Goal: Information Seeking & Learning: Learn about a topic

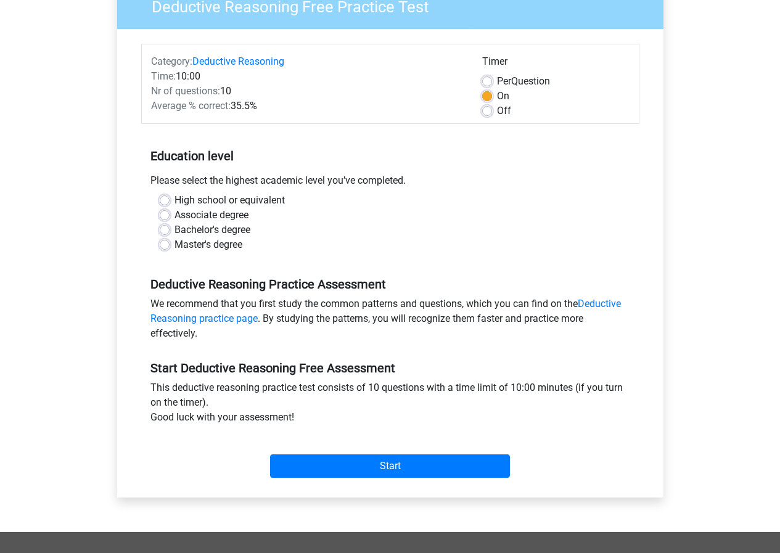
scroll to position [123, 0]
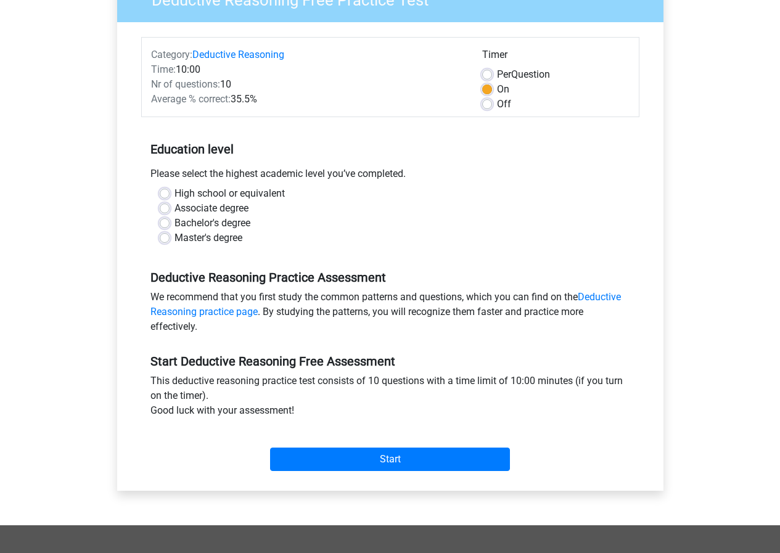
click at [295, 176] on div "Please select the highest academic level you’ve completed." at bounding box center [390, 176] width 498 height 20
drag, startPoint x: 375, startPoint y: 183, endPoint x: 176, endPoint y: 200, distance: 199.2
click at [366, 185] on div "Please select the highest academic level you’ve completed." at bounding box center [390, 176] width 498 height 20
click at [174, 189] on label "High school or equivalent" at bounding box center [229, 193] width 110 height 15
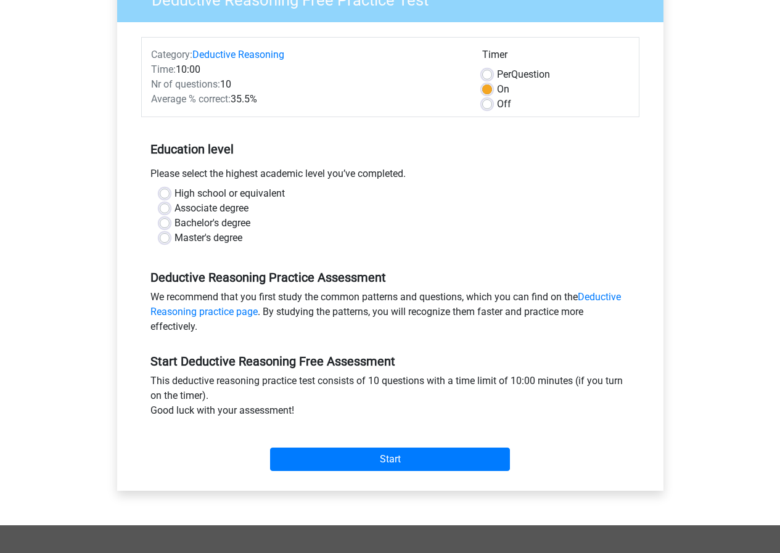
click at [160, 189] on input "High school or equivalent" at bounding box center [165, 192] width 10 height 12
radio input "true"
click at [170, 226] on div "Bachelor's degree" at bounding box center [390, 223] width 461 height 15
click at [174, 220] on label "Bachelor's degree" at bounding box center [212, 223] width 76 height 15
click at [165, 220] on input "Bachelor's degree" at bounding box center [165, 222] width 10 height 12
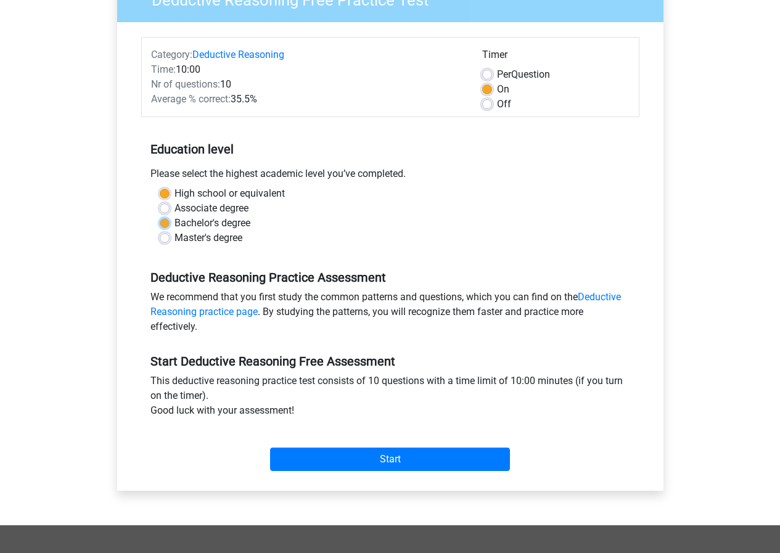
radio input "true"
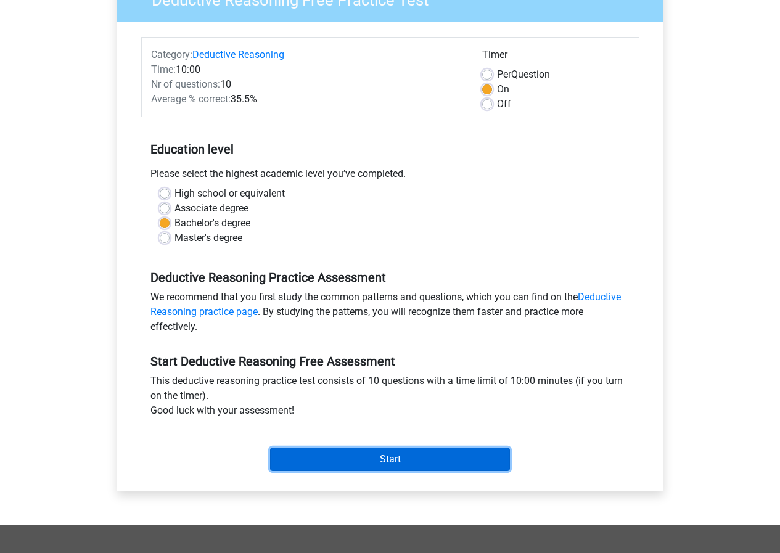
click at [351, 454] on input "Start" at bounding box center [390, 458] width 240 height 23
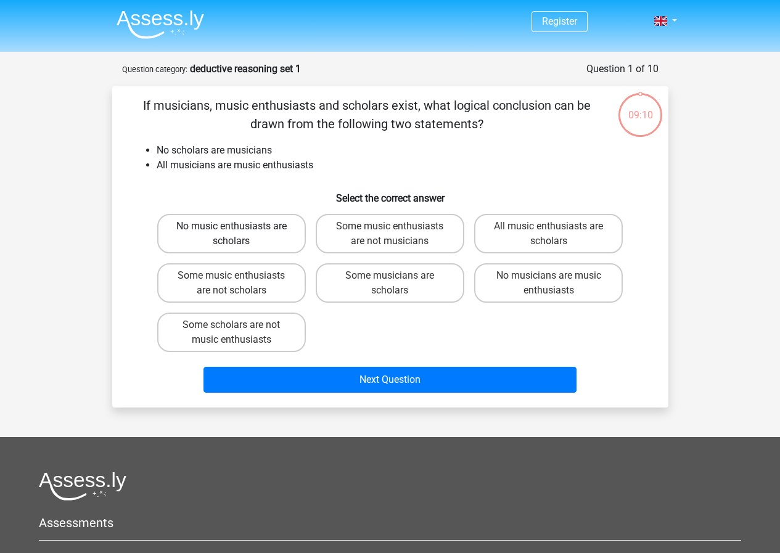
click at [230, 235] on label "No music enthusiasts are scholars" at bounding box center [231, 233] width 149 height 39
click at [231, 234] on input "No music enthusiasts are scholars" at bounding box center [235, 230] width 8 height 8
radio input "true"
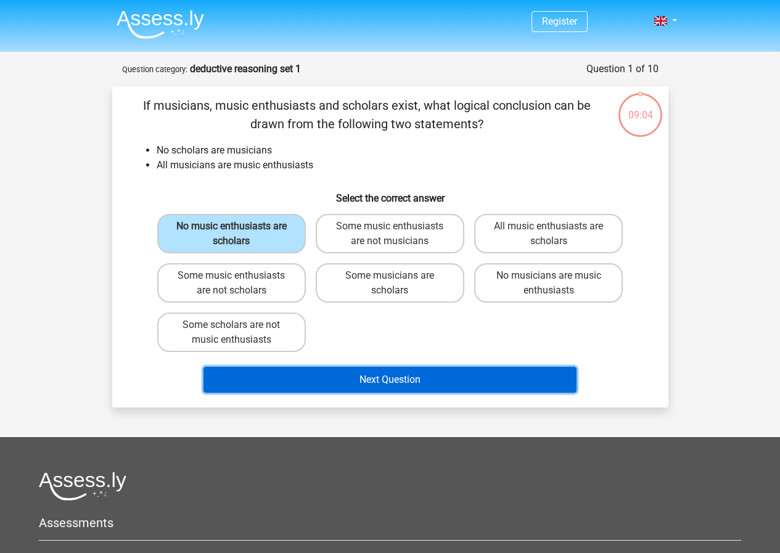
click at [466, 380] on button "Next Question" at bounding box center [389, 380] width 373 height 26
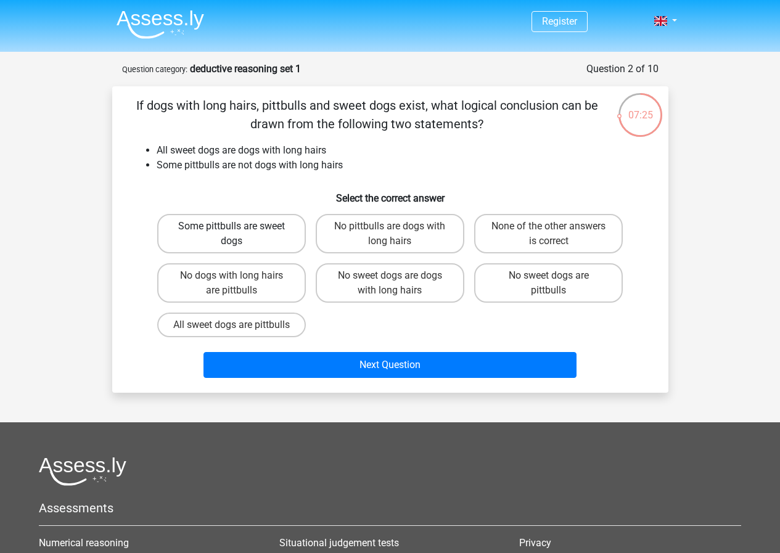
click at [244, 224] on label "Some pittbulls are sweet dogs" at bounding box center [231, 233] width 149 height 39
click at [239, 226] on input "Some pittbulls are sweet dogs" at bounding box center [235, 230] width 8 height 8
radio input "true"
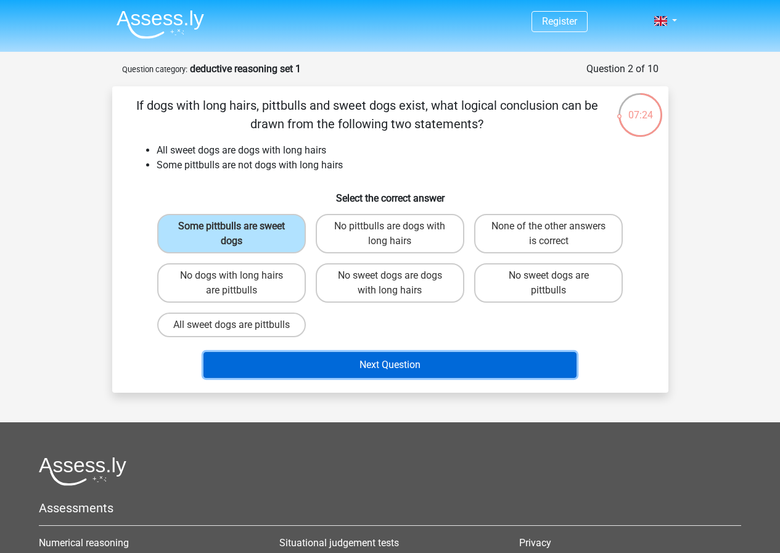
click at [346, 378] on button "Next Question" at bounding box center [389, 365] width 373 height 26
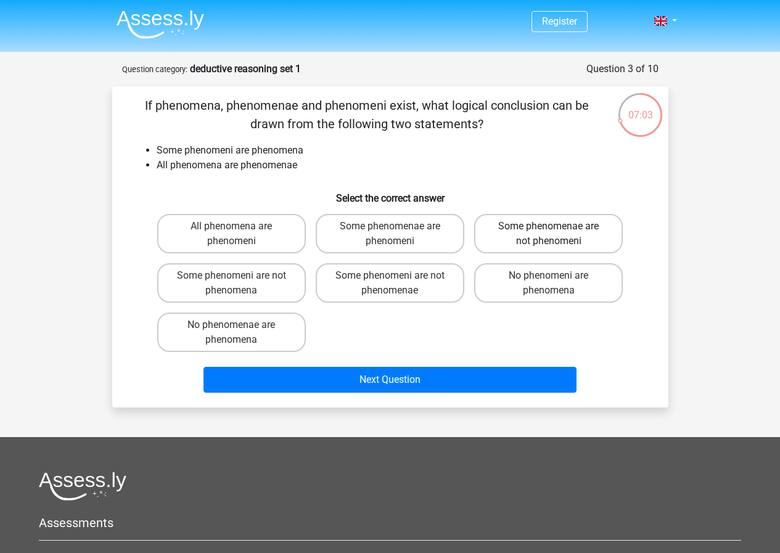
click at [583, 230] on label "Some phenomenae are not phenomeni" at bounding box center [548, 233] width 149 height 39
click at [556, 230] on input "Some phenomenae are not phenomeni" at bounding box center [552, 230] width 8 height 8
radio input "true"
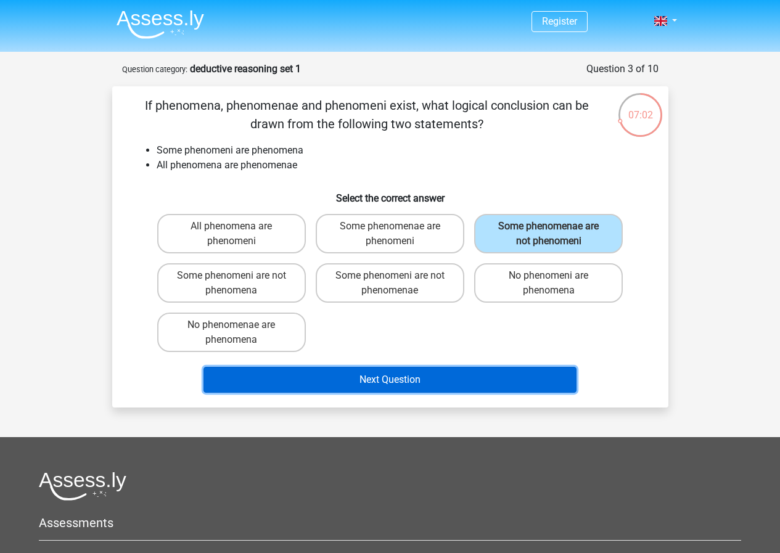
click at [507, 375] on button "Next Question" at bounding box center [389, 380] width 373 height 26
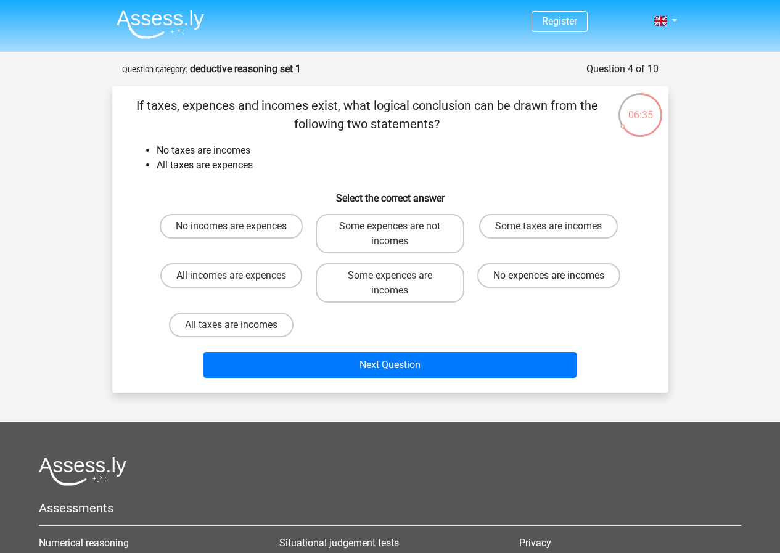
click at [588, 278] on label "No expences are incomes" at bounding box center [548, 275] width 143 height 25
click at [556, 278] on input "No expences are incomes" at bounding box center [552, 279] width 8 height 8
radio input "true"
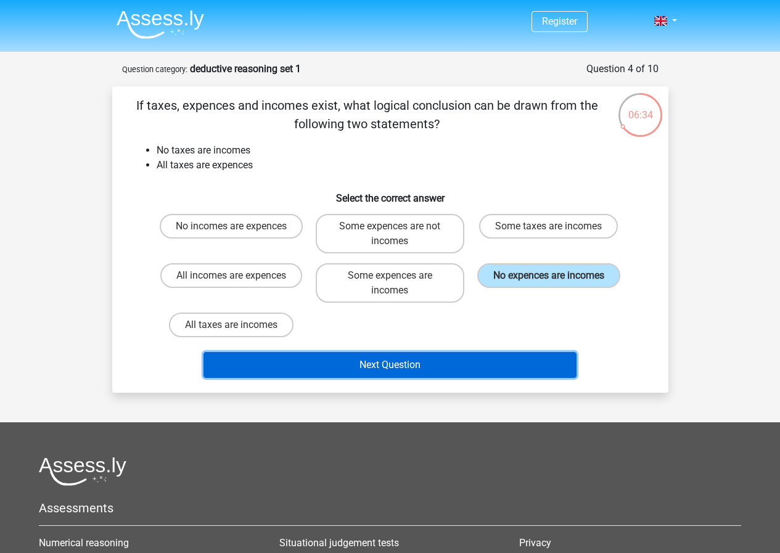
click at [519, 363] on button "Next Question" at bounding box center [389, 365] width 373 height 26
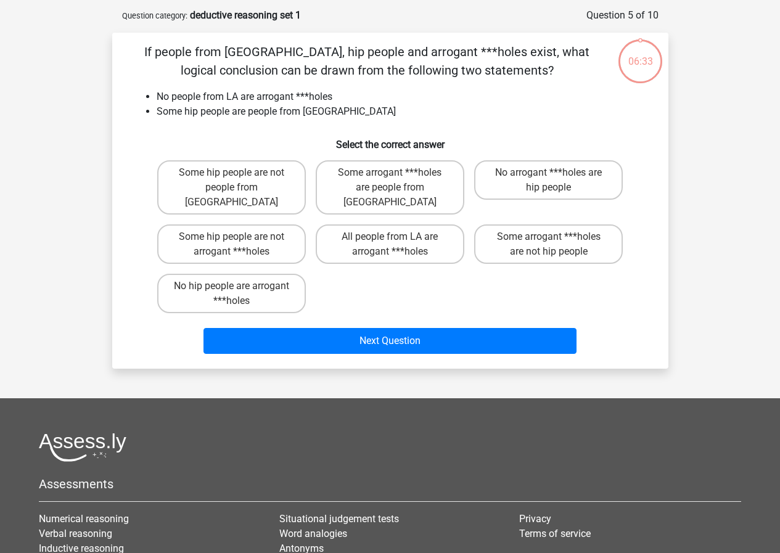
scroll to position [62, 0]
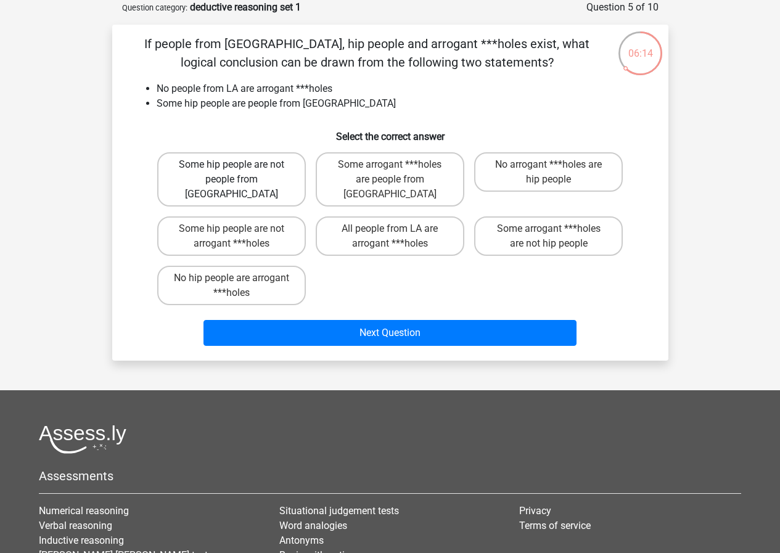
click at [256, 177] on label "Some hip people are not people from LA" at bounding box center [231, 179] width 149 height 54
click at [239, 173] on input "Some hip people are not people from LA" at bounding box center [235, 169] width 8 height 8
radio input "true"
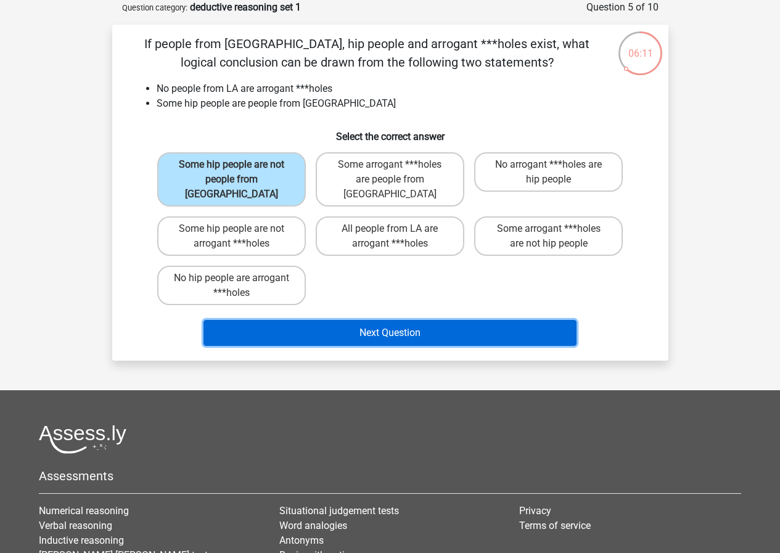
click at [329, 320] on button "Next Question" at bounding box center [389, 333] width 373 height 26
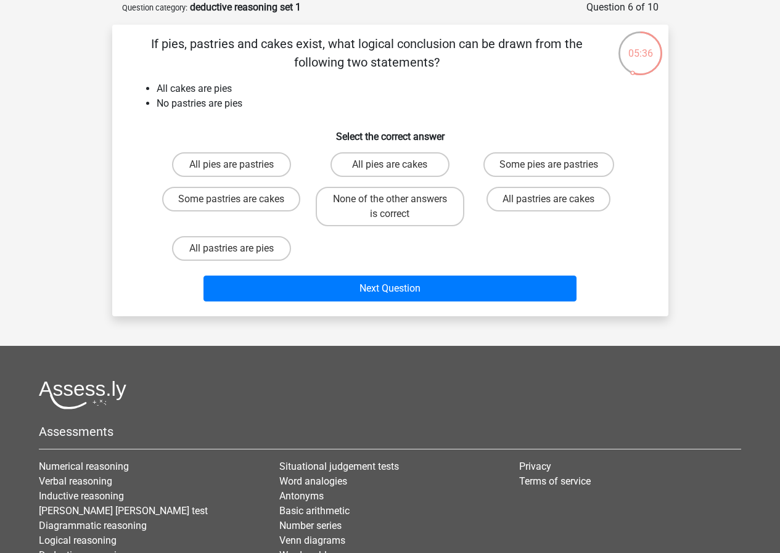
click at [334, 248] on div "All pies are pastries All pies are cakes Some pies are pastries Some pastries a…" at bounding box center [390, 206] width 476 height 118
click at [232, 193] on label "Some pastries are cakes" at bounding box center [231, 199] width 138 height 25
click at [232, 199] on input "Some pastries are cakes" at bounding box center [235, 203] width 8 height 8
radio input "true"
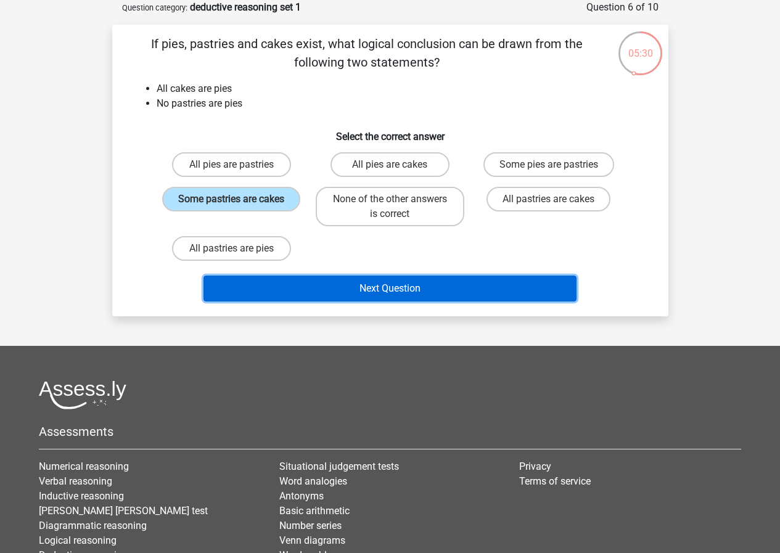
click at [413, 290] on button "Next Question" at bounding box center [389, 288] width 373 height 26
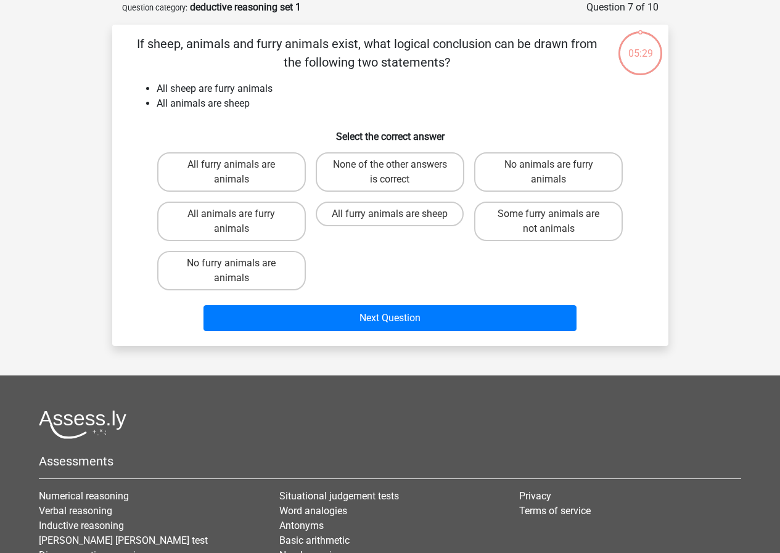
click at [460, 268] on div "All furry animals are animals None of the other answers is correct No animals a…" at bounding box center [390, 221] width 476 height 148
click at [394, 262] on div "All furry animals are animals None of the other answers is correct No animals a…" at bounding box center [390, 221] width 476 height 148
click at [361, 273] on div "All furry animals are animals None of the other answers is correct No animals a…" at bounding box center [390, 221] width 476 height 148
drag, startPoint x: 264, startPoint y: 222, endPoint x: 137, endPoint y: 144, distance: 149.5
click at [137, 144] on div "If sheep, animals and furry animals exist, what logical conclusion can be drawn…" at bounding box center [390, 185] width 546 height 301
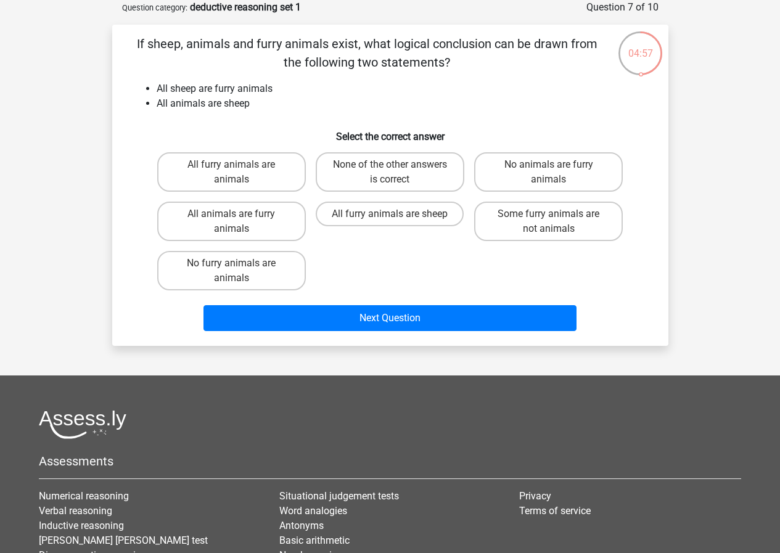
click at [371, 134] on h6 "Select the correct answer" at bounding box center [390, 132] width 516 height 22
click at [445, 121] on h6 "Select the correct answer" at bounding box center [390, 132] width 516 height 22
click at [239, 99] on li "All animals are sheep" at bounding box center [403, 103] width 492 height 15
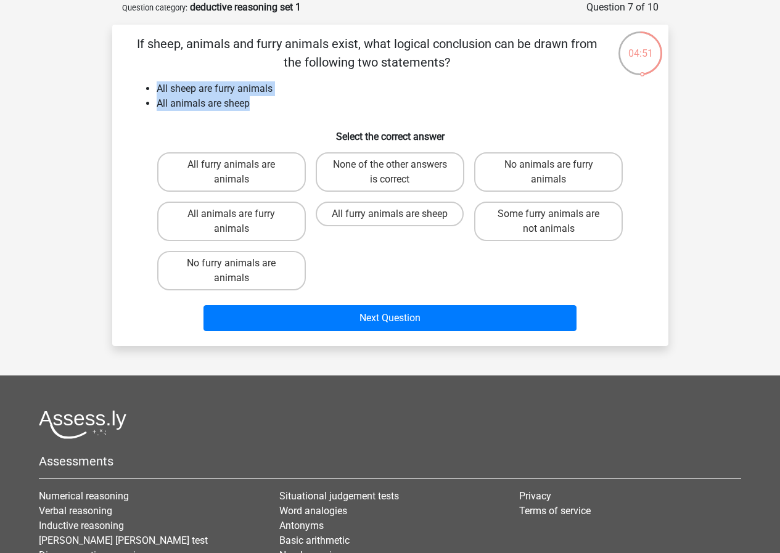
drag, startPoint x: 260, startPoint y: 104, endPoint x: 148, endPoint y: 86, distance: 113.7
click at [143, 84] on ul "All sheep are furry animals All animals are sheep" at bounding box center [390, 96] width 516 height 30
click at [157, 86] on li "All sheep are furry animals" at bounding box center [403, 88] width 492 height 15
drag, startPoint x: 148, startPoint y: 86, endPoint x: 277, endPoint y: 103, distance: 130.6
click at [277, 103] on ul "All sheep are furry animals All animals are sheep" at bounding box center [390, 96] width 516 height 30
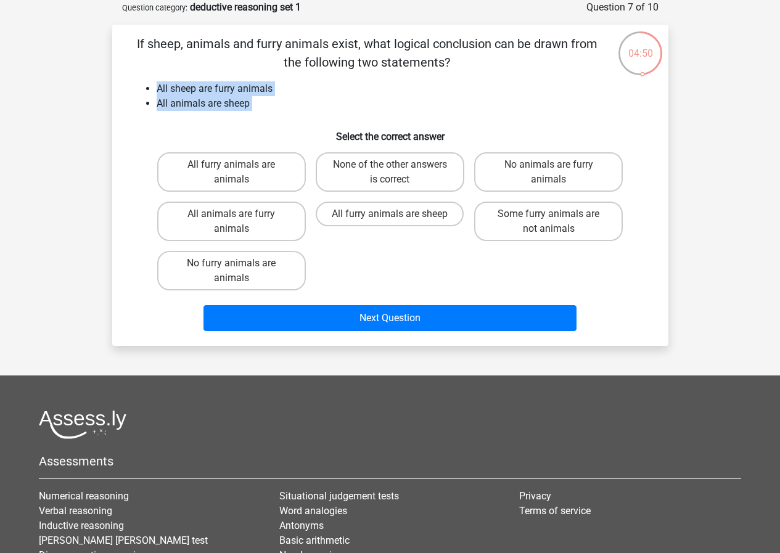
click at [277, 103] on li "All animals are sheep" at bounding box center [403, 103] width 492 height 15
click at [394, 132] on h6 "Select the correct answer" at bounding box center [390, 132] width 516 height 22
click at [393, 132] on h6 "Select the correct answer" at bounding box center [390, 132] width 516 height 22
click at [466, 112] on div "If sheep, animals and furry animals exist, what logical conclusion can be drawn…" at bounding box center [390, 185] width 546 height 301
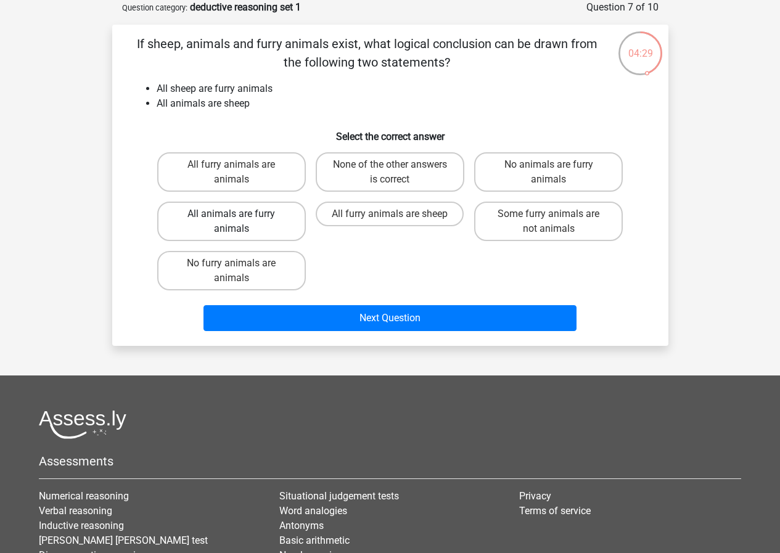
click at [259, 214] on label "All animals are furry animals" at bounding box center [231, 221] width 149 height 39
click at [239, 214] on input "All animals are furry animals" at bounding box center [235, 218] width 8 height 8
radio input "true"
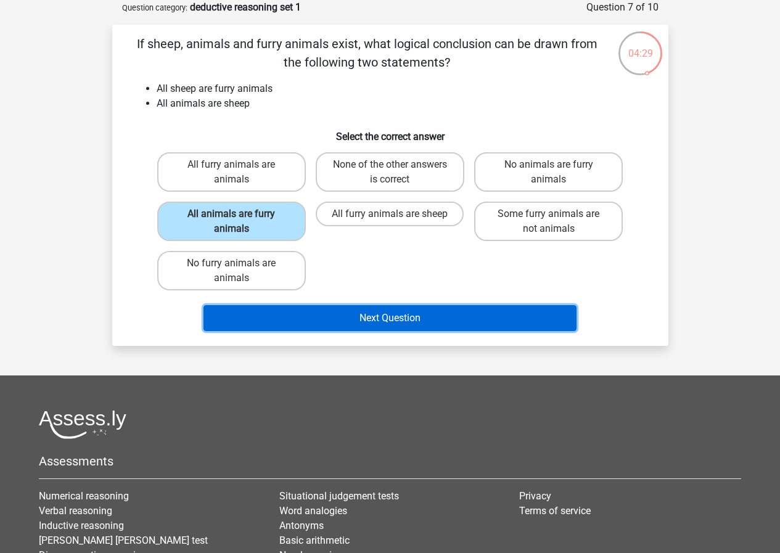
click at [291, 320] on button "Next Question" at bounding box center [389, 318] width 373 height 26
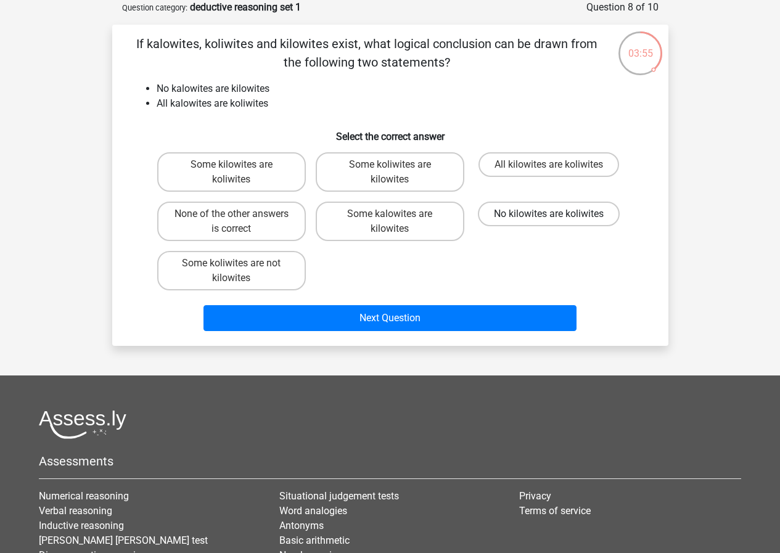
click at [576, 213] on label "No kilowites are koliwites" at bounding box center [549, 214] width 142 height 25
click at [556, 214] on input "No kilowites are koliwites" at bounding box center [552, 218] width 8 height 8
radio input "true"
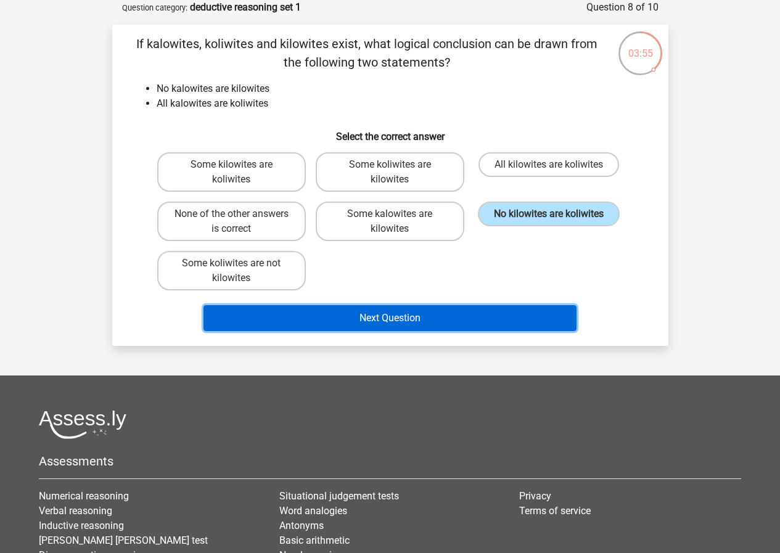
click at [493, 317] on button "Next Question" at bounding box center [389, 318] width 373 height 26
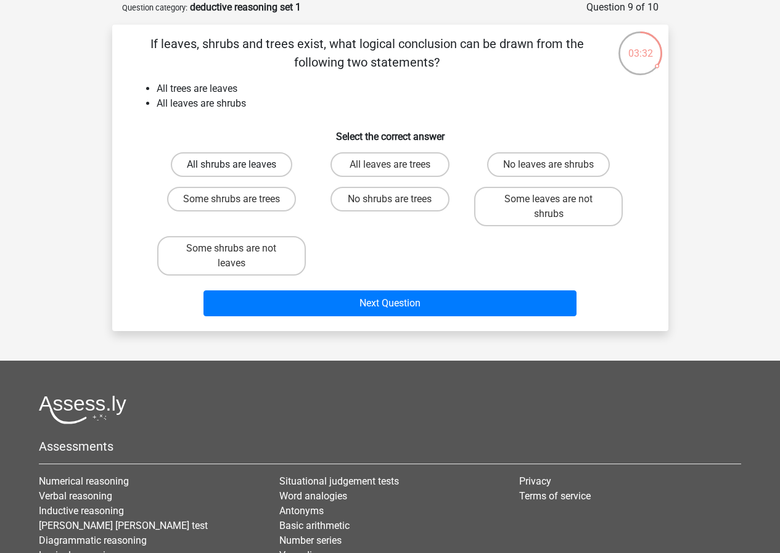
click at [224, 162] on label "All shrubs are leaves" at bounding box center [231, 164] width 121 height 25
click at [231, 165] on input "All shrubs are leaves" at bounding box center [235, 169] width 8 height 8
radio input "true"
click at [359, 246] on div "All shrubs are leaves All leaves are trees No leaves are shrubs Some shrubs are…" at bounding box center [390, 213] width 476 height 133
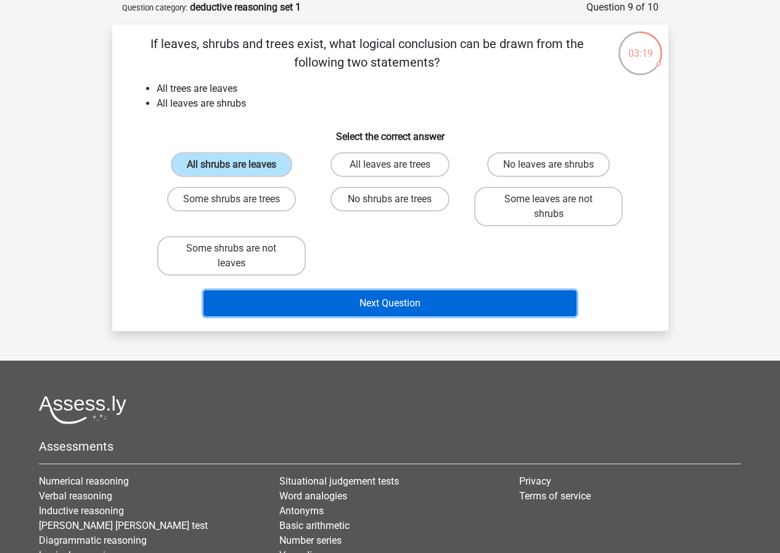
click at [380, 290] on button "Next Question" at bounding box center [389, 303] width 373 height 26
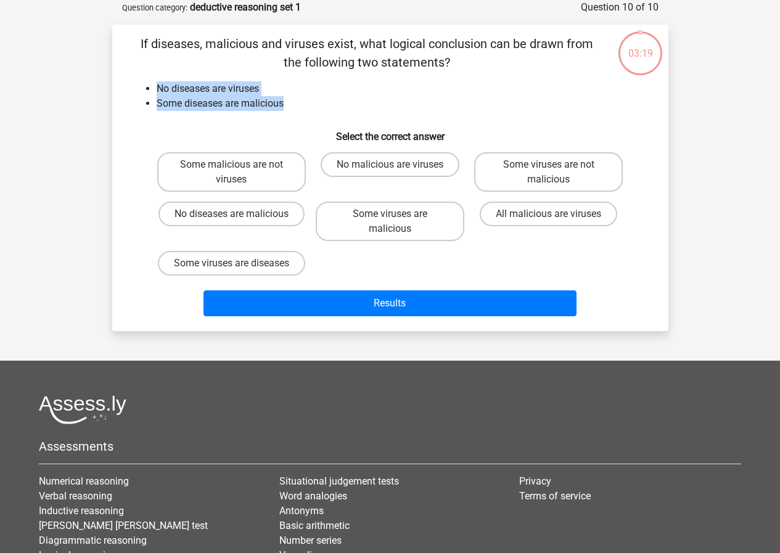
drag, startPoint x: 169, startPoint y: 86, endPoint x: 318, endPoint y: 105, distance: 150.4
click at [318, 105] on div "If diseases, malicious and viruses exist, what logical conclusion can be drawn …" at bounding box center [390, 178] width 546 height 287
click at [318, 104] on li "Some diseases are malicious" at bounding box center [403, 103] width 492 height 15
click at [405, 162] on label "No malicious are viruses" at bounding box center [389, 164] width 139 height 25
click at [397, 165] on input "No malicious are viruses" at bounding box center [393, 169] width 8 height 8
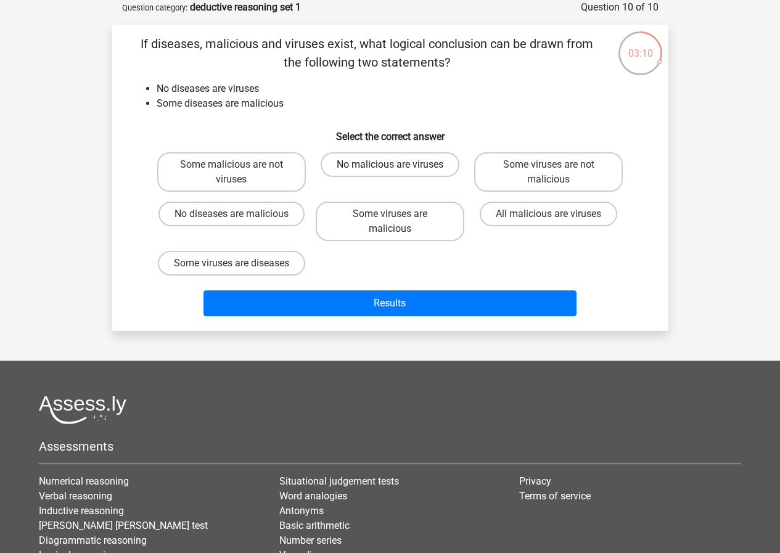
radio input "true"
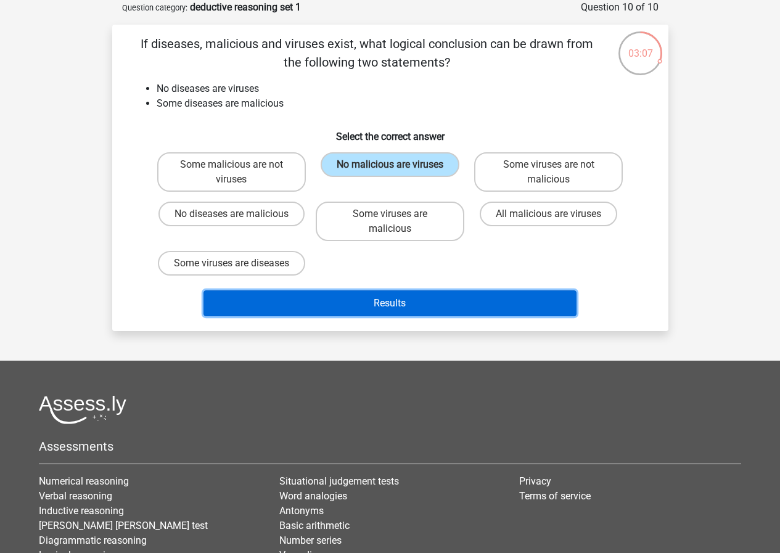
click at [458, 316] on button "Results" at bounding box center [389, 303] width 373 height 26
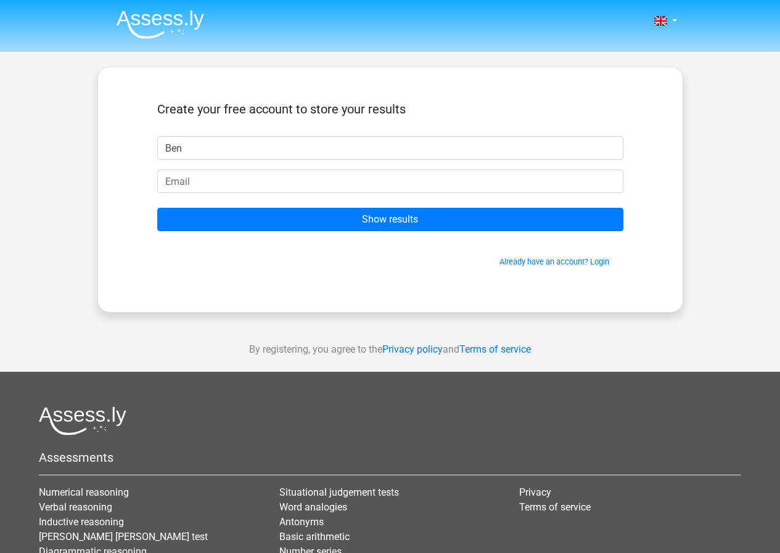
type input "Ben"
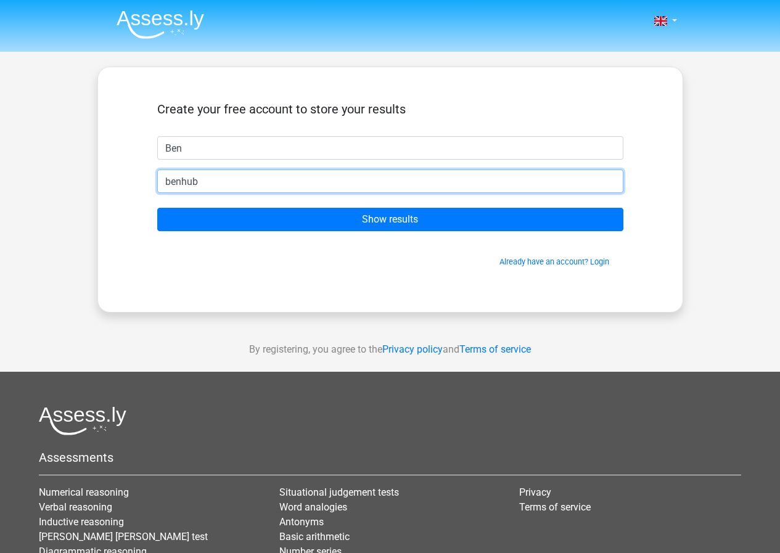
type input "[EMAIL_ADDRESS][DOMAIN_NAME]"
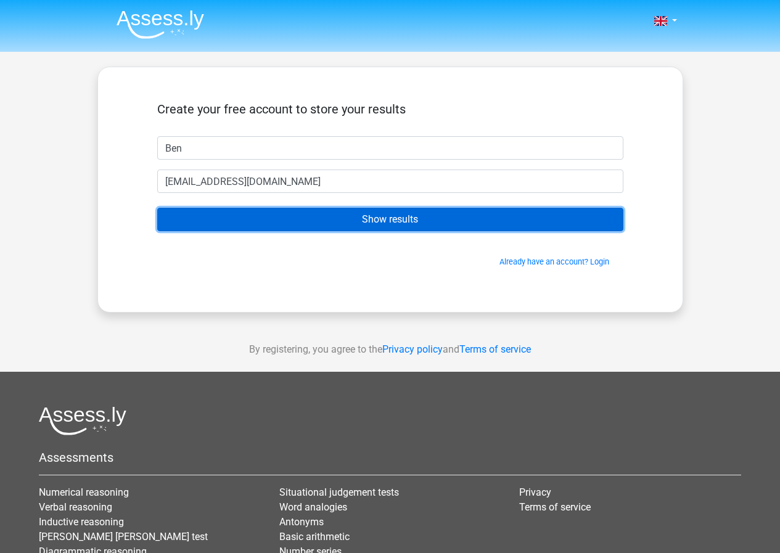
click at [303, 220] on input "Show results" at bounding box center [390, 219] width 466 height 23
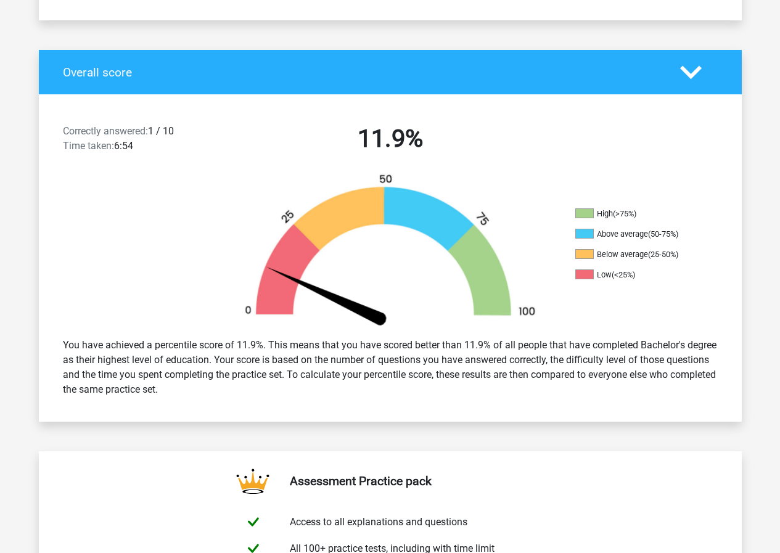
scroll to position [123, 0]
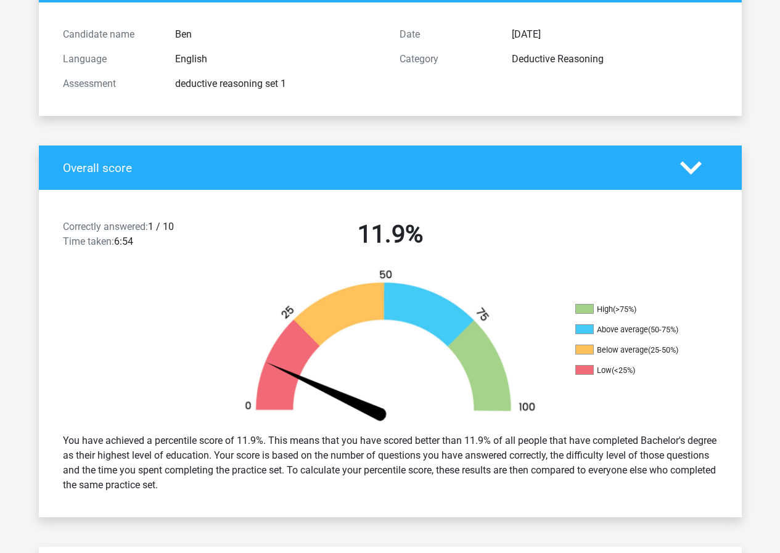
drag, startPoint x: 661, startPoint y: 373, endPoint x: 572, endPoint y: 298, distance: 116.3
click at [572, 298] on div "High (>75%) Above average (50-75%) Below average (25-50%) Low (<25%)" at bounding box center [390, 346] width 703 height 155
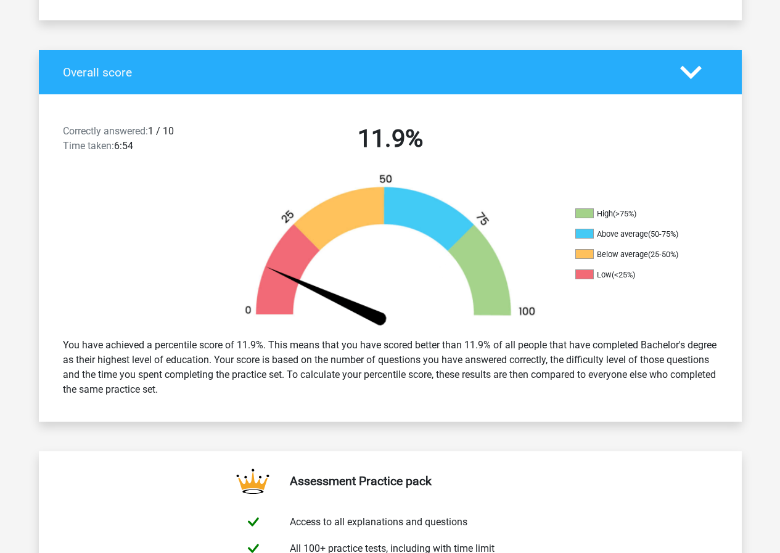
scroll to position [246, 0]
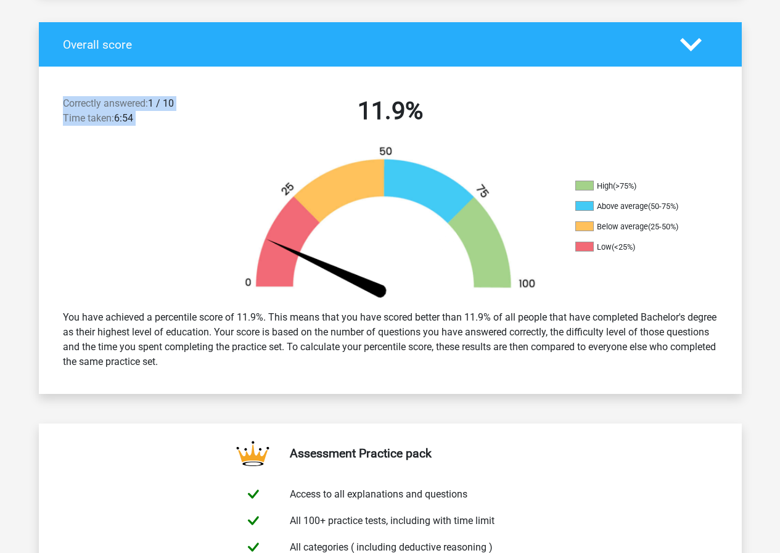
drag, startPoint x: 75, startPoint y: 108, endPoint x: 239, endPoint y: 113, distance: 164.0
click at [244, 113] on div "Correctly answered: 1 / 10 Time taken: 6:54 11.9%" at bounding box center [390, 113] width 703 height 64
click at [239, 113] on h2 "11.9%" at bounding box center [390, 111] width 318 height 30
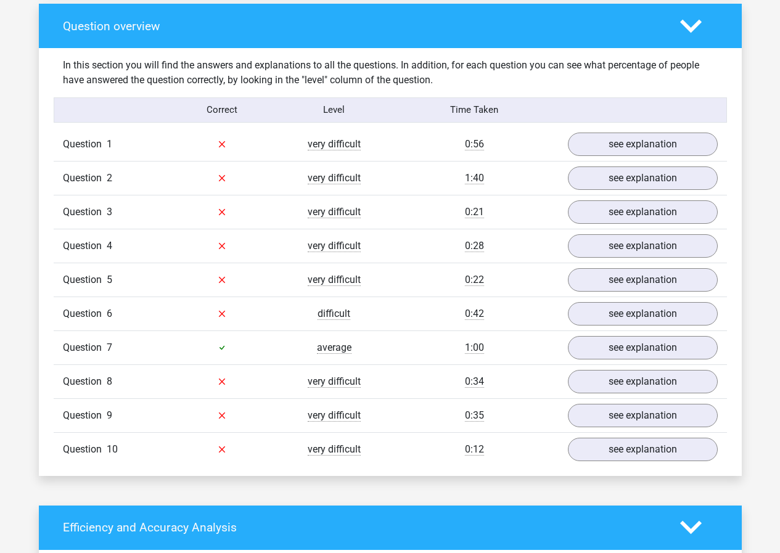
scroll to position [863, 0]
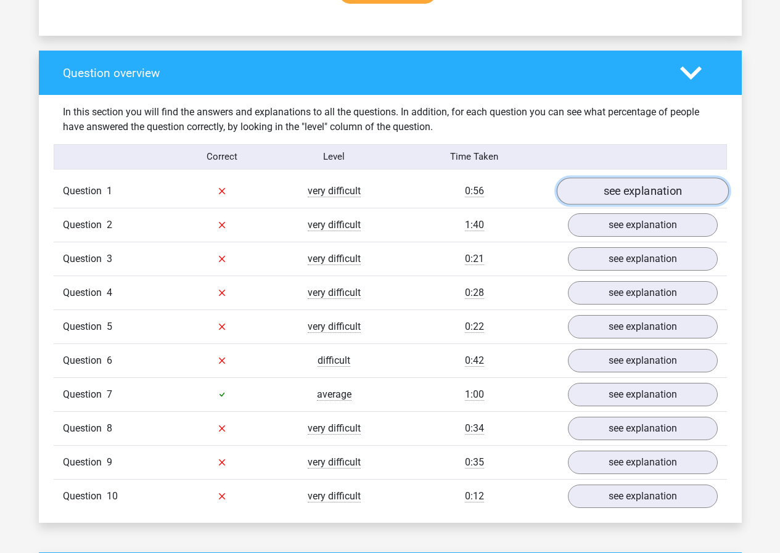
click at [657, 193] on link "see explanation" at bounding box center [642, 190] width 172 height 27
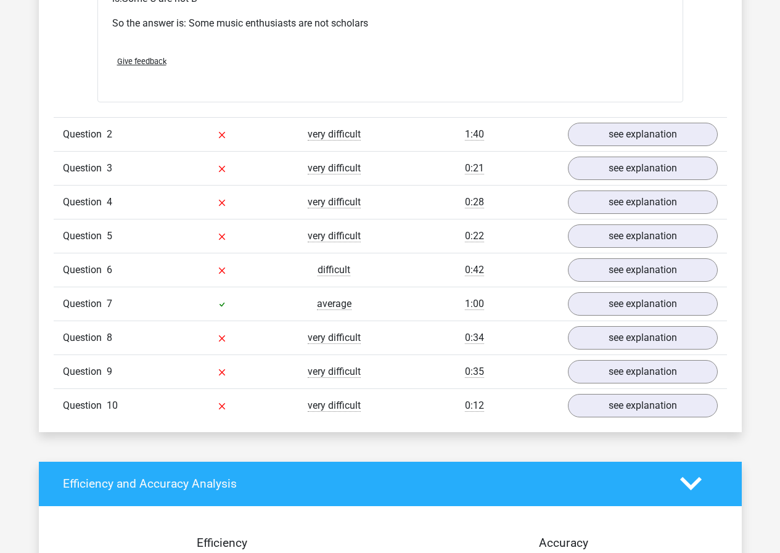
scroll to position [1479, 0]
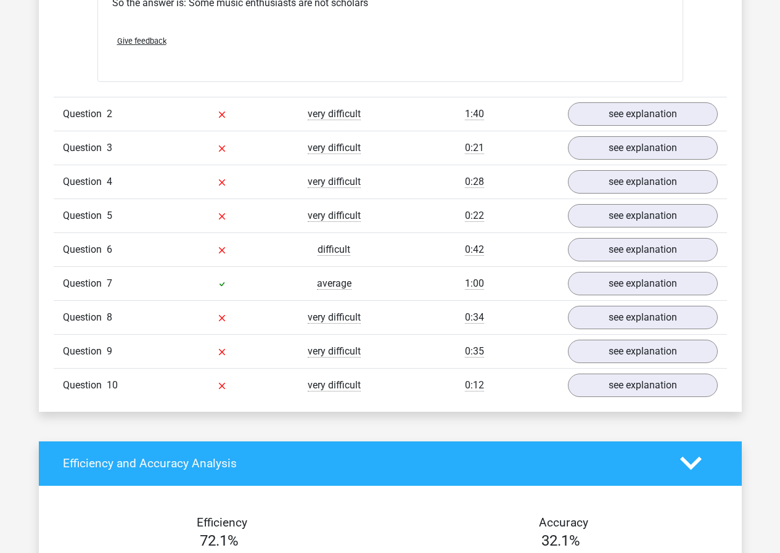
click at [134, 105] on div "Question 2 very difficult 1:40 see explanation" at bounding box center [390, 114] width 673 height 34
click at [632, 114] on link "see explanation" at bounding box center [642, 113] width 172 height 27
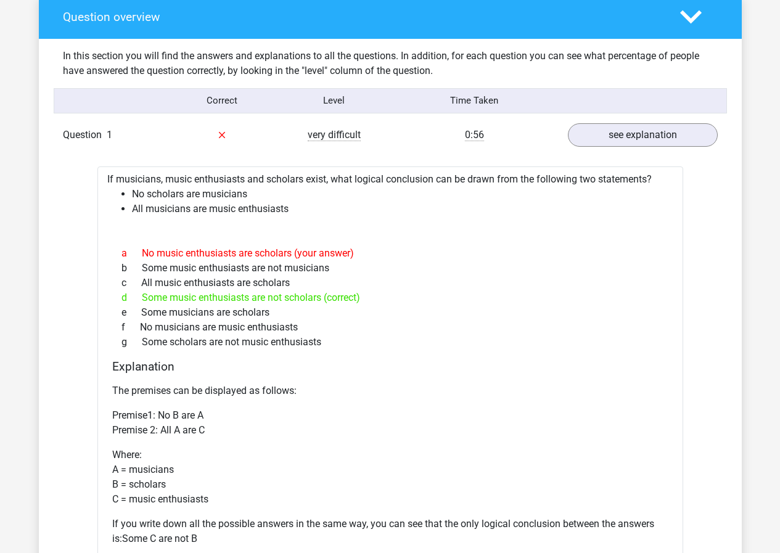
scroll to position [924, 0]
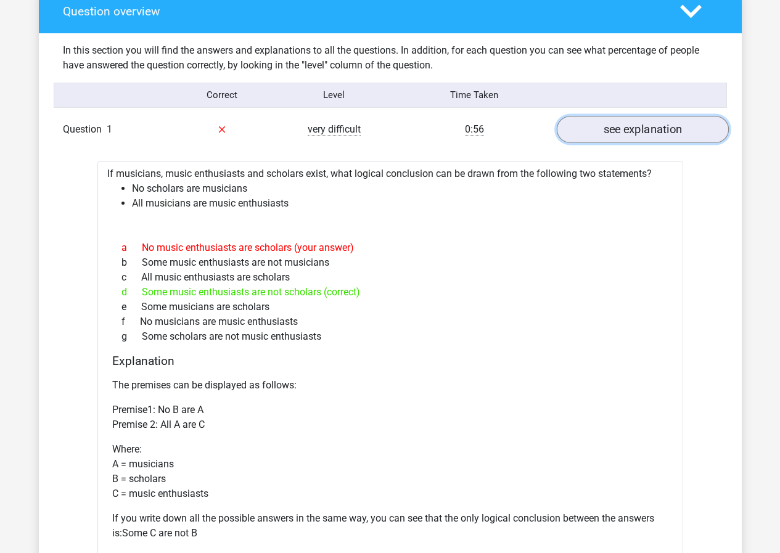
click at [632, 128] on link "see explanation" at bounding box center [642, 129] width 172 height 27
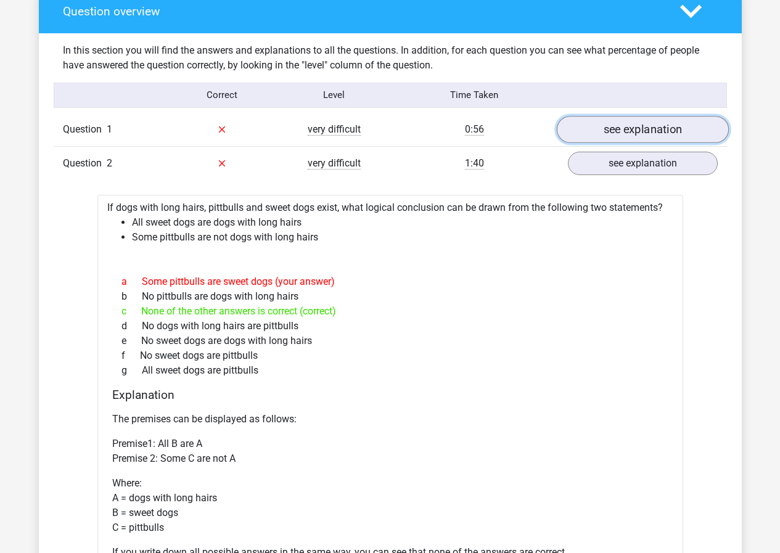
click at [632, 128] on link "see explanation" at bounding box center [642, 129] width 172 height 27
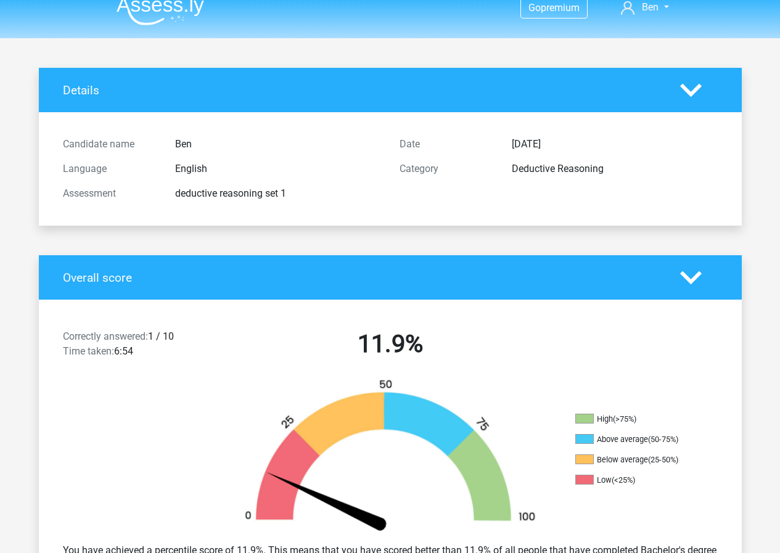
scroll to position [0, 0]
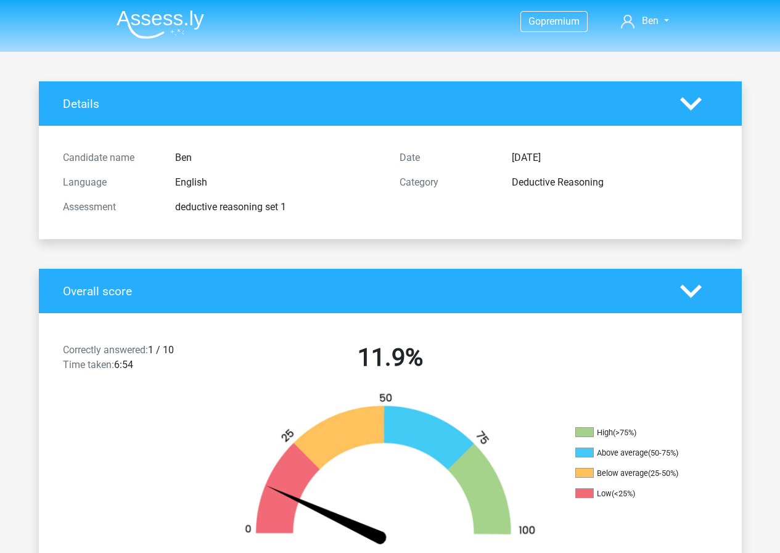
drag, startPoint x: 23, startPoint y: 103, endPoint x: 63, endPoint y: 310, distance: 210.8
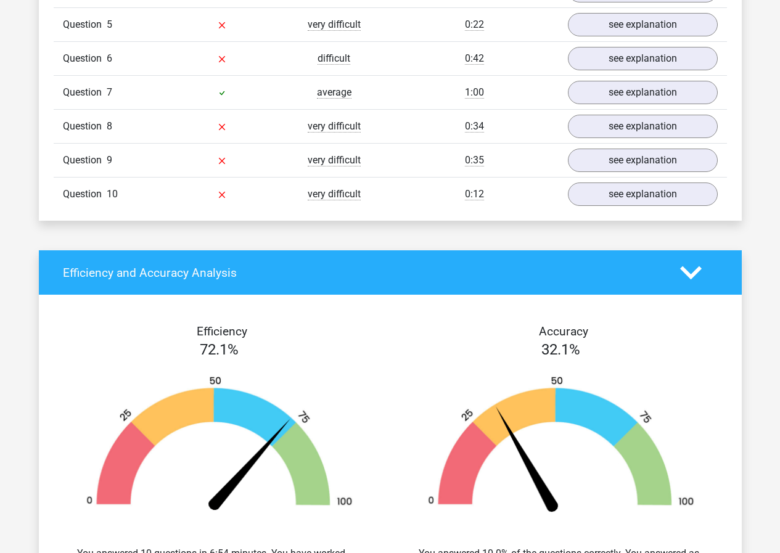
scroll to position [2156, 0]
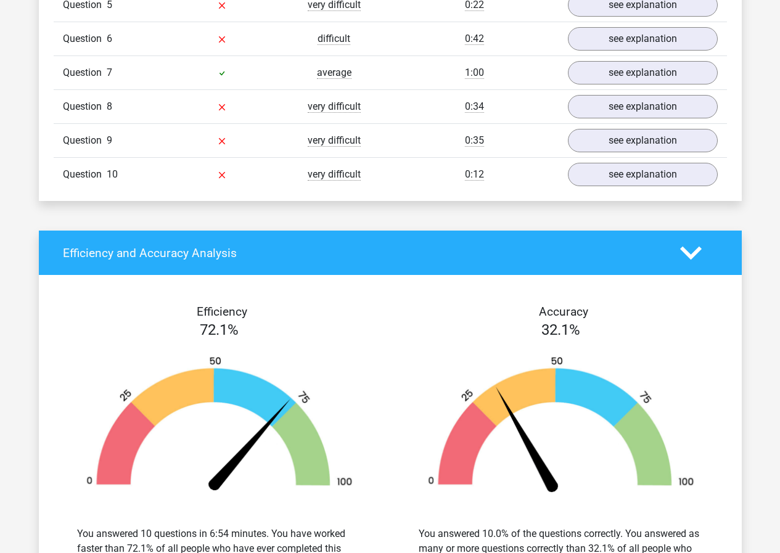
click at [694, 248] on icon at bounding box center [691, 253] width 22 height 22
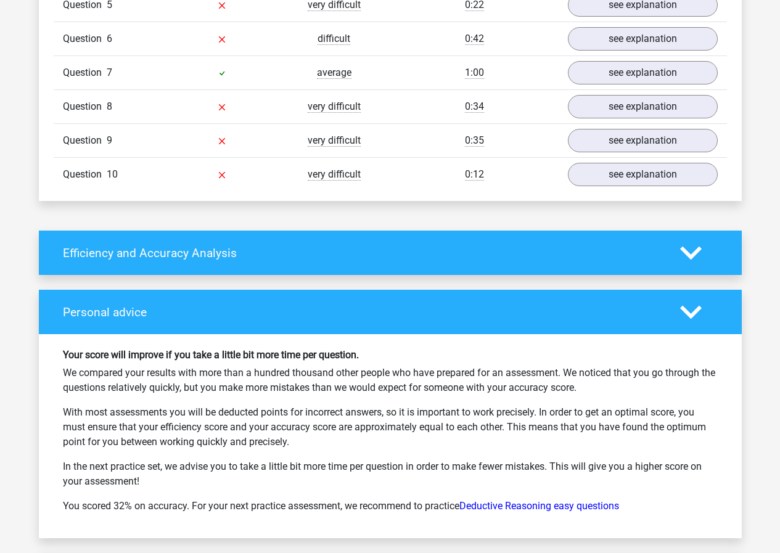
click at [694, 248] on icon at bounding box center [691, 253] width 22 height 22
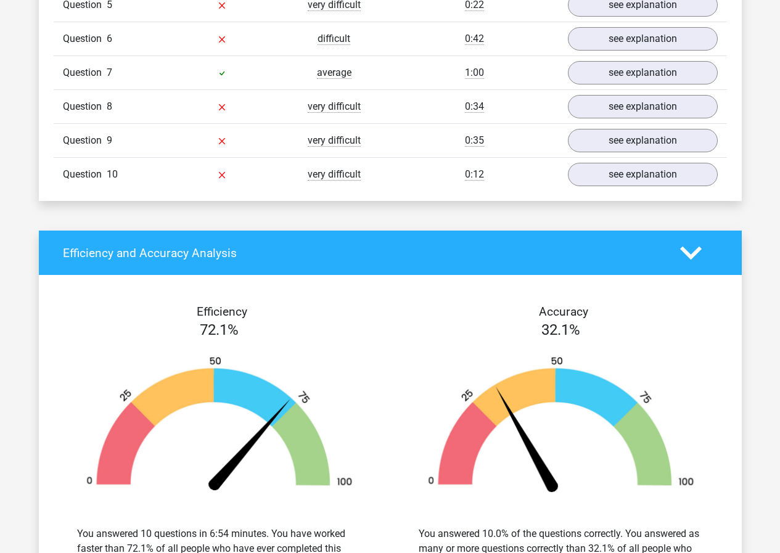
click at [694, 248] on icon at bounding box center [691, 253] width 22 height 22
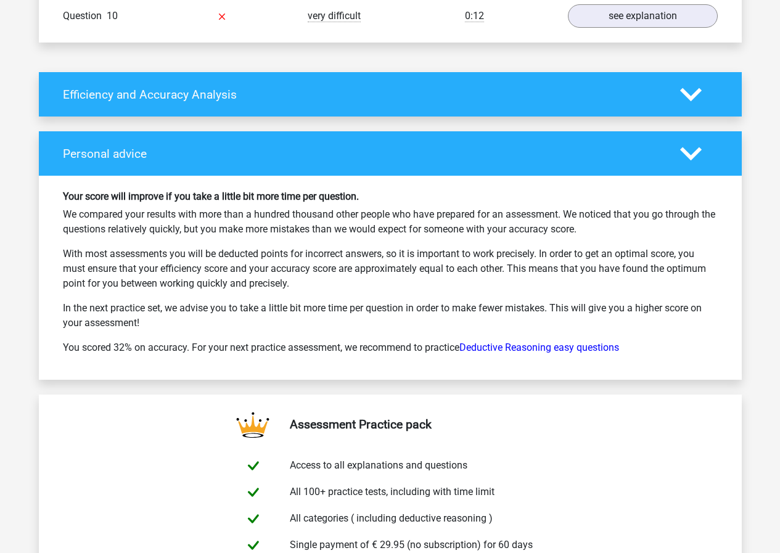
scroll to position [2341, 0]
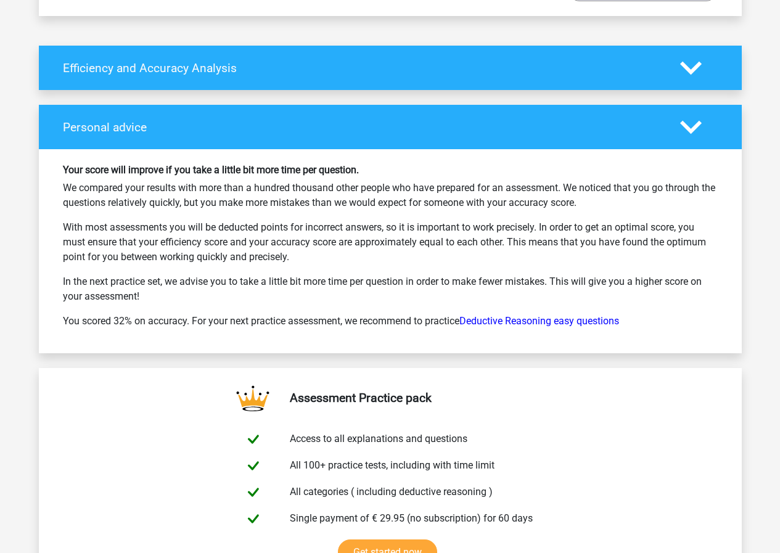
click at [371, 202] on p "We compared your results with more than a hundred thousand other people who hav…" at bounding box center [390, 196] width 654 height 30
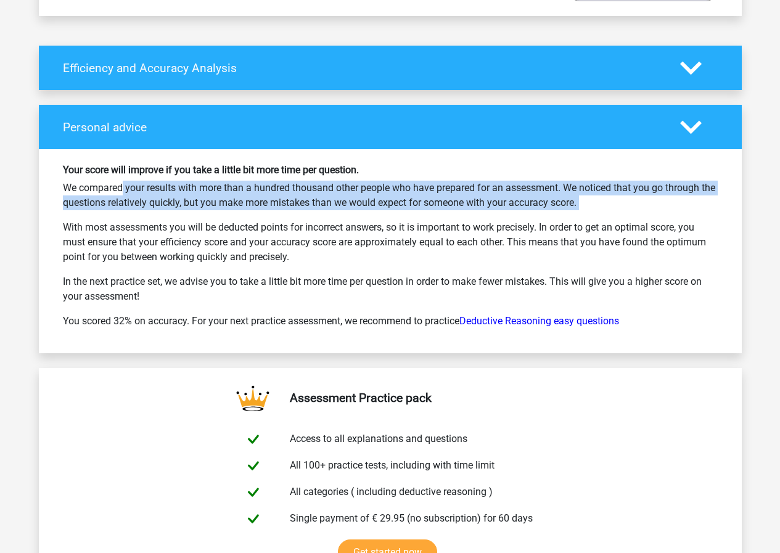
click at [371, 202] on p "We compared your results with more than a hundred thousand other people who hav…" at bounding box center [390, 196] width 654 height 30
drag, startPoint x: 594, startPoint y: 205, endPoint x: 603, endPoint y: 203, distance: 9.0
click at [601, 203] on div "Your score will improve if you take a little bit more time per question. We com…" at bounding box center [390, 251] width 673 height 174
click at [604, 202] on p "We compared your results with more than a hundred thousand other people who hav…" at bounding box center [390, 196] width 654 height 30
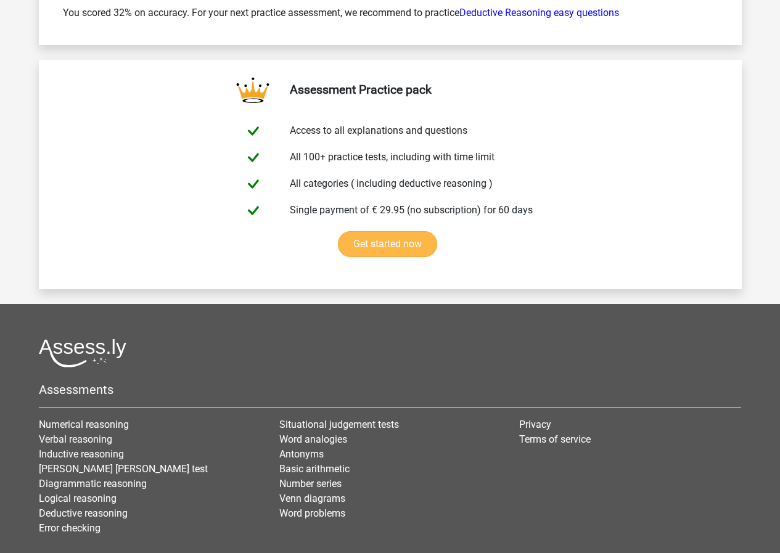
scroll to position [2279, 0]
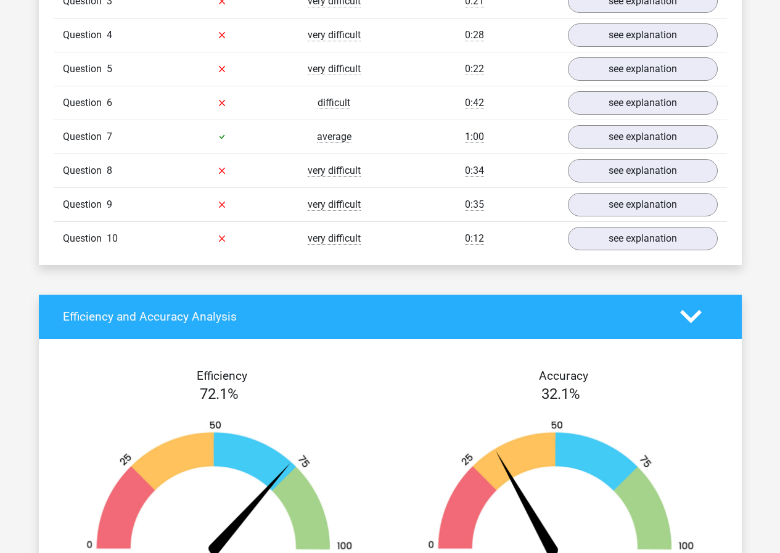
scroll to position [1109, 0]
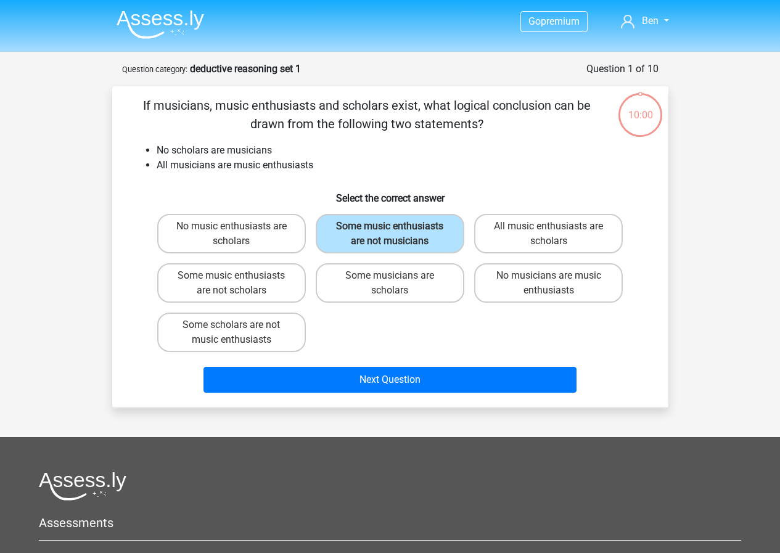
scroll to position [62, 0]
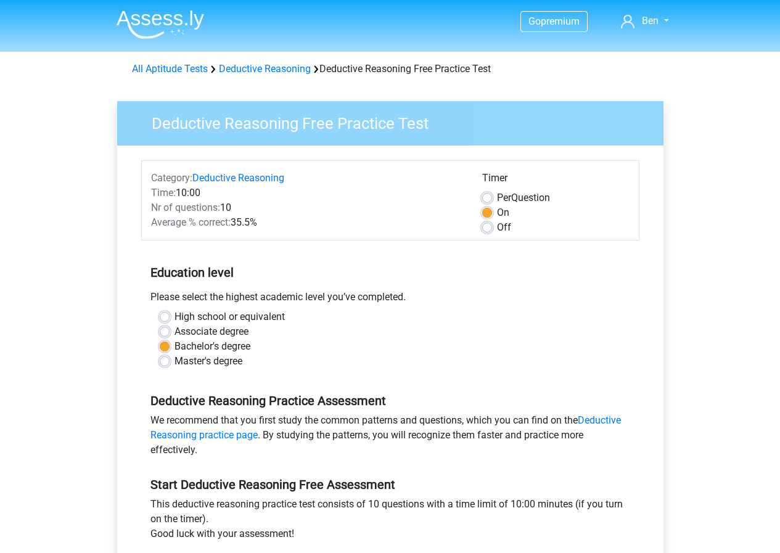
scroll to position [123, 0]
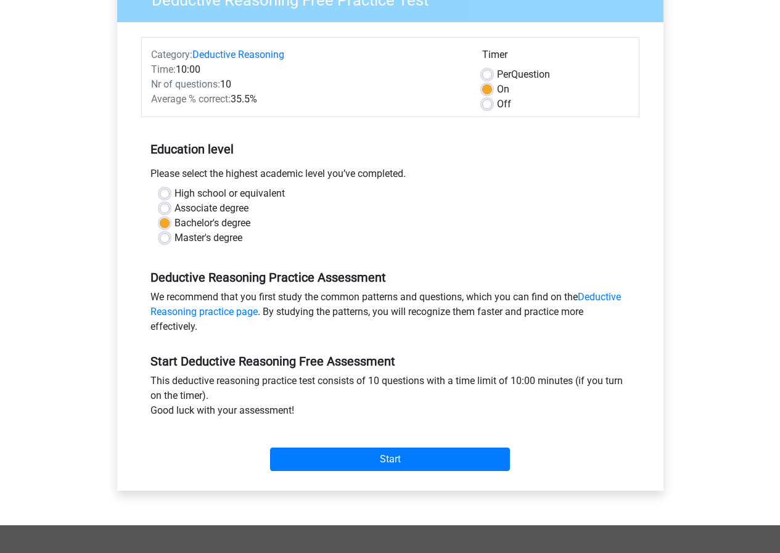
click at [174, 238] on label "Master's degree" at bounding box center [208, 237] width 68 height 15
click at [160, 238] on input "Master's degree" at bounding box center [165, 236] width 10 height 12
radio input "true"
click at [360, 444] on div "Start" at bounding box center [390, 449] width 498 height 43
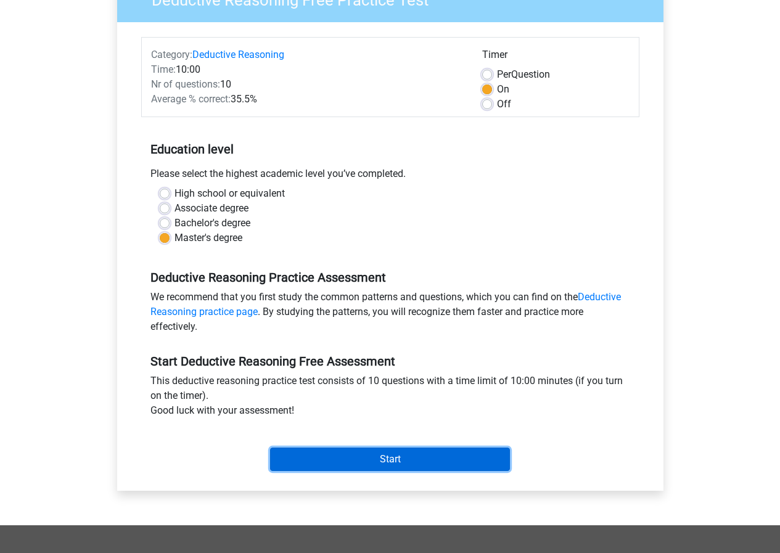
click at [357, 455] on input "Start" at bounding box center [390, 458] width 240 height 23
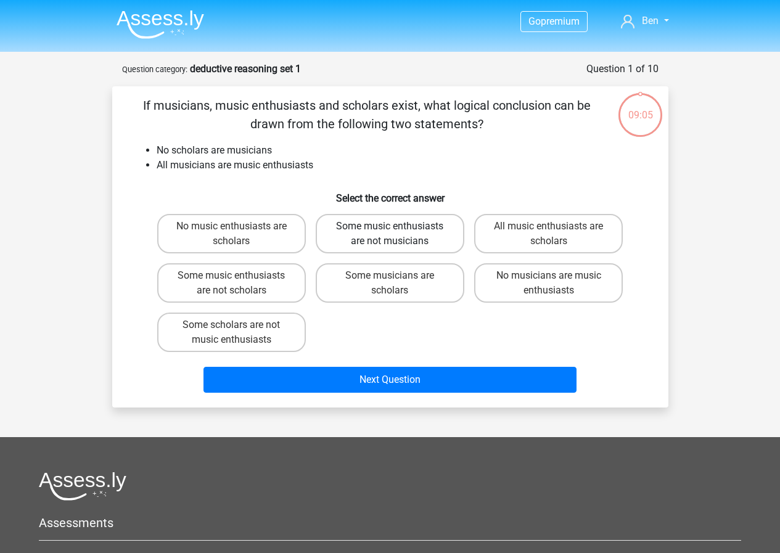
click at [394, 224] on label "Some music enthusiasts are not musicians" at bounding box center [390, 233] width 149 height 39
click at [394, 226] on input "Some music enthusiasts are not musicians" at bounding box center [393, 230] width 8 height 8
radio input "true"
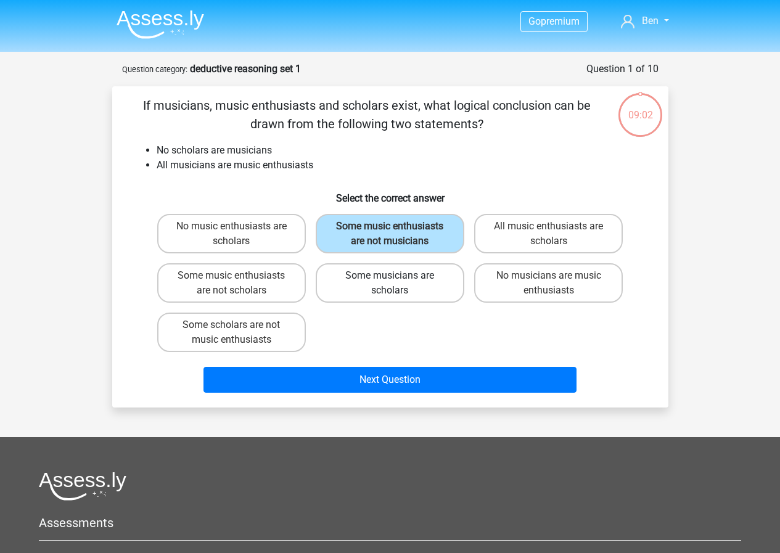
click at [401, 283] on label "Some musicians are scholars" at bounding box center [390, 282] width 149 height 39
click at [397, 283] on input "Some musicians are scholars" at bounding box center [393, 279] width 8 height 8
radio input "true"
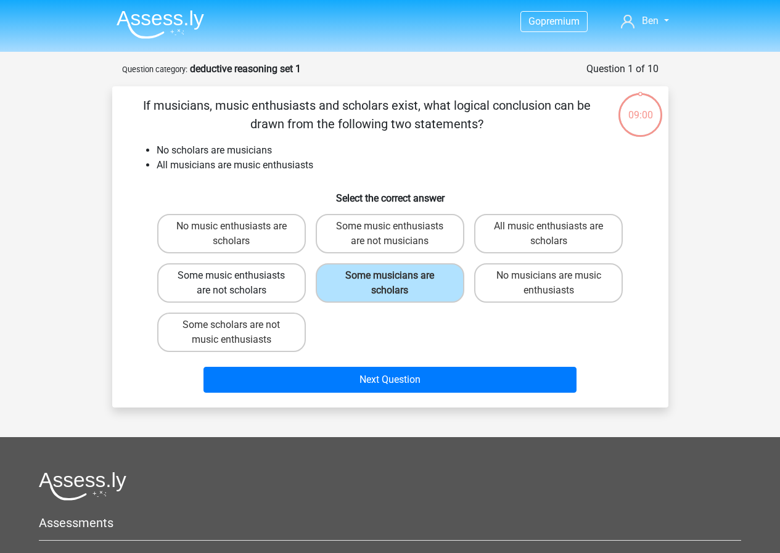
click at [258, 273] on label "Some music enthusiasts are not scholars" at bounding box center [231, 282] width 149 height 39
click at [239, 275] on input "Some music enthusiasts are not scholars" at bounding box center [235, 279] width 8 height 8
radio input "true"
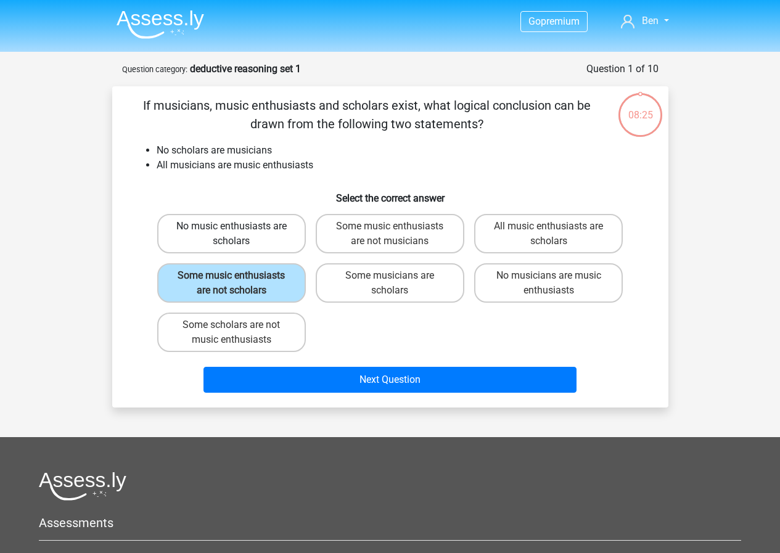
click at [258, 235] on label "No music enthusiasts are scholars" at bounding box center [231, 233] width 149 height 39
click at [239, 234] on input "No music enthusiasts are scholars" at bounding box center [235, 230] width 8 height 8
radio input "true"
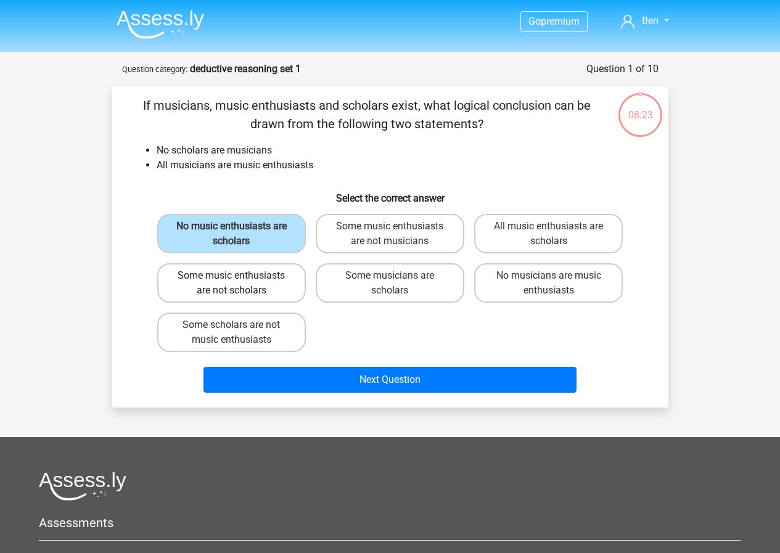
click at [211, 282] on label "Some music enthusiasts are not scholars" at bounding box center [231, 282] width 149 height 39
click at [231, 282] on input "Some music enthusiasts are not scholars" at bounding box center [235, 279] width 8 height 8
radio input "true"
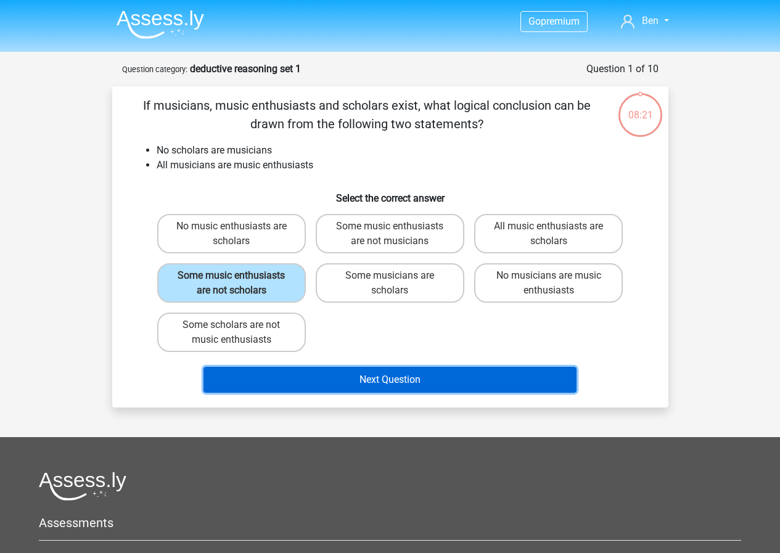
click at [359, 375] on button "Next Question" at bounding box center [389, 380] width 373 height 26
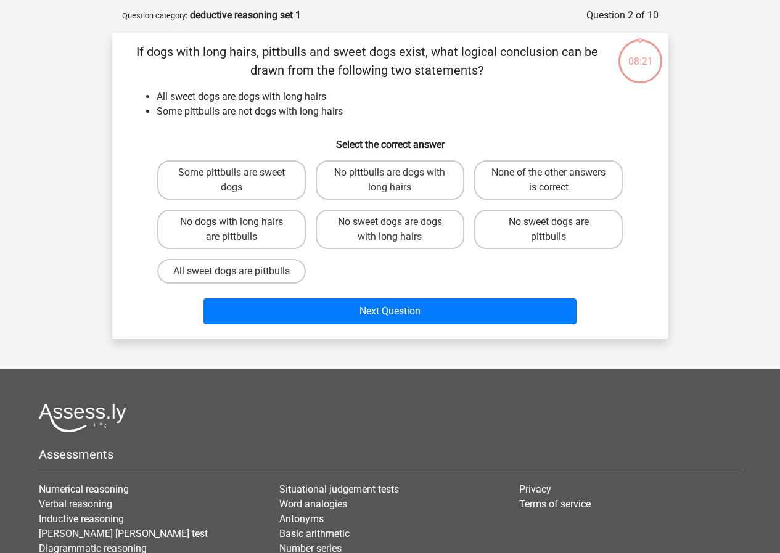
scroll to position [62, 0]
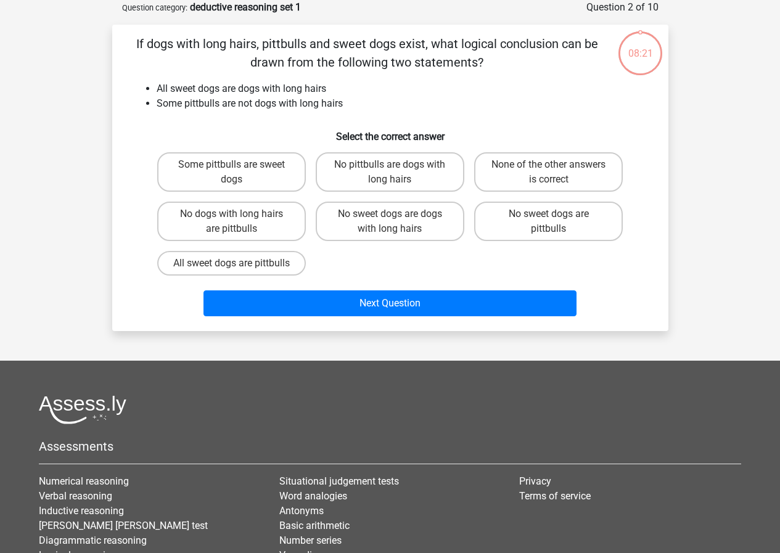
drag, startPoint x: 361, startPoint y: 274, endPoint x: 171, endPoint y: 144, distance: 230.4
click at [173, 144] on div "If dogs with long hairs, pittbulls and sweet dogs exist, what logical conclusio…" at bounding box center [390, 178] width 546 height 287
drag, startPoint x: 157, startPoint y: 91, endPoint x: 320, endPoint y: 110, distance: 165.1
click at [320, 110] on ul "All sweet dogs are dogs with long hairs Some pittbulls are not dogs with long h…" at bounding box center [390, 96] width 516 height 30
click at [320, 110] on li "Some pittbulls are not dogs with long hairs" at bounding box center [403, 103] width 492 height 15
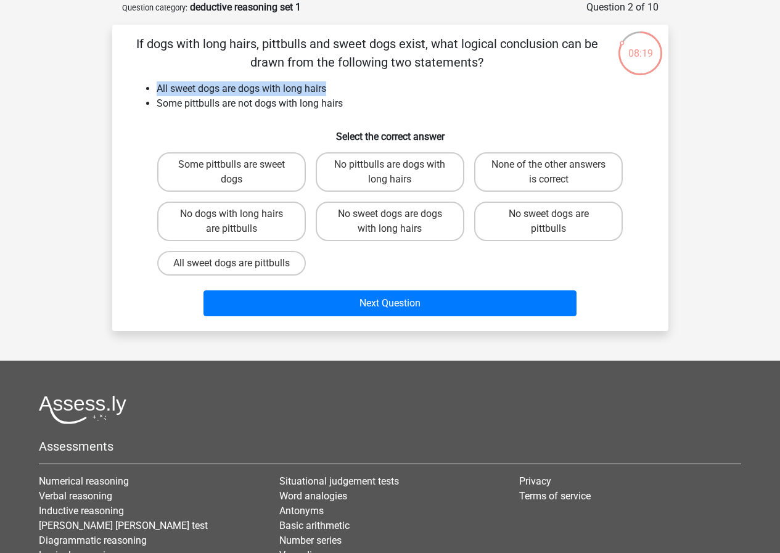
drag, startPoint x: 351, startPoint y: 96, endPoint x: 148, endPoint y: 92, distance: 203.4
click at [157, 92] on li "All sweet dogs are dogs with long hairs" at bounding box center [403, 88] width 492 height 15
drag, startPoint x: 148, startPoint y: 92, endPoint x: 348, endPoint y: 107, distance: 200.2
click at [346, 107] on ul "All sweet dogs are dogs with long hairs Some pittbulls are not dogs with long h…" at bounding box center [390, 96] width 516 height 30
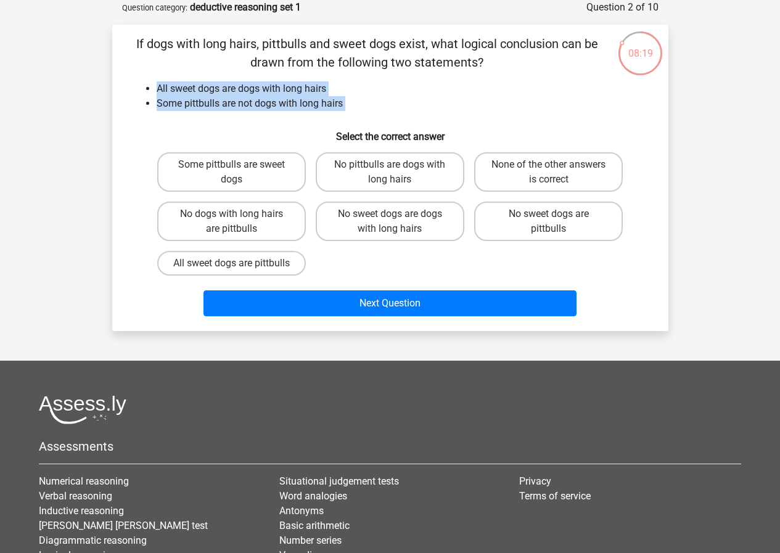
click at [348, 107] on li "Some pittbulls are not dogs with long hairs" at bounding box center [403, 103] width 492 height 15
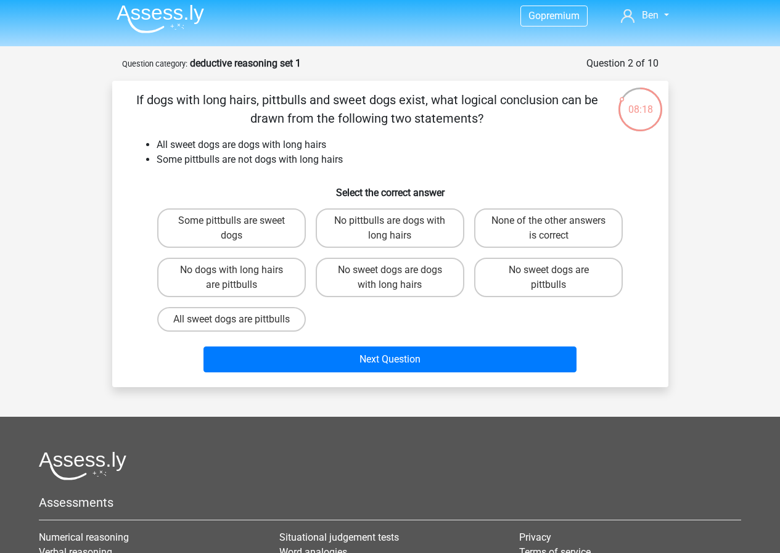
scroll to position [0, 0]
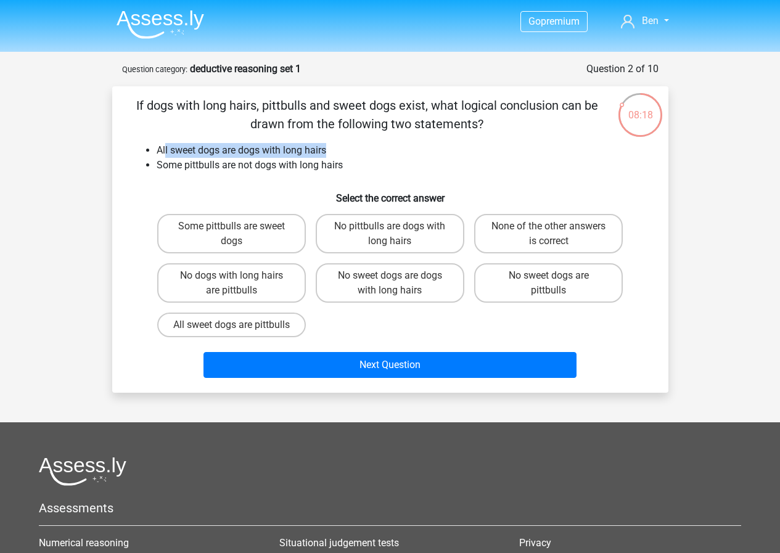
drag, startPoint x: 332, startPoint y: 150, endPoint x: 378, endPoint y: 152, distance: 46.9
click at [378, 152] on li "All sweet dogs are dogs with long hairs" at bounding box center [403, 150] width 492 height 15
drag, startPoint x: 489, startPoint y: 115, endPoint x: 132, endPoint y: 107, distance: 357.5
click at [136, 108] on p "If dogs with long hairs, pittbulls and sweet dogs exist, what logical conclusio…" at bounding box center [367, 114] width 470 height 37
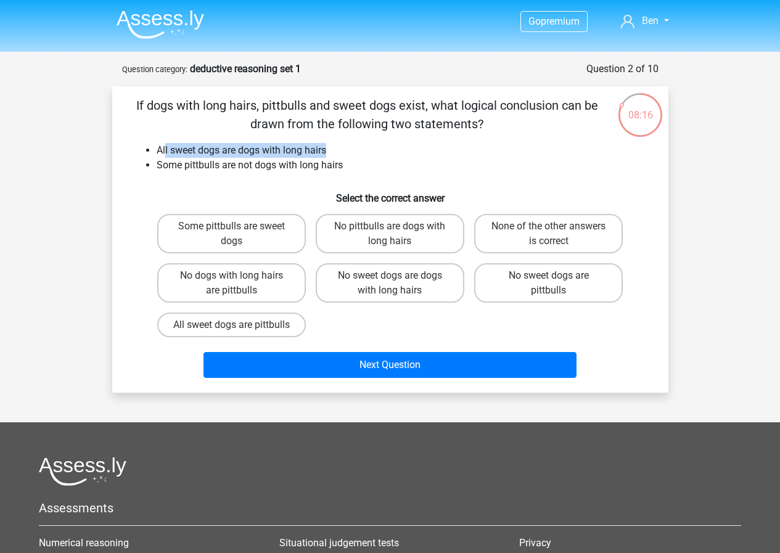
click at [132, 107] on p "If dogs with long hairs, pittbulls and sweet dogs exist, what logical conclusio…" at bounding box center [367, 114] width 470 height 37
drag, startPoint x: 132, startPoint y: 107, endPoint x: 460, endPoint y: 123, distance: 328.2
click at [460, 123] on p "If dogs with long hairs, pittbulls and sweet dogs exist, what logical conclusio…" at bounding box center [367, 114] width 470 height 37
drag, startPoint x: 487, startPoint y: 124, endPoint x: 132, endPoint y: 102, distance: 355.7
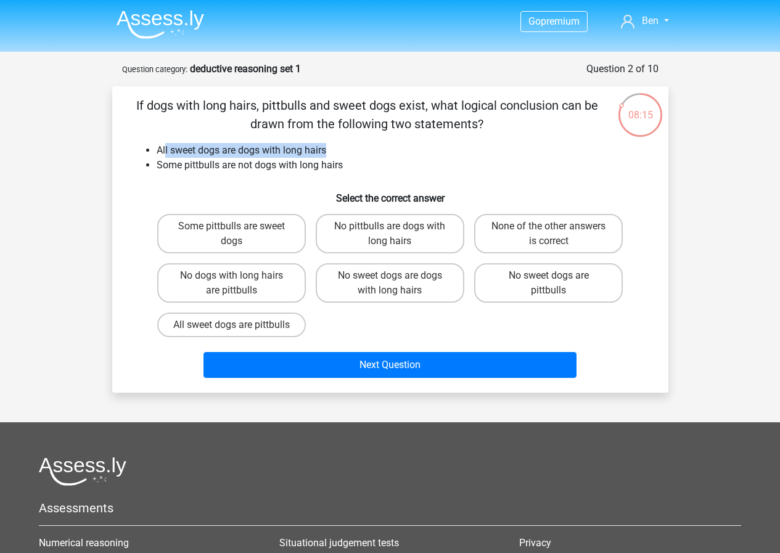
click at [132, 102] on p "If dogs with long hairs, pittbulls and sweet dogs exist, what logical conclusio…" at bounding box center [367, 114] width 470 height 37
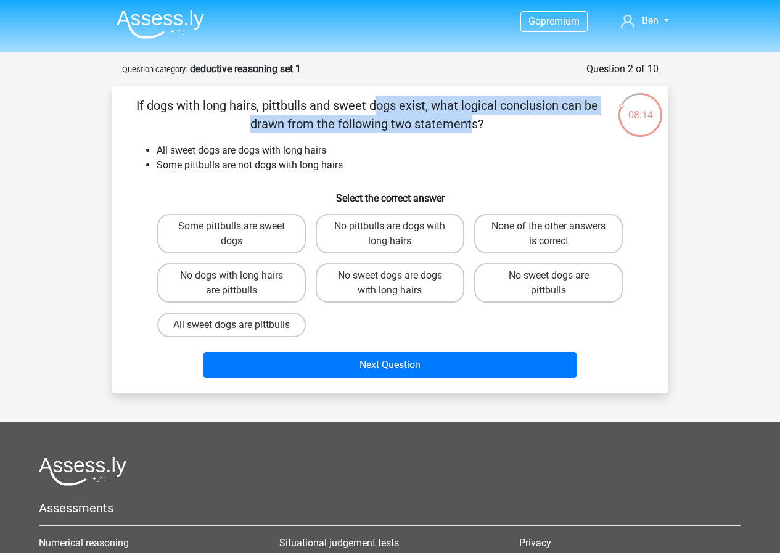
drag, startPoint x: 132, startPoint y: 102, endPoint x: 505, endPoint y: 113, distance: 373.6
click at [505, 113] on p "If dogs with long hairs, pittbulls and sweet dogs exist, what logical conclusio…" at bounding box center [367, 114] width 470 height 37
drag, startPoint x: 489, startPoint y: 124, endPoint x: 118, endPoint y: 102, distance: 371.6
click at [118, 102] on div "If dogs with long hairs, pittbulls and sweet dogs exist, what logical conclusio…" at bounding box center [390, 239] width 546 height 287
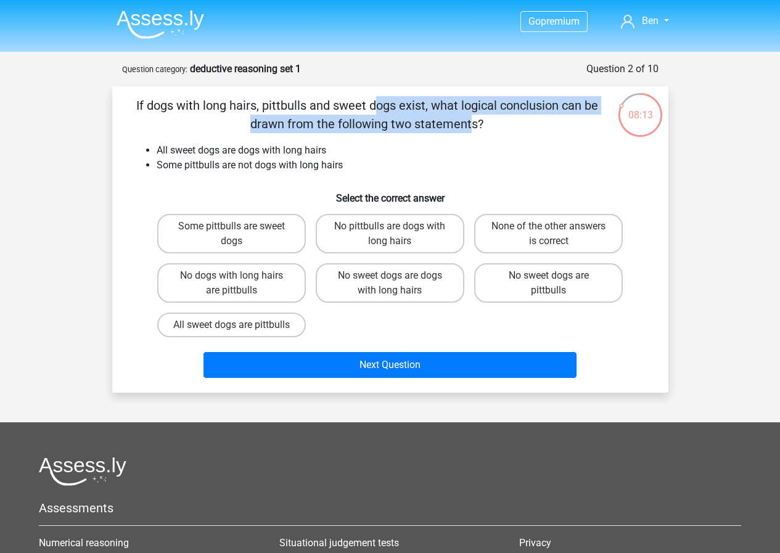
click at [120, 103] on div "If dogs with long hairs, pittbulls and sweet dogs exist, what logical conclusio…" at bounding box center [390, 239] width 546 height 287
drag, startPoint x: 120, startPoint y: 103, endPoint x: 450, endPoint y: 126, distance: 331.1
click at [449, 126] on div "If dogs with long hairs, pittbulls and sweet dogs exist, what logical conclusio…" at bounding box center [390, 239] width 546 height 287
click at [450, 126] on p "If dogs with long hairs, pittbulls and sweet dogs exist, what logical conclusio…" at bounding box center [367, 114] width 470 height 37
drag, startPoint x: 451, startPoint y: 130, endPoint x: 142, endPoint y: 98, distance: 311.0
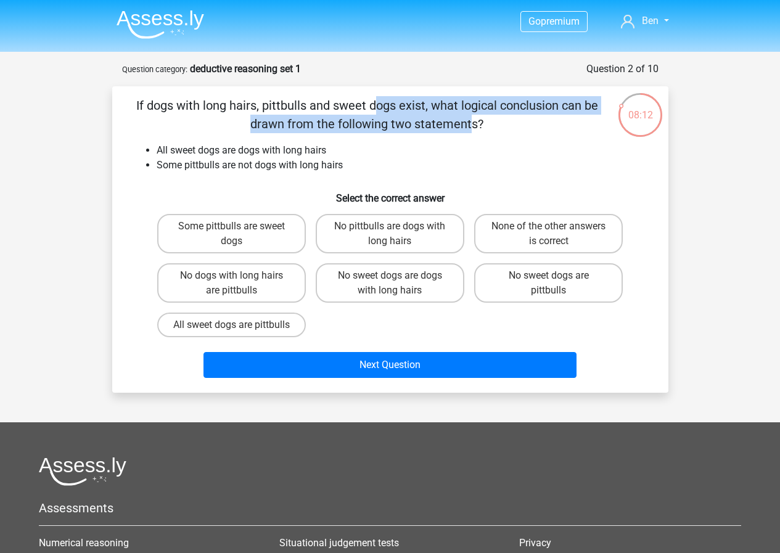
click at [142, 98] on p "If dogs with long hairs, pittbulls and sweet dogs exist, what logical conclusio…" at bounding box center [367, 114] width 470 height 37
click at [141, 98] on p "If dogs with long hairs, pittbulls and sweet dogs exist, what logical conclusio…" at bounding box center [367, 114] width 470 height 37
drag, startPoint x: 134, startPoint y: 99, endPoint x: 488, endPoint y: 128, distance: 354.9
click at [497, 128] on p "If dogs with long hairs, pittbulls and sweet dogs exist, what logical conclusio…" at bounding box center [367, 114] width 470 height 37
click at [488, 128] on p "If dogs with long hairs, pittbulls and sweet dogs exist, what logical conclusio…" at bounding box center [367, 114] width 470 height 37
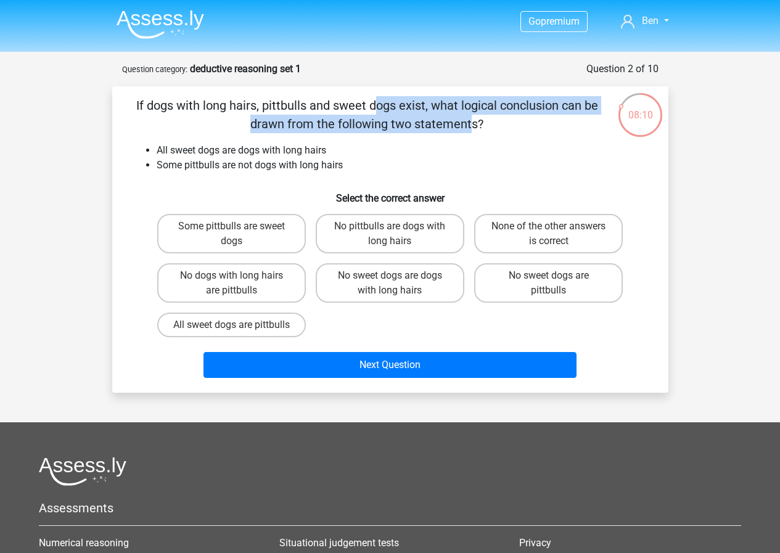
drag, startPoint x: 468, startPoint y: 128, endPoint x: 129, endPoint y: 98, distance: 340.2
click at [129, 98] on div "If dogs with long hairs, pittbulls and sweet dogs exist, what logical conclusio…" at bounding box center [390, 239] width 546 height 287
drag, startPoint x: 129, startPoint y: 98, endPoint x: 532, endPoint y: 126, distance: 404.0
click at [532, 126] on div "If dogs with long hairs, pittbulls and sweet dogs exist, what logical conclusio…" at bounding box center [390, 239] width 546 height 287
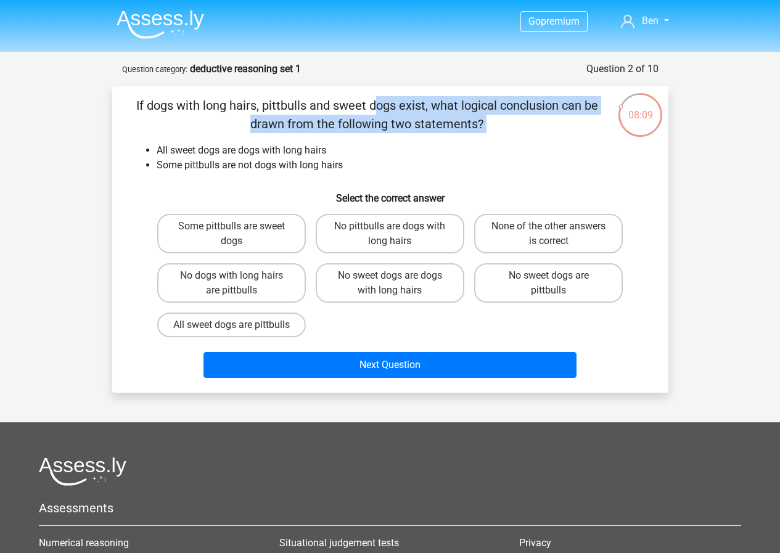
click at [534, 125] on p "If dogs with long hairs, pittbulls and sweet dogs exist, what logical conclusio…" at bounding box center [367, 114] width 470 height 37
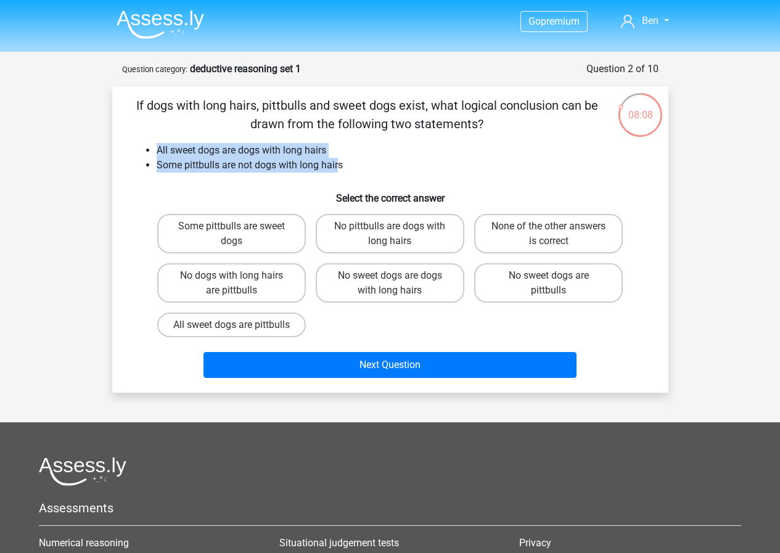
drag, startPoint x: 336, startPoint y: 168, endPoint x: 157, endPoint y: 150, distance: 180.9
click at [157, 150] on ul "All sweet dogs are dogs with long hairs Some pittbulls are not dogs with long h…" at bounding box center [390, 158] width 516 height 30
click at [157, 150] on li "All sweet dogs are dogs with long hairs" at bounding box center [403, 150] width 492 height 15
drag, startPoint x: 157, startPoint y: 150, endPoint x: 383, endPoint y: 155, distance: 226.8
click at [383, 155] on li "All sweet dogs are dogs with long hairs" at bounding box center [403, 150] width 492 height 15
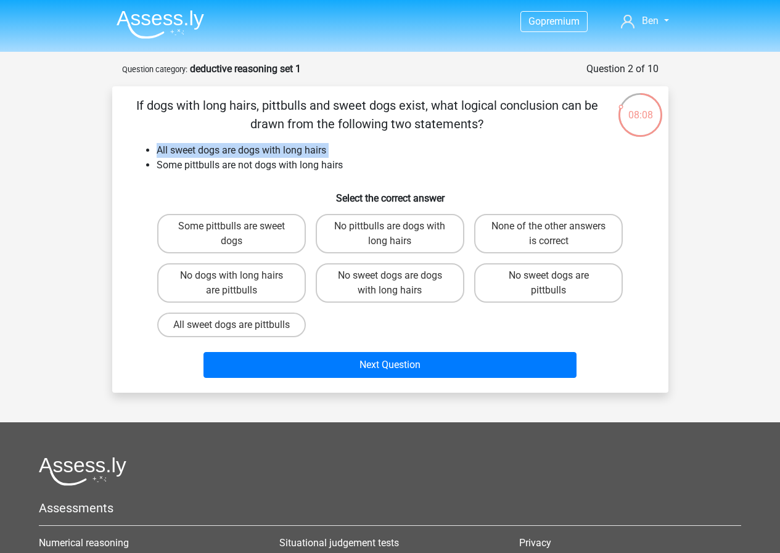
click at [383, 155] on li "All sweet dogs are dogs with long hairs" at bounding box center [403, 150] width 492 height 15
click at [555, 216] on label "None of the other answers is correct" at bounding box center [548, 233] width 149 height 39
click at [555, 226] on input "None of the other answers is correct" at bounding box center [552, 230] width 8 height 8
radio input "true"
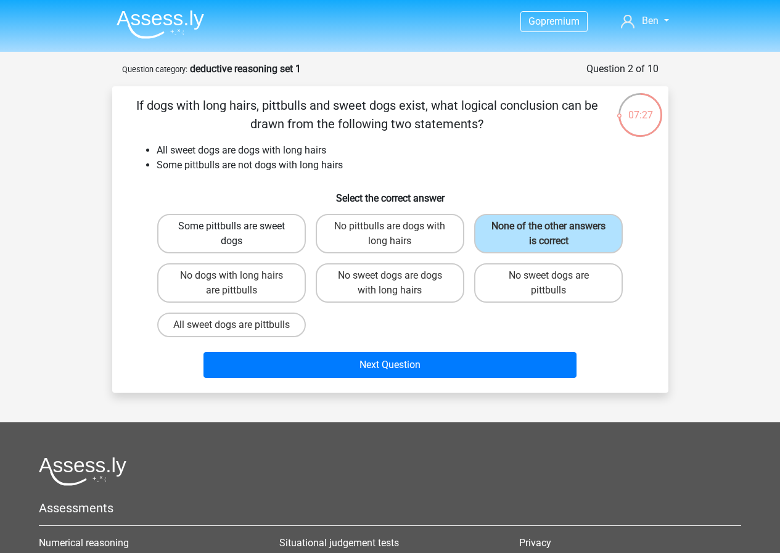
click at [282, 241] on label "Some pittbulls are sweet dogs" at bounding box center [231, 233] width 149 height 39
click at [239, 234] on input "Some pittbulls are sweet dogs" at bounding box center [235, 230] width 8 height 8
radio input "true"
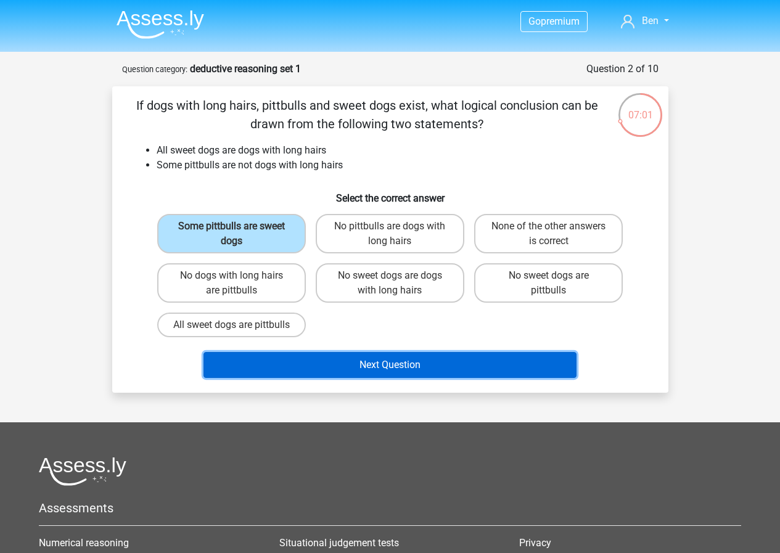
click at [428, 373] on button "Next Question" at bounding box center [389, 365] width 373 height 26
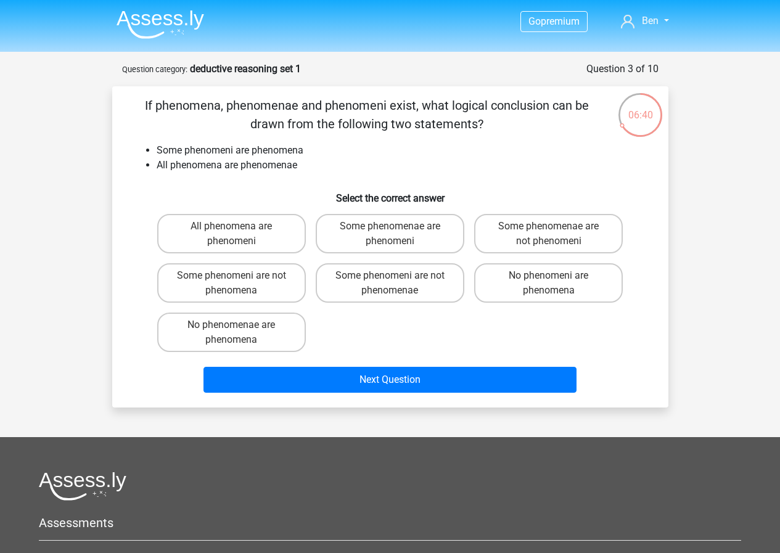
drag, startPoint x: 444, startPoint y: 107, endPoint x: 148, endPoint y: 92, distance: 296.2
click at [148, 92] on div "If phenomena, phenomenae and phenomeni exist, what logical conclusion can be dr…" at bounding box center [390, 246] width 556 height 321
click at [149, 92] on div "If phenomena, phenomenae and phenomeni exist, what logical conclusion can be dr…" at bounding box center [390, 246] width 556 height 321
drag, startPoint x: 149, startPoint y: 92, endPoint x: 576, endPoint y: 99, distance: 426.5
click at [576, 99] on div "If phenomena, phenomenae and phenomeni exist, what logical conclusion can be dr…" at bounding box center [390, 246] width 556 height 321
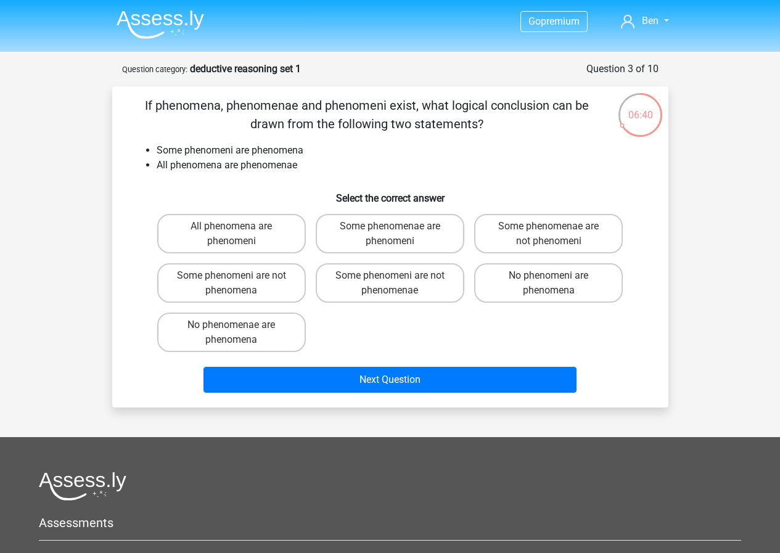
click at [576, 99] on p "If phenomena, phenomenae and phenomeni exist, what logical conclusion can be dr…" at bounding box center [367, 114] width 470 height 37
drag, startPoint x: 423, startPoint y: 115, endPoint x: 161, endPoint y: 98, distance: 261.9
click at [161, 98] on p "If phenomena, phenomenae and phenomeni exist, what logical conclusion can be dr…" at bounding box center [367, 114] width 470 height 37
click at [412, 289] on label "Some phenomeni are not phenomenae" at bounding box center [390, 282] width 149 height 39
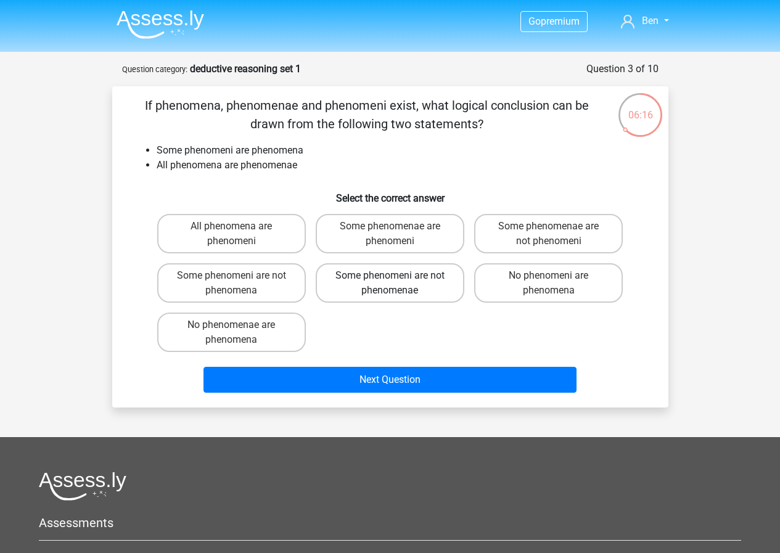
click at [397, 283] on input "Some phenomeni are not phenomenae" at bounding box center [393, 279] width 8 height 8
radio input "true"
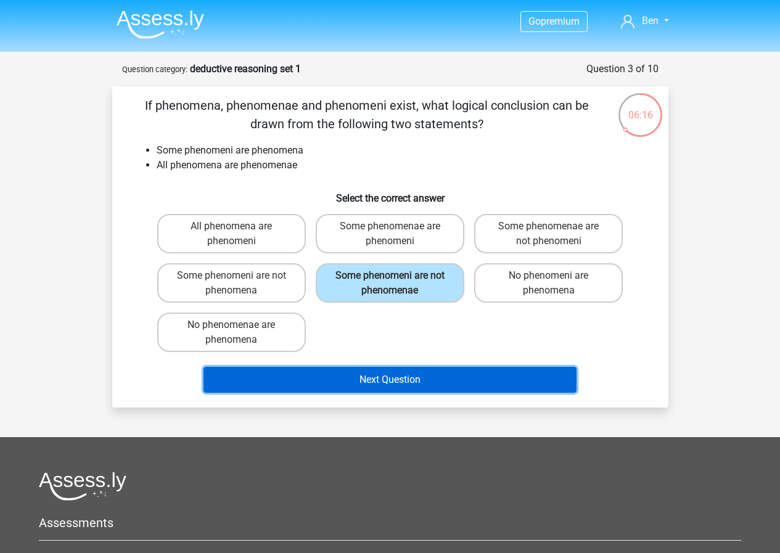
click at [429, 374] on button "Next Question" at bounding box center [389, 380] width 373 height 26
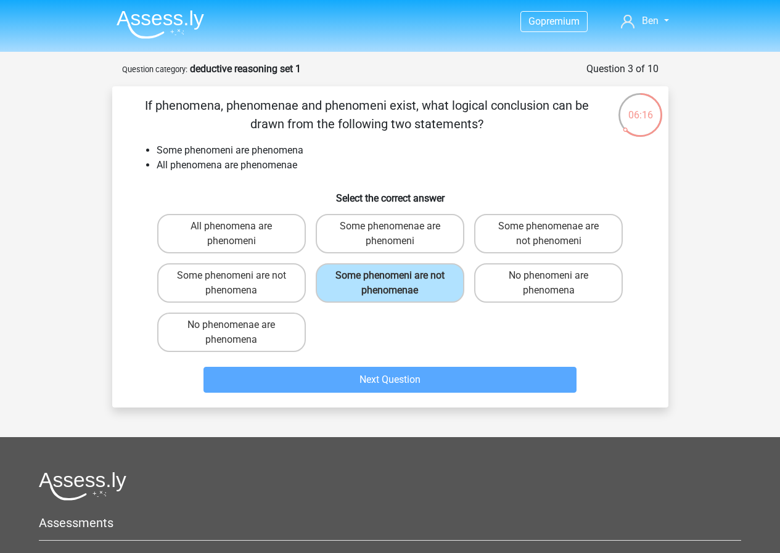
scroll to position [62, 0]
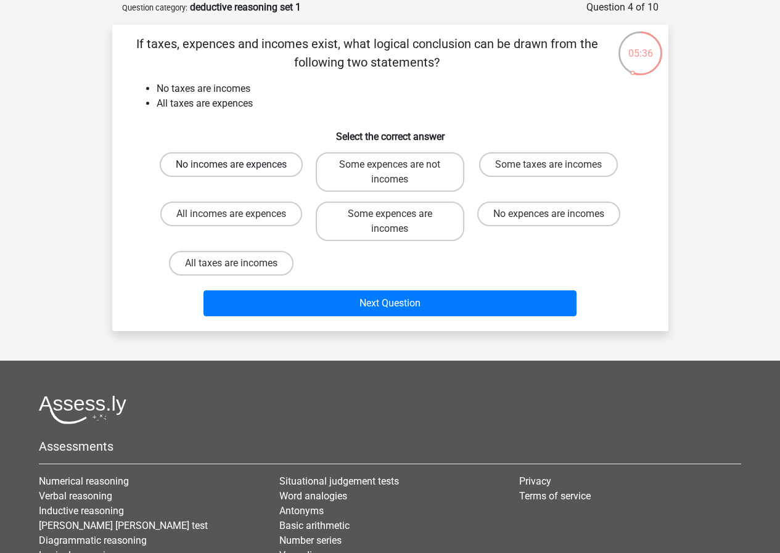
click at [219, 156] on label "No incomes are expences" at bounding box center [231, 164] width 143 height 25
click at [231, 165] on input "No incomes are expences" at bounding box center [235, 169] width 8 height 8
radio input "true"
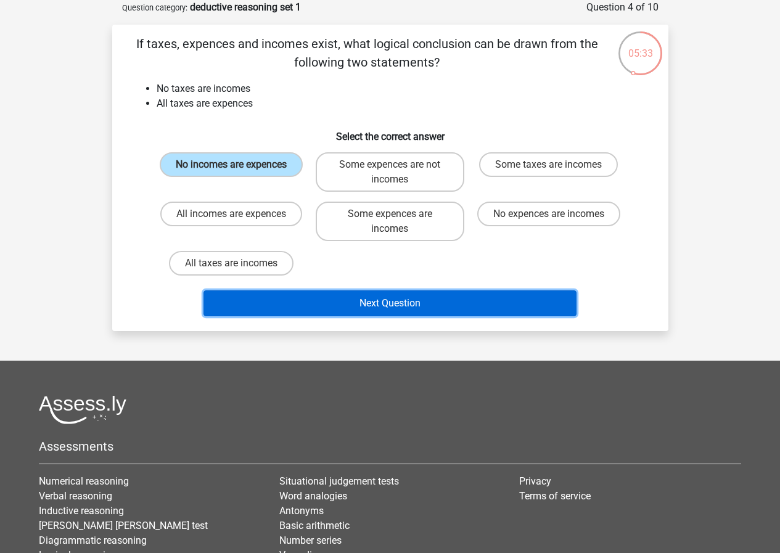
click at [431, 304] on button "Next Question" at bounding box center [389, 303] width 373 height 26
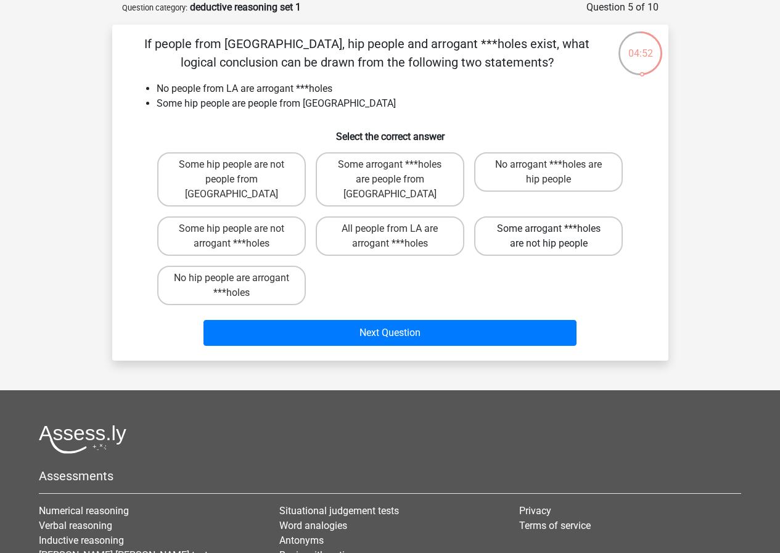
click at [568, 220] on label "Some arrogant ***holes are not hip people" at bounding box center [548, 235] width 149 height 39
click at [556, 229] on input "Some arrogant ***holes are not hip people" at bounding box center [552, 233] width 8 height 8
radio input "true"
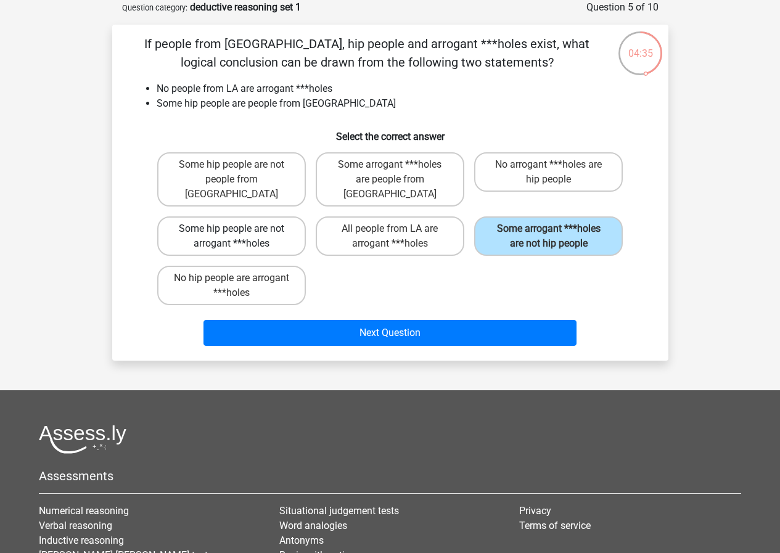
click at [255, 222] on label "Some hip people are not arrogant ***holes" at bounding box center [231, 235] width 149 height 39
click at [239, 229] on input "Some hip people are not arrogant ***holes" at bounding box center [235, 233] width 8 height 8
radio input "true"
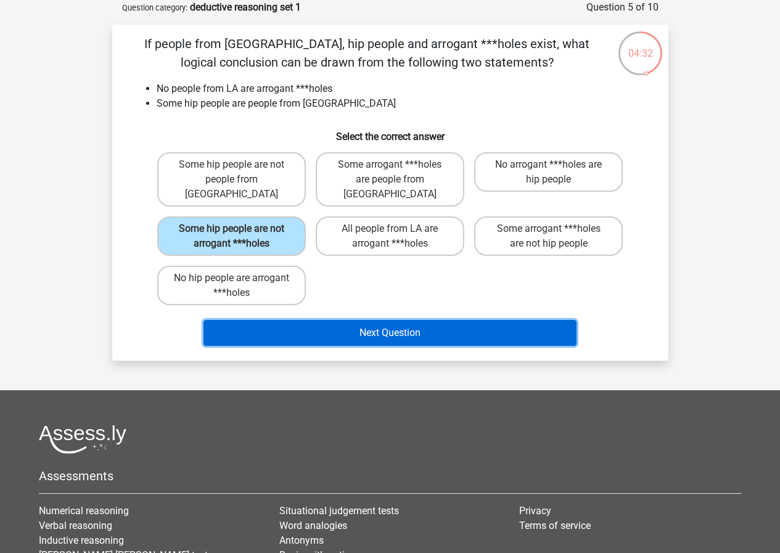
click at [412, 326] on button "Next Question" at bounding box center [389, 333] width 373 height 26
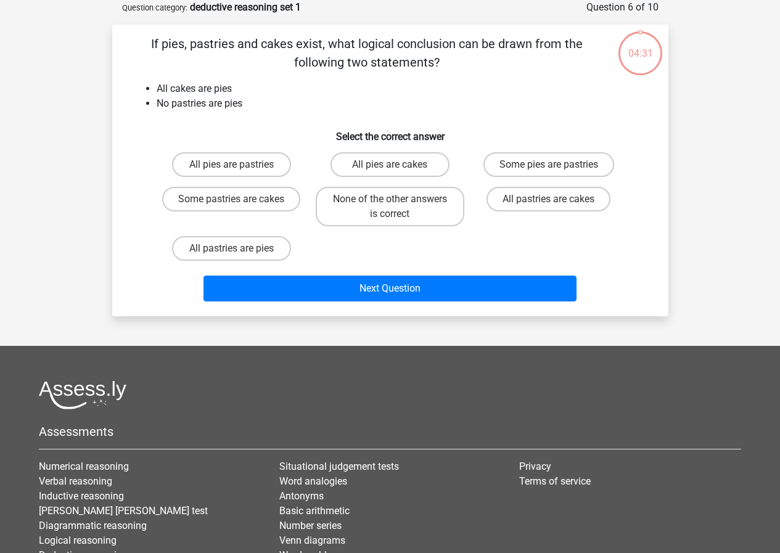
drag, startPoint x: 210, startPoint y: 84, endPoint x: 131, endPoint y: 65, distance: 81.3
click at [131, 65] on div "If pies, pastries and cakes exist, what logical conclusion can be drawn from th…" at bounding box center [390, 171] width 546 height 272
click at [132, 66] on p "If pies, pastries and cakes exist, what logical conclusion can be drawn from th…" at bounding box center [367, 53] width 470 height 37
drag, startPoint x: 152, startPoint y: 73, endPoint x: 272, endPoint y: 110, distance: 126.3
click at [272, 110] on div "If pies, pastries and cakes exist, what logical conclusion can be drawn from th…" at bounding box center [390, 171] width 546 height 272
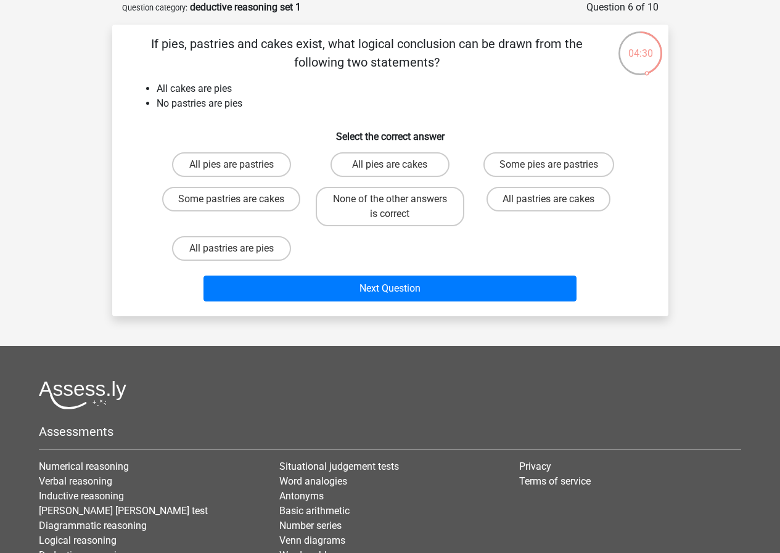
click at [272, 110] on li "No pastries are pies" at bounding box center [403, 103] width 492 height 15
click at [387, 203] on label "None of the other answers is correct" at bounding box center [390, 206] width 149 height 39
click at [389, 203] on input "None of the other answers is correct" at bounding box center [393, 203] width 8 height 8
radio input "true"
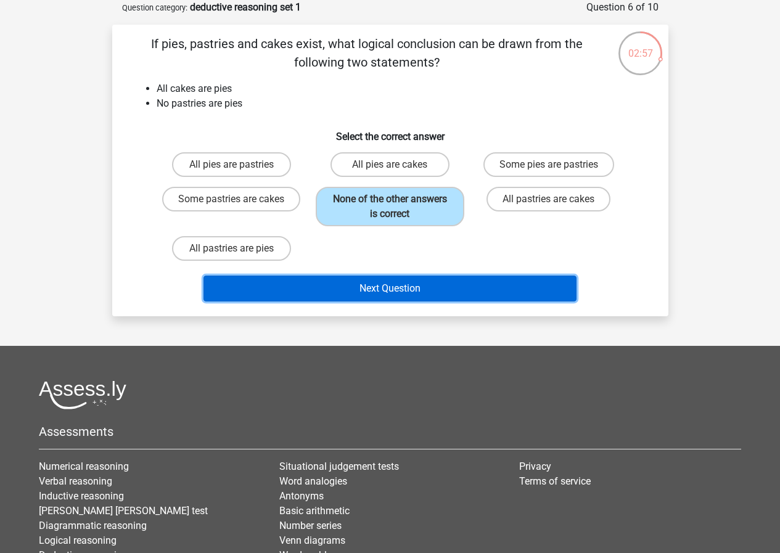
click at [452, 284] on button "Next Question" at bounding box center [389, 288] width 373 height 26
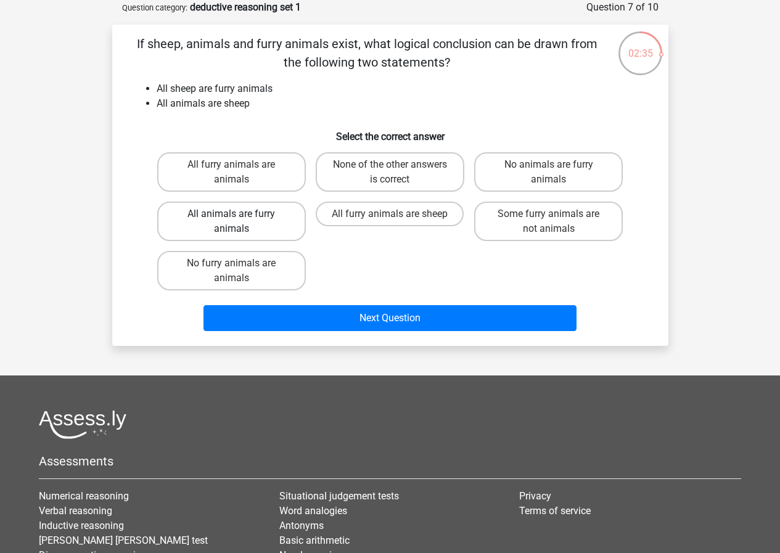
click at [217, 214] on label "All animals are furry animals" at bounding box center [231, 221] width 149 height 39
click at [231, 214] on input "All animals are furry animals" at bounding box center [235, 218] width 8 height 8
radio input "true"
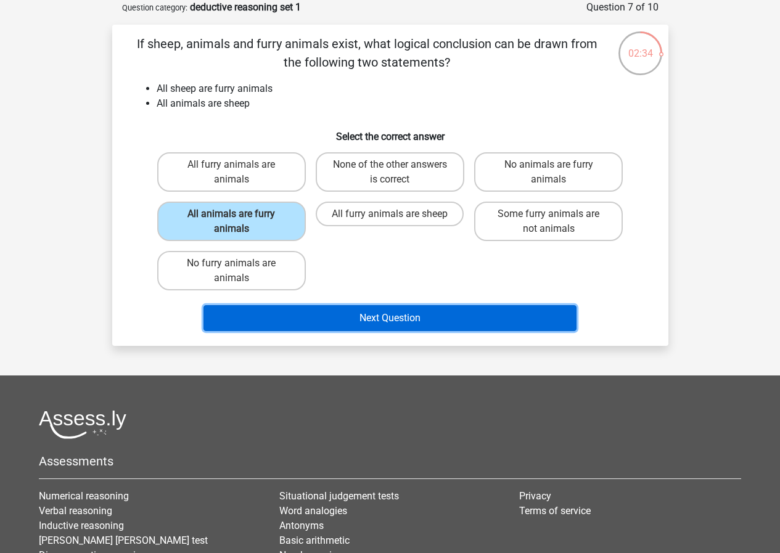
click at [386, 328] on button "Next Question" at bounding box center [389, 318] width 373 height 26
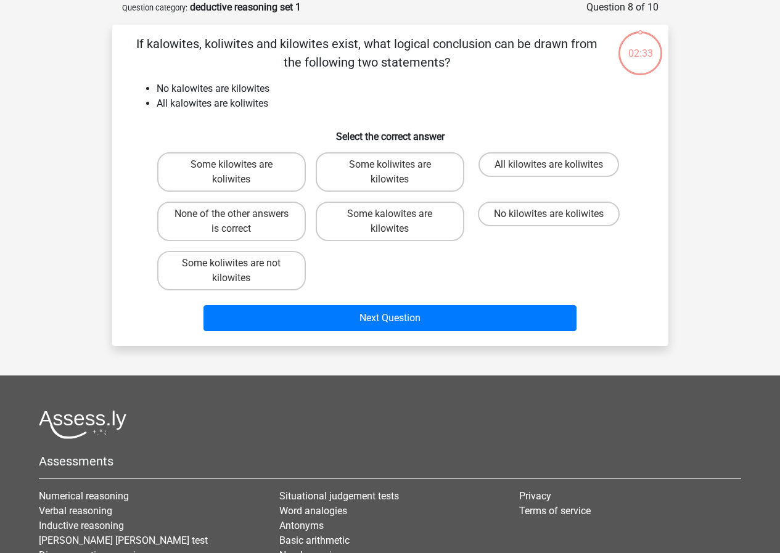
drag, startPoint x: 221, startPoint y: 81, endPoint x: 190, endPoint y: 79, distance: 30.8
click at [189, 75] on div "If kalowites, koliwites and kilowites exist, what logical conclusion can be dra…" at bounding box center [390, 185] width 546 height 301
click at [198, 84] on li "No kalowites are kilowites" at bounding box center [403, 88] width 492 height 15
click at [436, 168] on label "Some koliwites are kilowites" at bounding box center [390, 171] width 149 height 39
click at [397, 168] on input "Some koliwites are kilowites" at bounding box center [393, 169] width 8 height 8
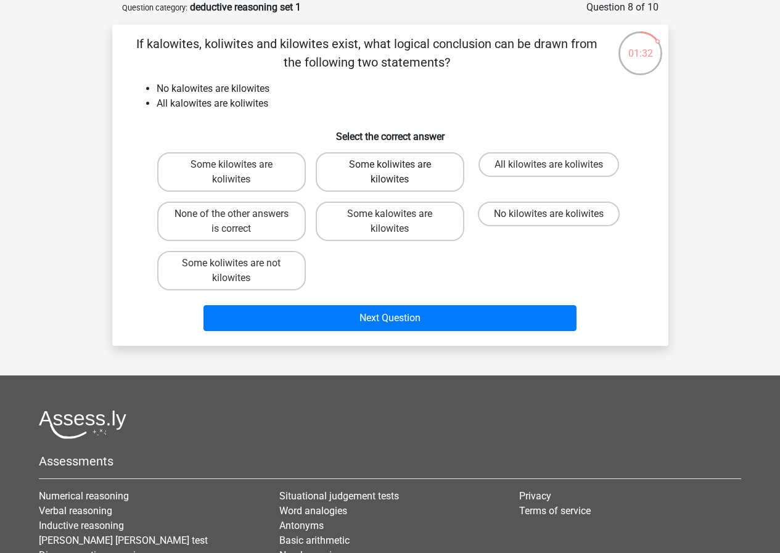
radio input "true"
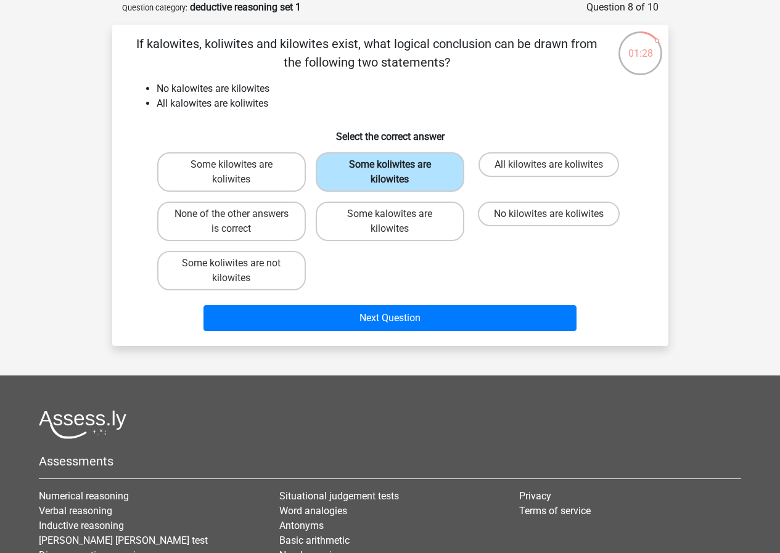
drag, startPoint x: 251, startPoint y: 168, endPoint x: 355, endPoint y: 166, distance: 103.6
click at [251, 167] on label "Some kilowites are koliwites" at bounding box center [231, 171] width 149 height 39
click at [239, 167] on input "Some kilowites are koliwites" at bounding box center [235, 169] width 8 height 8
radio input "true"
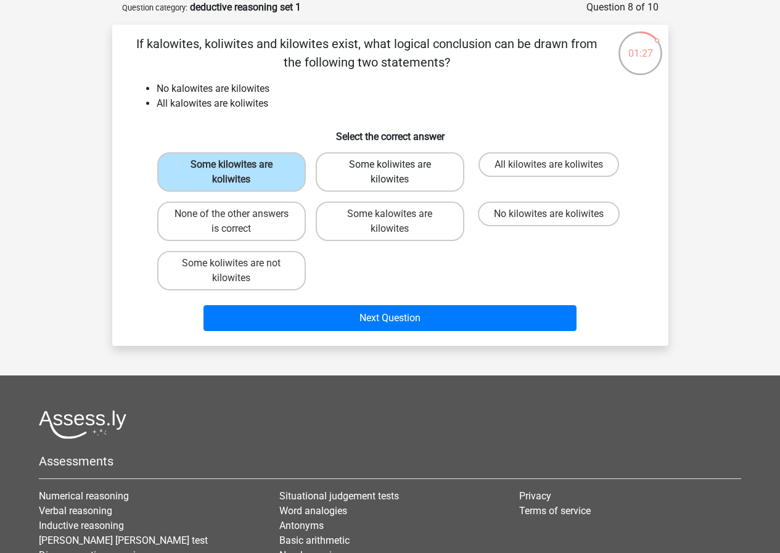
click at [362, 166] on label "Some koliwites are kilowites" at bounding box center [390, 171] width 149 height 39
click at [389, 166] on input "Some koliwites are kilowites" at bounding box center [393, 169] width 8 height 8
radio input "true"
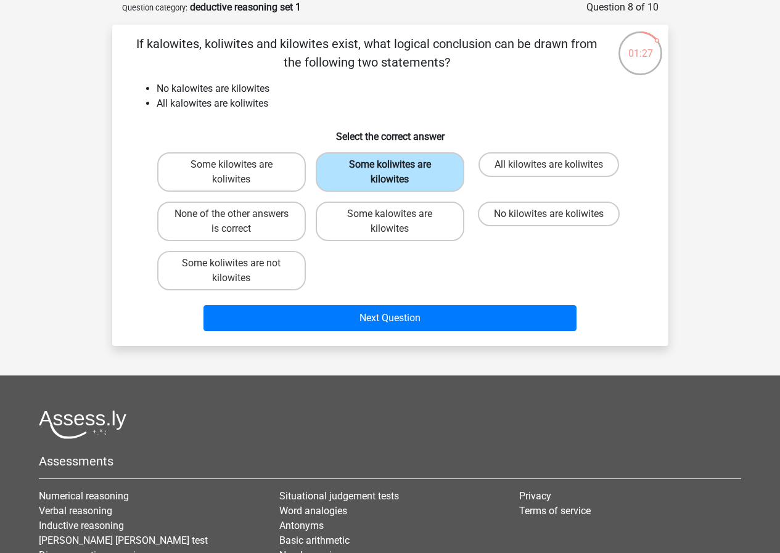
drag, startPoint x: 270, startPoint y: 182, endPoint x: 343, endPoint y: 182, distance: 72.7
click at [269, 183] on label "Some kilowites are koliwites" at bounding box center [231, 171] width 149 height 39
click at [239, 173] on input "Some kilowites are koliwites" at bounding box center [235, 169] width 8 height 8
radio input "true"
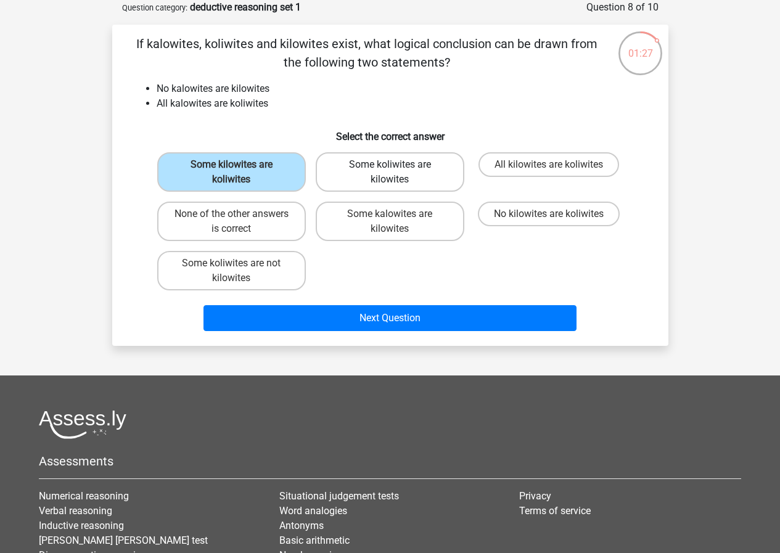
click at [359, 177] on label "Some koliwites are kilowites" at bounding box center [390, 171] width 149 height 39
click at [389, 173] on input "Some koliwites are kilowites" at bounding box center [393, 169] width 8 height 8
radio input "true"
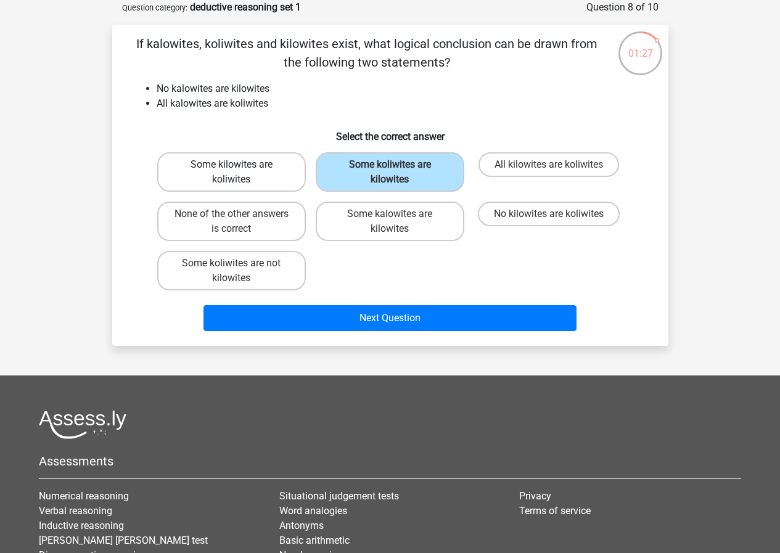
click at [211, 166] on label "Some kilowites are koliwites" at bounding box center [231, 171] width 149 height 39
click at [231, 166] on input "Some kilowites are koliwites" at bounding box center [235, 169] width 8 height 8
radio input "true"
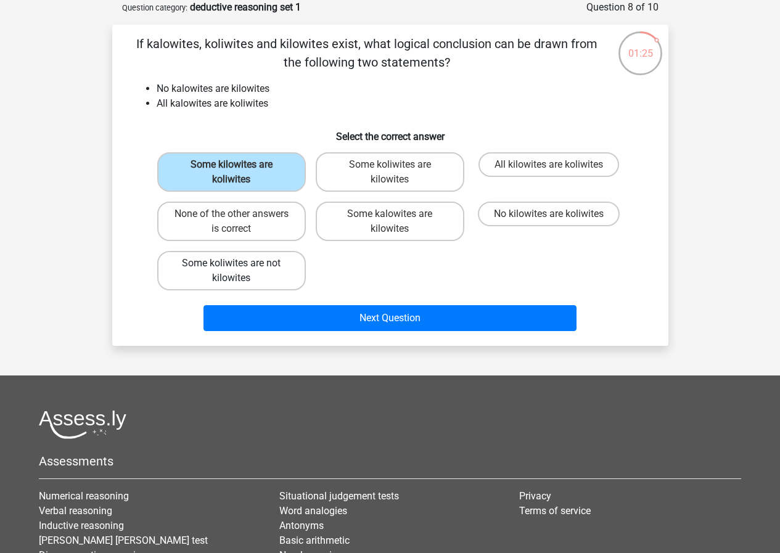
click at [302, 272] on label "Some koliwites are not kilowites" at bounding box center [231, 270] width 149 height 39
click at [239, 271] on input "Some koliwites are not kilowites" at bounding box center [235, 267] width 8 height 8
radio input "true"
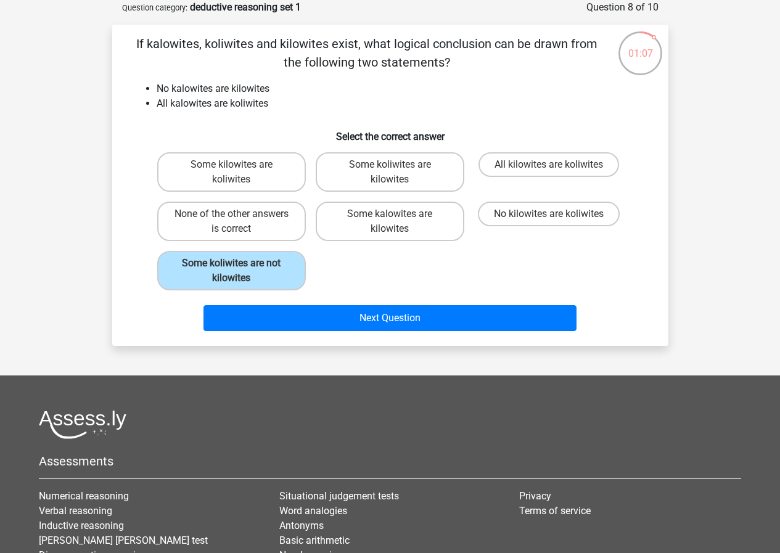
drag, startPoint x: 173, startPoint y: 88, endPoint x: 208, endPoint y: 87, distance: 35.8
click at [174, 88] on li "No kalowites are kilowites" at bounding box center [403, 88] width 492 height 15
drag, startPoint x: 208, startPoint y: 87, endPoint x: 500, endPoint y: 155, distance: 299.9
click at [212, 87] on li "No kalowites are kilowites" at bounding box center [403, 88] width 492 height 15
click at [509, 166] on label "All kilowites are koliwites" at bounding box center [548, 164] width 141 height 25
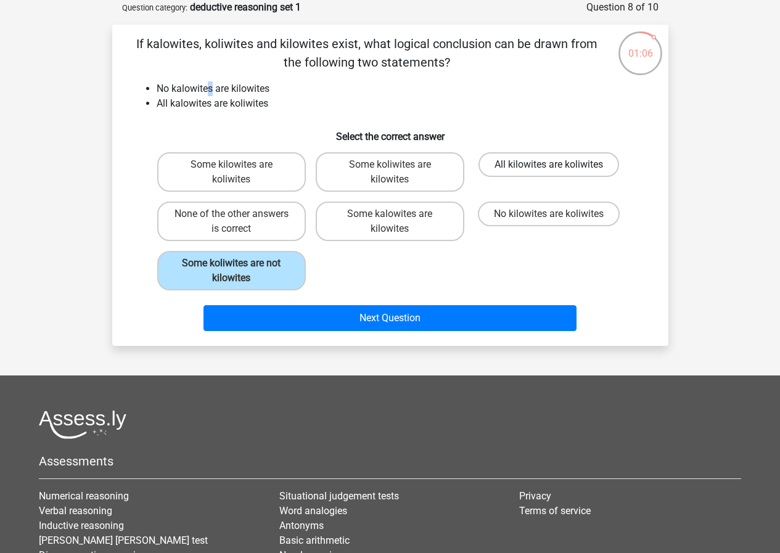
click at [548, 166] on input "All kilowites are koliwites" at bounding box center [552, 169] width 8 height 8
radio input "true"
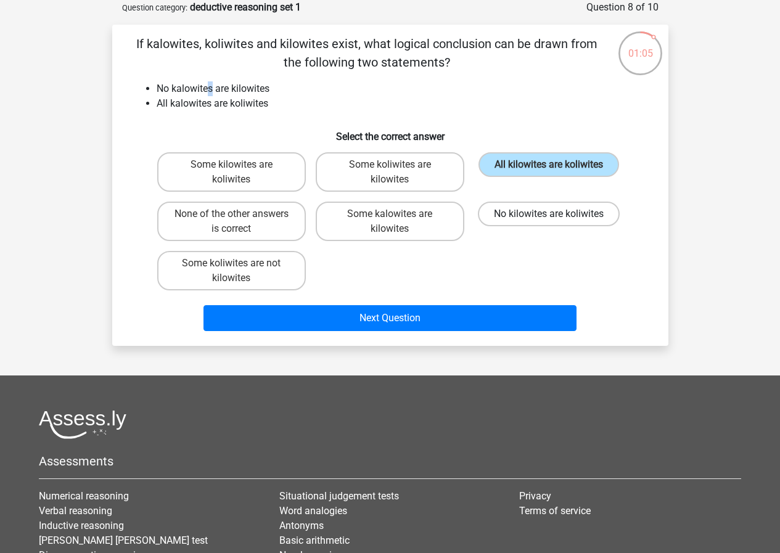
click at [530, 213] on label "No kilowites are koliwites" at bounding box center [549, 214] width 142 height 25
click at [548, 214] on input "No kilowites are koliwites" at bounding box center [552, 218] width 8 height 8
radio input "true"
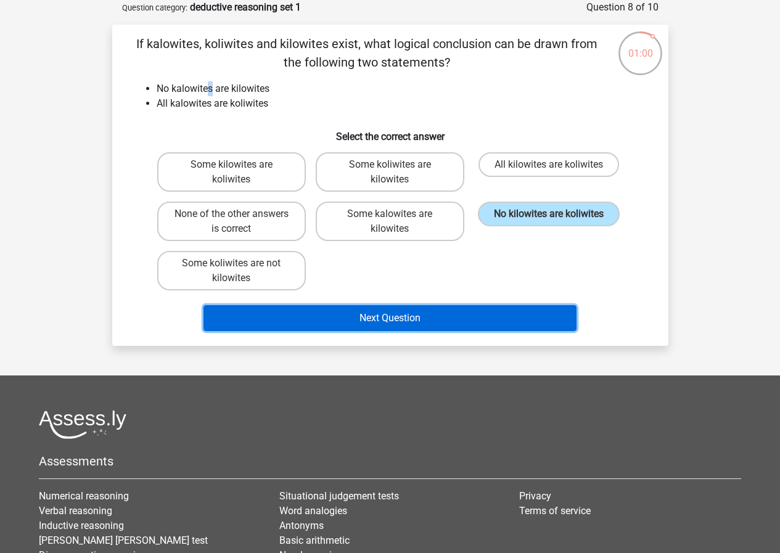
click at [515, 308] on button "Next Question" at bounding box center [389, 318] width 373 height 26
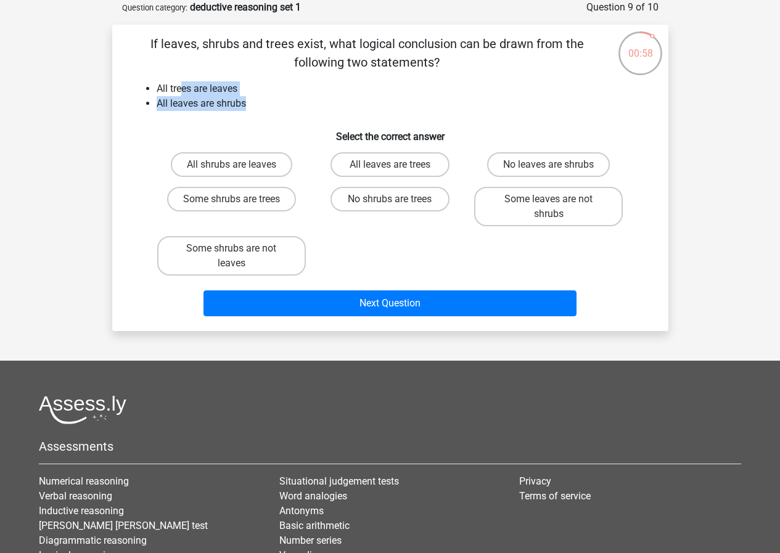
drag, startPoint x: 256, startPoint y: 110, endPoint x: 181, endPoint y: 82, distance: 80.3
click at [181, 82] on ul "All trees are leaves All leaves are shrubs" at bounding box center [390, 96] width 516 height 30
click at [186, 86] on li "All trees are leaves" at bounding box center [403, 88] width 492 height 15
click at [425, 231] on div "No shrubs are trees" at bounding box center [390, 206] width 158 height 49
drag, startPoint x: 254, startPoint y: 259, endPoint x: 279, endPoint y: 253, distance: 25.4
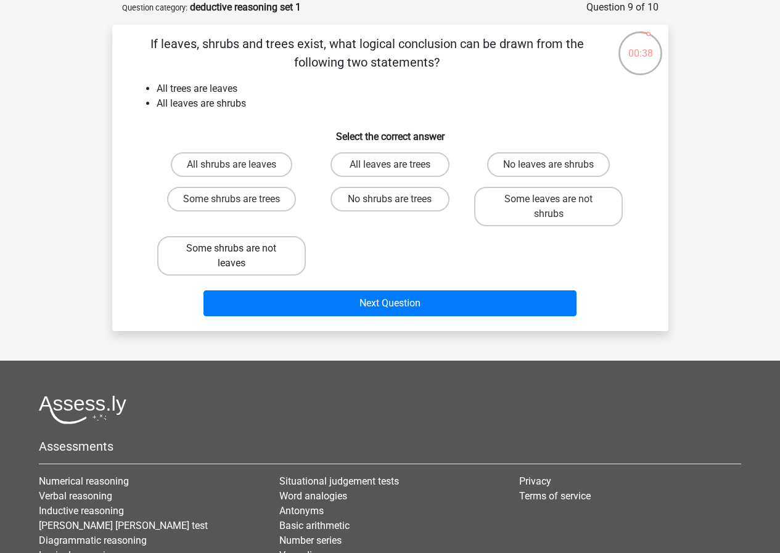
click at [254, 256] on label "Some shrubs are not leaves" at bounding box center [231, 255] width 149 height 39
click at [239, 256] on input "Some shrubs are not leaves" at bounding box center [235, 252] width 8 height 8
radio input "true"
click at [362, 248] on div "All shrubs are leaves All leaves are trees No leaves are shrubs Some shrubs are…" at bounding box center [390, 213] width 476 height 133
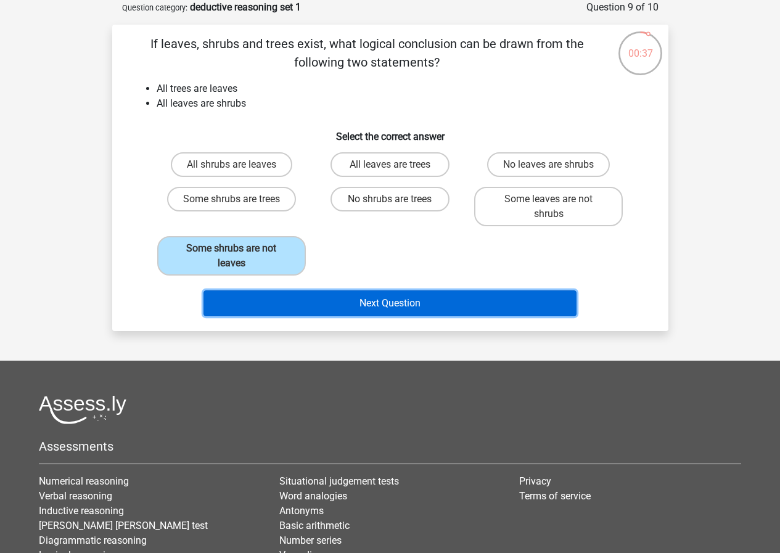
click at [349, 298] on button "Next Question" at bounding box center [389, 303] width 373 height 26
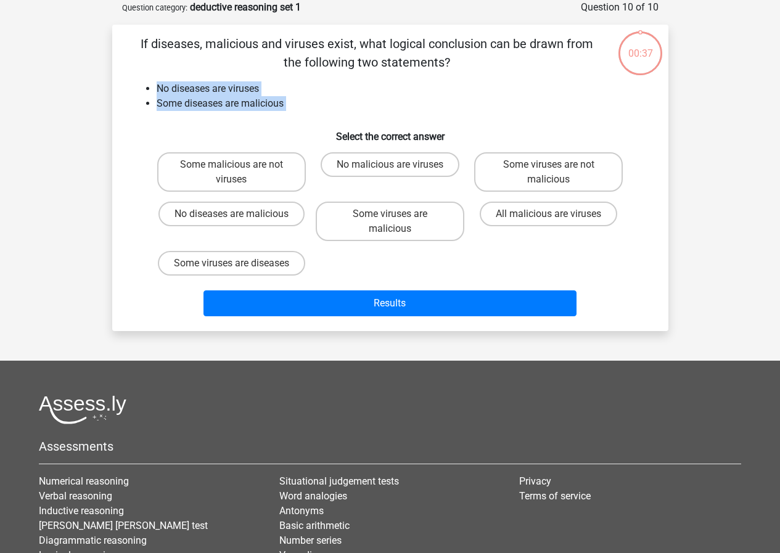
drag, startPoint x: 306, startPoint y: 114, endPoint x: 150, endPoint y: 79, distance: 159.1
click at [150, 79] on div "If diseases, malicious and viruses exist, what logical conclusion can be drawn …" at bounding box center [390, 178] width 546 height 287
drag, startPoint x: 150, startPoint y: 79, endPoint x: 312, endPoint y: 120, distance: 166.5
click at [312, 120] on div "If diseases, malicious and viruses exist, what logical conclusion can be drawn …" at bounding box center [390, 178] width 546 height 287
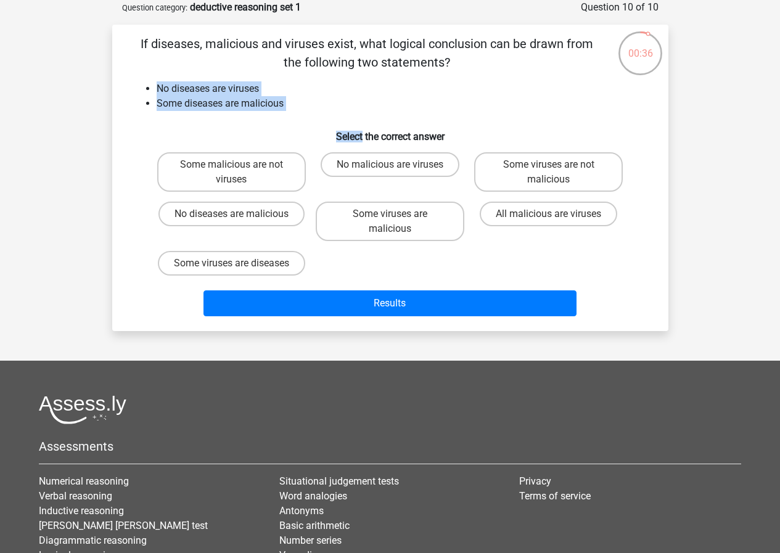
click at [313, 119] on div "If diseases, malicious and viruses exist, what logical conclusion can be drawn …" at bounding box center [390, 178] width 546 height 287
click at [154, 96] on ul "No diseases are viruses Some diseases are malicious" at bounding box center [390, 96] width 516 height 30
drag, startPoint x: 168, startPoint y: 92, endPoint x: 303, endPoint y: 104, distance: 136.1
click at [298, 104] on ul "No diseases are viruses Some diseases are malicious" at bounding box center [390, 96] width 516 height 30
click at [303, 104] on li "Some diseases are malicious" at bounding box center [403, 103] width 492 height 15
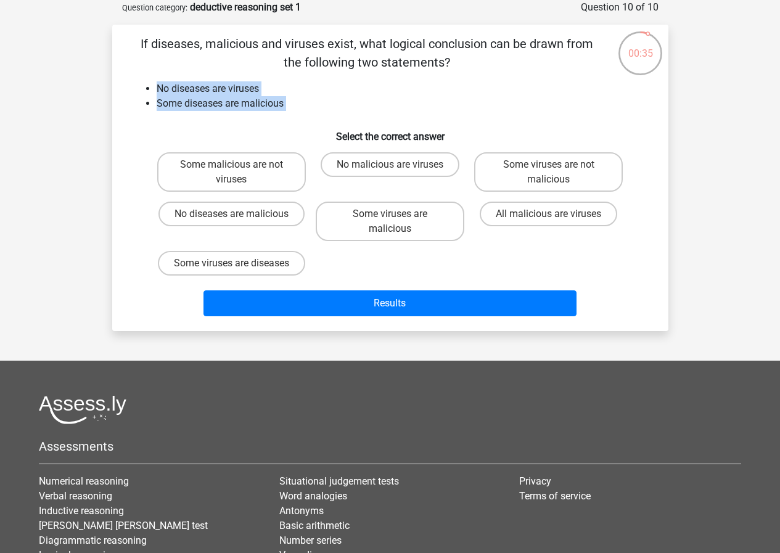
drag, startPoint x: 259, startPoint y: 100, endPoint x: 150, endPoint y: 79, distance: 110.5
click at [150, 79] on div "If diseases, malicious and viruses exist, what logical conclusion can be drawn …" at bounding box center [390, 178] width 546 height 287
drag, startPoint x: 150, startPoint y: 79, endPoint x: 293, endPoint y: 109, distance: 146.0
click at [293, 109] on div "If diseases, malicious and viruses exist, what logical conclusion can be drawn …" at bounding box center [390, 178] width 546 height 287
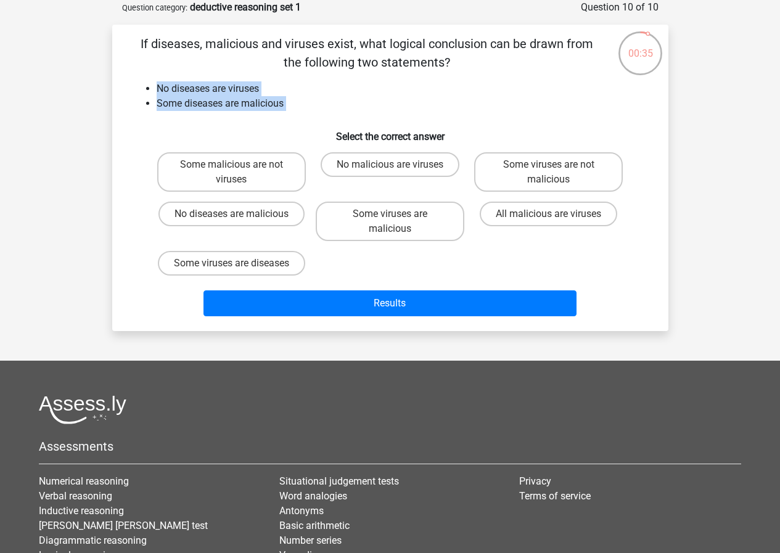
click at [293, 109] on li "Some diseases are malicious" at bounding box center [403, 103] width 492 height 15
click at [561, 160] on label "Some viruses are not malicious" at bounding box center [548, 171] width 149 height 39
click at [556, 165] on input "Some viruses are not malicious" at bounding box center [552, 169] width 8 height 8
radio input "true"
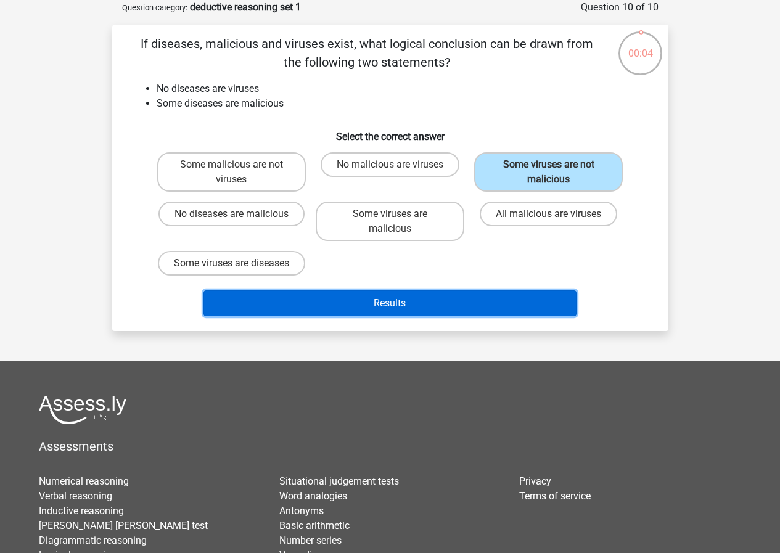
click at [465, 312] on button "Results" at bounding box center [389, 303] width 373 height 26
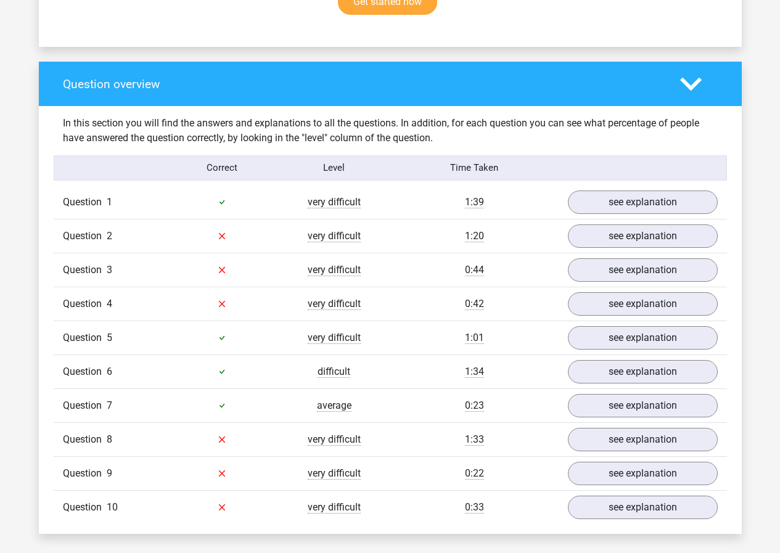
scroll to position [924, 0]
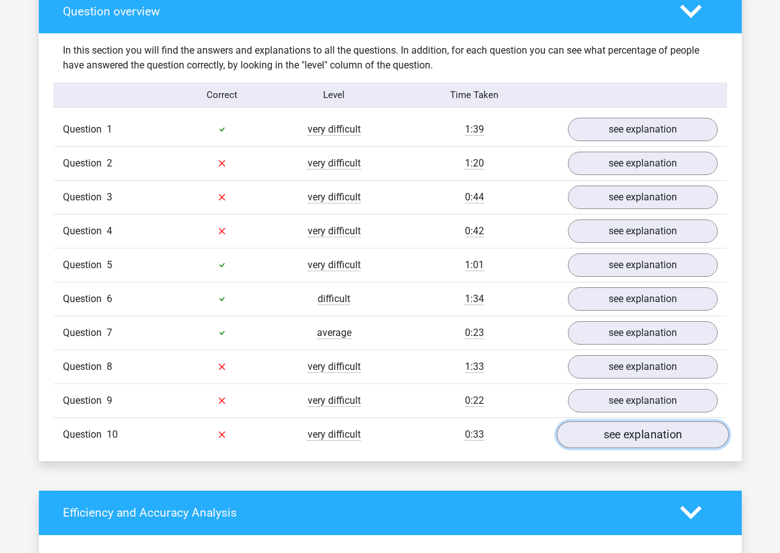
click at [572, 441] on link "see explanation" at bounding box center [642, 434] width 172 height 27
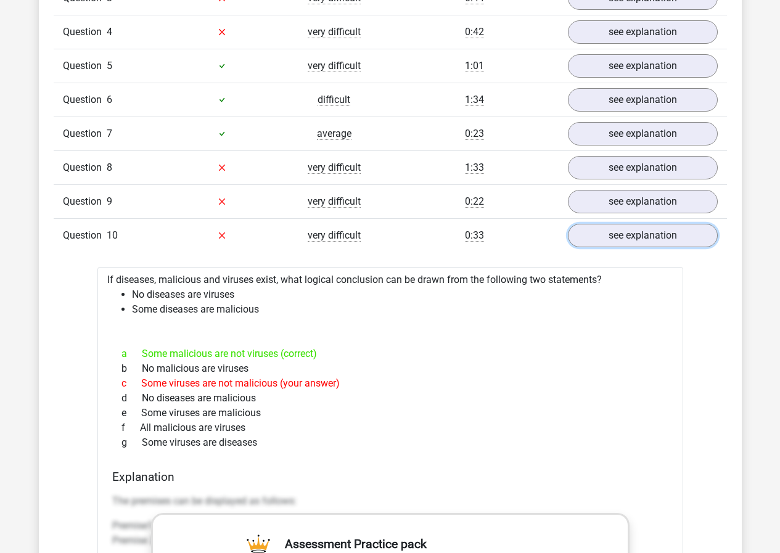
scroll to position [1109, 0]
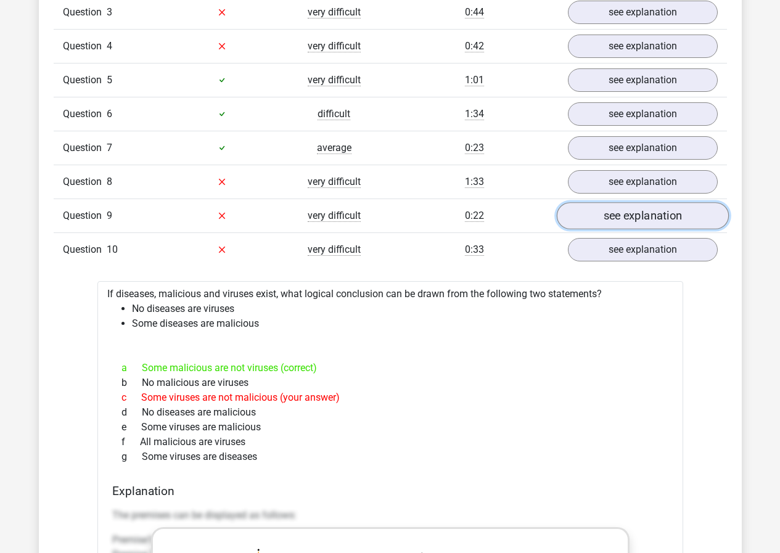
click at [664, 220] on link "see explanation" at bounding box center [642, 215] width 172 height 27
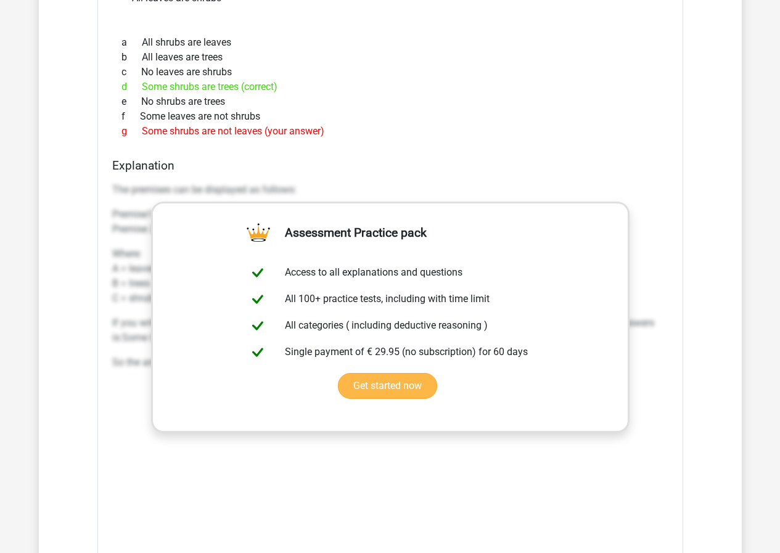
scroll to position [1171, 0]
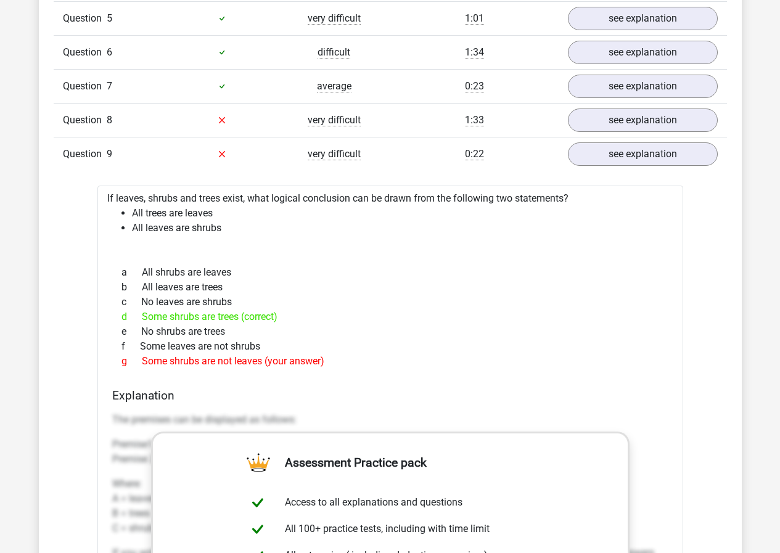
drag, startPoint x: 325, startPoint y: 271, endPoint x: 360, endPoint y: 362, distance: 97.5
click at [360, 362] on div "a All shrubs are leaves b All leaves are trees c No leaves are shrubs d Some sh…" at bounding box center [390, 316] width 556 height 113
click at [360, 362] on div "g Some shrubs are not leaves (your answer)" at bounding box center [390, 361] width 556 height 15
drag, startPoint x: 303, startPoint y: 275, endPoint x: 295, endPoint y: 264, distance: 14.1
click at [295, 264] on div "a All shrubs are leaves b All leaves are trees c No leaves are shrubs d Some sh…" at bounding box center [390, 316] width 556 height 113
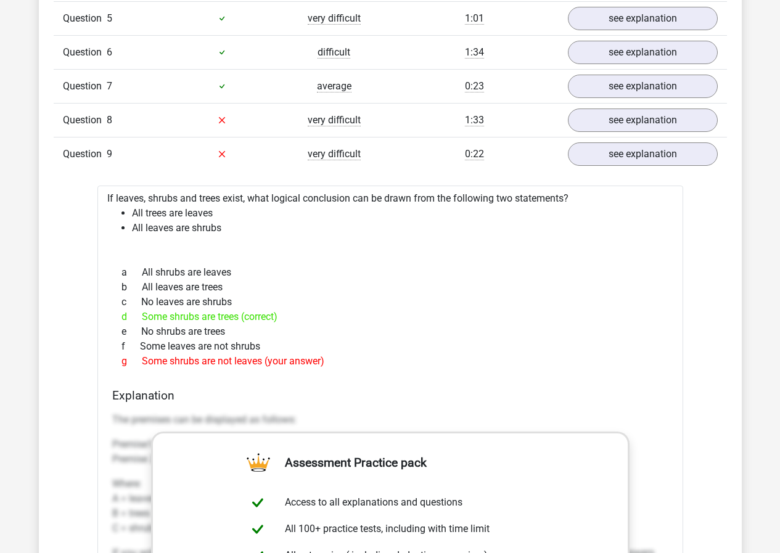
click at [295, 265] on div "a All shrubs are leaves" at bounding box center [390, 272] width 556 height 15
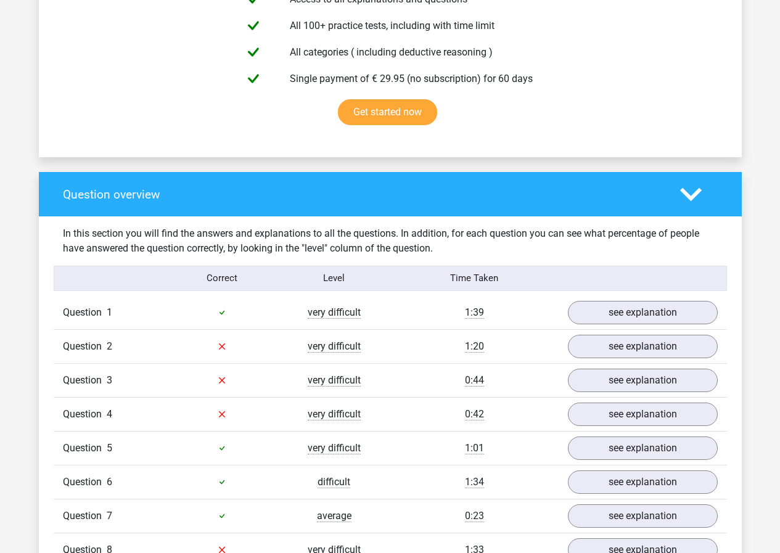
scroll to position [986, 0]
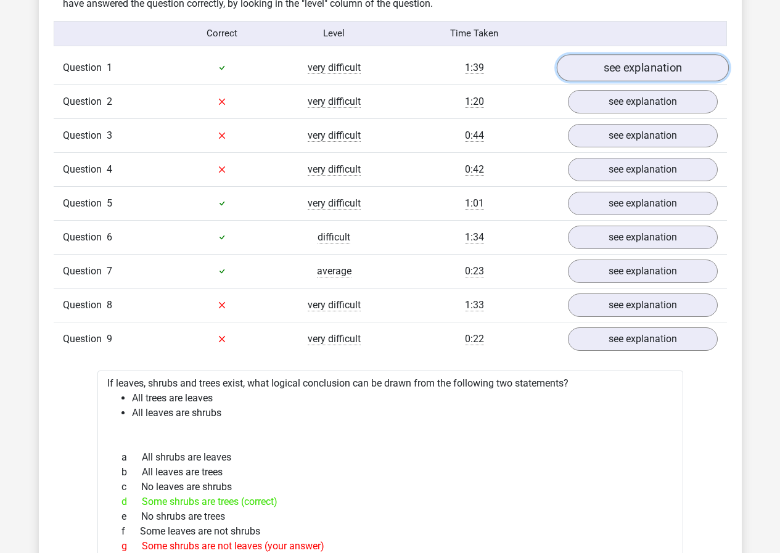
click at [641, 77] on link "see explanation" at bounding box center [642, 67] width 172 height 27
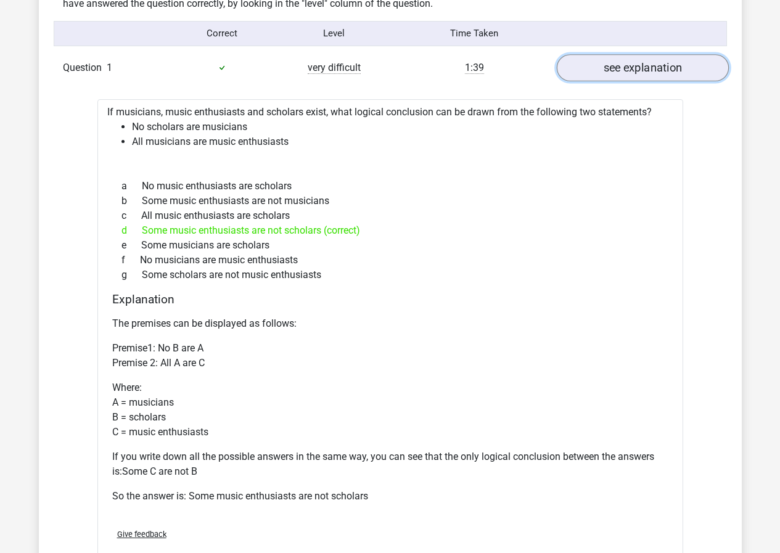
click at [642, 66] on link "see explanation" at bounding box center [642, 67] width 172 height 27
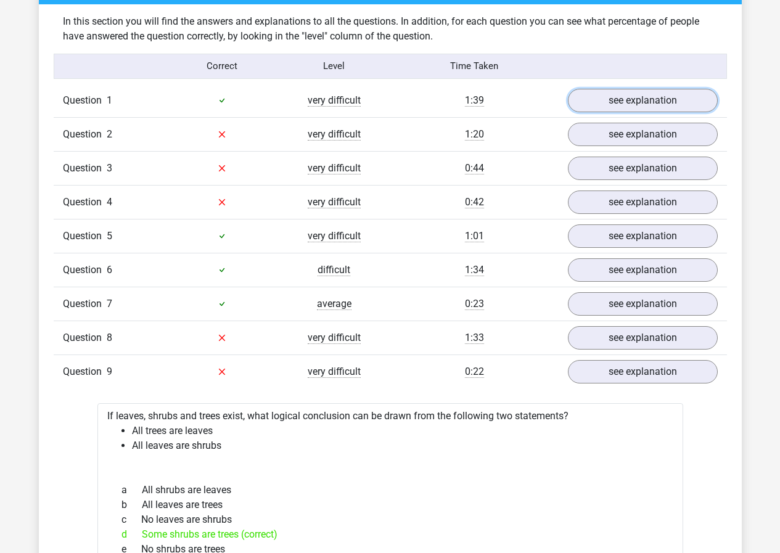
scroll to position [863, 0]
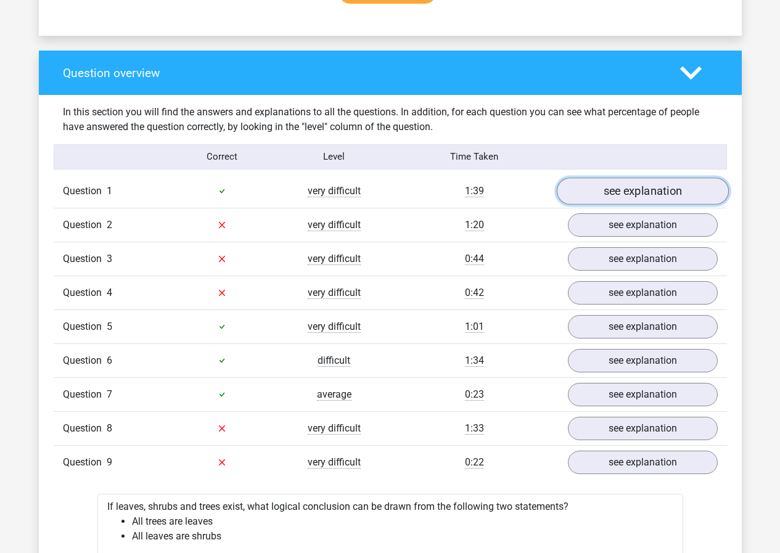
click at [670, 184] on link "see explanation" at bounding box center [642, 190] width 172 height 27
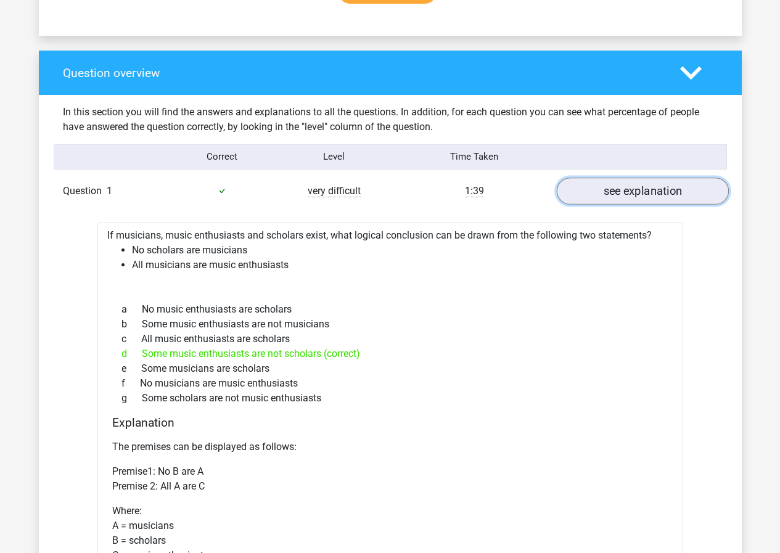
click at [668, 184] on link "see explanation" at bounding box center [642, 190] width 172 height 27
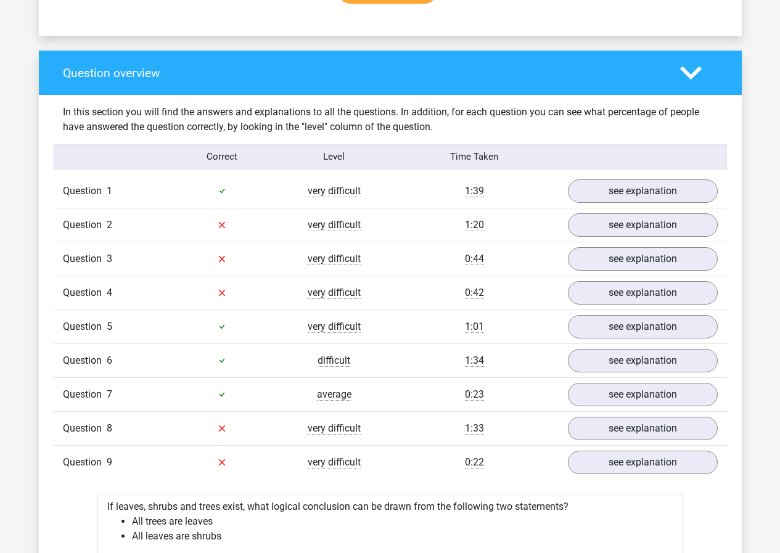
click at [654, 242] on div "Question 3 very difficult 0:44 see explanation" at bounding box center [390, 259] width 673 height 34
click at [654, 230] on link "see explanation" at bounding box center [642, 224] width 172 height 27
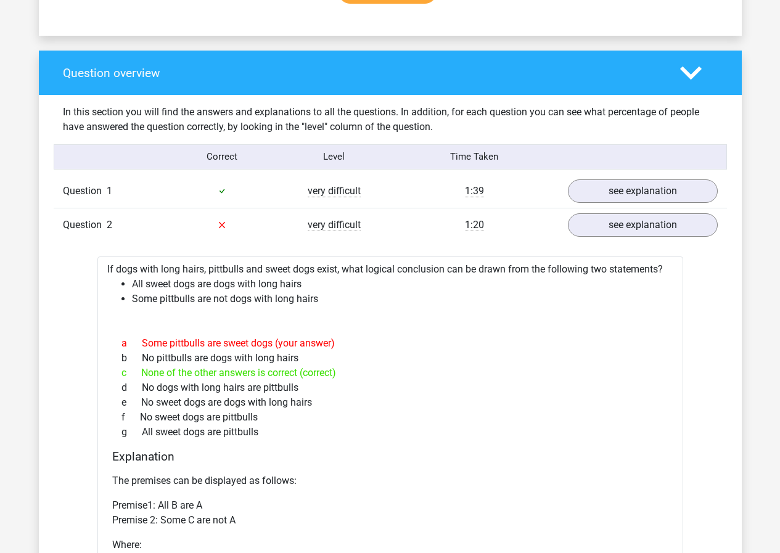
click at [269, 370] on div "c None of the other answers is correct (correct)" at bounding box center [390, 372] width 556 height 15
drag, startPoint x: 269, startPoint y: 370, endPoint x: 274, endPoint y: 364, distance: 7.9
click at [270, 368] on div "c None of the other answers is correct (correct)" at bounding box center [390, 372] width 556 height 15
click at [371, 372] on div "c None of the other answers is correct (correct)" at bounding box center [390, 372] width 556 height 15
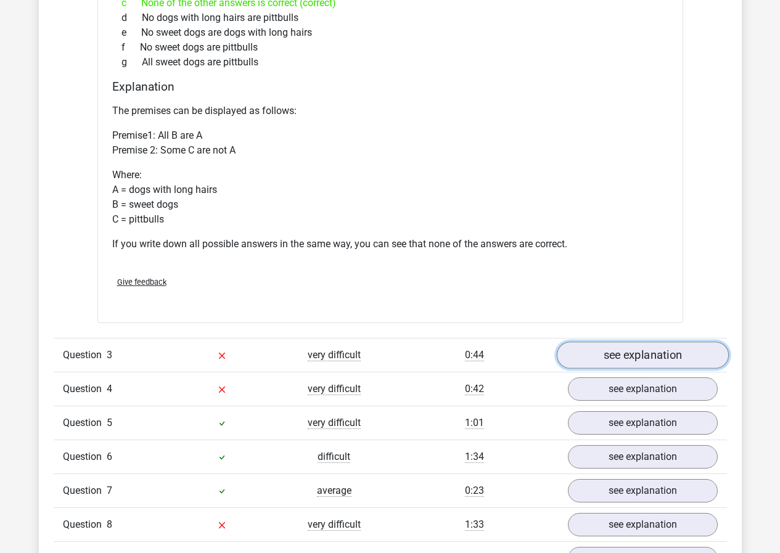
click at [616, 361] on link "see explanation" at bounding box center [642, 354] width 172 height 27
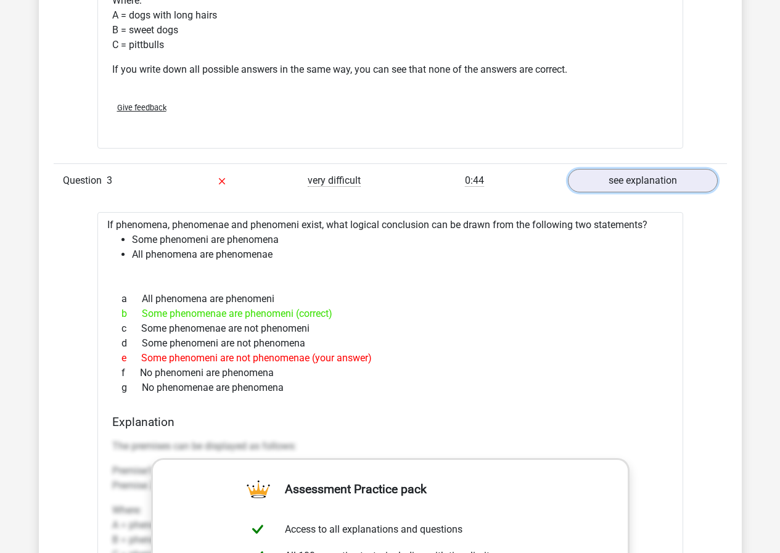
scroll to position [1417, 0]
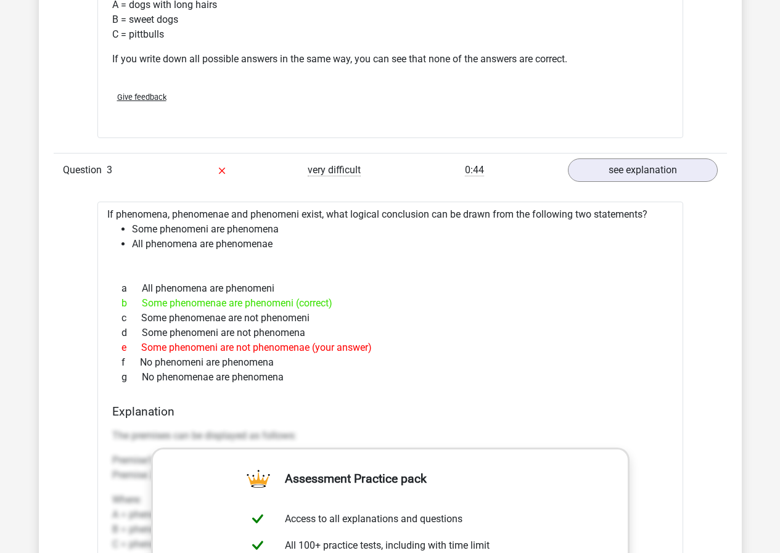
click at [277, 303] on div "b Some phenomenae are phenomeni (correct)" at bounding box center [390, 303] width 556 height 15
click at [343, 304] on div "b Some phenomenae are phenomeni (correct)" at bounding box center [390, 303] width 556 height 15
click at [304, 346] on div "e Some phenomeni are not phenomenae (your answer)" at bounding box center [390, 347] width 556 height 15
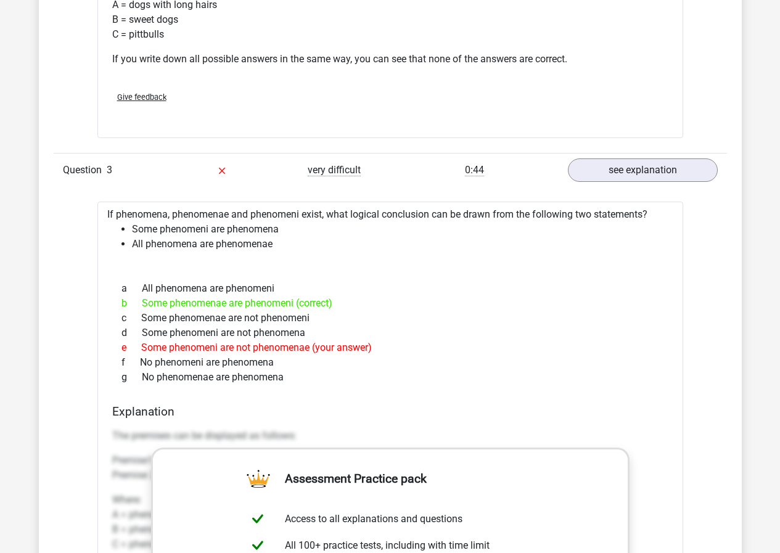
click at [304, 346] on div "e Some phenomeni are not phenomenae (your answer)" at bounding box center [390, 347] width 556 height 15
drag, startPoint x: 304, startPoint y: 346, endPoint x: 388, endPoint y: 341, distance: 84.0
click at [304, 343] on div "e Some phenomeni are not phenomenae (your answer)" at bounding box center [390, 347] width 556 height 15
click at [340, 348] on div "e Some phenomeni are not phenomenae (your answer)" at bounding box center [390, 347] width 556 height 15
click at [283, 354] on div "e Some phenomeni are not phenomenae (your answer)" at bounding box center [390, 347] width 556 height 15
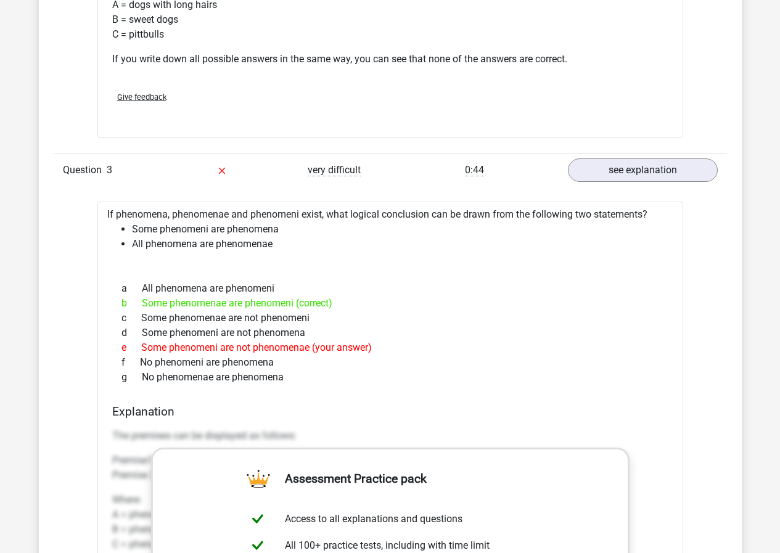
click at [283, 354] on div "e Some phenomeni are not phenomenae (your answer)" at bounding box center [390, 347] width 556 height 15
click at [286, 345] on div "e Some phenomeni are not phenomenae (your answer)" at bounding box center [390, 347] width 556 height 15
drag, startPoint x: 286, startPoint y: 345, endPoint x: 378, endPoint y: 338, distance: 92.7
click at [290, 345] on div "e Some phenomeni are not phenomenae (your answer)" at bounding box center [390, 347] width 556 height 15
click at [378, 338] on div "d Some phenomeni are not phenomena" at bounding box center [390, 332] width 556 height 15
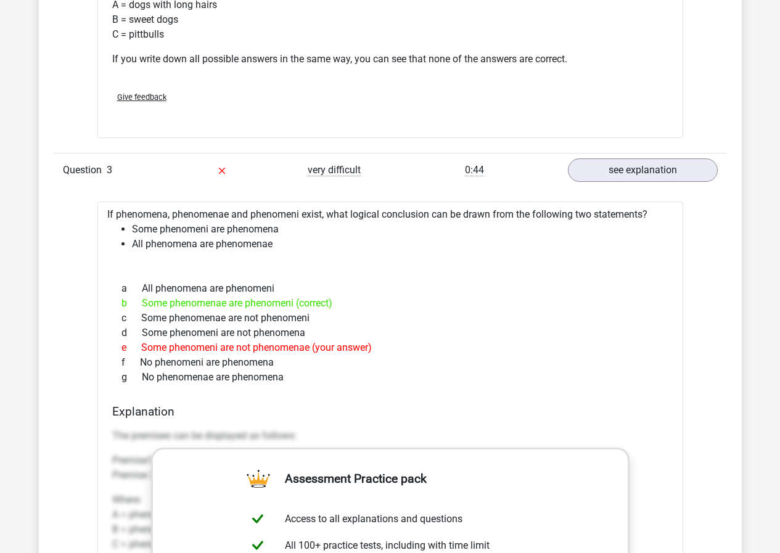
click at [277, 346] on div "e Some phenomeni are not phenomenae (your answer)" at bounding box center [390, 347] width 556 height 15
click at [279, 344] on div "e Some phenomeni are not phenomenae (your answer)" at bounding box center [390, 347] width 556 height 15
click at [369, 334] on div "d Some phenomeni are not phenomena" at bounding box center [390, 332] width 556 height 15
click at [292, 339] on div "d Some phenomeni are not phenomena" at bounding box center [390, 332] width 556 height 15
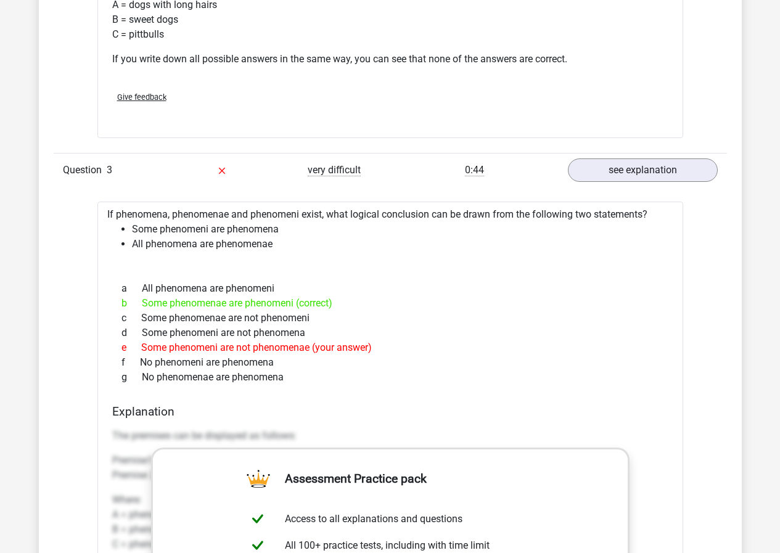
click at [340, 349] on div "e Some phenomeni are not phenomenae (your answer)" at bounding box center [390, 347] width 556 height 15
click at [281, 343] on div "e Some phenomeni are not phenomenae (your answer)" at bounding box center [390, 347] width 556 height 15
click at [283, 350] on div "e Some phenomeni are not phenomenae (your answer)" at bounding box center [390, 347] width 556 height 15
click at [369, 352] on div "e Some phenomeni are not phenomenae (your answer)" at bounding box center [390, 347] width 556 height 15
click at [298, 350] on div "e Some phenomeni are not phenomenae (your answer)" at bounding box center [390, 347] width 556 height 15
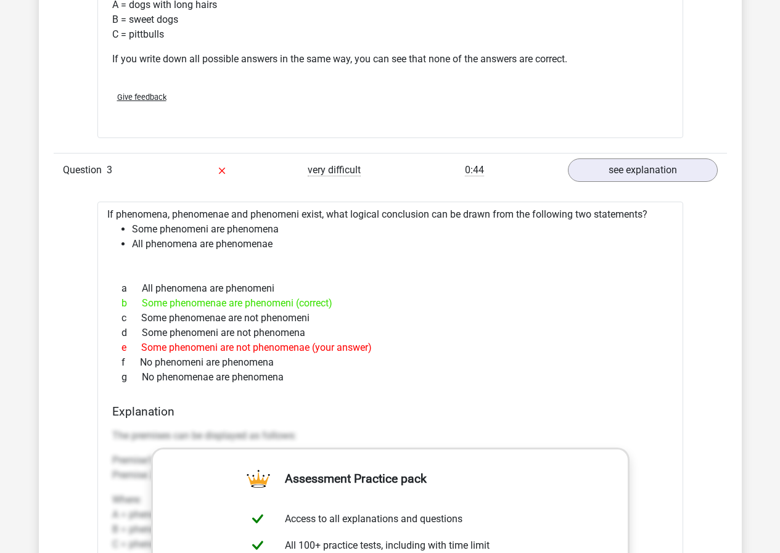
drag, startPoint x: 298, startPoint y: 350, endPoint x: 320, endPoint y: 345, distance: 22.7
click at [299, 350] on div "e Some phenomeni are not phenomenae (your answer)" at bounding box center [390, 347] width 556 height 15
click at [348, 341] on div "e Some phenomeni are not phenomenae (your answer)" at bounding box center [390, 347] width 556 height 15
click at [283, 338] on div "d Some phenomeni are not phenomena" at bounding box center [390, 332] width 556 height 15
click at [283, 339] on div "d Some phenomeni are not phenomena" at bounding box center [390, 332] width 556 height 15
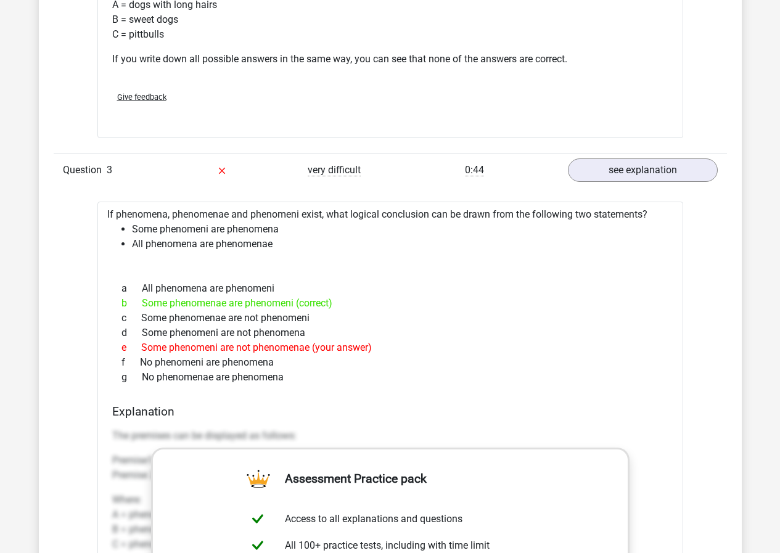
click at [341, 343] on div "e Some phenomeni are not phenomenae (your answer)" at bounding box center [390, 347] width 556 height 15
click at [285, 351] on div "e Some phenomeni are not phenomenae (your answer)" at bounding box center [390, 347] width 556 height 15
click at [361, 351] on div "e Some phenomeni are not phenomenae (your answer)" at bounding box center [390, 347] width 556 height 15
click at [293, 345] on div "e Some phenomeni are not phenomenae (your answer)" at bounding box center [390, 347] width 556 height 15
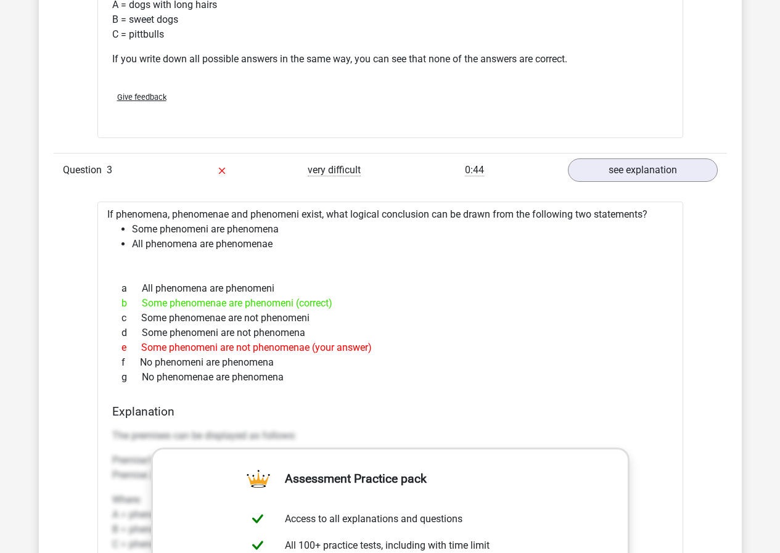
click at [293, 345] on div "e Some phenomeni are not phenomenae (your answer)" at bounding box center [390, 347] width 556 height 15
click at [354, 352] on div "e Some phenomeni are not phenomenae (your answer)" at bounding box center [390, 347] width 556 height 15
click at [301, 344] on div "e Some phenomeni are not phenomenae (your answer)" at bounding box center [390, 347] width 556 height 15
click at [354, 349] on div "e Some phenomeni are not phenomenae (your answer)" at bounding box center [390, 347] width 556 height 15
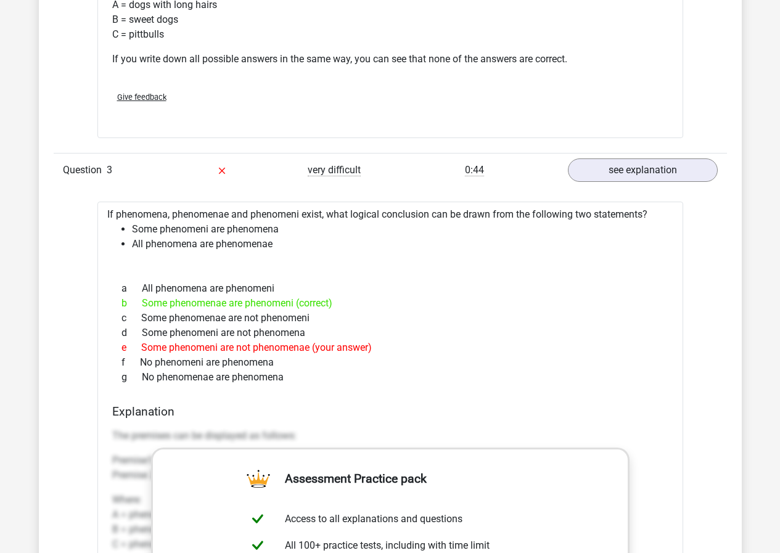
click at [290, 345] on div "e Some phenomeni are not phenomenae (your answer)" at bounding box center [390, 347] width 556 height 15
click at [296, 349] on div "e Some phenomeni are not phenomenae (your answer)" at bounding box center [390, 347] width 556 height 15
click at [345, 350] on div "e Some phenomeni are not phenomenae (your answer)" at bounding box center [390, 347] width 556 height 15
click at [288, 345] on div "e Some phenomeni are not phenomenae (your answer)" at bounding box center [390, 347] width 556 height 15
drag, startPoint x: 288, startPoint y: 345, endPoint x: 365, endPoint y: 339, distance: 76.7
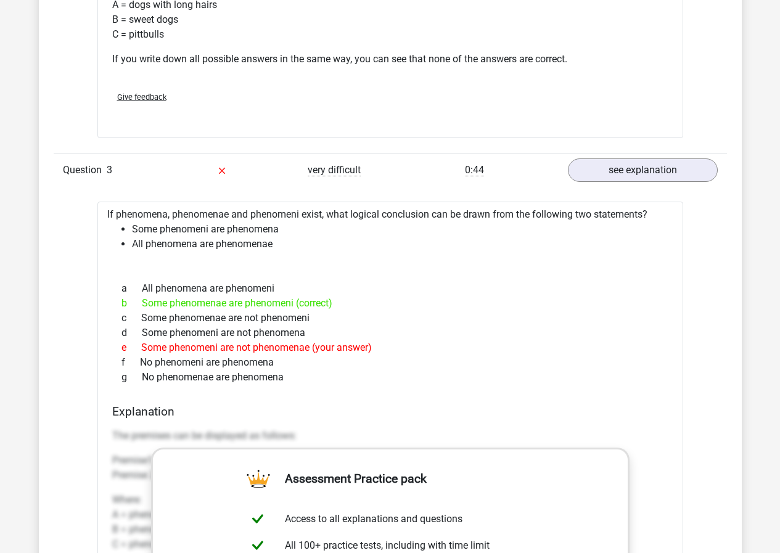
click at [299, 348] on div "e Some phenomeni are not phenomenae (your answer)" at bounding box center [390, 347] width 556 height 15
click at [369, 338] on div "d Some phenomeni are not phenomena" at bounding box center [390, 332] width 556 height 15
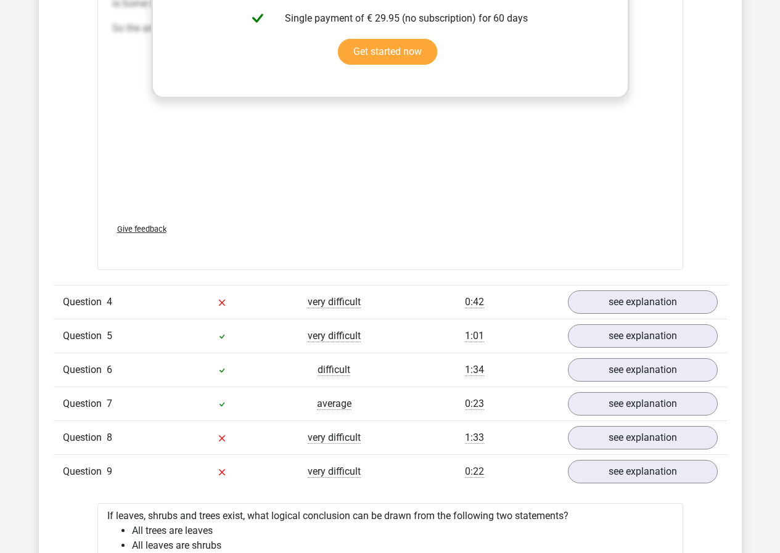
scroll to position [2095, 0]
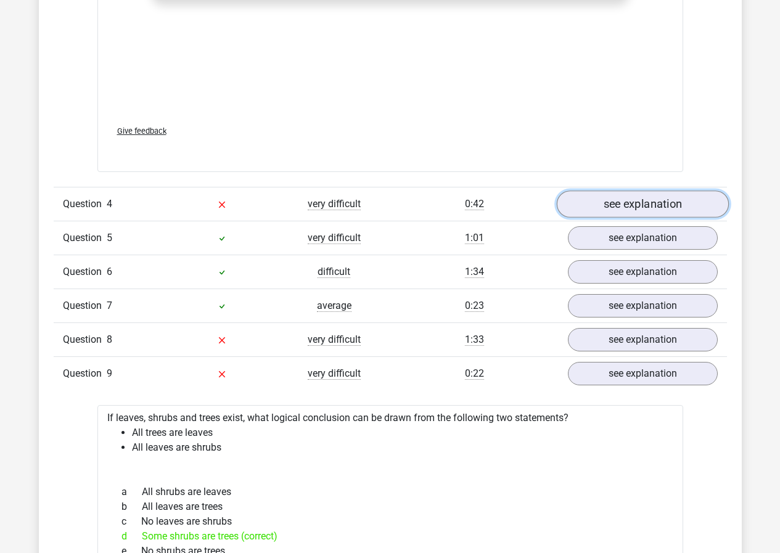
click at [616, 200] on link "see explanation" at bounding box center [642, 203] width 172 height 27
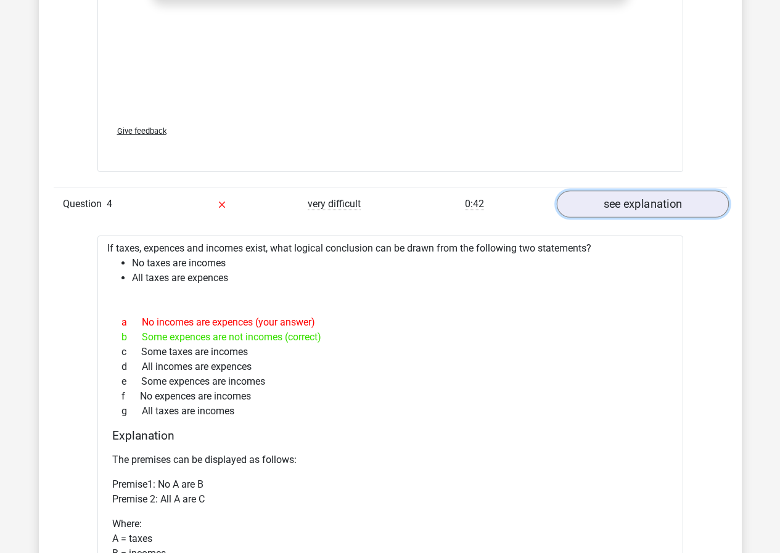
click at [622, 197] on link "see explanation" at bounding box center [642, 203] width 172 height 27
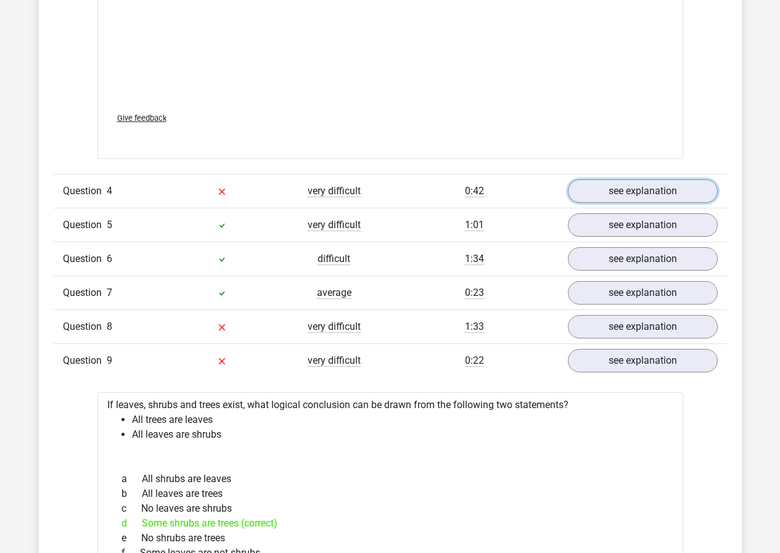
scroll to position [2157, 0]
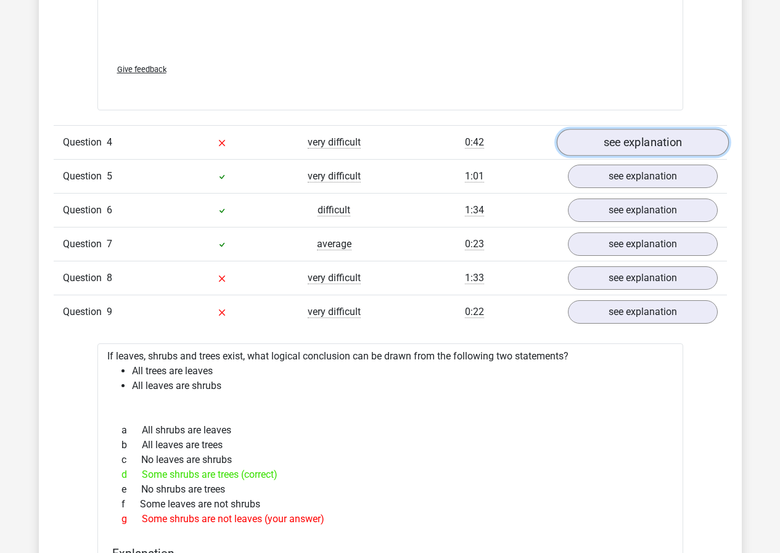
click at [678, 138] on link "see explanation" at bounding box center [642, 142] width 172 height 27
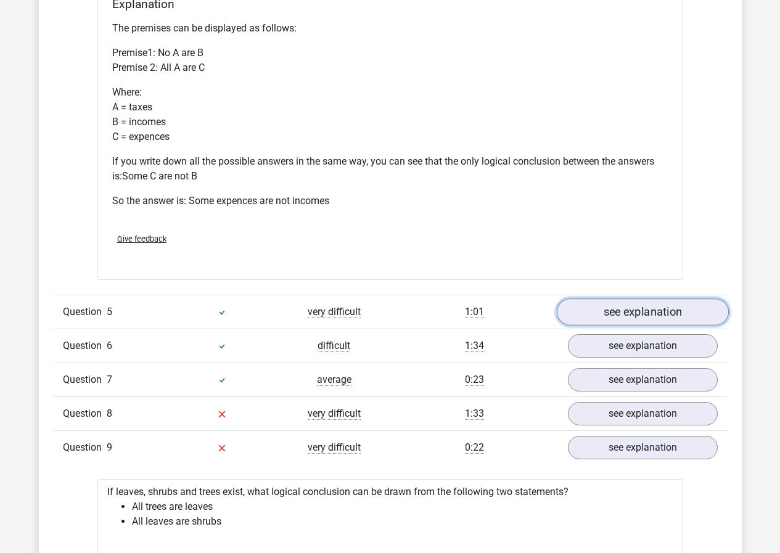
click at [632, 313] on link "see explanation" at bounding box center [642, 311] width 172 height 27
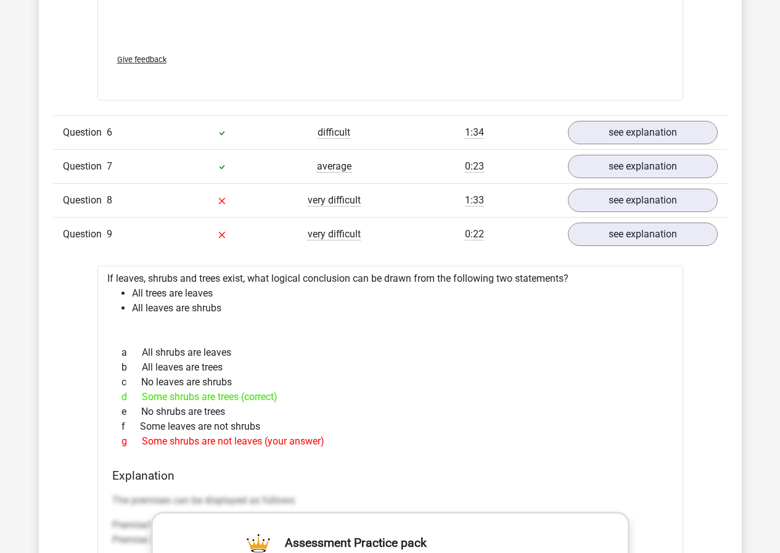
scroll to position [3451, 0]
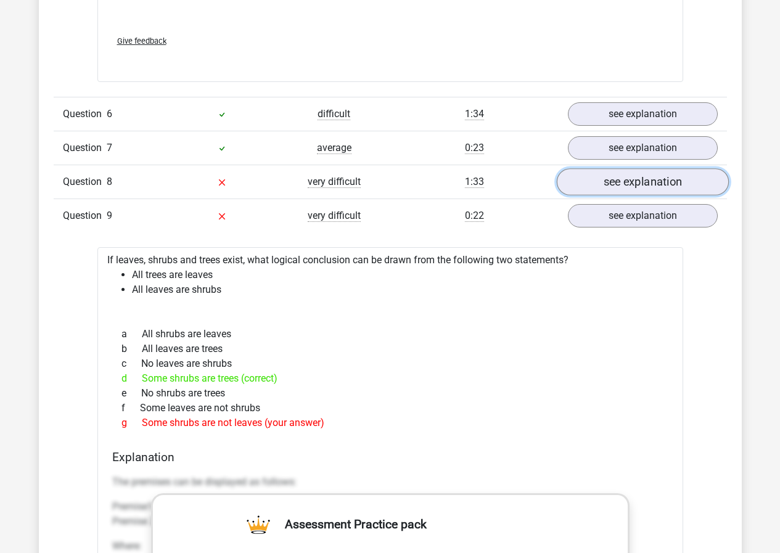
click at [619, 182] on link "see explanation" at bounding box center [642, 182] width 172 height 27
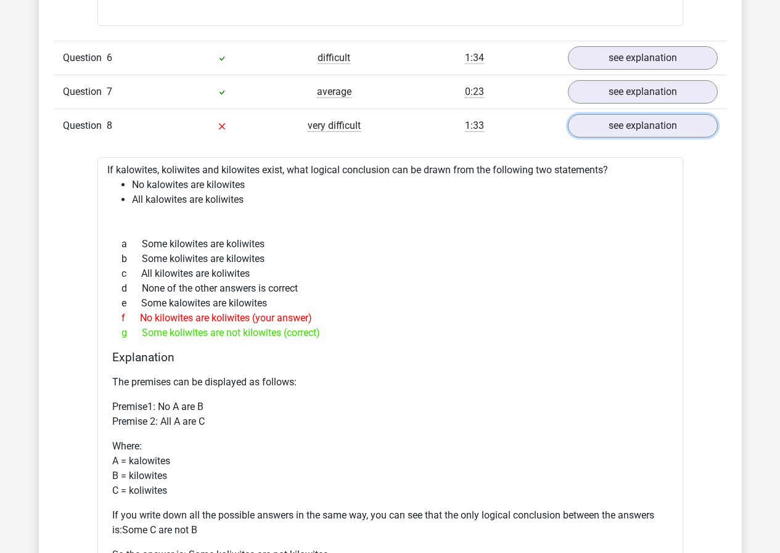
scroll to position [3513, 0]
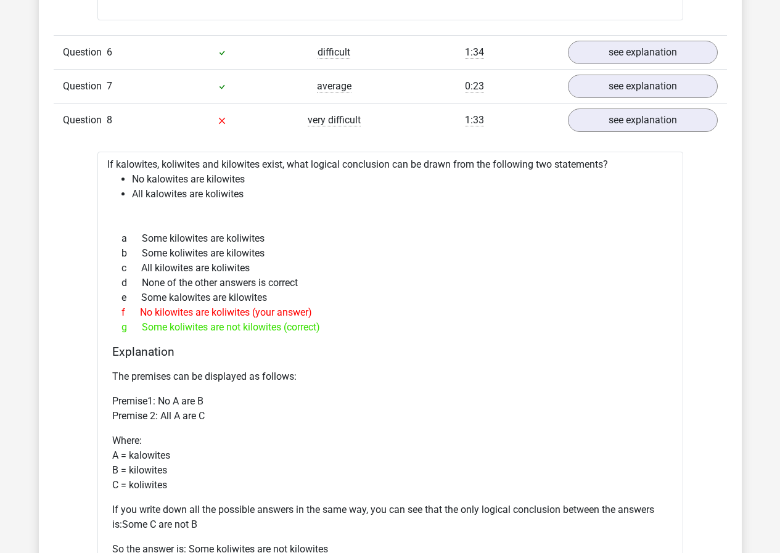
click at [191, 299] on div "e Some kalowites are kilowites" at bounding box center [390, 297] width 556 height 15
click at [277, 274] on div "c All kilowites are koliwites" at bounding box center [390, 268] width 556 height 15
click at [253, 239] on div "a Some kilowites are koliwites" at bounding box center [390, 238] width 556 height 15
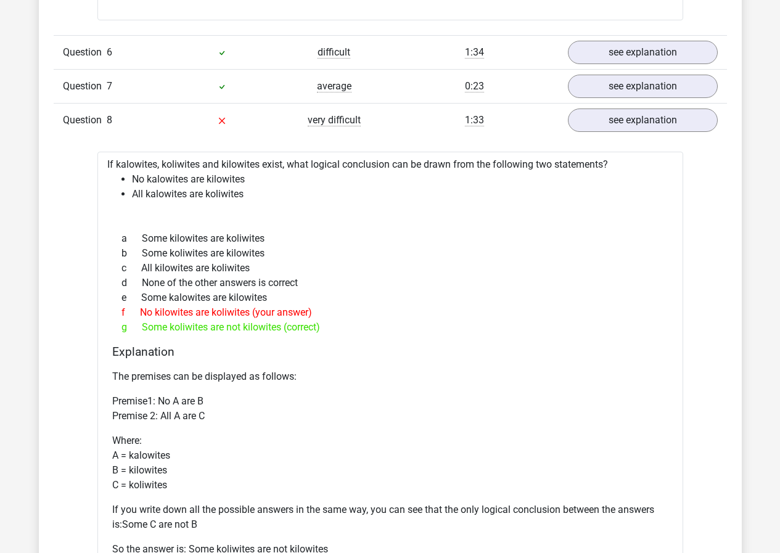
click at [253, 239] on div "a Some kilowites are koliwites" at bounding box center [390, 238] width 556 height 15
click at [301, 230] on div "a Some kilowites are koliwites b Some koliwites are kilowites c All kilowites a…" at bounding box center [390, 282] width 556 height 113
click at [222, 226] on div "If kalowites, koliwites and kilowites exist, what logical conclusion can be dra…" at bounding box center [389, 390] width 585 height 476
click at [208, 234] on div "a Some kilowites are koliwites" at bounding box center [390, 238] width 556 height 15
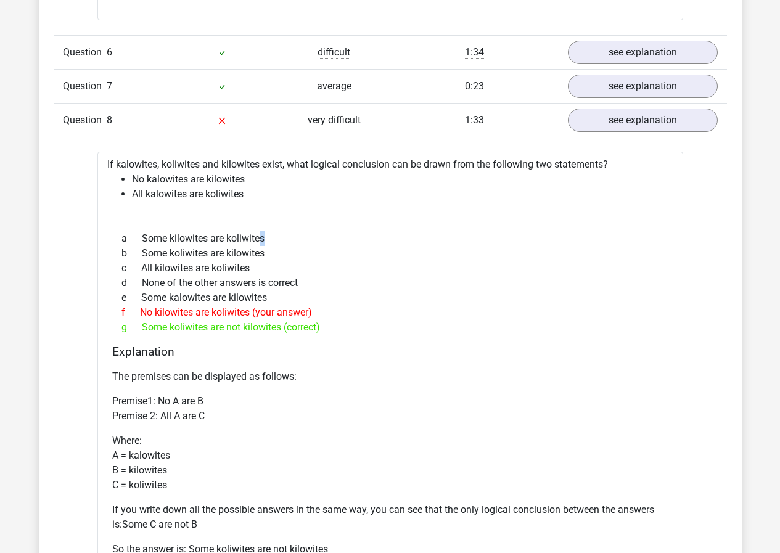
click at [208, 234] on div "a Some kilowites are koliwites" at bounding box center [390, 238] width 556 height 15
drag, startPoint x: 208, startPoint y: 234, endPoint x: 266, endPoint y: 208, distance: 63.4
click at [208, 230] on div "a Some kilowites are koliwites b Some koliwites are kilowites c All kilowites a…" at bounding box center [390, 282] width 556 height 113
click at [306, 203] on div "If kalowites, koliwites and kilowites exist, what logical conclusion can be dra…" at bounding box center [389, 390] width 585 height 476
click at [228, 242] on div "a Some kilowites are koliwites" at bounding box center [390, 238] width 556 height 15
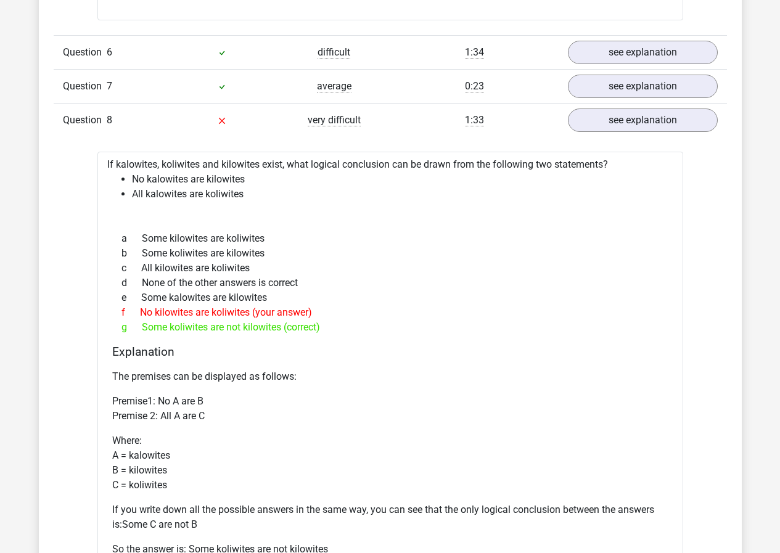
click at [228, 242] on div "a Some kilowites are koliwites" at bounding box center [390, 238] width 556 height 15
drag, startPoint x: 228, startPoint y: 242, endPoint x: 272, endPoint y: 222, distance: 48.6
click at [229, 240] on div "a Some kilowites are koliwites" at bounding box center [390, 238] width 556 height 15
click at [272, 222] on div "If kalowites, koliwites and kilowites exist, what logical conclusion can be dra…" at bounding box center [389, 390] width 585 height 476
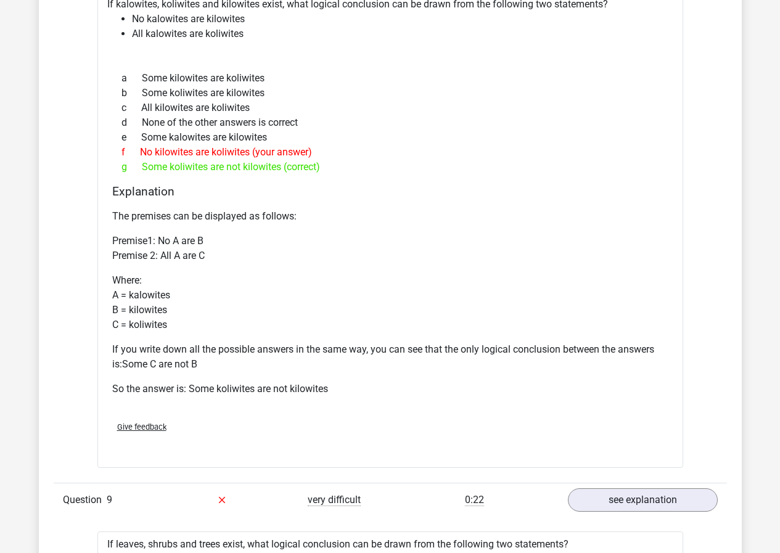
scroll to position [3636, 0]
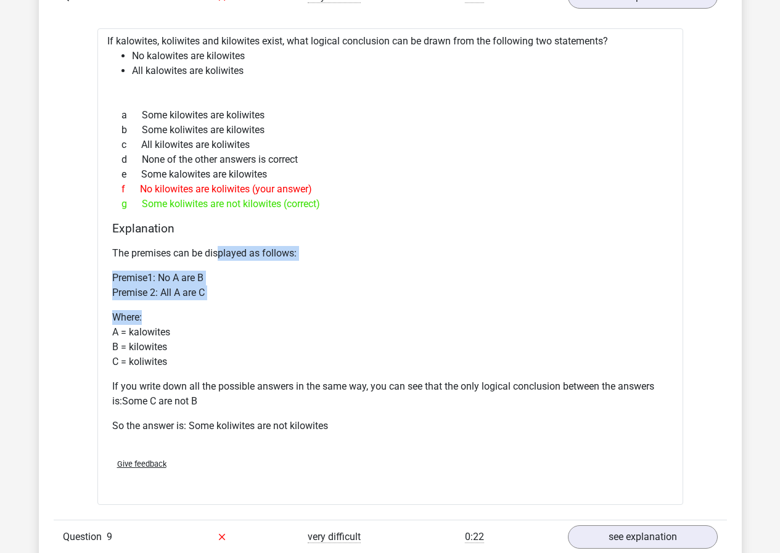
drag, startPoint x: 222, startPoint y: 282, endPoint x: 226, endPoint y: 302, distance: 20.1
click at [226, 302] on div "The premises can be displayed as follows: Premise1: No A are B Premise 2: All A…" at bounding box center [390, 344] width 556 height 207
drag, startPoint x: 223, startPoint y: 287, endPoint x: 174, endPoint y: 266, distance: 53.6
click at [174, 266] on div "The premises can be displayed as follows: Premise1: No A are B Premise 2: All A…" at bounding box center [390, 344] width 556 height 207
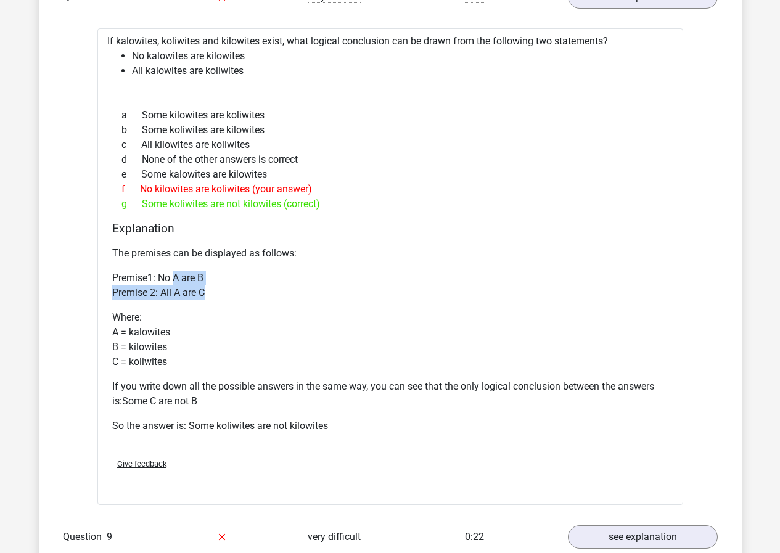
click at [174, 266] on div "The premises can be displayed as follows: Premise1: No A are B Premise 2: All A…" at bounding box center [390, 344] width 556 height 207
drag, startPoint x: 174, startPoint y: 266, endPoint x: 233, endPoint y: 277, distance: 60.2
click at [230, 277] on div "The premises can be displayed as follows: Premise1: No A are B Premise 2: All A…" at bounding box center [390, 344] width 556 height 207
click at [233, 277] on p "Premise1: No A are B Premise 2: All A are C" at bounding box center [390, 286] width 556 height 30
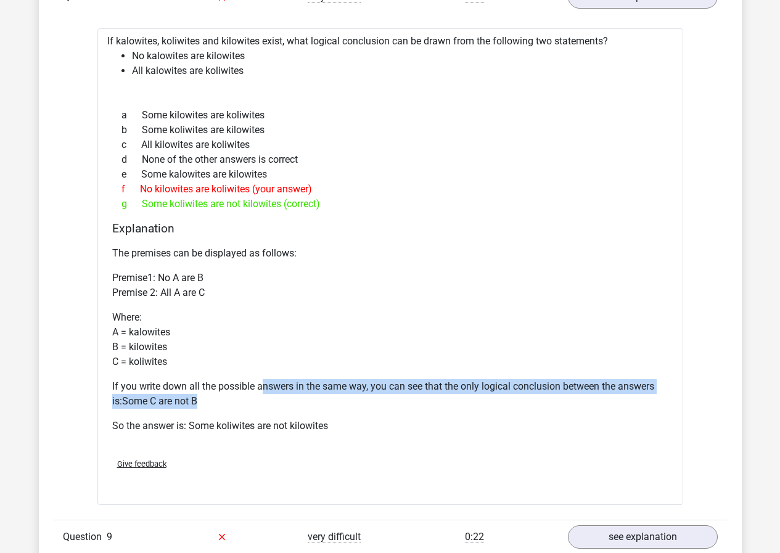
drag, startPoint x: 266, startPoint y: 380, endPoint x: 287, endPoint y: 403, distance: 31.4
click at [287, 403] on p "If you write down all the possible answers in the same way, you can see that th…" at bounding box center [390, 394] width 556 height 30
drag, startPoint x: 439, startPoint y: 401, endPoint x: 404, endPoint y: 380, distance: 40.4
click at [404, 380] on p "If you write down all the possible answers in the same way, you can see that th…" at bounding box center [390, 394] width 556 height 30
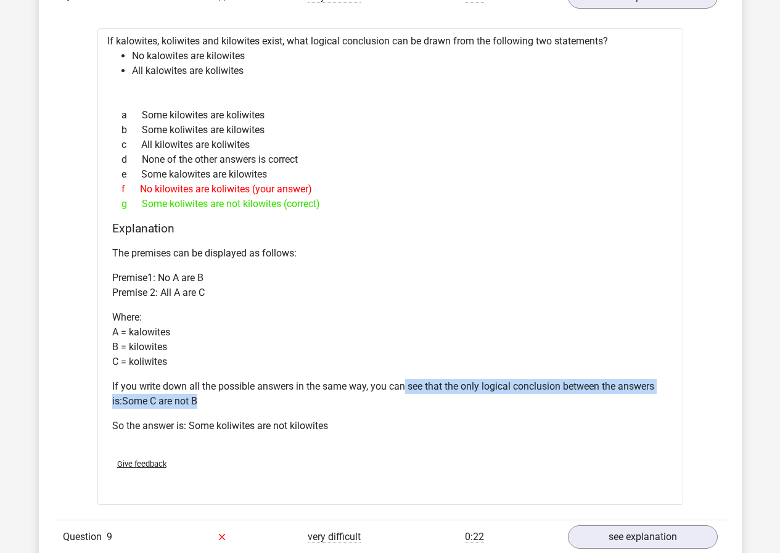
click at [405, 372] on div "The premises can be displayed as follows: Premise1: No A are B Premise 2: All A…" at bounding box center [390, 344] width 556 height 207
drag, startPoint x: 405, startPoint y: 372, endPoint x: 450, endPoint y: 402, distance: 53.3
click at [450, 402] on div "The premises can be displayed as follows: Premise1: No A are B Premise 2: All A…" at bounding box center [390, 344] width 556 height 207
click at [450, 402] on p "If you write down all the possible answers in the same way, you can see that th…" at bounding box center [390, 394] width 556 height 30
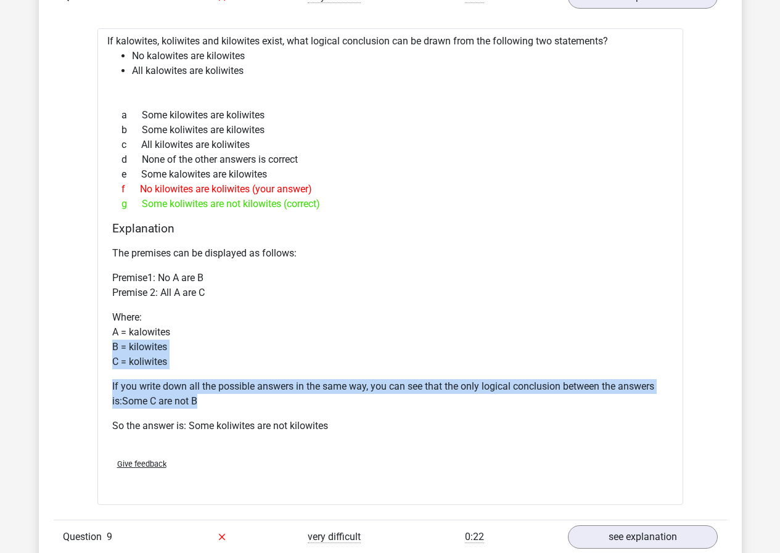
drag, startPoint x: 452, startPoint y: 402, endPoint x: 364, endPoint y: 350, distance: 102.7
click at [364, 350] on div "The premises can be displayed as follows: Premise1: No A are B Premise 2: All A…" at bounding box center [390, 344] width 556 height 207
click at [364, 350] on p "Where: A = kalowites B = kilowites C = koliwites" at bounding box center [390, 339] width 556 height 59
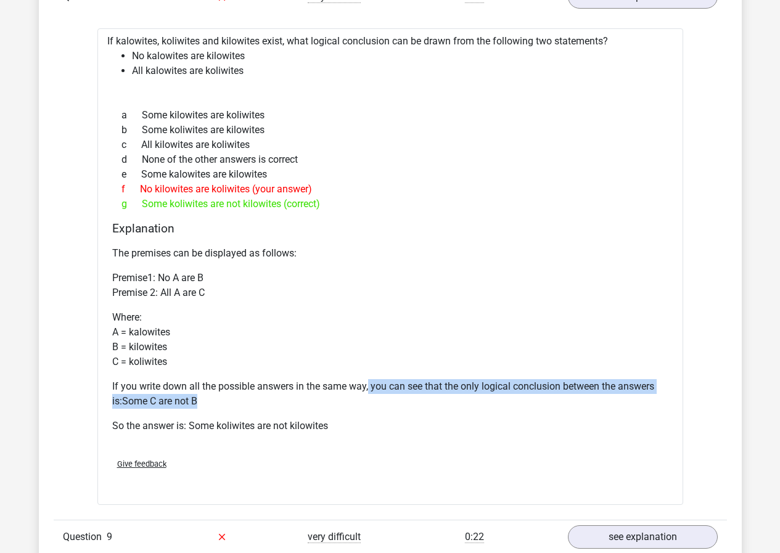
drag, startPoint x: 369, startPoint y: 371, endPoint x: 377, endPoint y: 399, distance: 29.6
click at [377, 399] on div "The premises can be displayed as follows: Premise1: No A are B Premise 2: All A…" at bounding box center [390, 344] width 556 height 207
click at [377, 399] on p "If you write down all the possible answers in the same way, you can see that th…" at bounding box center [390, 394] width 556 height 30
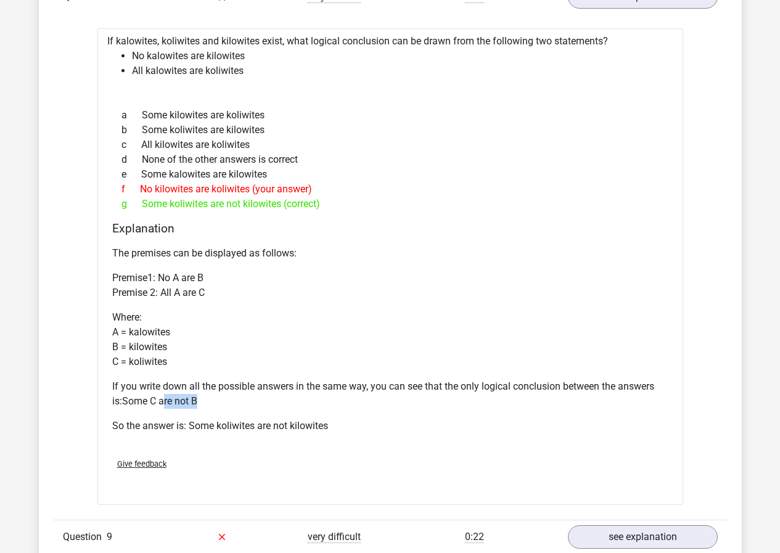
drag, startPoint x: 377, startPoint y: 401, endPoint x: 161, endPoint y: 396, distance: 215.7
click at [161, 396] on p "If you write down all the possible answers in the same way, you can see that th…" at bounding box center [390, 394] width 556 height 30
drag, startPoint x: 150, startPoint y: 396, endPoint x: 216, endPoint y: 398, distance: 65.4
click at [216, 398] on p "If you write down all the possible answers in the same way, you can see that th…" at bounding box center [390, 394] width 556 height 30
click at [217, 398] on p "If you write down all the possible answers in the same way, you can see that th…" at bounding box center [390, 394] width 556 height 30
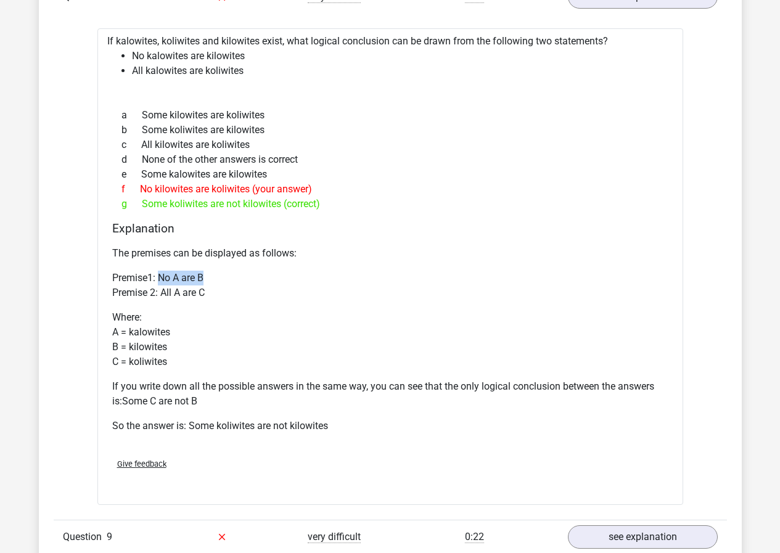
click at [224, 281] on p "Premise1: No A are B Premise 2: All A are C" at bounding box center [390, 286] width 556 height 30
drag, startPoint x: 217, startPoint y: 288, endPoint x: 158, endPoint y: 267, distance: 62.8
click at [158, 267] on div "The premises can be displayed as follows: Premise1: No A are B Premise 2: All A…" at bounding box center [390, 344] width 556 height 207
click at [158, 269] on div "The premises can be displayed as follows: Premise1: No A are B Premise 2: All A…" at bounding box center [390, 344] width 556 height 207
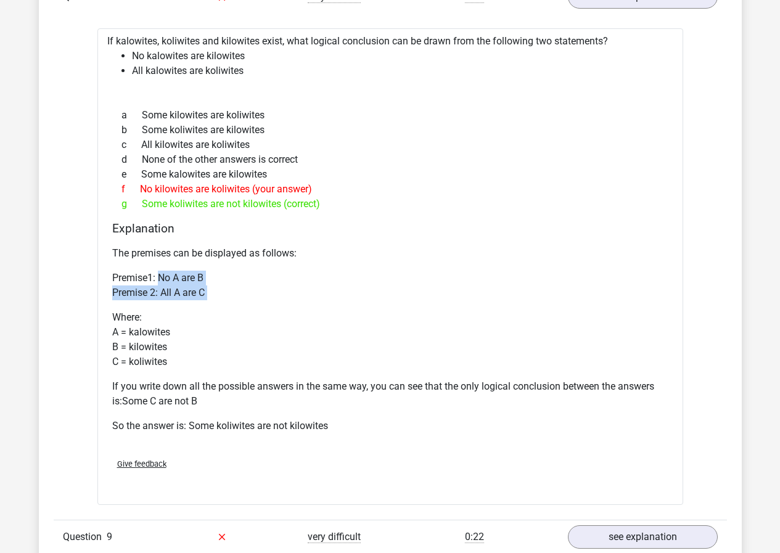
drag, startPoint x: 158, startPoint y: 269, endPoint x: 217, endPoint y: 296, distance: 65.1
click at [217, 296] on div "The premises can be displayed as follows: Premise1: No A are B Premise 2: All A…" at bounding box center [390, 344] width 556 height 207
click at [217, 296] on p "Premise1: No A are B Premise 2: All A are C" at bounding box center [390, 286] width 556 height 30
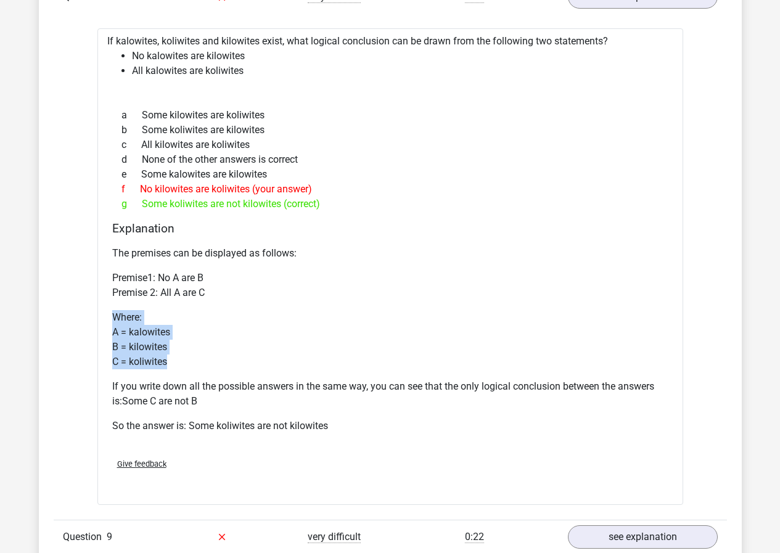
drag, startPoint x: 201, startPoint y: 338, endPoint x: 201, endPoint y: 359, distance: 21.0
click at [201, 359] on p "Where: A = kalowites B = kilowites C = koliwites" at bounding box center [390, 339] width 556 height 59
click at [219, 387] on p "If you write down all the possible answers in the same way, you can see that th…" at bounding box center [390, 394] width 556 height 30
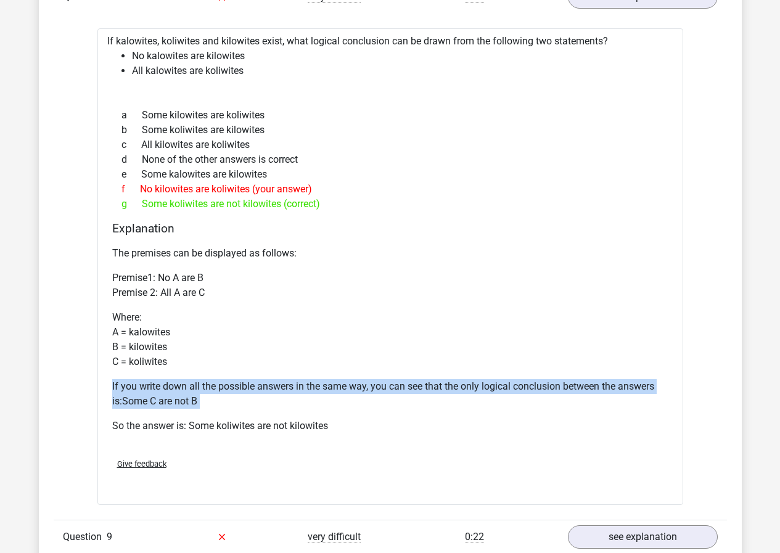
click at [221, 386] on p "If you write down all the possible answers in the same way, you can see that th…" at bounding box center [390, 394] width 556 height 30
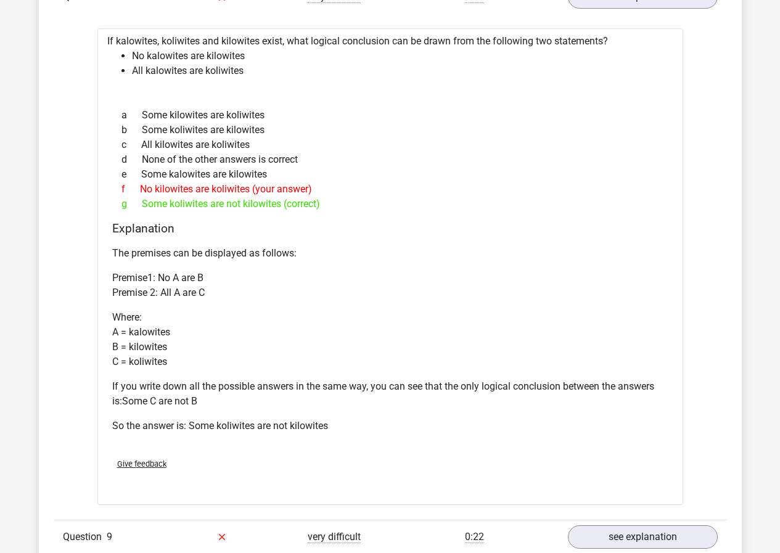
click at [243, 365] on p "Where: A = kalowites B = kilowites C = koliwites" at bounding box center [390, 339] width 556 height 59
click at [254, 420] on p "So the answer is: Some koliwites are not kilowites" at bounding box center [390, 425] width 556 height 15
drag, startPoint x: 254, startPoint y: 420, endPoint x: 260, endPoint y: 415, distance: 7.9
click at [255, 419] on p "So the answer is: Some koliwites are not kilowites" at bounding box center [390, 425] width 556 height 15
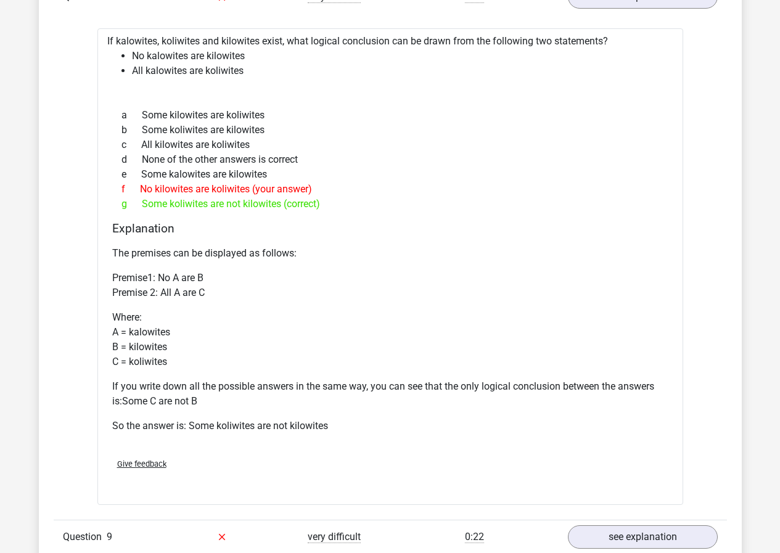
click at [375, 405] on p "If you write down all the possible answers in the same way, you can see that th…" at bounding box center [390, 394] width 556 height 30
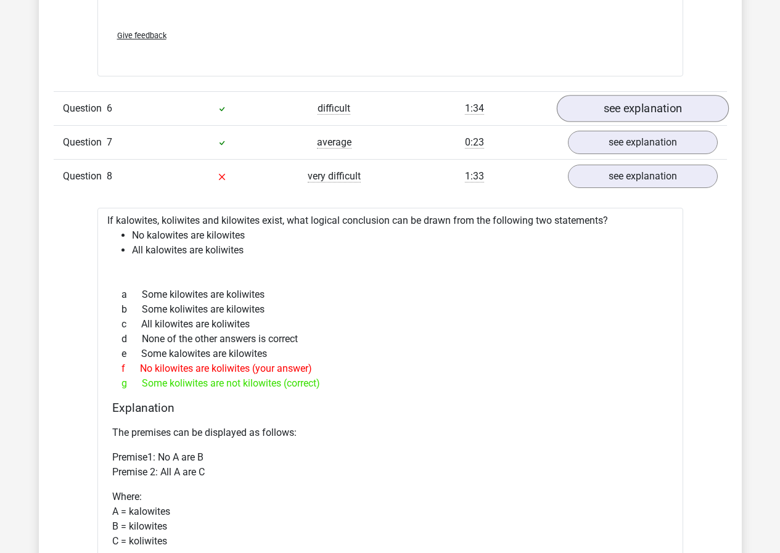
scroll to position [3266, 0]
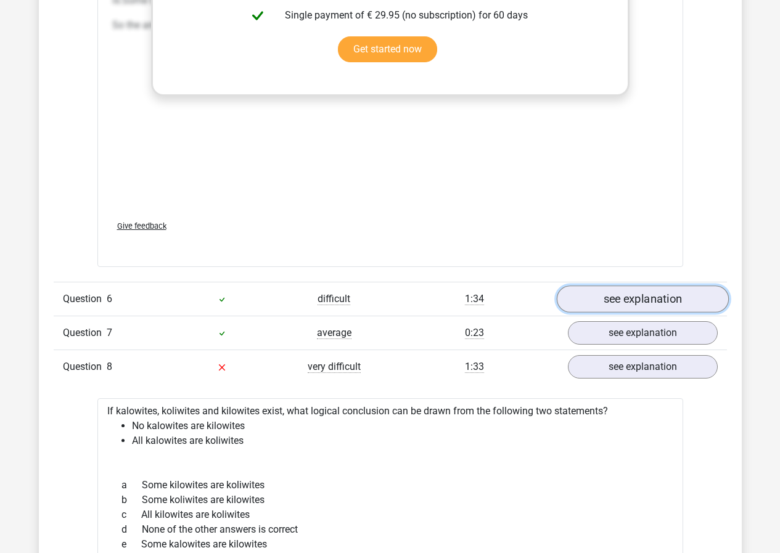
click at [647, 293] on link "see explanation" at bounding box center [642, 299] width 172 height 27
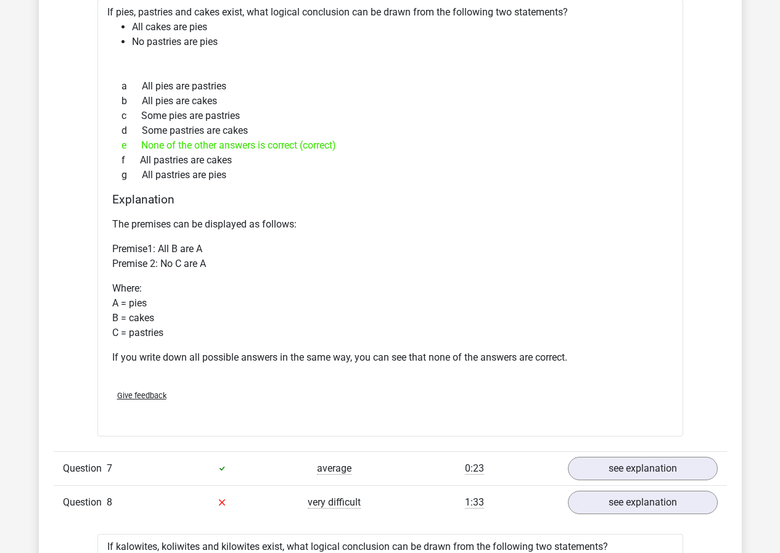
scroll to position [3389, 0]
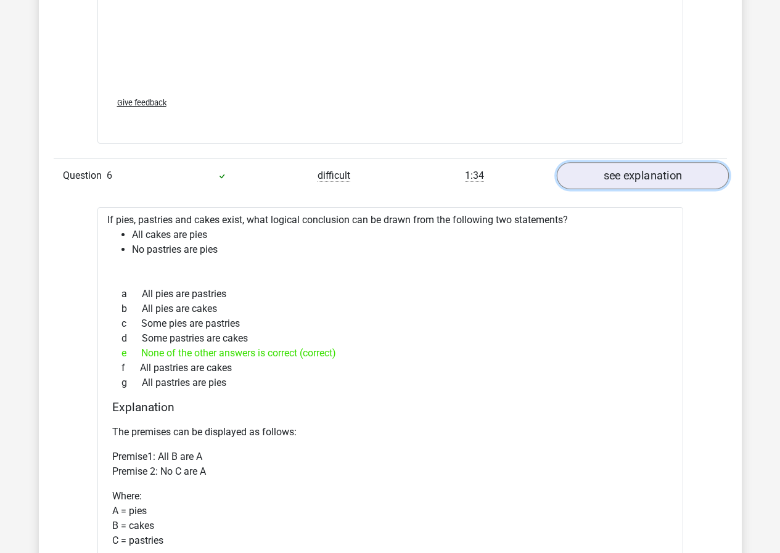
click at [625, 164] on link "see explanation" at bounding box center [642, 176] width 172 height 27
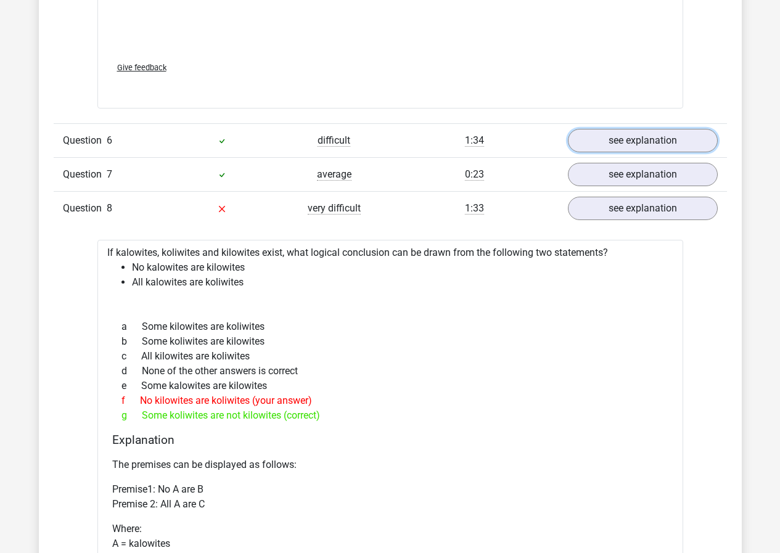
scroll to position [3574, 0]
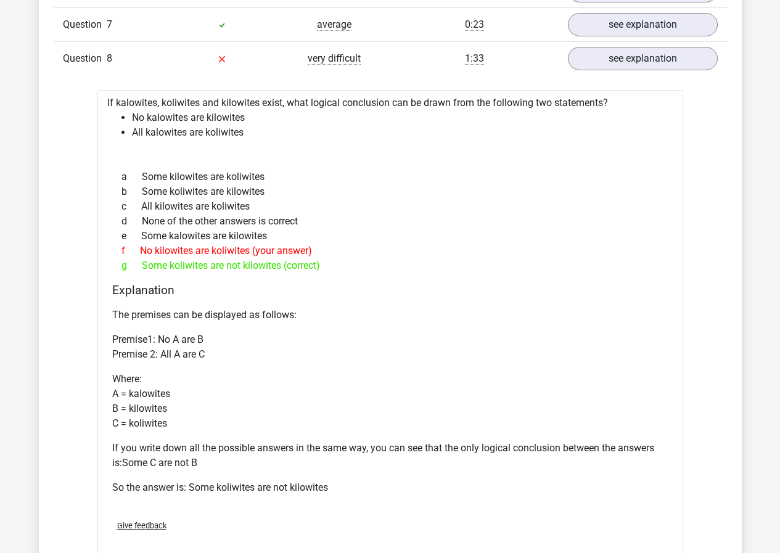
click at [260, 265] on div "g Some koliwites are not kilowites (correct)" at bounding box center [390, 265] width 556 height 15
drag, startPoint x: 260, startPoint y: 265, endPoint x: 393, endPoint y: 249, distance: 134.1
click at [261, 265] on div "g Some koliwites are not kilowites (correct)" at bounding box center [390, 265] width 556 height 15
click at [408, 248] on div "f No kilowites are koliwites (your answer)" at bounding box center [390, 250] width 556 height 15
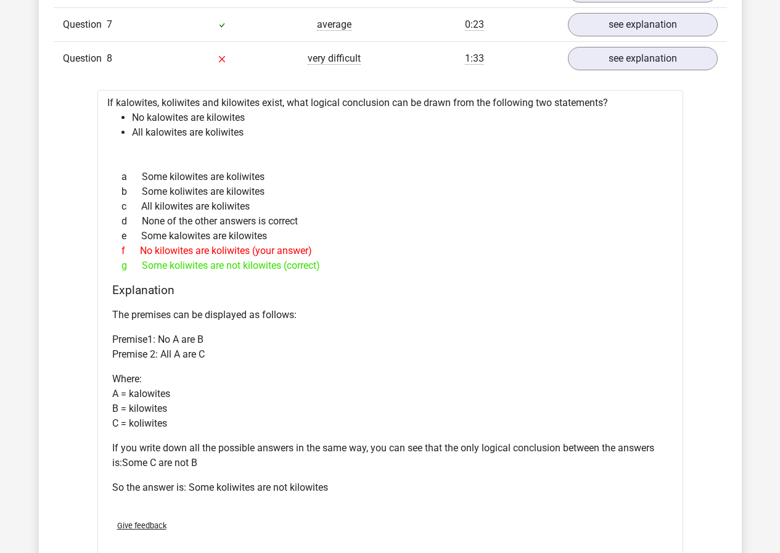
click at [260, 266] on div "g Some koliwites are not kilowites (correct)" at bounding box center [390, 265] width 556 height 15
click at [260, 265] on div "g Some koliwites are not kilowites (correct)" at bounding box center [390, 265] width 556 height 15
click at [359, 253] on div "f No kilowites are koliwites (your answer)" at bounding box center [390, 250] width 556 height 15
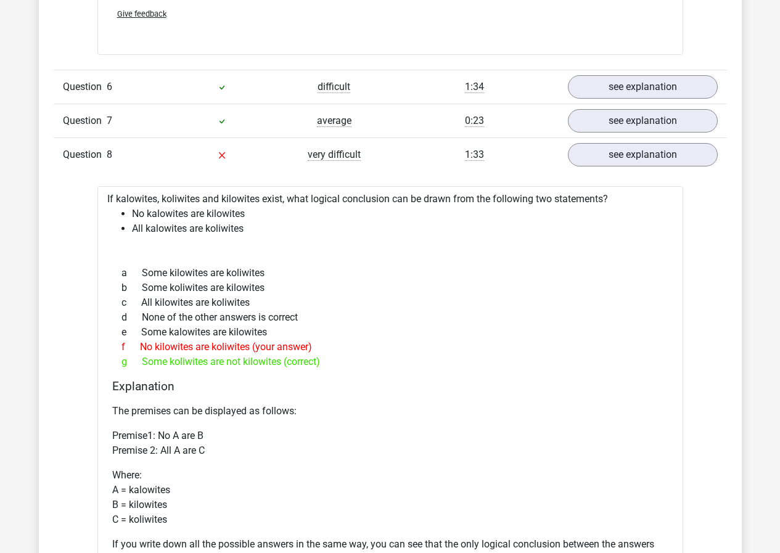
scroll to position [3451, 0]
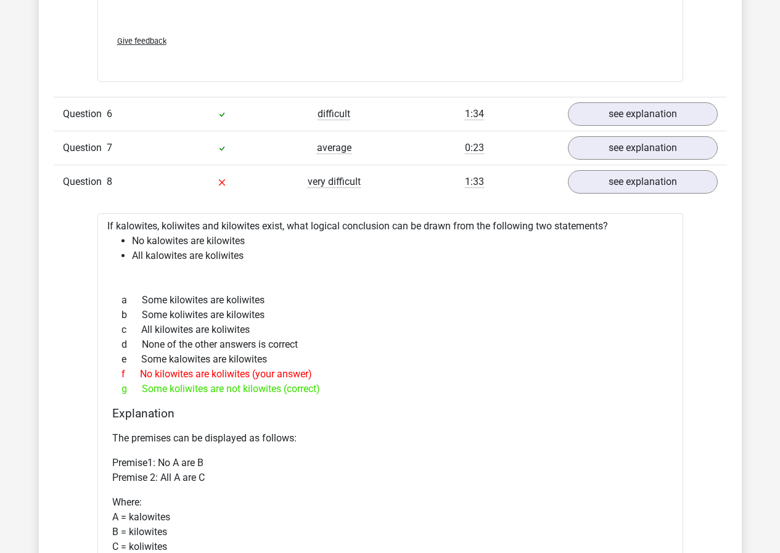
click at [281, 335] on div "c All kilowites are koliwites" at bounding box center [390, 329] width 556 height 15
click at [330, 320] on div "b Some koliwites are kilowites" at bounding box center [390, 315] width 556 height 15
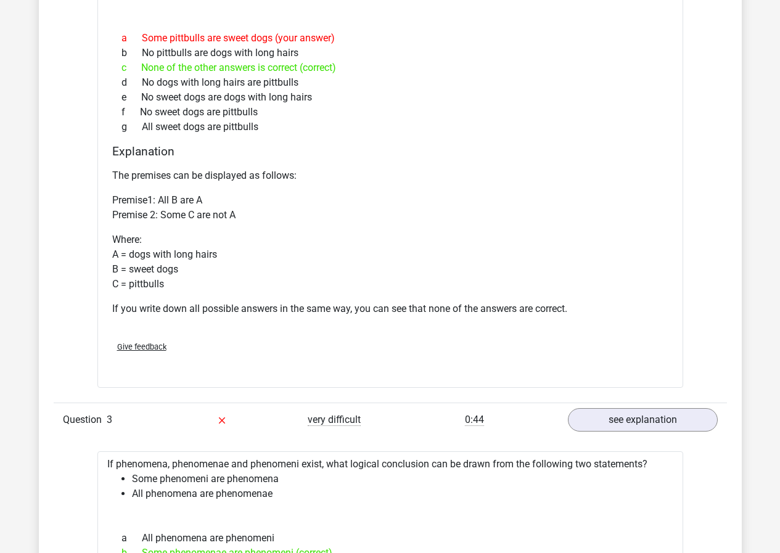
scroll to position [0, 0]
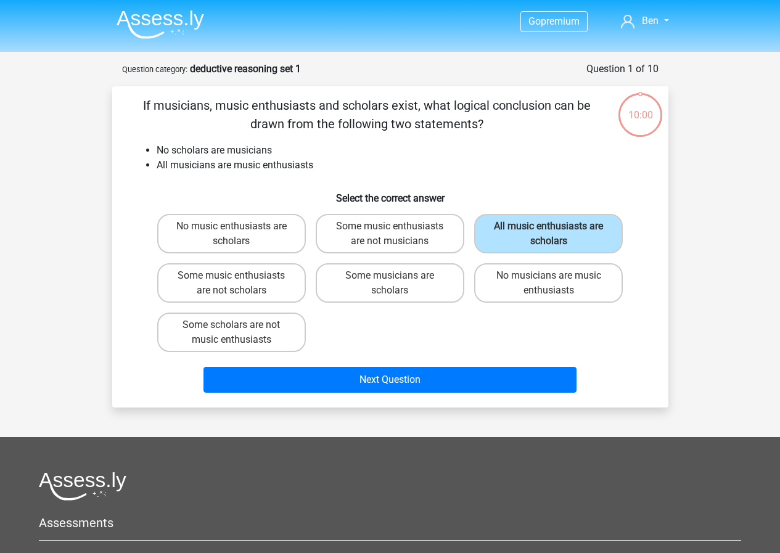
scroll to position [62, 0]
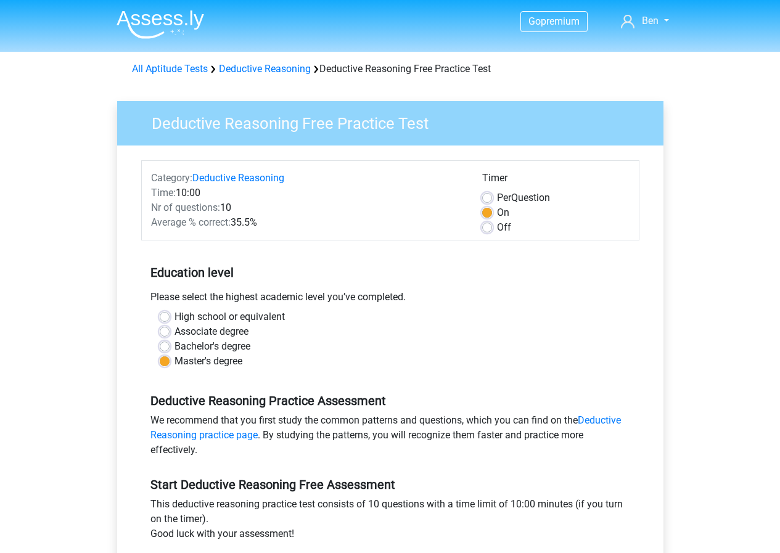
scroll to position [123, 0]
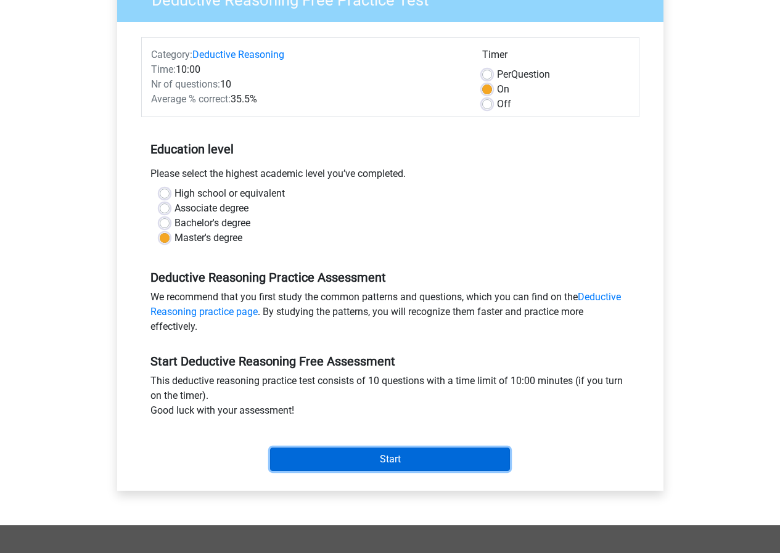
click at [346, 454] on input "Start" at bounding box center [390, 458] width 240 height 23
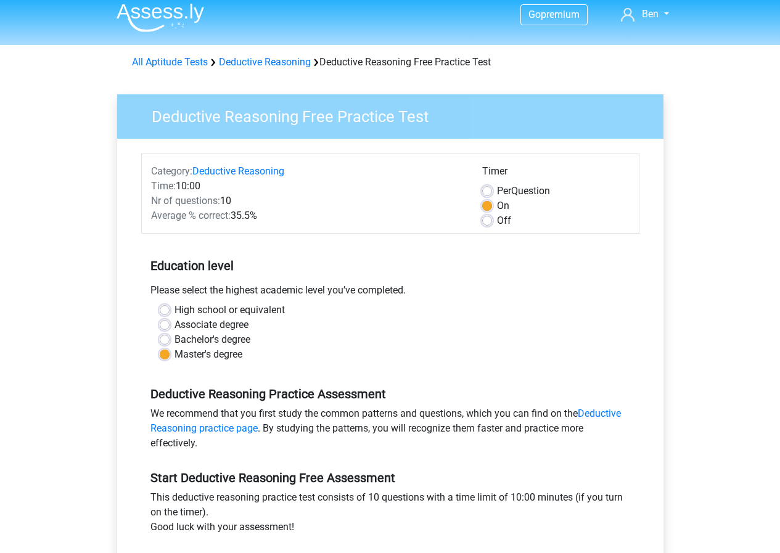
scroll to position [0, 0]
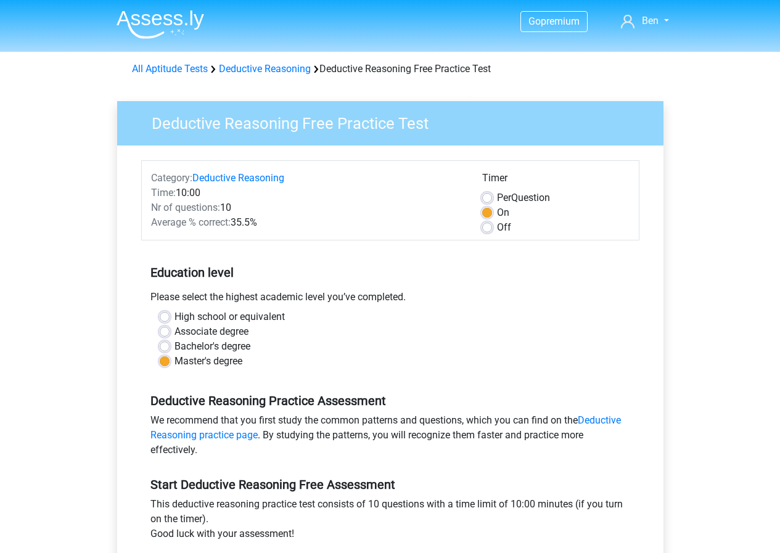
click at [235, 224] on div "Average % correct: 35.5%" at bounding box center [307, 222] width 331 height 15
click at [256, 225] on div "Average % correct: 35.5%" at bounding box center [307, 222] width 331 height 15
click at [174, 316] on label "High school or equivalent" at bounding box center [229, 316] width 110 height 15
click at [165, 316] on input "High school or equivalent" at bounding box center [165, 315] width 10 height 12
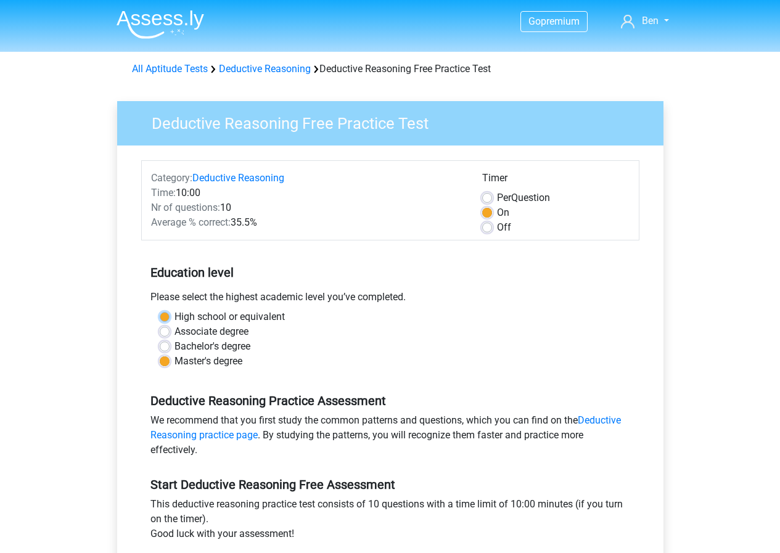
radio input "true"
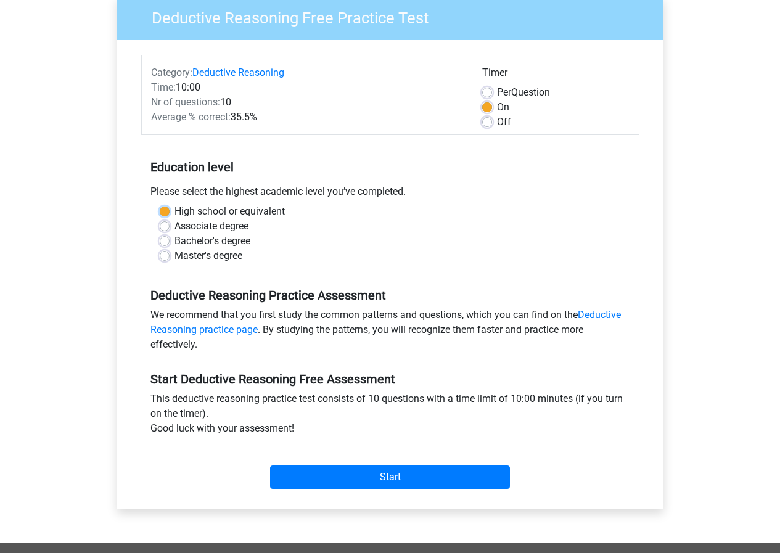
scroll to position [123, 0]
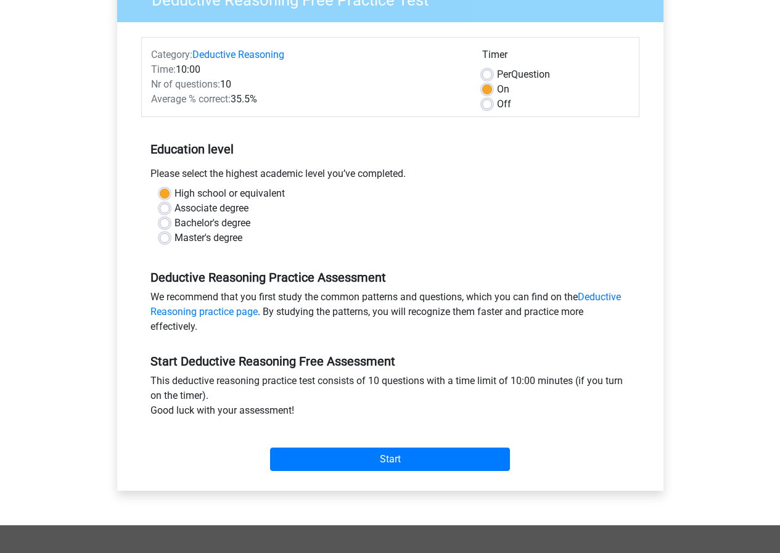
click at [168, 232] on div "Master's degree" at bounding box center [390, 237] width 461 height 15
click at [174, 240] on label "Master's degree" at bounding box center [208, 237] width 68 height 15
click at [168, 240] on input "Master's degree" at bounding box center [165, 236] width 10 height 12
radio input "true"
click at [484, 299] on div "We recommend that you first study the common patterns and questions, which you …" at bounding box center [390, 314] width 498 height 49
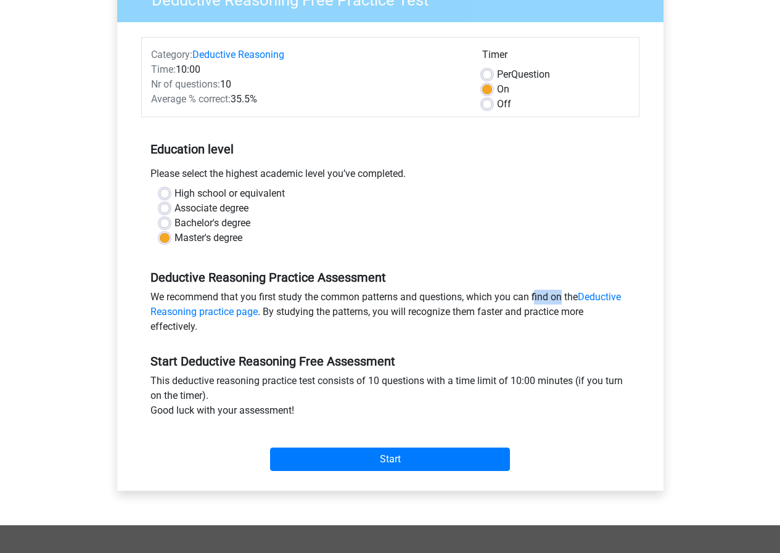
click at [484, 299] on div "We recommend that you first study the common patterns and questions, which you …" at bounding box center [390, 314] width 498 height 49
click at [516, 291] on div "We recommend that you first study the common patterns and questions, which you …" at bounding box center [390, 314] width 498 height 49
click at [489, 299] on div "We recommend that you first study the common patterns and questions, which you …" at bounding box center [390, 314] width 498 height 49
click at [542, 298] on div "We recommend that you first study the common patterns and questions, which you …" at bounding box center [390, 314] width 498 height 49
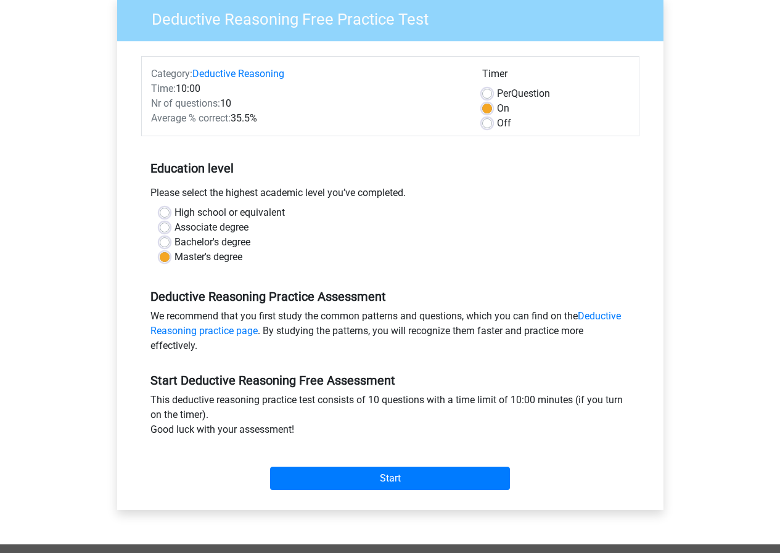
scroll to position [62, 0]
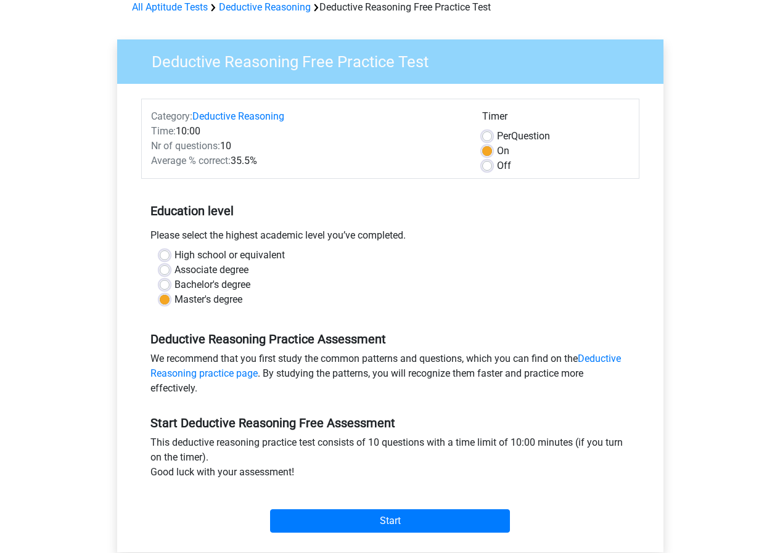
click at [497, 165] on label "Off" at bounding box center [504, 165] width 14 height 15
click at [490, 165] on input "Off" at bounding box center [487, 164] width 10 height 12
radio input "true"
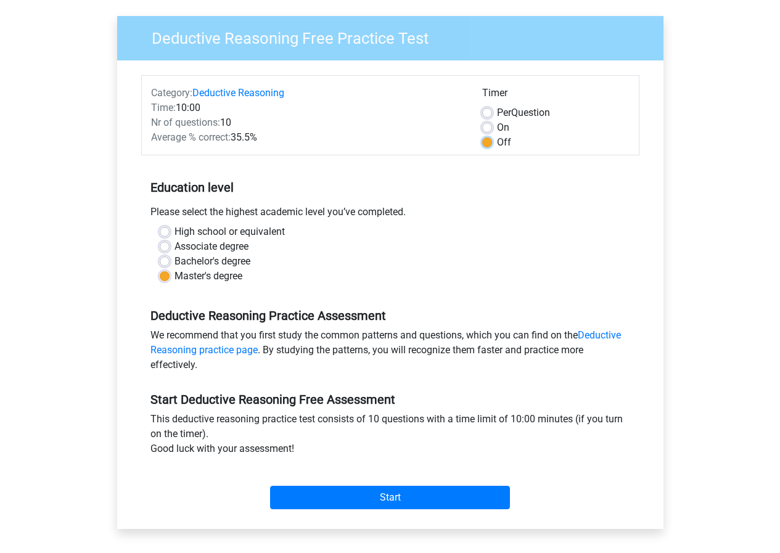
scroll to position [185, 0]
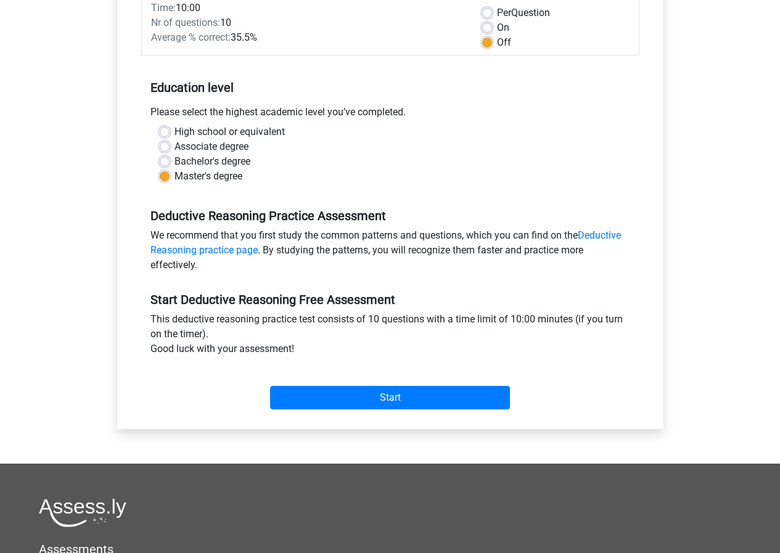
drag, startPoint x: 354, startPoint y: 349, endPoint x: 152, endPoint y: 320, distance: 204.3
click at [152, 320] on div "This deductive reasoning practice test consists of 10 questions with a time lim…" at bounding box center [390, 336] width 498 height 49
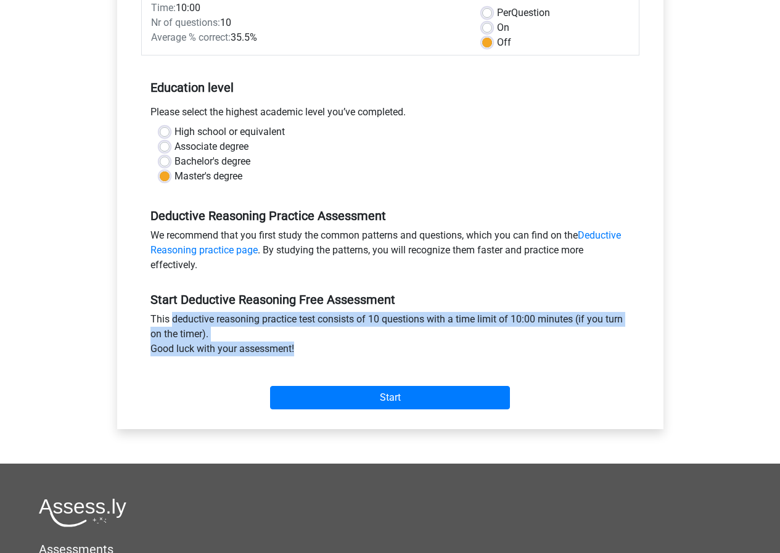
drag, startPoint x: 152, startPoint y: 320, endPoint x: 364, endPoint y: 365, distance: 216.8
click at [364, 365] on div "Start Deductive Reasoning Free Assessment This deductive reasoning practice tes…" at bounding box center [390, 345] width 498 height 137
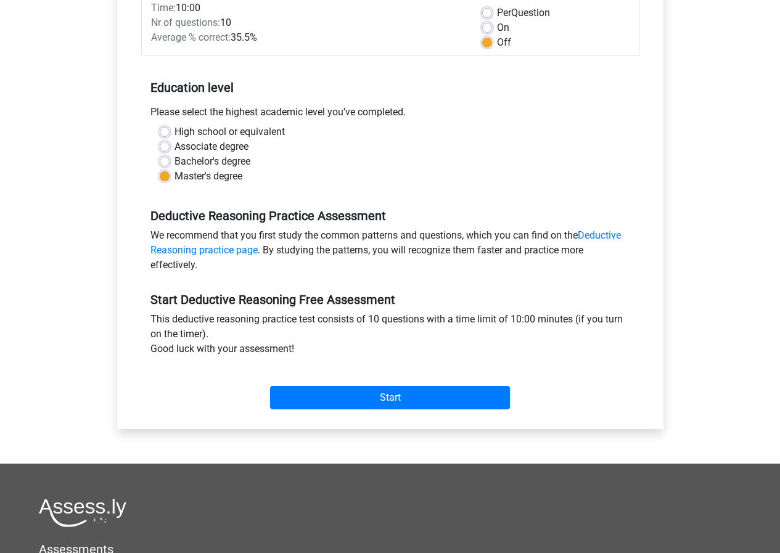
click at [364, 365] on div "Start" at bounding box center [390, 387] width 498 height 53
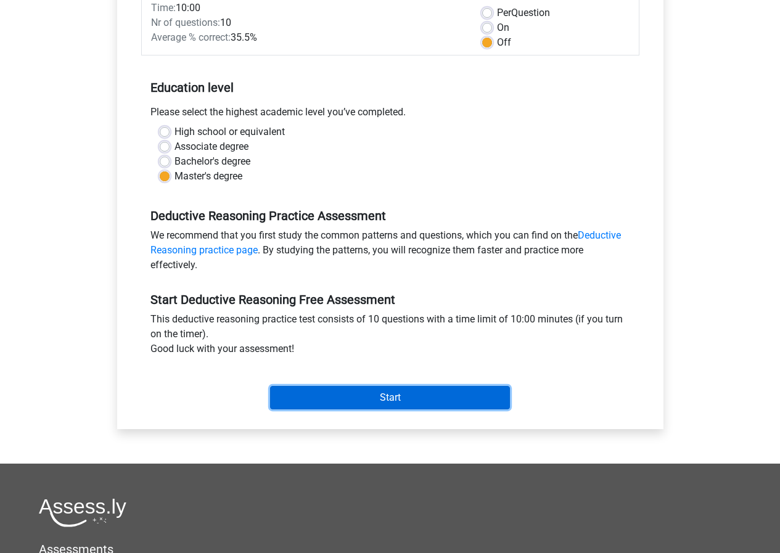
click at [351, 399] on input "Start" at bounding box center [390, 397] width 240 height 23
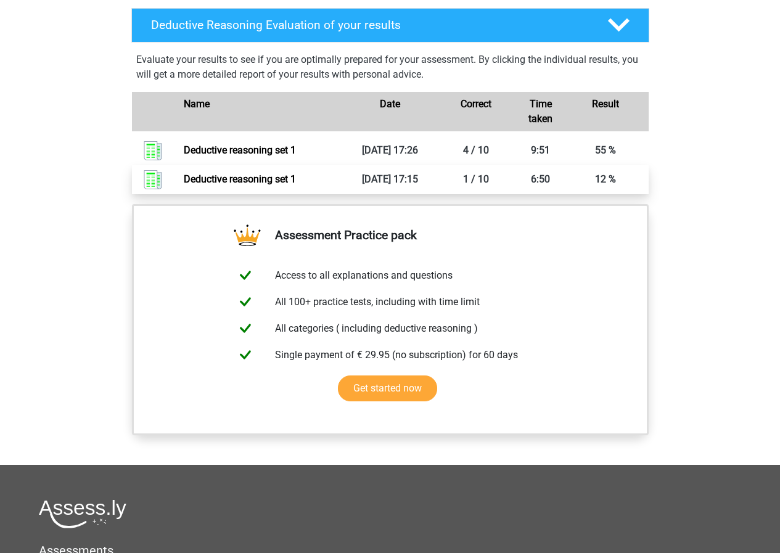
scroll to position [739, 0]
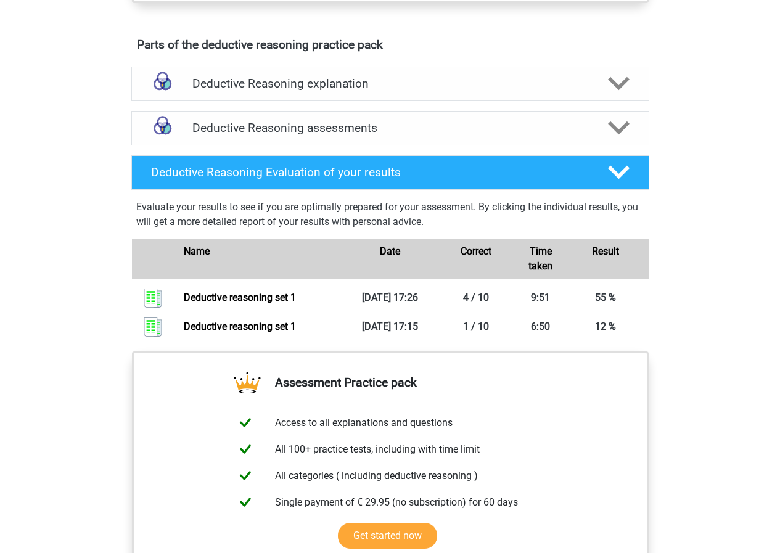
click at [317, 229] on p "Evaluate your results to see if you are optimally prepared for your assessment.…" at bounding box center [390, 215] width 508 height 30
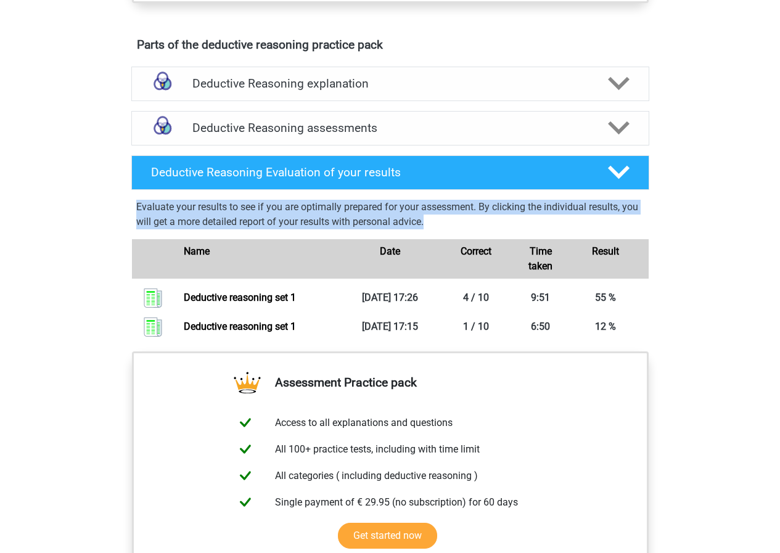
click at [317, 229] on p "Evaluate your results to see if you are optimally prepared for your assessment.…" at bounding box center [390, 215] width 508 height 30
click at [370, 222] on p "Evaluate your results to see if you are optimally prepared for your assessment.…" at bounding box center [390, 215] width 508 height 30
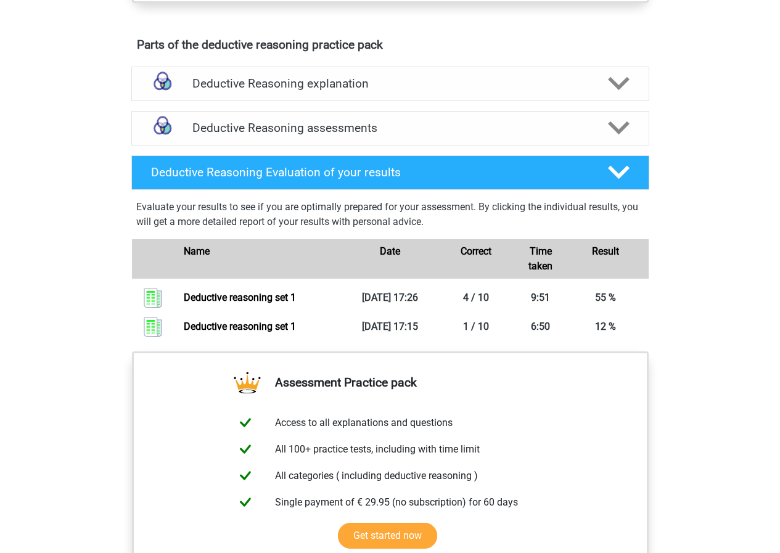
click at [373, 222] on p "Evaluate your results to see if you are optimally prepared for your assessment.…" at bounding box center [390, 215] width 508 height 30
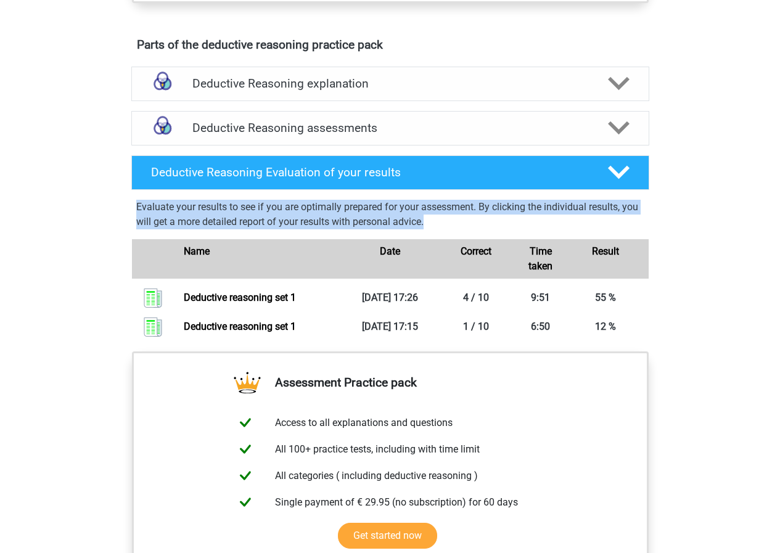
click at [373, 222] on p "Evaluate your results to see if you are optimally prepared for your assessment.…" at bounding box center [390, 215] width 508 height 30
click at [376, 225] on p "Evaluate your results to see if you are optimally prepared for your assessment.…" at bounding box center [390, 215] width 508 height 30
click at [401, 218] on p "Evaluate your results to see if you are optimally prepared for your assessment.…" at bounding box center [390, 215] width 508 height 30
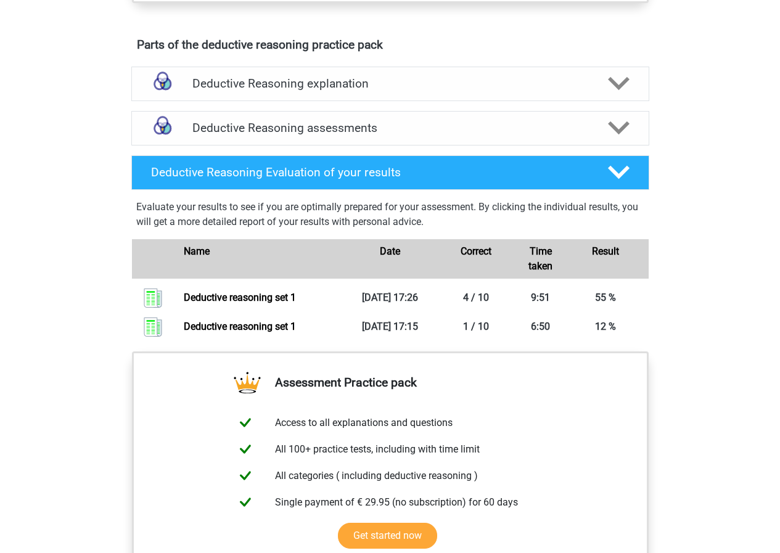
click at [399, 213] on div "Evaluate your results to see if you are optimally prepared for your assessment.…" at bounding box center [390, 268] width 528 height 147
click at [399, 216] on p "Evaluate your results to see if you are optimally prepared for your assessment.…" at bounding box center [390, 215] width 508 height 30
click at [398, 213] on div "Evaluate your results to see if you are optimally prepared for your assessment.…" at bounding box center [390, 268] width 528 height 147
click at [398, 211] on div "Evaluate your results to see if you are optimally prepared for your assessment.…" at bounding box center [390, 268] width 528 height 147
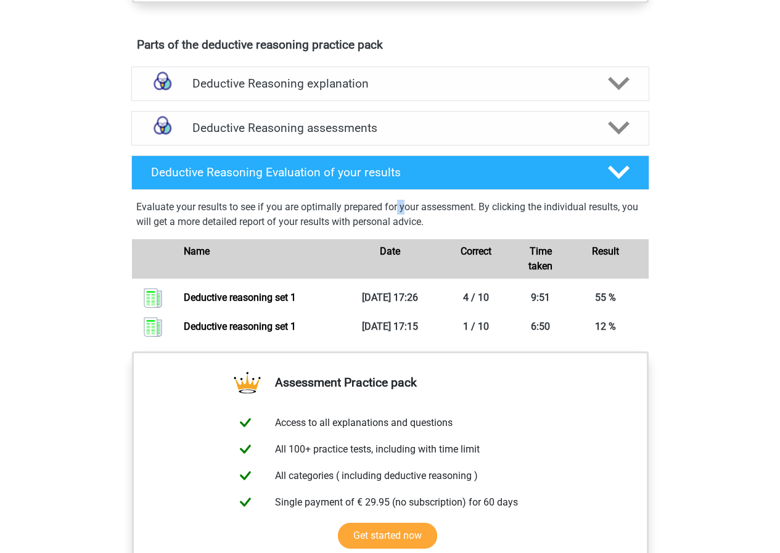
click at [398, 210] on div "Evaluate your results to see if you are optimally prepared for your assessment.…" at bounding box center [390, 268] width 528 height 147
click at [455, 222] on p "Evaluate your results to see if you are optimally prepared for your assessment.…" at bounding box center [390, 215] width 508 height 30
click at [515, 226] on p "Evaluate your results to see if you are optimally prepared for your assessment.…" at bounding box center [390, 215] width 508 height 30
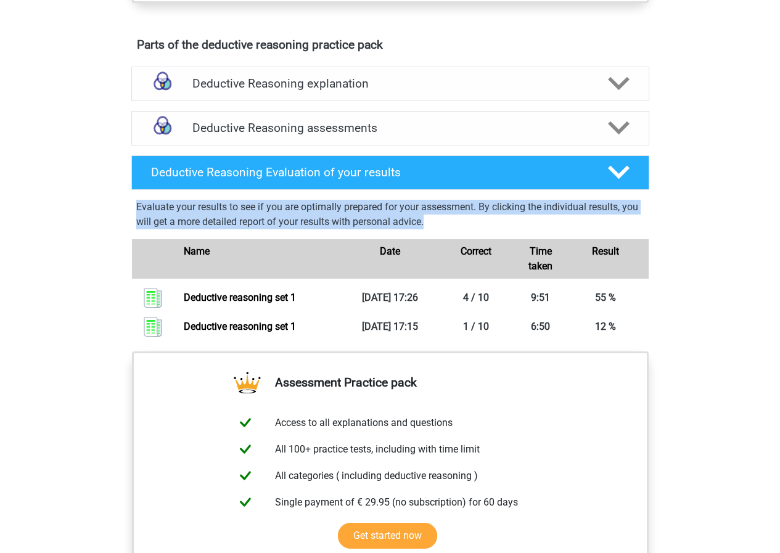
click at [515, 226] on p "Evaluate your results to see if you are optimally prepared for your assessment.…" at bounding box center [390, 215] width 508 height 30
click at [518, 225] on p "Evaluate your results to see if you are optimally prepared for your assessment.…" at bounding box center [390, 215] width 508 height 30
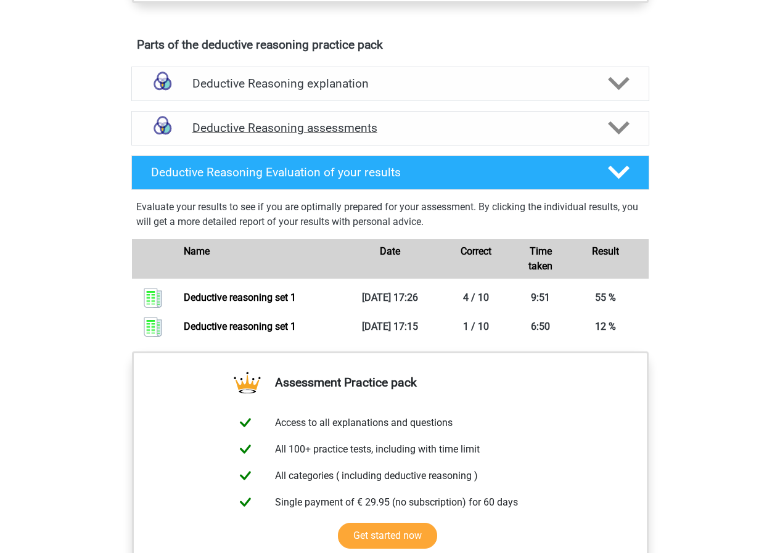
click at [328, 135] on h4 "Deductive Reasoning assessments" at bounding box center [390, 128] width 396 height 14
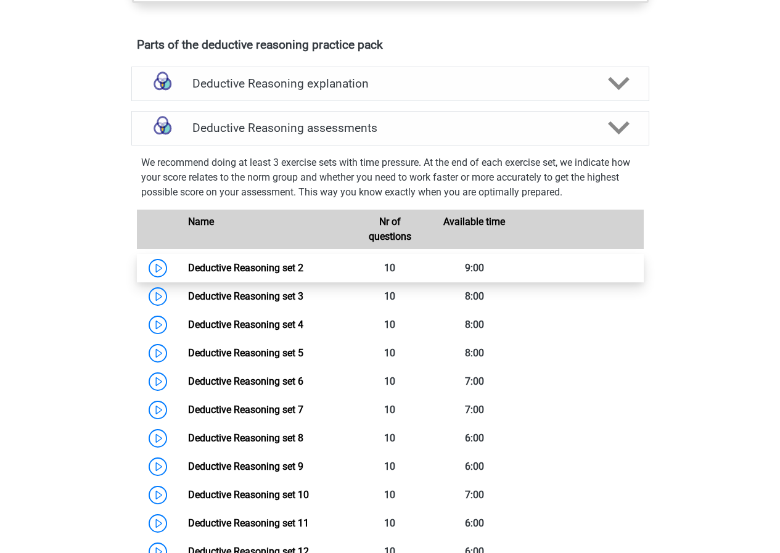
click at [243, 274] on link "Deductive Reasoning set 2" at bounding box center [245, 268] width 115 height 12
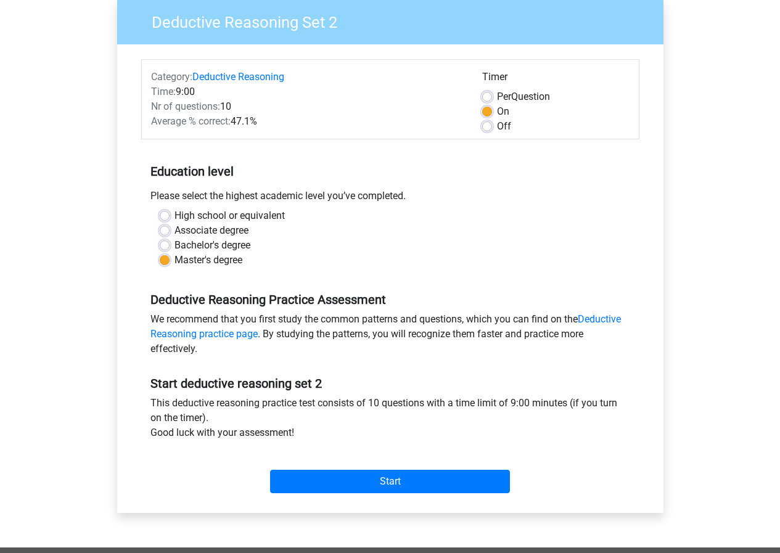
scroll to position [123, 0]
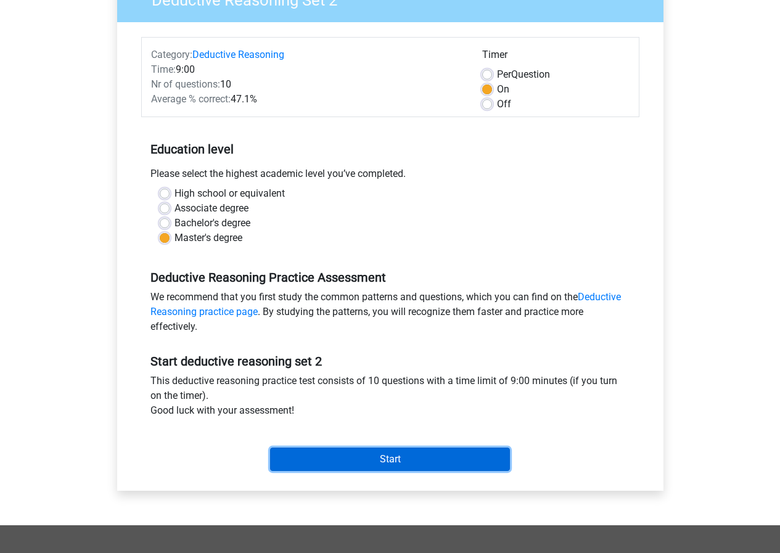
click at [340, 455] on input "Start" at bounding box center [390, 458] width 240 height 23
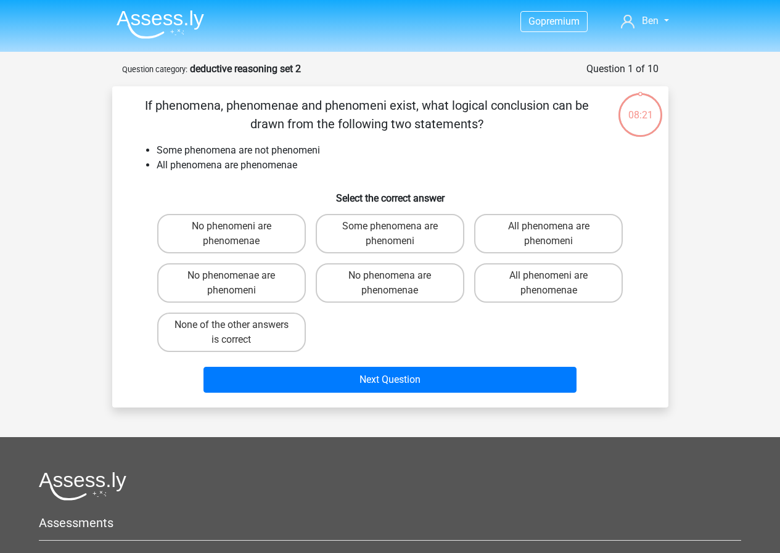
click at [224, 150] on li "Some phenomena are not phenomeni" at bounding box center [403, 150] width 492 height 15
click at [223, 149] on li "Some phenomena are not phenomeni" at bounding box center [403, 150] width 492 height 15
click at [454, 134] on div "If phenomena, phenomenae and phenomeni exist, what logical conclusion can be dr…" at bounding box center [390, 246] width 546 height 301
click at [428, 238] on label "Some phenomena are phenomeni" at bounding box center [390, 233] width 149 height 39
click at [397, 234] on input "Some phenomena are phenomeni" at bounding box center [393, 230] width 8 height 8
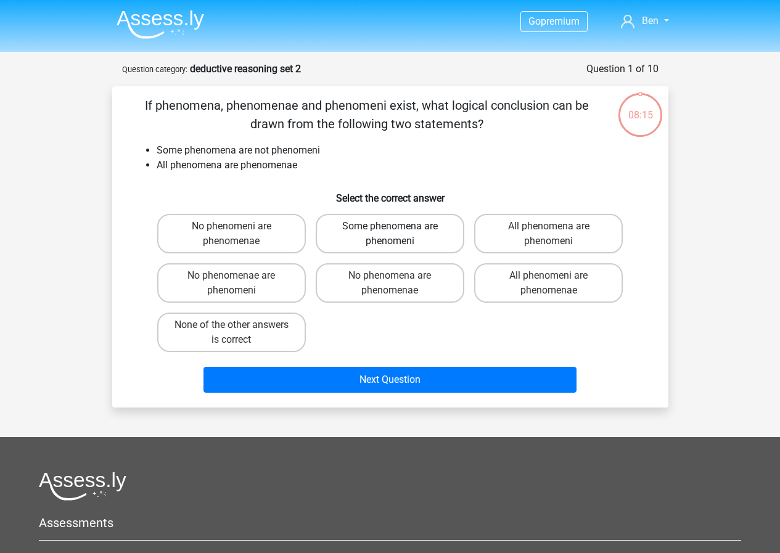
radio input "true"
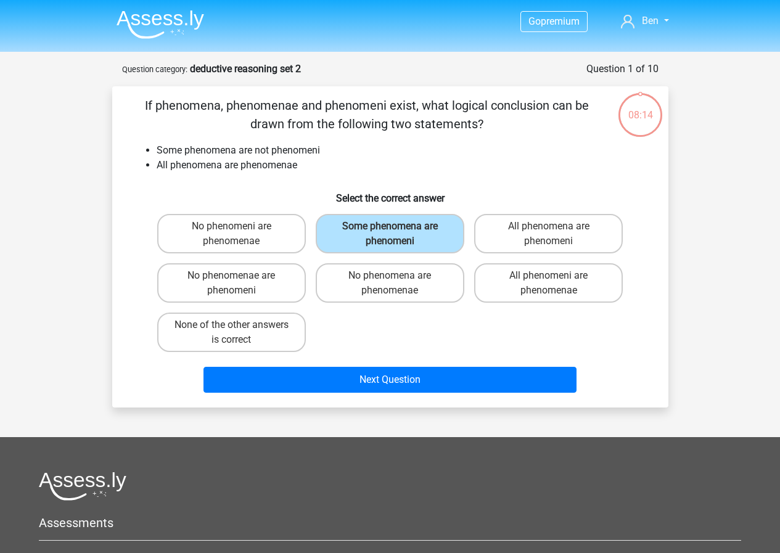
click at [206, 145] on li "Some phenomena are not phenomeni" at bounding box center [403, 150] width 492 height 15
drag, startPoint x: 332, startPoint y: 147, endPoint x: 325, endPoint y: 152, distance: 7.9
click at [333, 149] on li "Some phenomena are not phenomeni" at bounding box center [403, 150] width 492 height 15
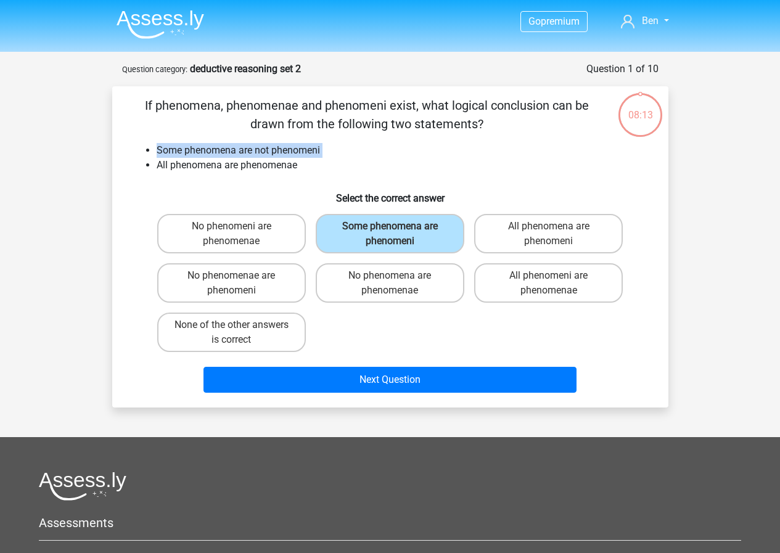
click at [322, 152] on li "Some phenomena are not phenomeni" at bounding box center [403, 150] width 492 height 15
click at [472, 166] on li "All phenomena are phenomenae" at bounding box center [403, 165] width 492 height 15
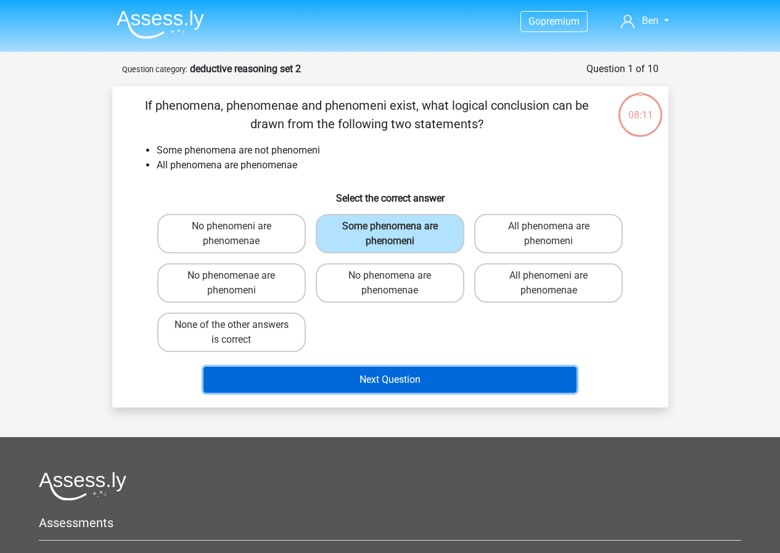
click at [426, 377] on button "Next Question" at bounding box center [389, 380] width 373 height 26
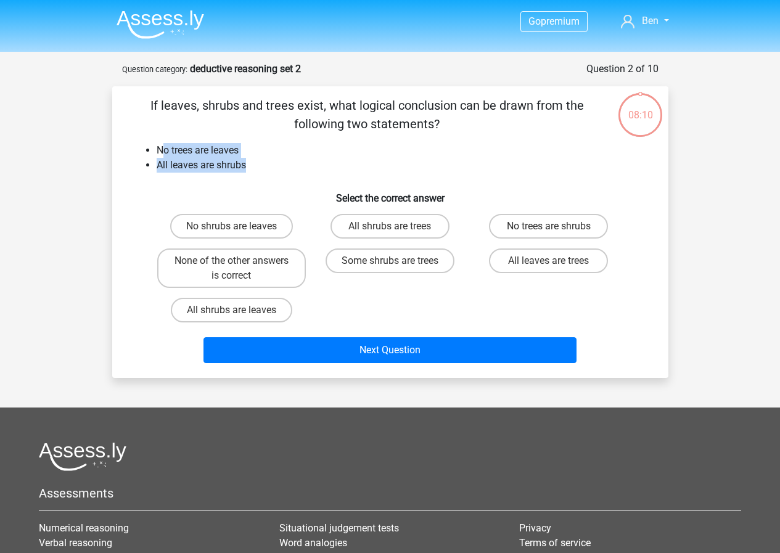
drag, startPoint x: 175, startPoint y: 156, endPoint x: 266, endPoint y: 165, distance: 91.6
click at [266, 165] on ul "No trees are leaves All leaves are shrubs" at bounding box center [390, 158] width 516 height 30
click at [266, 165] on li "All leaves are shrubs" at bounding box center [403, 165] width 492 height 15
drag, startPoint x: 192, startPoint y: 135, endPoint x: 180, endPoint y: 131, distance: 12.9
click at [185, 131] on div "If leaves, shrubs and trees exist, what logical conclusion can be drawn from th…" at bounding box center [390, 232] width 546 height 272
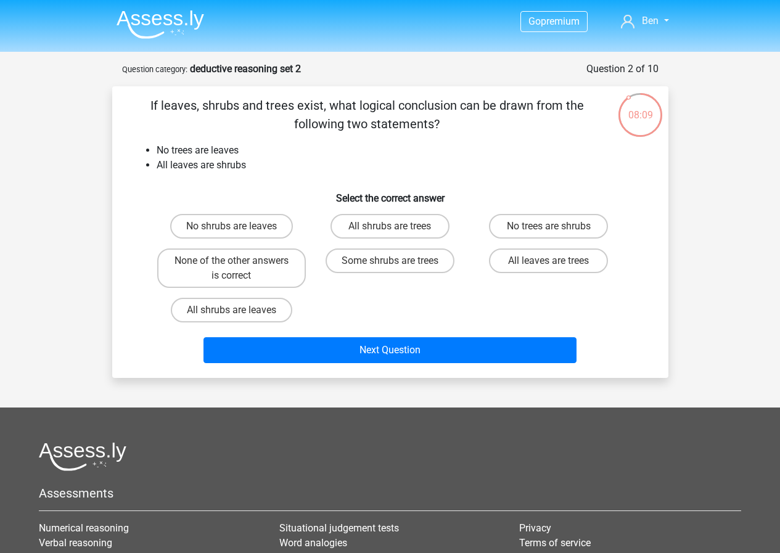
drag, startPoint x: 180, startPoint y: 131, endPoint x: 219, endPoint y: 140, distance: 40.4
click at [180, 132] on p "If leaves, shrubs and trees exist, what logical conclusion can be drawn from th…" at bounding box center [367, 114] width 470 height 37
click at [230, 141] on div "If leaves, shrubs and trees exist, what logical conclusion can be drawn from th…" at bounding box center [390, 232] width 546 height 272
drag, startPoint x: 230, startPoint y: 141, endPoint x: 246, endPoint y: 160, distance: 24.5
click at [232, 149] on div "If leaves, shrubs and trees exist, what logical conclusion can be drawn from th…" at bounding box center [390, 232] width 546 height 272
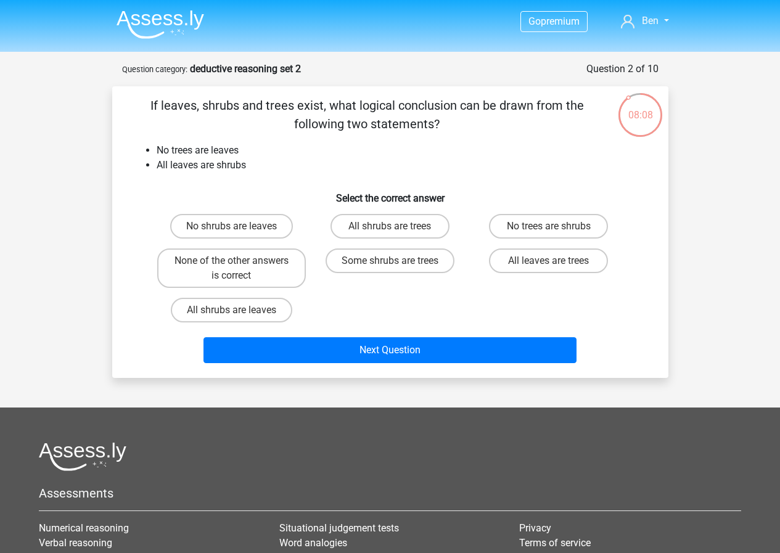
click at [246, 160] on li "All leaves are shrubs" at bounding box center [403, 165] width 492 height 15
click at [190, 172] on li "All leaves are shrubs" at bounding box center [403, 165] width 492 height 15
drag, startPoint x: 190, startPoint y: 172, endPoint x: 227, endPoint y: 165, distance: 37.7
click at [227, 165] on li "All leaves are shrubs" at bounding box center [403, 165] width 492 height 15
click at [242, 162] on li "All leaves are shrubs" at bounding box center [403, 165] width 492 height 15
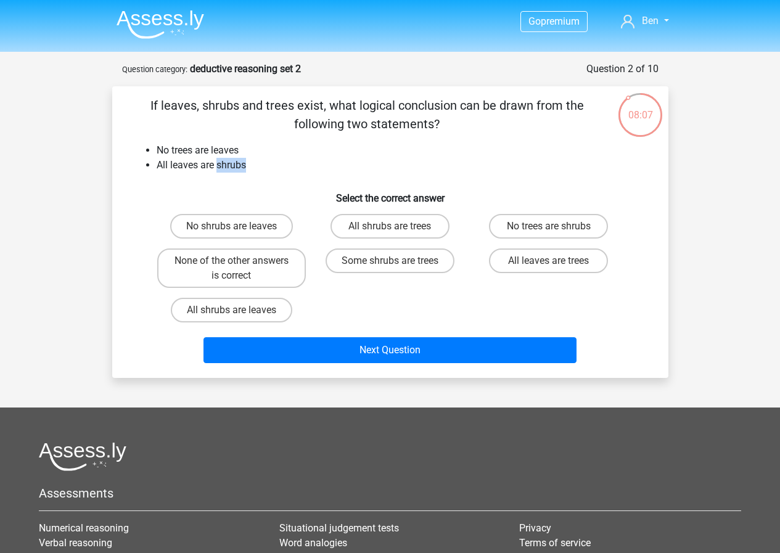
click at [242, 162] on li "All leaves are shrubs" at bounding box center [403, 165] width 492 height 15
click at [286, 162] on li "All leaves are shrubs" at bounding box center [403, 165] width 492 height 15
click at [433, 262] on label "Some shrubs are trees" at bounding box center [389, 260] width 129 height 25
click at [397, 262] on input "Some shrubs are trees" at bounding box center [393, 265] width 8 height 8
radio input "true"
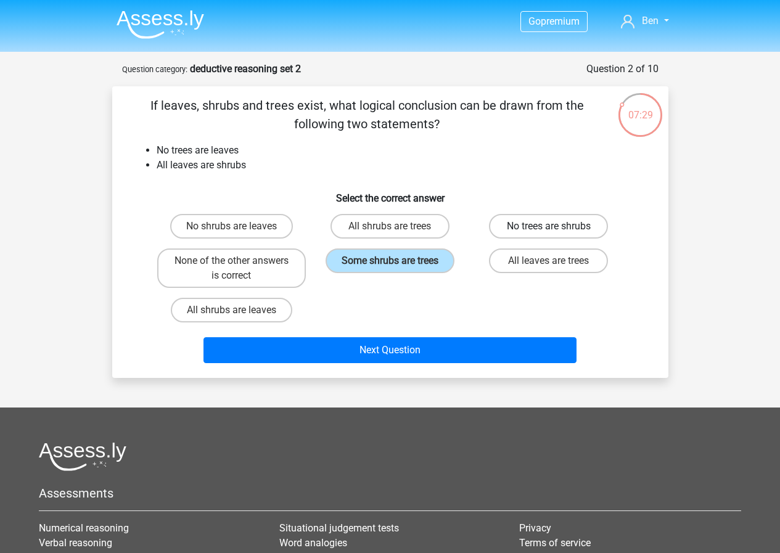
click at [553, 221] on label "No trees are shrubs" at bounding box center [548, 226] width 119 height 25
click at [553, 226] on input "No trees are shrubs" at bounding box center [552, 230] width 8 height 8
radio input "true"
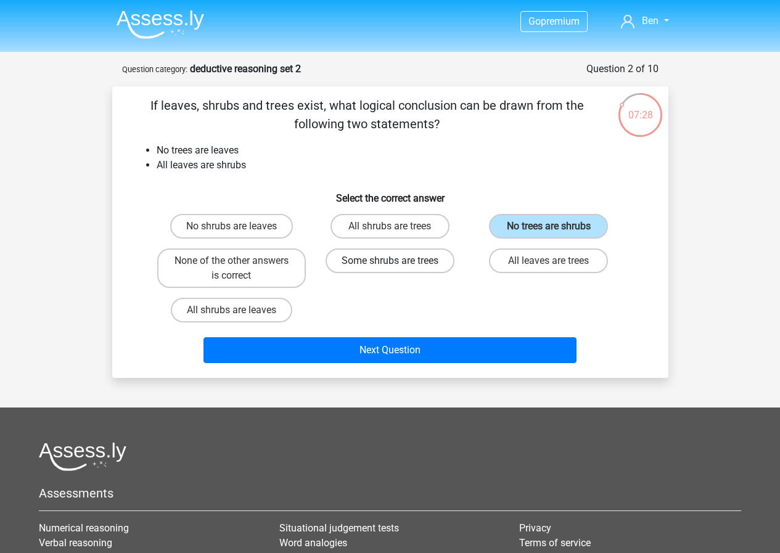
drag, startPoint x: 394, startPoint y: 256, endPoint x: 414, endPoint y: 250, distance: 20.7
click at [396, 256] on label "Some shrubs are trees" at bounding box center [389, 260] width 129 height 25
click at [396, 261] on input "Some shrubs are trees" at bounding box center [393, 265] width 8 height 8
radio input "true"
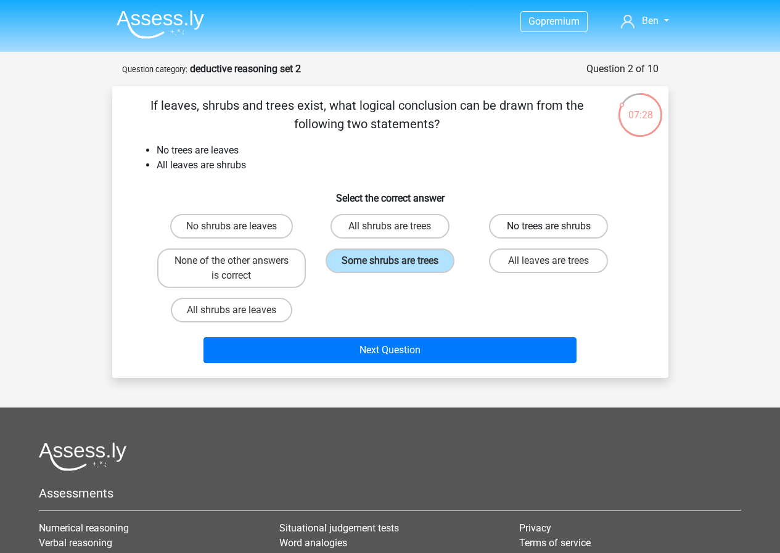
click at [572, 216] on label "No trees are shrubs" at bounding box center [548, 226] width 119 height 25
click at [556, 226] on input "No trees are shrubs" at bounding box center [552, 230] width 8 height 8
radio input "true"
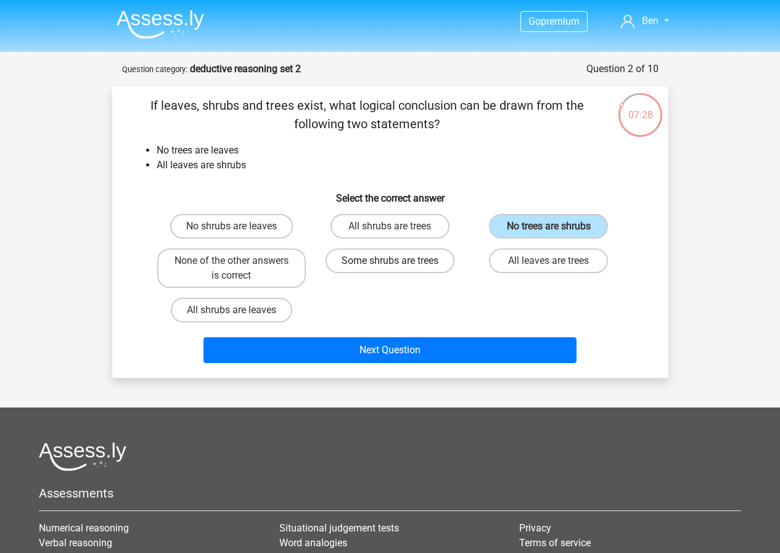
click at [401, 255] on label "Some shrubs are trees" at bounding box center [389, 260] width 129 height 25
click at [397, 261] on input "Some shrubs are trees" at bounding box center [393, 265] width 8 height 8
radio input "true"
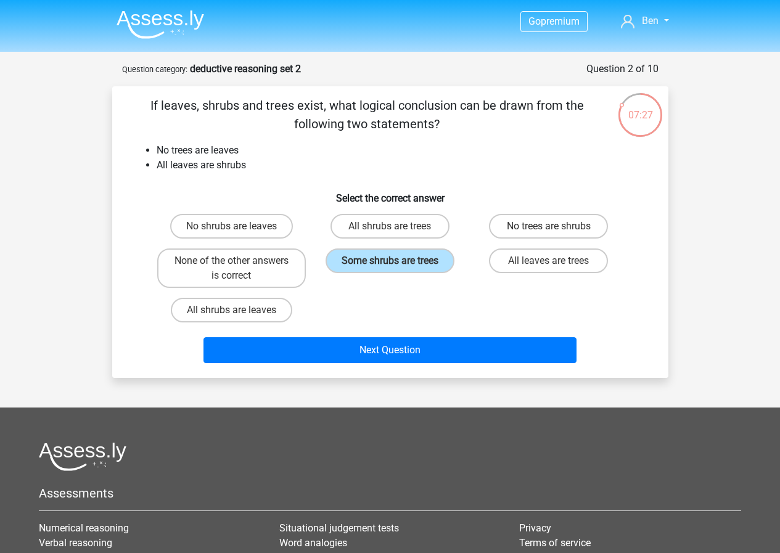
click at [537, 213] on div "No trees are shrubs" at bounding box center [548, 226] width 158 height 35
click at [394, 261] on input "Some shrubs are trees" at bounding box center [393, 265] width 8 height 8
click at [386, 259] on label "Some shrubs are trees" at bounding box center [389, 260] width 129 height 25
click at [389, 261] on input "Some shrubs are trees" at bounding box center [393, 265] width 8 height 8
click at [402, 215] on label "All shrubs are trees" at bounding box center [389, 226] width 119 height 25
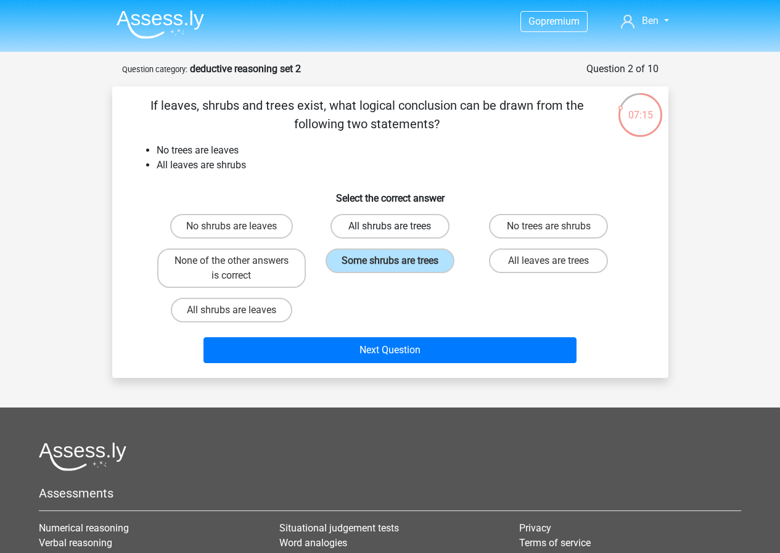
click at [397, 226] on input "All shrubs are trees" at bounding box center [393, 230] width 8 height 8
radio input "true"
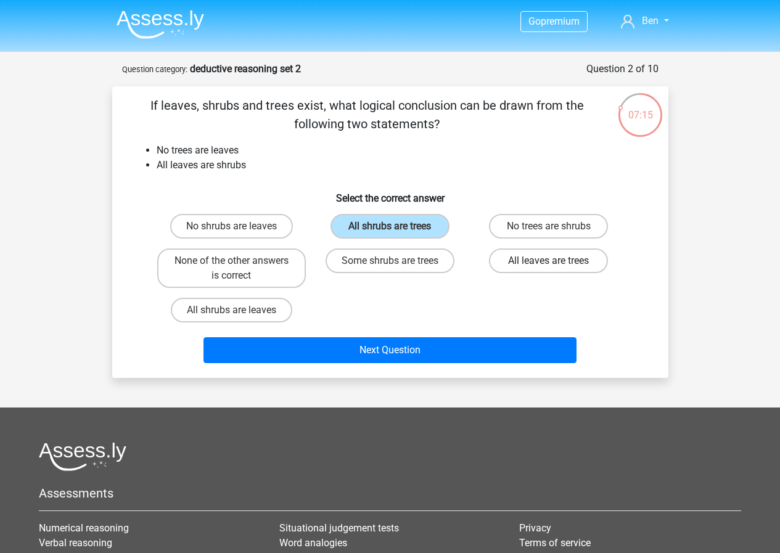
click at [521, 252] on label "All leaves are trees" at bounding box center [548, 260] width 119 height 25
click at [548, 261] on input "All leaves are trees" at bounding box center [552, 265] width 8 height 8
radio input "true"
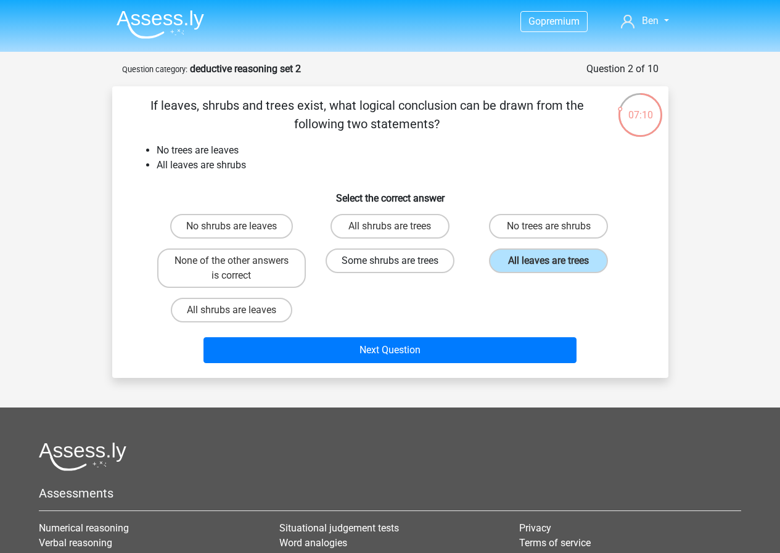
click at [397, 255] on label "Some shrubs are trees" at bounding box center [389, 260] width 129 height 25
click at [397, 261] on input "Some shrubs are trees" at bounding box center [393, 265] width 8 height 8
radio input "true"
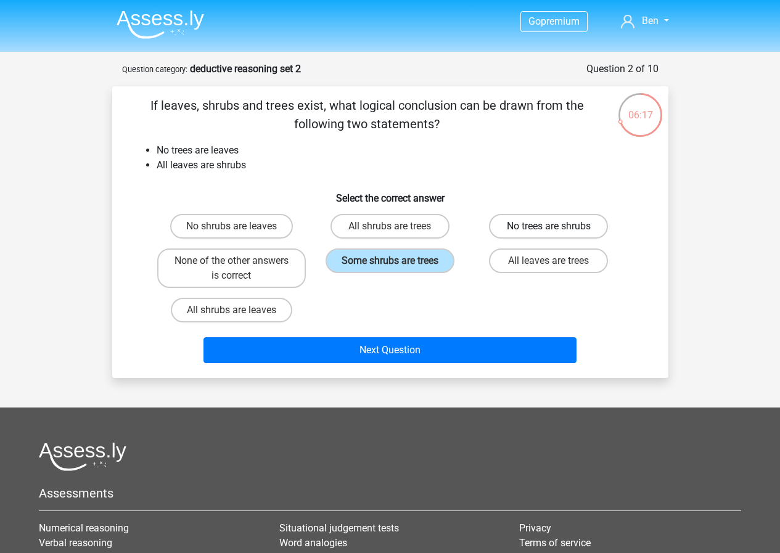
click at [567, 231] on label "No trees are shrubs" at bounding box center [548, 226] width 119 height 25
click at [556, 231] on input "No trees are shrubs" at bounding box center [552, 230] width 8 height 8
radio input "true"
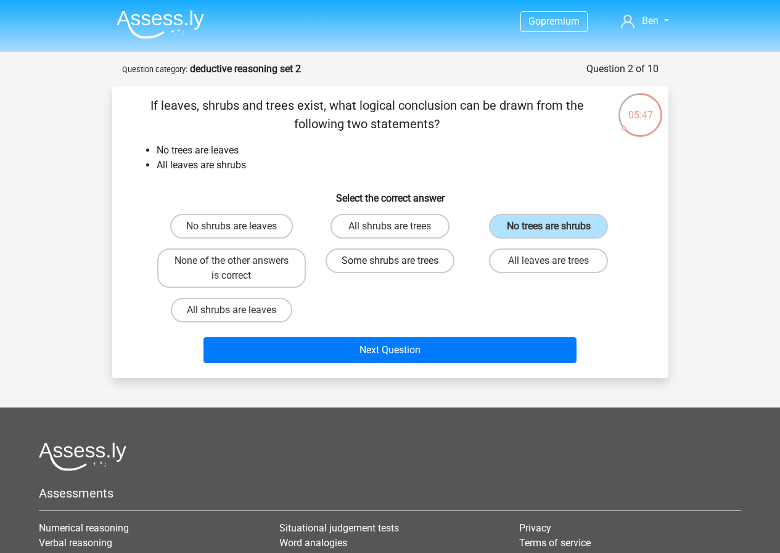
click at [430, 266] on label "Some shrubs are trees" at bounding box center [389, 260] width 129 height 25
click at [397, 266] on input "Some shrubs are trees" at bounding box center [393, 265] width 8 height 8
radio input "true"
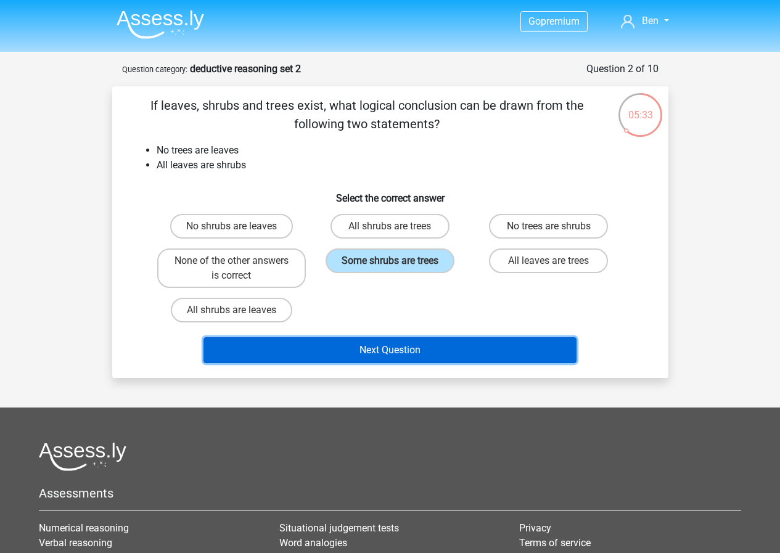
click at [388, 362] on button "Next Question" at bounding box center [389, 350] width 373 height 26
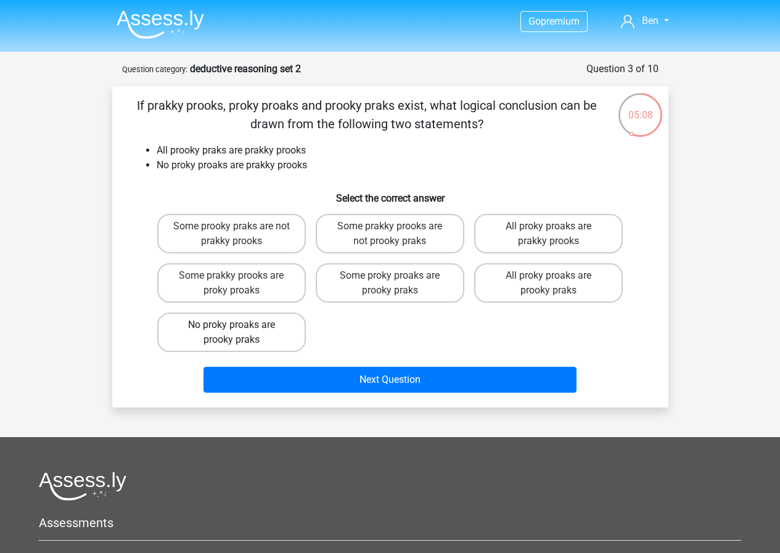
click at [260, 326] on label "No proky proaks are prooky praks" at bounding box center [231, 331] width 149 height 39
click at [239, 326] on input "No proky proaks are prooky praks" at bounding box center [235, 329] width 8 height 8
radio input "true"
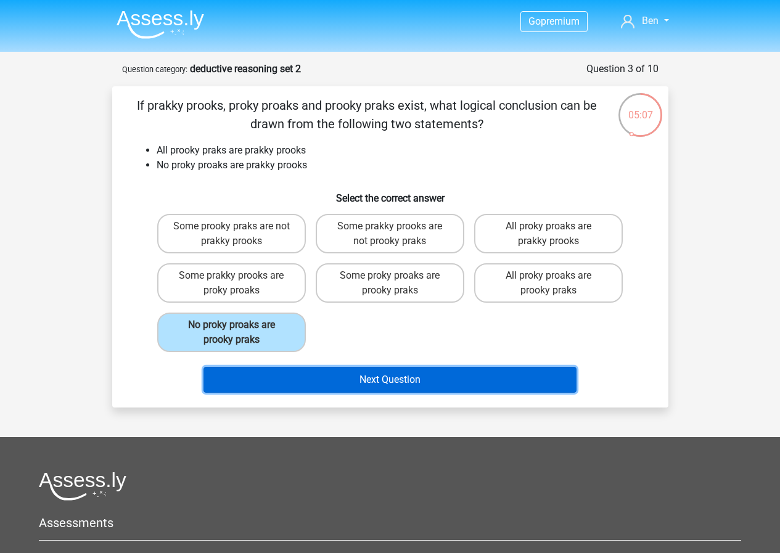
click at [334, 383] on button "Next Question" at bounding box center [389, 380] width 373 height 26
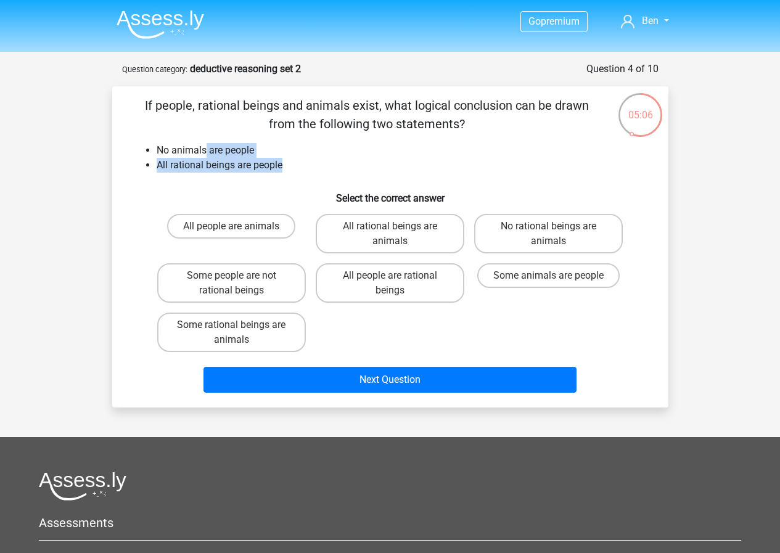
drag, startPoint x: 311, startPoint y: 163, endPoint x: 208, endPoint y: 135, distance: 106.2
click at [205, 135] on div "If people, rational beings and animals exist, what logical conclusion can be dr…" at bounding box center [390, 246] width 546 height 301
click at [249, 146] on li "No animals are people" at bounding box center [403, 150] width 492 height 15
drag, startPoint x: 263, startPoint y: 144, endPoint x: 293, endPoint y: 178, distance: 46.3
click at [293, 181] on div "If people, rational beings and animals exist, what logical conclusion can be dr…" at bounding box center [390, 246] width 546 height 301
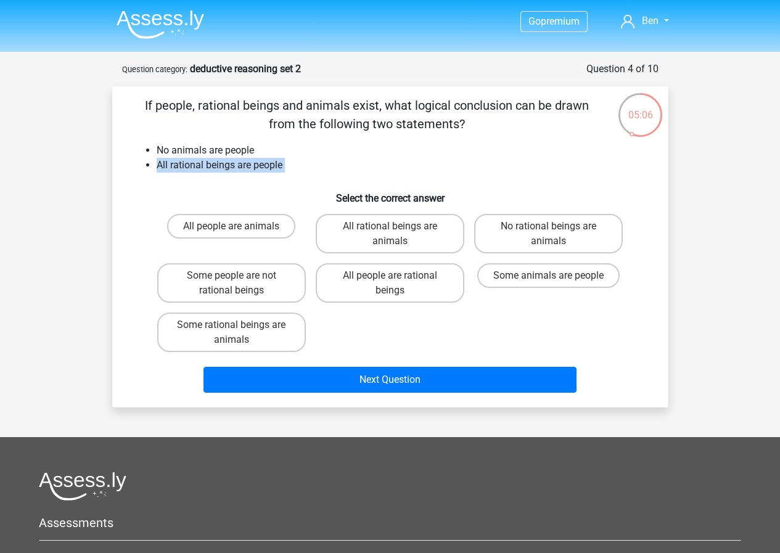
click at [293, 178] on div "If people, rational beings and animals exist, what logical conclusion can be dr…" at bounding box center [390, 246] width 546 height 301
drag, startPoint x: 275, startPoint y: 173, endPoint x: 165, endPoint y: 153, distance: 111.5
click at [165, 153] on div "If people, rational beings and animals exist, what logical conclusion can be dr…" at bounding box center [390, 246] width 546 height 301
click at [161, 152] on li "No animals are people" at bounding box center [403, 150] width 492 height 15
drag, startPoint x: 161, startPoint y: 152, endPoint x: 316, endPoint y: 173, distance: 155.5
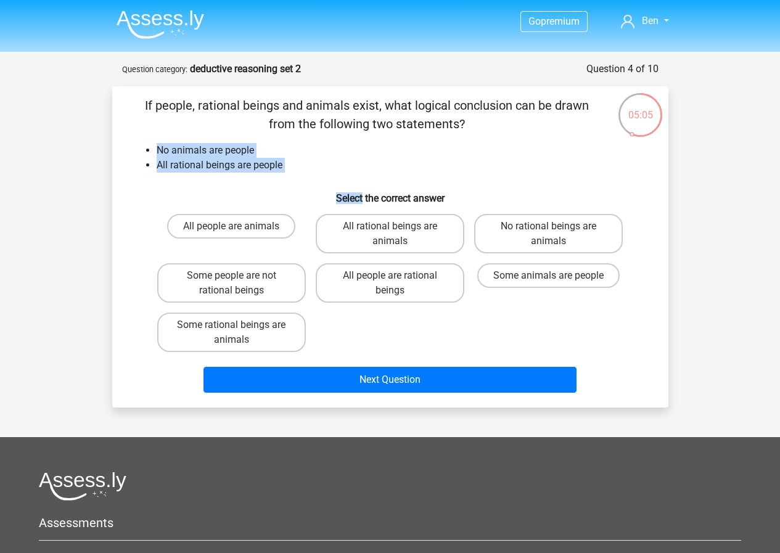
click at [316, 173] on div "If people, rational beings and animals exist, what logical conclusion can be dr…" at bounding box center [390, 246] width 546 height 301
click at [585, 232] on label "No rational beings are animals" at bounding box center [548, 233] width 149 height 39
click at [556, 232] on input "No rational beings are animals" at bounding box center [552, 230] width 8 height 8
radio input "true"
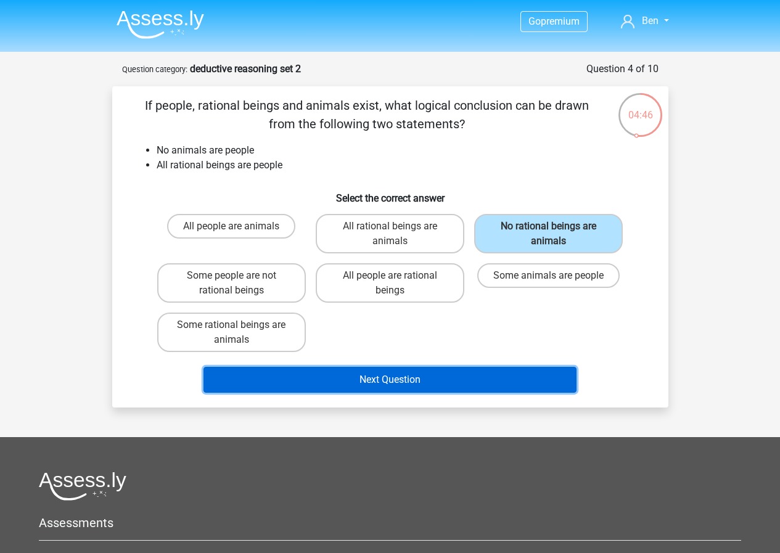
click at [449, 379] on button "Next Question" at bounding box center [389, 380] width 373 height 26
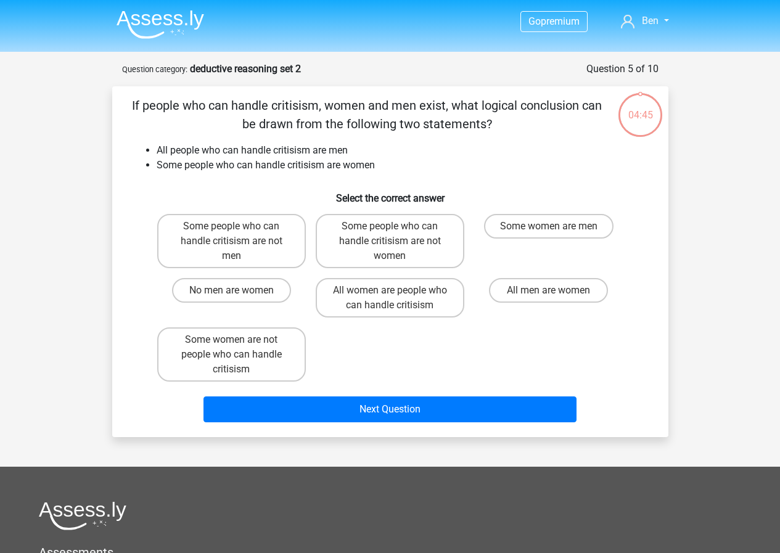
scroll to position [62, 0]
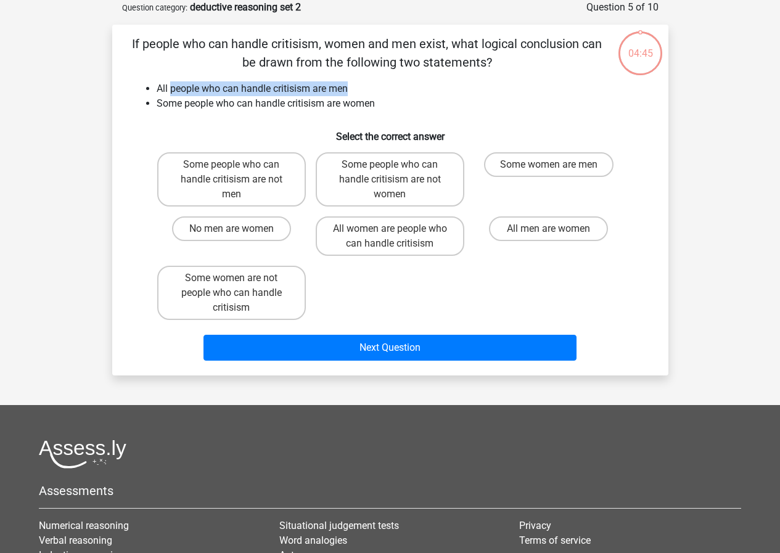
drag, startPoint x: 173, startPoint y: 79, endPoint x: 388, endPoint y: 88, distance: 215.9
click at [391, 88] on div "If people who can handle critisism, women and men exist, what logical conclusio…" at bounding box center [390, 200] width 546 height 331
drag, startPoint x: 282, startPoint y: 92, endPoint x: 330, endPoint y: 98, distance: 48.5
click at [283, 92] on li "All people who can handle critisism are men" at bounding box center [403, 88] width 492 height 15
drag, startPoint x: 556, startPoint y: 108, endPoint x: 561, endPoint y: 103, distance: 7.0
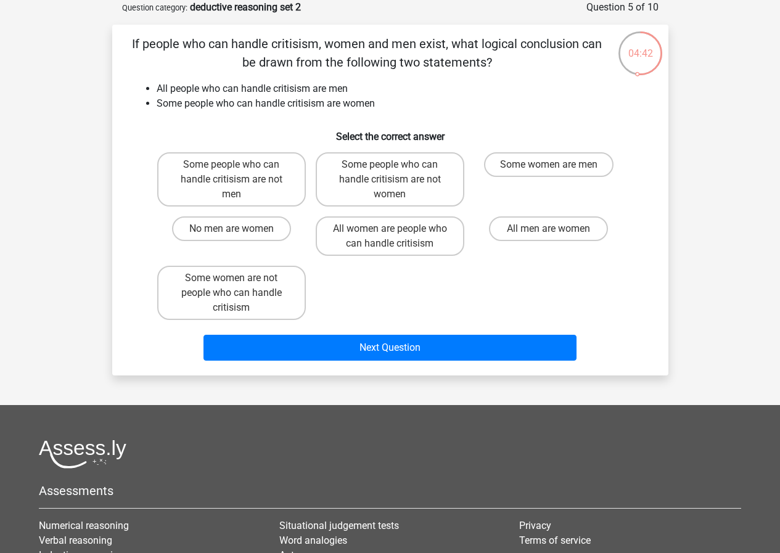
click at [557, 108] on li "Some people who can handle critisism are women" at bounding box center [403, 103] width 492 height 15
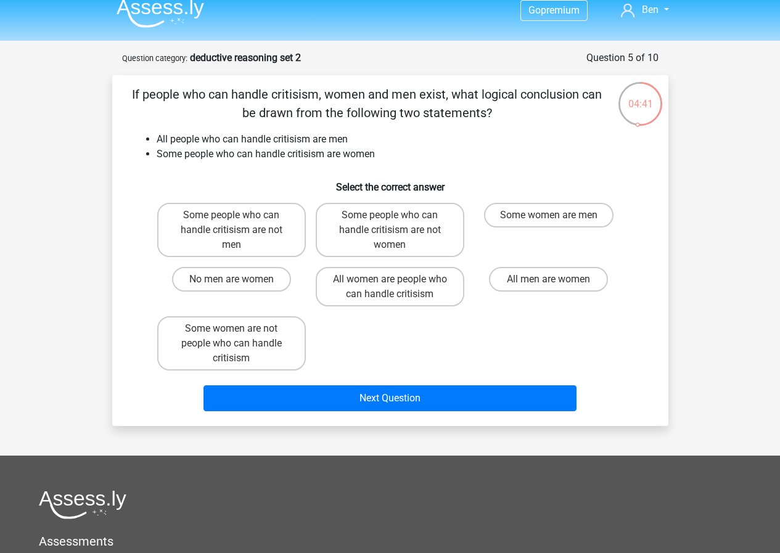
scroll to position [0, 0]
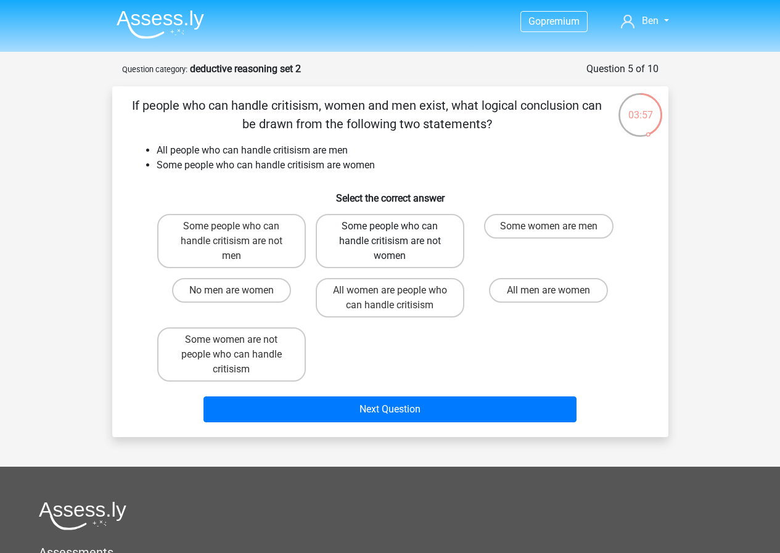
click at [422, 241] on label "Some people who can handle critisism are not women" at bounding box center [390, 241] width 149 height 54
click at [397, 234] on input "Some people who can handle critisism are not women" at bounding box center [393, 230] width 8 height 8
radio input "true"
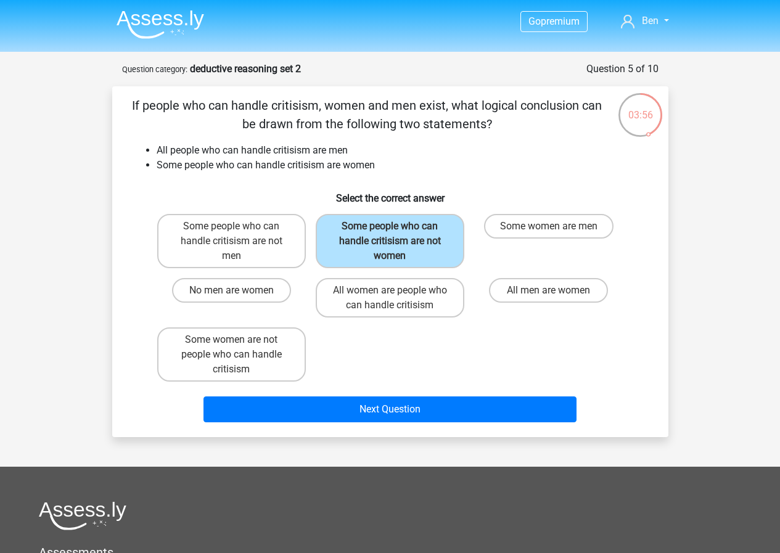
click at [439, 340] on div "Some people who can handle critisism are not men Some people who can handle cri…" at bounding box center [390, 297] width 476 height 177
click at [210, 165] on li "Some people who can handle critisism are women" at bounding box center [403, 165] width 492 height 15
click at [303, 167] on li "Some people who can handle critisism are women" at bounding box center [403, 165] width 492 height 15
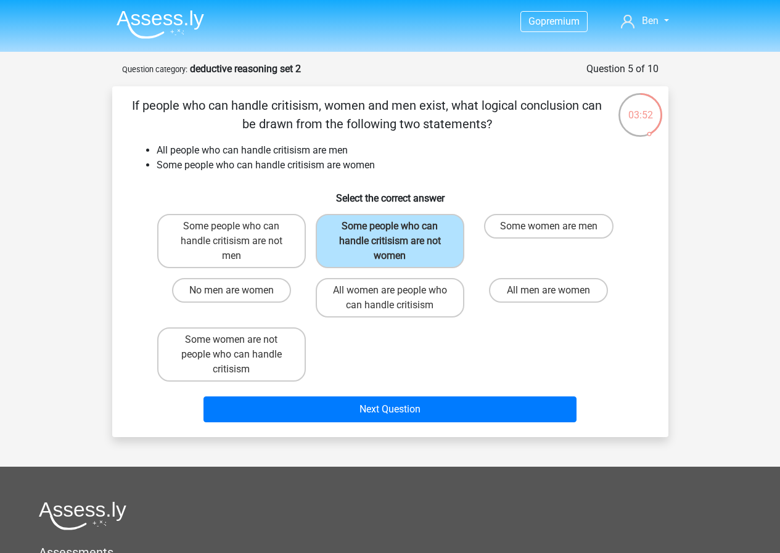
click at [355, 168] on li "Some people who can handle critisism are women" at bounding box center [403, 165] width 492 height 15
drag, startPoint x: 355, startPoint y: 168, endPoint x: 397, endPoint y: 163, distance: 42.2
click at [364, 168] on li "Some people who can handle critisism are women" at bounding box center [403, 165] width 492 height 15
click at [375, 165] on li "Some people who can handle critisism are women" at bounding box center [403, 165] width 492 height 15
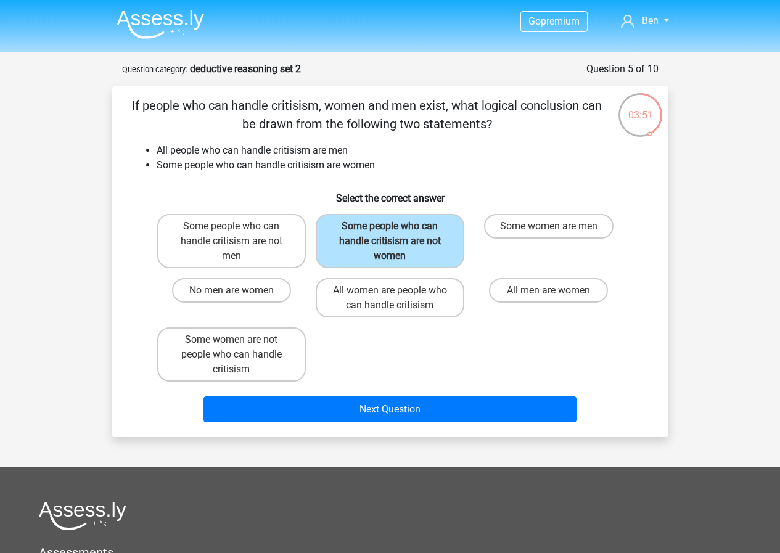
click at [375, 165] on li "Some people who can handle critisism are women" at bounding box center [403, 165] width 492 height 15
click at [435, 160] on li "Some people who can handle critisism are women" at bounding box center [403, 165] width 492 height 15
drag, startPoint x: 360, startPoint y: 357, endPoint x: 313, endPoint y: 358, distance: 46.9
click at [361, 357] on div "Some people who can handle critisism are not men Some people who can handle cri…" at bounding box center [390, 297] width 476 height 177
click at [285, 352] on label "Some women are not people who can handle critisism" at bounding box center [231, 354] width 149 height 54
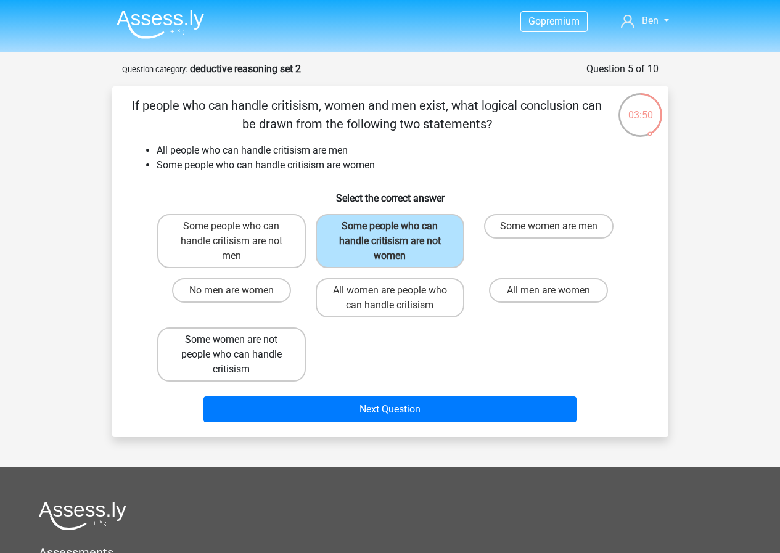
click at [239, 348] on input "Some women are not people who can handle critisism" at bounding box center [235, 344] width 8 height 8
radio input "true"
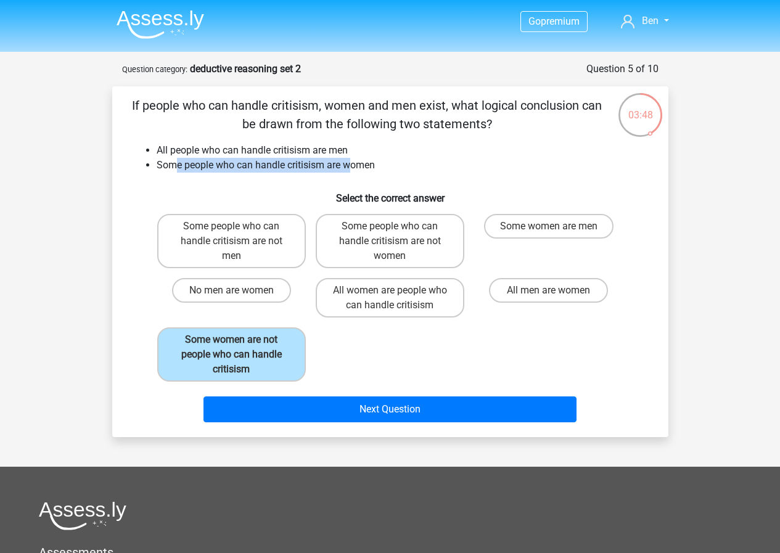
drag, startPoint x: 175, startPoint y: 166, endPoint x: 354, endPoint y: 160, distance: 178.8
click at [354, 160] on li "Some people who can handle critisism are women" at bounding box center [403, 165] width 492 height 15
drag, startPoint x: 185, startPoint y: 162, endPoint x: 350, endPoint y: 167, distance: 165.2
click at [350, 167] on li "Some people who can handle critisism are women" at bounding box center [403, 165] width 492 height 15
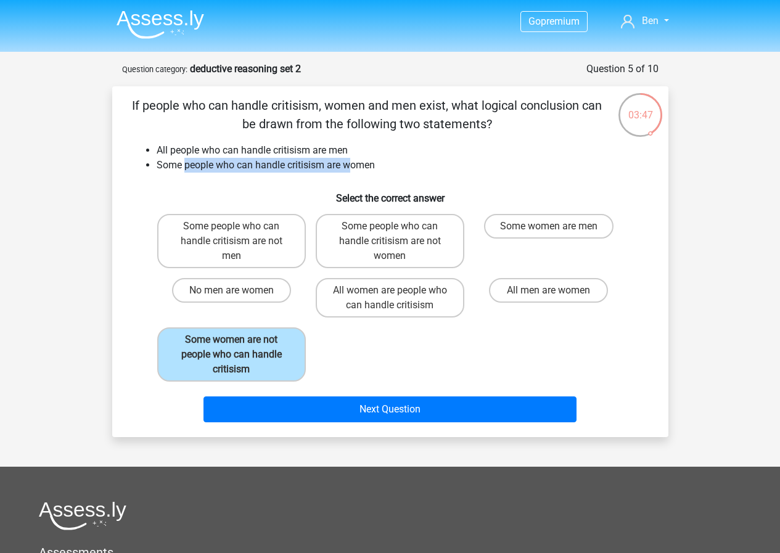
click at [350, 167] on li "Some people who can handle critisism are women" at bounding box center [403, 165] width 492 height 15
drag, startPoint x: 201, startPoint y: 163, endPoint x: 369, endPoint y: 160, distance: 167.7
click at [369, 160] on li "Some people who can handle critisism are women" at bounding box center [403, 165] width 492 height 15
drag, startPoint x: 391, startPoint y: 167, endPoint x: 212, endPoint y: 166, distance: 178.7
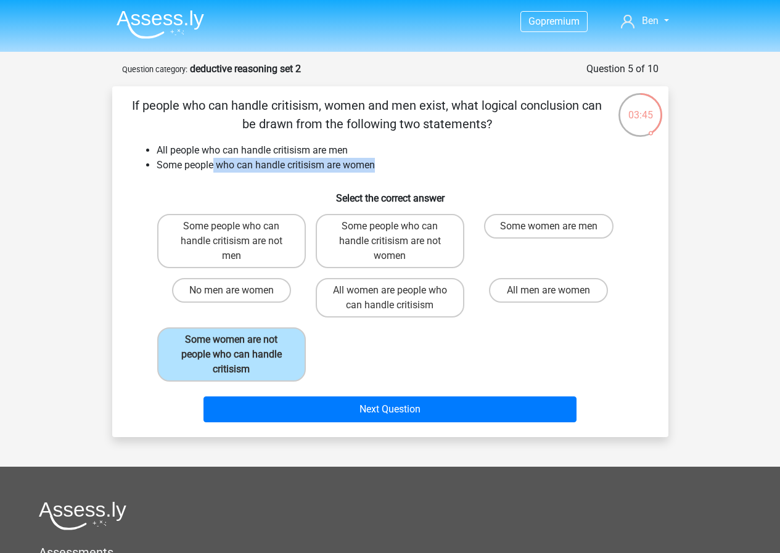
click at [212, 166] on li "Some people who can handle critisism are women" at bounding box center [403, 165] width 492 height 15
drag, startPoint x: 276, startPoint y: 166, endPoint x: 380, endPoint y: 169, distance: 103.6
click at [380, 173] on div "If people who can handle critisism, women and men exist, what logical conclusio…" at bounding box center [390, 261] width 546 height 331
click at [380, 169] on li "Some people who can handle critisism are women" at bounding box center [403, 165] width 492 height 15
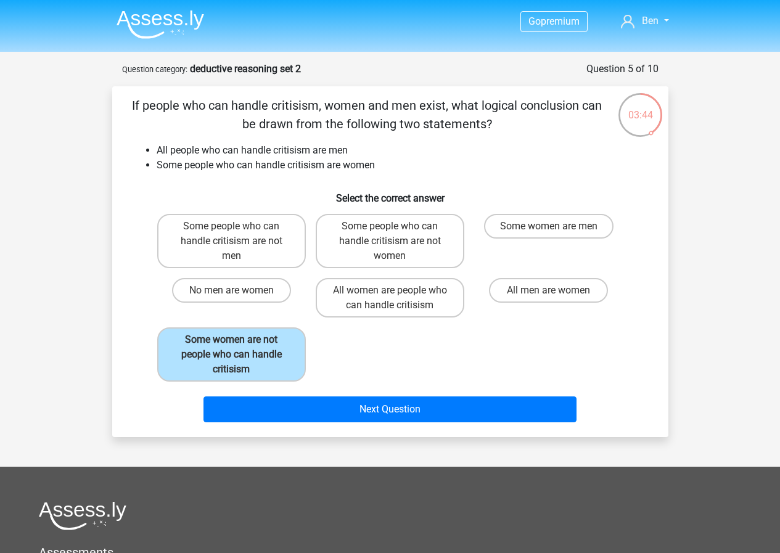
click at [267, 162] on li "Some people who can handle critisism are women" at bounding box center [403, 165] width 492 height 15
drag, startPoint x: 267, startPoint y: 162, endPoint x: 281, endPoint y: 156, distance: 14.9
click at [272, 161] on li "Some people who can handle critisism are women" at bounding box center [403, 165] width 492 height 15
click at [292, 158] on ul "All people who can handle critisism are men Some people who can handle critisis…" at bounding box center [390, 158] width 516 height 30
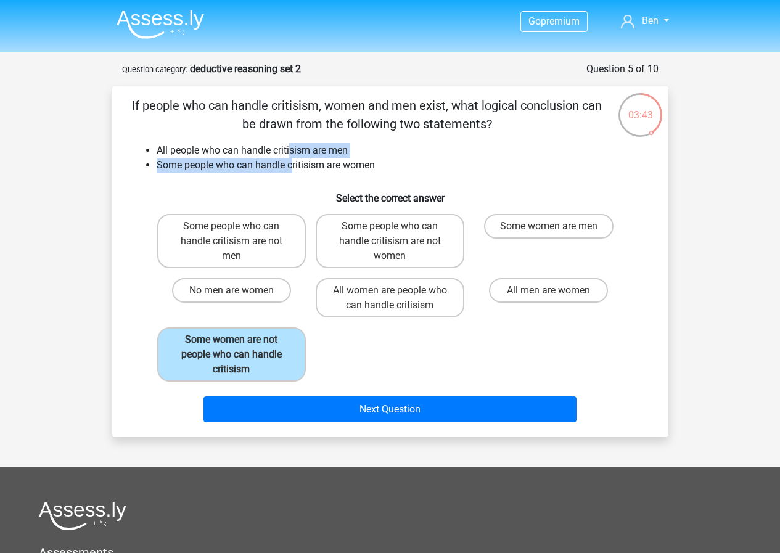
click at [296, 160] on li "Some people who can handle critisism are women" at bounding box center [403, 165] width 492 height 15
click at [377, 156] on li "All people who can handle critisism are men" at bounding box center [403, 150] width 492 height 15
click at [349, 171] on li "Some people who can handle critisism are women" at bounding box center [403, 165] width 492 height 15
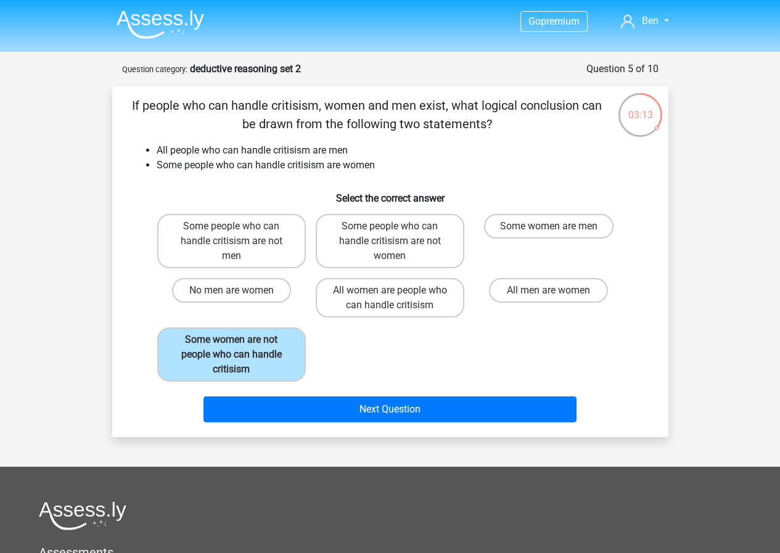
drag, startPoint x: 457, startPoint y: 150, endPoint x: 404, endPoint y: 277, distance: 137.6
click at [458, 149] on li "All people who can handle critisism are men" at bounding box center [403, 150] width 492 height 15
click at [412, 243] on label "Some people who can handle critisism are not women" at bounding box center [390, 241] width 149 height 54
click at [397, 234] on input "Some people who can handle critisism are not women" at bounding box center [393, 230] width 8 height 8
radio input "true"
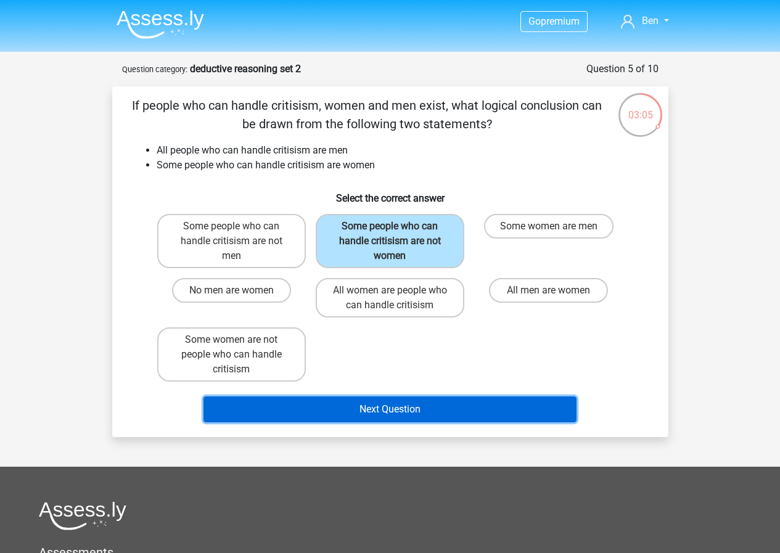
click at [422, 407] on button "Next Question" at bounding box center [389, 409] width 373 height 26
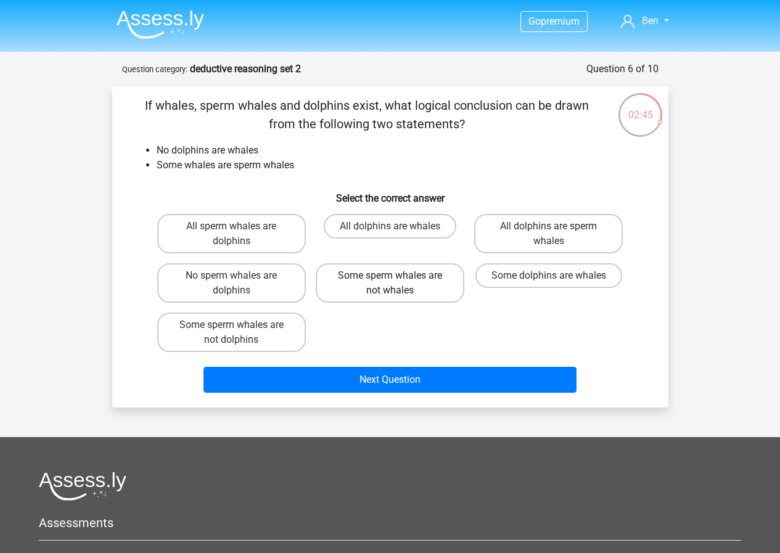
click at [431, 290] on label "Some sperm whales are not whales" at bounding box center [390, 282] width 149 height 39
click at [397, 283] on input "Some sperm whales are not whales" at bounding box center [393, 279] width 8 height 8
radio input "true"
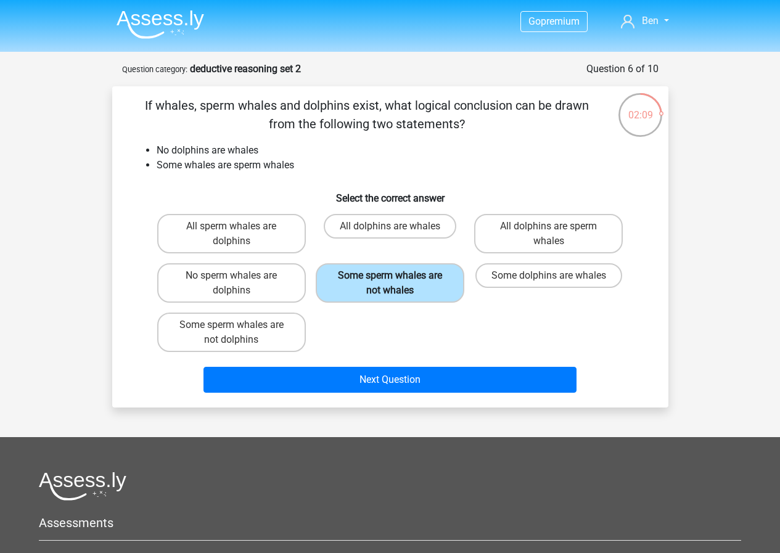
click at [393, 289] on label "Some sperm whales are not whales" at bounding box center [390, 282] width 149 height 39
click at [393, 283] on input "Some sperm whales are not whales" at bounding box center [393, 279] width 8 height 8
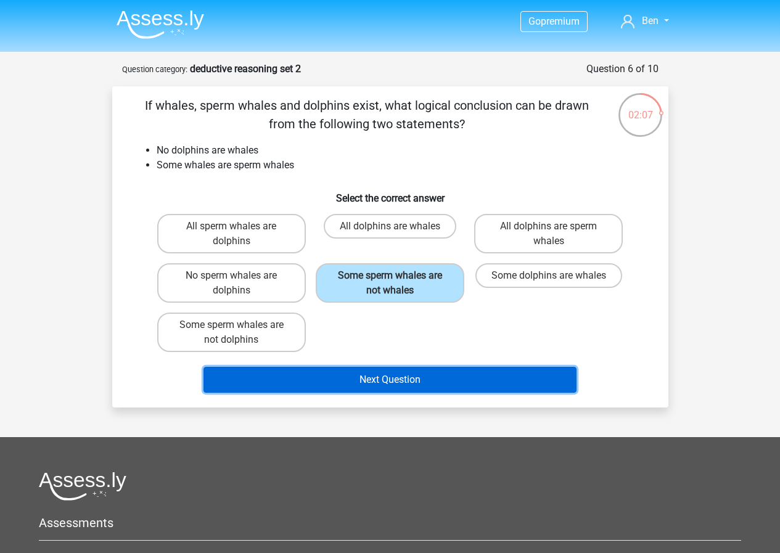
click at [405, 373] on button "Next Question" at bounding box center [389, 380] width 373 height 26
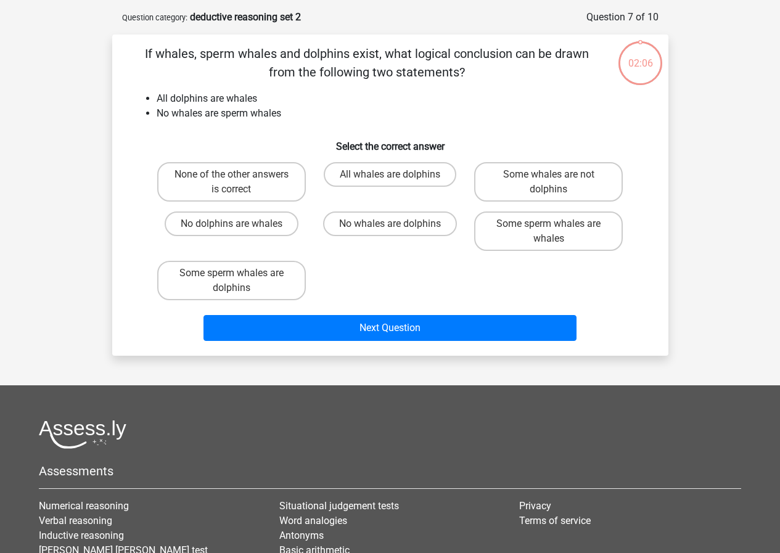
scroll to position [62, 0]
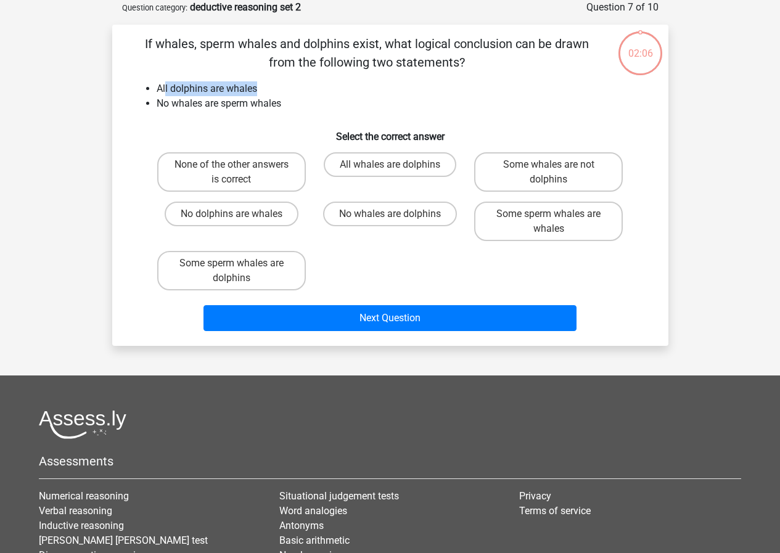
drag, startPoint x: 217, startPoint y: 89, endPoint x: 281, endPoint y: 92, distance: 64.1
click at [281, 92] on li "All dolphins are whales" at bounding box center [403, 88] width 492 height 15
drag, startPoint x: 302, startPoint y: 120, endPoint x: 157, endPoint y: 92, distance: 148.2
click at [157, 92] on div "If whales, sperm whales and dolphins exist, what logical conclusion can be draw…" at bounding box center [390, 185] width 546 height 301
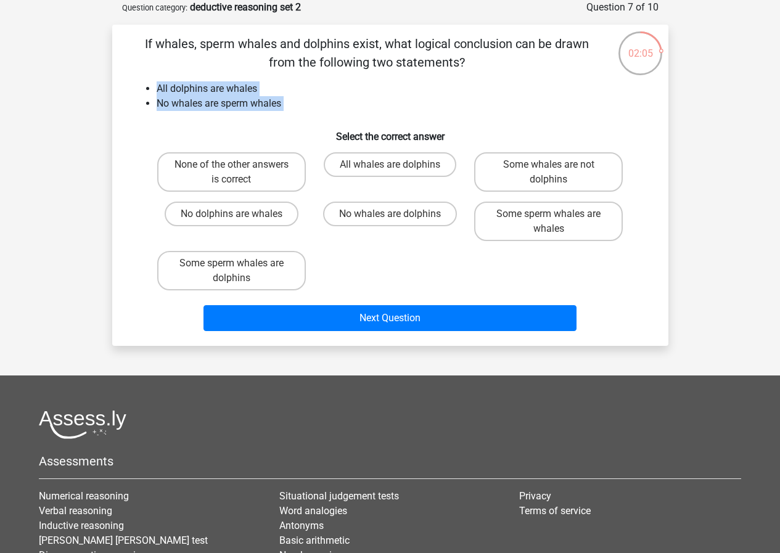
click at [157, 92] on li "All dolphins are whales" at bounding box center [403, 88] width 492 height 15
drag, startPoint x: 157, startPoint y: 92, endPoint x: 287, endPoint y: 104, distance: 131.2
click at [274, 103] on ul "All dolphins are whales No whales are sperm whales" at bounding box center [390, 96] width 516 height 30
click at [288, 105] on li "No whales are sperm whales" at bounding box center [403, 103] width 492 height 15
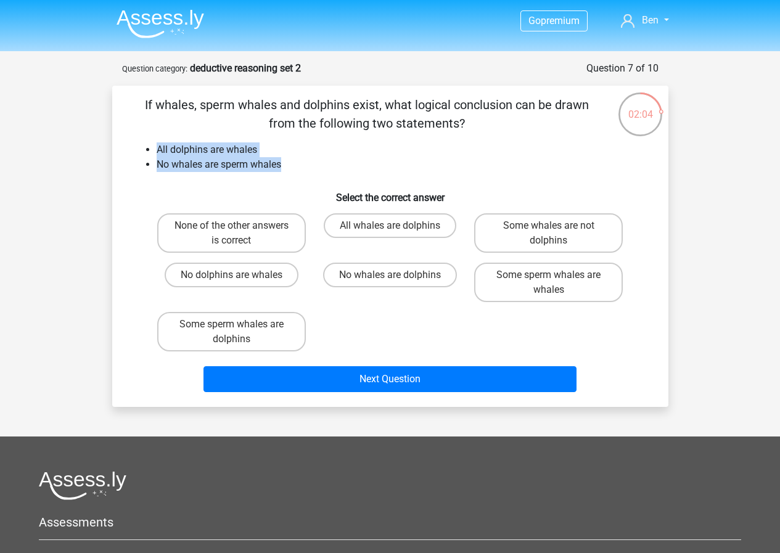
scroll to position [0, 0]
click at [303, 163] on li "No whales are sperm whales" at bounding box center [403, 165] width 492 height 15
drag, startPoint x: 302, startPoint y: 167, endPoint x: 159, endPoint y: 146, distance: 144.5
click at [155, 153] on ul "All dolphins are whales No whales are sperm whales" at bounding box center [390, 158] width 516 height 30
click at [168, 142] on div "If whales, sperm whales and dolphins exist, what logical conclusion can be draw…" at bounding box center [390, 246] width 546 height 301
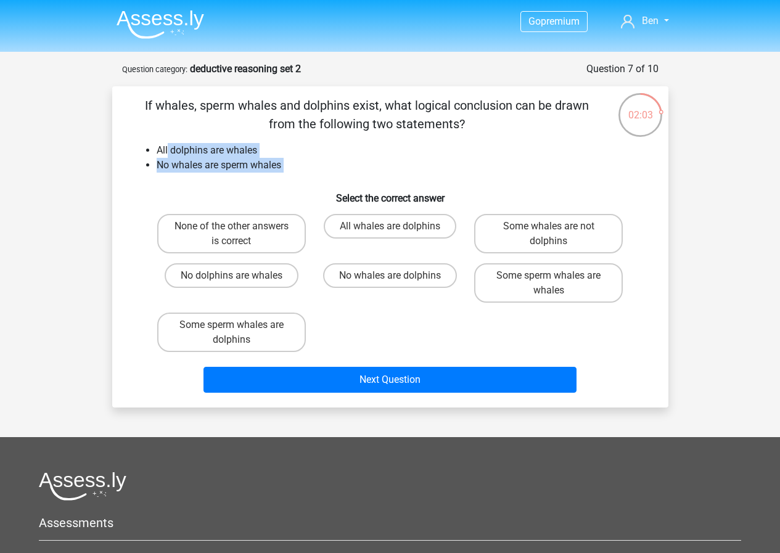
drag, startPoint x: 168, startPoint y: 142, endPoint x: 304, endPoint y: 161, distance: 138.1
click at [304, 161] on div "If whales, sperm whales and dolphins exist, what logical conclusion can be draw…" at bounding box center [390, 246] width 546 height 301
click at [304, 160] on li "No whales are sperm whales" at bounding box center [403, 165] width 492 height 15
drag, startPoint x: 277, startPoint y: 167, endPoint x: 139, endPoint y: 147, distance: 139.4
click at [139, 147] on ul "All dolphins are whales No whales are sperm whales" at bounding box center [390, 158] width 516 height 30
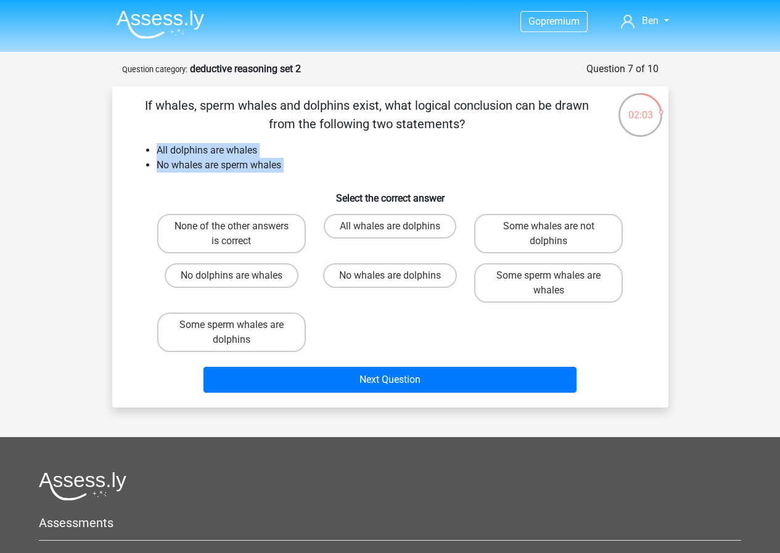
click at [139, 147] on ul "All dolphins are whales No whales are sperm whales" at bounding box center [390, 158] width 516 height 30
drag, startPoint x: 139, startPoint y: 147, endPoint x: 322, endPoint y: 169, distance: 183.8
click at [322, 169] on ul "All dolphins are whales No whales are sperm whales" at bounding box center [390, 158] width 516 height 30
click at [322, 169] on li "No whales are sperm whales" at bounding box center [403, 165] width 492 height 15
drag, startPoint x: 286, startPoint y: 167, endPoint x: 137, endPoint y: 149, distance: 150.3
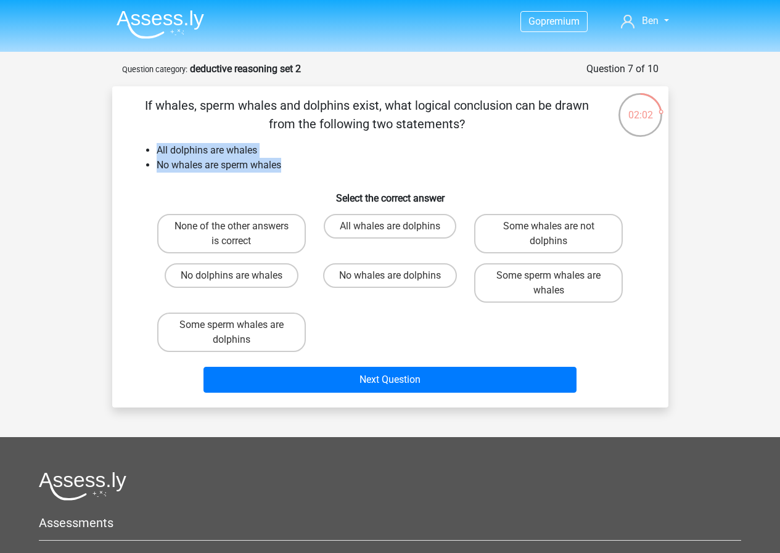
click at [137, 149] on ul "All dolphins are whales No whales are sperm whales" at bounding box center [390, 158] width 516 height 30
drag, startPoint x: 137, startPoint y: 149, endPoint x: 306, endPoint y: 167, distance: 169.9
click at [306, 167] on ul "All dolphins are whales No whales are sperm whales" at bounding box center [390, 158] width 516 height 30
click at [307, 167] on li "No whales are sperm whales" at bounding box center [403, 165] width 492 height 15
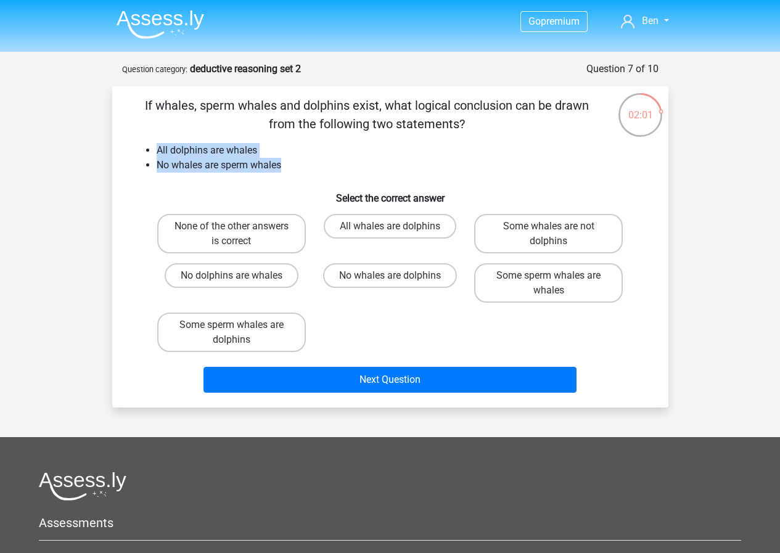
drag, startPoint x: 301, startPoint y: 167, endPoint x: 118, endPoint y: 139, distance: 184.6
click at [118, 139] on div "If whales, sperm whales and dolphins exist, what logical conclusion can be draw…" at bounding box center [390, 246] width 546 height 301
click at [117, 137] on div "If whales, sperm whales and dolphins exist, what logical conclusion can be draw…" at bounding box center [390, 246] width 546 height 301
drag, startPoint x: 117, startPoint y: 137, endPoint x: 322, endPoint y: 166, distance: 206.5
click at [322, 166] on div "If whales, sperm whales and dolphins exist, what logical conclusion can be draw…" at bounding box center [390, 246] width 546 height 301
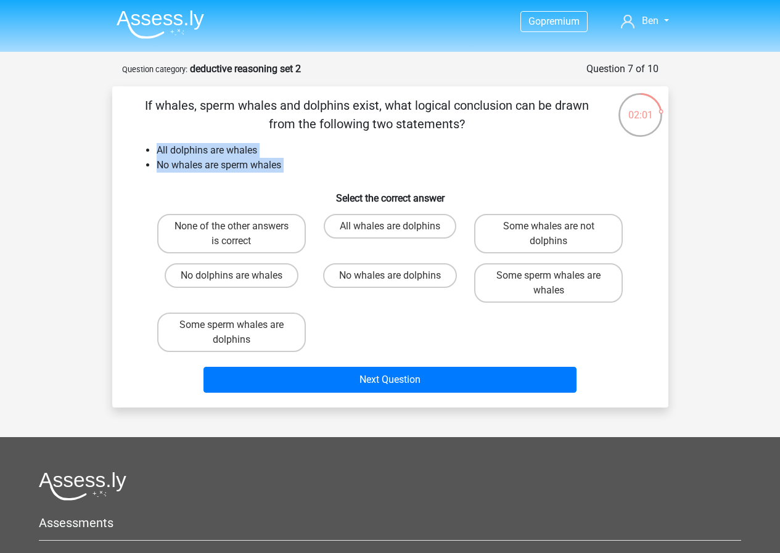
click at [322, 166] on li "No whales are sperm whales" at bounding box center [403, 165] width 492 height 15
drag, startPoint x: 288, startPoint y: 163, endPoint x: 160, endPoint y: 141, distance: 130.1
click at [160, 141] on div "If whales, sperm whales and dolphins exist, what logical conclusion can be draw…" at bounding box center [390, 246] width 546 height 301
click at [159, 141] on div "If whales, sperm whales and dolphins exist, what logical conclusion can be draw…" at bounding box center [390, 246] width 546 height 301
drag, startPoint x: 159, startPoint y: 141, endPoint x: 277, endPoint y: 157, distance: 119.4
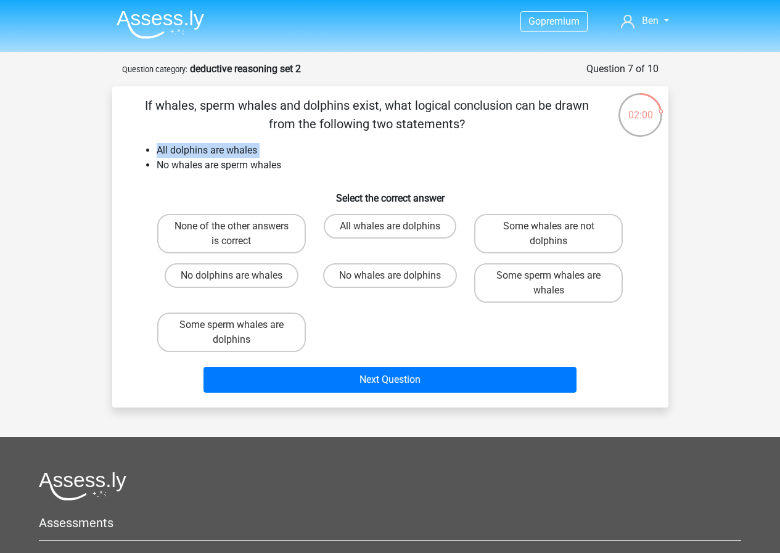
click at [277, 157] on div "If whales, sperm whales and dolphins exist, what logical conclusion can be draw…" at bounding box center [390, 246] width 546 height 301
click at [277, 157] on li "All dolphins are whales" at bounding box center [403, 150] width 492 height 15
click at [562, 247] on label "Some whales are not dolphins" at bounding box center [548, 233] width 149 height 39
click at [556, 234] on input "Some whales are not dolphins" at bounding box center [552, 230] width 8 height 8
radio input "true"
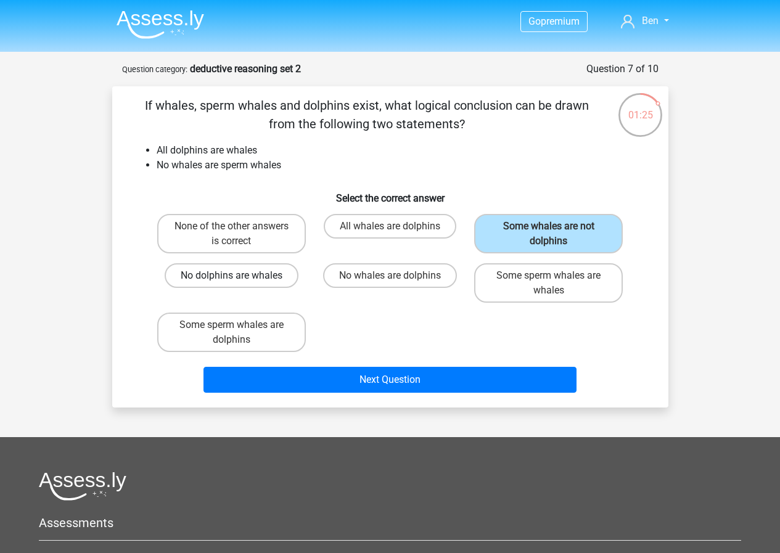
click at [270, 284] on label "No dolphins are whales" at bounding box center [232, 275] width 134 height 25
click at [239, 283] on input "No dolphins are whales" at bounding box center [235, 279] width 8 height 8
radio input "true"
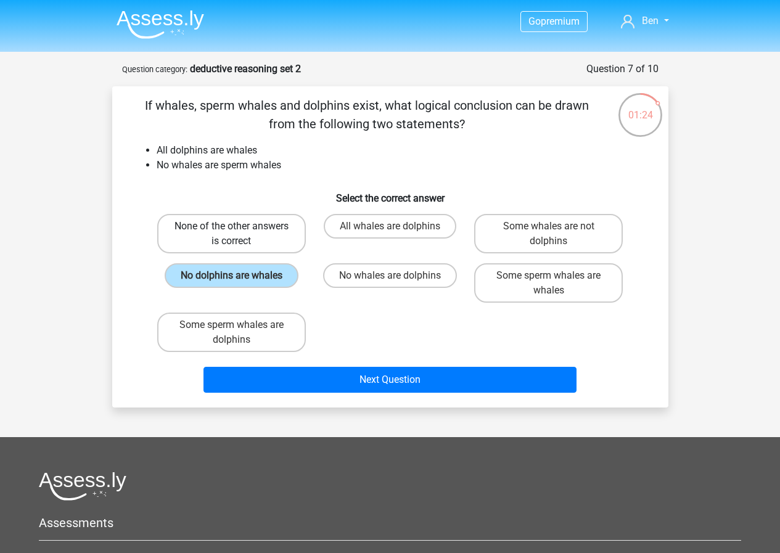
click at [261, 236] on label "None of the other answers is correct" at bounding box center [231, 233] width 149 height 39
click at [239, 234] on input "None of the other answers is correct" at bounding box center [235, 230] width 8 height 8
radio input "true"
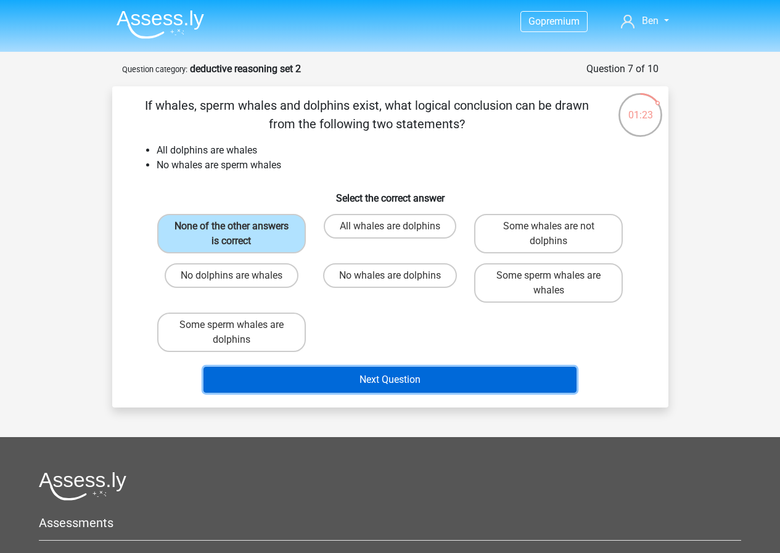
click at [392, 372] on button "Next Question" at bounding box center [389, 380] width 373 height 26
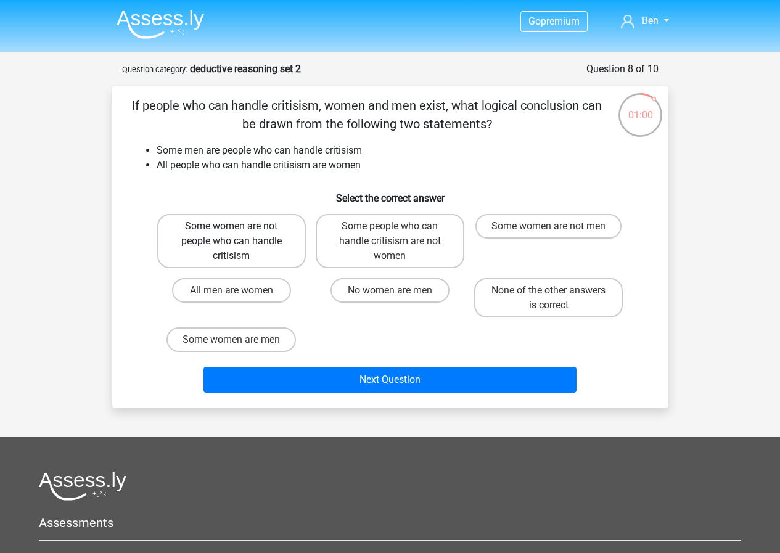
click at [263, 241] on label "Some women are not people who can handle critisism" at bounding box center [231, 241] width 149 height 54
click at [239, 234] on input "Some women are not people who can handle critisism" at bounding box center [235, 230] width 8 height 8
radio input "true"
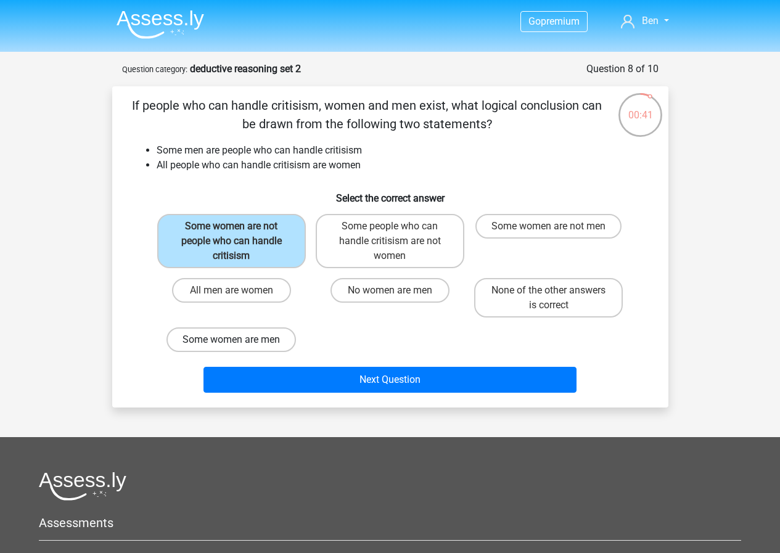
click at [255, 337] on label "Some women are men" at bounding box center [230, 339] width 129 height 25
click at [239, 340] on input "Some women are men" at bounding box center [235, 344] width 8 height 8
radio input "true"
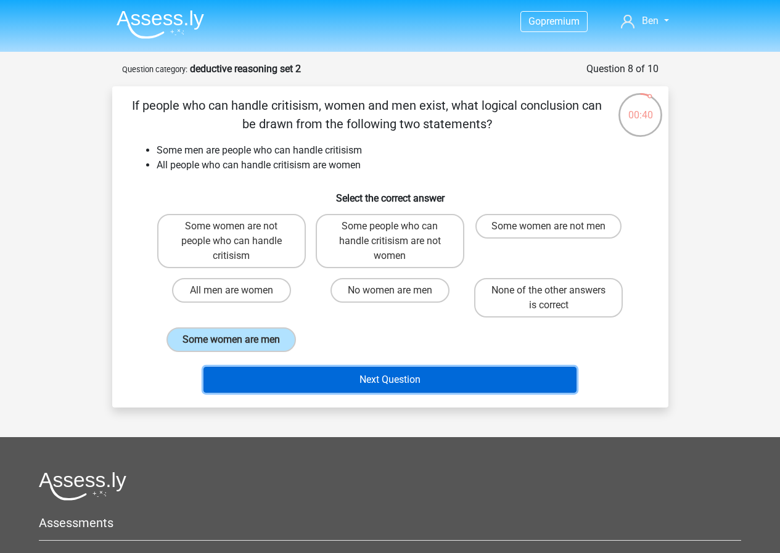
click at [343, 380] on button "Next Question" at bounding box center [389, 380] width 373 height 26
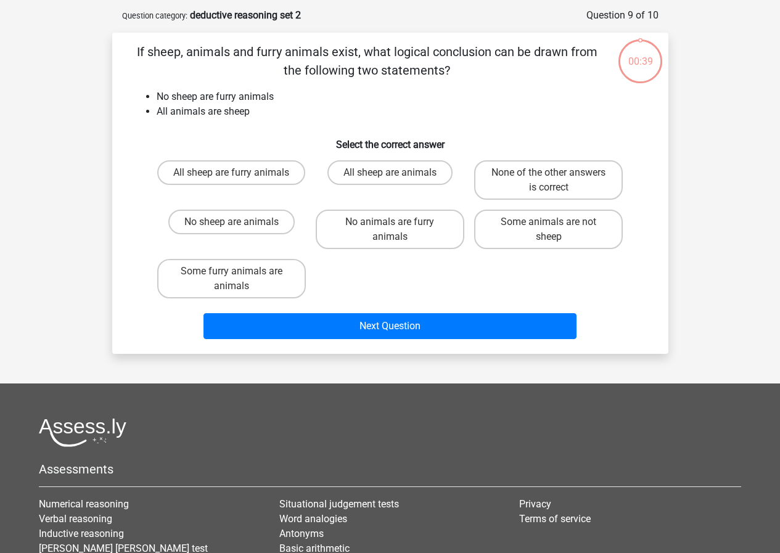
scroll to position [62, 0]
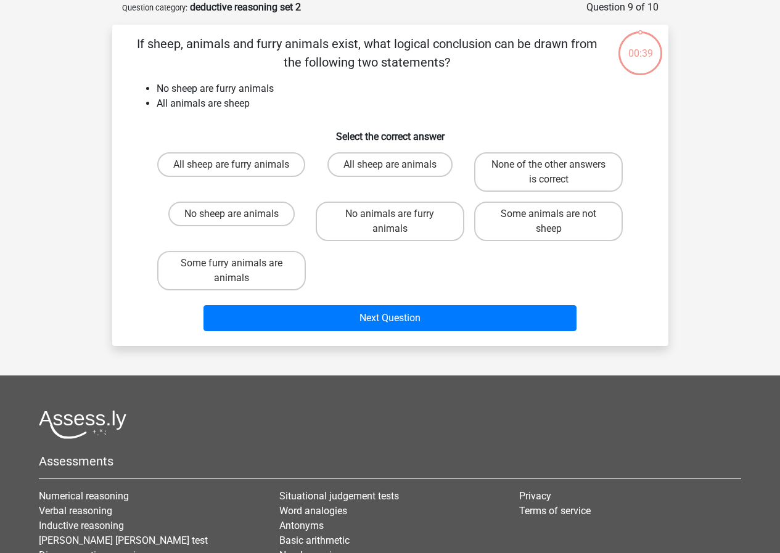
drag, startPoint x: 267, startPoint y: 105, endPoint x: 166, endPoint y: 67, distance: 108.0
click at [166, 67] on div "If sheep, animals and furry animals exist, what logical conclusion can be drawn…" at bounding box center [390, 185] width 546 height 301
click at [155, 82] on ul "No sheep are furry animals All animals are sheep" at bounding box center [390, 96] width 516 height 30
drag, startPoint x: 155, startPoint y: 82, endPoint x: 247, endPoint y: 102, distance: 94.5
click at [232, 100] on ul "No sheep are furry animals All animals are sheep" at bounding box center [390, 96] width 516 height 30
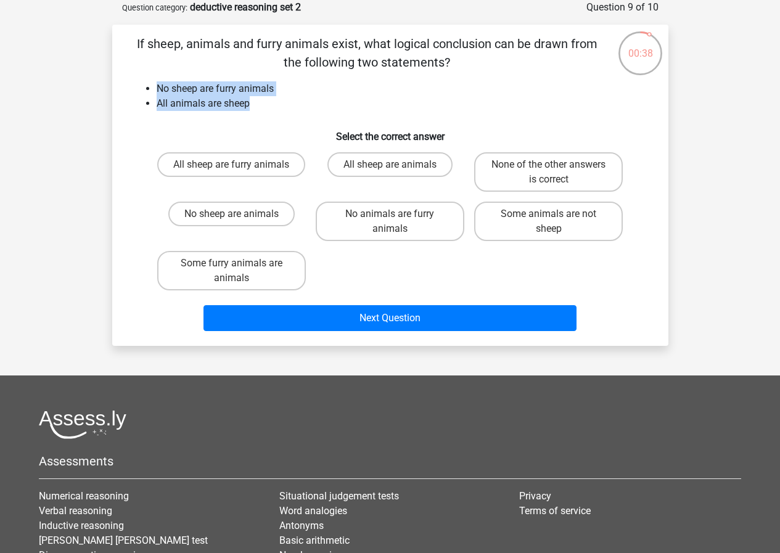
click at [247, 102] on li "All animals are sheep" at bounding box center [403, 103] width 492 height 15
click at [399, 231] on label "No animals are furry animals" at bounding box center [390, 221] width 149 height 39
click at [397, 222] on input "No animals are furry animals" at bounding box center [393, 218] width 8 height 8
radio input "true"
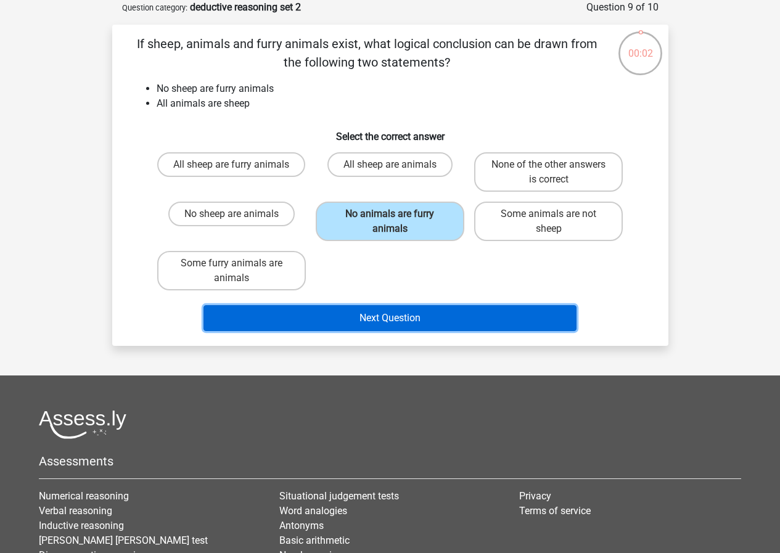
click at [438, 319] on button "Next Question" at bounding box center [389, 318] width 373 height 26
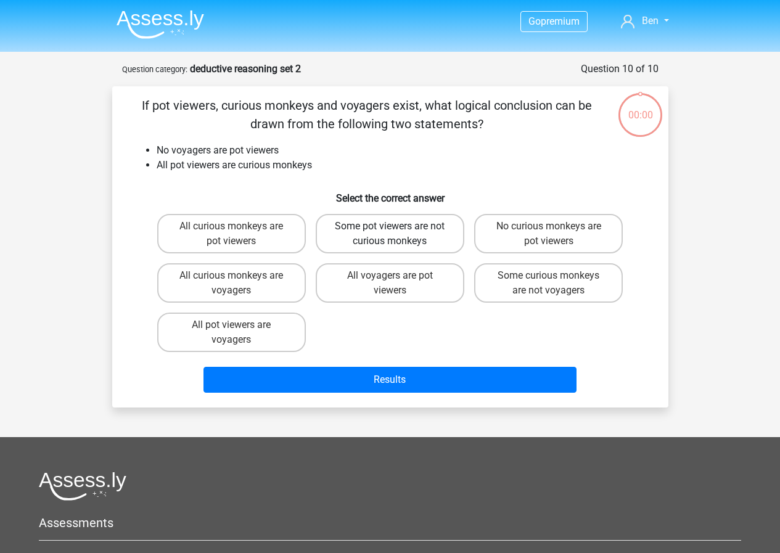
scroll to position [62, 0]
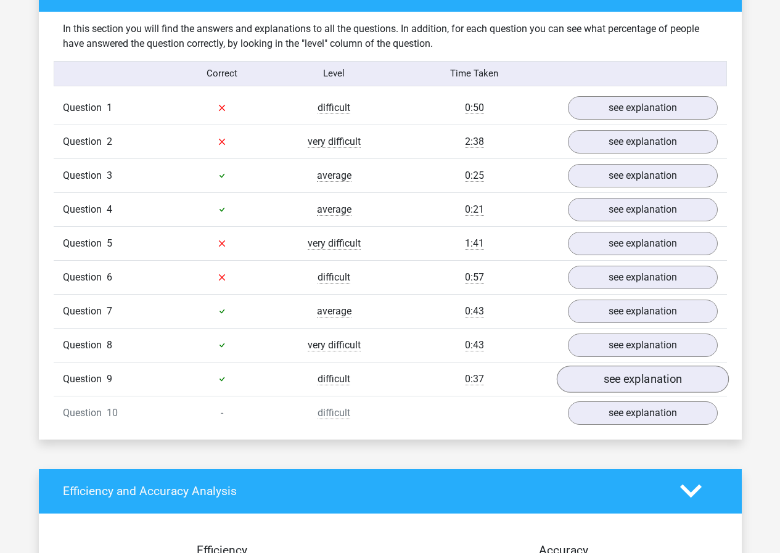
scroll to position [924, 0]
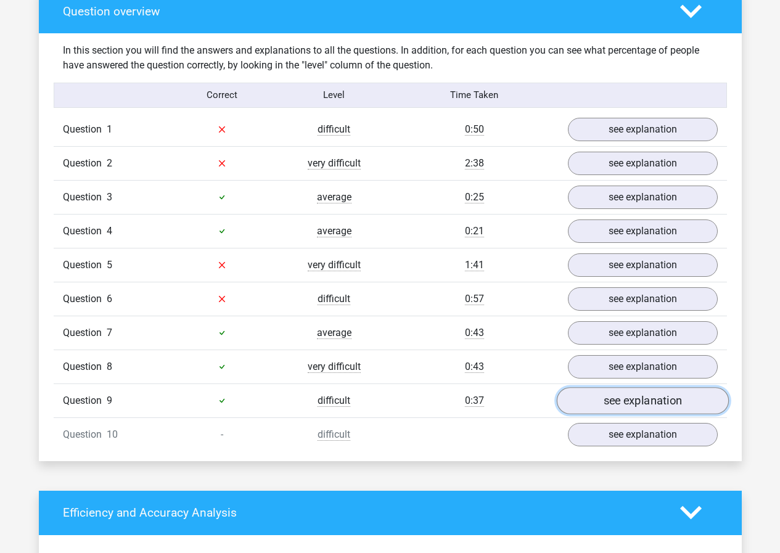
click at [613, 401] on link "see explanation" at bounding box center [642, 400] width 172 height 27
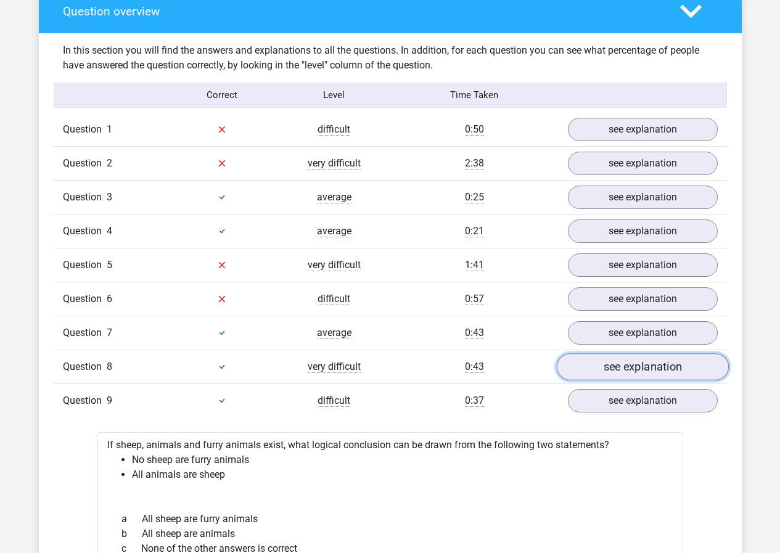
click at [622, 363] on link "see explanation" at bounding box center [642, 366] width 172 height 27
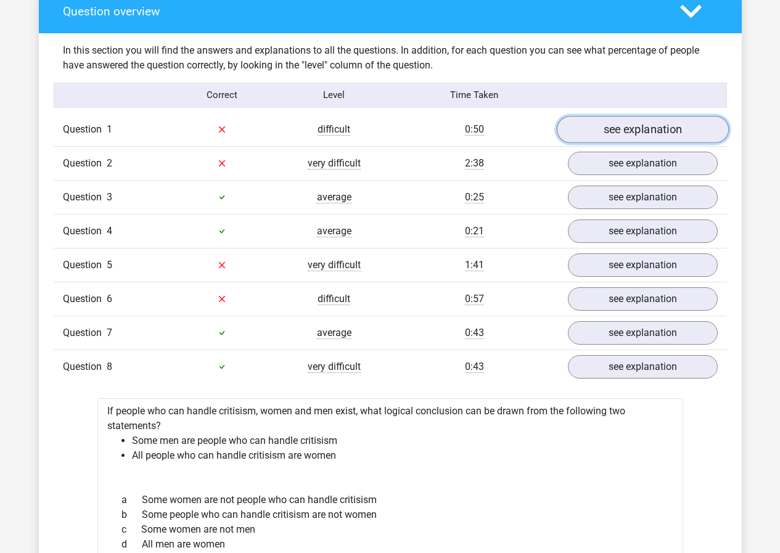
click at [621, 135] on link "see explanation" at bounding box center [642, 129] width 172 height 27
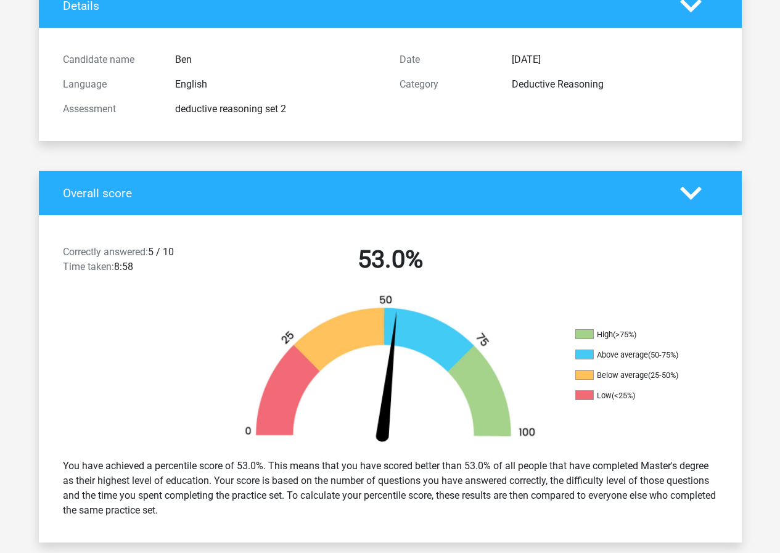
scroll to position [0, 0]
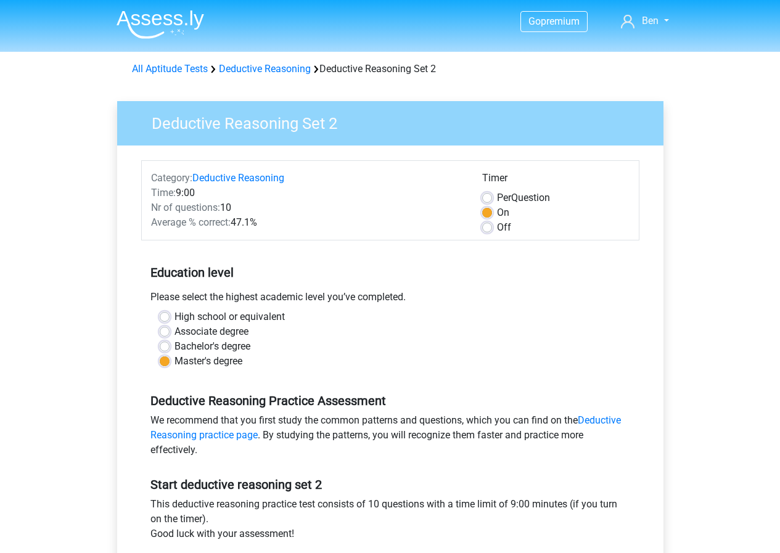
scroll to position [123, 0]
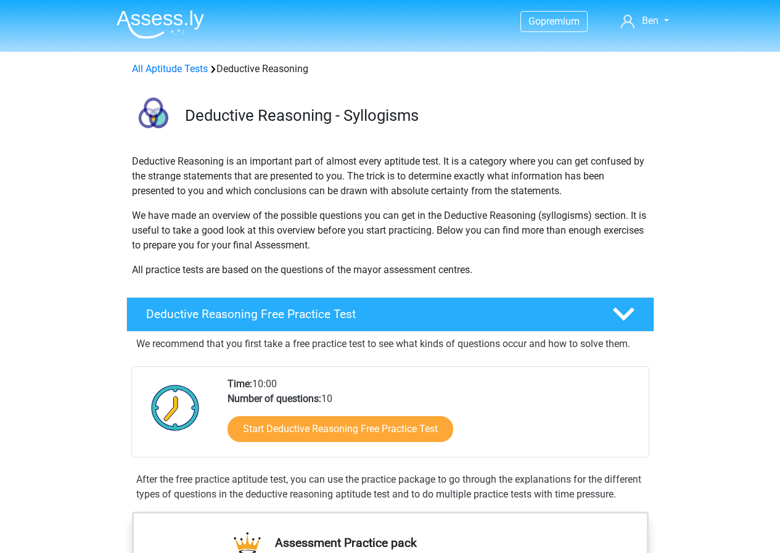
scroll to position [739, 0]
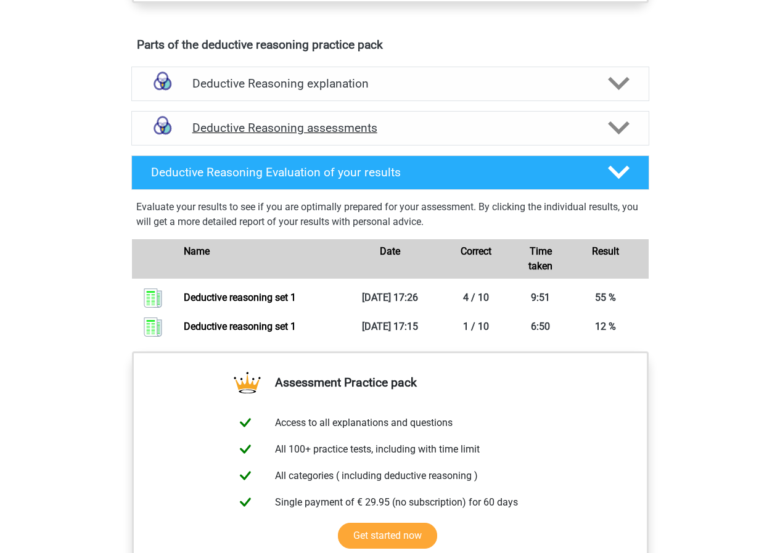
click at [255, 135] on h4 "Deductive Reasoning assessments" at bounding box center [390, 128] width 396 height 14
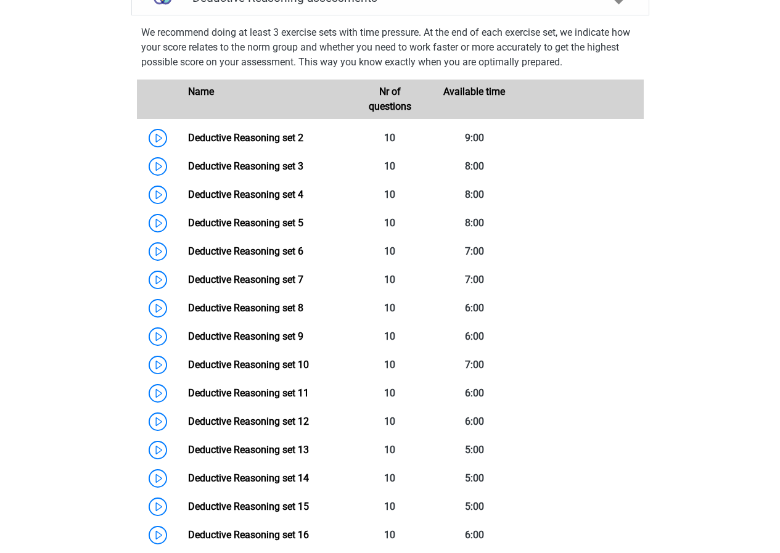
scroll to position [863, 0]
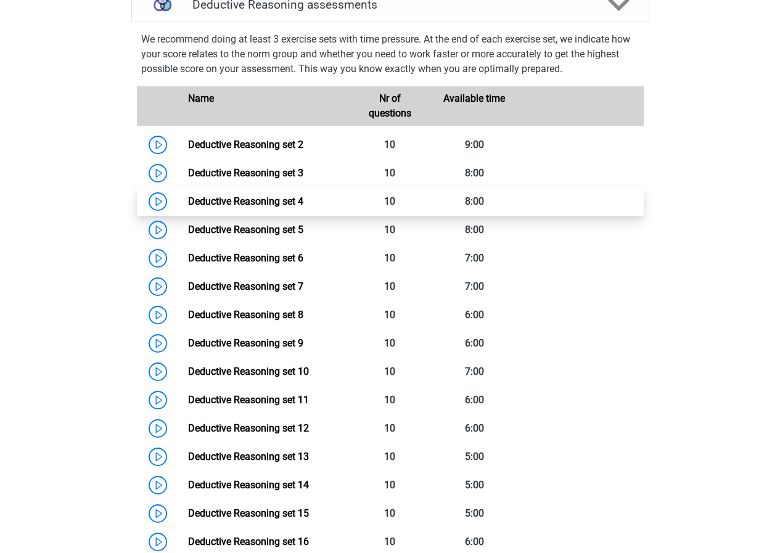
click at [188, 207] on link "Deductive Reasoning set 4" at bounding box center [245, 201] width 115 height 12
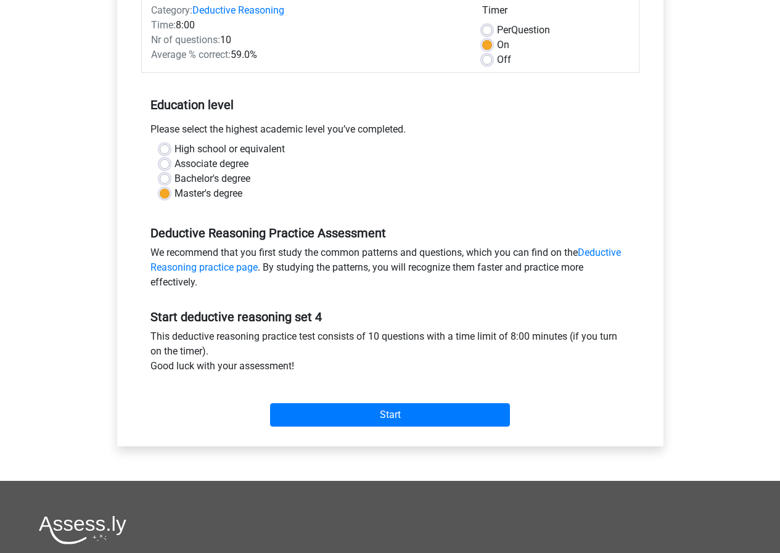
scroll to position [246, 0]
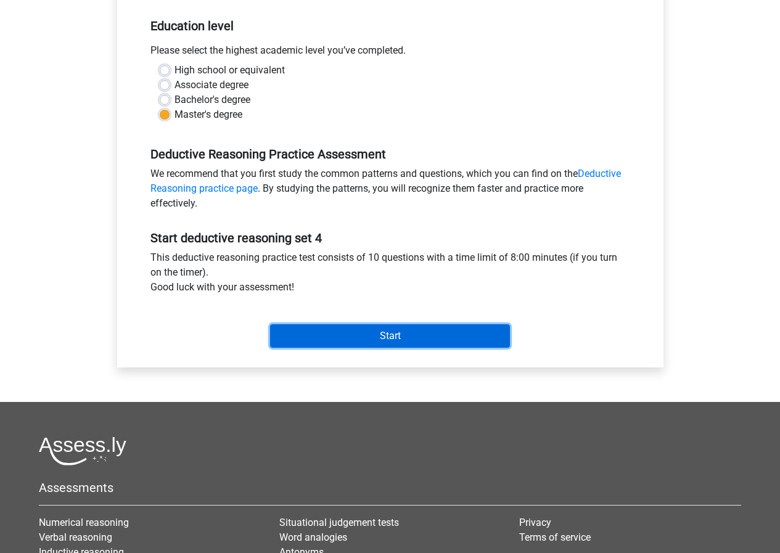
click at [362, 332] on input "Start" at bounding box center [390, 335] width 240 height 23
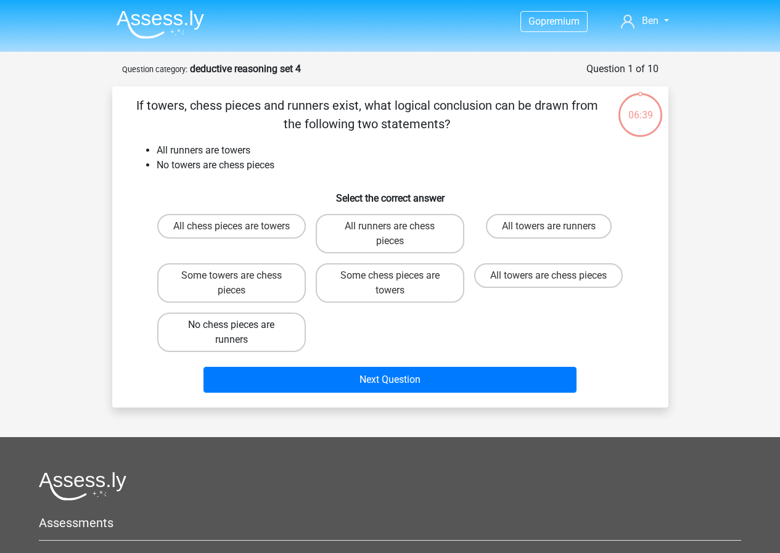
click at [178, 314] on label "No chess pieces are runners" at bounding box center [231, 331] width 149 height 39
click at [231, 325] on input "No chess pieces are runners" at bounding box center [235, 329] width 8 height 8
radio input "true"
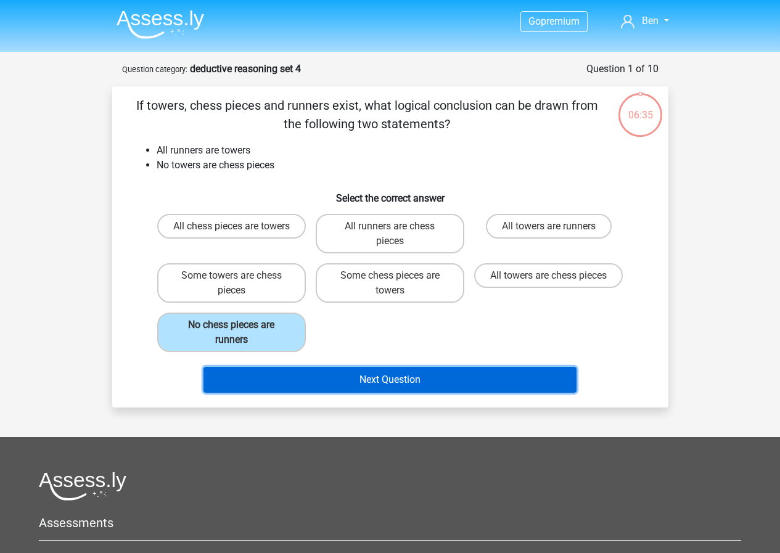
click at [381, 378] on button "Next Question" at bounding box center [389, 380] width 373 height 26
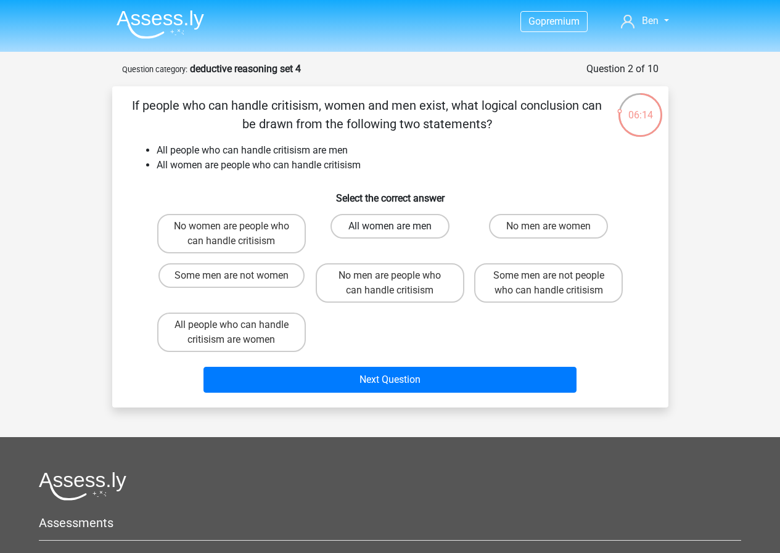
click at [377, 238] on div "All women are men" at bounding box center [390, 233] width 149 height 39
click at [379, 236] on label "All women are men" at bounding box center [389, 226] width 119 height 25
click at [389, 234] on input "All women are men" at bounding box center [393, 230] width 8 height 8
radio input "true"
click at [422, 335] on div "No women are people who can handle critisism All women are men No men are women…" at bounding box center [390, 283] width 476 height 148
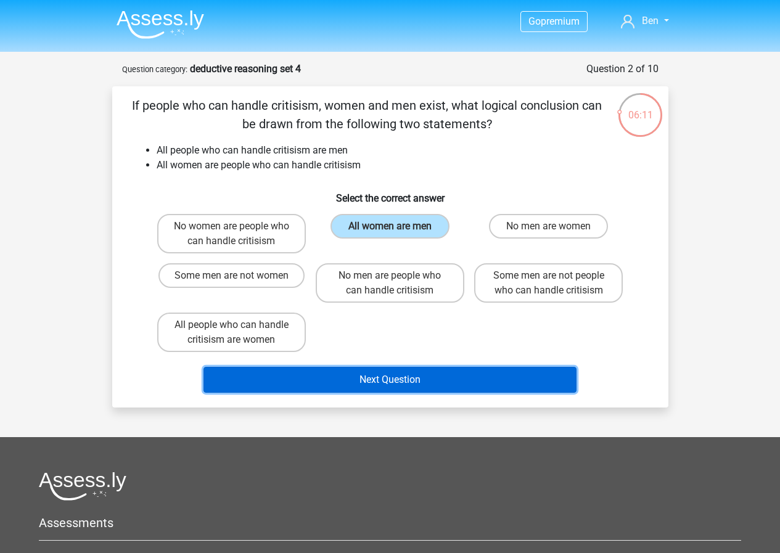
click at [390, 379] on button "Next Question" at bounding box center [389, 380] width 373 height 26
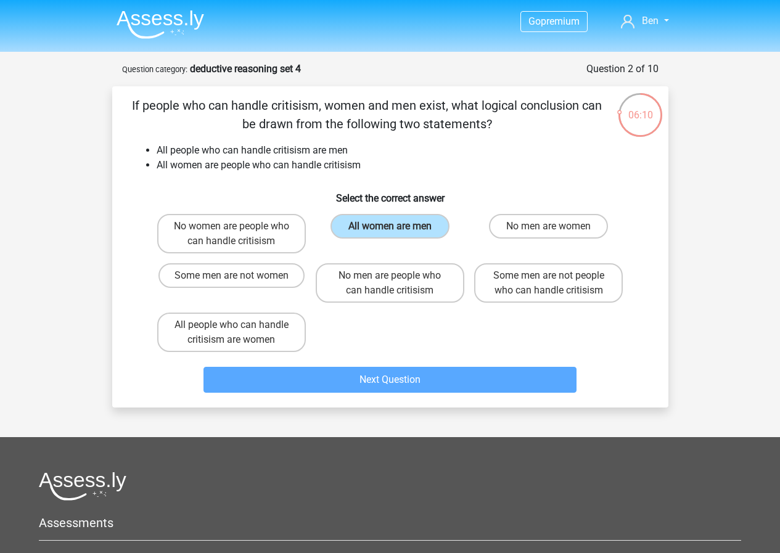
scroll to position [62, 0]
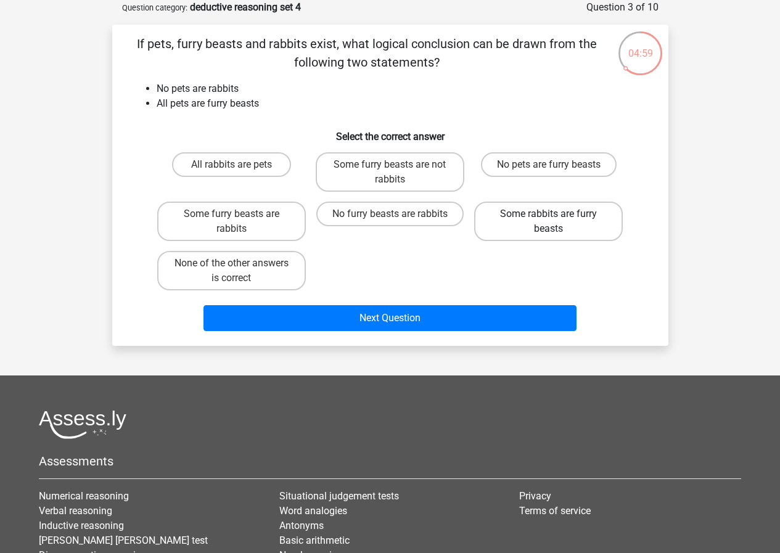
click at [560, 220] on label "Some rabbits are furry beasts" at bounding box center [548, 221] width 149 height 39
click at [556, 220] on input "Some rabbits are furry beasts" at bounding box center [552, 218] width 8 height 8
radio input "true"
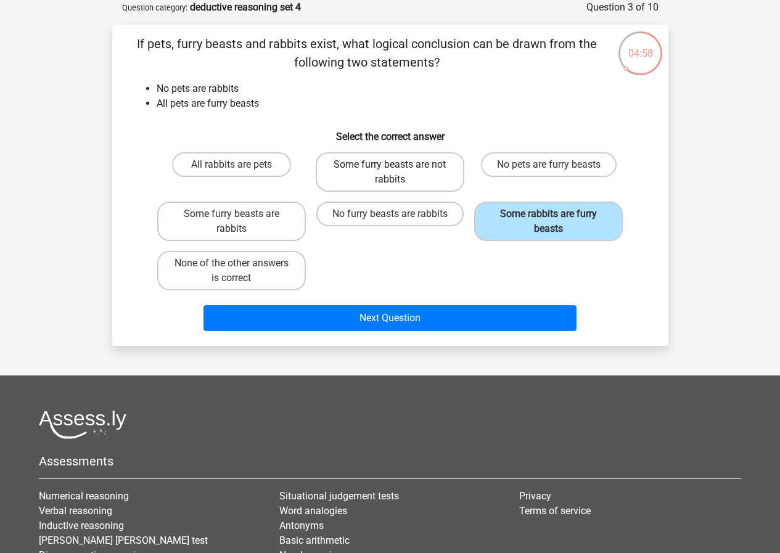
click at [412, 169] on label "Some furry beasts are not rabbits" at bounding box center [390, 171] width 149 height 39
click at [397, 169] on input "Some furry beasts are not rabbits" at bounding box center [393, 169] width 8 height 8
radio input "true"
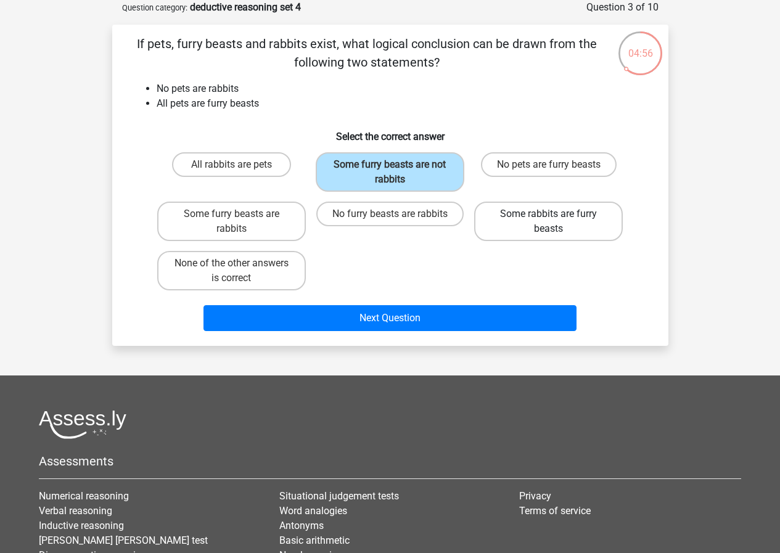
click at [506, 211] on label "Some rabbits are furry beasts" at bounding box center [548, 221] width 149 height 39
click at [548, 214] on input "Some rabbits are furry beasts" at bounding box center [552, 218] width 8 height 8
radio input "true"
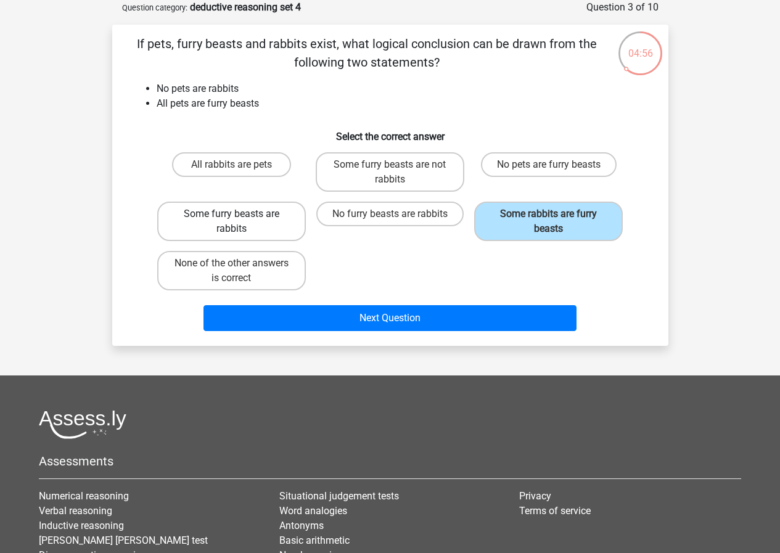
click at [278, 215] on label "Some furry beasts are rabbits" at bounding box center [231, 221] width 149 height 39
click at [239, 215] on input "Some furry beasts are rabbits" at bounding box center [235, 218] width 8 height 8
radio input "true"
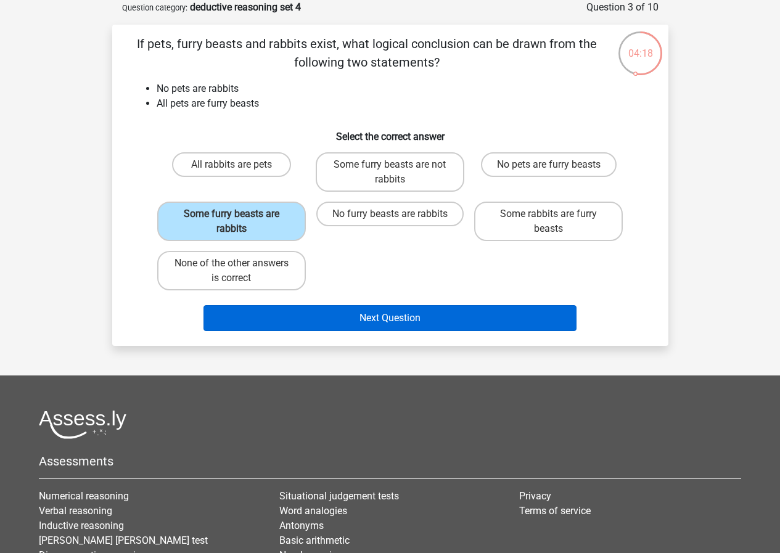
drag, startPoint x: 389, startPoint y: 299, endPoint x: 389, endPoint y: 311, distance: 12.3
click at [389, 300] on div "Next Question" at bounding box center [390, 315] width 516 height 41
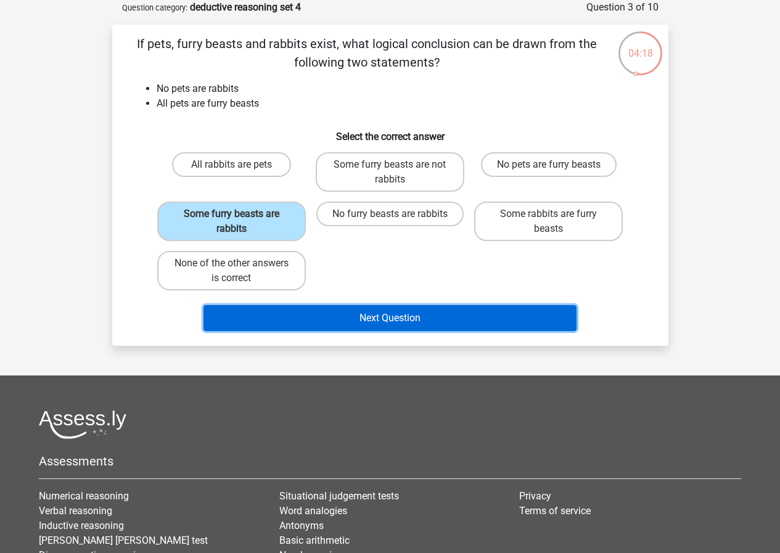
click at [388, 315] on button "Next Question" at bounding box center [389, 318] width 373 height 26
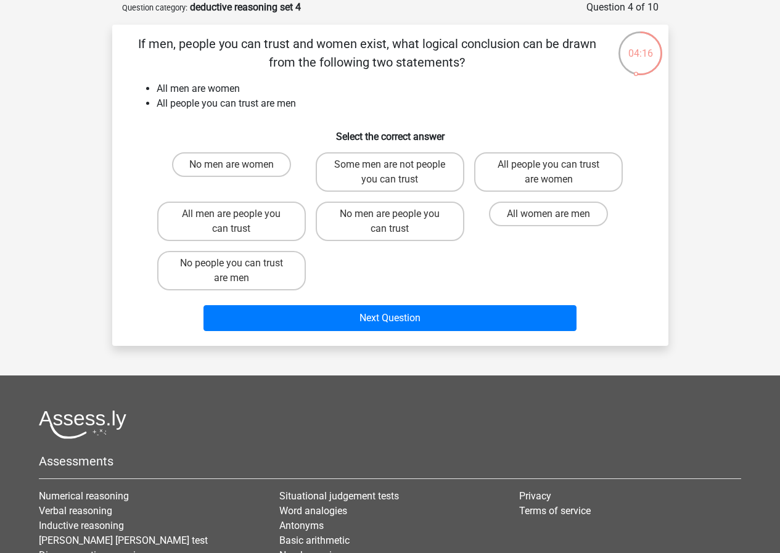
drag, startPoint x: 337, startPoint y: 108, endPoint x: 308, endPoint y: 103, distance: 30.0
click at [337, 98] on div "If men, people you can trust and women exist, what logical conclusion can be dr…" at bounding box center [390, 185] width 546 height 301
drag, startPoint x: 169, startPoint y: 87, endPoint x: 274, endPoint y: 100, distance: 105.6
click at [274, 100] on ul "All men are women All people you can trust are men" at bounding box center [390, 96] width 516 height 30
click at [274, 100] on li "All people you can trust are men" at bounding box center [403, 103] width 492 height 15
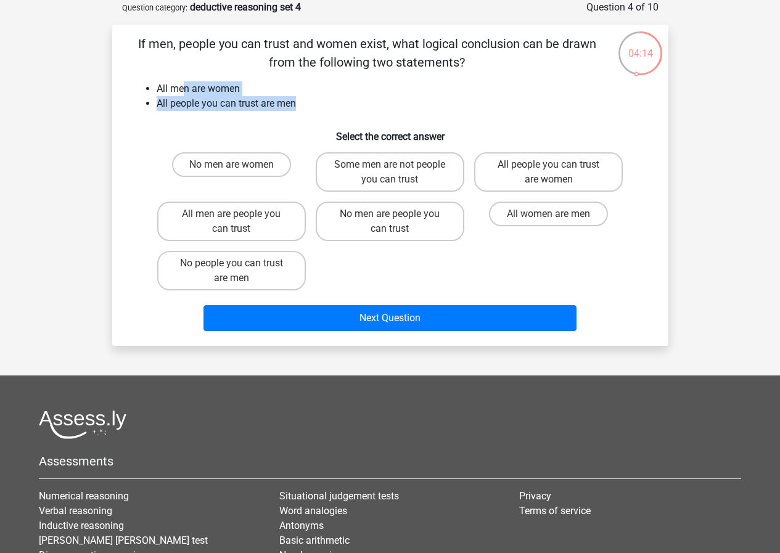
drag, startPoint x: 282, startPoint y: 102, endPoint x: 185, endPoint y: 84, distance: 97.7
click at [185, 84] on ul "All men are women All people you can trust are men" at bounding box center [390, 96] width 516 height 30
drag, startPoint x: 156, startPoint y: 89, endPoint x: 278, endPoint y: 94, distance: 122.1
click at [278, 94] on li "All men are women" at bounding box center [403, 88] width 492 height 15
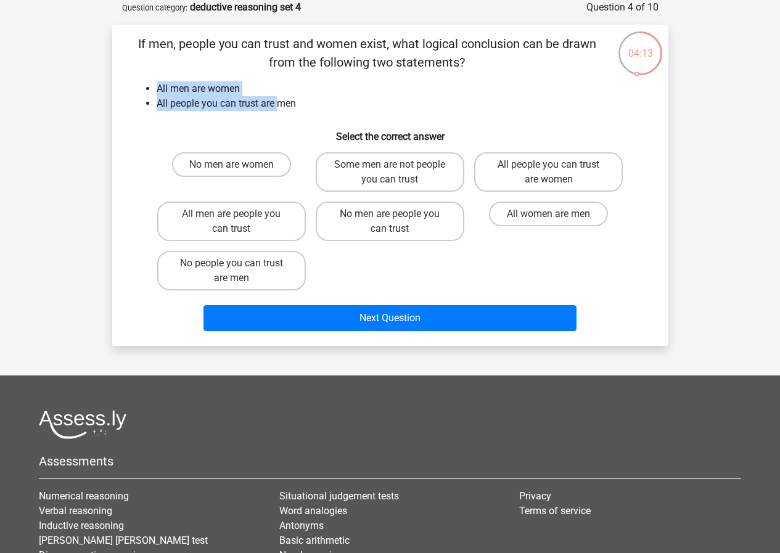
drag, startPoint x: 267, startPoint y: 98, endPoint x: 155, endPoint y: 86, distance: 112.8
click at [155, 86] on ul "All men are women All people you can trust are men" at bounding box center [390, 96] width 516 height 30
click at [581, 173] on label "All people you can trust are women" at bounding box center [548, 171] width 149 height 39
click at [556, 173] on input "All people you can trust are women" at bounding box center [552, 169] width 8 height 8
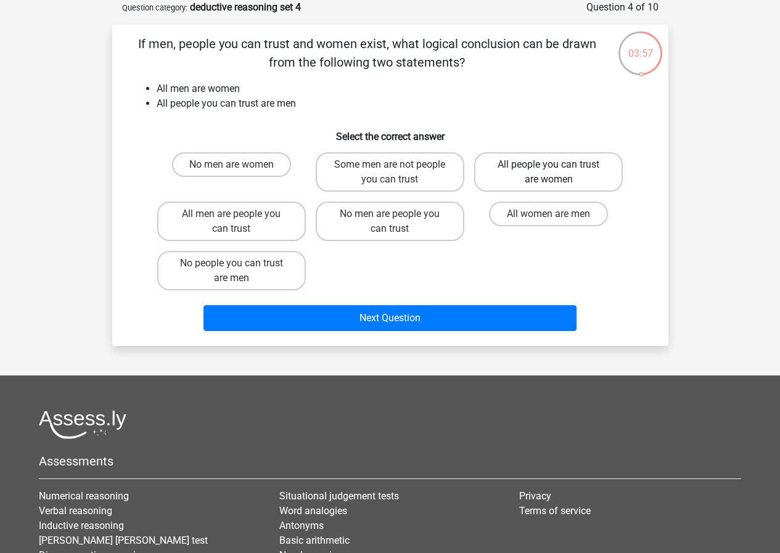
radio input "true"
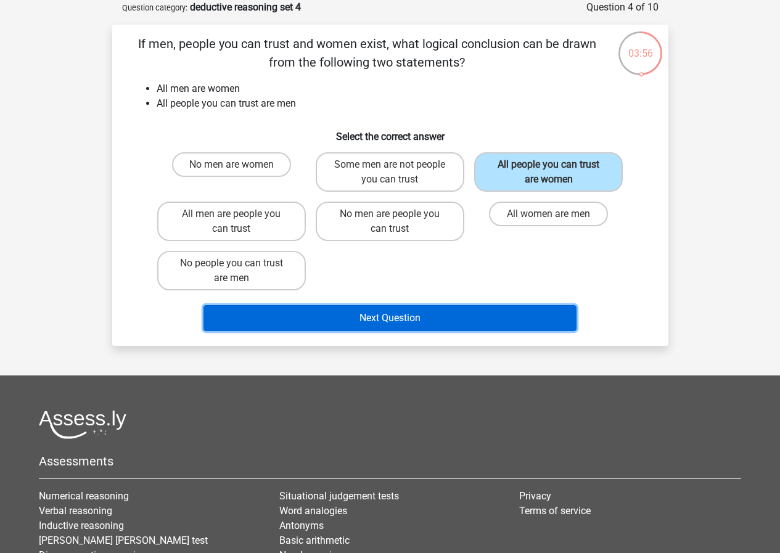
click at [528, 310] on button "Next Question" at bounding box center [389, 318] width 373 height 26
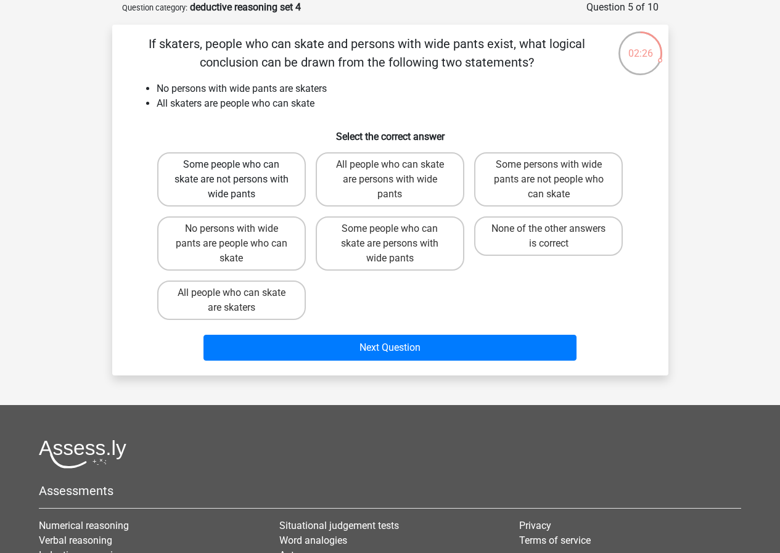
click at [262, 184] on label "Some people who can skate are not persons with wide pants" at bounding box center [231, 179] width 149 height 54
click at [239, 173] on input "Some people who can skate are not persons with wide pants" at bounding box center [235, 169] width 8 height 8
radio input "true"
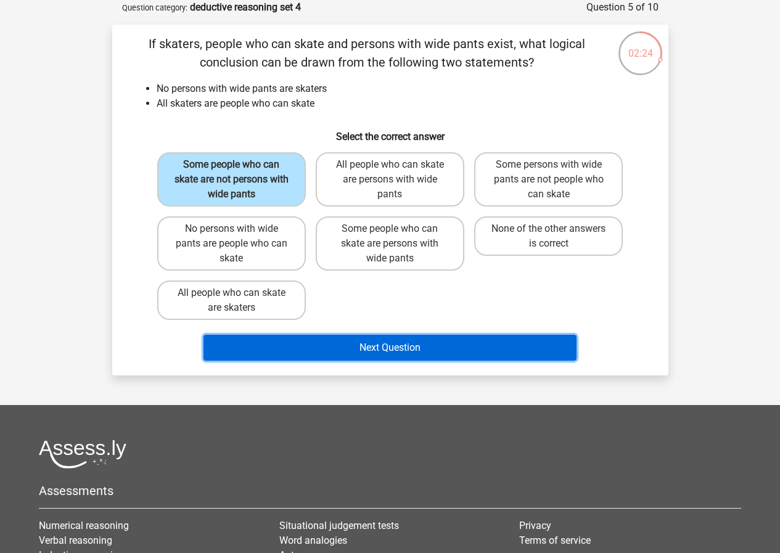
click at [358, 348] on button "Next Question" at bounding box center [389, 348] width 373 height 26
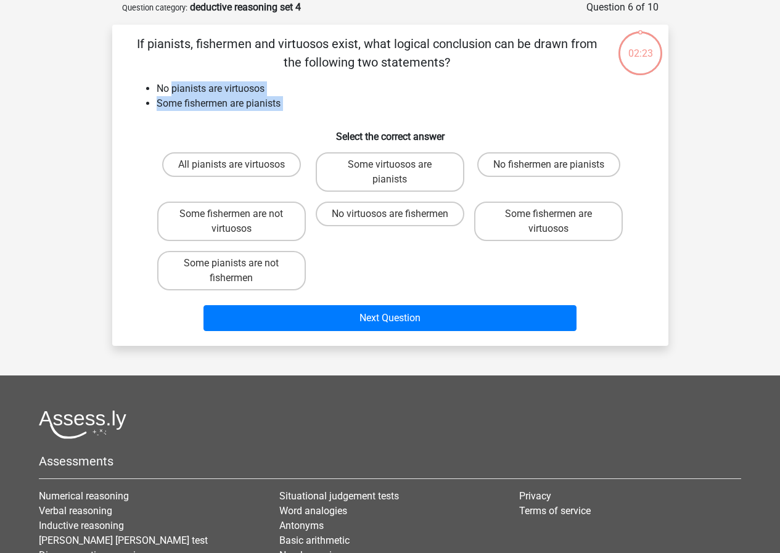
drag, startPoint x: 312, startPoint y: 125, endPoint x: 169, endPoint y: 79, distance: 150.1
click at [169, 79] on div "If pianists, fishermen and virtuosos exist, what logical conclusion can be draw…" at bounding box center [390, 185] width 546 height 301
drag, startPoint x: 168, startPoint y: 78, endPoint x: 315, endPoint y: 102, distance: 148.5
click at [315, 102] on div "If pianists, fishermen and virtuosos exist, what logical conclusion can be draw…" at bounding box center [390, 185] width 546 height 301
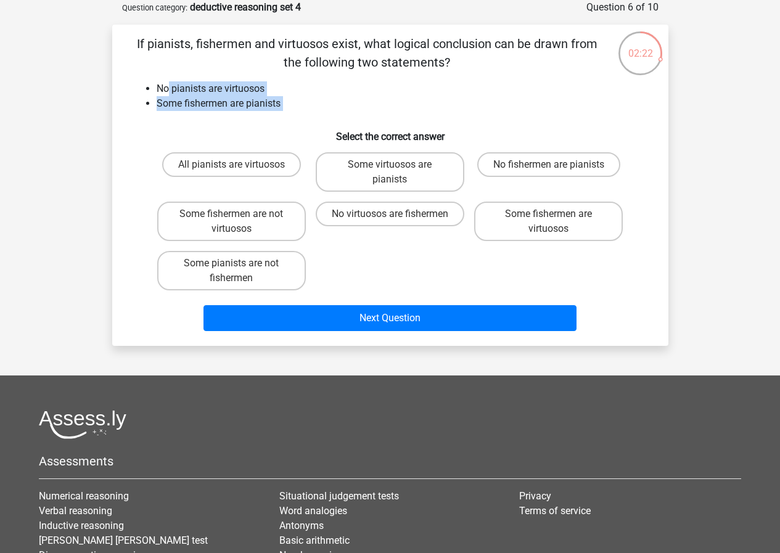
click at [315, 102] on li "Some fishermen are pianists" at bounding box center [403, 103] width 492 height 15
click at [422, 222] on label "No virtuosos are fishermen" at bounding box center [390, 214] width 149 height 25
click at [397, 222] on input "No virtuosos are fishermen" at bounding box center [393, 218] width 8 height 8
radio input "true"
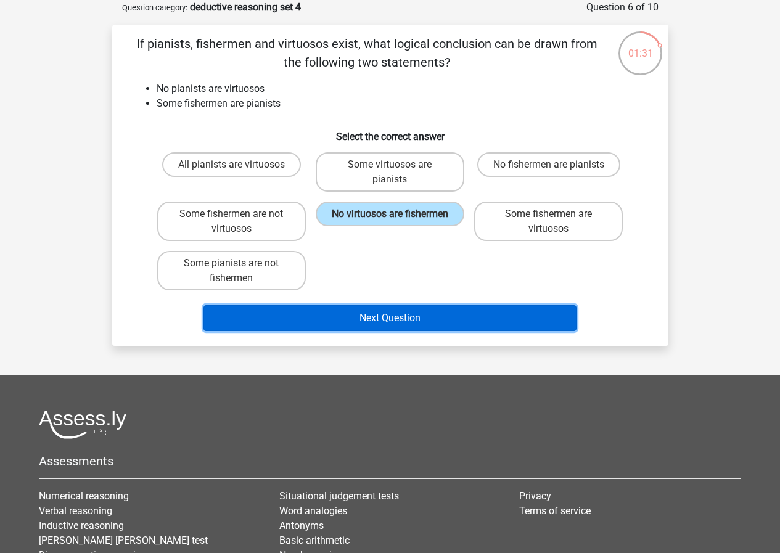
click at [418, 319] on button "Next Question" at bounding box center [389, 318] width 373 height 26
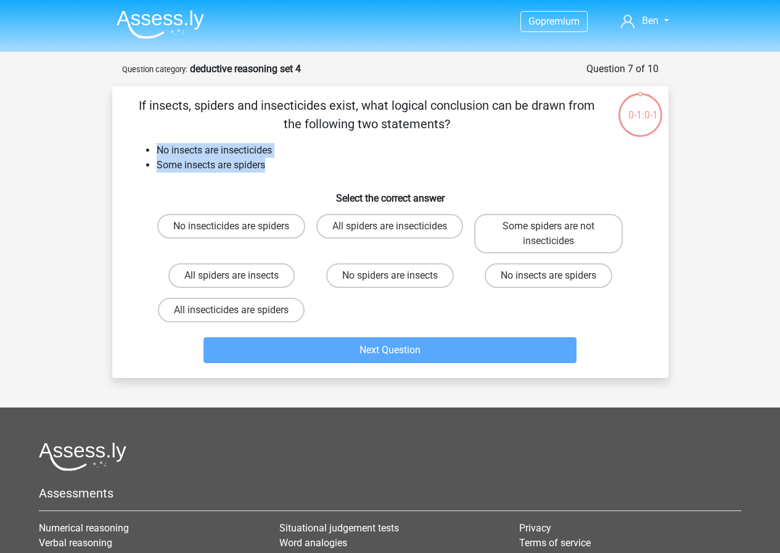
drag, startPoint x: 269, startPoint y: 169, endPoint x: 146, endPoint y: 142, distance: 126.2
click at [141, 144] on ul "No insects are insecticides Some insects are spiders" at bounding box center [390, 158] width 516 height 30
click at [146, 141] on div "If insects, spiders and insecticides exist, what logical conclusion can be draw…" at bounding box center [390, 232] width 546 height 272
drag, startPoint x: 146, startPoint y: 141, endPoint x: 259, endPoint y: 151, distance: 113.8
click at [257, 153] on div "If insects, spiders and insecticides exist, what logical conclusion can be draw…" at bounding box center [390, 232] width 546 height 272
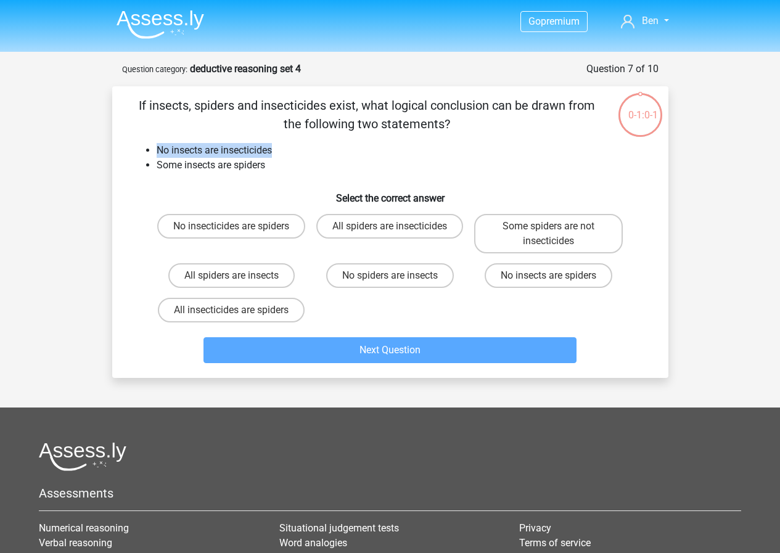
click at [259, 151] on li "No insects are insecticides" at bounding box center [403, 150] width 492 height 15
drag, startPoint x: 275, startPoint y: 160, endPoint x: 173, endPoint y: 136, distance: 104.9
click at [173, 136] on div "If insects, spiders and insecticides exist, what logical conclusion can be draw…" at bounding box center [390, 232] width 546 height 272
click at [156, 139] on div "If insects, spiders and insecticides exist, what logical conclusion can be draw…" at bounding box center [390, 232] width 546 height 272
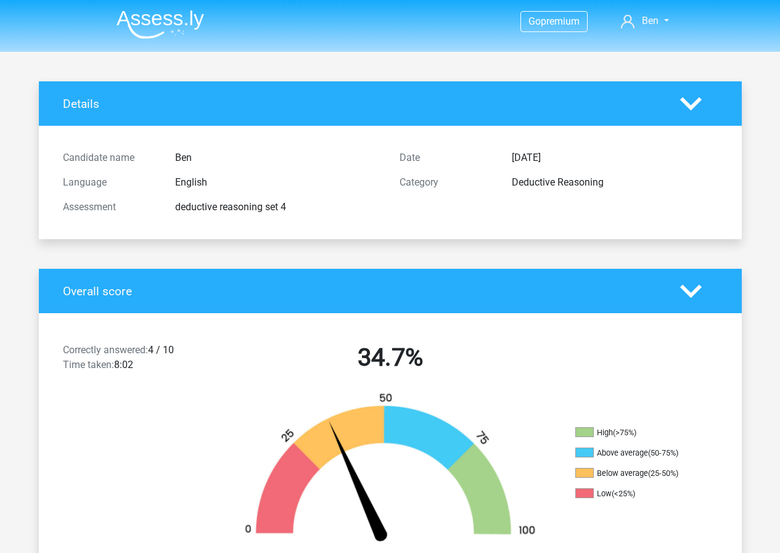
click at [320, 203] on div "deductive reasoning set 4" at bounding box center [278, 207] width 224 height 15
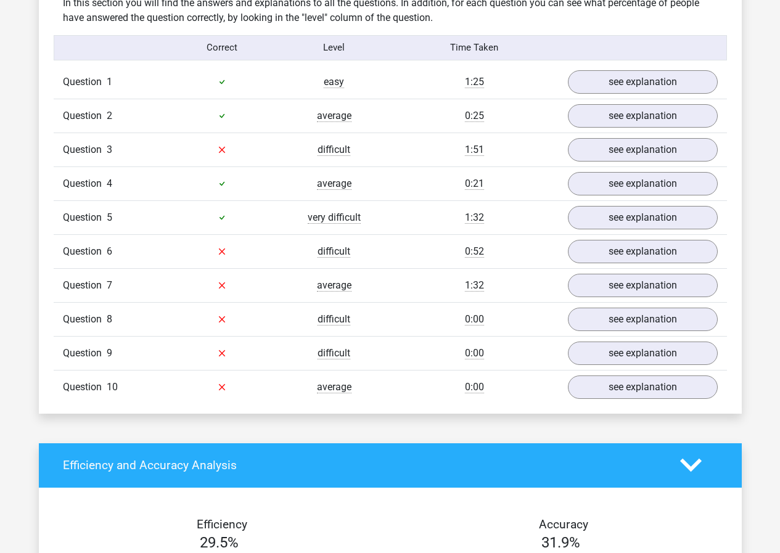
scroll to position [986, 0]
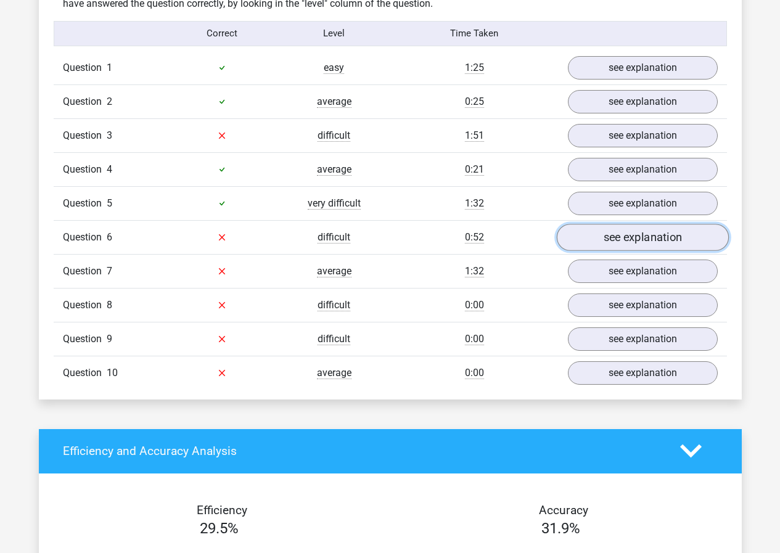
click at [619, 238] on link "see explanation" at bounding box center [642, 237] width 172 height 27
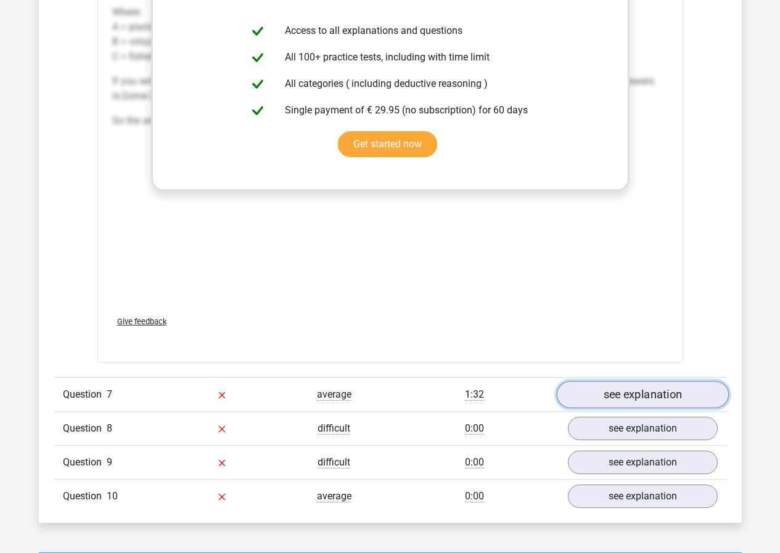
click at [624, 394] on link "see explanation" at bounding box center [642, 394] width 172 height 27
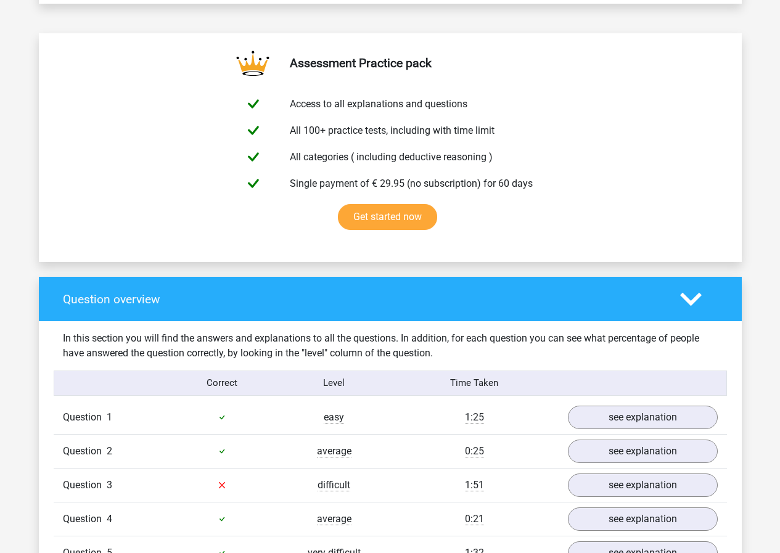
scroll to position [616, 0]
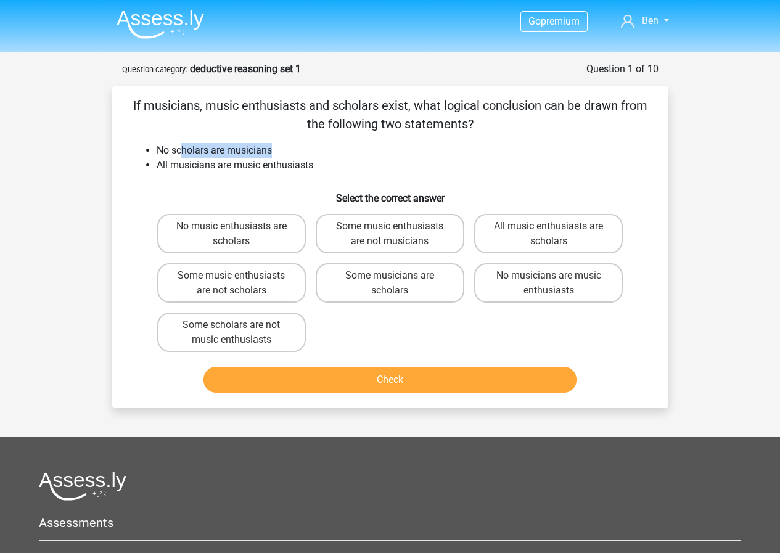
drag, startPoint x: 314, startPoint y: 156, endPoint x: 192, endPoint y: 149, distance: 122.2
click at [192, 149] on li "No scholars are musicians" at bounding box center [403, 150] width 492 height 15
click at [190, 26] on img at bounding box center [160, 24] width 88 height 29
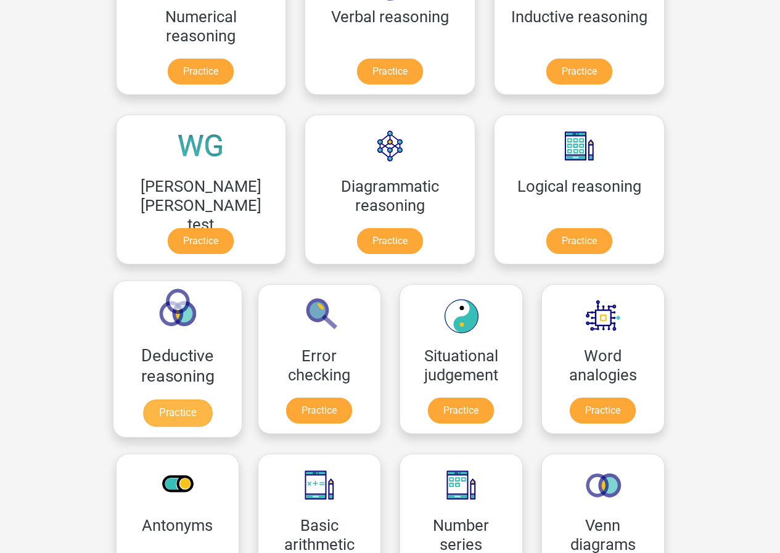
scroll to position [308, 0]
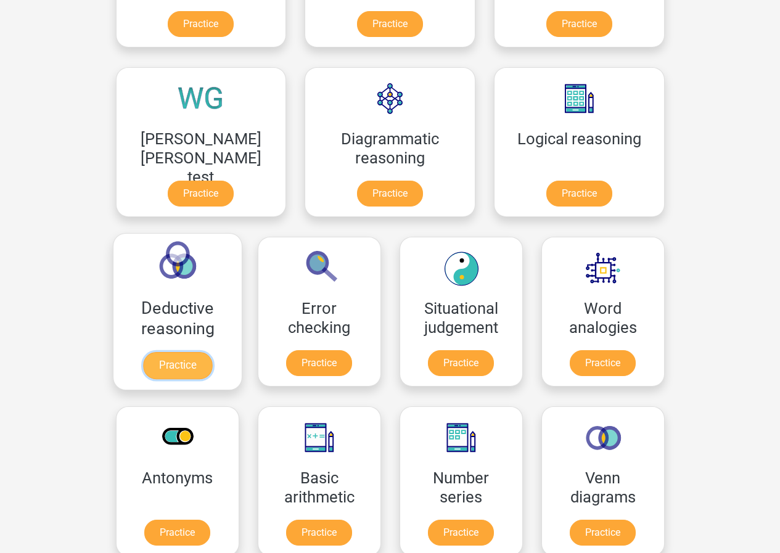
click at [211, 352] on link "Practice" at bounding box center [176, 365] width 69 height 27
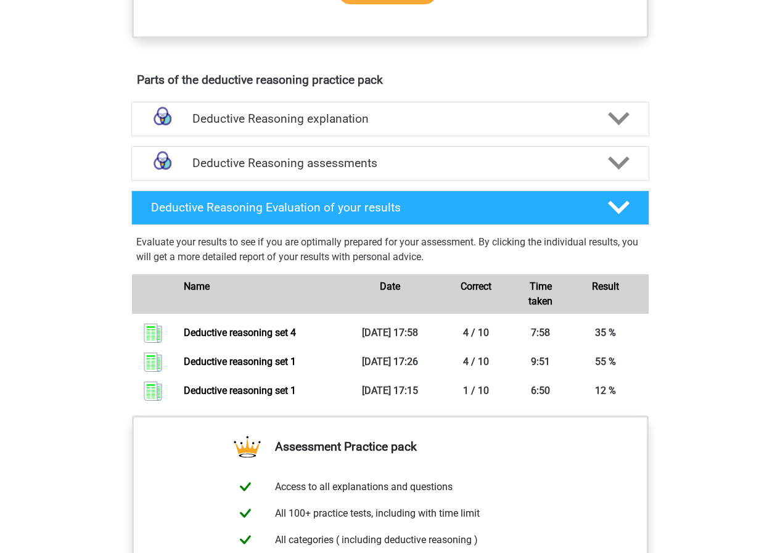
scroll to position [739, 0]
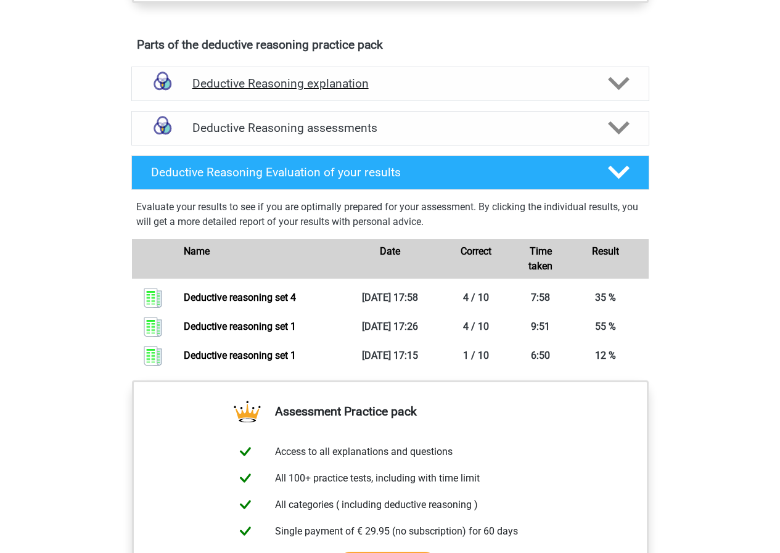
click at [320, 91] on h4 "Deductive Reasoning explanation" at bounding box center [390, 83] width 396 height 14
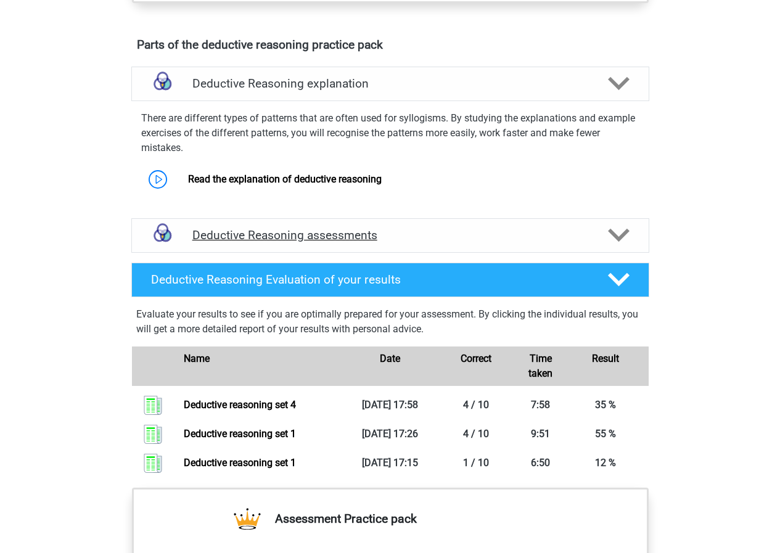
click at [309, 238] on div "Deductive Reasoning assessments" at bounding box center [390, 235] width 518 height 35
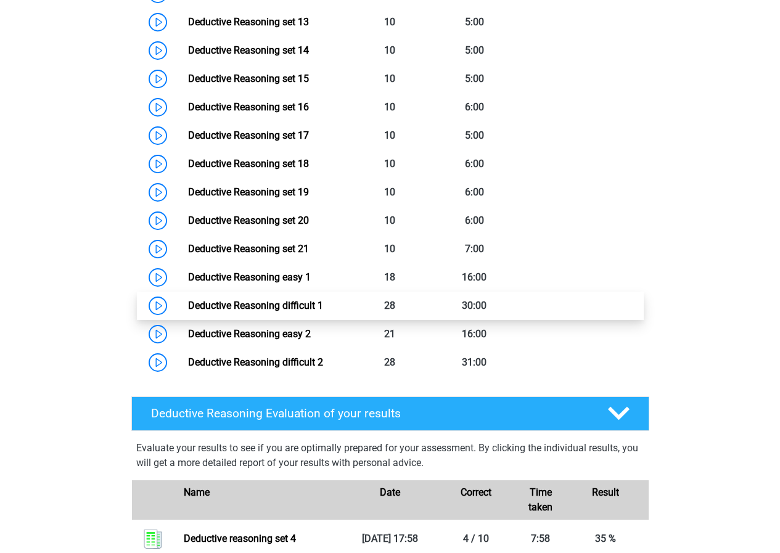
scroll to position [1479, 0]
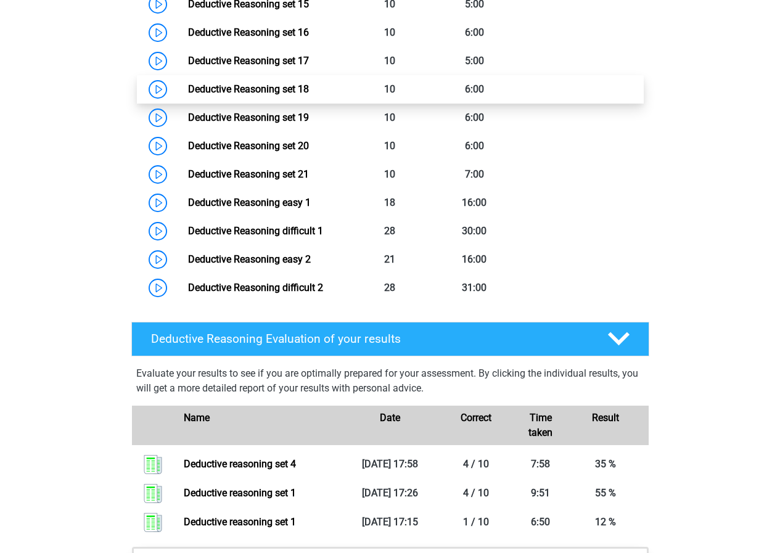
click at [188, 95] on link "Deductive Reasoning set 18" at bounding box center [248, 89] width 121 height 12
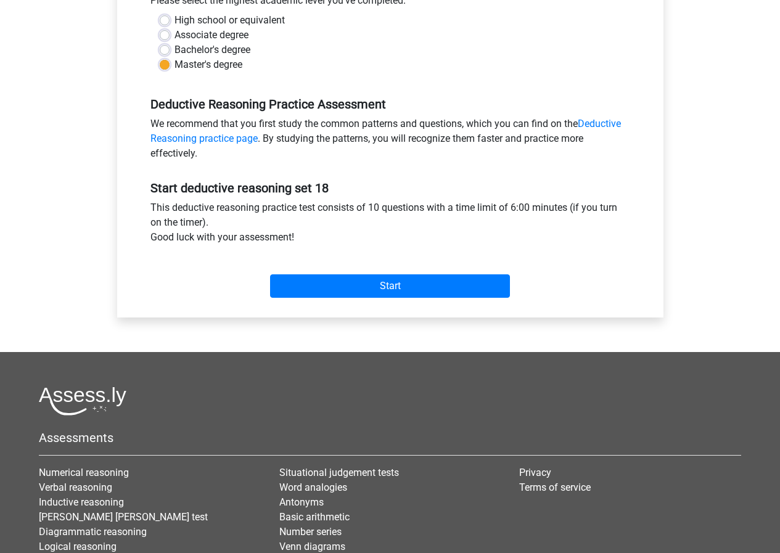
scroll to position [308, 0]
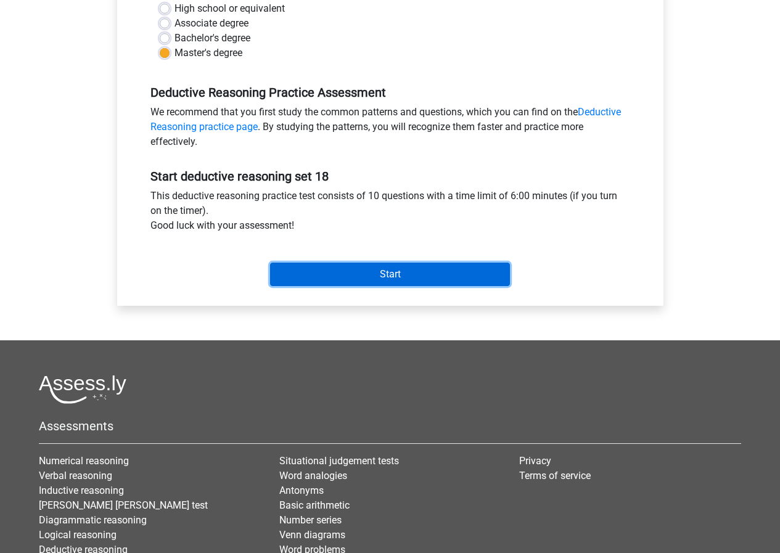
click at [385, 269] on input "Start" at bounding box center [390, 274] width 240 height 23
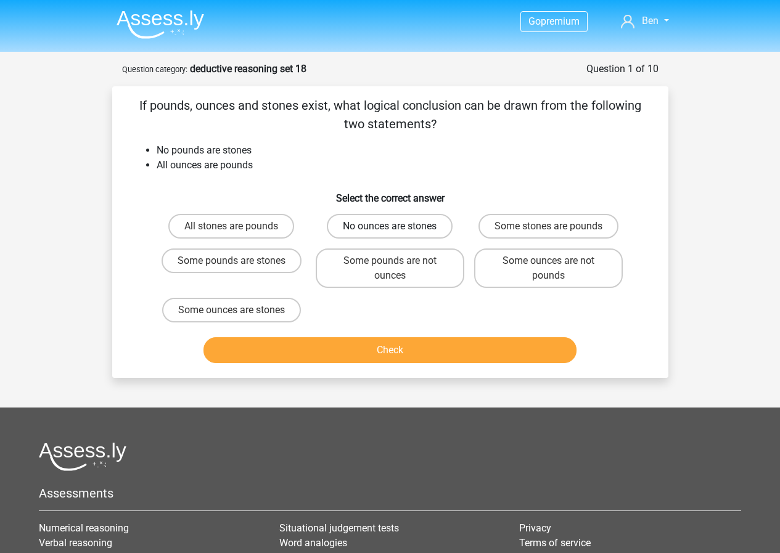
click at [357, 226] on label "No ounces are stones" at bounding box center [390, 226] width 126 height 25
click at [389, 226] on input "No ounces are stones" at bounding box center [393, 230] width 8 height 8
radio input "true"
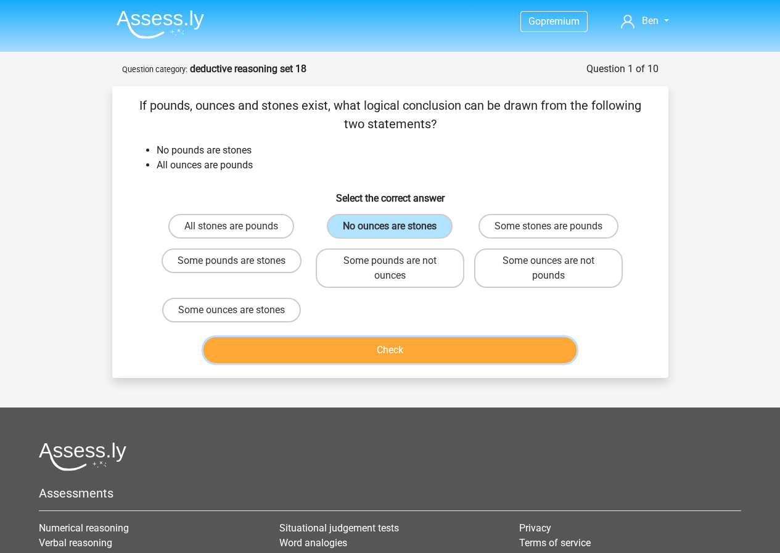
click at [410, 338] on button "Check" at bounding box center [389, 350] width 373 height 26
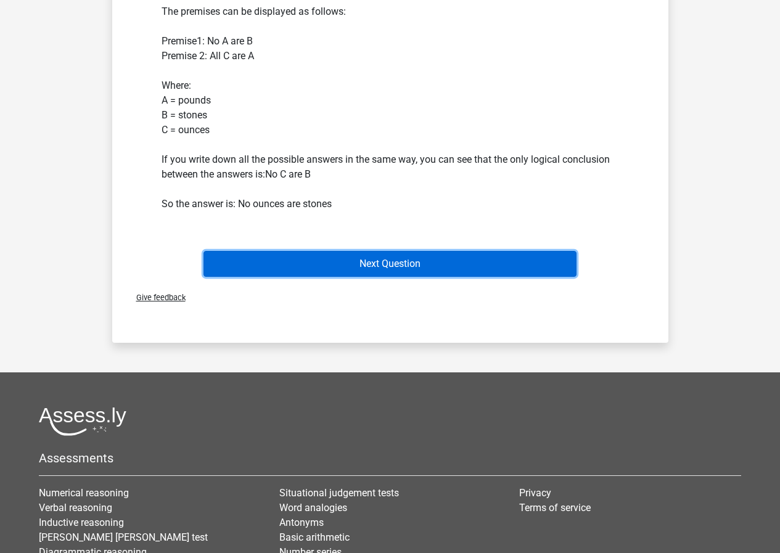
click at [383, 261] on button "Next Question" at bounding box center [389, 264] width 373 height 26
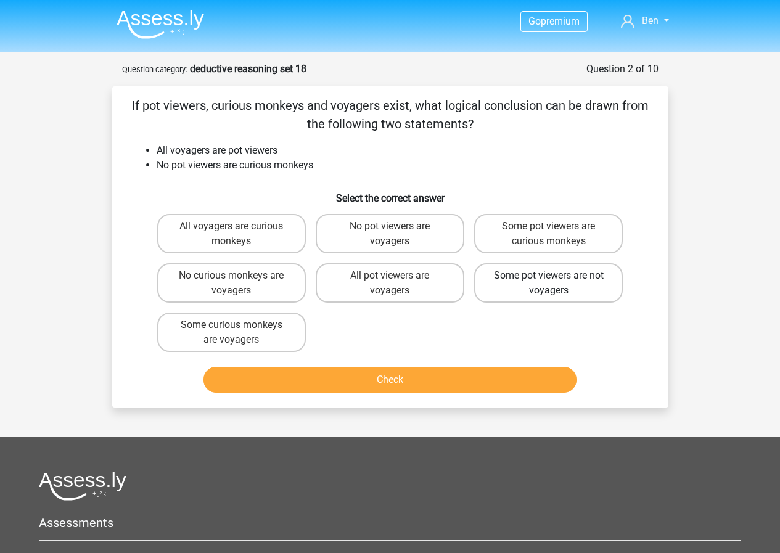
click at [572, 279] on label "Some pot viewers are not voyagers" at bounding box center [548, 282] width 149 height 39
click at [556, 279] on input "Some pot viewers are not voyagers" at bounding box center [552, 279] width 8 height 8
radio input "true"
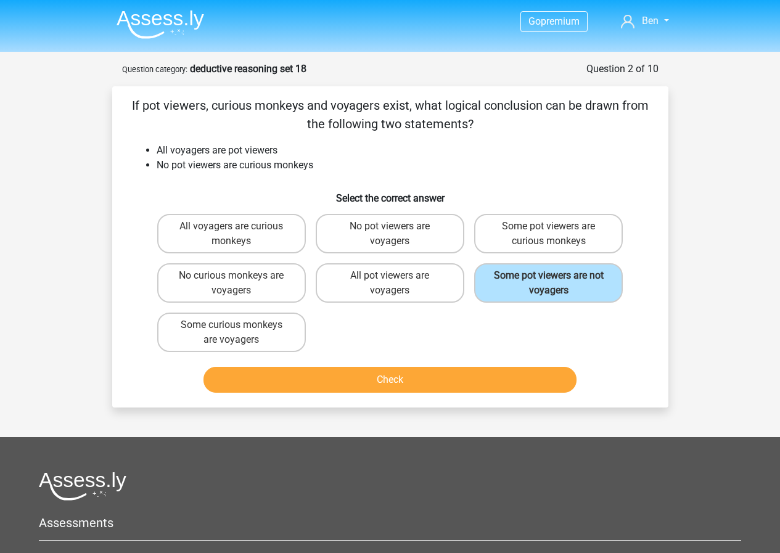
click at [499, 321] on div "All voyagers are curious monkeys No pot viewers are voyagers Some pot viewers a…" at bounding box center [390, 283] width 476 height 148
click at [432, 385] on button "Check" at bounding box center [389, 380] width 373 height 26
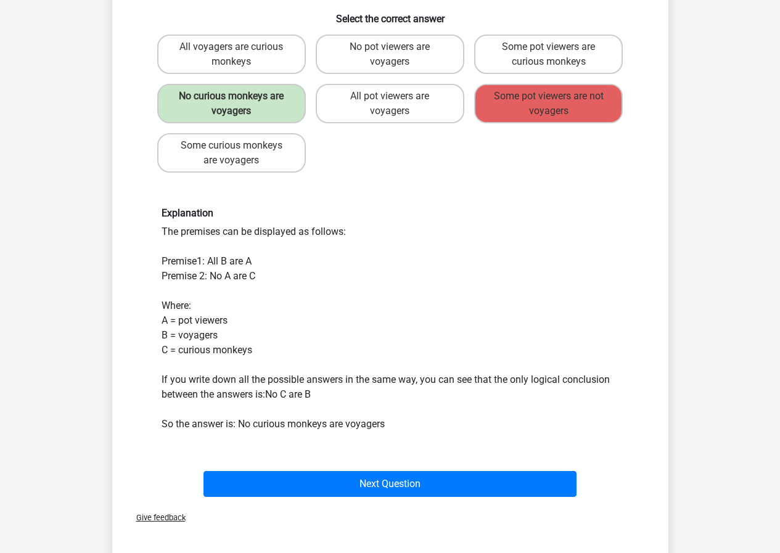
scroll to position [185, 0]
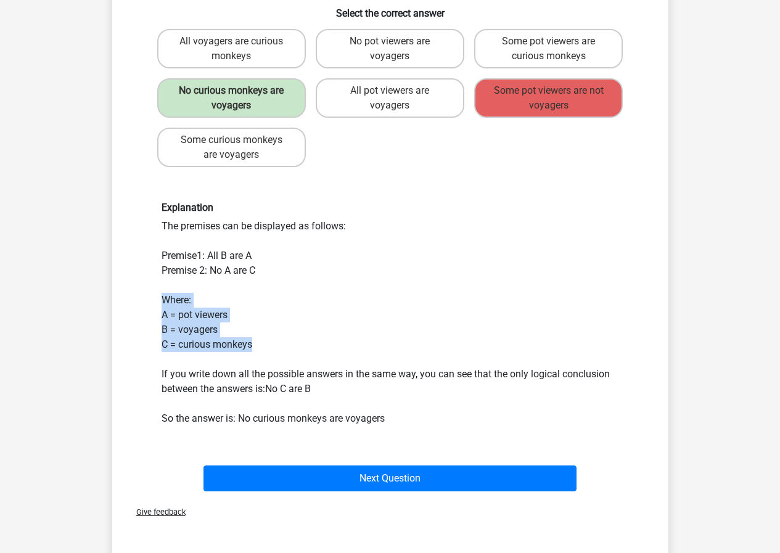
drag, startPoint x: 290, startPoint y: 301, endPoint x: 296, endPoint y: 346, distance: 44.8
click at [296, 346] on div "Explanation The premises can be displayed as follows: Premise1: All B are A Pre…" at bounding box center [390, 314] width 476 height 224
click at [296, 344] on div "Explanation The premises can be displayed as follows: Premise1: All B are A Pre…" at bounding box center [390, 314] width 476 height 224
drag, startPoint x: 304, startPoint y: 341, endPoint x: 259, endPoint y: 298, distance: 61.9
click at [259, 299] on div "Explanation The premises can be displayed as follows: Premise1: All B are A Pre…" at bounding box center [390, 314] width 476 height 224
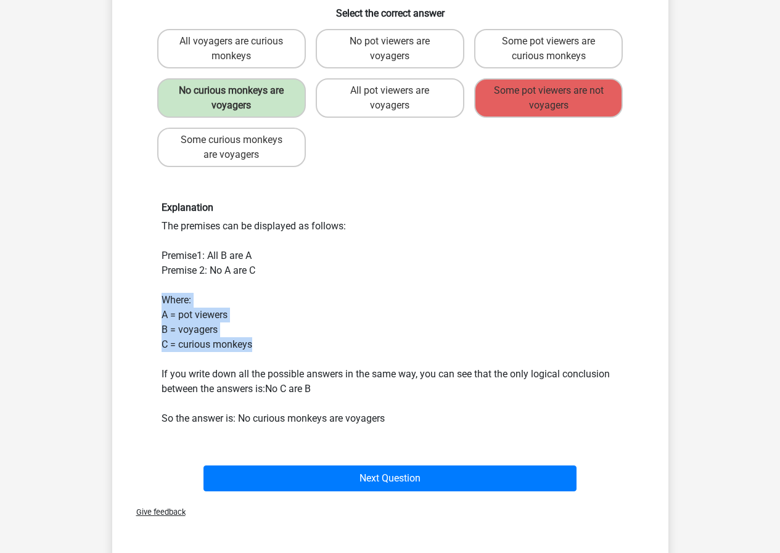
click at [259, 298] on div "Explanation The premises can be displayed as follows: Premise1: All B are A Pre…" at bounding box center [390, 314] width 476 height 224
drag, startPoint x: 259, startPoint y: 298, endPoint x: 275, endPoint y: 327, distance: 33.6
click at [275, 327] on div "Explanation The premises can be displayed as follows: Premise1: All B are A Pre…" at bounding box center [390, 314] width 476 height 224
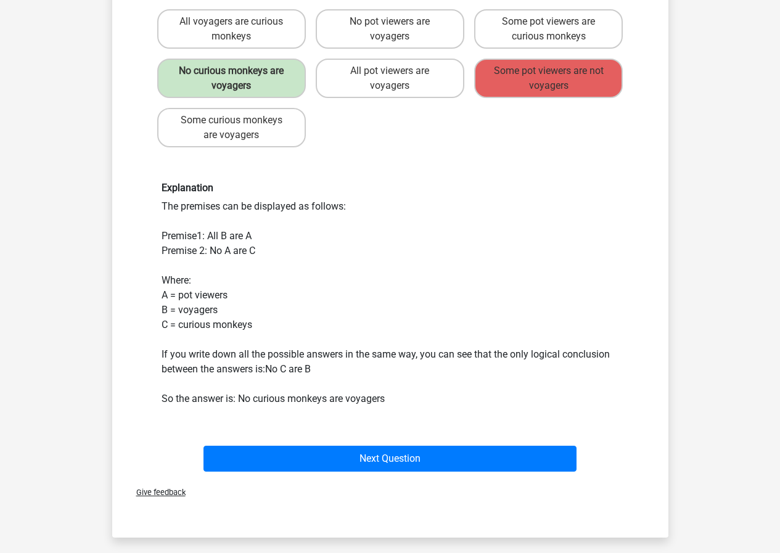
scroll to position [246, 0]
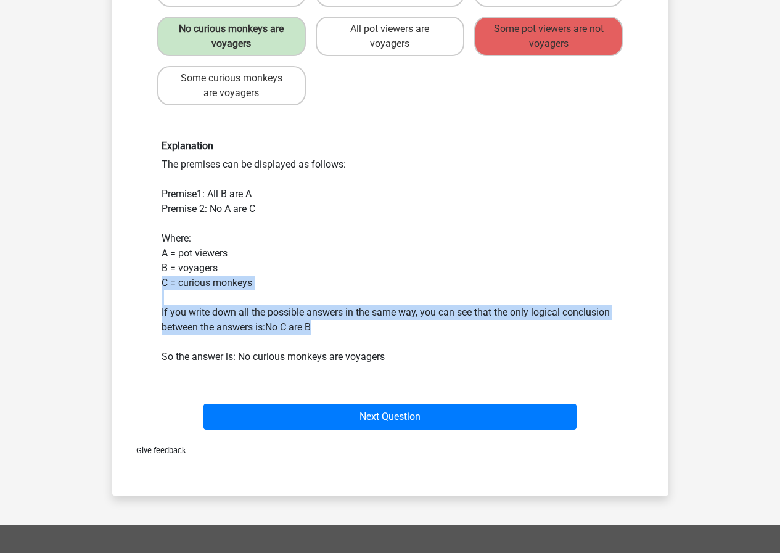
drag, startPoint x: 351, startPoint y: 324, endPoint x: 308, endPoint y: 283, distance: 59.3
click at [308, 283] on div "Explanation The premises can be displayed as follows: Premise1: All B are A Pre…" at bounding box center [390, 252] width 476 height 224
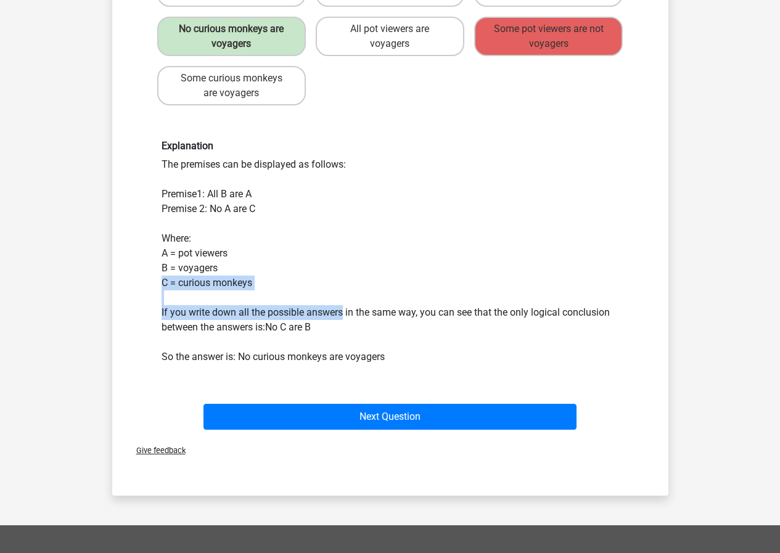
drag, startPoint x: 308, startPoint y: 283, endPoint x: 326, endPoint y: 314, distance: 35.9
click at [326, 314] on div "Explanation The premises can be displayed as follows: Premise1: All B are A Pre…" at bounding box center [390, 252] width 476 height 224
click at [326, 315] on div "Explanation The premises can be displayed as follows: Premise1: All B are A Pre…" at bounding box center [390, 252] width 476 height 224
click at [324, 296] on div "Explanation The premises can be displayed as follows: Premise1: All B are A Pre…" at bounding box center [390, 252] width 476 height 224
drag, startPoint x: 320, startPoint y: 273, endPoint x: 326, endPoint y: 294, distance: 21.8
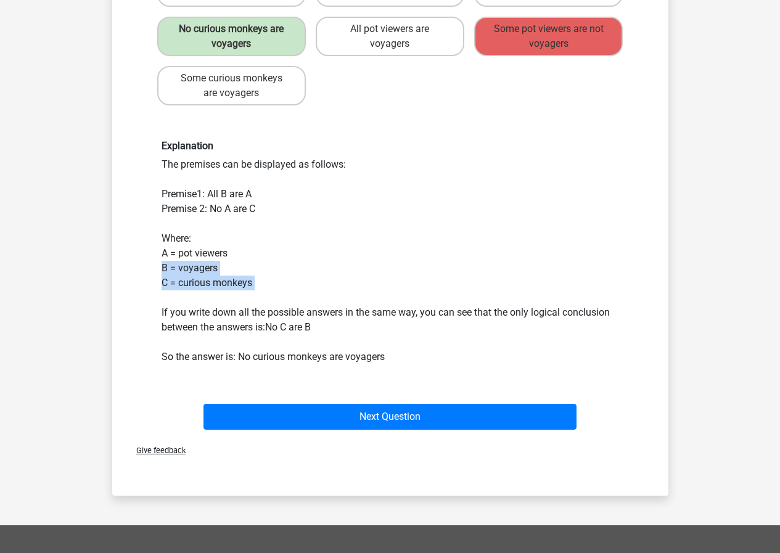
click at [326, 294] on div "Explanation The premises can be displayed as follows: Premise1: All B are A Pre…" at bounding box center [390, 252] width 476 height 224
drag, startPoint x: 326, startPoint y: 294, endPoint x: 325, endPoint y: 288, distance: 6.3
click at [326, 295] on div "Explanation The premises can be displayed as follows: Premise1: All B are A Pre…" at bounding box center [390, 252] width 476 height 224
click at [284, 245] on div "Explanation The premises can be displayed as follows: Premise1: All B are A Pre…" at bounding box center [390, 252] width 476 height 224
drag, startPoint x: 284, startPoint y: 245, endPoint x: 294, endPoint y: 264, distance: 22.0
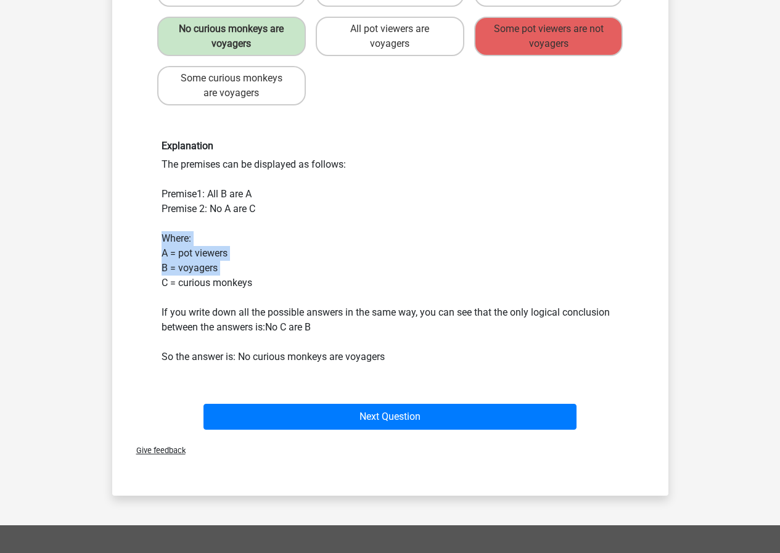
click at [294, 264] on div "Explanation The premises can be displayed as follows: Premise1: All B are A Pre…" at bounding box center [390, 252] width 476 height 224
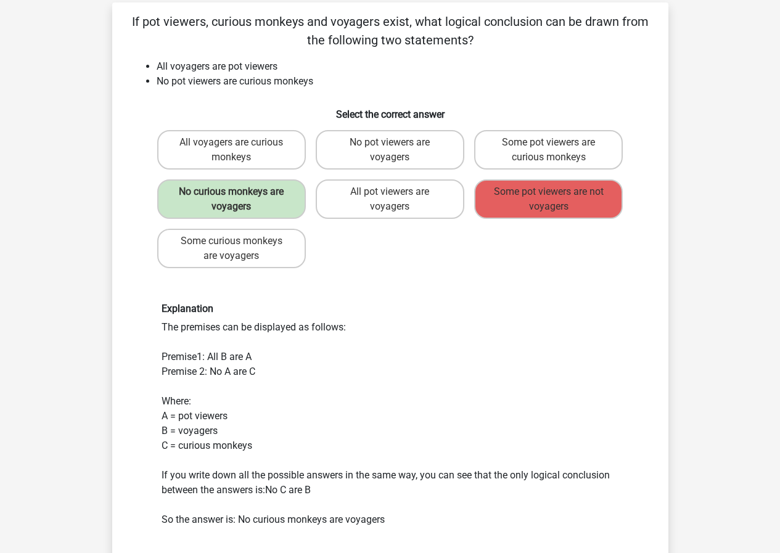
scroll to position [185, 0]
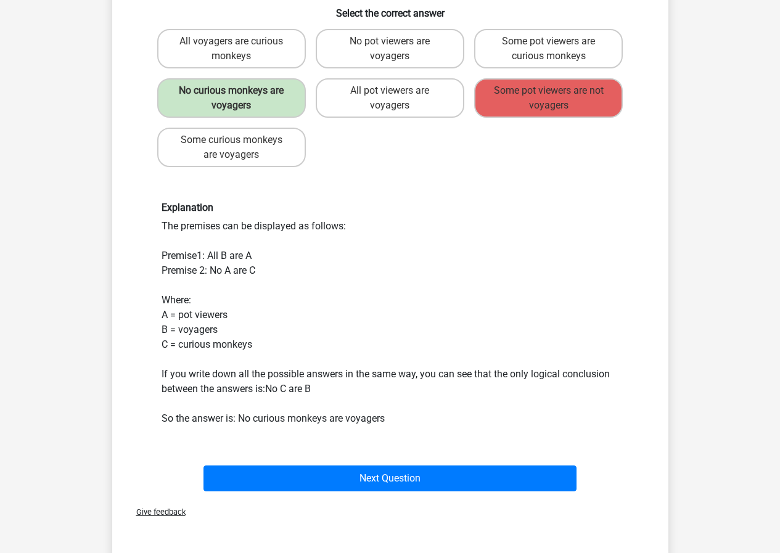
click at [342, 385] on div "Explanation The premises can be displayed as follows: Premise1: All B are A Pre…" at bounding box center [390, 314] width 476 height 224
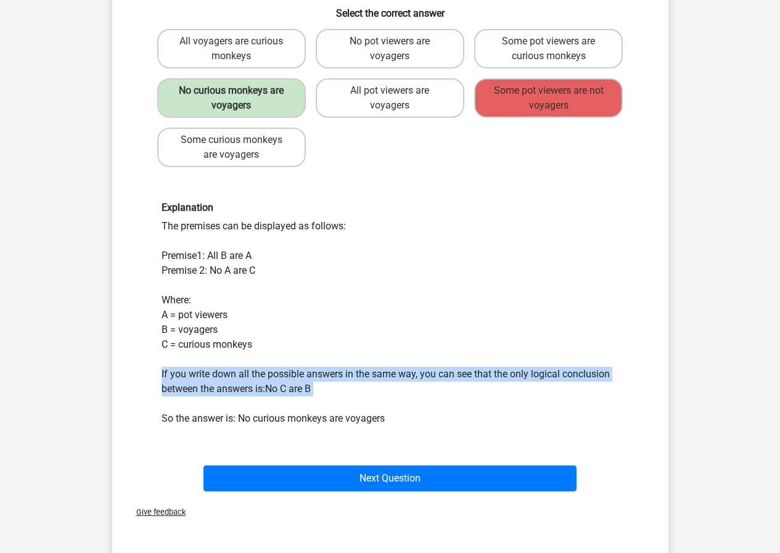
drag, startPoint x: 342, startPoint y: 385, endPoint x: 348, endPoint y: 383, distance: 6.6
click at [346, 384] on div "Explanation The premises can be displayed as follows: Premise1: All B are A Pre…" at bounding box center [390, 314] width 476 height 224
click at [349, 383] on div "Explanation The premises can be displayed as follows: Premise1: All B are A Pre…" at bounding box center [390, 314] width 476 height 224
drag, startPoint x: 507, startPoint y: 368, endPoint x: 524, endPoint y: 390, distance: 28.1
click at [523, 389] on div "Explanation The premises can be displayed as follows: Premise1: All B are A Pre…" at bounding box center [390, 314] width 476 height 224
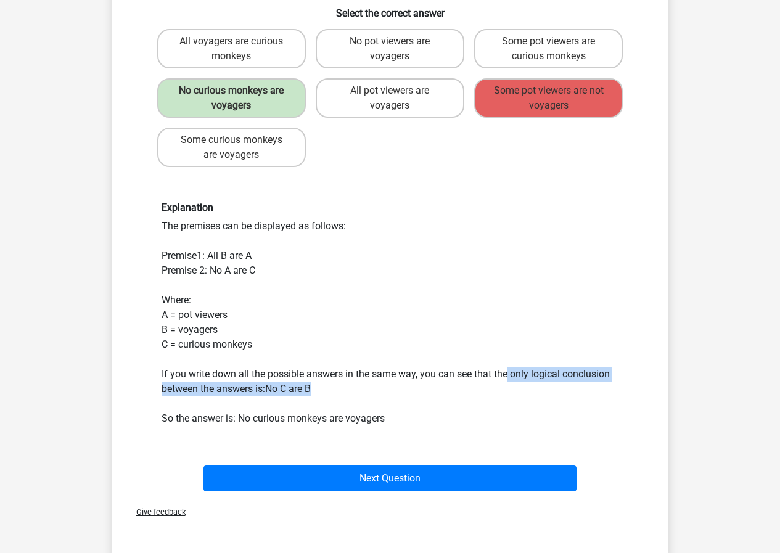
click at [524, 390] on div "Explanation The premises can be displayed as follows: Premise1: All B are A Pre…" at bounding box center [390, 314] width 476 height 224
drag, startPoint x: 524, startPoint y: 390, endPoint x: 473, endPoint y: 351, distance: 65.1
click at [474, 351] on div "Explanation The premises can be displayed as follows: Premise1: All B are A Pre…" at bounding box center [390, 314] width 476 height 224
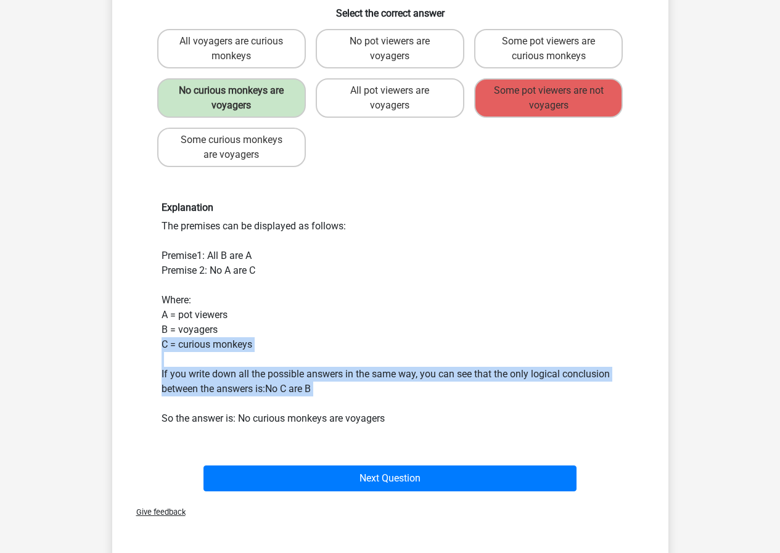
click at [473, 351] on div "Explanation The premises can be displayed as follows: Premise1: All B are A Pre…" at bounding box center [390, 314] width 476 height 224
drag, startPoint x: 473, startPoint y: 351, endPoint x: 496, endPoint y: 395, distance: 50.2
click at [496, 395] on div "Explanation The premises can be displayed as follows: Premise1: All B are A Pre…" at bounding box center [390, 314] width 476 height 224
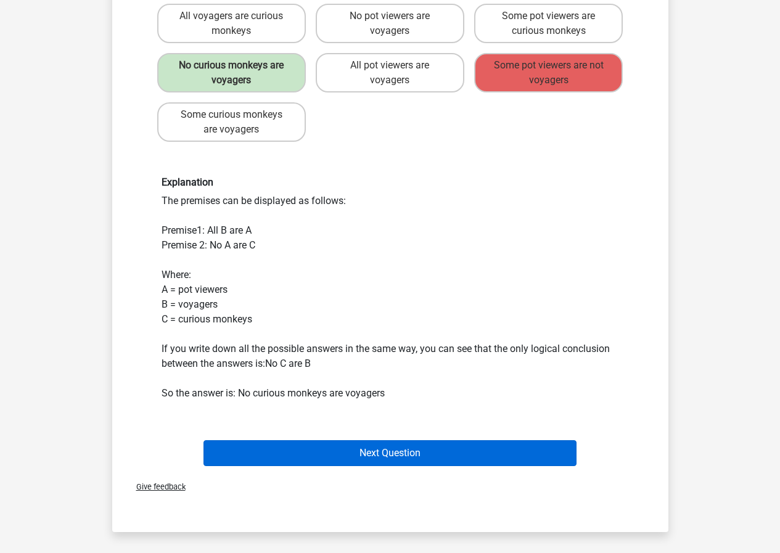
scroll to position [246, 0]
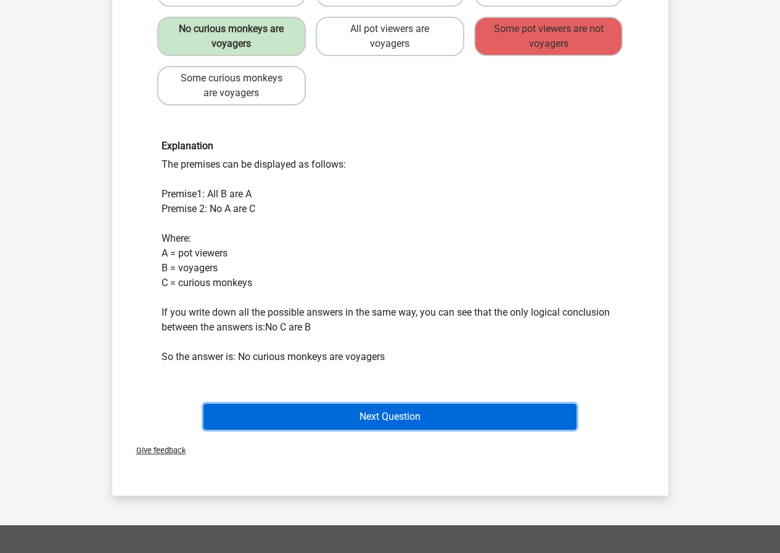
click at [274, 411] on button "Next Question" at bounding box center [389, 417] width 373 height 26
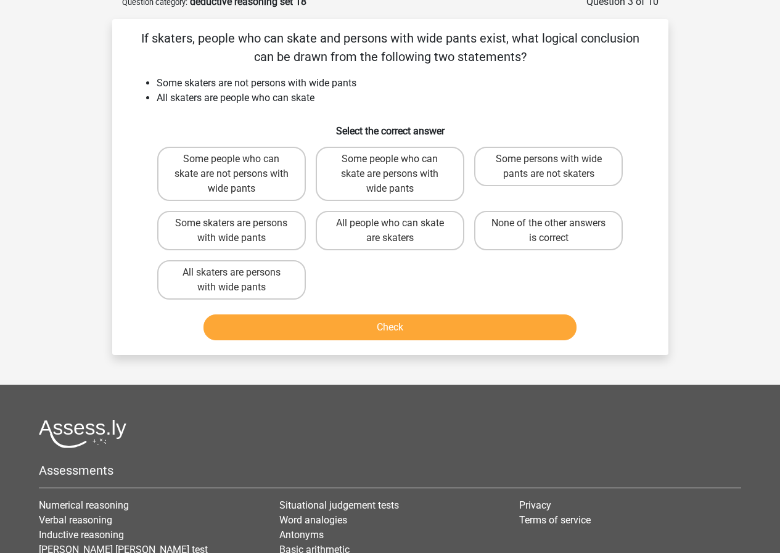
scroll to position [62, 0]
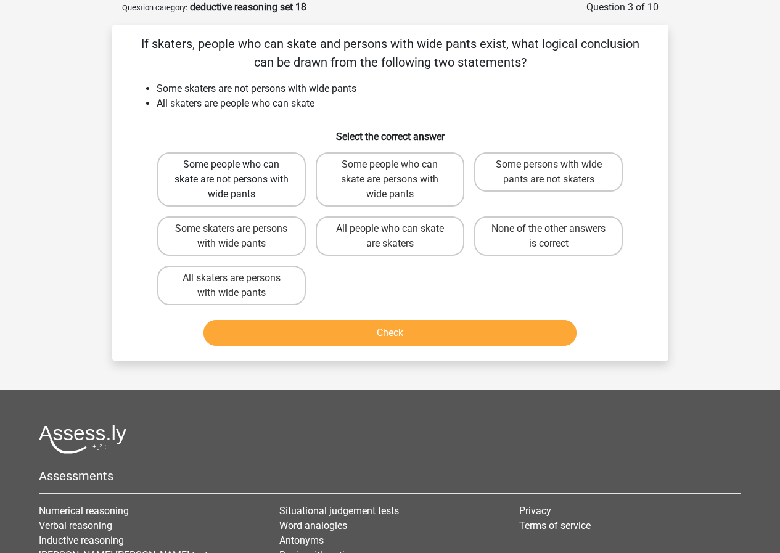
click at [262, 183] on label "Some people who can skate are not persons with wide pants" at bounding box center [231, 179] width 149 height 54
click at [239, 173] on input "Some people who can skate are not persons with wide pants" at bounding box center [235, 169] width 8 height 8
radio input "true"
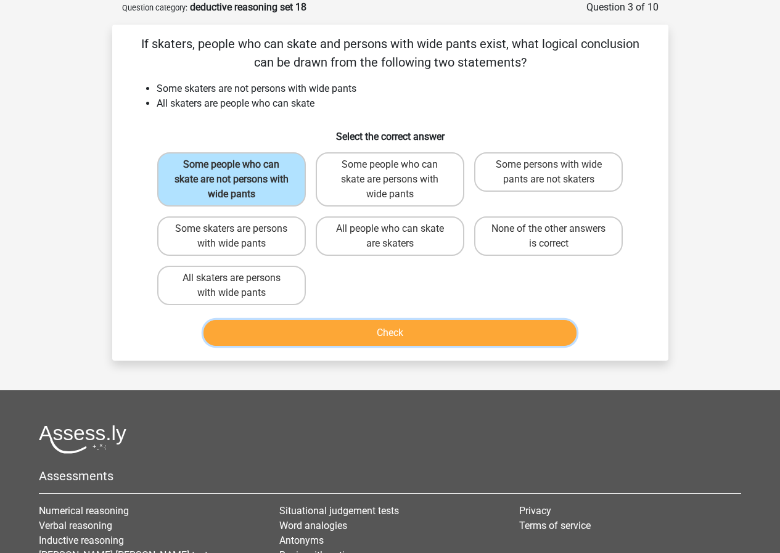
click at [372, 324] on button "Check" at bounding box center [389, 333] width 373 height 26
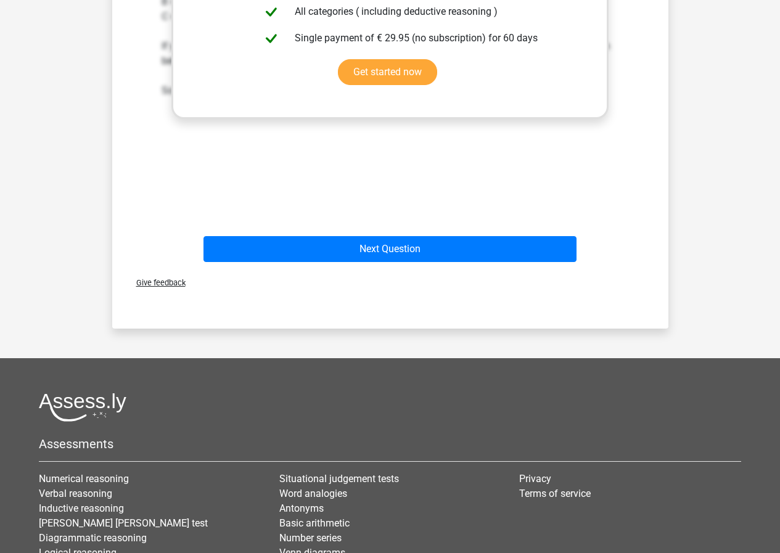
scroll to position [616, 0]
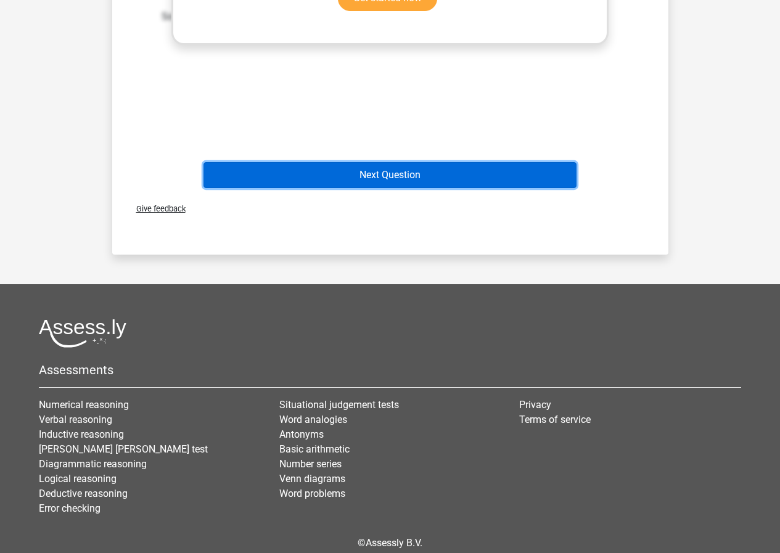
click at [446, 183] on button "Next Question" at bounding box center [389, 175] width 373 height 26
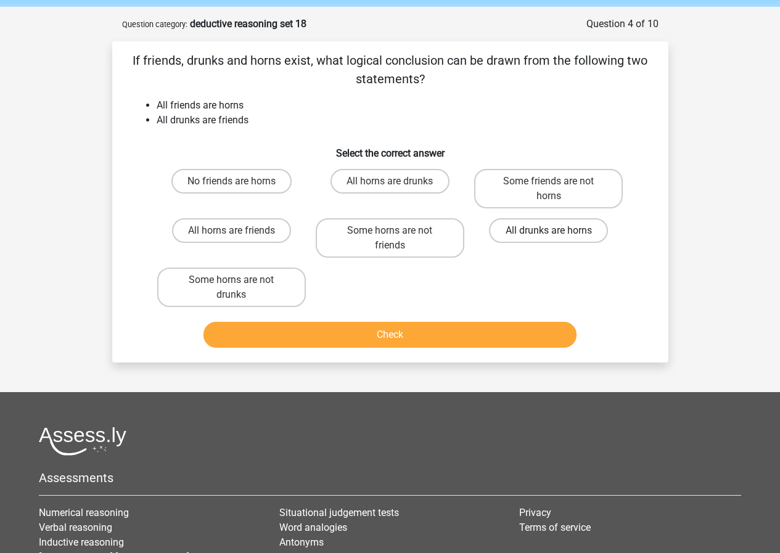
scroll to position [0, 0]
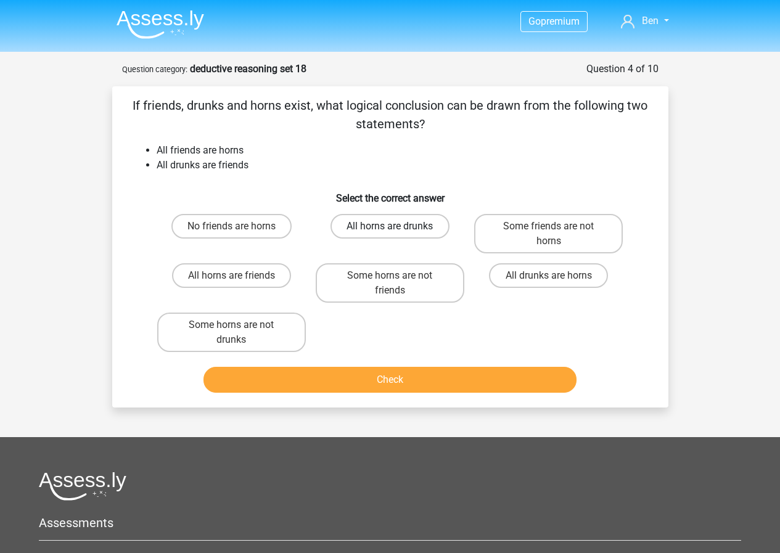
click at [414, 229] on label "All horns are drunks" at bounding box center [389, 226] width 119 height 25
click at [397, 229] on input "All horns are drunks" at bounding box center [393, 230] width 8 height 8
radio input "true"
click at [526, 275] on label "All drunks are horns" at bounding box center [548, 275] width 119 height 25
click at [548, 275] on input "All drunks are horns" at bounding box center [552, 279] width 8 height 8
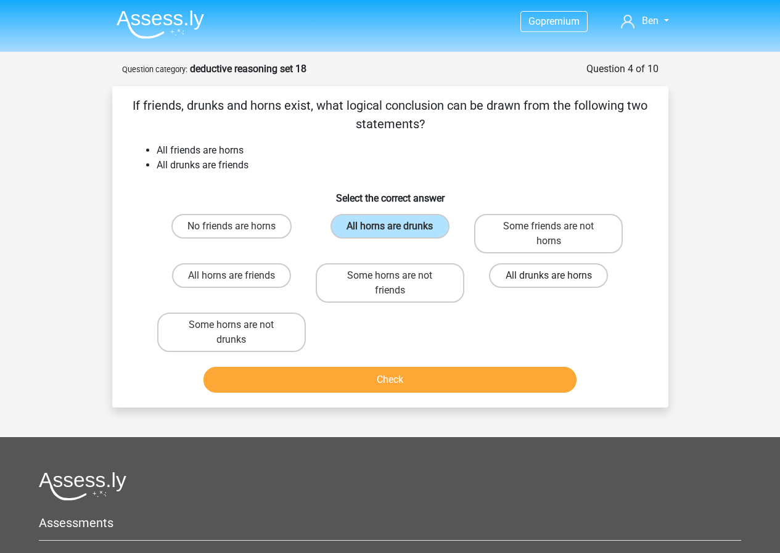
radio input "true"
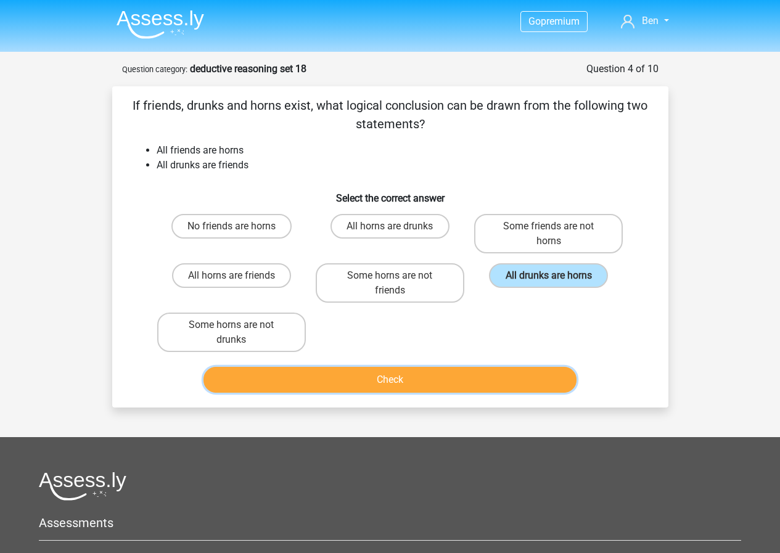
click at [409, 372] on button "Check" at bounding box center [389, 380] width 373 height 26
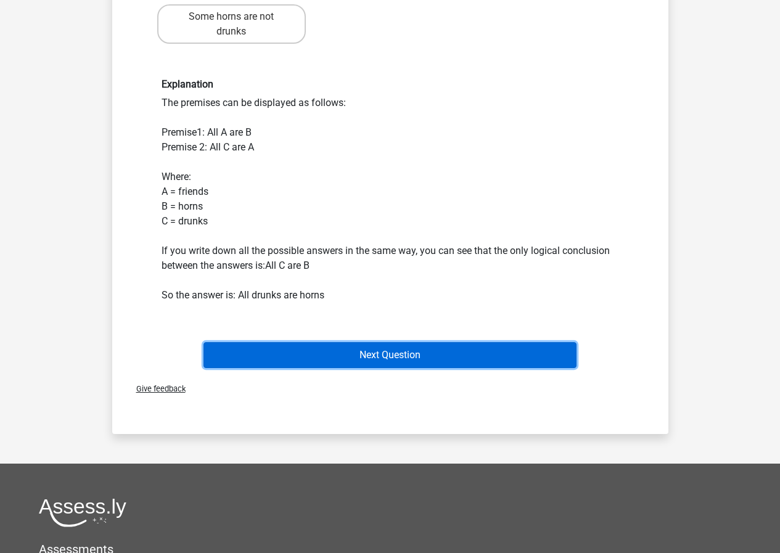
click at [397, 362] on button "Next Question" at bounding box center [389, 355] width 373 height 26
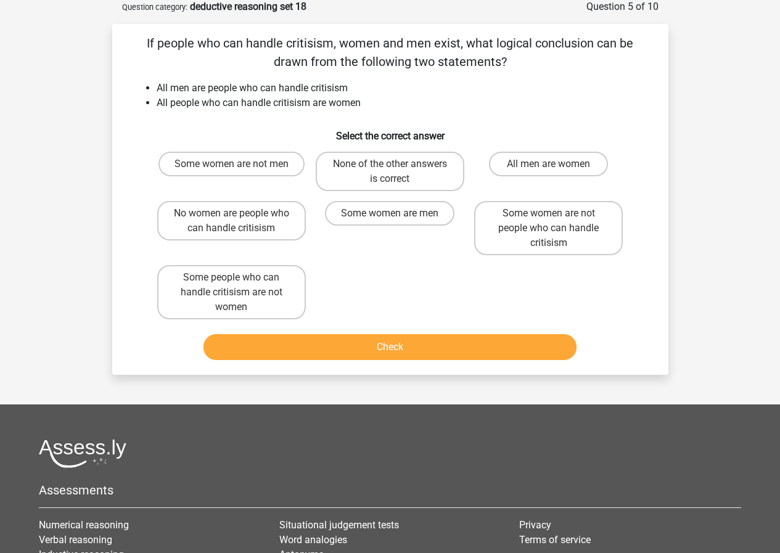
scroll to position [62, 0]
click at [576, 166] on label "All men are women" at bounding box center [548, 164] width 119 height 25
click at [556, 166] on input "All men are women" at bounding box center [552, 169] width 8 height 8
radio input "true"
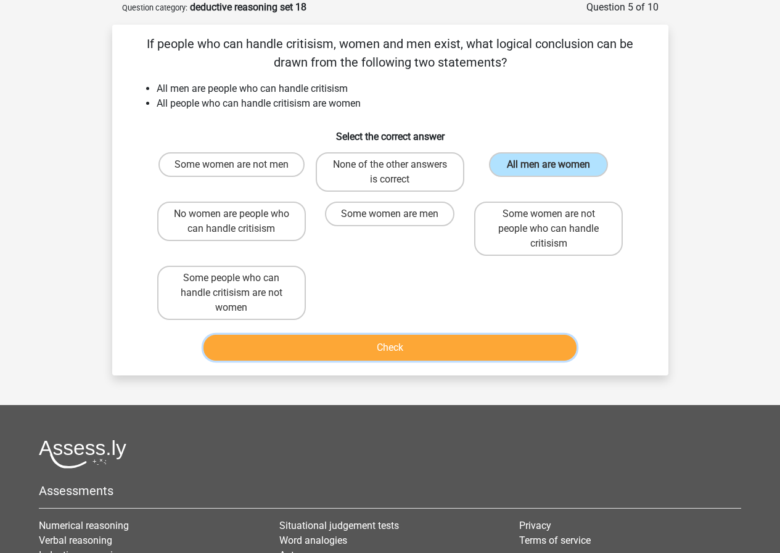
click at [506, 348] on button "Check" at bounding box center [389, 348] width 373 height 26
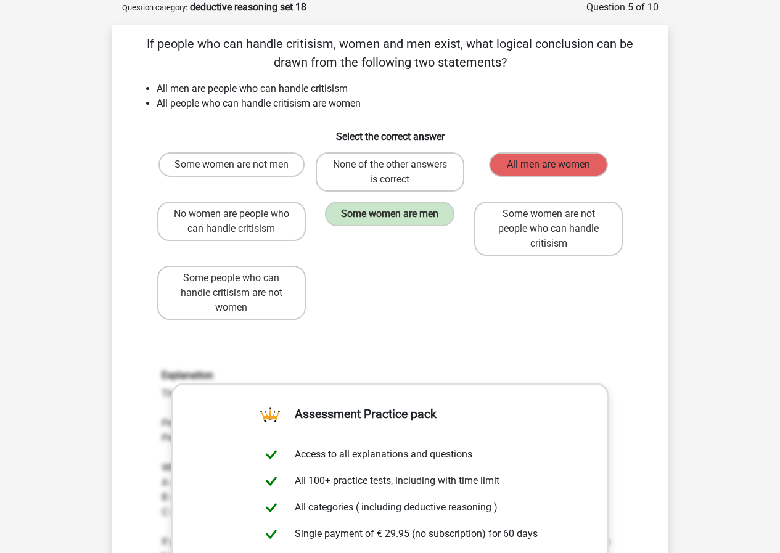
click at [526, 169] on label "All men are women" at bounding box center [548, 164] width 119 height 25
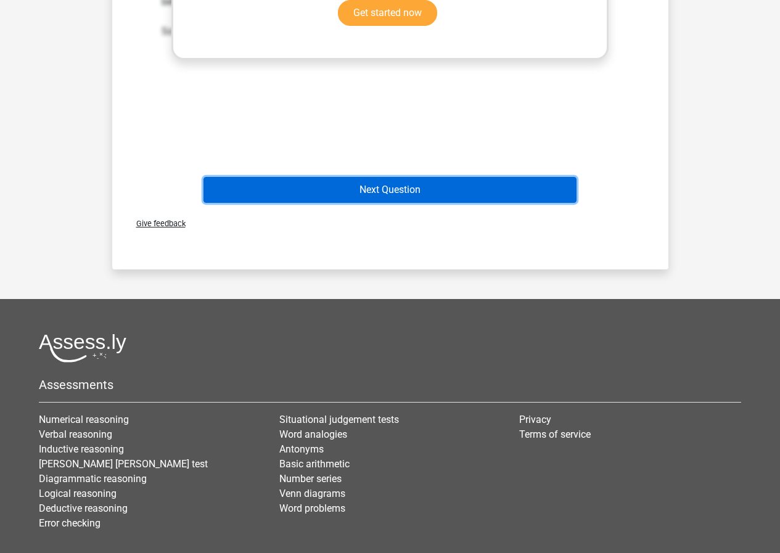
click at [447, 198] on button "Next Question" at bounding box center [389, 190] width 373 height 26
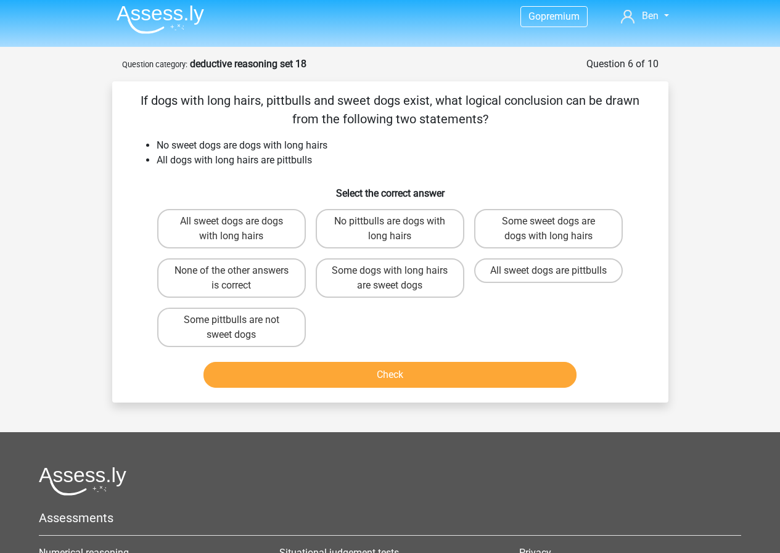
scroll to position [0, 0]
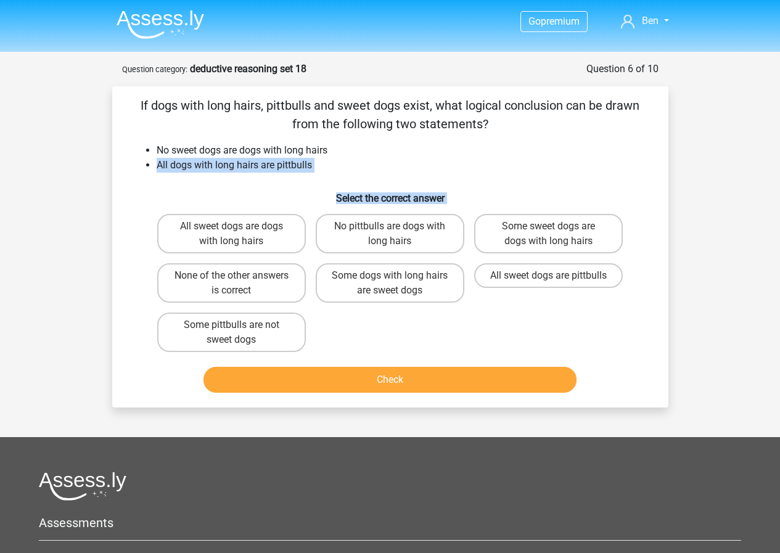
drag, startPoint x: 525, startPoint y: 326, endPoint x: 149, endPoint y: 152, distance: 414.1
click at [147, 156] on div "If dogs with long hairs, pittbulls and sweet dogs exist, what logical conclusio…" at bounding box center [390, 246] width 546 height 301
click at [307, 161] on li "All dogs with long hairs are pittbulls" at bounding box center [403, 165] width 492 height 15
click at [489, 181] on div "If dogs with long hairs, pittbulls and sweet dogs exist, what logical conclusio…" at bounding box center [390, 246] width 546 height 301
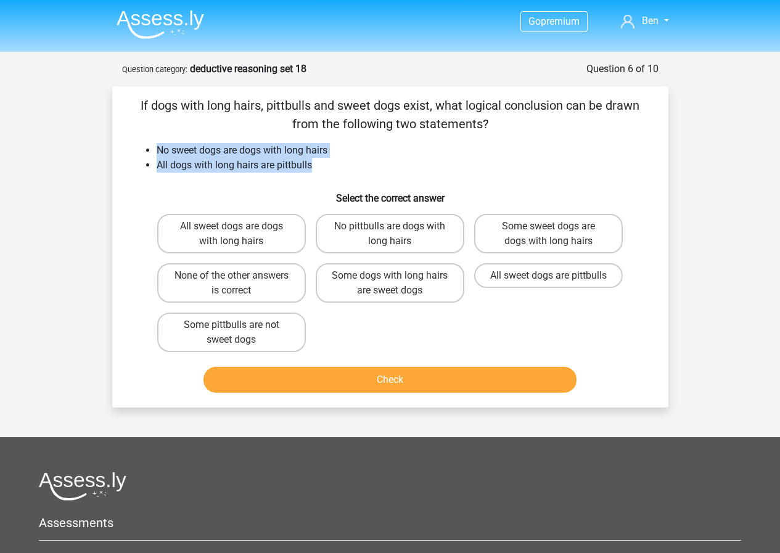
drag, startPoint x: 275, startPoint y: 166, endPoint x: 150, endPoint y: 152, distance: 125.2
click at [148, 152] on ul "No sweet dogs are dogs with long hairs All dogs with long hairs are pittbulls" at bounding box center [390, 158] width 516 height 30
click at [150, 152] on ul "No sweet dogs are dogs with long hairs All dogs with long hairs are pittbulls" at bounding box center [390, 158] width 516 height 30
drag, startPoint x: 150, startPoint y: 152, endPoint x: 340, endPoint y: 157, distance: 189.9
click at [340, 157] on ul "No sweet dogs are dogs with long hairs All dogs with long hairs are pittbulls" at bounding box center [390, 158] width 516 height 30
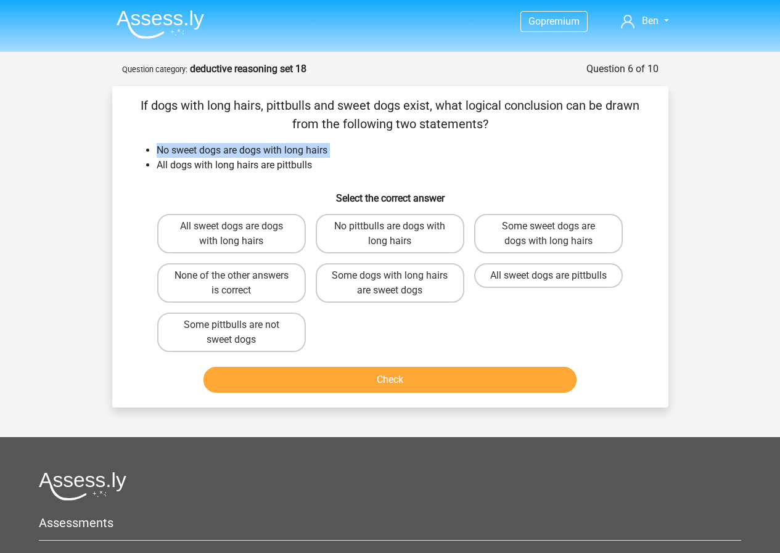
click at [340, 157] on li "No sweet dogs are dogs with long hairs" at bounding box center [403, 150] width 492 height 15
drag, startPoint x: 306, startPoint y: 165, endPoint x: 136, endPoint y: 149, distance: 170.8
click at [136, 149] on ul "No sweet dogs are dogs with long hairs All dogs with long hairs are pittbulls" at bounding box center [390, 158] width 516 height 30
drag, startPoint x: 314, startPoint y: 173, endPoint x: 150, endPoint y: 144, distance: 166.6
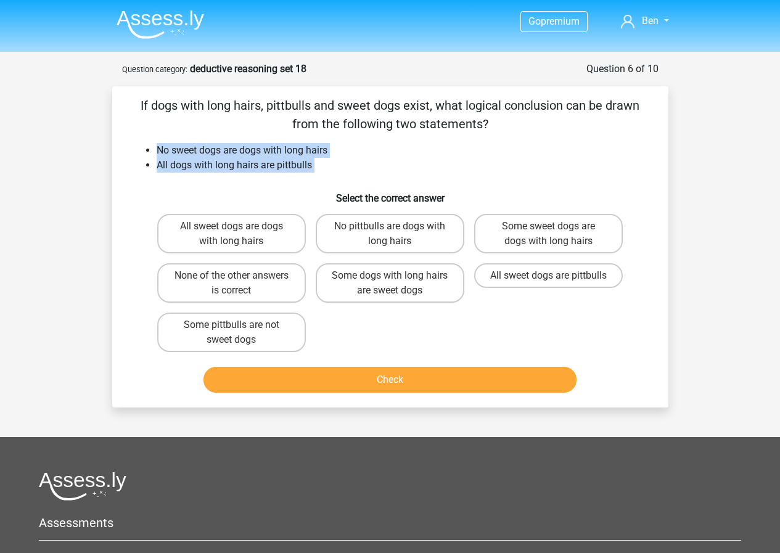
click at [150, 144] on div "If dogs with long hairs, pittbulls and sweet dogs exist, what logical conclusio…" at bounding box center [390, 246] width 546 height 301
click at [150, 144] on ul "No sweet dogs are dogs with long hairs All dogs with long hairs are pittbulls" at bounding box center [390, 158] width 516 height 30
drag, startPoint x: 150, startPoint y: 144, endPoint x: 346, endPoint y: 144, distance: 196.0
click at [346, 144] on ul "No sweet dogs are dogs with long hairs All dogs with long hairs are pittbulls" at bounding box center [390, 158] width 516 height 30
click at [346, 144] on li "No sweet dogs are dogs with long hairs" at bounding box center [403, 150] width 492 height 15
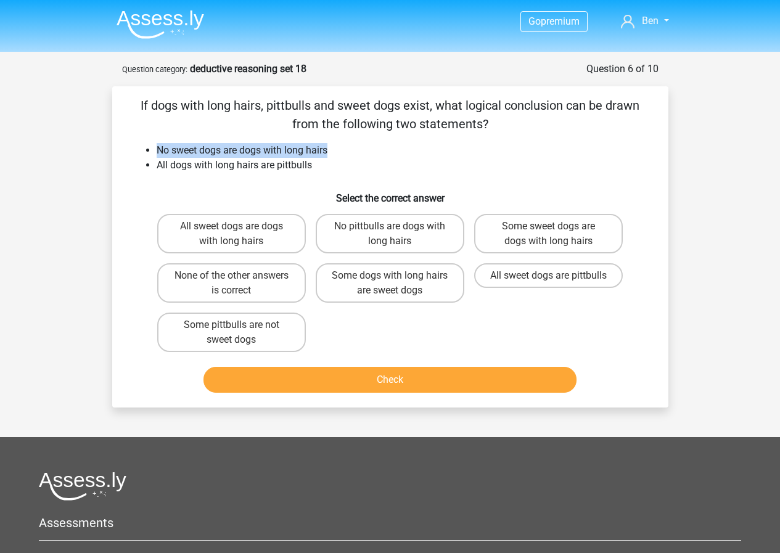
drag, startPoint x: 336, startPoint y: 151, endPoint x: 150, endPoint y: 150, distance: 186.1
click at [150, 150] on ul "No sweet dogs are dogs with long hairs All dogs with long hairs are pittbulls" at bounding box center [390, 158] width 516 height 30
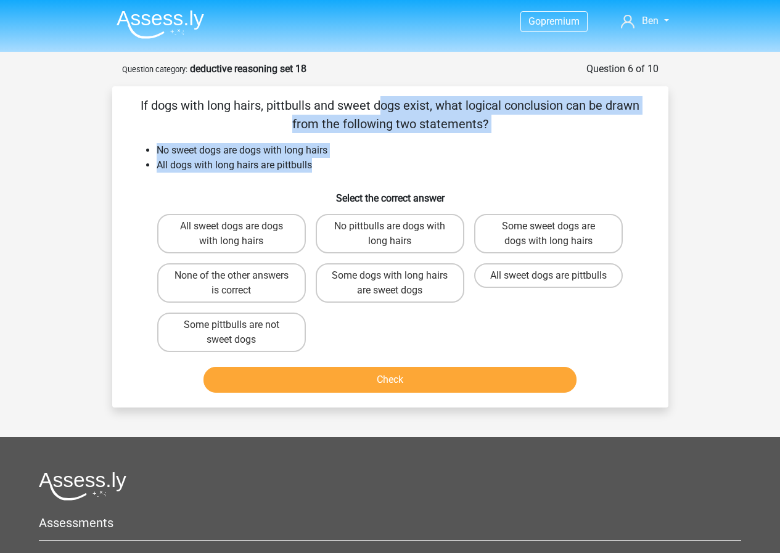
drag, startPoint x: 137, startPoint y: 103, endPoint x: 345, endPoint y: 165, distance: 217.2
click at [345, 165] on div "If dogs with long hairs, pittbulls and sweet dogs exist, what logical conclusio…" at bounding box center [390, 246] width 546 height 301
click at [344, 165] on li "All dogs with long hairs are pittbulls" at bounding box center [403, 165] width 492 height 15
drag, startPoint x: 313, startPoint y: 157, endPoint x: 121, endPoint y: 91, distance: 203.5
click at [121, 91] on div "If dogs with long hairs, pittbulls and sweet dogs exist, what logical conclusio…" at bounding box center [390, 246] width 556 height 321
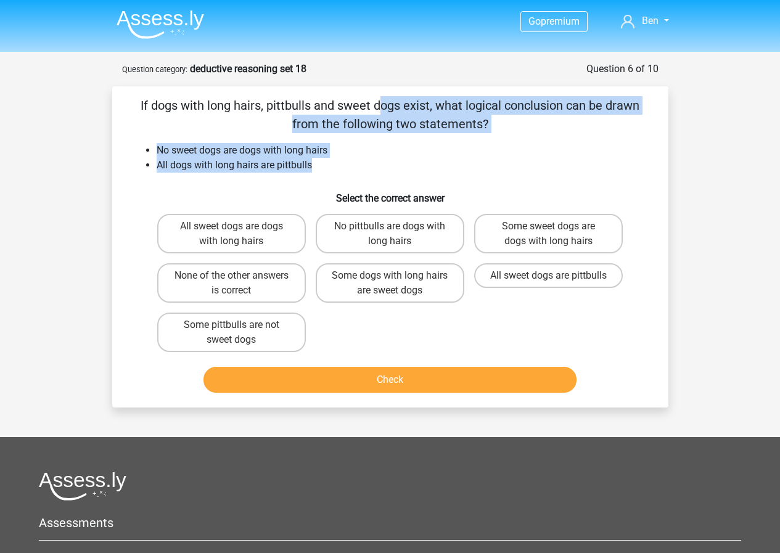
click at [129, 93] on div "If dogs with long hairs, pittbulls and sweet dogs exist, what logical conclusio…" at bounding box center [390, 246] width 556 height 321
drag, startPoint x: 129, startPoint y: 93, endPoint x: 387, endPoint y: 145, distance: 262.7
click at [387, 145] on div "If dogs with long hairs, pittbulls and sweet dogs exist, what logical conclusio…" at bounding box center [390, 246] width 556 height 321
click at [387, 145] on li "No sweet dogs are dogs with long hairs" at bounding box center [403, 150] width 492 height 15
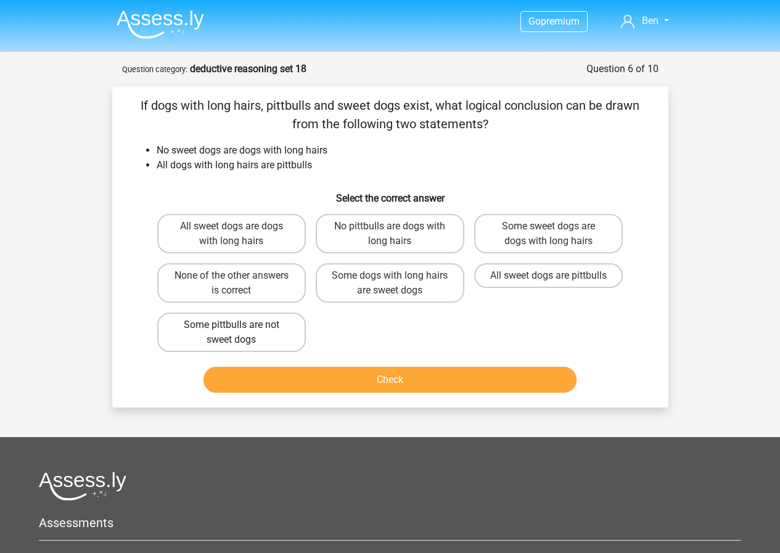
click at [269, 333] on label "Some pittbulls are not sweet dogs" at bounding box center [231, 331] width 149 height 39
click at [239, 333] on input "Some pittbulls are not sweet dogs" at bounding box center [235, 329] width 8 height 8
radio input "true"
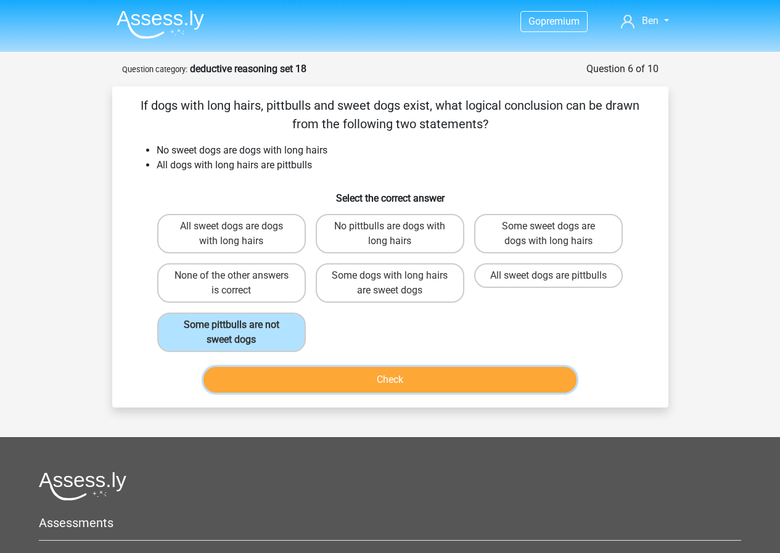
click at [304, 378] on button "Check" at bounding box center [389, 380] width 373 height 26
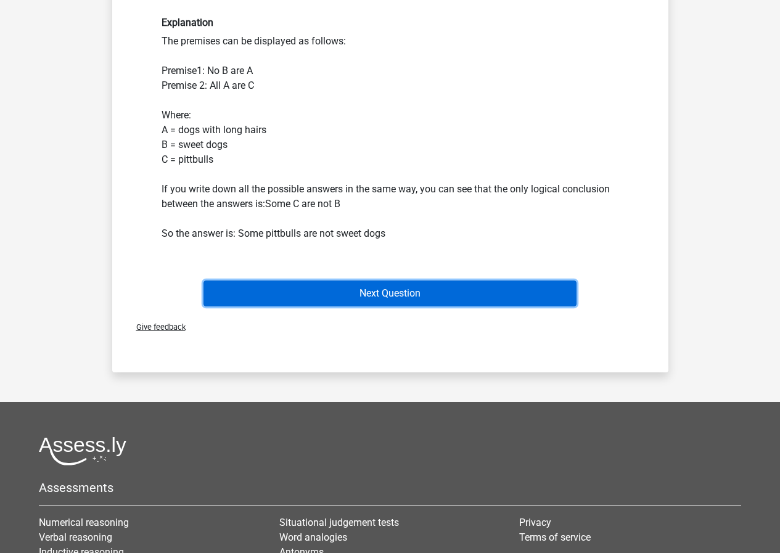
click at [466, 301] on button "Next Question" at bounding box center [389, 293] width 373 height 26
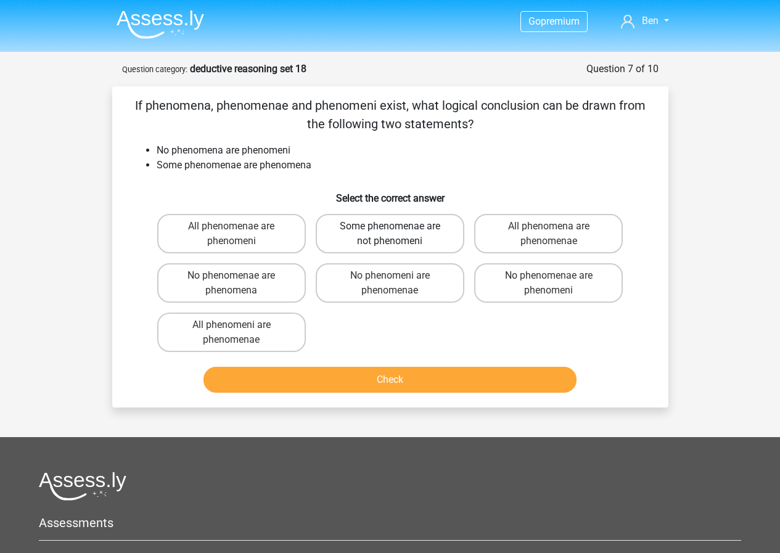
click at [425, 232] on label "Some phenomenae are not phenomeni" at bounding box center [390, 233] width 149 height 39
click at [397, 232] on input "Some phenomenae are not phenomeni" at bounding box center [393, 230] width 8 height 8
radio input "true"
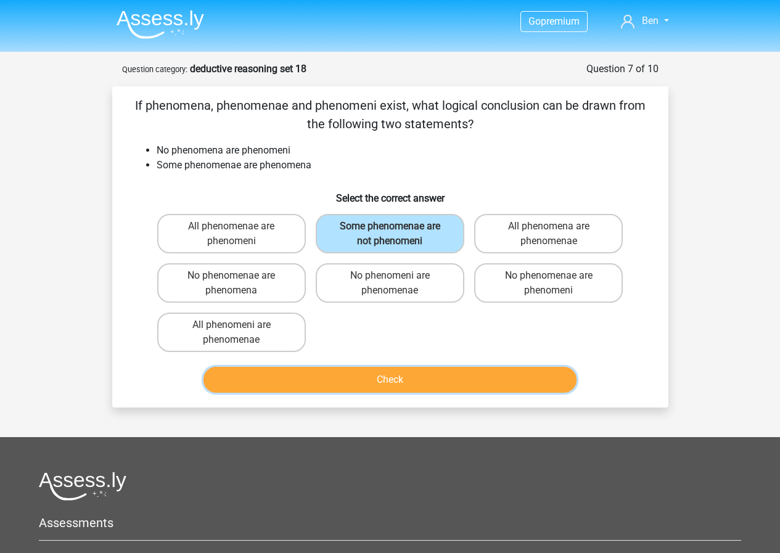
click at [450, 389] on button "Check" at bounding box center [389, 380] width 373 height 26
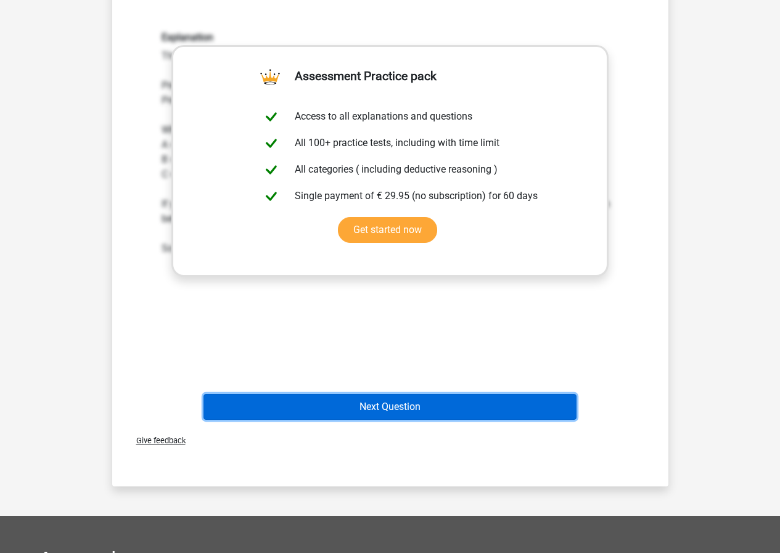
click at [441, 406] on button "Next Question" at bounding box center [389, 407] width 373 height 26
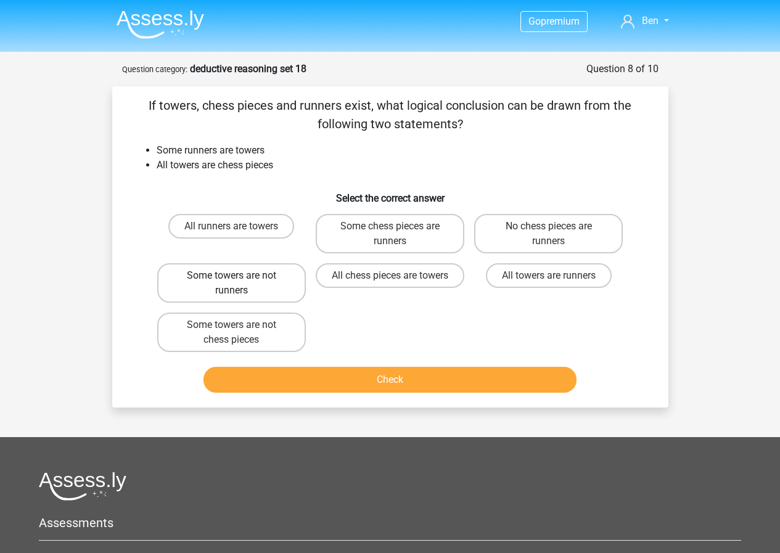
click at [295, 284] on label "Some towers are not runners" at bounding box center [231, 282] width 149 height 39
click at [239, 283] on input "Some towers are not runners" at bounding box center [235, 279] width 8 height 8
radio input "true"
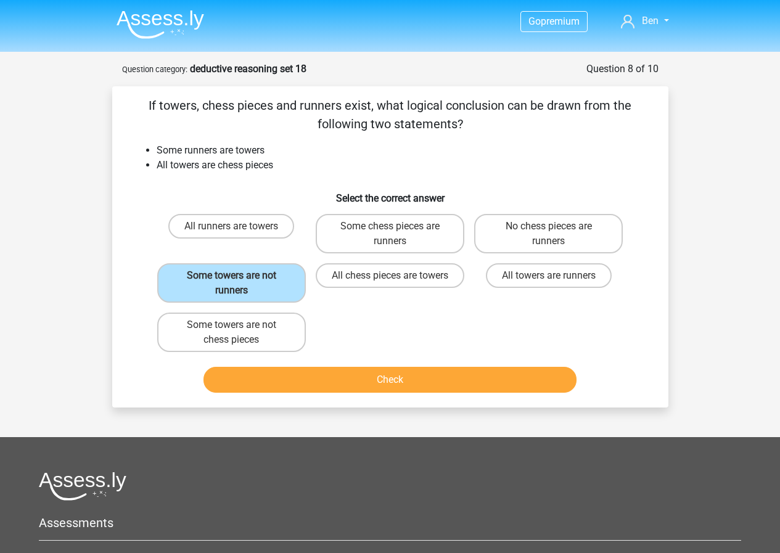
drag, startPoint x: 413, startPoint y: 361, endPoint x: 407, endPoint y: 377, distance: 17.2
click at [412, 363] on div "Check" at bounding box center [390, 377] width 516 height 41
click at [407, 377] on button "Check" at bounding box center [389, 380] width 373 height 26
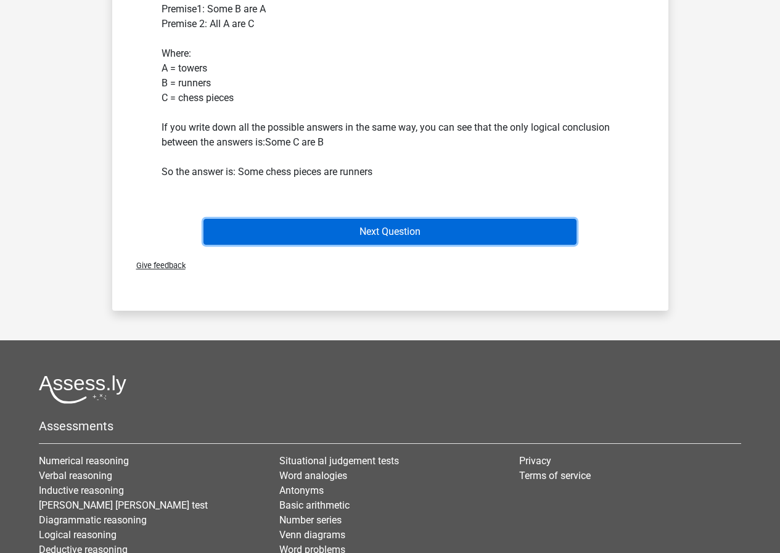
click at [507, 234] on button "Next Question" at bounding box center [389, 232] width 373 height 26
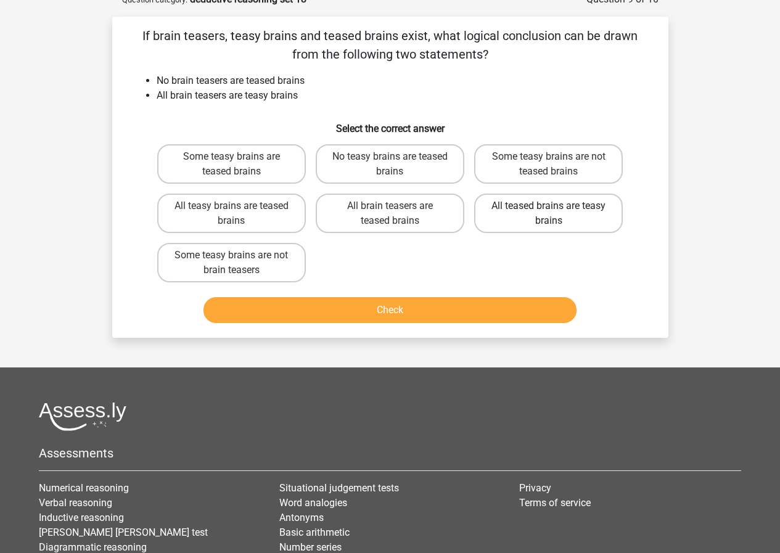
scroll to position [62, 0]
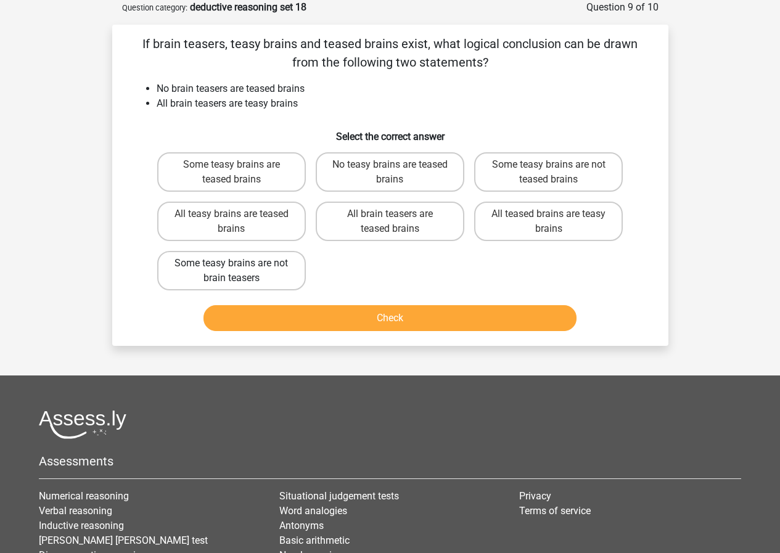
click at [295, 277] on label "Some teasy brains are not brain teasers" at bounding box center [231, 270] width 149 height 39
click at [239, 271] on input "Some teasy brains are not brain teasers" at bounding box center [235, 267] width 8 height 8
radio input "true"
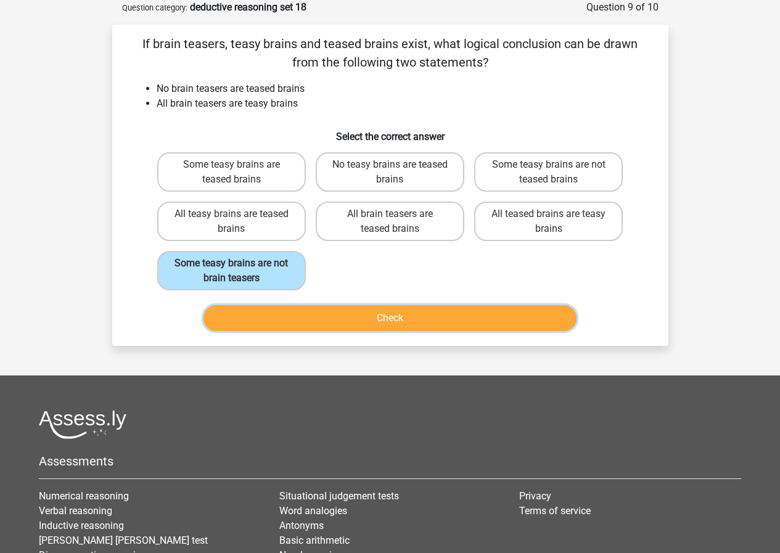
click at [311, 317] on button "Check" at bounding box center [389, 318] width 373 height 26
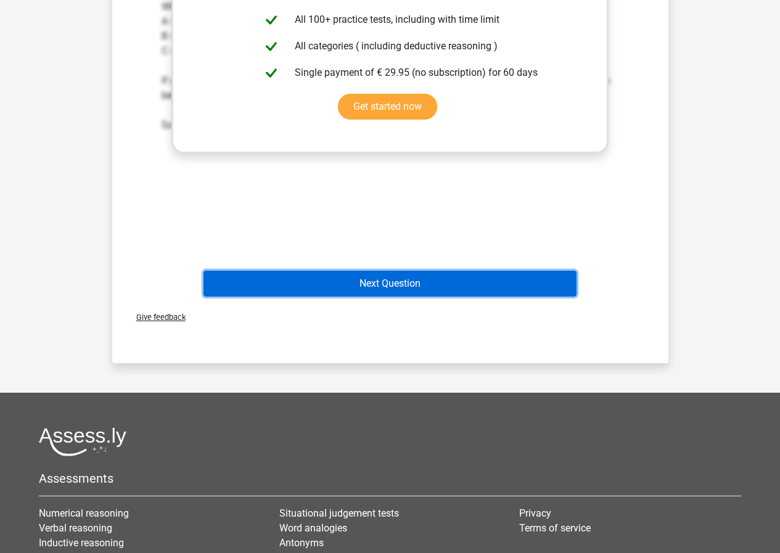
click at [420, 291] on button "Next Question" at bounding box center [389, 284] width 373 height 26
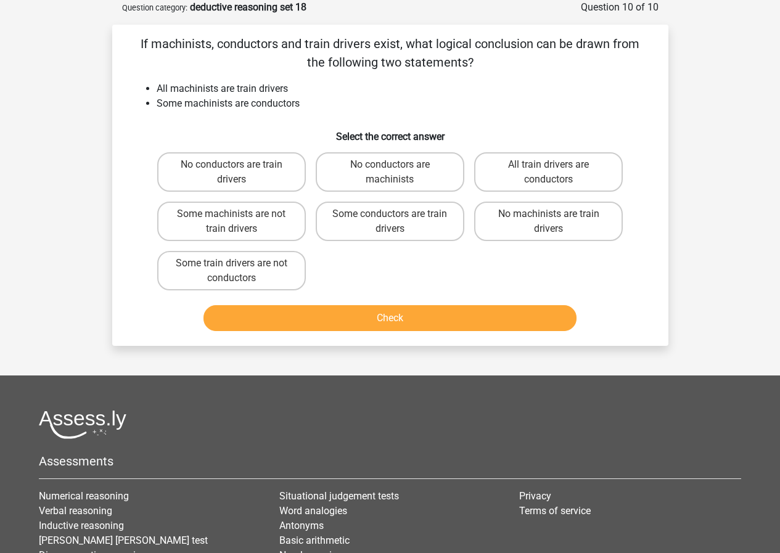
scroll to position [0, 0]
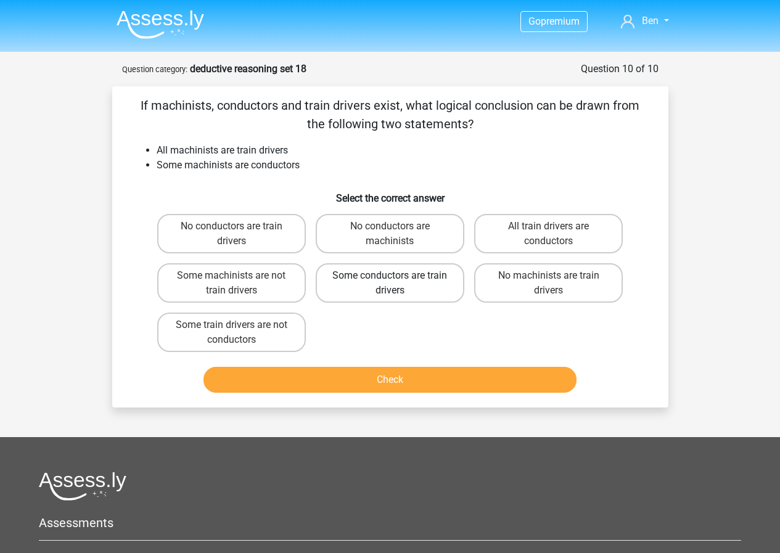
click at [410, 279] on label "Some conductors are train drivers" at bounding box center [390, 282] width 149 height 39
click at [397, 279] on input "Some conductors are train drivers" at bounding box center [393, 279] width 8 height 8
radio input "true"
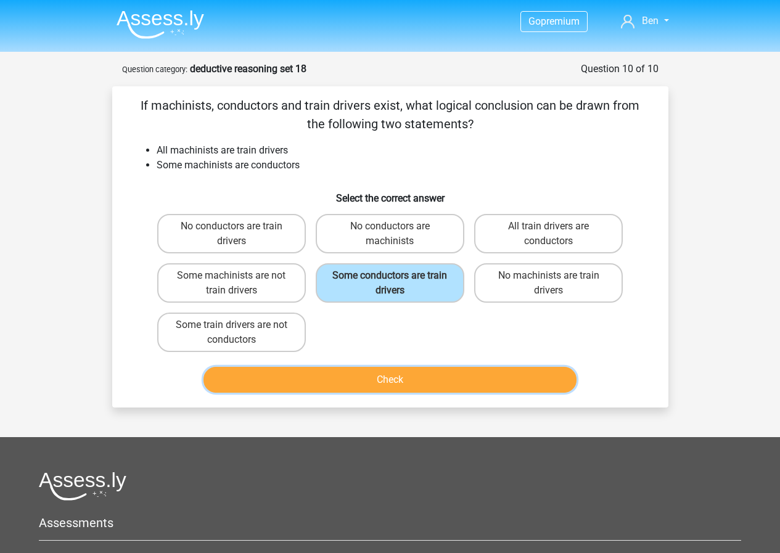
click at [410, 378] on button "Check" at bounding box center [389, 380] width 373 height 26
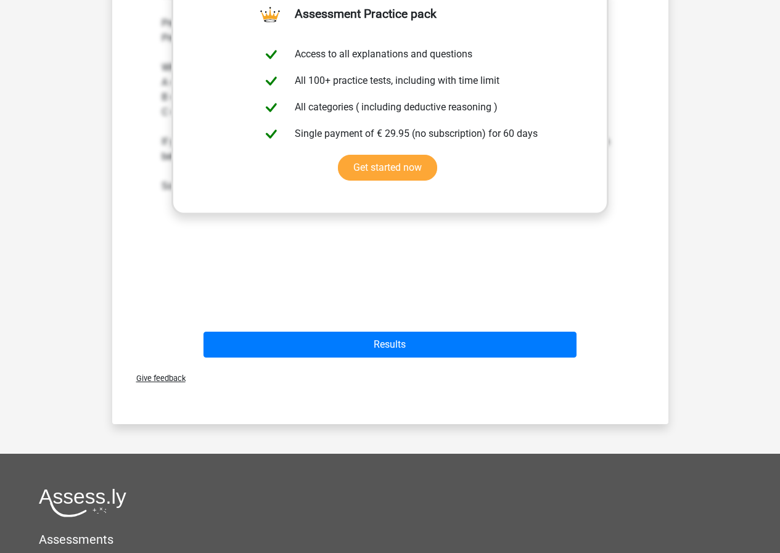
scroll to position [493, 0]
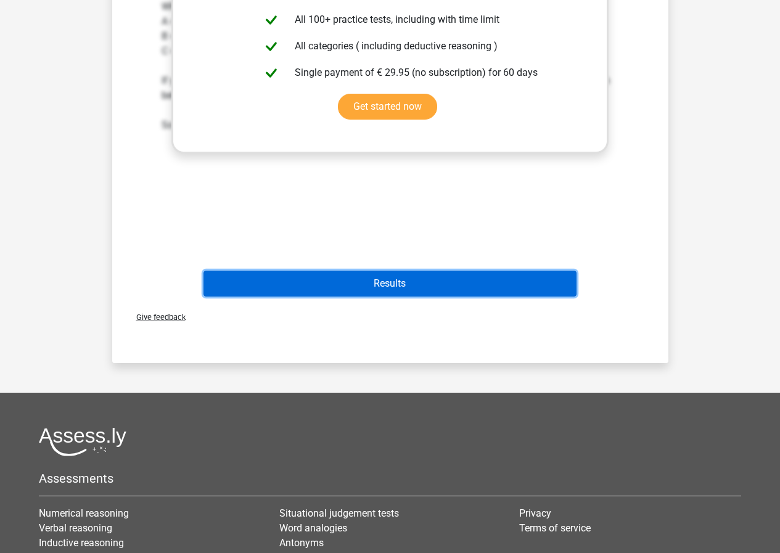
click at [401, 277] on button "Results" at bounding box center [389, 284] width 373 height 26
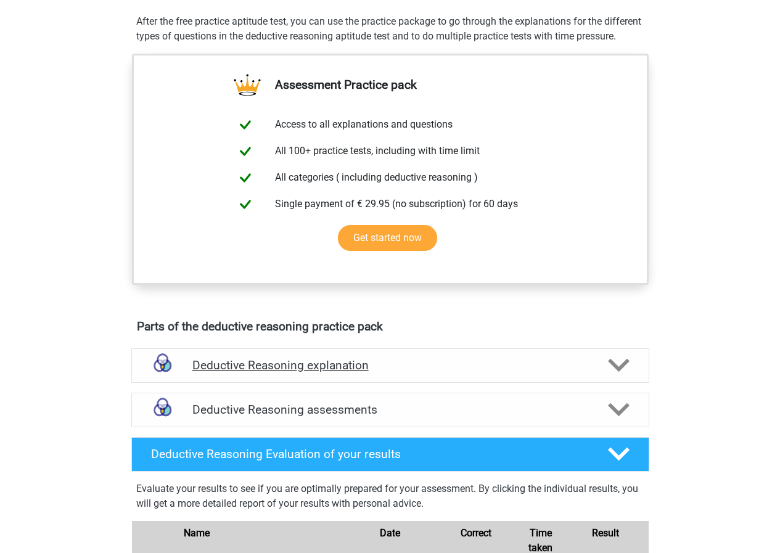
click at [368, 383] on div "Deductive Reasoning explanation" at bounding box center [390, 365] width 518 height 35
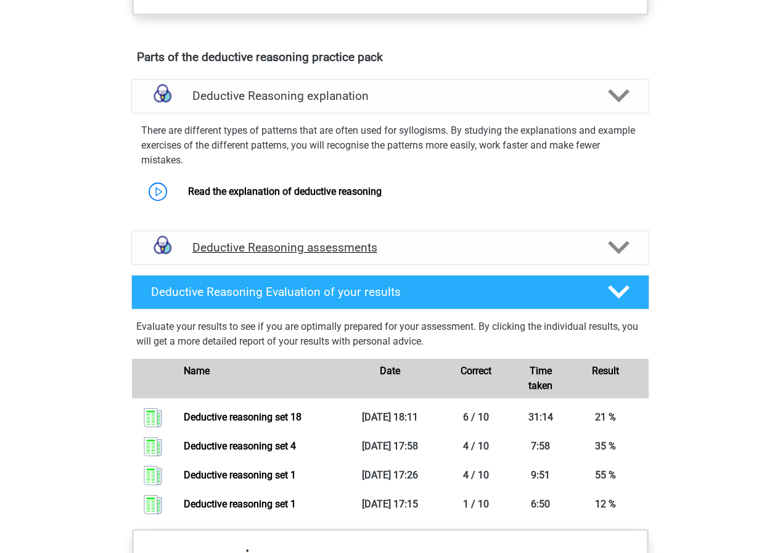
scroll to position [704, 0]
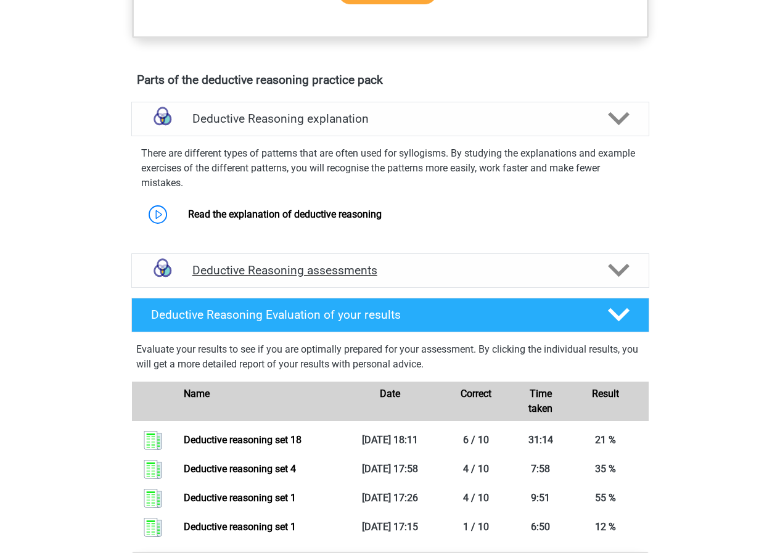
click at [311, 277] on h4 "Deductive Reasoning assessments" at bounding box center [390, 270] width 396 height 14
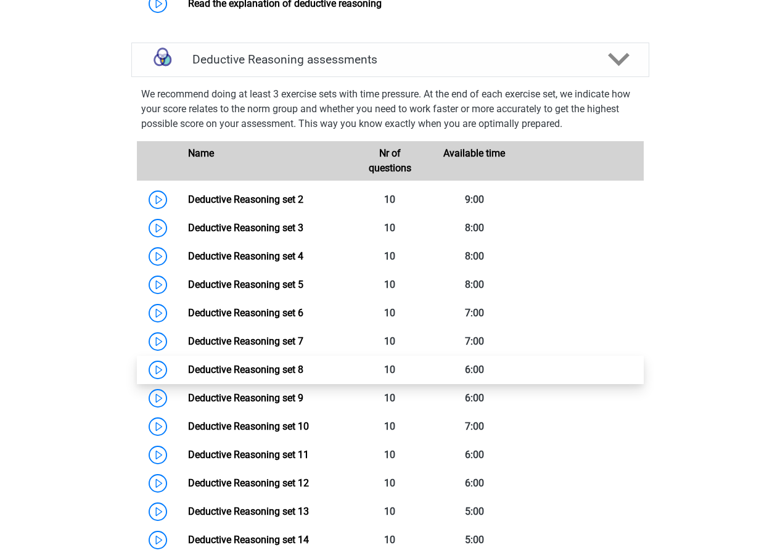
scroll to position [951, 0]
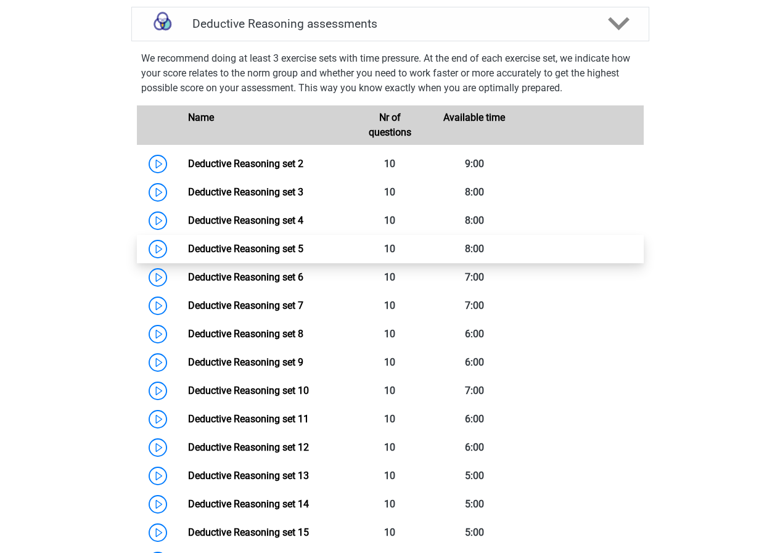
click at [284, 255] on link "Deductive Reasoning set 5" at bounding box center [245, 249] width 115 height 12
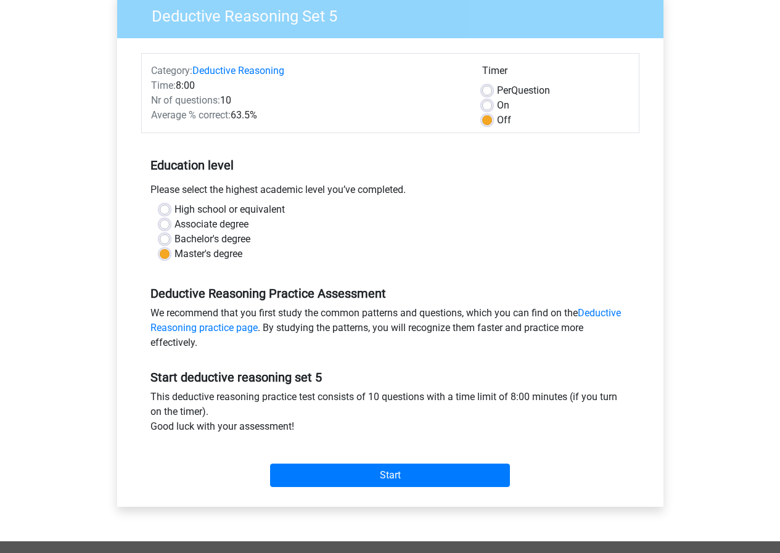
scroll to position [123, 0]
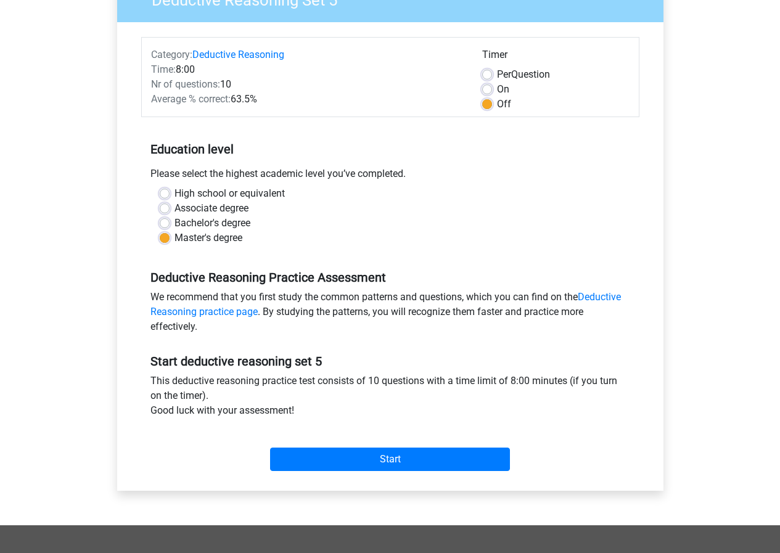
drag, startPoint x: 411, startPoint y: 423, endPoint x: 402, endPoint y: 447, distance: 25.0
click at [406, 436] on div "Start" at bounding box center [390, 449] width 498 height 53
click at [402, 447] on div "Start" at bounding box center [390, 449] width 498 height 43
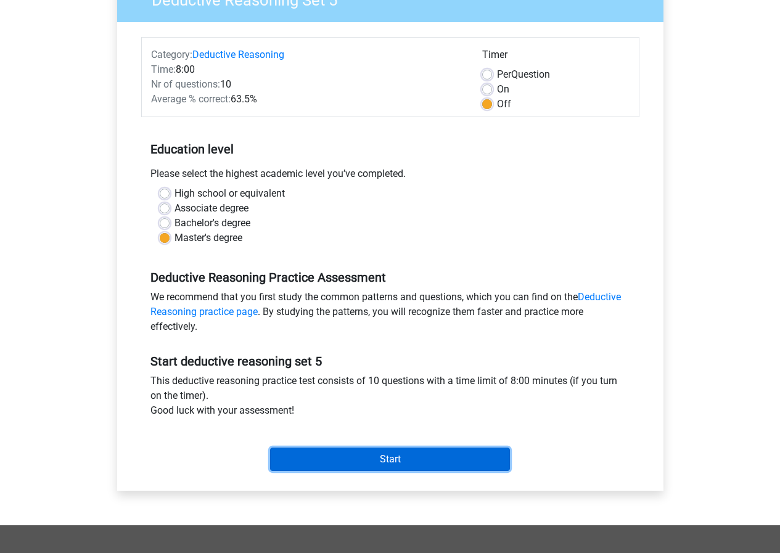
click at [399, 454] on input "Start" at bounding box center [390, 458] width 240 height 23
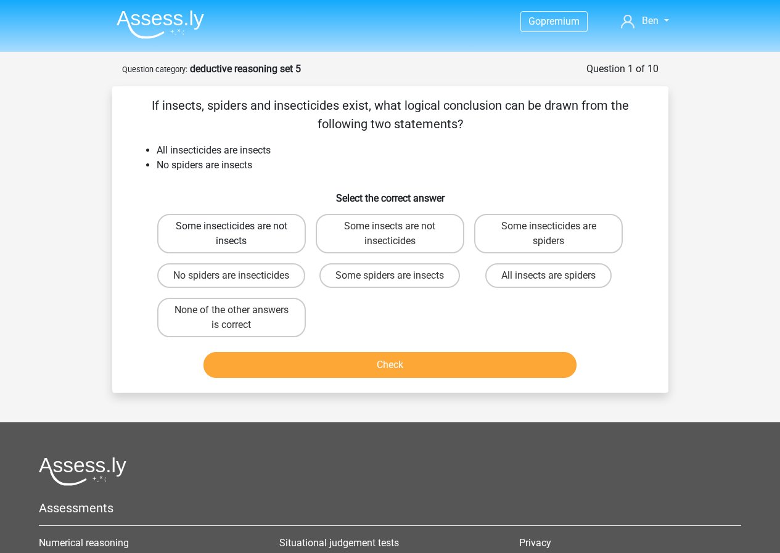
click at [200, 234] on label "Some insecticides are not insects" at bounding box center [231, 233] width 149 height 39
click at [231, 234] on input "Some insecticides are not insects" at bounding box center [235, 230] width 8 height 8
radio input "true"
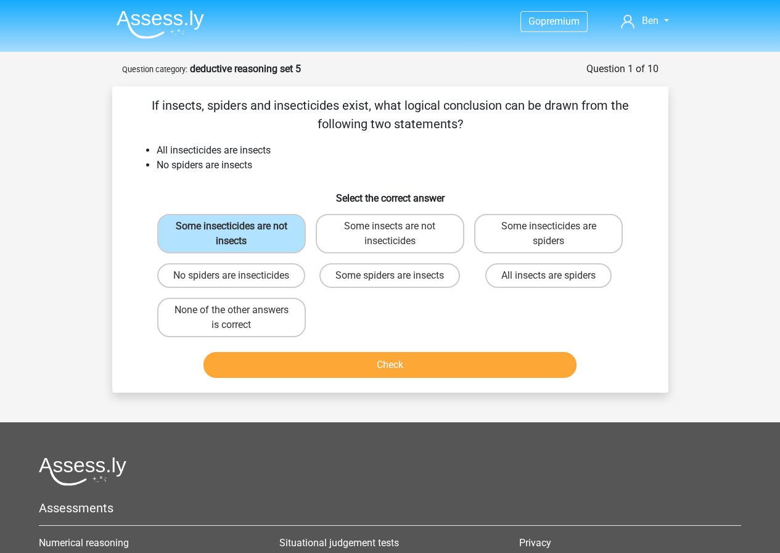
click at [336, 393] on div "If insects, spiders and insecticides exist, what logical conclusion can be draw…" at bounding box center [390, 239] width 556 height 306
click at [340, 378] on button "Check" at bounding box center [389, 365] width 373 height 26
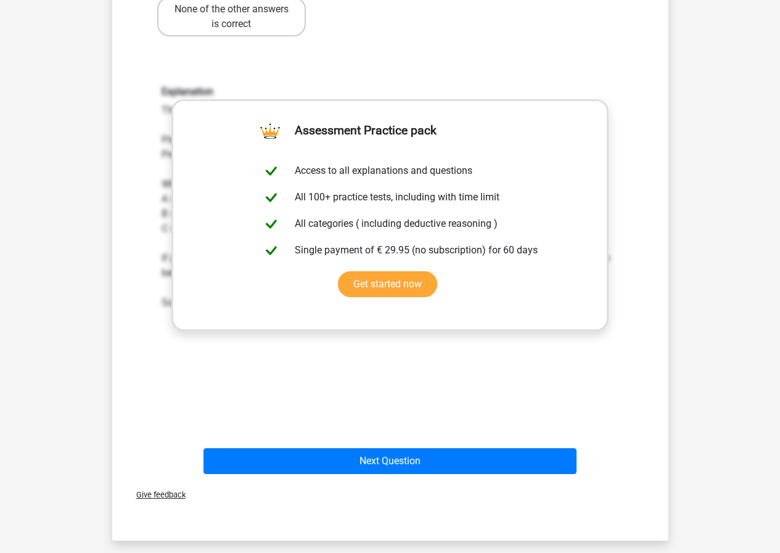
scroll to position [370, 0]
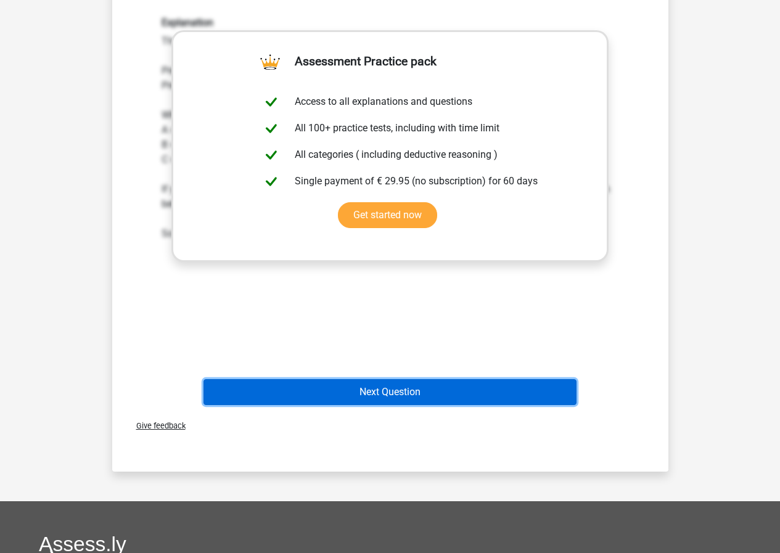
click at [397, 405] on button "Next Question" at bounding box center [389, 392] width 373 height 26
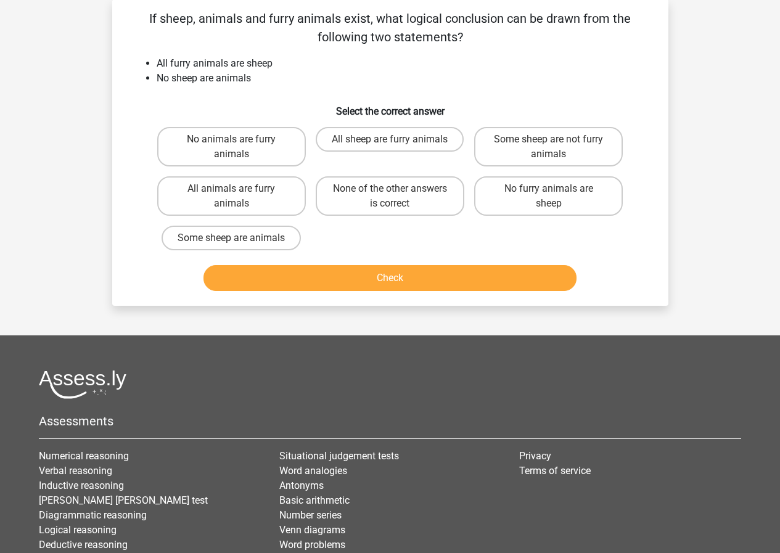
scroll to position [62, 0]
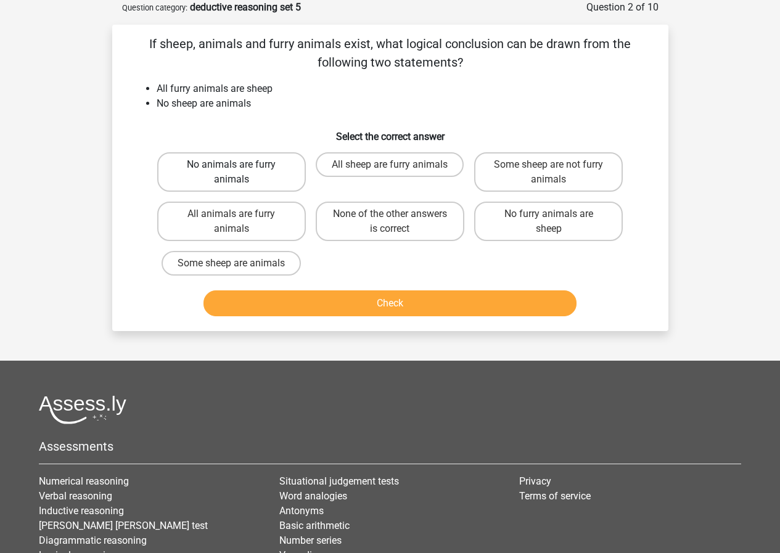
click at [258, 171] on label "No animals are furry animals" at bounding box center [231, 171] width 149 height 39
click at [239, 171] on input "No animals are furry animals" at bounding box center [235, 169] width 8 height 8
radio input "true"
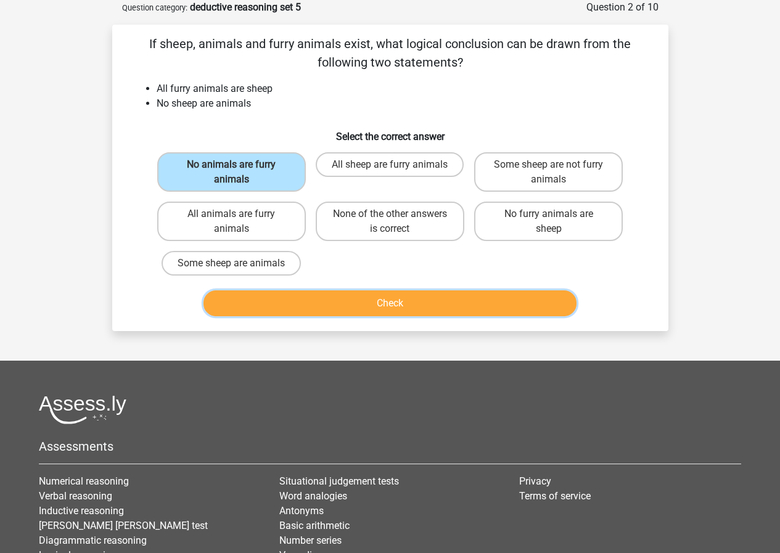
click at [354, 298] on button "Check" at bounding box center [389, 303] width 373 height 26
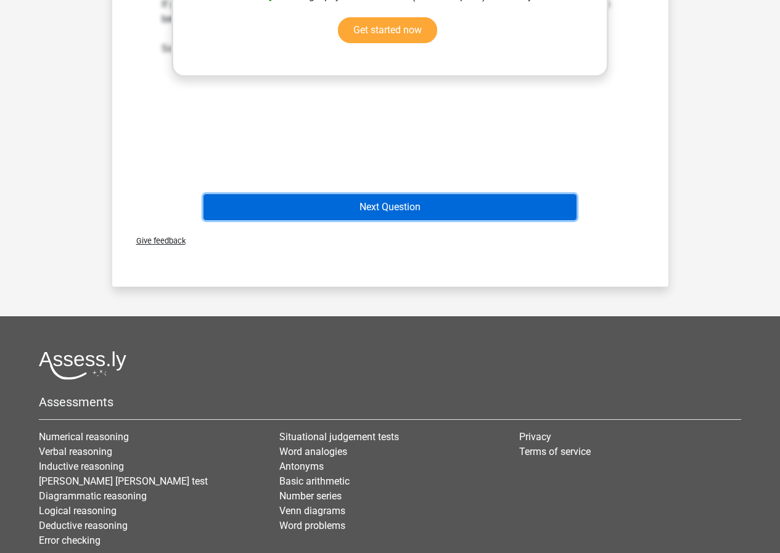
click at [425, 199] on button "Next Question" at bounding box center [389, 207] width 373 height 26
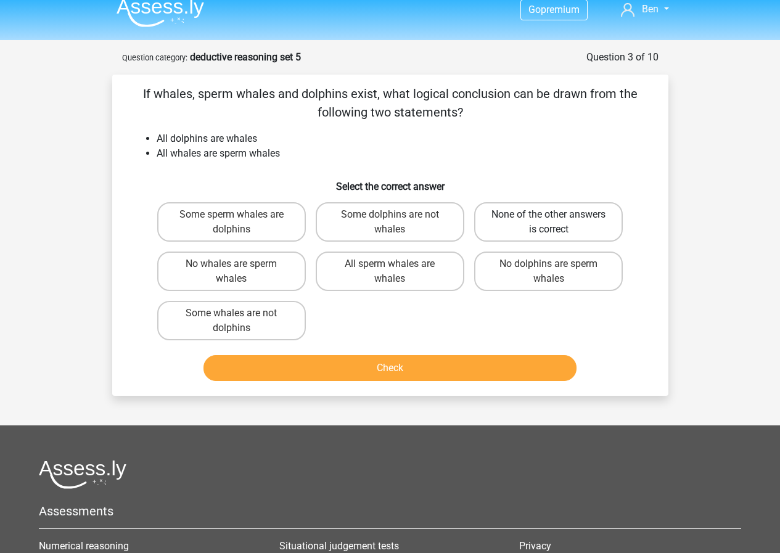
scroll to position [0, 0]
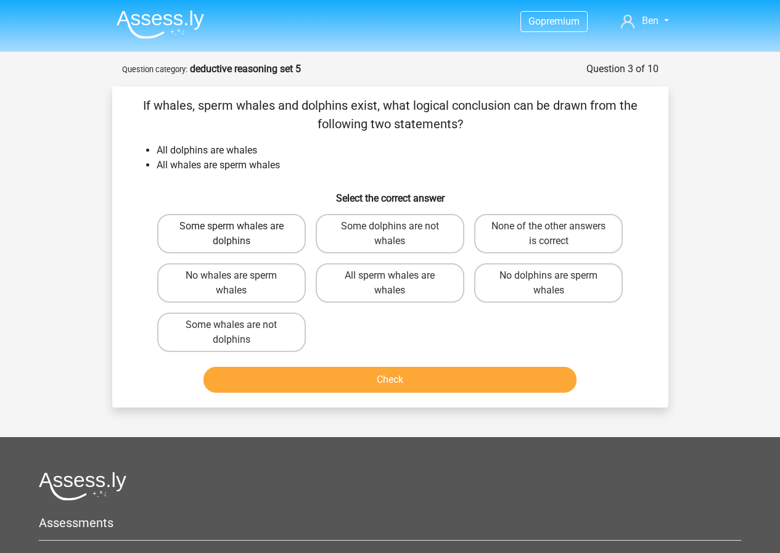
click at [277, 236] on label "Some sperm whales are dolphins" at bounding box center [231, 233] width 149 height 39
click at [239, 234] on input "Some sperm whales are dolphins" at bounding box center [235, 230] width 8 height 8
radio input "true"
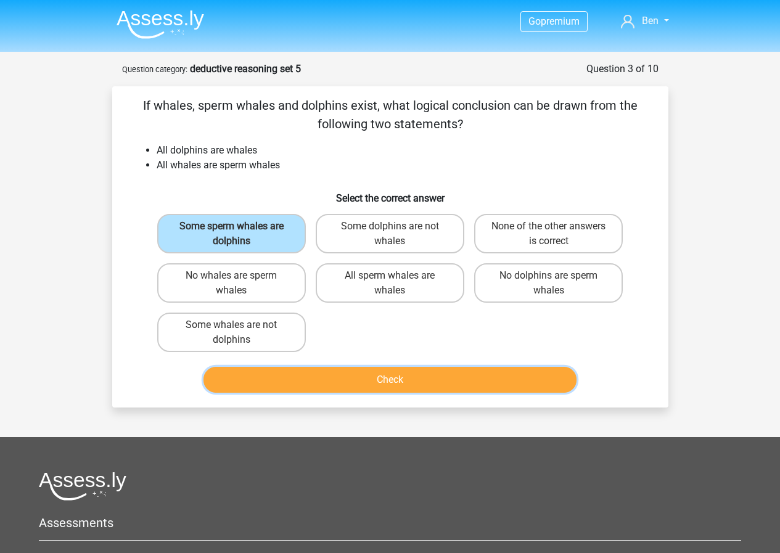
click at [324, 386] on button "Check" at bounding box center [389, 380] width 373 height 26
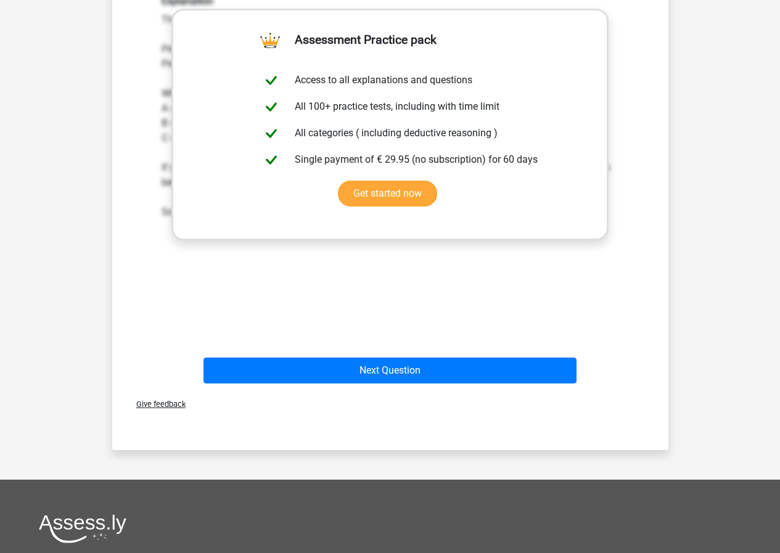
scroll to position [431, 0]
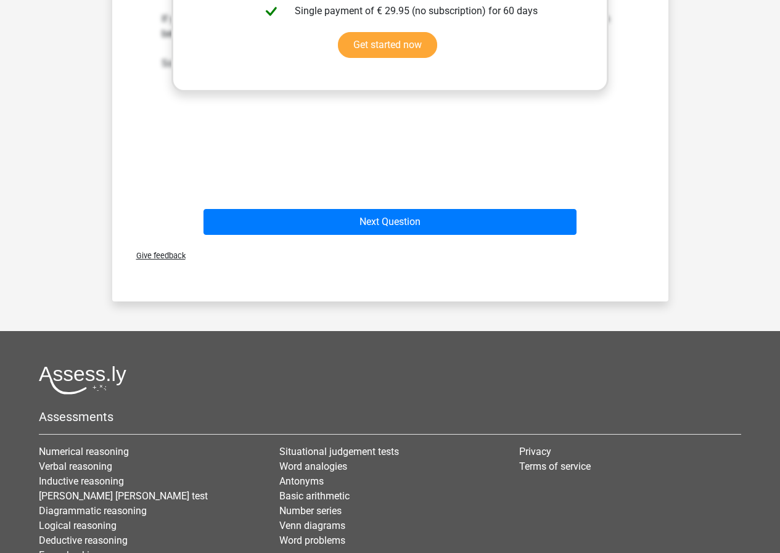
click at [480, 241] on div "Give feedback" at bounding box center [390, 255] width 546 height 31
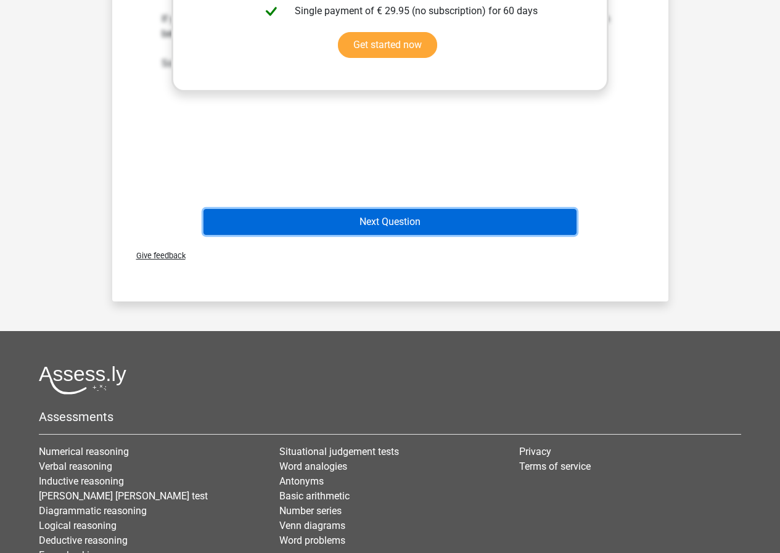
click at [481, 225] on button "Next Question" at bounding box center [389, 222] width 373 height 26
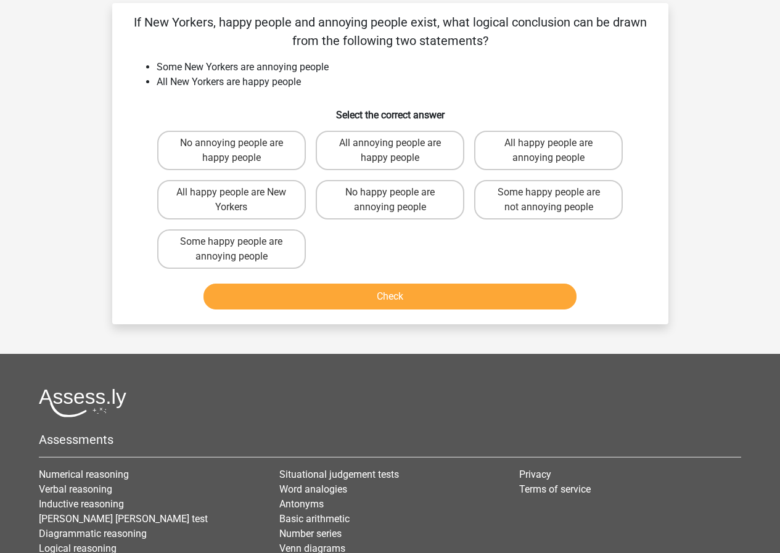
scroll to position [62, 0]
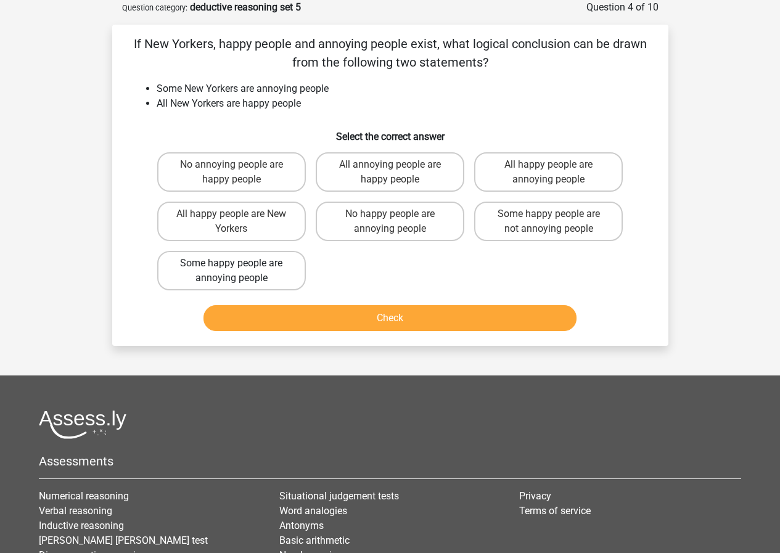
click at [272, 272] on label "Some happy people are annoying people" at bounding box center [231, 270] width 149 height 39
click at [239, 271] on input "Some happy people are annoying people" at bounding box center [235, 267] width 8 height 8
radio input "true"
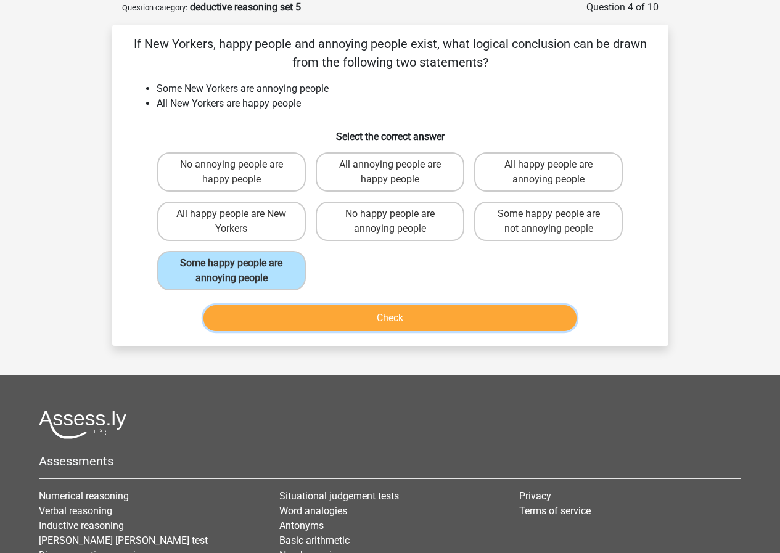
click at [275, 313] on button "Check" at bounding box center [389, 318] width 373 height 26
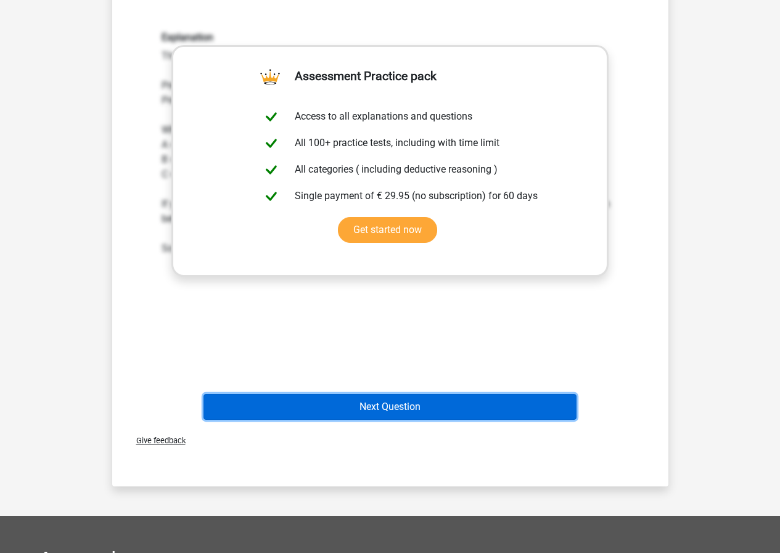
click at [418, 397] on button "Next Question" at bounding box center [389, 407] width 373 height 26
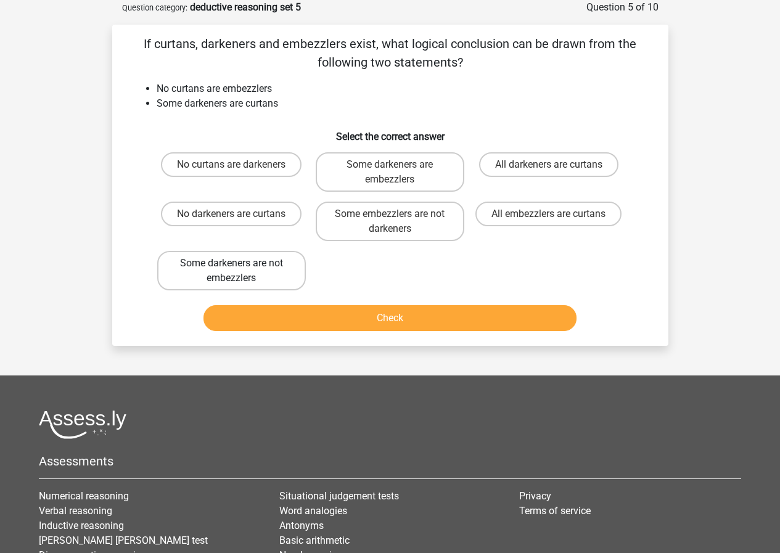
click at [266, 277] on label "Some darkeners are not embezzlers" at bounding box center [231, 270] width 149 height 39
click at [239, 271] on input "Some darkeners are not embezzlers" at bounding box center [235, 267] width 8 height 8
radio input "true"
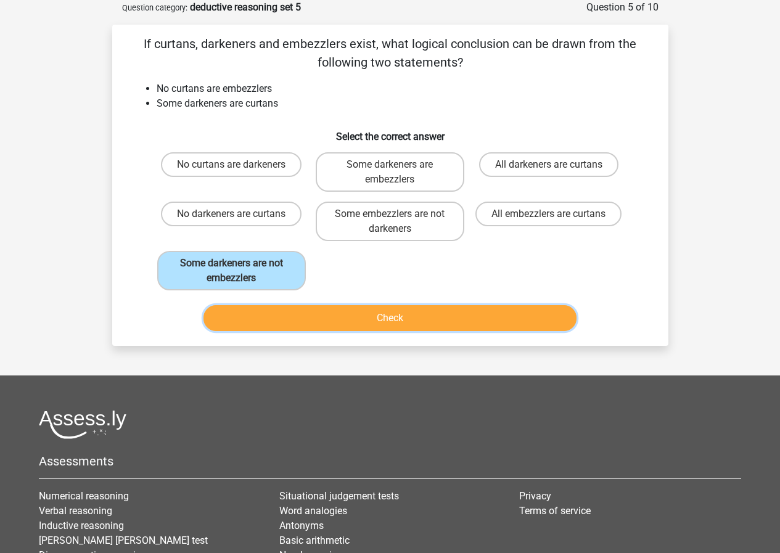
click at [325, 309] on button "Check" at bounding box center [389, 318] width 373 height 26
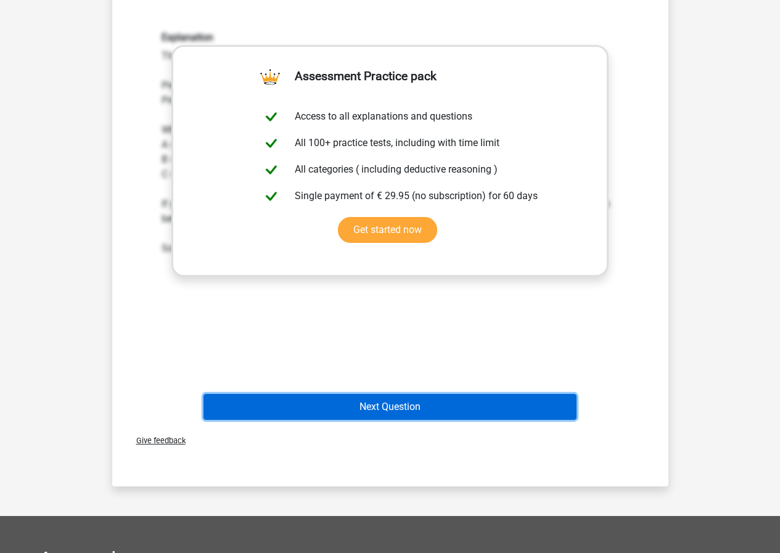
click at [405, 418] on button "Next Question" at bounding box center [389, 407] width 373 height 26
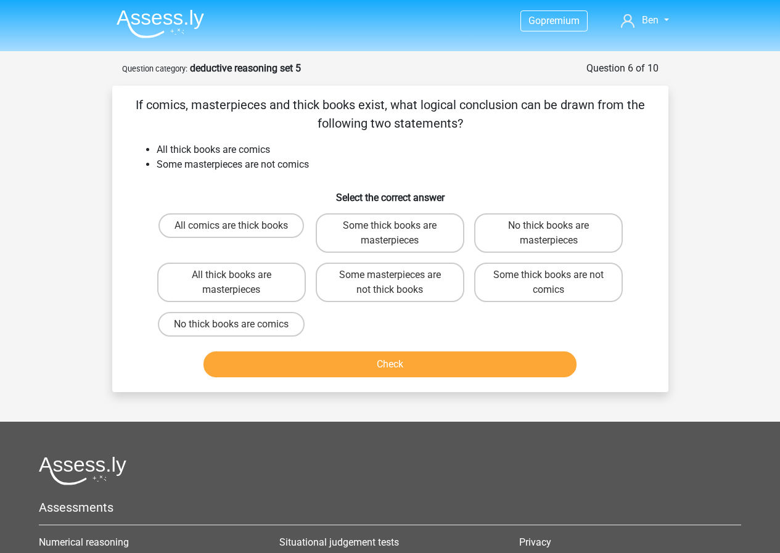
scroll to position [0, 0]
click at [421, 288] on label "Some masterpieces are not thick books" at bounding box center [390, 282] width 149 height 39
click at [397, 283] on input "Some masterpieces are not thick books" at bounding box center [393, 279] width 8 height 8
radio input "true"
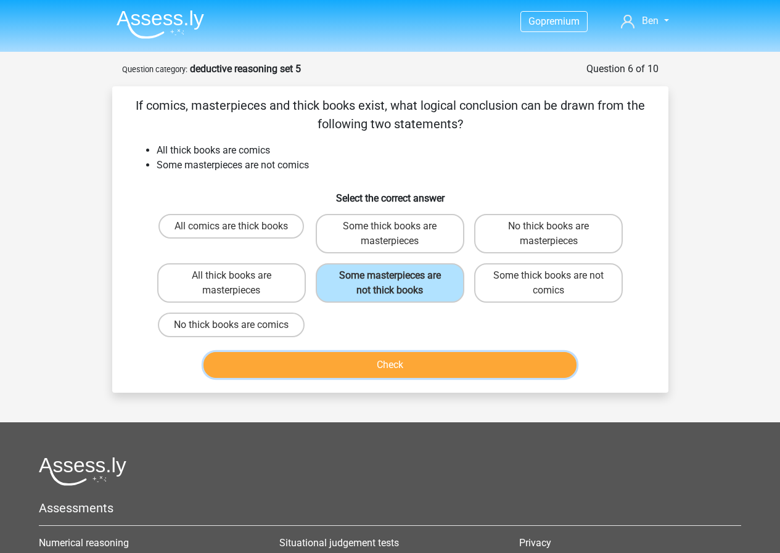
click at [409, 357] on button "Check" at bounding box center [389, 365] width 373 height 26
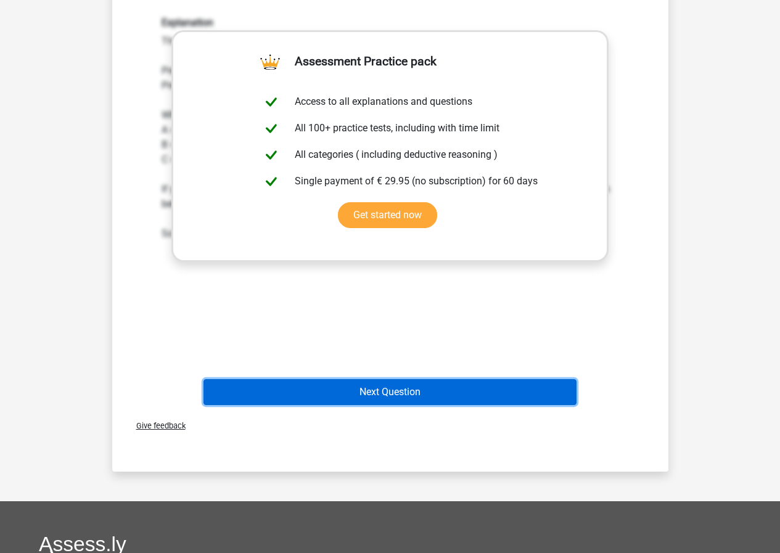
click at [385, 389] on button "Next Question" at bounding box center [389, 392] width 373 height 26
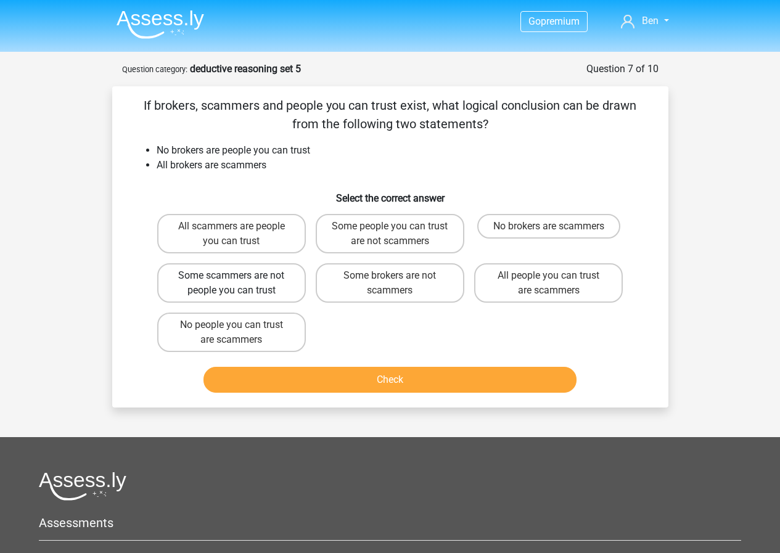
click at [274, 283] on label "Some scammers are not people you can trust" at bounding box center [231, 282] width 149 height 39
click at [239, 283] on input "Some scammers are not people you can trust" at bounding box center [235, 279] width 8 height 8
radio input "true"
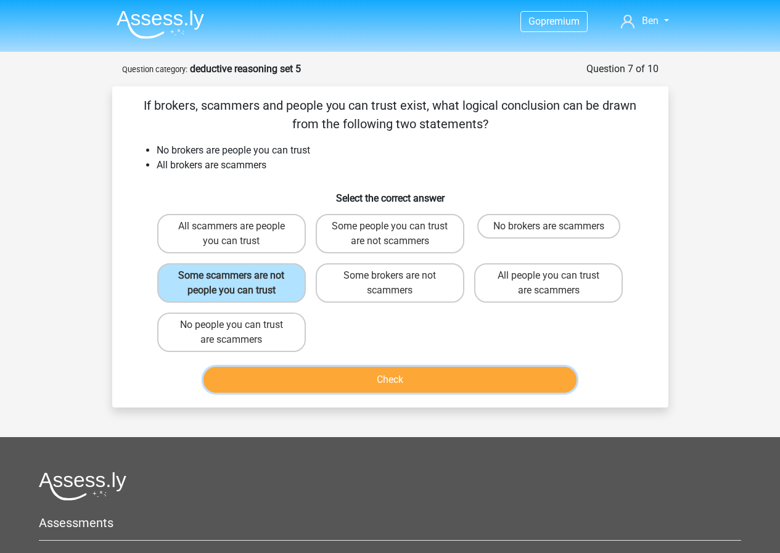
click at [319, 377] on button "Check" at bounding box center [389, 380] width 373 height 26
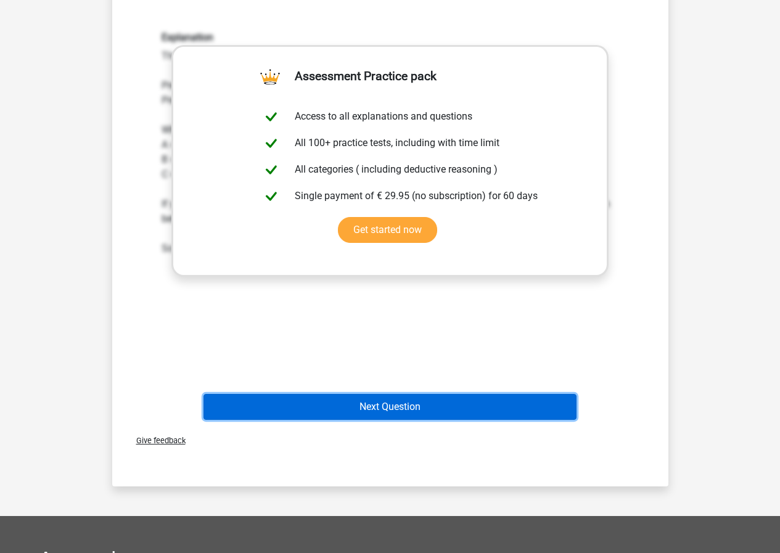
click at [380, 399] on button "Next Question" at bounding box center [389, 407] width 373 height 26
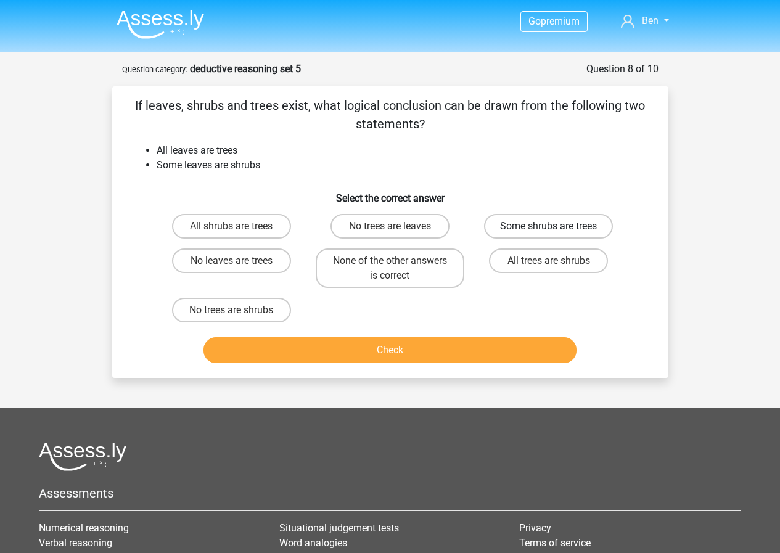
click at [579, 226] on label "Some shrubs are trees" at bounding box center [548, 226] width 129 height 25
click at [556, 226] on input "Some shrubs are trees" at bounding box center [552, 230] width 8 height 8
radio input "true"
click at [474, 370] on div "If leaves, shrubs and trees exist, what logical conclusion can be drawn from th…" at bounding box center [390, 231] width 556 height 291
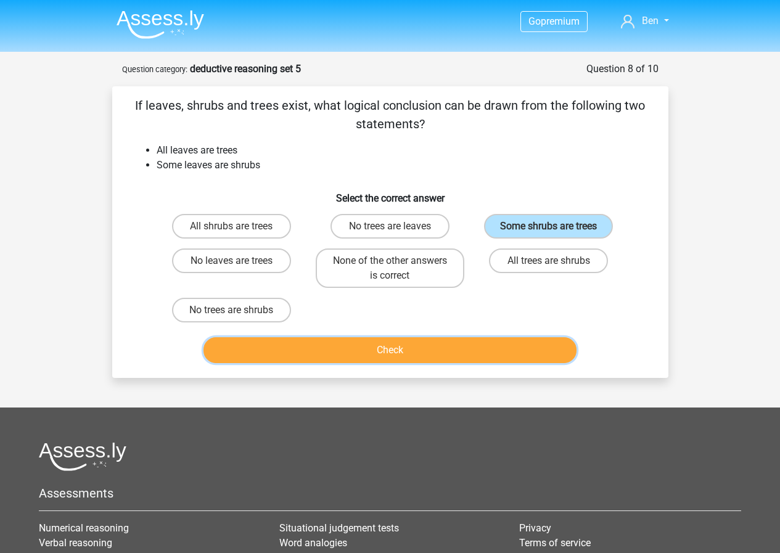
click at [476, 360] on button "Check" at bounding box center [389, 350] width 373 height 26
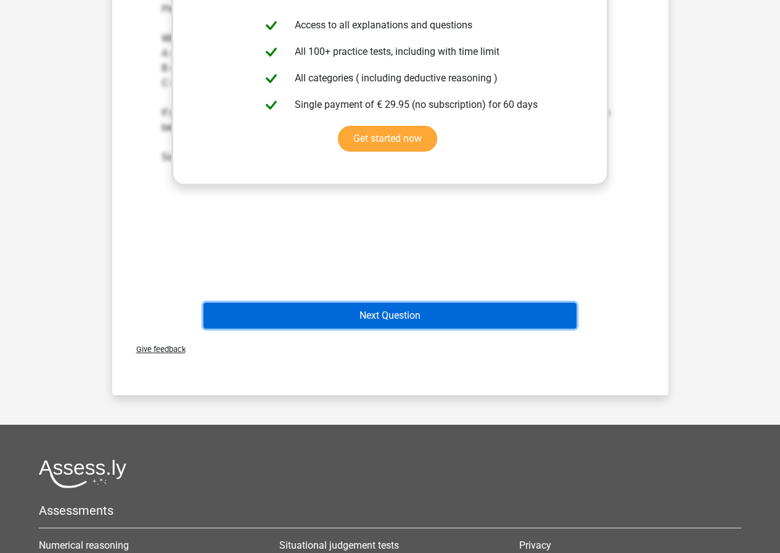
click at [452, 324] on button "Next Question" at bounding box center [389, 316] width 373 height 26
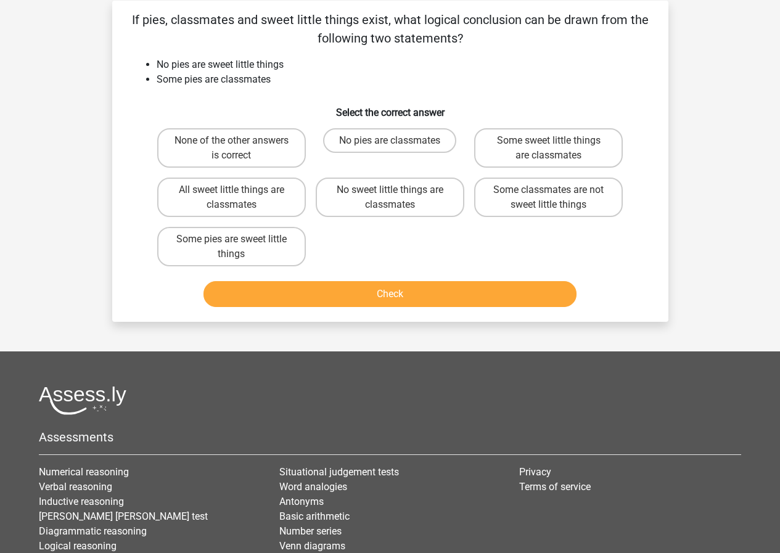
scroll to position [62, 0]
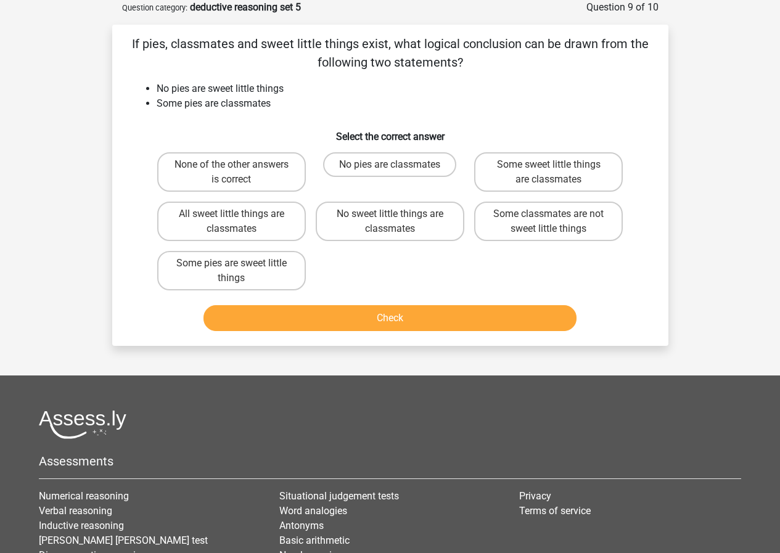
click at [399, 552] on li "Number series" at bounding box center [390, 555] width 222 height 15
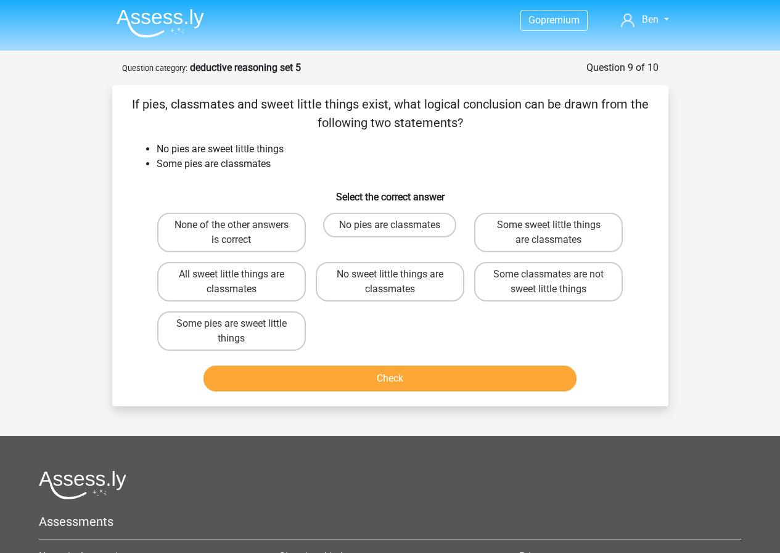
scroll to position [0, 0]
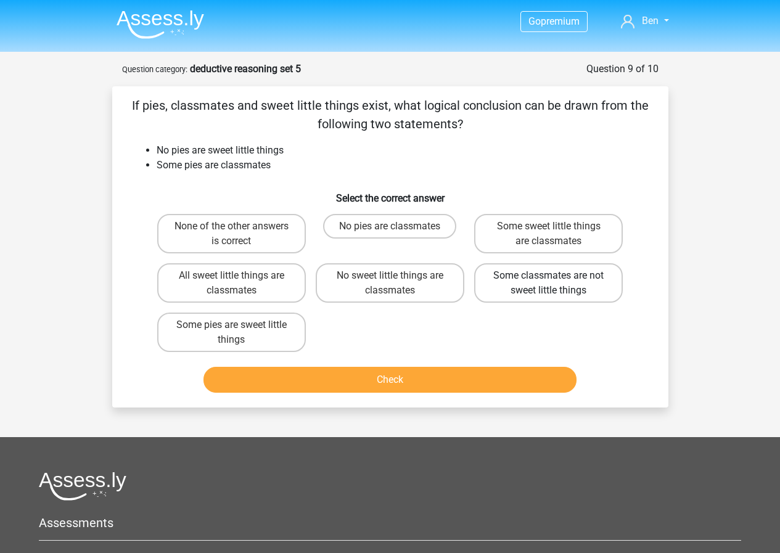
click at [593, 283] on label "Some classmates are not sweet little things" at bounding box center [548, 282] width 149 height 39
click at [556, 283] on input "Some classmates are not sweet little things" at bounding box center [552, 279] width 8 height 8
radio input "true"
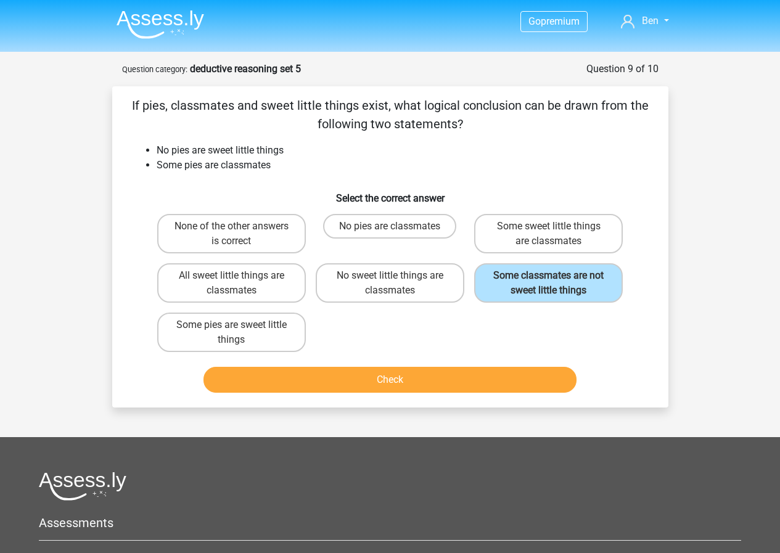
click at [536, 361] on div "If pies, classmates and sweet little things exist, what logical conclusion can …" at bounding box center [390, 246] width 546 height 301
click at [516, 380] on button "Check" at bounding box center [389, 380] width 373 height 26
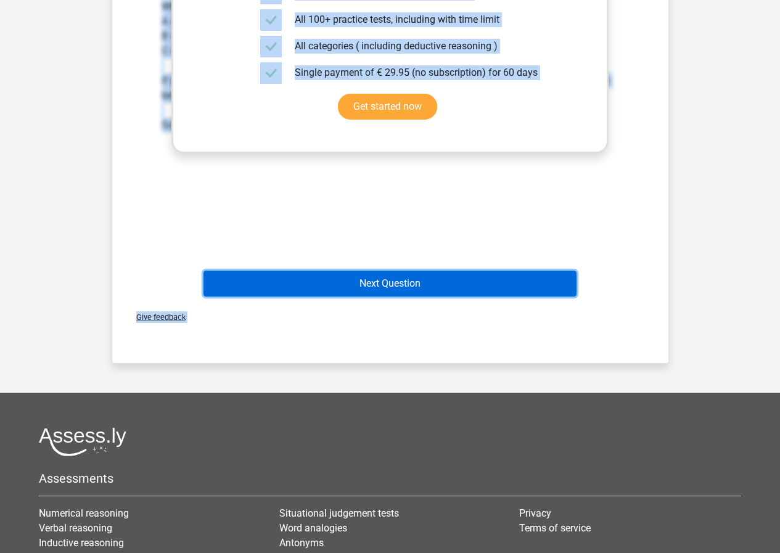
click at [446, 291] on button "Next Question" at bounding box center [389, 284] width 373 height 26
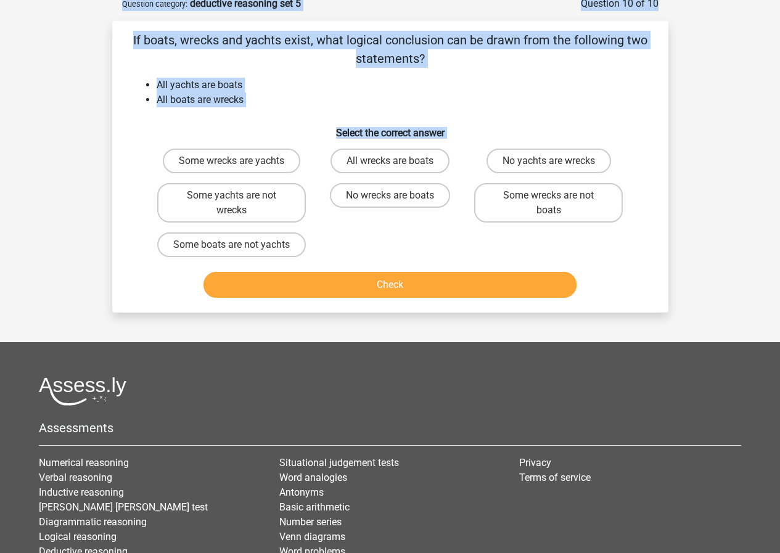
scroll to position [62, 0]
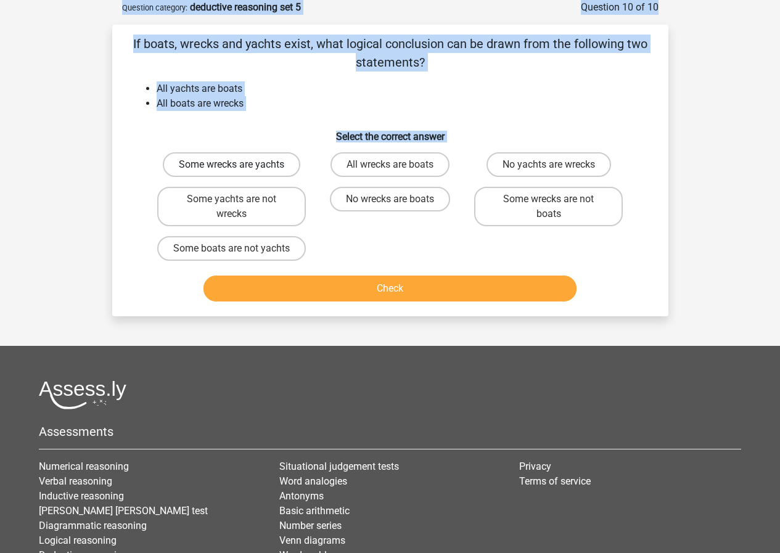
click at [274, 171] on label "Some wrecks are yachts" at bounding box center [231, 164] width 137 height 25
click at [239, 171] on input "Some wrecks are yachts" at bounding box center [235, 169] width 8 height 8
radio input "true"
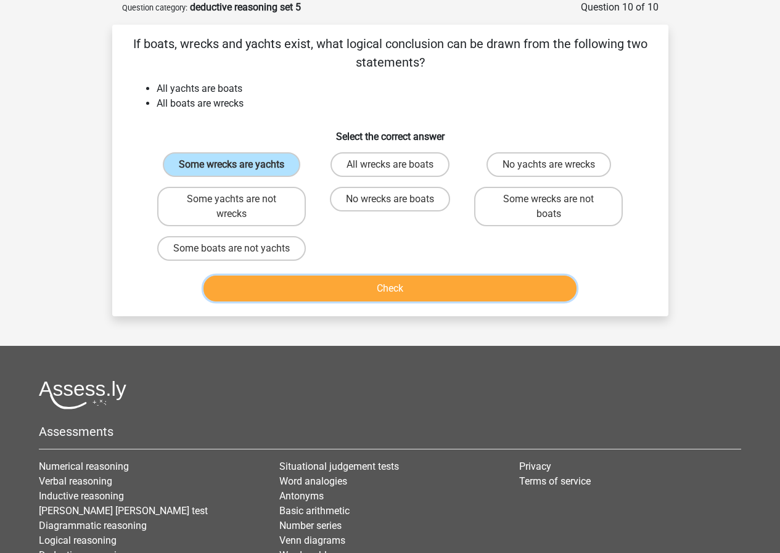
click at [361, 298] on button "Check" at bounding box center [389, 288] width 373 height 26
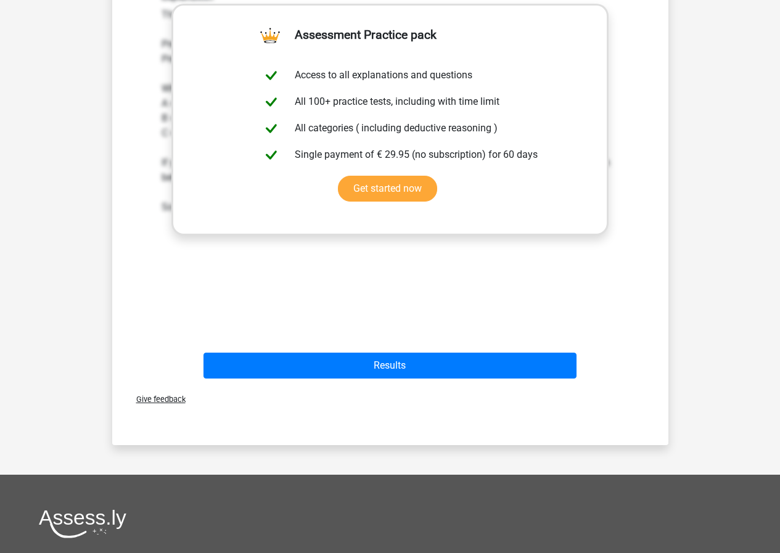
scroll to position [493, 0]
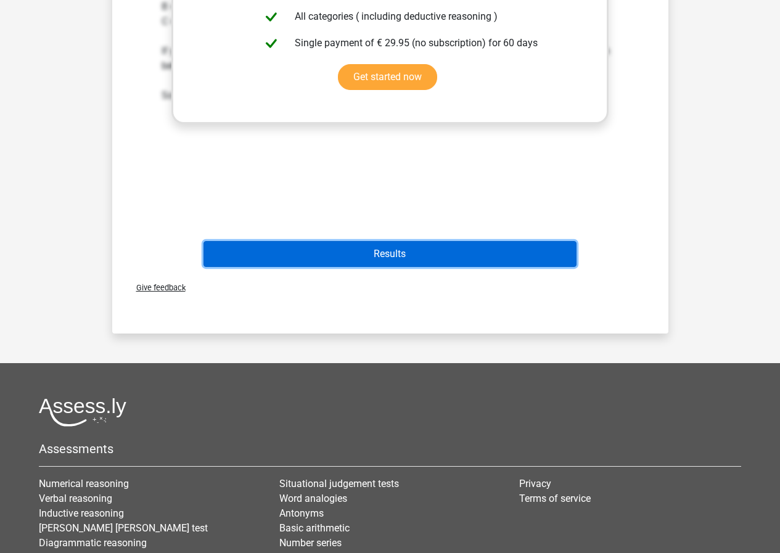
click at [400, 267] on button "Results" at bounding box center [389, 254] width 373 height 26
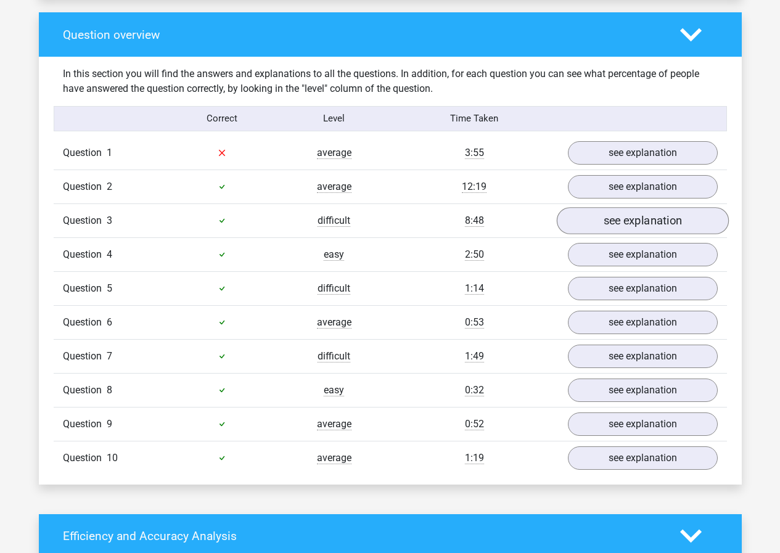
scroll to position [863, 0]
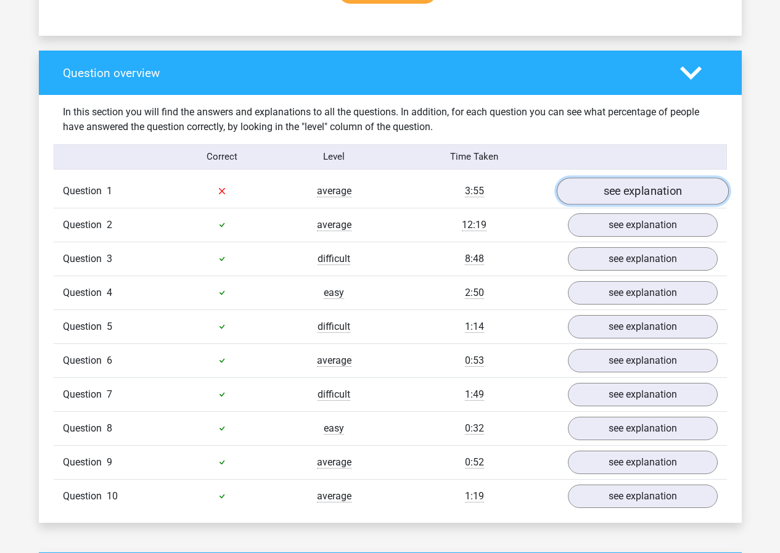
click at [617, 184] on link "see explanation" at bounding box center [642, 190] width 172 height 27
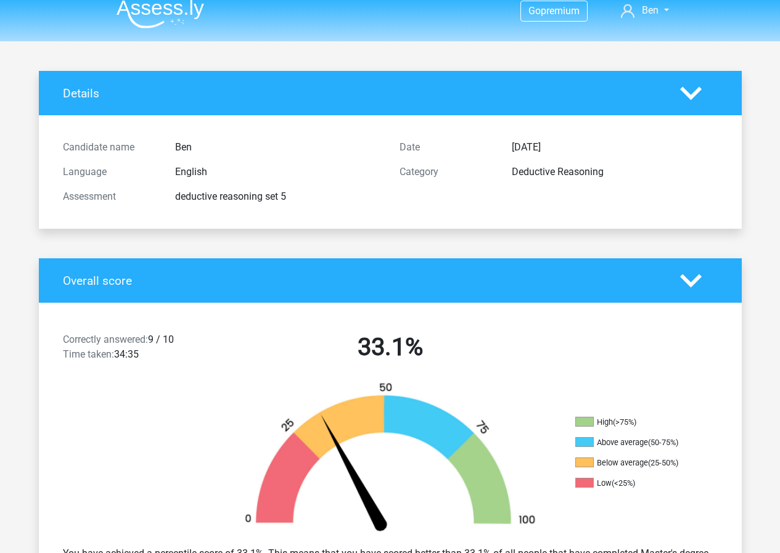
scroll to position [0, 0]
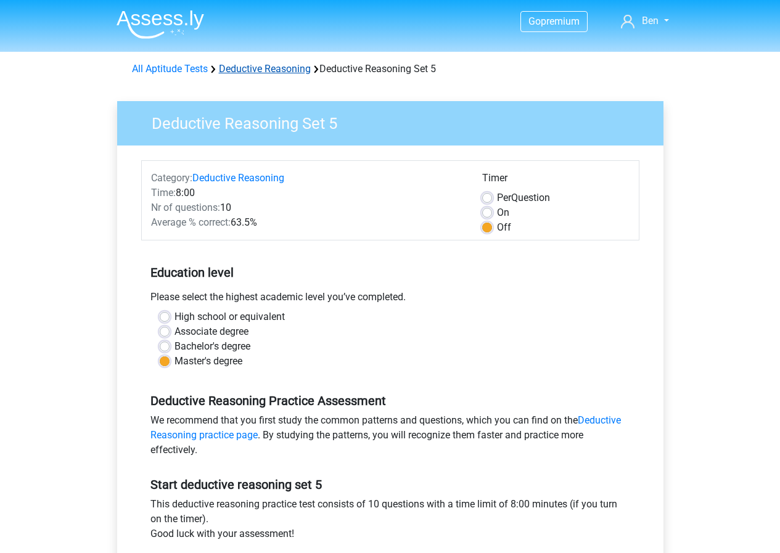
click at [293, 67] on link "Deductive Reasoning" at bounding box center [265, 69] width 92 height 12
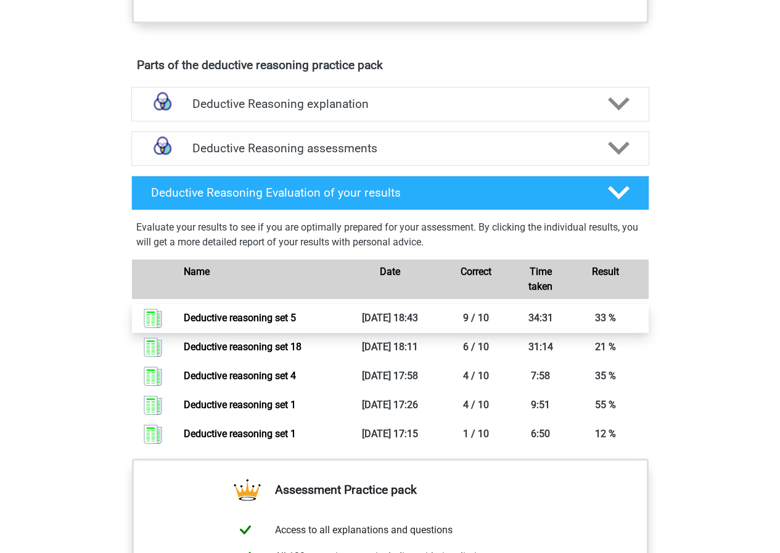
scroll to position [739, 0]
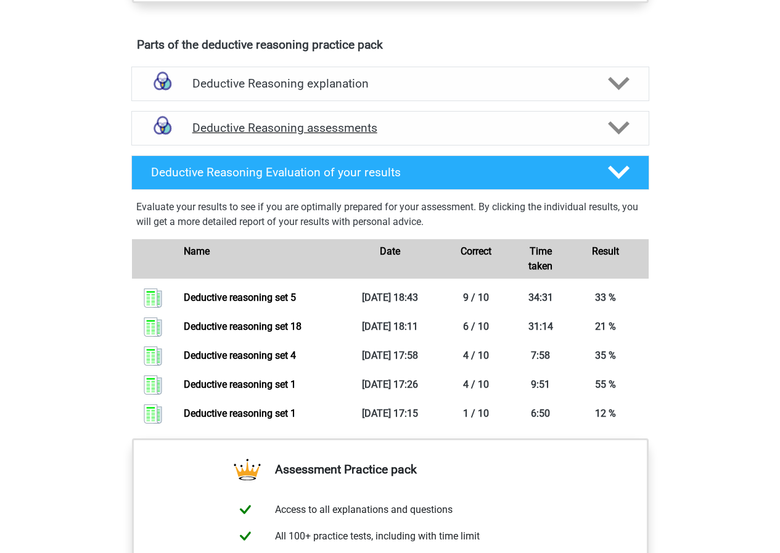
click at [425, 135] on h4 "Deductive Reasoning assessments" at bounding box center [390, 128] width 396 height 14
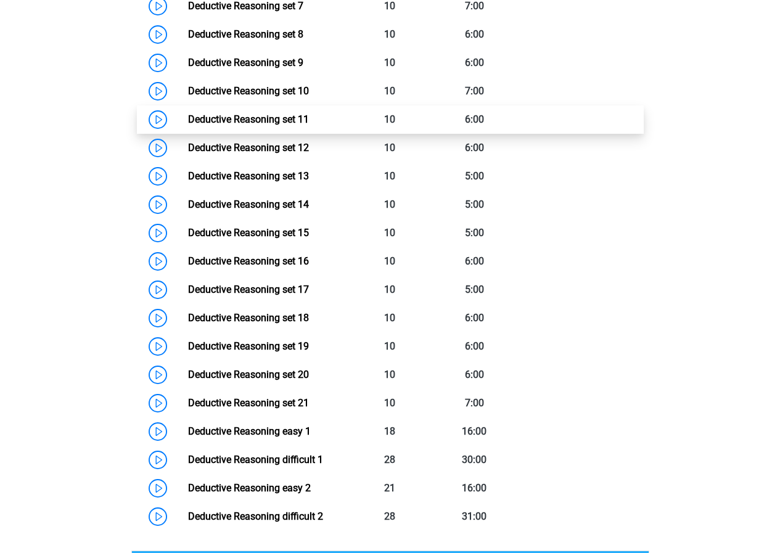
scroll to position [1109, 0]
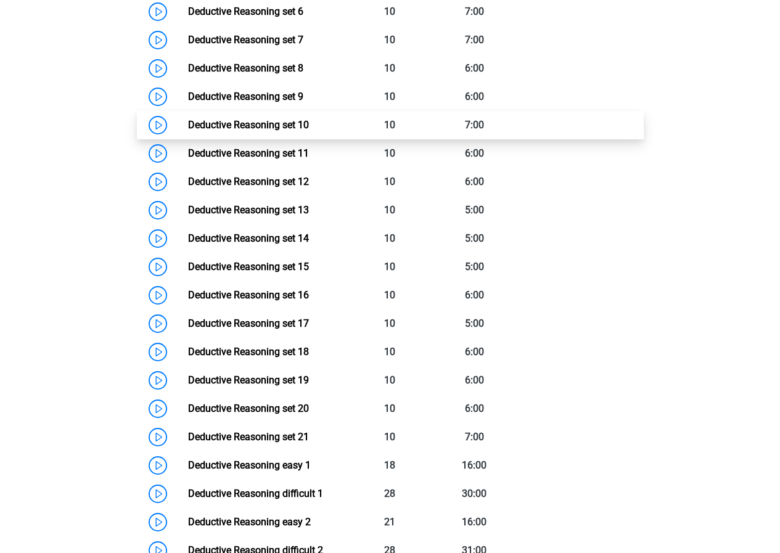
click at [280, 131] on link "Deductive Reasoning set 10" at bounding box center [248, 125] width 121 height 12
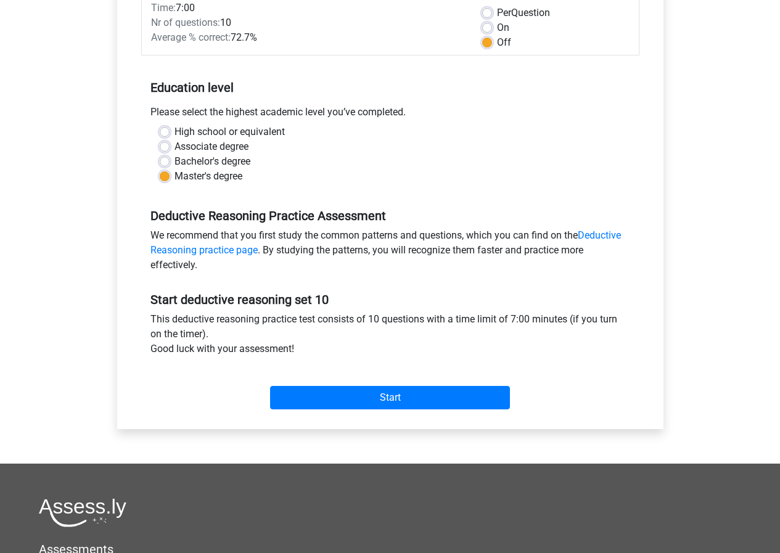
scroll to position [246, 0]
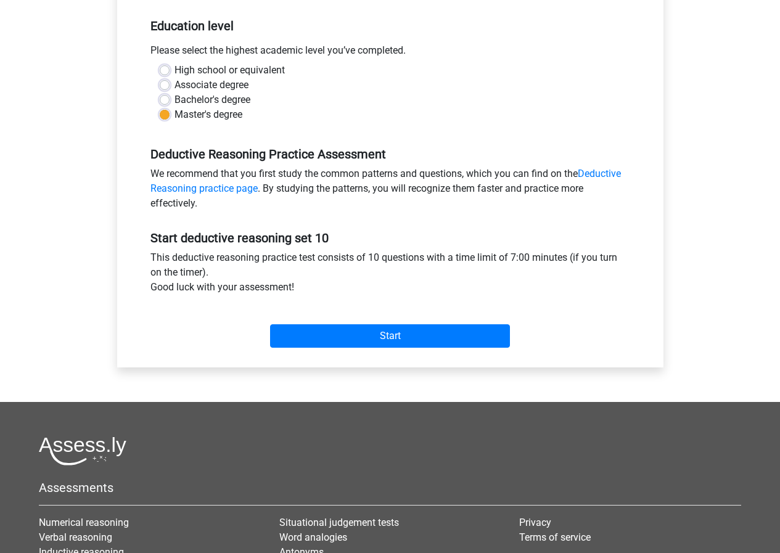
drag, startPoint x: 349, startPoint y: 308, endPoint x: 340, endPoint y: 274, distance: 35.9
click at [340, 274] on div "Start deductive reasoning set 10 This deductive reasoning practice test consist…" at bounding box center [390, 284] width 498 height 137
click at [354, 312] on div "Start" at bounding box center [390, 325] width 498 height 43
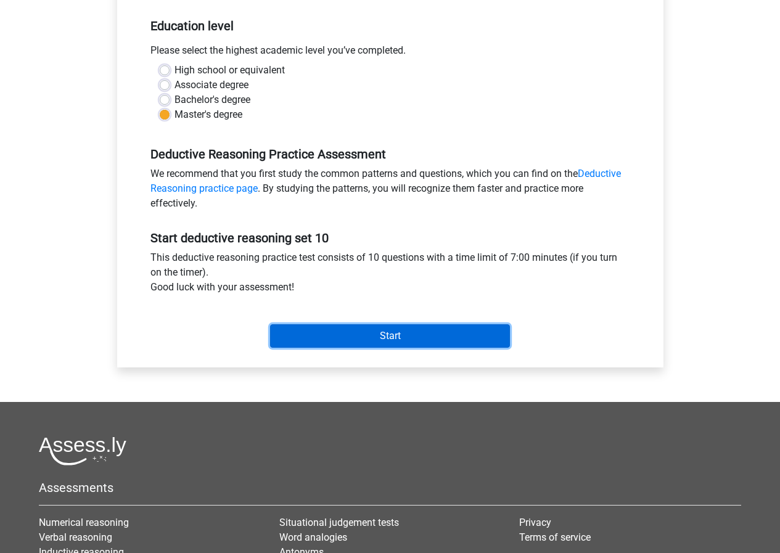
click at [357, 340] on input "Start" at bounding box center [390, 335] width 240 height 23
click at [359, 329] on input "Start" at bounding box center [390, 335] width 240 height 23
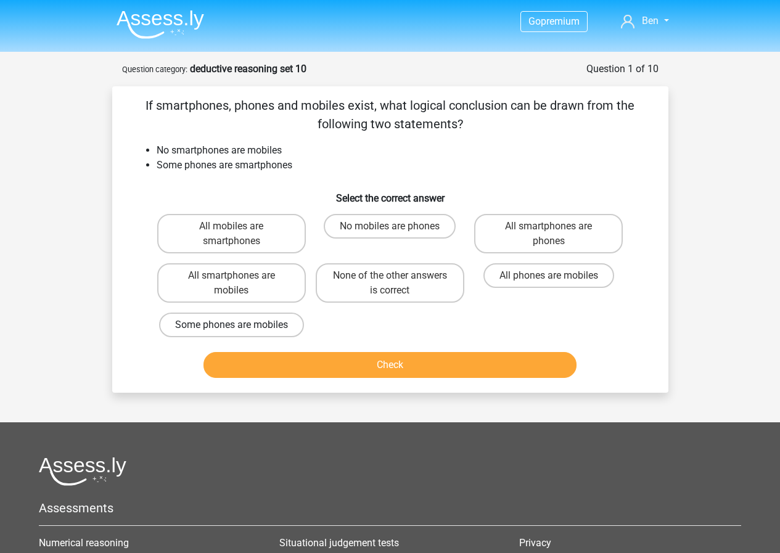
click at [278, 332] on label "Some phones are mobiles" at bounding box center [231, 324] width 145 height 25
click at [239, 332] on input "Some phones are mobiles" at bounding box center [235, 329] width 8 height 8
radio input "true"
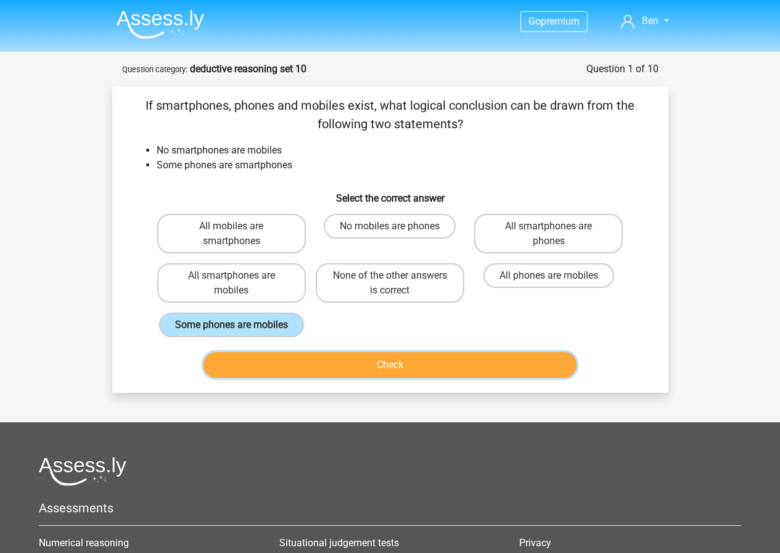
click at [311, 364] on button "Check" at bounding box center [389, 365] width 373 height 26
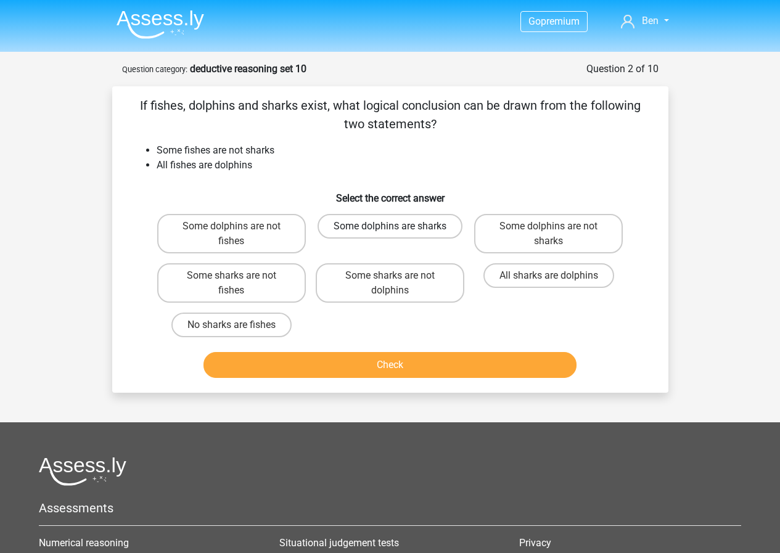
click at [409, 227] on label "Some dolphins are sharks" at bounding box center [389, 226] width 145 height 25
click at [397, 227] on input "Some dolphins are sharks" at bounding box center [393, 230] width 8 height 8
radio input "true"
click at [578, 234] on label "Some dolphins are not sharks" at bounding box center [548, 233] width 149 height 39
click at [556, 234] on input "Some dolphins are not sharks" at bounding box center [552, 230] width 8 height 8
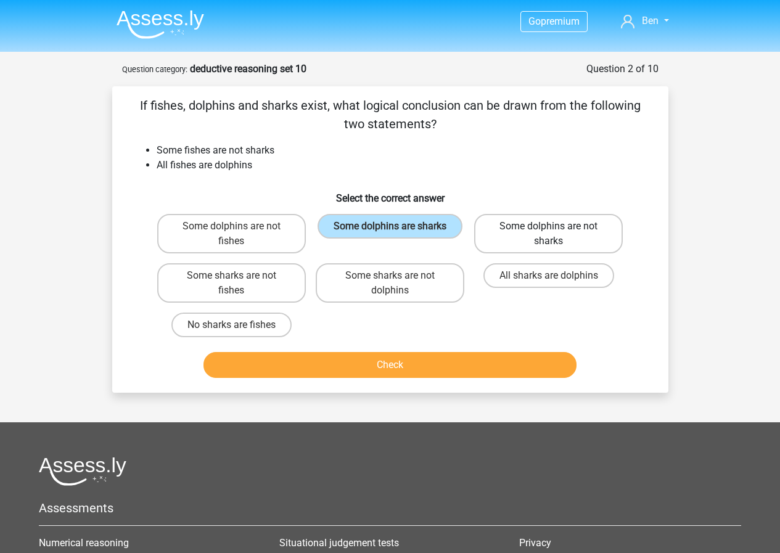
radio input "true"
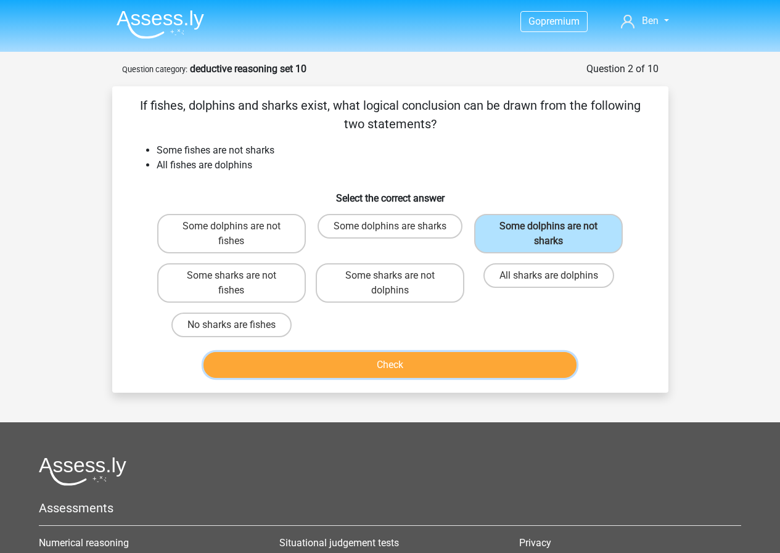
click at [507, 371] on button "Check" at bounding box center [389, 365] width 373 height 26
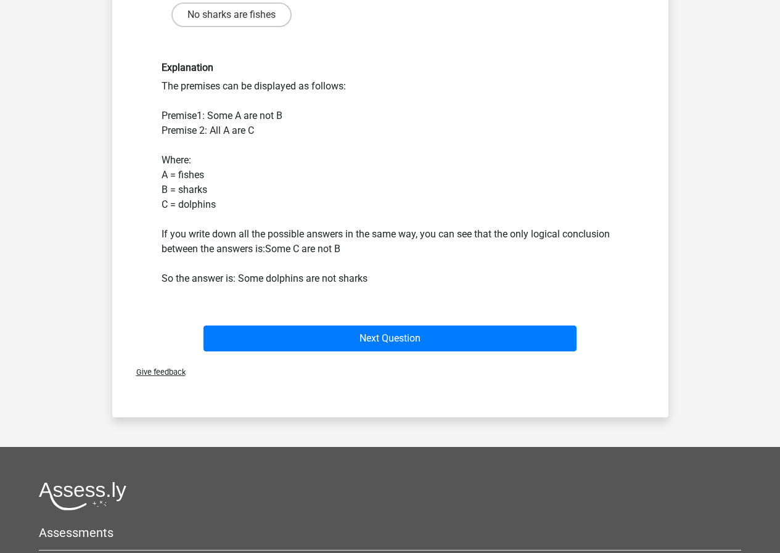
scroll to position [370, 0]
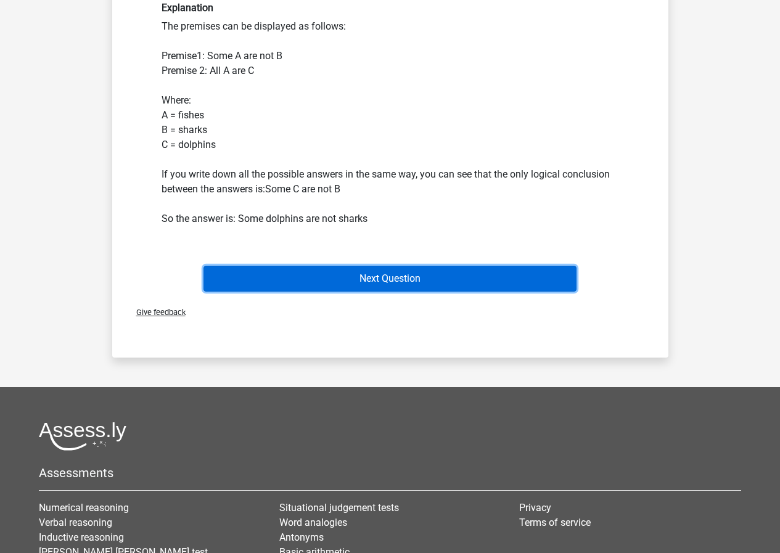
click at [435, 287] on button "Next Question" at bounding box center [389, 279] width 373 height 26
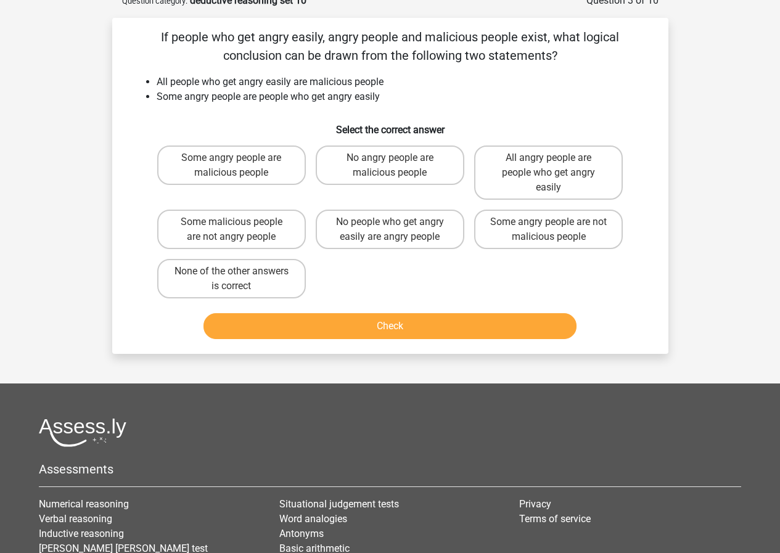
scroll to position [62, 0]
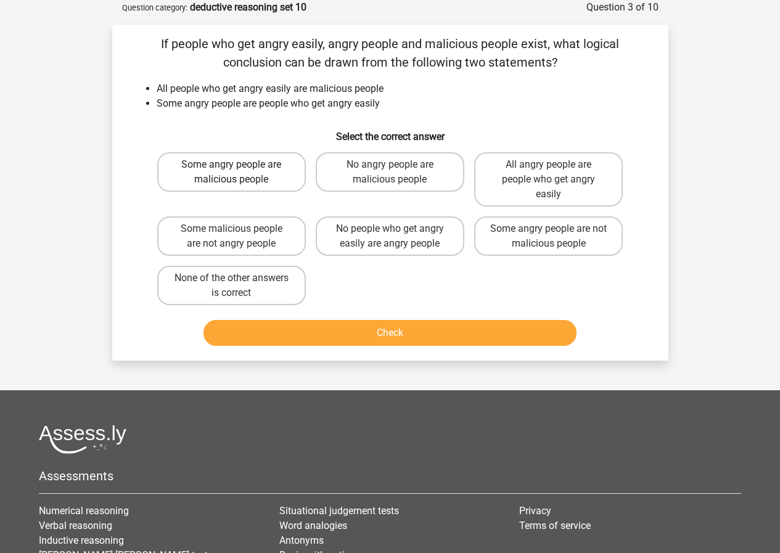
click at [264, 181] on label "Some angry people are malicious people" at bounding box center [231, 171] width 149 height 39
click at [239, 173] on input "Some angry people are malicious people" at bounding box center [235, 169] width 8 height 8
radio input "true"
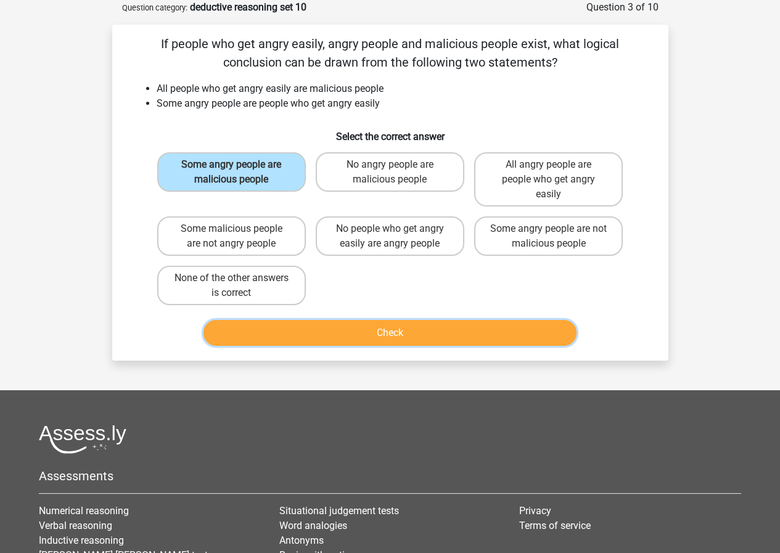
click at [341, 329] on button "Check" at bounding box center [389, 333] width 373 height 26
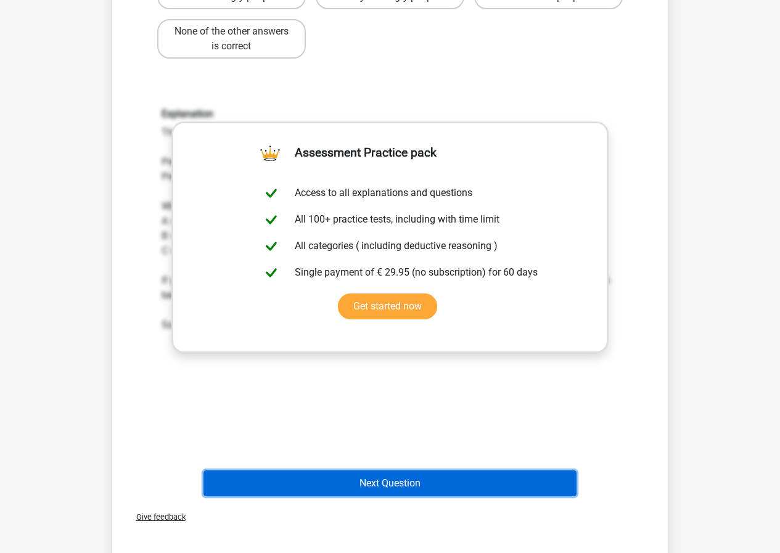
click at [461, 478] on button "Next Question" at bounding box center [389, 483] width 373 height 26
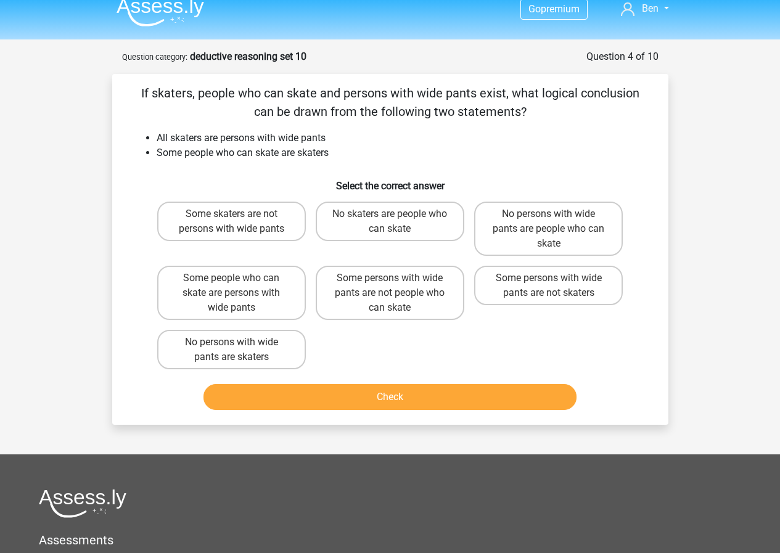
scroll to position [0, 0]
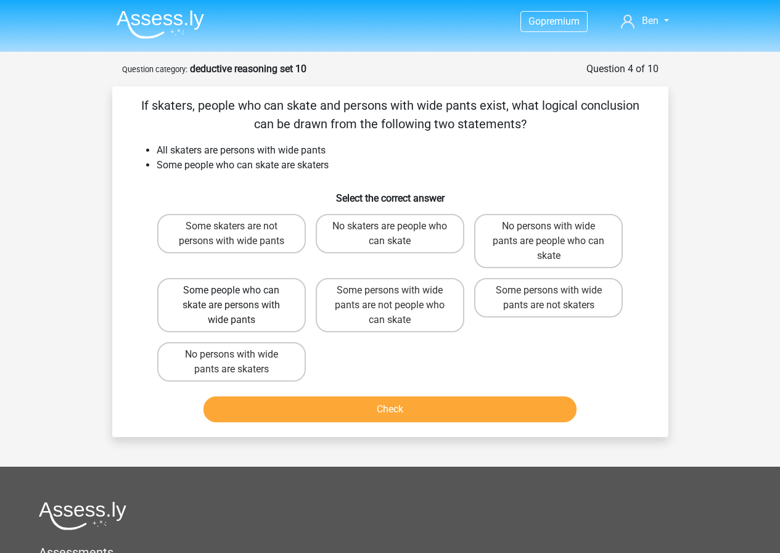
click at [265, 312] on label "Some people who can skate are persons with wide pants" at bounding box center [231, 305] width 149 height 54
click at [239, 298] on input "Some people who can skate are persons with wide pants" at bounding box center [235, 294] width 8 height 8
radio input "true"
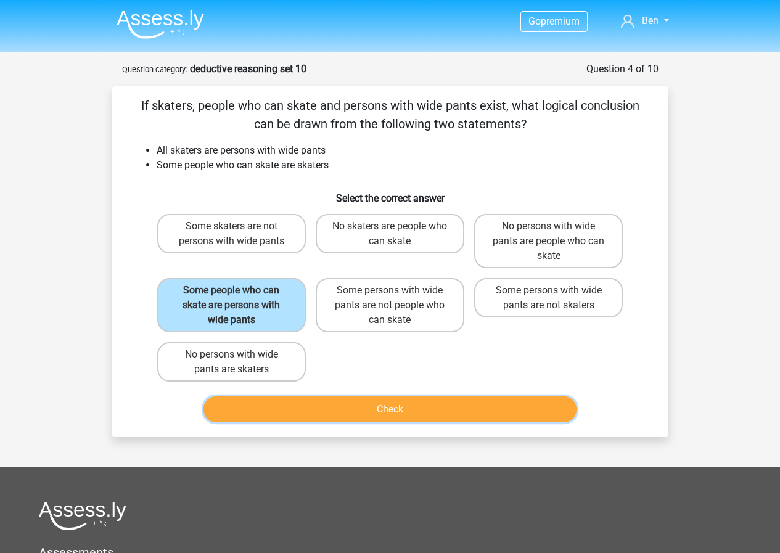
click at [328, 414] on button "Check" at bounding box center [389, 409] width 373 height 26
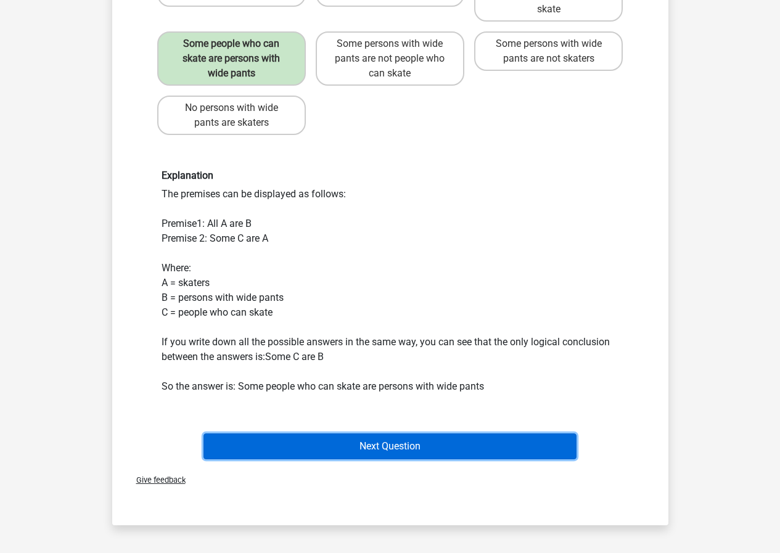
click at [385, 439] on button "Next Question" at bounding box center [389, 446] width 373 height 26
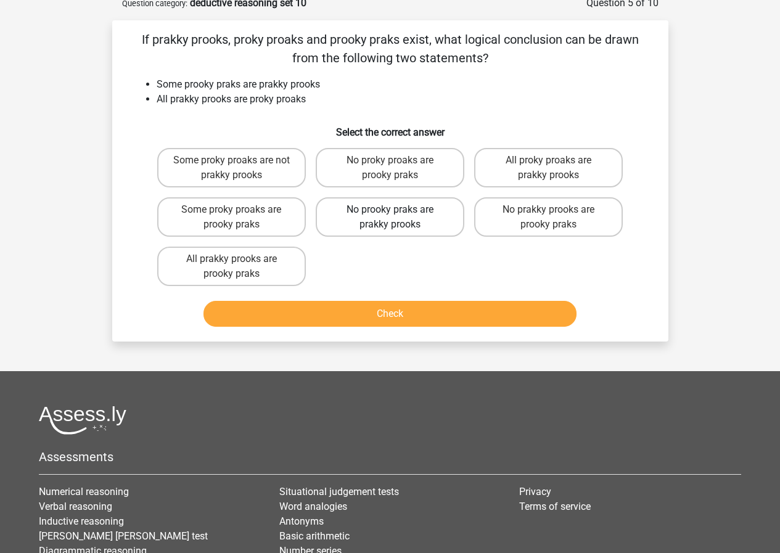
scroll to position [62, 0]
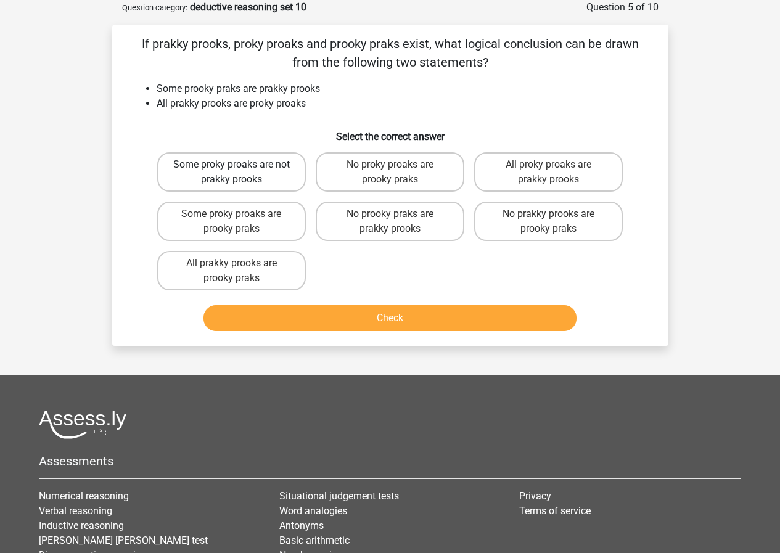
drag, startPoint x: 361, startPoint y: 267, endPoint x: 171, endPoint y: 158, distance: 219.2
click at [185, 170] on div "Some proky proaks are not prakky prooks No proky proaks are prooky praks All pr…" at bounding box center [390, 221] width 476 height 148
drag, startPoint x: 244, startPoint y: 112, endPoint x: 486, endPoint y: 137, distance: 242.8
click at [486, 137] on div "If prakky prooks, proky proaks and prooky praks exist, what logical conclusion …" at bounding box center [390, 185] width 546 height 301
click at [425, 131] on h6 "Select the correct answer" at bounding box center [390, 132] width 516 height 22
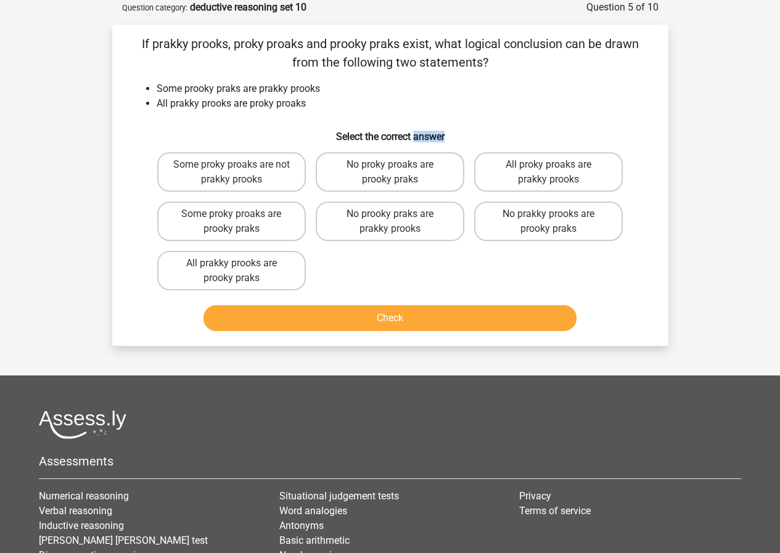
click at [425, 131] on h6 "Select the correct answer" at bounding box center [390, 132] width 516 height 22
click at [415, 132] on h6 "Select the correct answer" at bounding box center [390, 132] width 516 height 22
click at [408, 137] on h6 "Select the correct answer" at bounding box center [390, 132] width 516 height 22
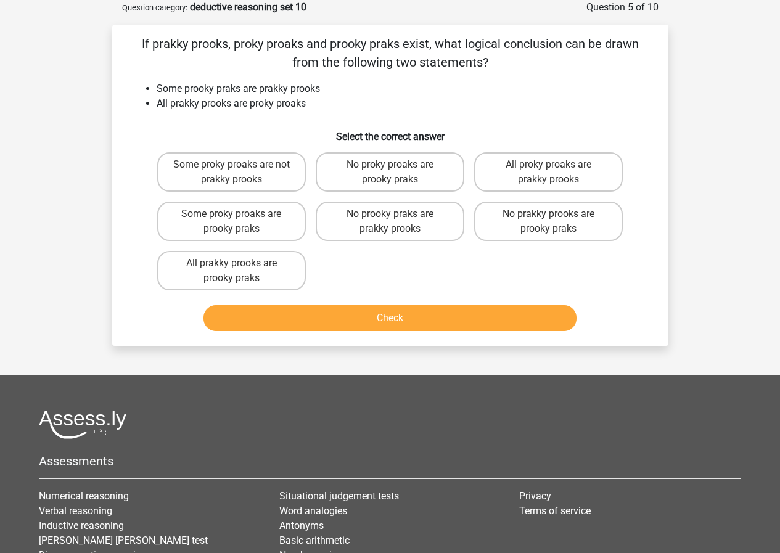
click at [429, 138] on h6 "Select the correct answer" at bounding box center [390, 132] width 516 height 22
click at [396, 138] on h6 "Select the correct answer" at bounding box center [390, 132] width 516 height 22
click at [423, 137] on h6 "Select the correct answer" at bounding box center [390, 132] width 516 height 22
click at [402, 136] on h6 "Select the correct answer" at bounding box center [390, 132] width 516 height 22
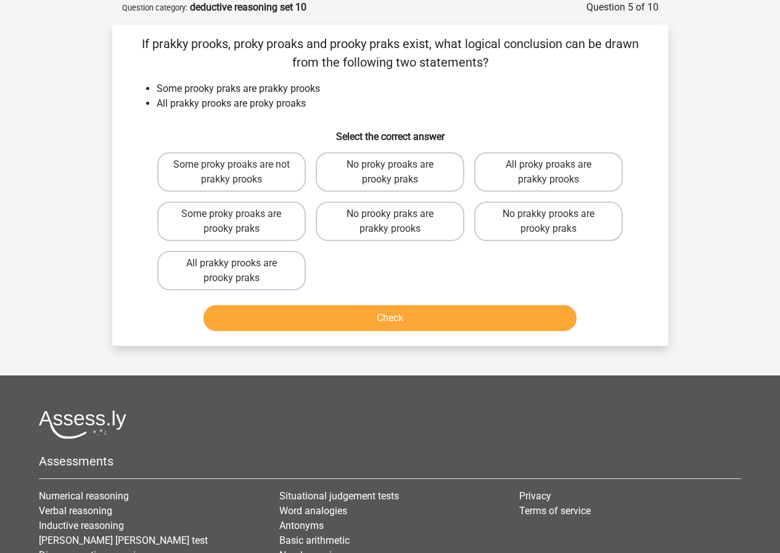
click at [449, 136] on h6 "Select the correct answer" at bounding box center [390, 132] width 516 height 22
click at [383, 137] on h6 "Select the correct answer" at bounding box center [390, 132] width 516 height 22
drag, startPoint x: 383, startPoint y: 137, endPoint x: 410, endPoint y: 139, distance: 27.2
click at [385, 137] on h6 "Select the correct answer" at bounding box center [390, 132] width 516 height 22
click at [422, 139] on h6 "Select the correct answer" at bounding box center [390, 132] width 516 height 22
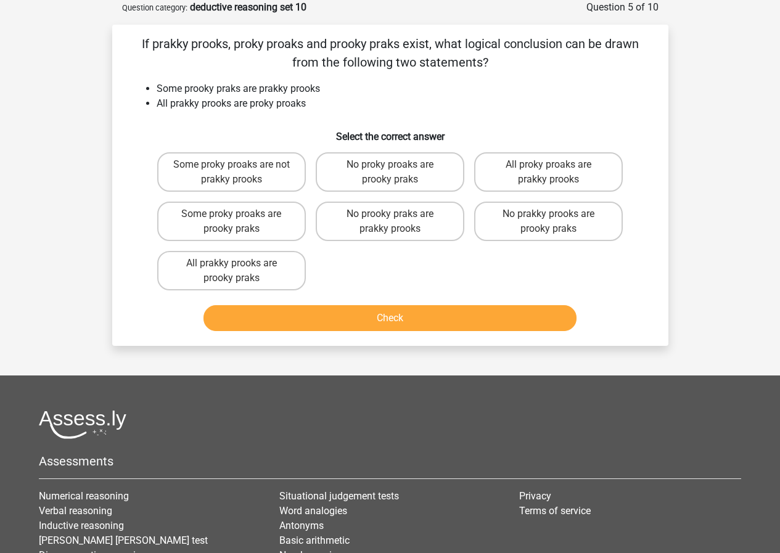
click at [394, 131] on h6 "Select the correct answer" at bounding box center [390, 132] width 516 height 22
click at [380, 132] on h6 "Select the correct answer" at bounding box center [390, 132] width 516 height 22
click at [357, 131] on h6 "Select the correct answer" at bounding box center [390, 132] width 516 height 22
click at [376, 138] on h6 "Select the correct answer" at bounding box center [390, 132] width 516 height 22
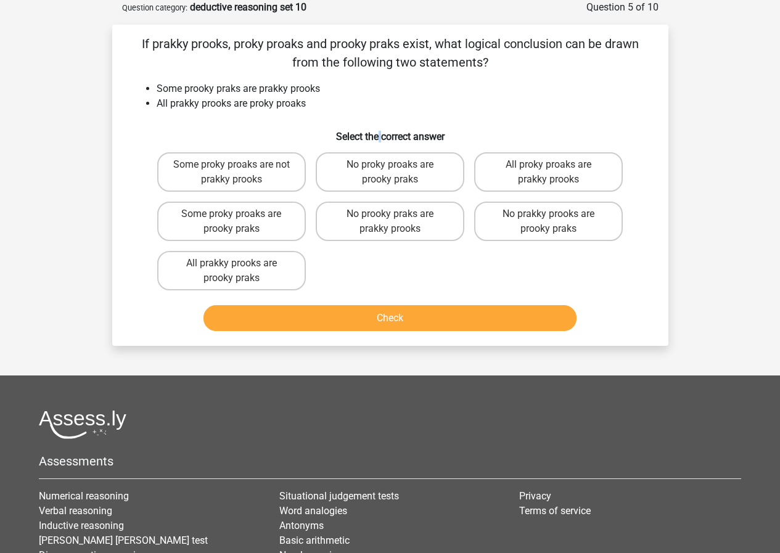
drag, startPoint x: 376, startPoint y: 138, endPoint x: 409, endPoint y: 137, distance: 33.3
click at [377, 138] on h6 "Select the correct answer" at bounding box center [390, 132] width 516 height 22
click at [409, 137] on h6 "Select the correct answer" at bounding box center [390, 132] width 516 height 22
click at [441, 133] on h6 "Select the correct answer" at bounding box center [390, 132] width 516 height 22
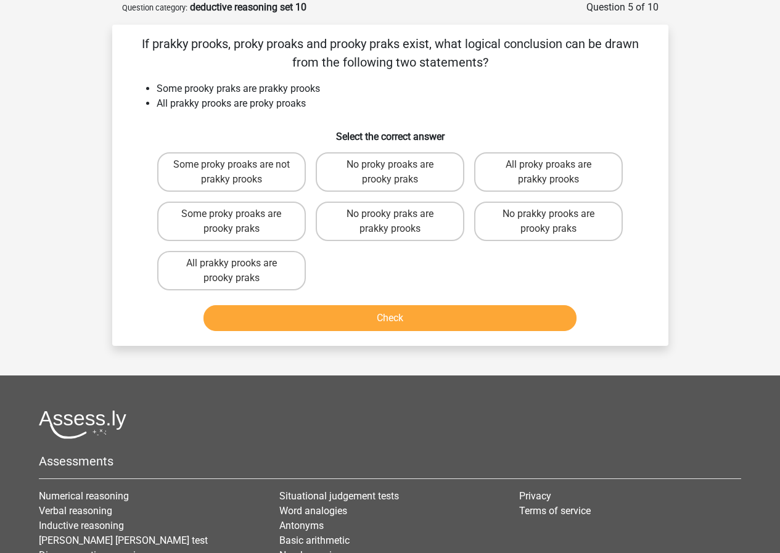
click at [403, 136] on h6 "Select the correct answer" at bounding box center [390, 132] width 516 height 22
click at [370, 142] on h6 "Select the correct answer" at bounding box center [390, 132] width 516 height 22
drag, startPoint x: 351, startPoint y: 131, endPoint x: 458, endPoint y: 136, distance: 107.3
click at [458, 136] on h6 "Select the correct answer" at bounding box center [390, 132] width 516 height 22
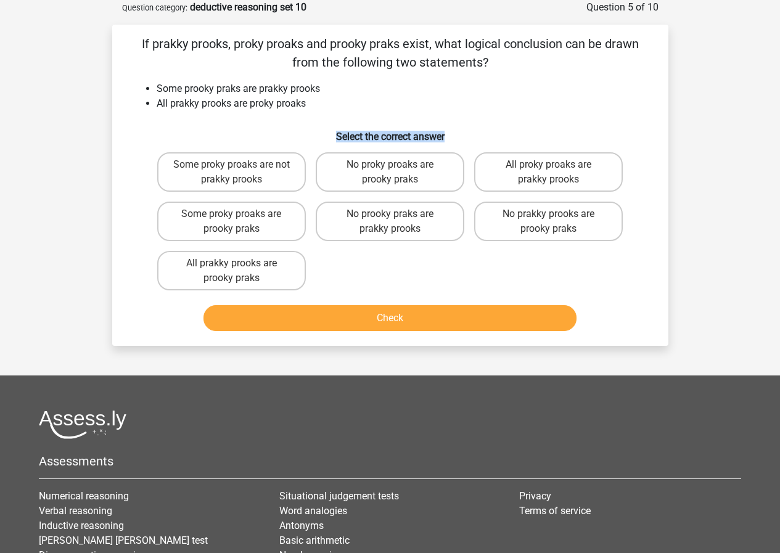
click at [458, 136] on h6 "Select the correct answer" at bounding box center [390, 132] width 516 height 22
drag, startPoint x: 458, startPoint y: 136, endPoint x: 334, endPoint y: 132, distance: 124.5
click at [334, 132] on h6 "Select the correct answer" at bounding box center [390, 132] width 516 height 22
drag, startPoint x: 334, startPoint y: 132, endPoint x: 445, endPoint y: 132, distance: 110.9
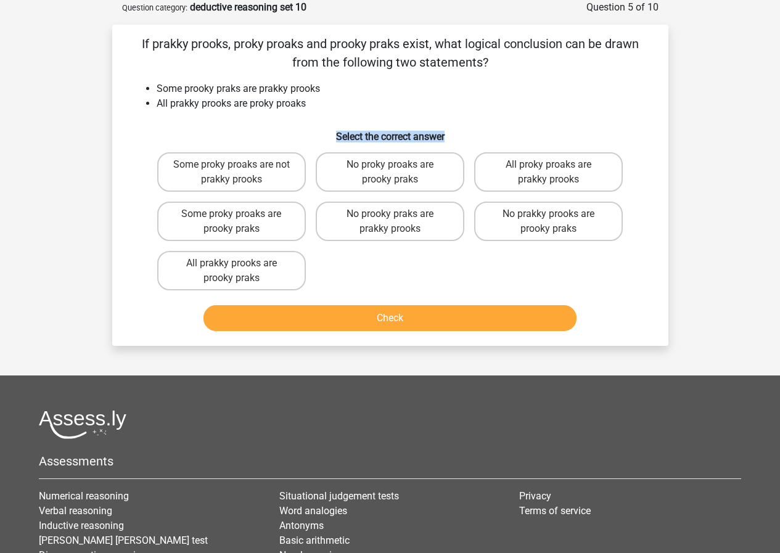
click at [445, 132] on h6 "Select the correct answer" at bounding box center [390, 132] width 516 height 22
drag, startPoint x: 444, startPoint y: 132, endPoint x: 335, endPoint y: 120, distance: 109.2
click at [335, 120] on div "If prakky prooks, proky proaks and prooky praks exist, what logical conclusion …" at bounding box center [390, 185] width 546 height 301
click at [336, 126] on h6 "Select the correct answer" at bounding box center [390, 132] width 516 height 22
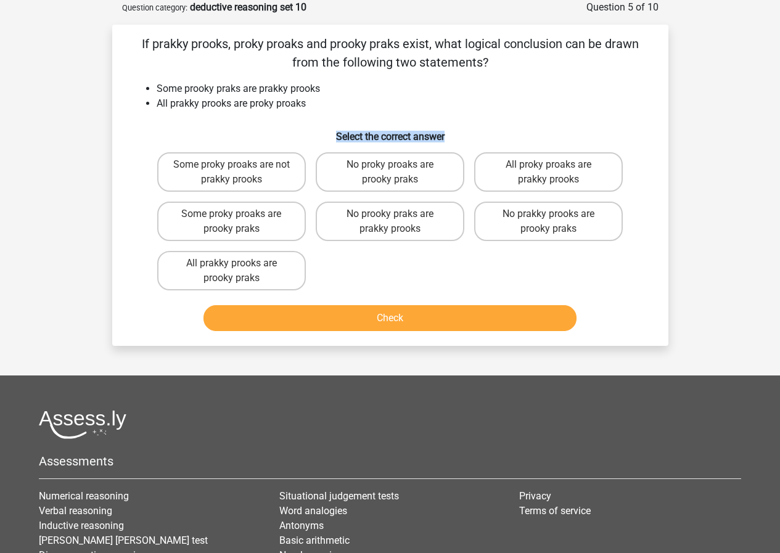
drag, startPoint x: 336, startPoint y: 126, endPoint x: 458, endPoint y: 136, distance: 122.4
click at [458, 136] on h6 "Select the correct answer" at bounding box center [390, 132] width 516 height 22
drag, startPoint x: 458, startPoint y: 136, endPoint x: 333, endPoint y: 128, distance: 125.9
click at [336, 128] on h6 "Select the correct answer" at bounding box center [390, 132] width 516 height 22
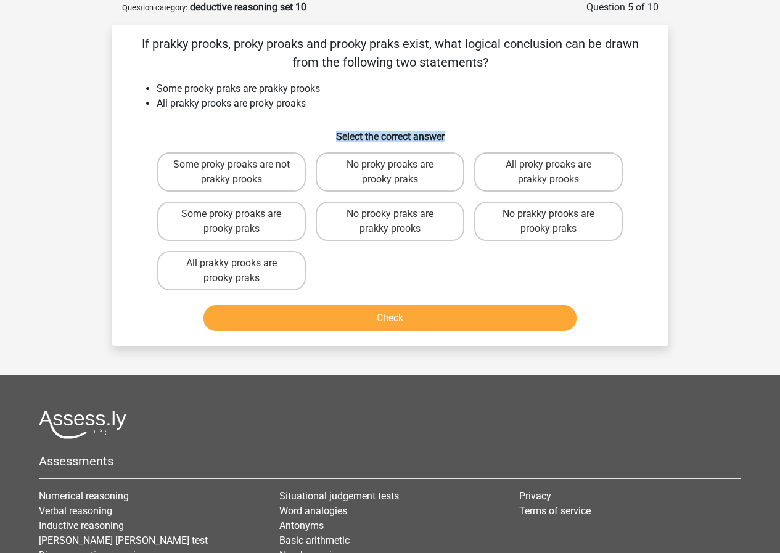
click at [333, 128] on h6 "Select the correct answer" at bounding box center [390, 132] width 516 height 22
drag, startPoint x: 371, startPoint y: 133, endPoint x: 484, endPoint y: 142, distance: 113.7
click at [484, 142] on h6 "Select the correct answer" at bounding box center [390, 132] width 516 height 22
drag, startPoint x: 486, startPoint y: 141, endPoint x: 330, endPoint y: 133, distance: 155.5
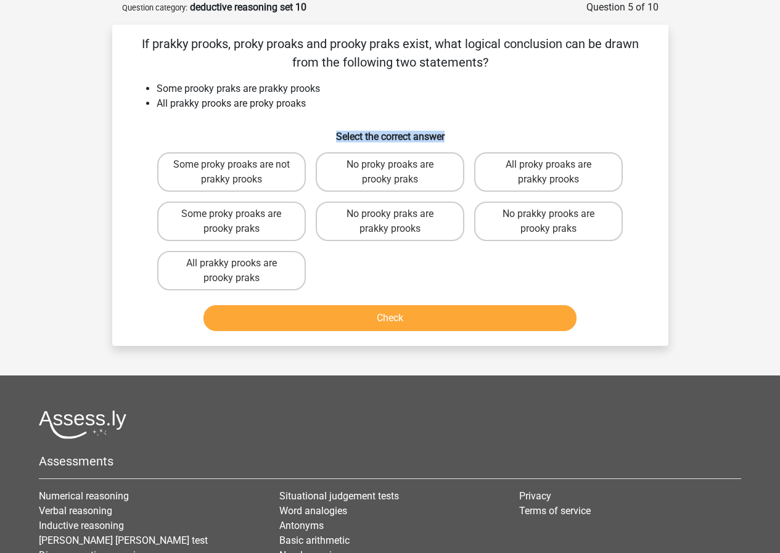
click at [330, 133] on h6 "Select the correct answer" at bounding box center [390, 132] width 516 height 22
drag, startPoint x: 330, startPoint y: 133, endPoint x: 461, endPoint y: 137, distance: 130.7
click at [461, 137] on h6 "Select the correct answer" at bounding box center [390, 132] width 516 height 22
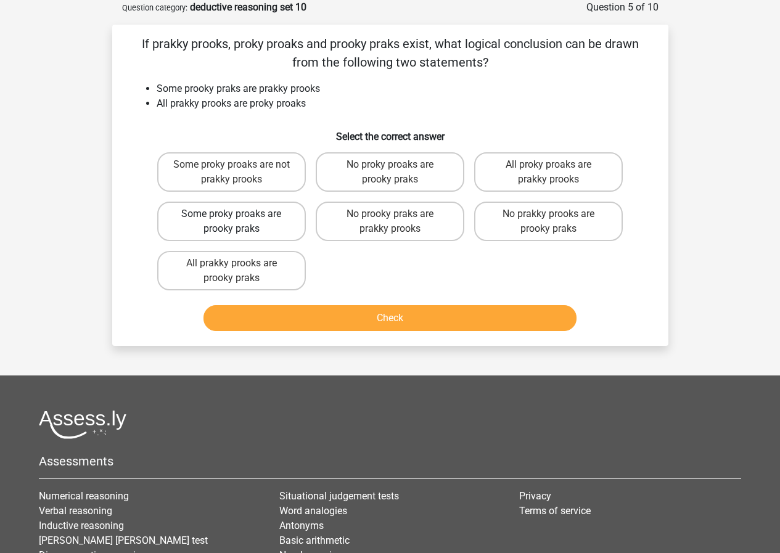
click at [277, 219] on label "Some proky proaks are prooky praks" at bounding box center [231, 221] width 149 height 39
click at [239, 219] on input "Some proky proaks are prooky praks" at bounding box center [235, 218] width 8 height 8
radio input "true"
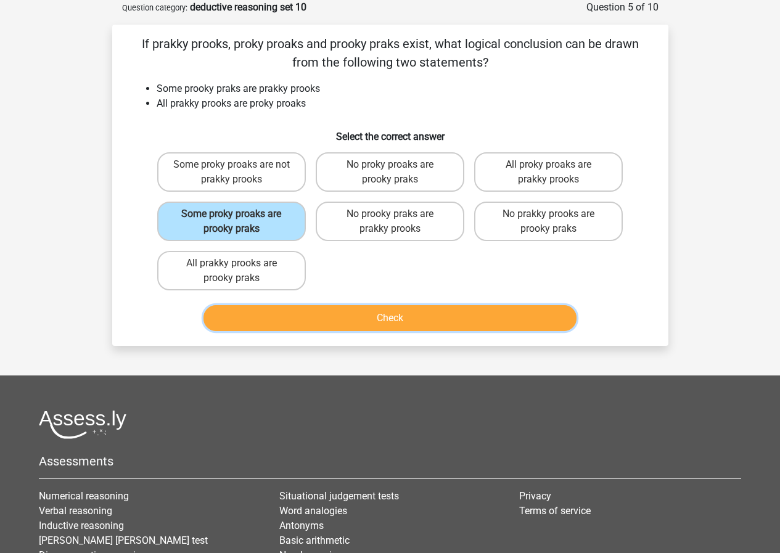
click at [322, 318] on button "Check" at bounding box center [389, 318] width 373 height 26
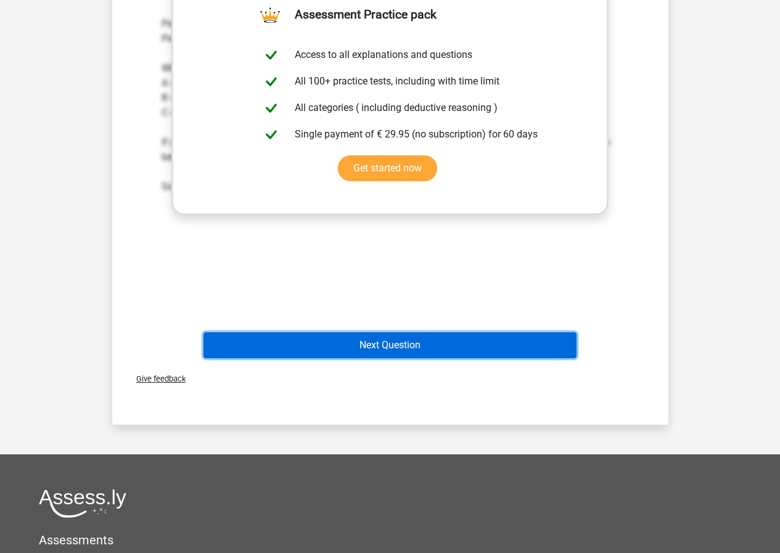
click at [386, 356] on button "Next Question" at bounding box center [389, 345] width 373 height 26
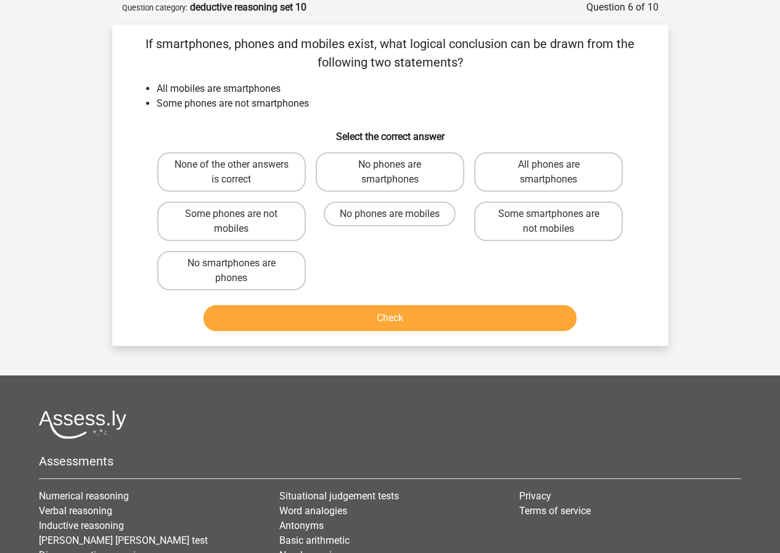
click at [476, 261] on div "None of the other answers is correct No phones are smartphones All phones are s…" at bounding box center [390, 221] width 476 height 148
click at [261, 225] on label "Some phones are not mobiles" at bounding box center [231, 221] width 149 height 39
click at [239, 222] on input "Some phones are not mobiles" at bounding box center [235, 218] width 8 height 8
radio input "true"
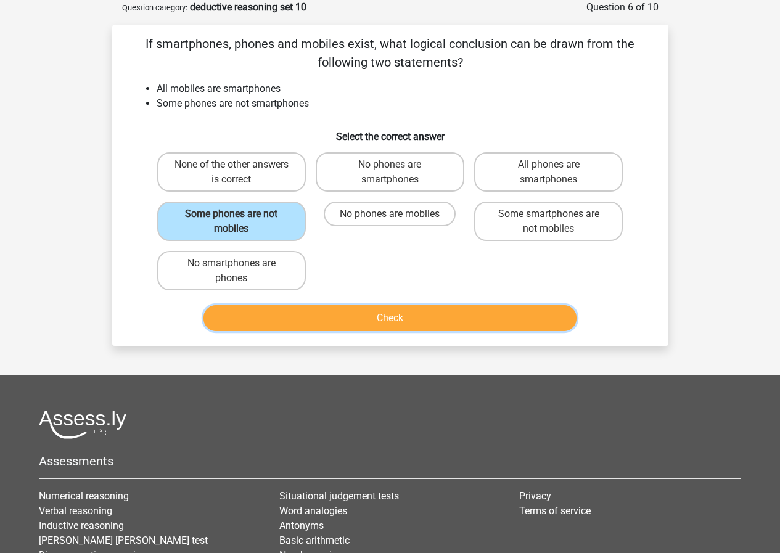
click at [335, 321] on button "Check" at bounding box center [389, 318] width 373 height 26
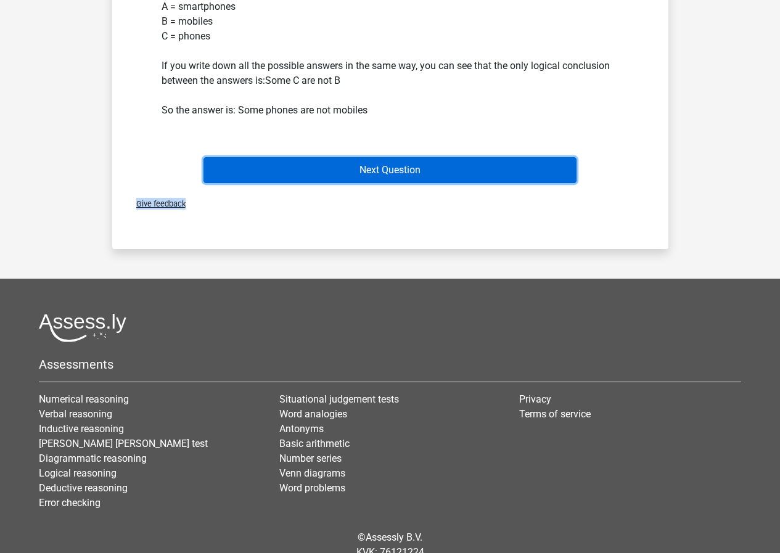
click at [394, 181] on button "Next Question" at bounding box center [389, 170] width 373 height 26
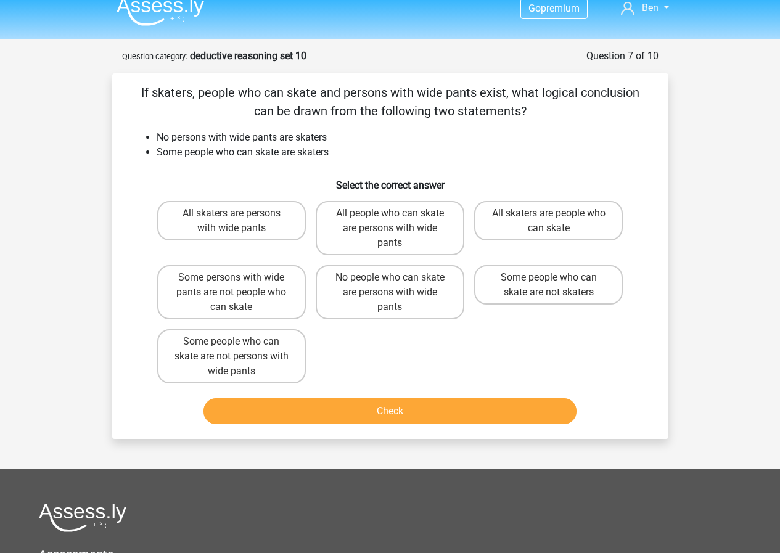
scroll to position [0, 0]
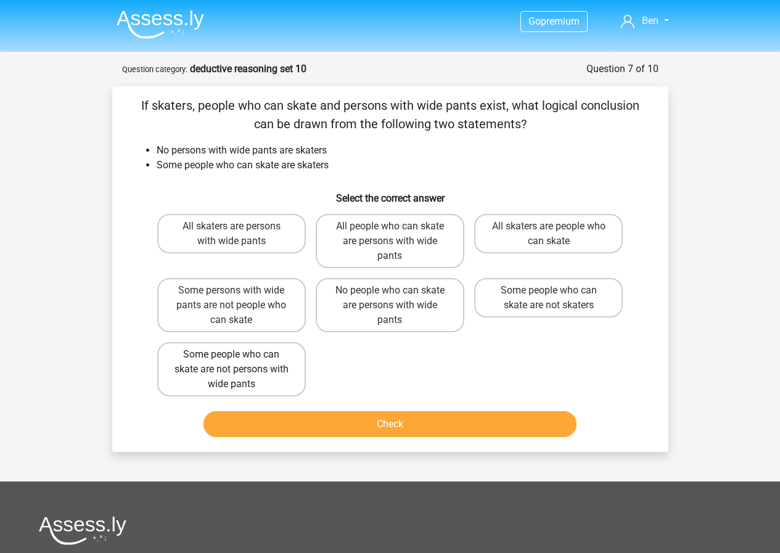
click at [275, 372] on label "Some people who can skate are not persons with wide pants" at bounding box center [231, 369] width 149 height 54
click at [239, 362] on input "Some people who can skate are not persons with wide pants" at bounding box center [235, 358] width 8 height 8
radio input "true"
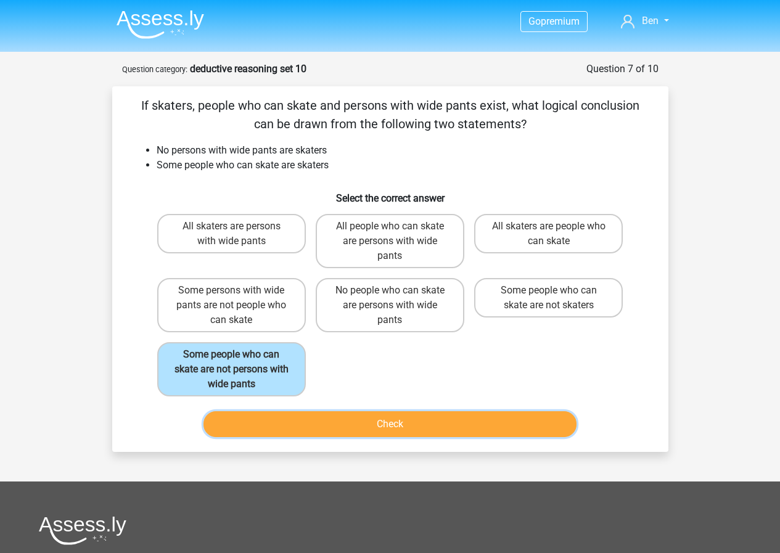
click at [314, 415] on button "Check" at bounding box center [389, 424] width 373 height 26
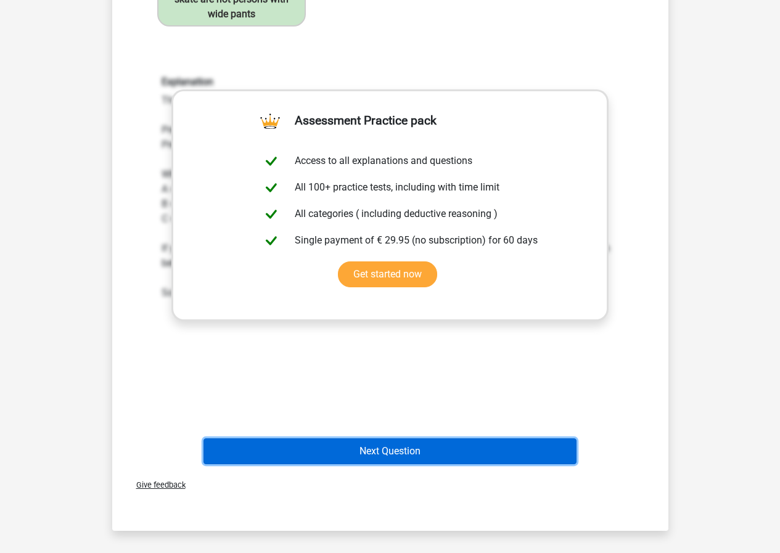
click at [426, 448] on button "Next Question" at bounding box center [389, 451] width 373 height 26
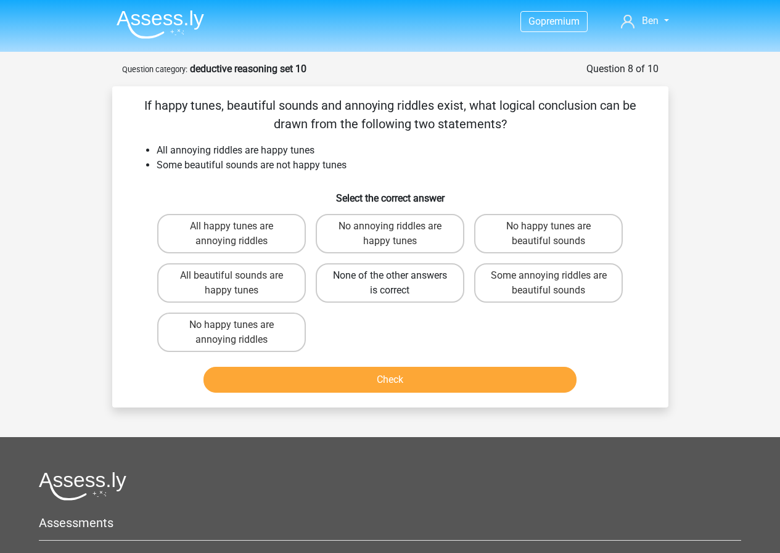
click at [434, 283] on label "None of the other answers is correct" at bounding box center [390, 282] width 149 height 39
click at [397, 283] on input "None of the other answers is correct" at bounding box center [393, 279] width 8 height 8
radio input "true"
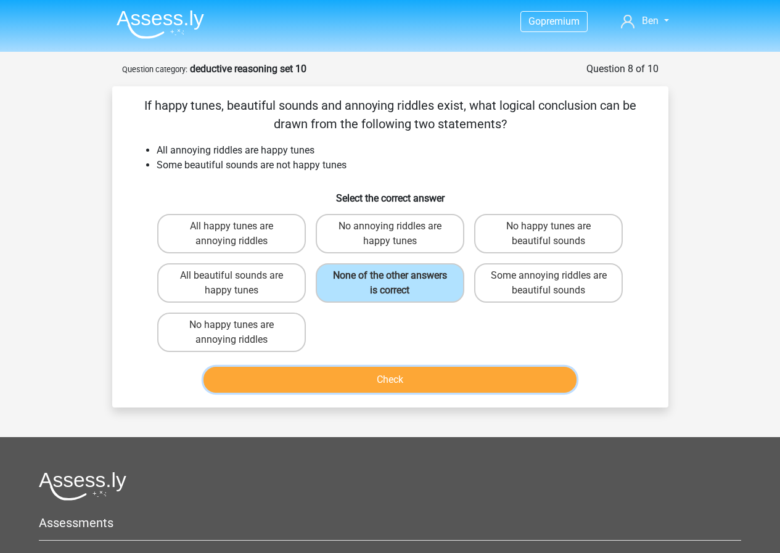
click at [350, 369] on button "Check" at bounding box center [389, 380] width 373 height 26
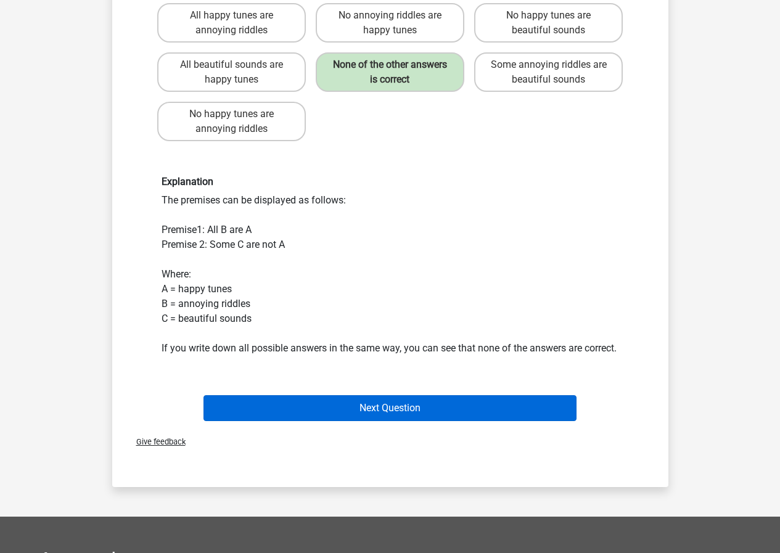
scroll to position [246, 0]
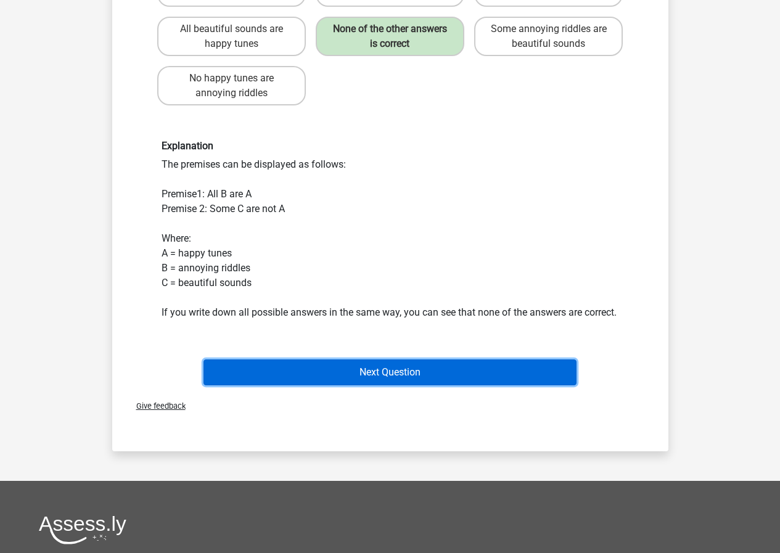
click at [317, 385] on button "Next Question" at bounding box center [389, 372] width 373 height 26
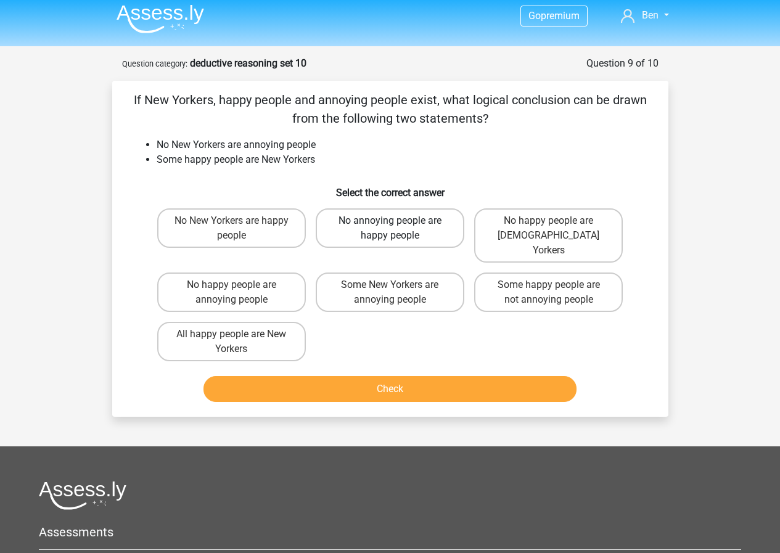
scroll to position [0, 0]
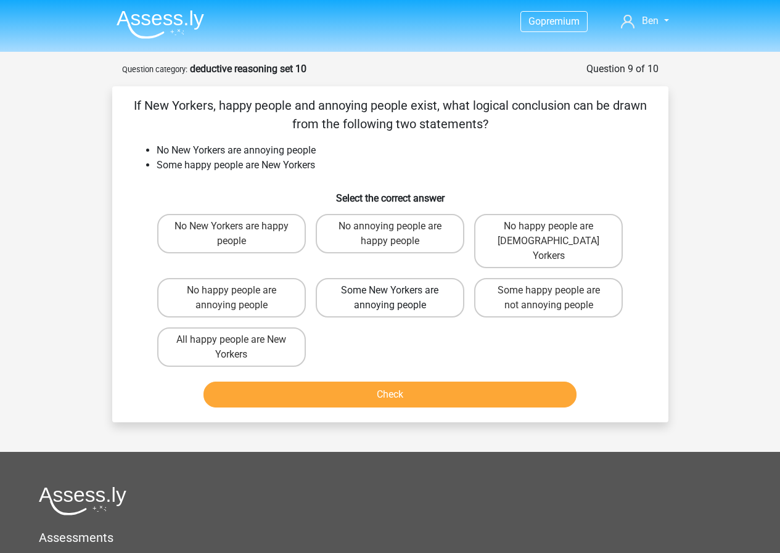
click at [413, 282] on label "Some New Yorkers are annoying people" at bounding box center [390, 297] width 149 height 39
click at [397, 290] on input "Some New Yorkers are annoying people" at bounding box center [393, 294] width 8 height 8
radio input "true"
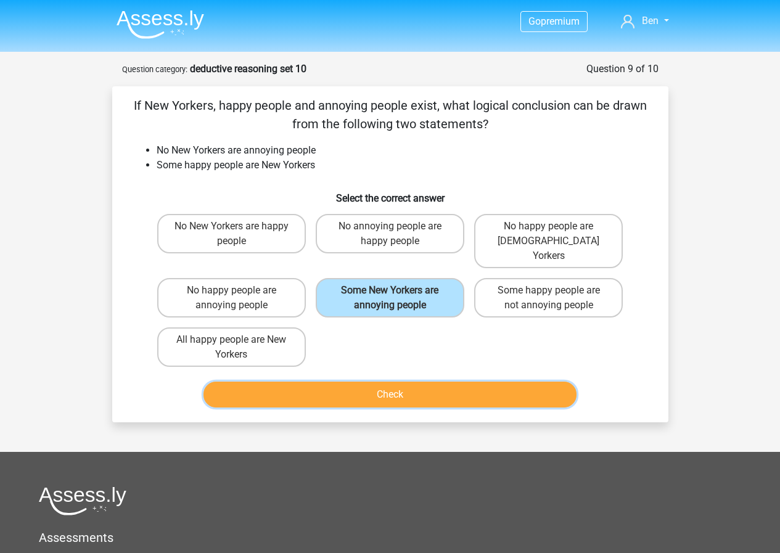
click at [425, 388] on button "Check" at bounding box center [389, 394] width 373 height 26
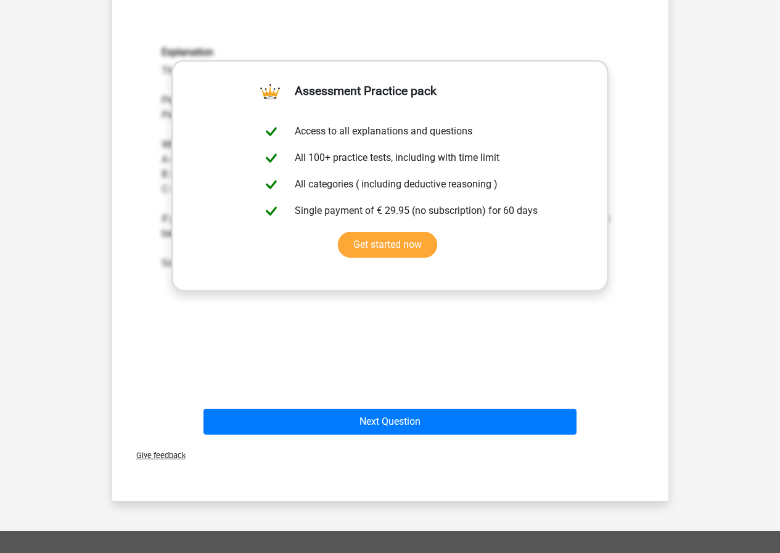
click at [409, 399] on div "Next Question" at bounding box center [390, 419] width 516 height 41
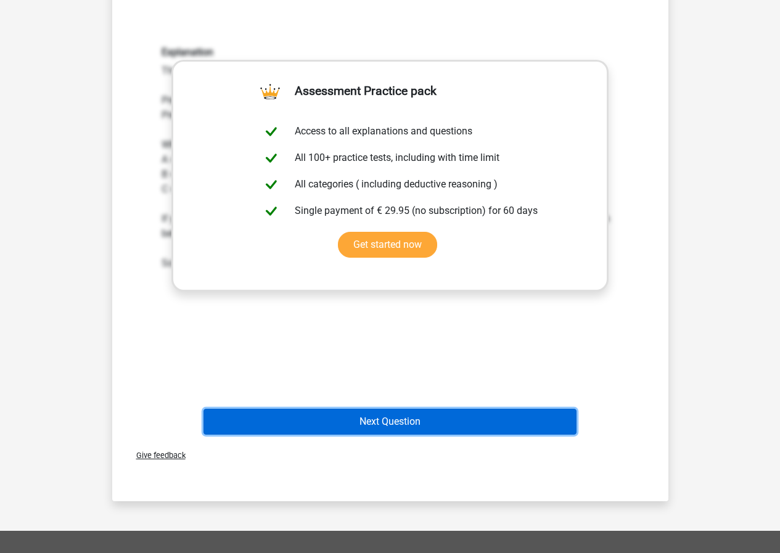
click at [409, 409] on button "Next Question" at bounding box center [389, 422] width 373 height 26
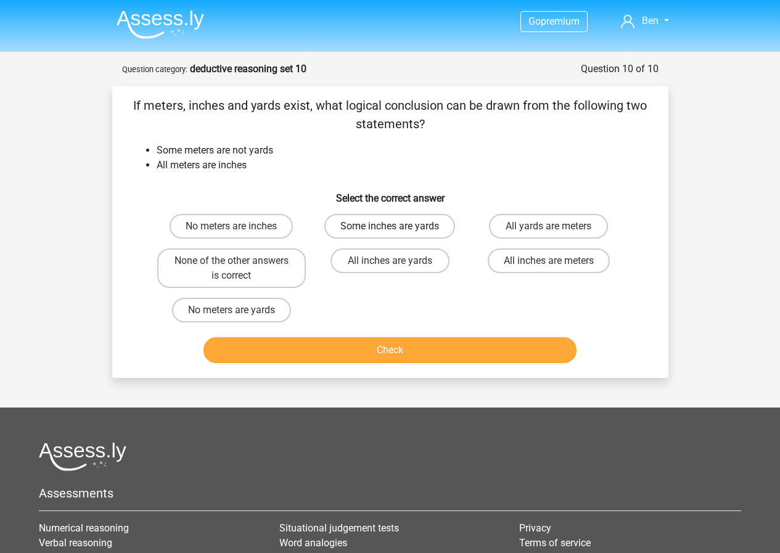
click at [428, 229] on label "Some inches are yards" at bounding box center [389, 226] width 131 height 25
click at [397, 229] on input "Some inches are yards" at bounding box center [393, 230] width 8 height 8
radio input "true"
click at [275, 279] on label "None of the other answers is correct" at bounding box center [231, 267] width 149 height 39
click at [239, 269] on input "None of the other answers is correct" at bounding box center [235, 265] width 8 height 8
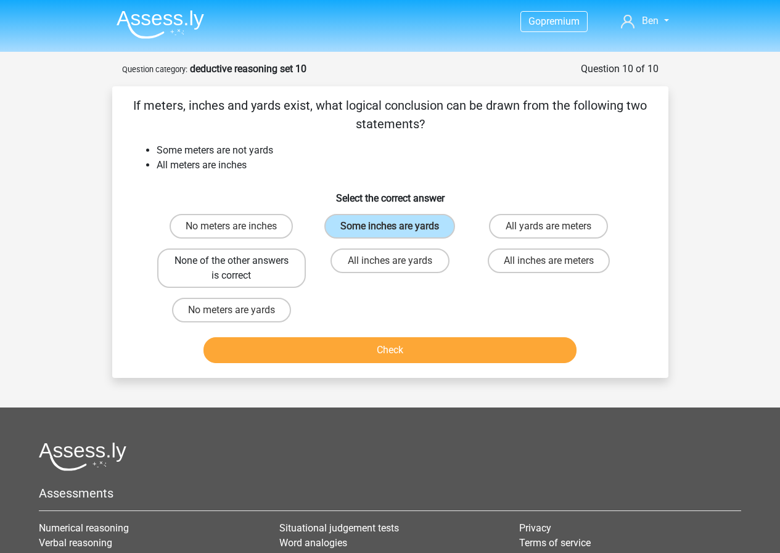
radio input "true"
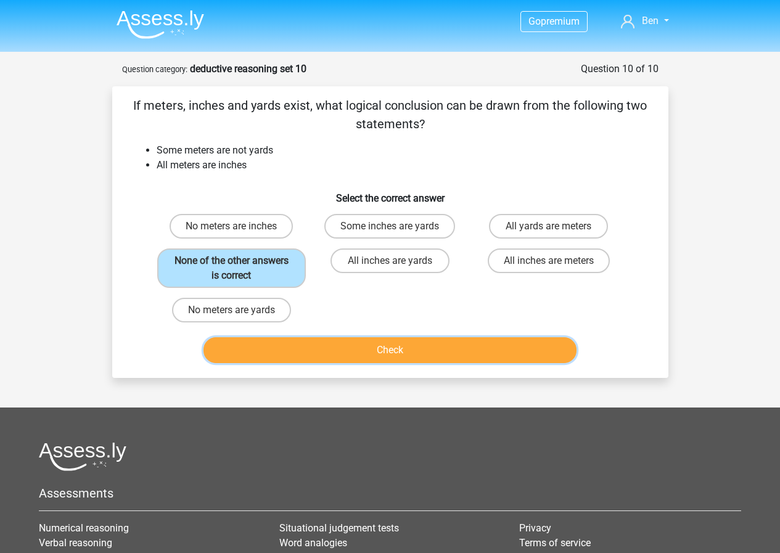
click at [348, 356] on button "Check" at bounding box center [389, 350] width 373 height 26
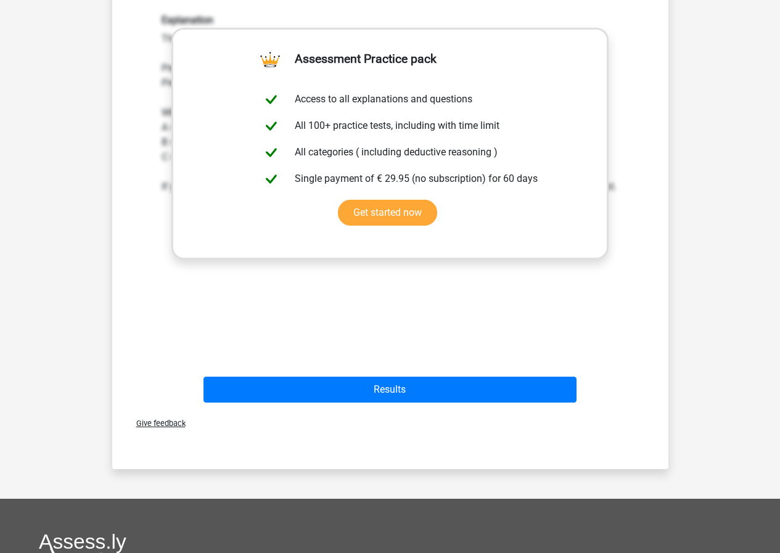
scroll to position [431, 0]
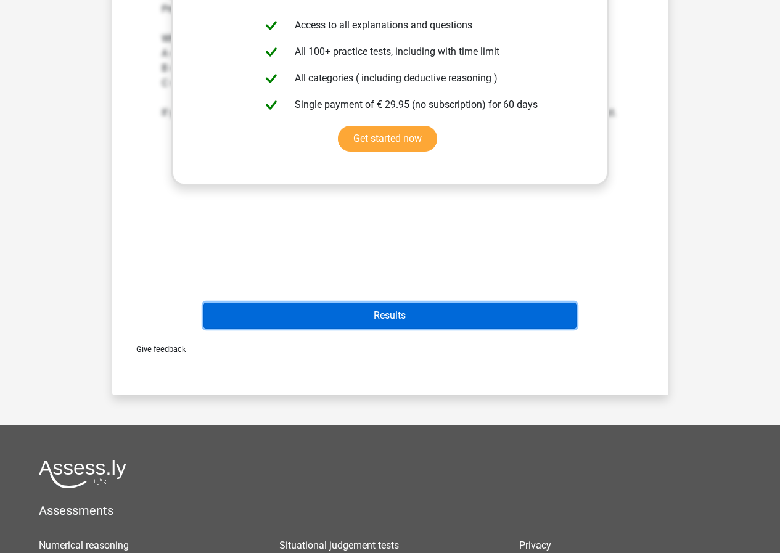
click at [420, 318] on button "Results" at bounding box center [389, 316] width 373 height 26
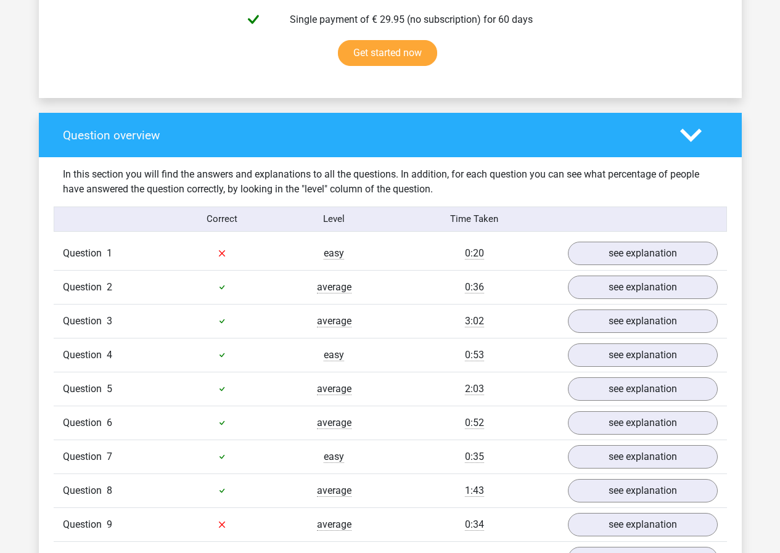
scroll to position [801, 0]
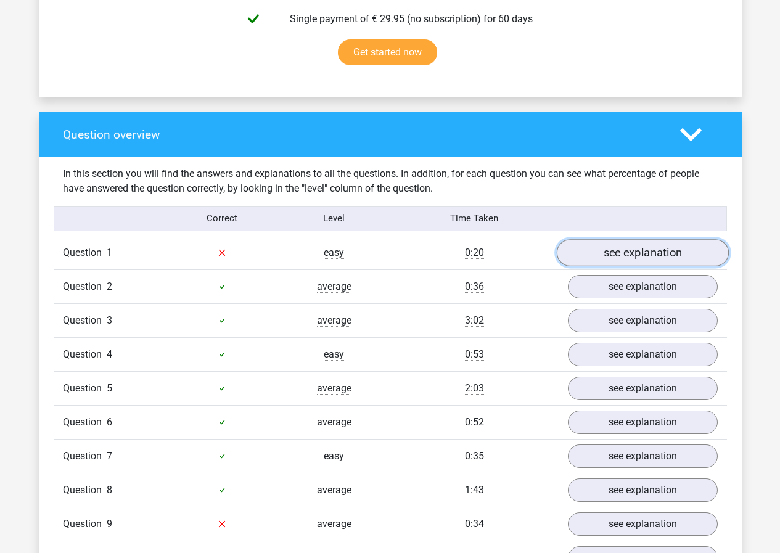
click at [637, 253] on link "see explanation" at bounding box center [642, 252] width 172 height 27
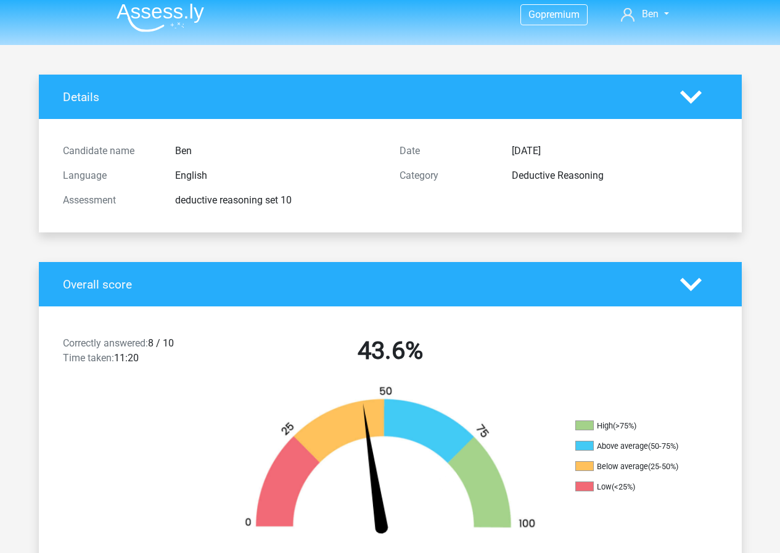
scroll to position [0, 0]
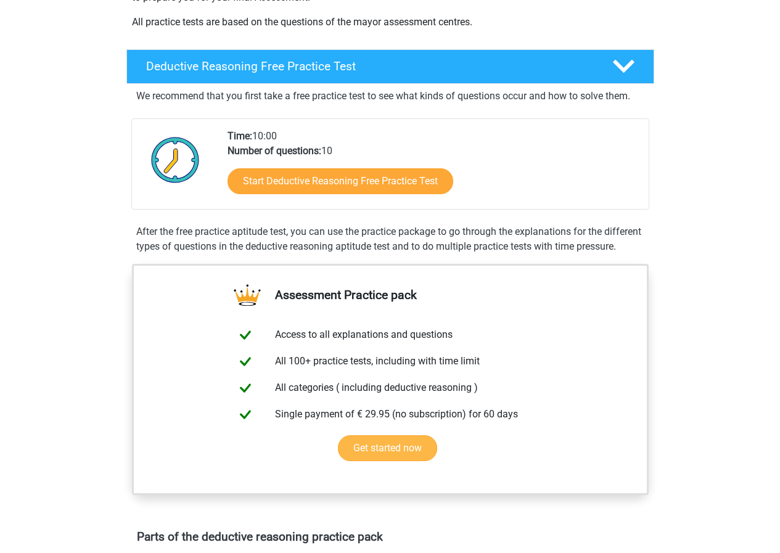
scroll to position [678, 0]
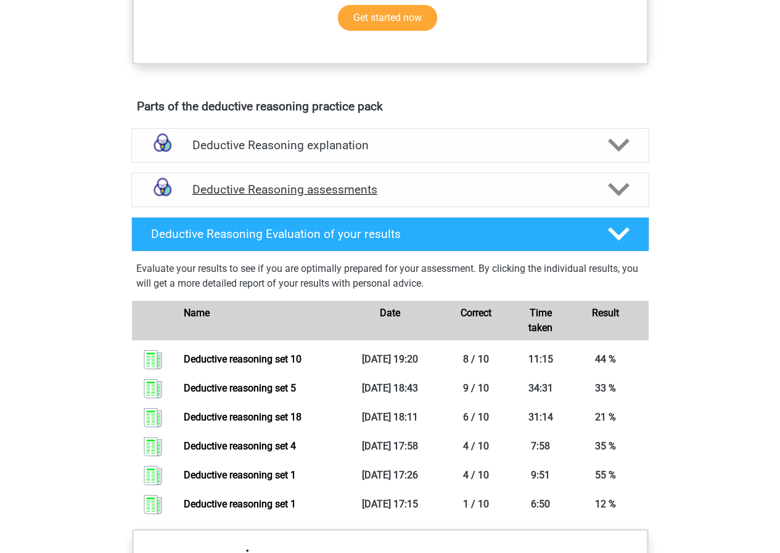
click at [394, 197] on h4 "Deductive Reasoning assessments" at bounding box center [390, 189] width 396 height 14
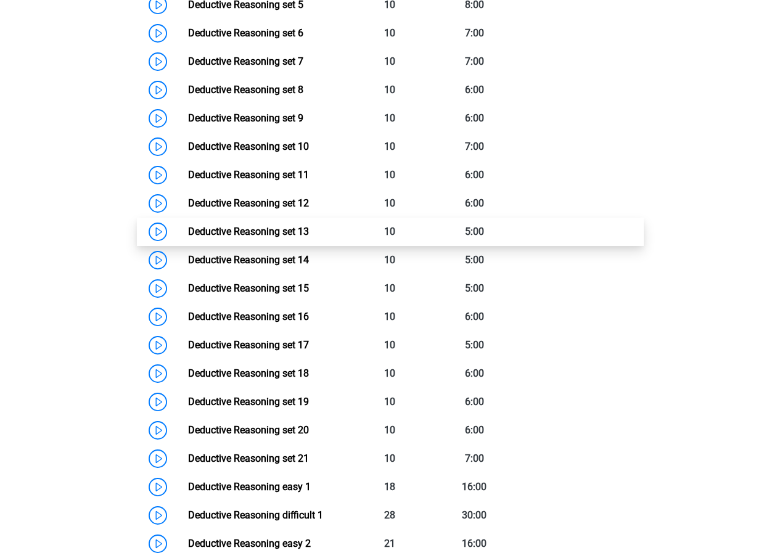
scroll to position [1109, 0]
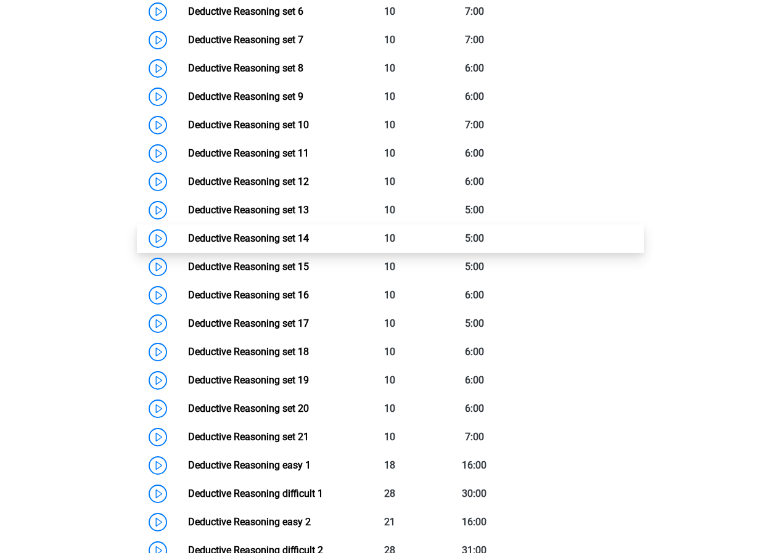
click at [306, 267] on div "Name Nr of questions Available time" at bounding box center [390, 202] width 498 height 725
click at [309, 244] on link "Deductive Reasoning set 14" at bounding box center [248, 238] width 121 height 12
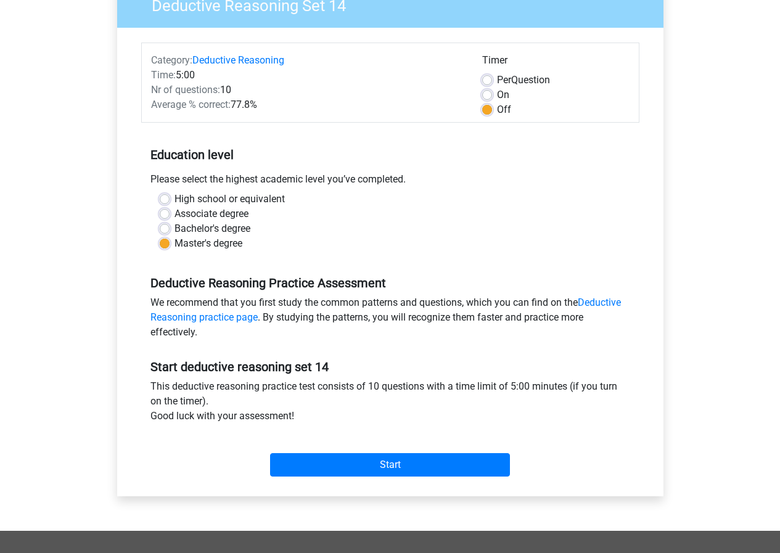
scroll to position [123, 0]
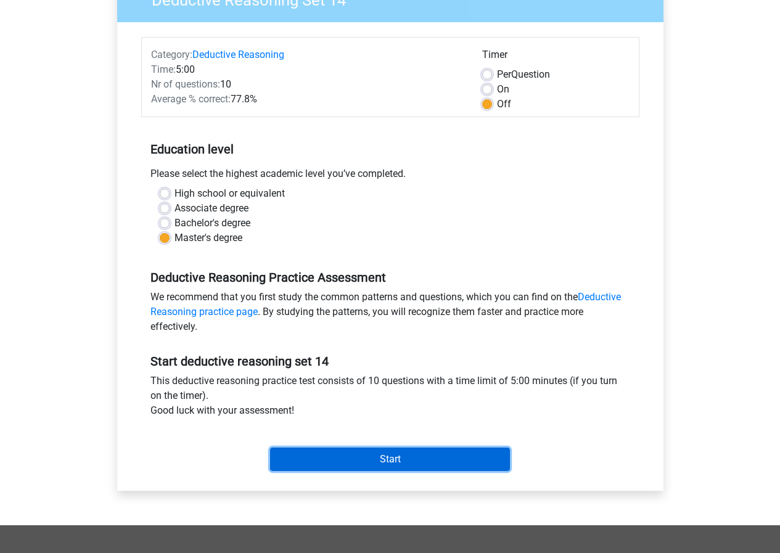
click at [482, 459] on input "Start" at bounding box center [390, 458] width 240 height 23
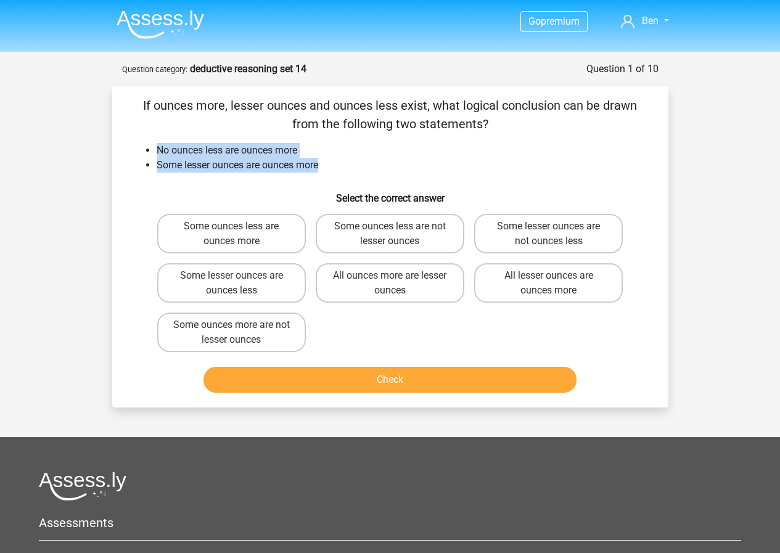
drag, startPoint x: 334, startPoint y: 168, endPoint x: 153, endPoint y: 149, distance: 182.2
click at [153, 149] on ul "No ounces less are ounces more Some lesser ounces are ounces more" at bounding box center [390, 158] width 516 height 30
drag, startPoint x: 153, startPoint y: 149, endPoint x: 314, endPoint y: 156, distance: 161.6
click at [314, 156] on ul "No ounces less are ounces more Some lesser ounces are ounces more" at bounding box center [390, 158] width 516 height 30
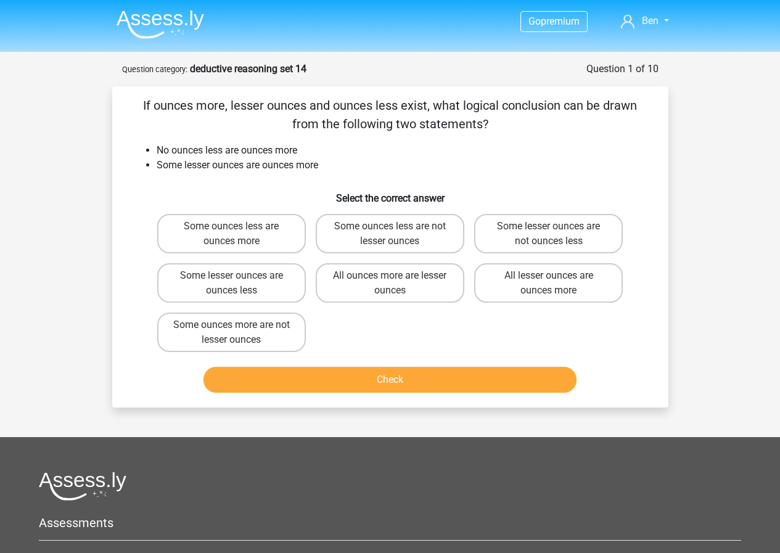
click at [325, 162] on li "Some lesser ounces are ounces more" at bounding box center [403, 165] width 492 height 15
drag, startPoint x: 299, startPoint y: 165, endPoint x: 164, endPoint y: 150, distance: 136.4
click at [165, 150] on ul "No ounces less are ounces more Some lesser ounces are ounces more" at bounding box center [390, 158] width 516 height 30
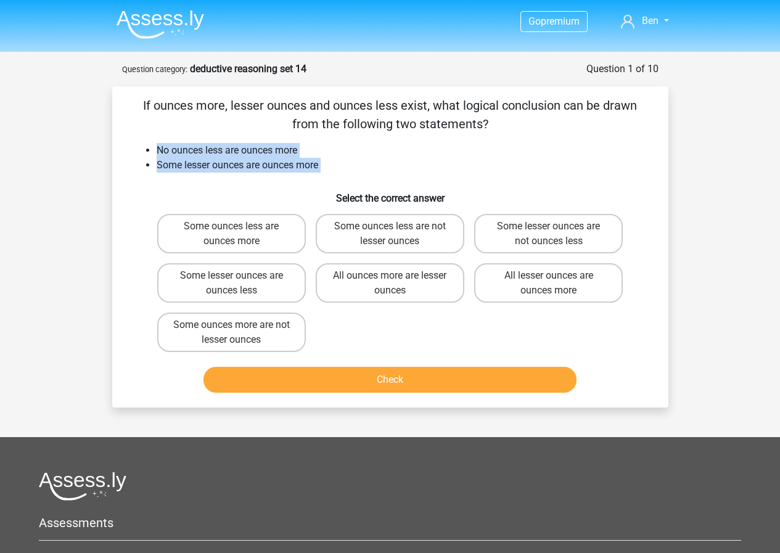
click at [164, 150] on li "No ounces less are ounces more" at bounding box center [403, 150] width 492 height 15
drag, startPoint x: 164, startPoint y: 150, endPoint x: 343, endPoint y: 162, distance: 179.1
click at [343, 162] on ul "No ounces less are ounces more Some lesser ounces are ounces more" at bounding box center [390, 158] width 516 height 30
click at [343, 162] on li "Some lesser ounces are ounces more" at bounding box center [403, 165] width 492 height 15
drag, startPoint x: 343, startPoint y: 162, endPoint x: 158, endPoint y: 150, distance: 185.3
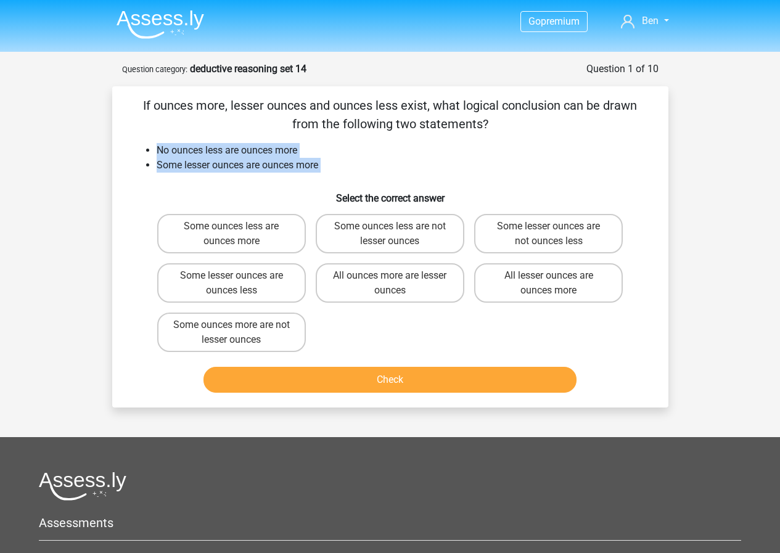
click at [158, 150] on ul "No ounces less are ounces more Some lesser ounces are ounces more" at bounding box center [390, 158] width 516 height 30
click at [158, 150] on li "No ounces less are ounces more" at bounding box center [403, 150] width 492 height 15
drag, startPoint x: 158, startPoint y: 150, endPoint x: 323, endPoint y: 156, distance: 165.3
click at [323, 156] on li "No ounces less are ounces more" at bounding box center [403, 150] width 492 height 15
click at [322, 156] on li "No ounces less are ounces more" at bounding box center [403, 150] width 492 height 15
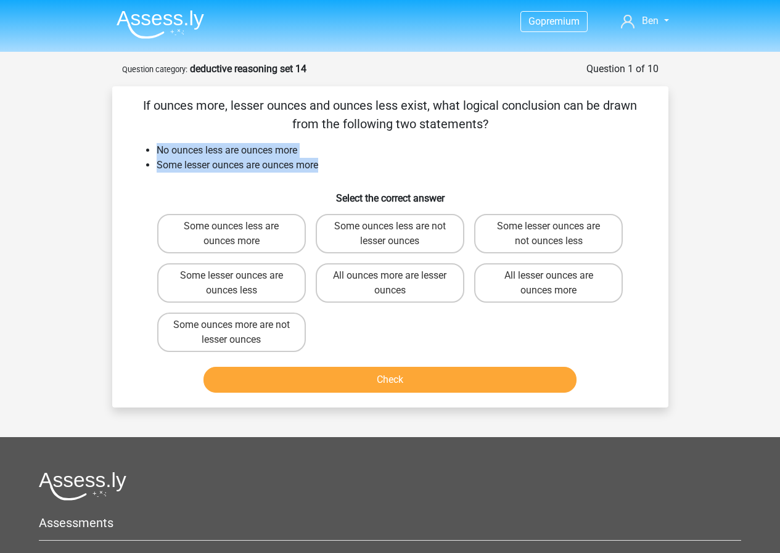
drag, startPoint x: 287, startPoint y: 163, endPoint x: 155, endPoint y: 145, distance: 133.2
click at [155, 145] on ul "No ounces less are ounces more Some lesser ounces are ounces more" at bounding box center [390, 158] width 516 height 30
drag, startPoint x: 155, startPoint y: 145, endPoint x: 370, endPoint y: 160, distance: 215.0
click at [377, 158] on ul "No ounces less are ounces more Some lesser ounces are ounces more" at bounding box center [390, 158] width 516 height 30
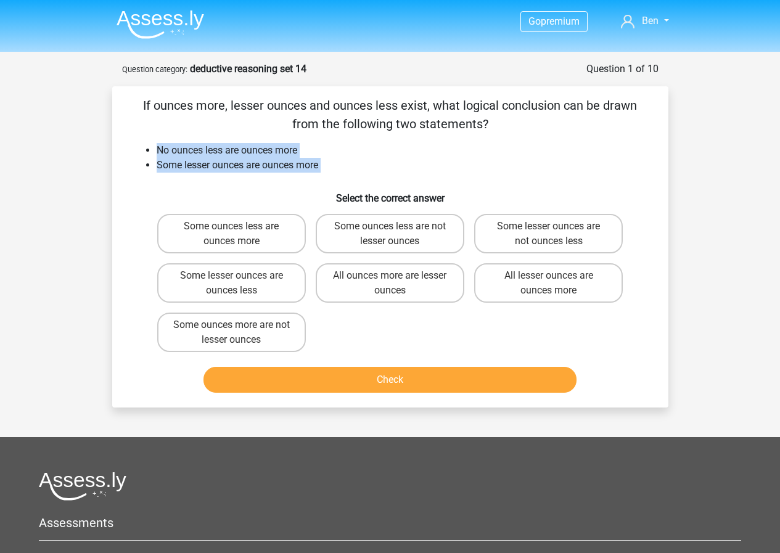
click at [365, 160] on li "Some lesser ounces are ounces more" at bounding box center [403, 165] width 492 height 15
drag, startPoint x: 362, startPoint y: 160, endPoint x: 132, endPoint y: 151, distance: 230.6
click at [132, 151] on ul "No ounces less are ounces more Some lesser ounces are ounces more" at bounding box center [390, 158] width 516 height 30
drag, startPoint x: 266, startPoint y: 155, endPoint x: 338, endPoint y: 158, distance: 71.6
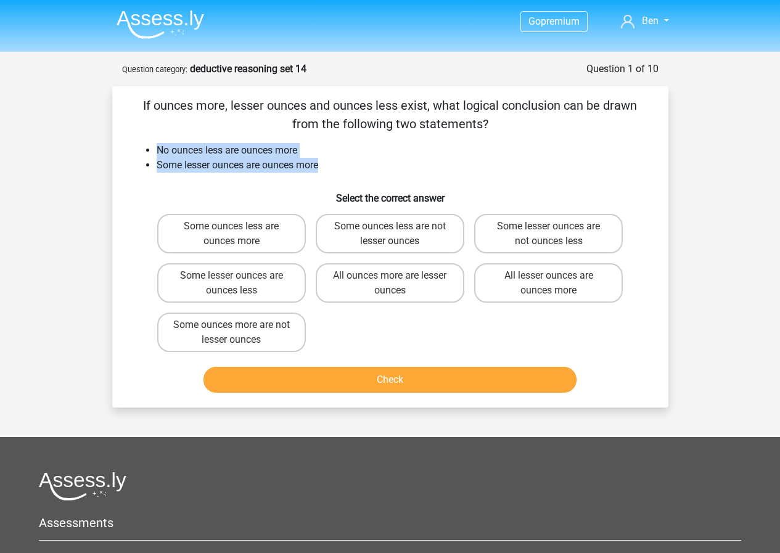
click at [338, 158] on ul "No ounces less are ounces more Some lesser ounces are ounces more" at bounding box center [390, 158] width 516 height 30
click at [338, 158] on li "Some lesser ounces are ounces more" at bounding box center [403, 165] width 492 height 15
drag, startPoint x: 335, startPoint y: 168, endPoint x: 158, endPoint y: 157, distance: 177.8
click at [158, 157] on ul "No ounces less are ounces more Some lesser ounces are ounces more" at bounding box center [390, 158] width 516 height 30
click at [157, 156] on li "No ounces less are ounces more" at bounding box center [403, 150] width 492 height 15
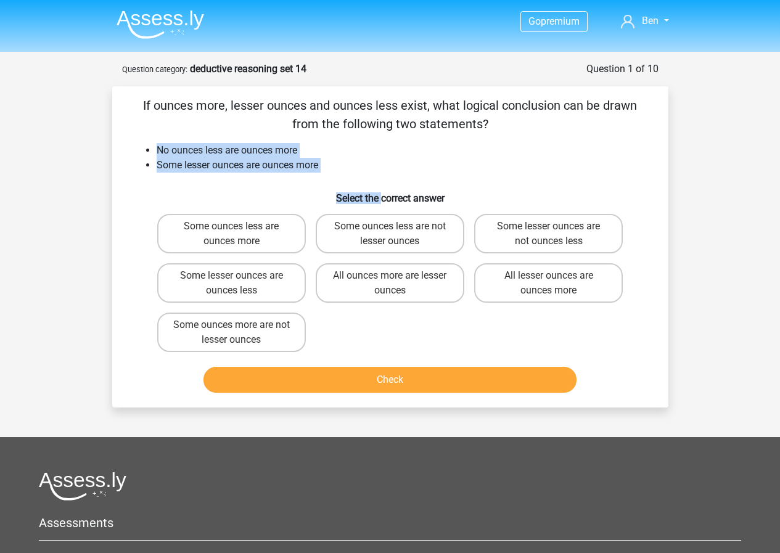
drag, startPoint x: 157, startPoint y: 156, endPoint x: 381, endPoint y: 173, distance: 225.0
click at [381, 173] on div "If ounces more, lesser ounces and ounces less exist, what logical conclusion ca…" at bounding box center [390, 246] width 546 height 301
drag, startPoint x: 364, startPoint y: 162, endPoint x: 150, endPoint y: 144, distance: 214.0
click at [150, 144] on ul "No ounces less are ounces more Some lesser ounces are ounces more" at bounding box center [390, 158] width 516 height 30
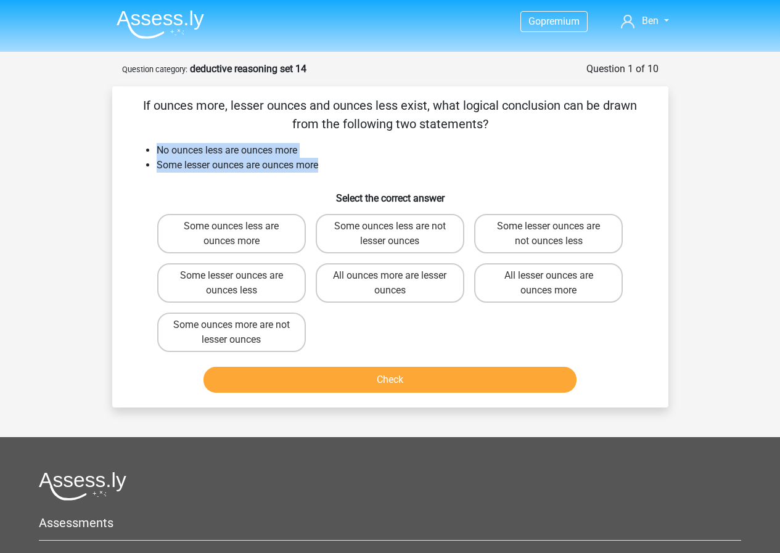
click at [150, 144] on ul "No ounces less are ounces more Some lesser ounces are ounces more" at bounding box center [390, 158] width 516 height 30
drag, startPoint x: 150, startPoint y: 144, endPoint x: 359, endPoint y: 163, distance: 209.2
click at [359, 163] on ul "No ounces less are ounces more Some lesser ounces are ounces more" at bounding box center [390, 158] width 516 height 30
click at [359, 163] on li "Some lesser ounces are ounces more" at bounding box center [403, 165] width 492 height 15
drag, startPoint x: 487, startPoint y: 114, endPoint x: 139, endPoint y: 93, distance: 348.2
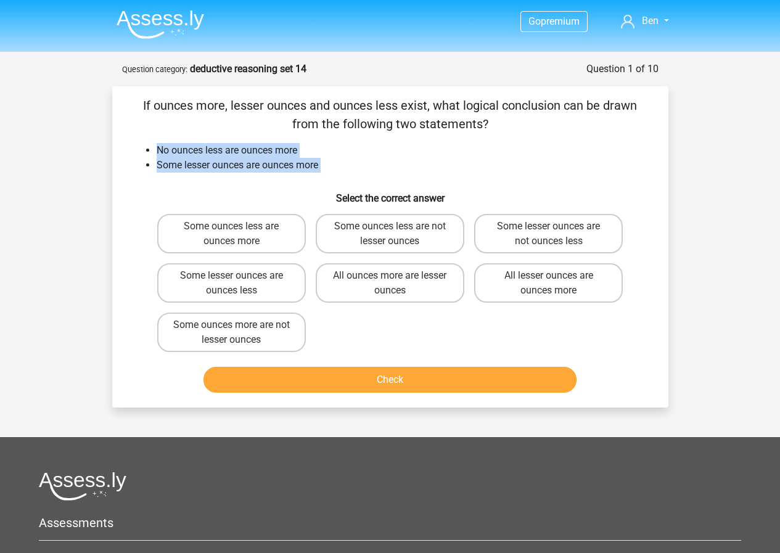
click at [139, 93] on div "If ounces more, lesser ounces and ounces less exist, what logical conclusion ca…" at bounding box center [390, 246] width 556 height 321
click at [138, 92] on div "If ounces more, lesser ounces and ounces less exist, what logical conclusion ca…" at bounding box center [390, 246] width 556 height 321
click at [471, 104] on p "If ounces more, lesser ounces and ounces less exist, what logical conclusion ca…" at bounding box center [390, 114] width 516 height 37
drag, startPoint x: 489, startPoint y: 119, endPoint x: 124, endPoint y: 105, distance: 365.1
click at [124, 105] on div "If ounces more, lesser ounces and ounces less exist, what logical conclusion ca…" at bounding box center [390, 246] width 546 height 301
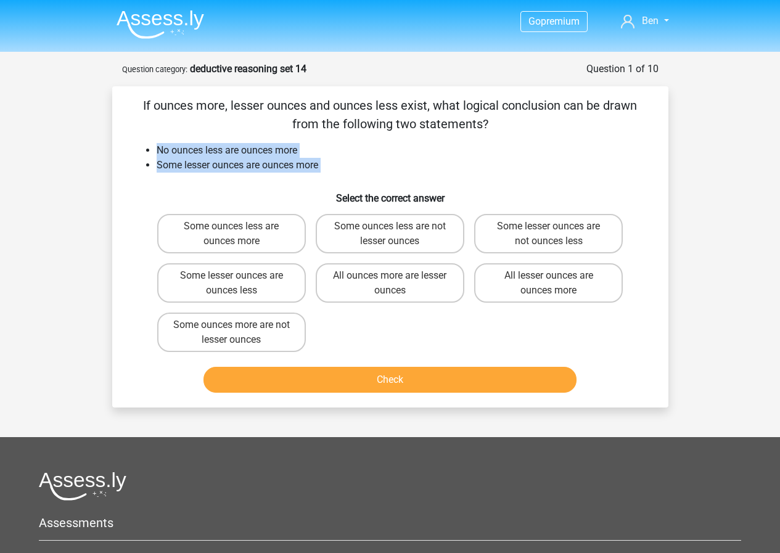
click at [495, 126] on p "If ounces more, lesser ounces and ounces less exist, what logical conclusion ca…" at bounding box center [390, 114] width 516 height 37
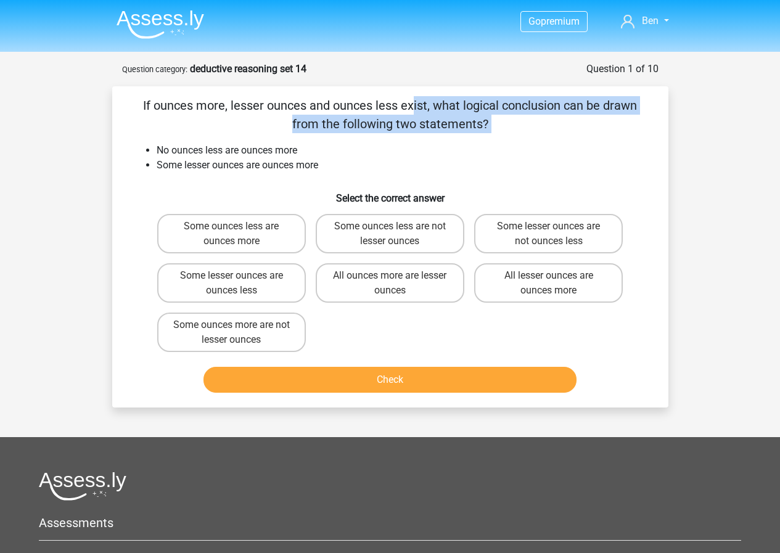
drag, startPoint x: 495, startPoint y: 126, endPoint x: 150, endPoint y: 104, distance: 345.8
click at [150, 104] on p "If ounces more, lesser ounces and ounces less exist, what logical conclusion ca…" at bounding box center [390, 114] width 516 height 37
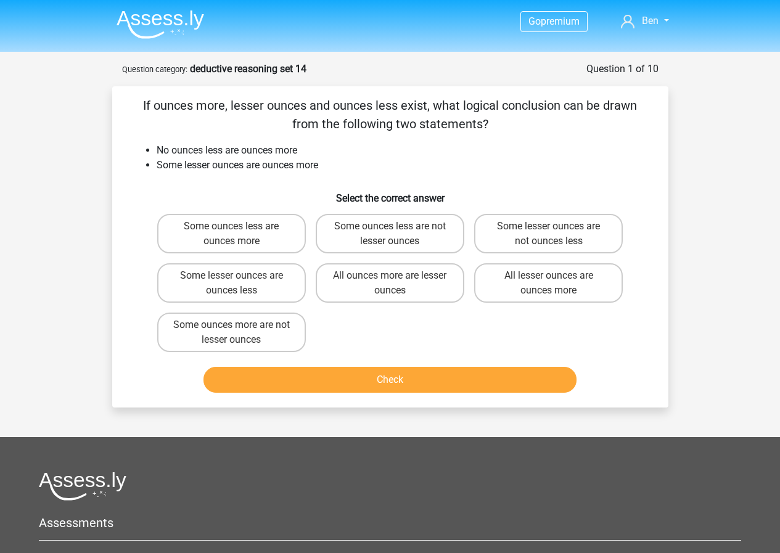
click at [142, 103] on p "If ounces more, lesser ounces and ounces less exist, what logical conclusion ca…" at bounding box center [390, 114] width 516 height 37
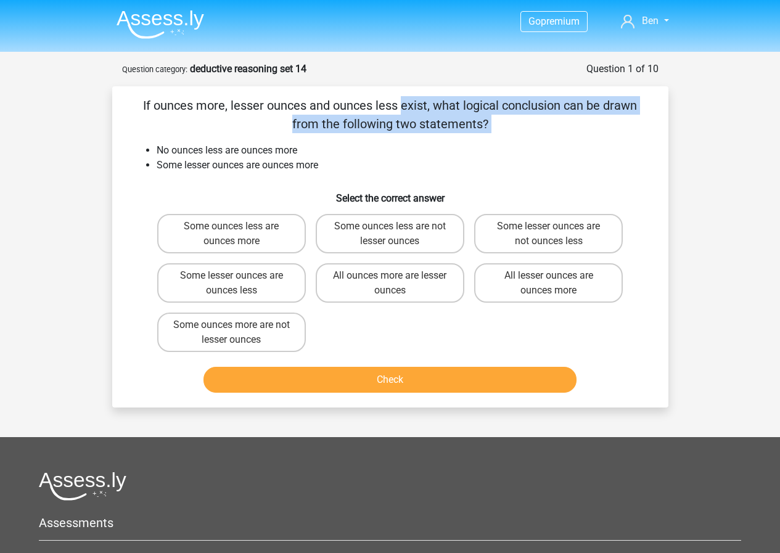
drag, startPoint x: 142, startPoint y: 103, endPoint x: 491, endPoint y: 124, distance: 349.4
click at [491, 124] on p "If ounces more, lesser ounces and ounces less exist, what logical conclusion ca…" at bounding box center [390, 114] width 516 height 37
drag, startPoint x: 491, startPoint y: 124, endPoint x: 145, endPoint y: 103, distance: 345.7
click at [145, 103] on p "If ounces more, lesser ounces and ounces less exist, what logical conclusion ca…" at bounding box center [390, 114] width 516 height 37
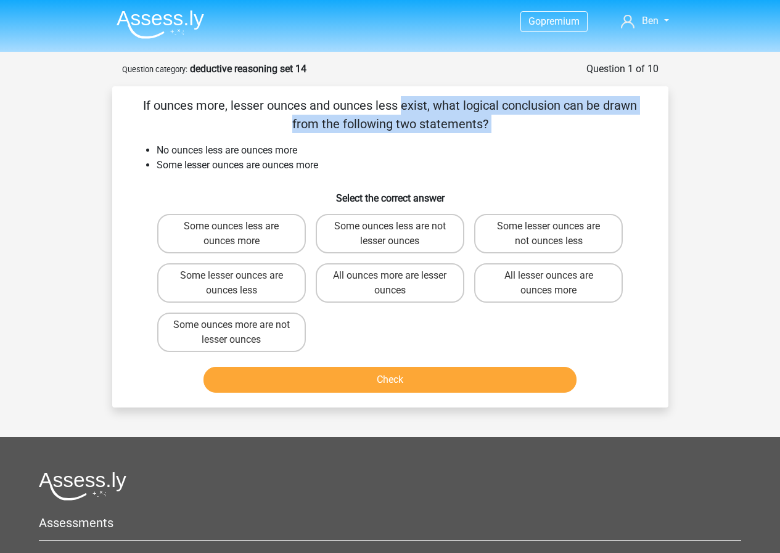
click at [145, 103] on p "If ounces more, lesser ounces and ounces less exist, what logical conclusion ca…" at bounding box center [390, 114] width 516 height 37
drag, startPoint x: 145, startPoint y: 103, endPoint x: 484, endPoint y: 125, distance: 339.7
click at [484, 125] on p "If ounces more, lesser ounces and ounces less exist, what logical conclusion ca…" at bounding box center [390, 114] width 516 height 37
drag, startPoint x: 488, startPoint y: 125, endPoint x: 127, endPoint y: 103, distance: 361.8
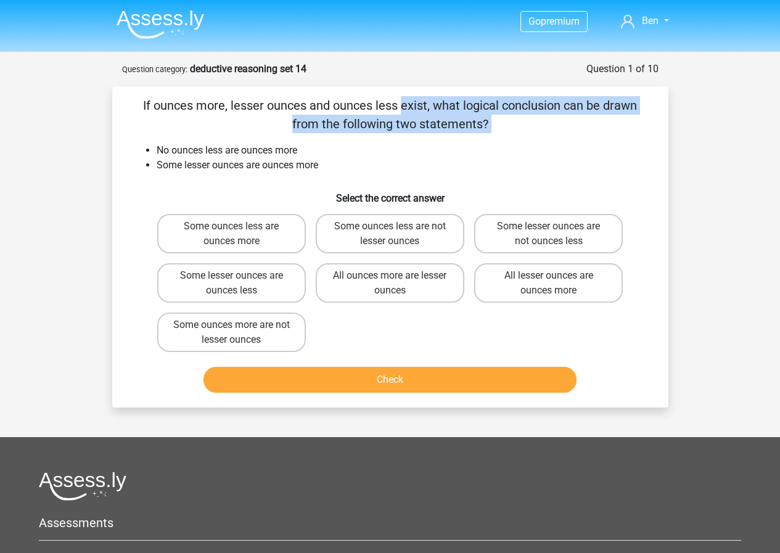
click at [127, 103] on div "If ounces more, lesser ounces and ounces less exist, what logical conclusion ca…" at bounding box center [390, 246] width 546 height 301
click at [142, 102] on p "If ounces more, lesser ounces and ounces less exist, what logical conclusion ca…" at bounding box center [390, 114] width 516 height 37
drag, startPoint x: 144, startPoint y: 105, endPoint x: 494, endPoint y: 130, distance: 350.9
click at [494, 130] on p "If ounces more, lesser ounces and ounces less exist, what logical conclusion ca…" at bounding box center [390, 114] width 516 height 37
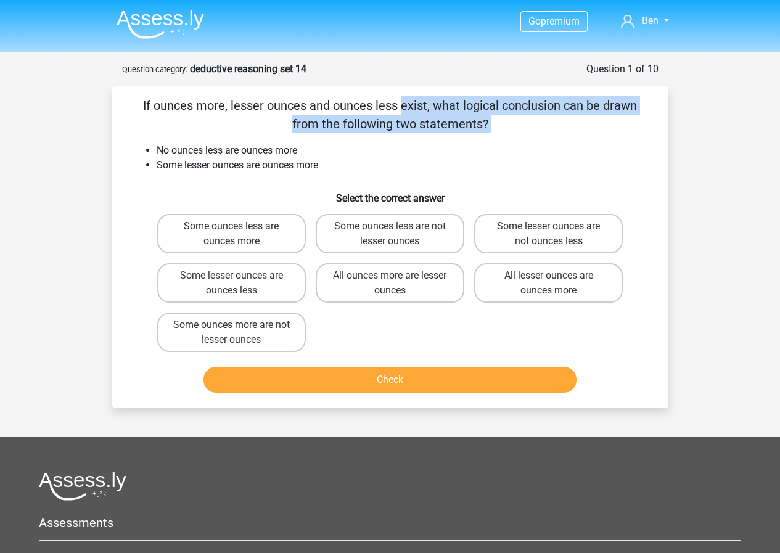
drag, startPoint x: 449, startPoint y: 119, endPoint x: 133, endPoint y: 102, distance: 316.0
click at [124, 102] on div "If ounces more, lesser ounces and ounces less exist, what logical conclusion ca…" at bounding box center [390, 246] width 546 height 301
click at [133, 102] on p "If ounces more, lesser ounces and ounces less exist, what logical conclusion ca…" at bounding box center [390, 114] width 516 height 37
drag, startPoint x: 325, startPoint y: 121, endPoint x: 540, endPoint y: 129, distance: 214.6
click at [540, 129] on p "If ounces more, lesser ounces and ounces less exist, what logical conclusion ca…" at bounding box center [390, 114] width 516 height 37
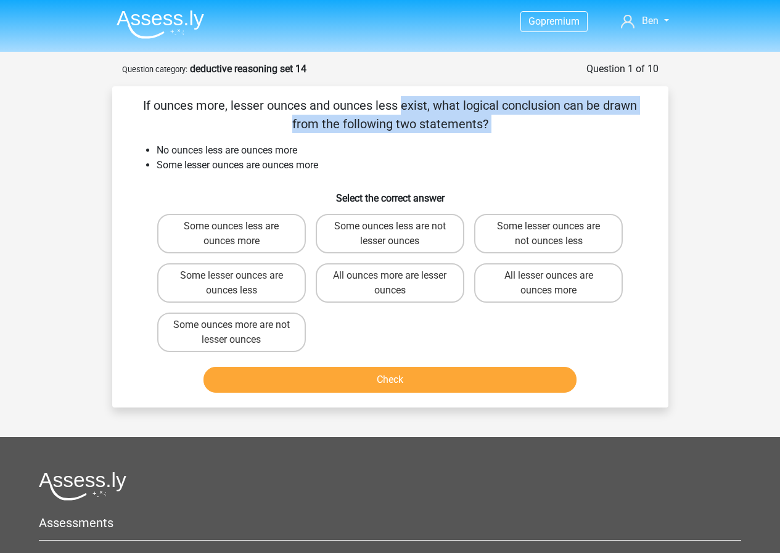
click at [540, 129] on p "If ounces more, lesser ounces and ounces less exist, what logical conclusion ca…" at bounding box center [390, 114] width 516 height 37
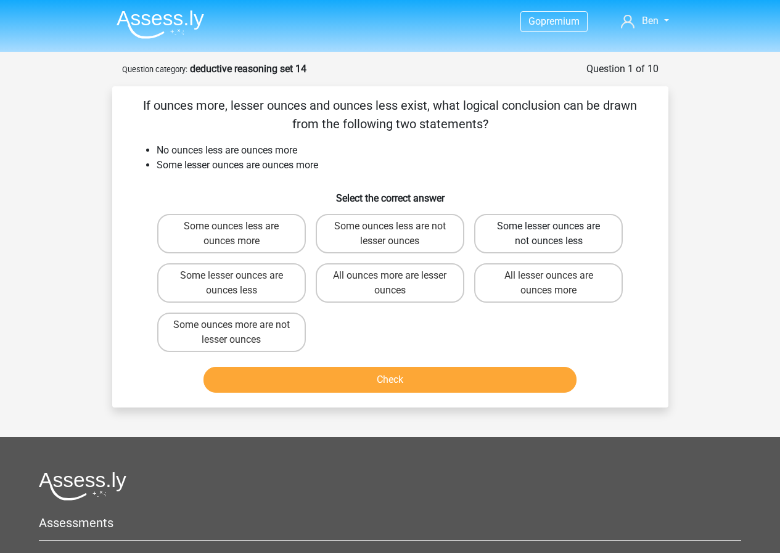
click at [563, 236] on label "Some lesser ounces are not ounces less" at bounding box center [548, 233] width 149 height 39
click at [556, 234] on input "Some lesser ounces are not ounces less" at bounding box center [552, 230] width 8 height 8
radio input "true"
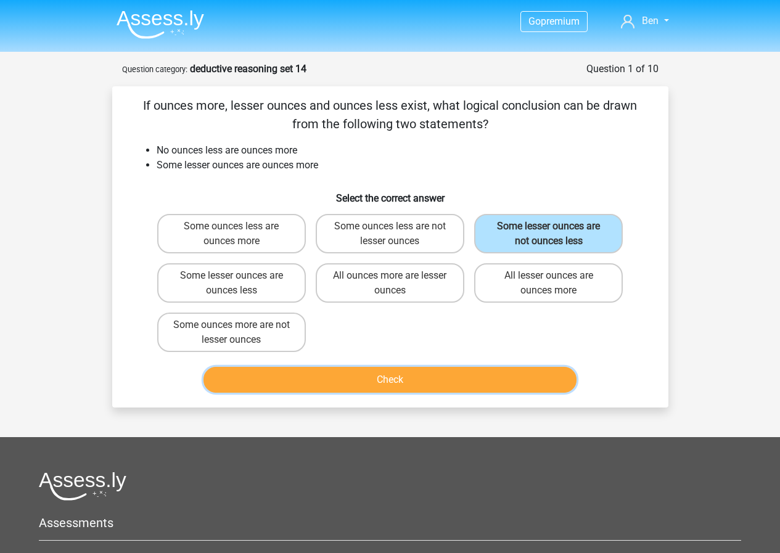
click at [463, 393] on button "Check" at bounding box center [389, 380] width 373 height 26
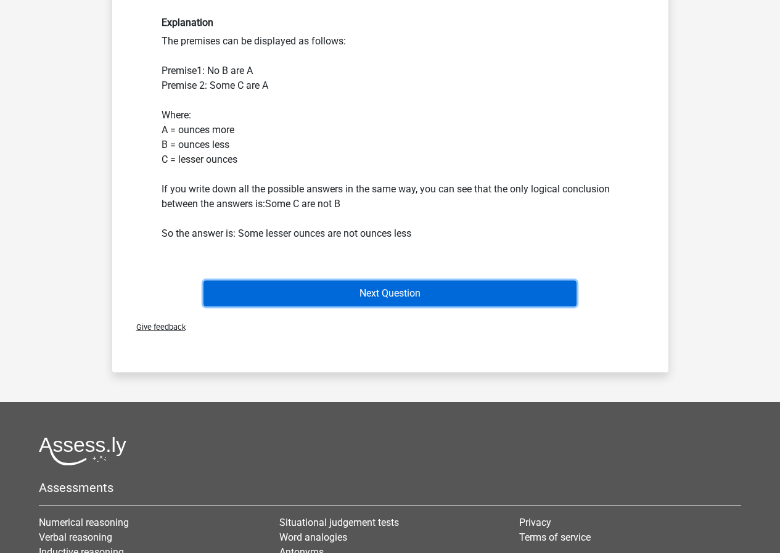
click at [429, 296] on button "Next Question" at bounding box center [389, 293] width 373 height 26
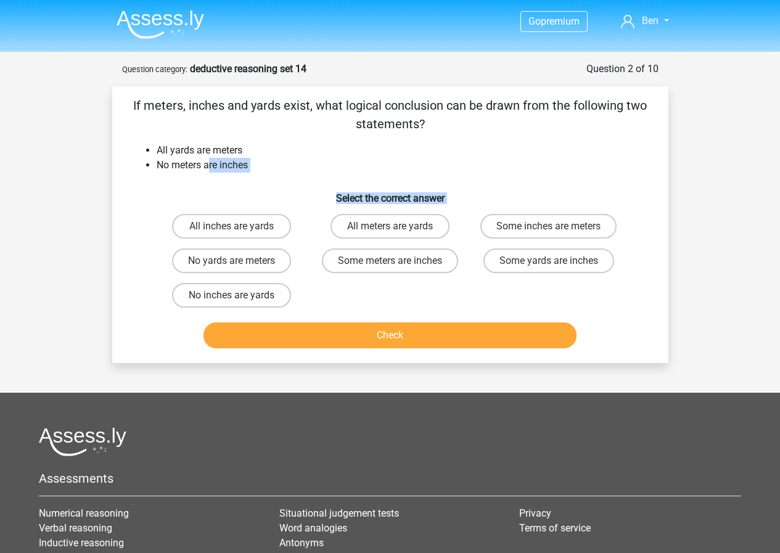
drag, startPoint x: 423, startPoint y: 300, endPoint x: 190, endPoint y: 161, distance: 271.4
click at [197, 162] on div "If meters, inches and yards exist, what logical conclusion can be drawn from th…" at bounding box center [390, 224] width 546 height 257
click at [137, 139] on div "If meters, inches and yards exist, what logical conclusion can be drawn from th…" at bounding box center [390, 224] width 546 height 257
drag, startPoint x: 137, startPoint y: 139, endPoint x: 285, endPoint y: 158, distance: 149.2
click at [285, 158] on div "If meters, inches and yards exist, what logical conclusion can be drawn from th…" at bounding box center [390, 224] width 546 height 257
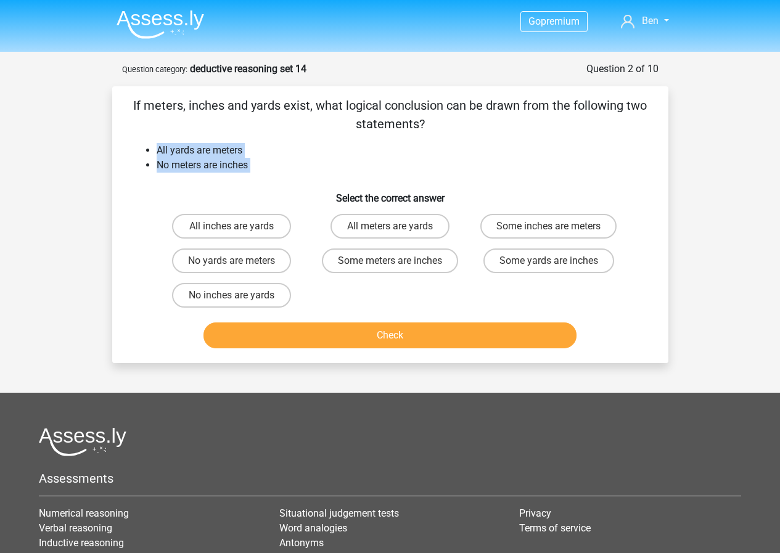
click at [159, 142] on div "If meters, inches and yards exist, what logical conclusion can be drawn from th…" at bounding box center [390, 224] width 546 height 257
drag, startPoint x: 160, startPoint y: 144, endPoint x: 288, endPoint y: 172, distance: 131.3
click at [288, 172] on div "If meters, inches and yards exist, what logical conclusion can be drawn from th…" at bounding box center [390, 224] width 546 height 257
click at [288, 172] on li "No meters are inches" at bounding box center [403, 165] width 492 height 15
drag, startPoint x: 163, startPoint y: 150, endPoint x: 145, endPoint y: 150, distance: 17.3
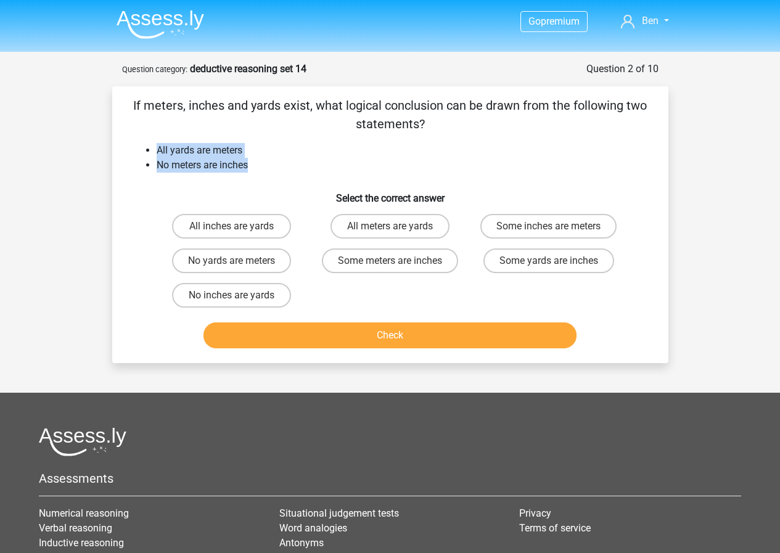
click at [145, 150] on ul "All yards are meters No meters are inches" at bounding box center [390, 158] width 516 height 30
click at [157, 150] on li "All yards are meters" at bounding box center [403, 150] width 492 height 15
drag, startPoint x: 145, startPoint y: 150, endPoint x: 303, endPoint y: 171, distance: 159.1
click at [303, 171] on ul "All yards are meters No meters are inches" at bounding box center [390, 158] width 516 height 30
click at [303, 171] on li "No meters are inches" at bounding box center [403, 165] width 492 height 15
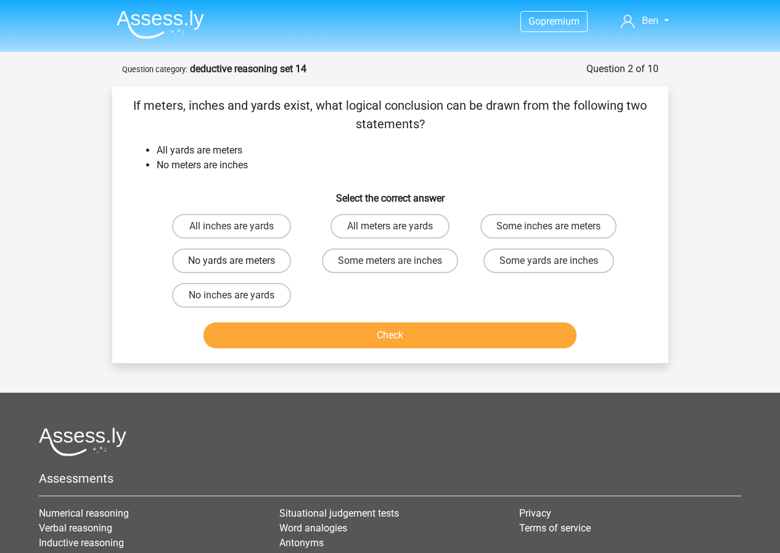
click at [262, 261] on label "No yards are meters" at bounding box center [231, 260] width 119 height 25
click at [239, 261] on input "No yards are meters" at bounding box center [235, 265] width 8 height 8
radio input "true"
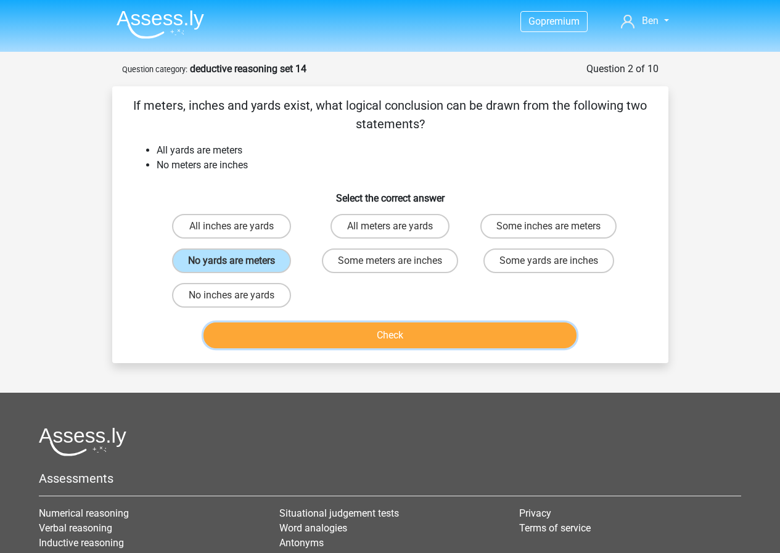
click at [308, 325] on button "Check" at bounding box center [389, 335] width 373 height 26
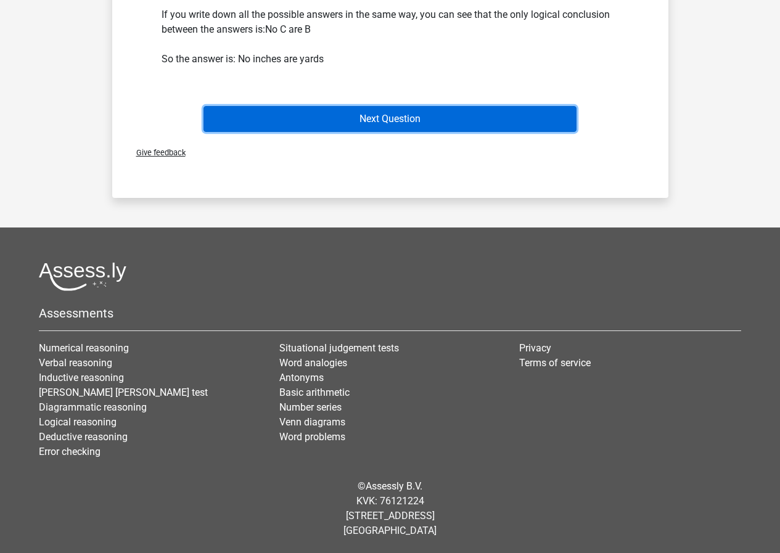
click at [507, 113] on button "Next Question" at bounding box center [389, 119] width 373 height 26
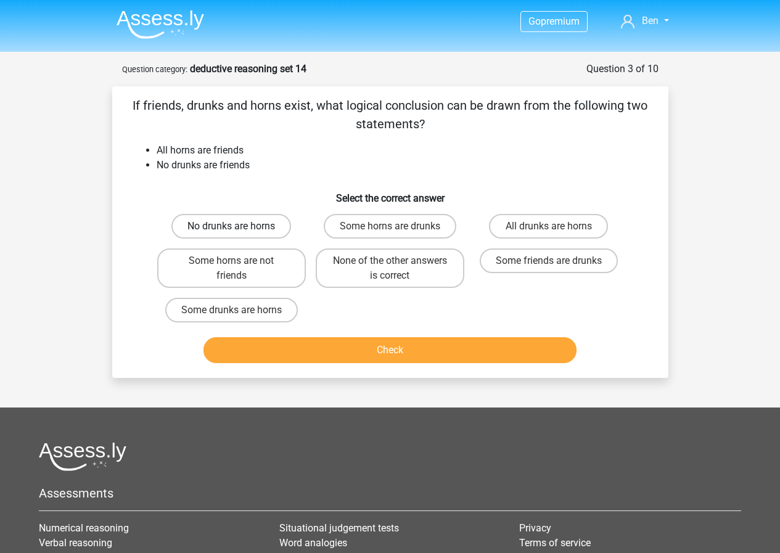
click at [268, 227] on label "No drunks are horns" at bounding box center [231, 226] width 120 height 25
click at [239, 227] on input "No drunks are horns" at bounding box center [235, 230] width 8 height 8
radio input "true"
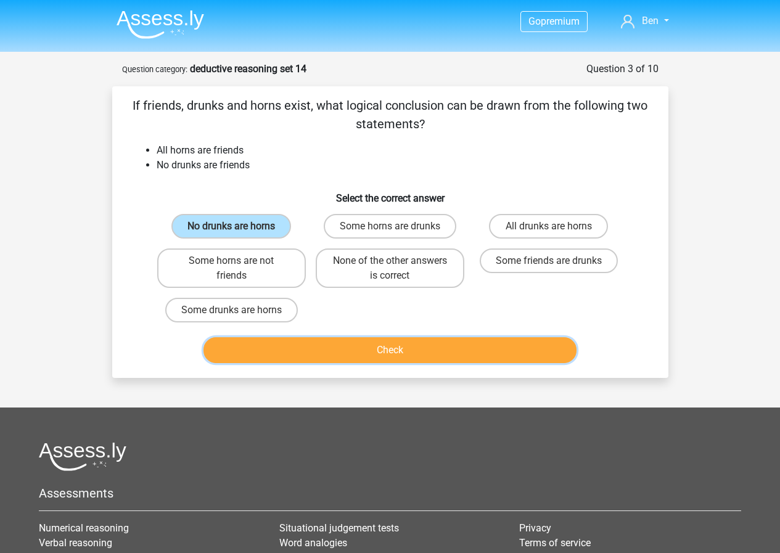
click at [367, 348] on button "Check" at bounding box center [389, 350] width 373 height 26
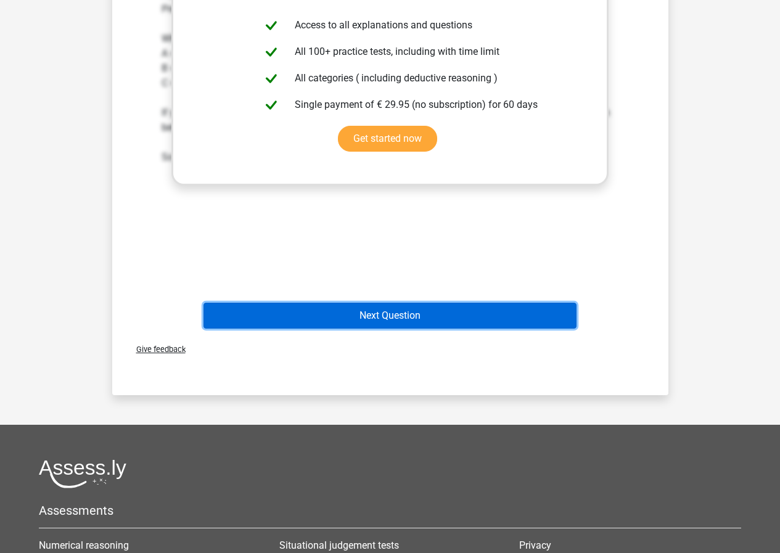
click at [491, 312] on button "Next Question" at bounding box center [389, 316] width 373 height 26
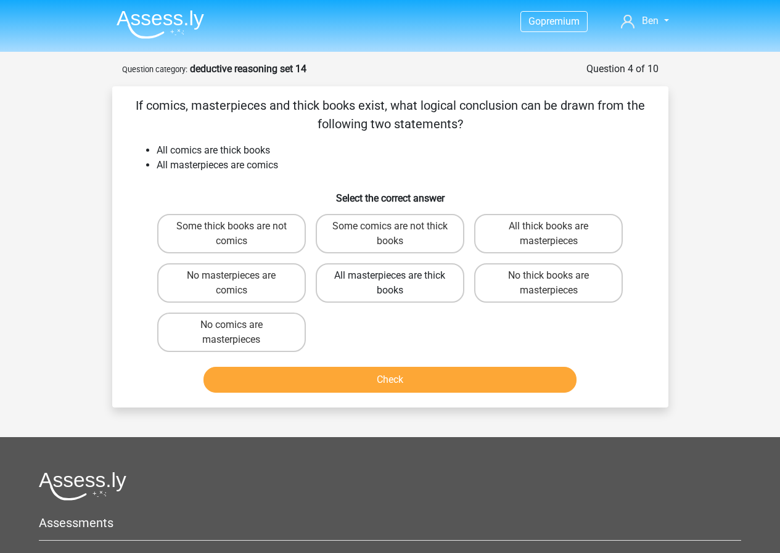
click at [427, 287] on label "All masterpieces are thick books" at bounding box center [390, 282] width 149 height 39
click at [397, 283] on input "All masterpieces are thick books" at bounding box center [393, 279] width 8 height 8
radio input "true"
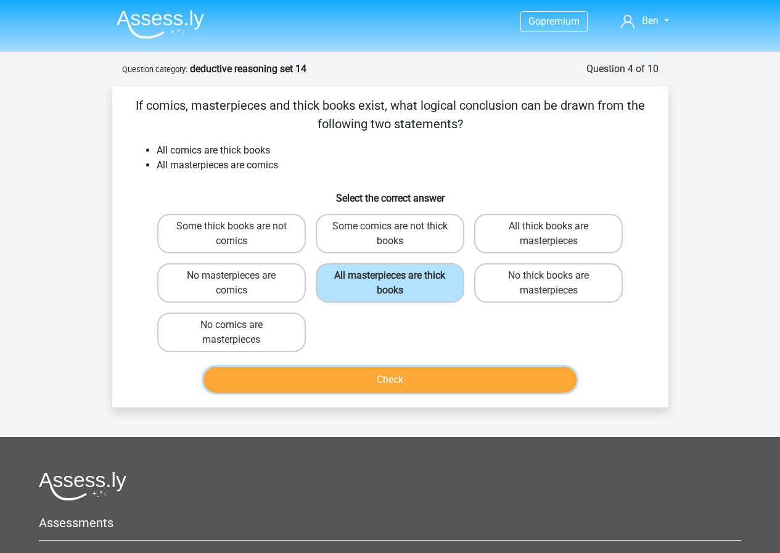
click at [443, 375] on button "Check" at bounding box center [389, 380] width 373 height 26
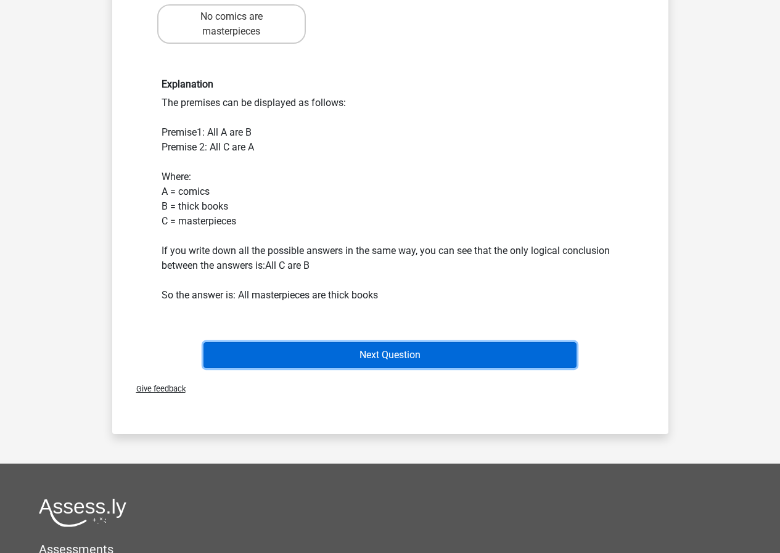
click at [447, 356] on button "Next Question" at bounding box center [389, 355] width 373 height 26
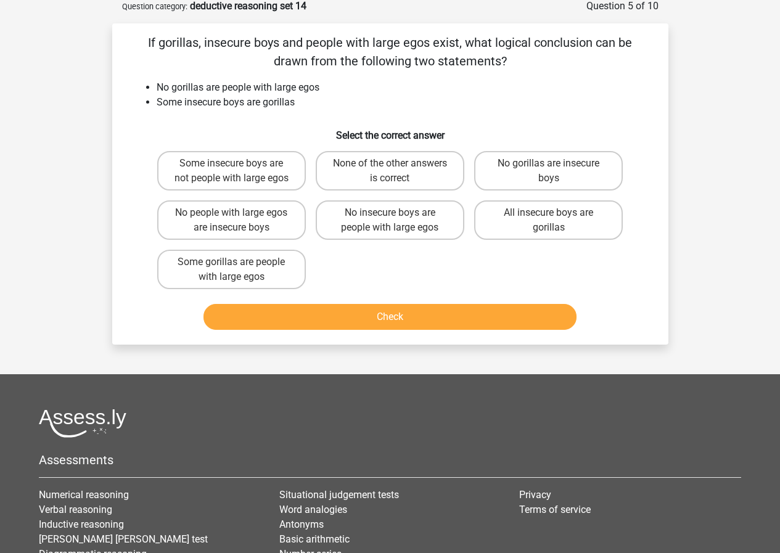
scroll to position [62, 0]
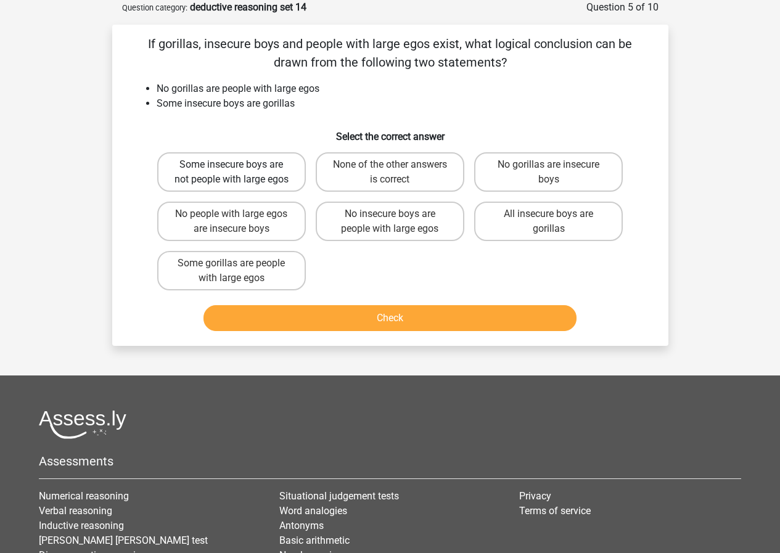
click at [280, 169] on label "Some insecure boys are not people with large egos" at bounding box center [231, 171] width 149 height 39
click at [239, 169] on input "Some insecure boys are not people with large egos" at bounding box center [235, 169] width 8 height 8
radio input "true"
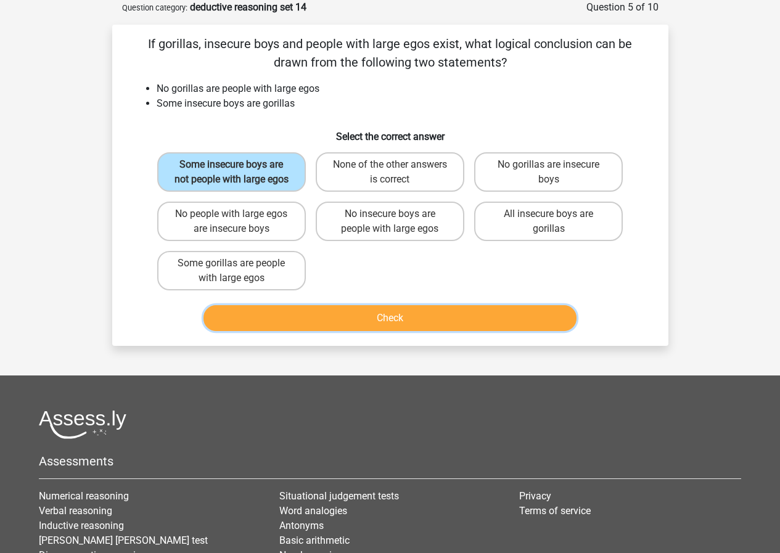
click at [344, 314] on button "Check" at bounding box center [389, 318] width 373 height 26
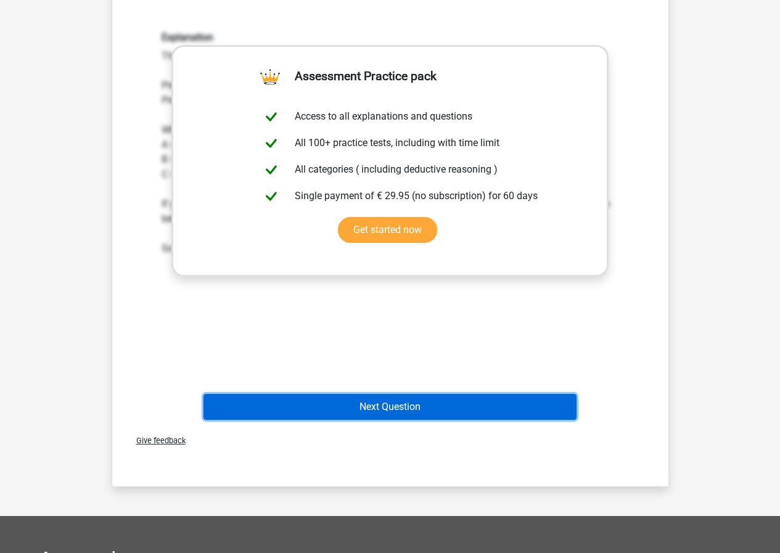
click at [416, 412] on button "Next Question" at bounding box center [389, 407] width 373 height 26
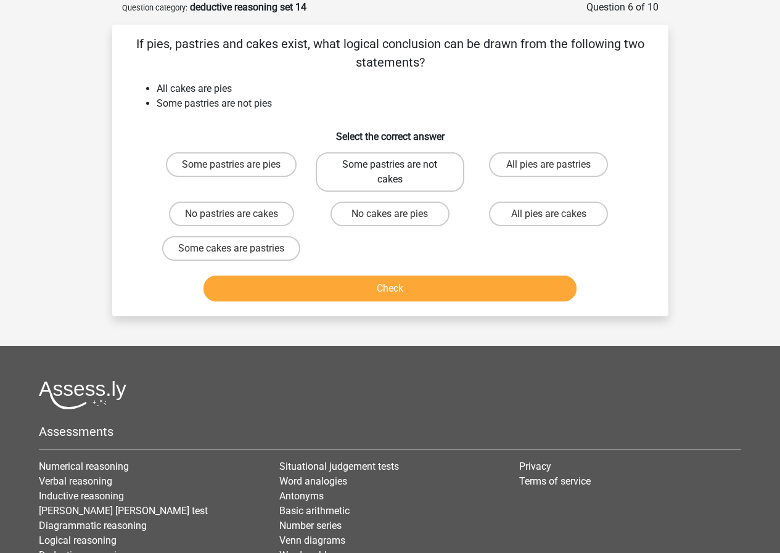
click at [425, 174] on label "Some pastries are not cakes" at bounding box center [390, 171] width 149 height 39
click at [397, 173] on input "Some pastries are not cakes" at bounding box center [393, 169] width 8 height 8
radio input "true"
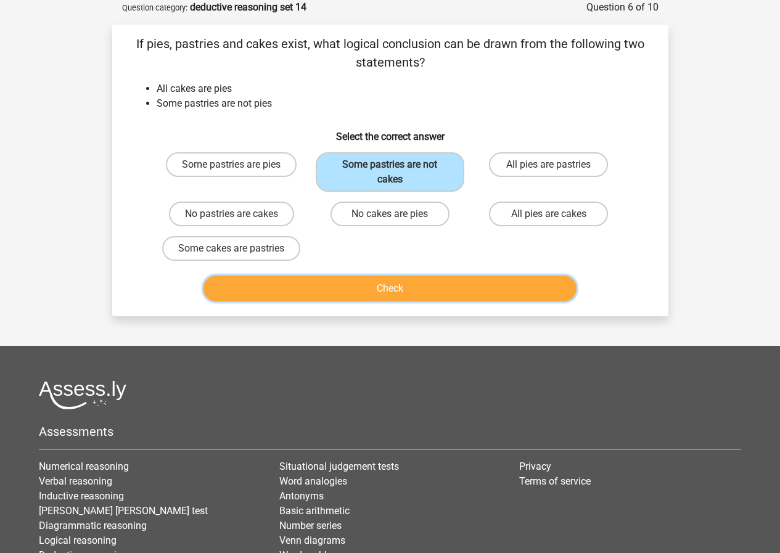
click at [431, 299] on button "Check" at bounding box center [389, 288] width 373 height 26
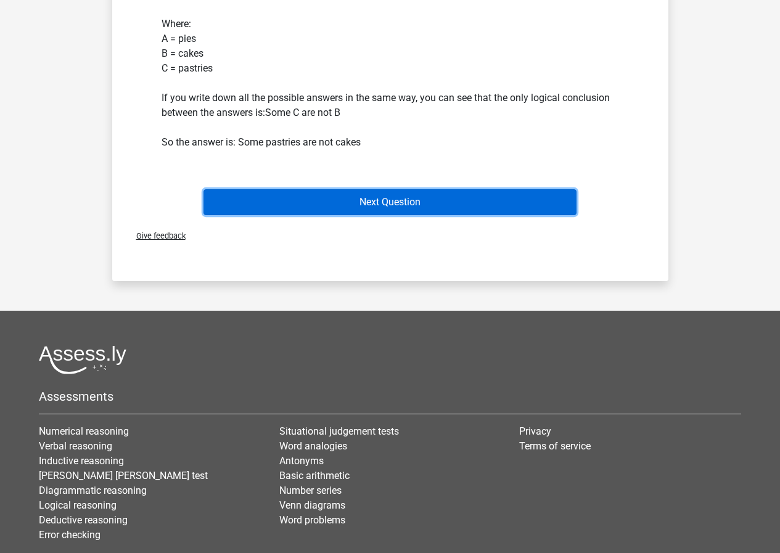
click at [427, 199] on button "Next Question" at bounding box center [389, 202] width 373 height 26
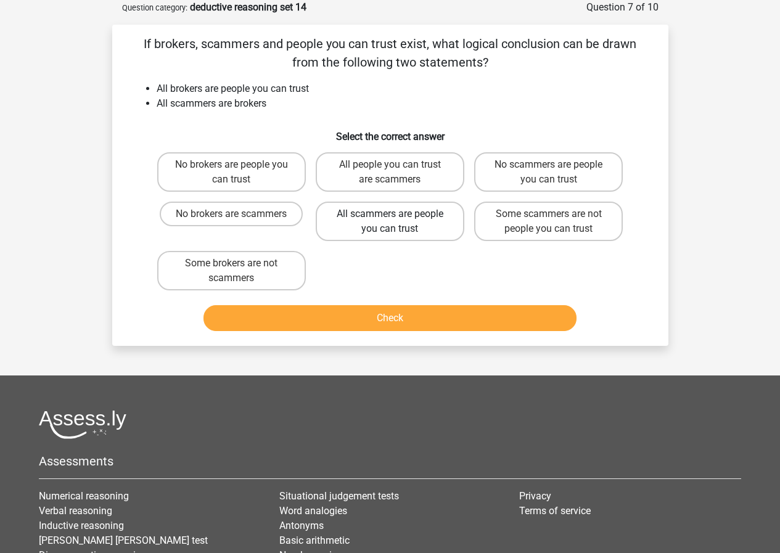
click at [427, 226] on label "All scammers are people you can trust" at bounding box center [390, 221] width 149 height 39
click at [397, 222] on input "All scammers are people you can trust" at bounding box center [393, 218] width 8 height 8
radio input "true"
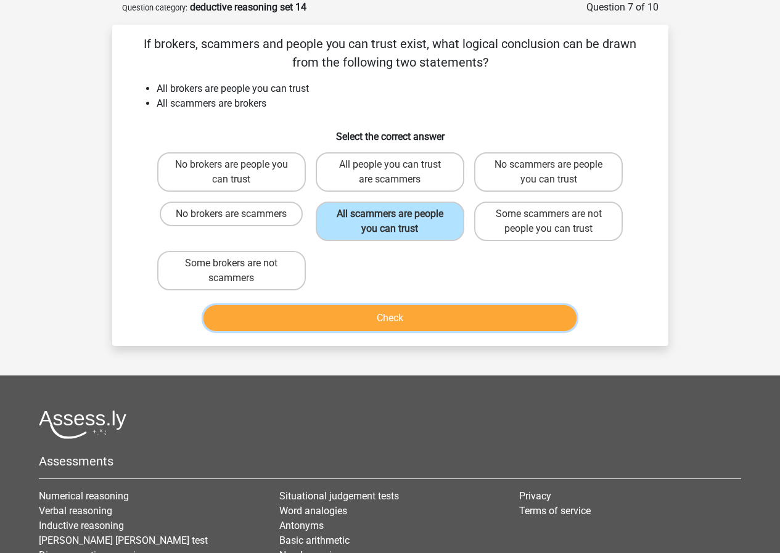
click at [434, 312] on button "Check" at bounding box center [389, 318] width 373 height 26
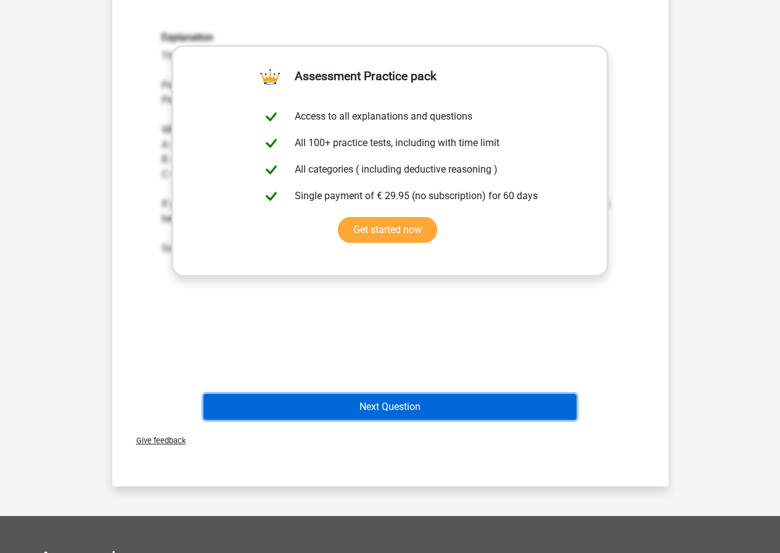
click at [453, 416] on button "Next Question" at bounding box center [389, 407] width 373 height 26
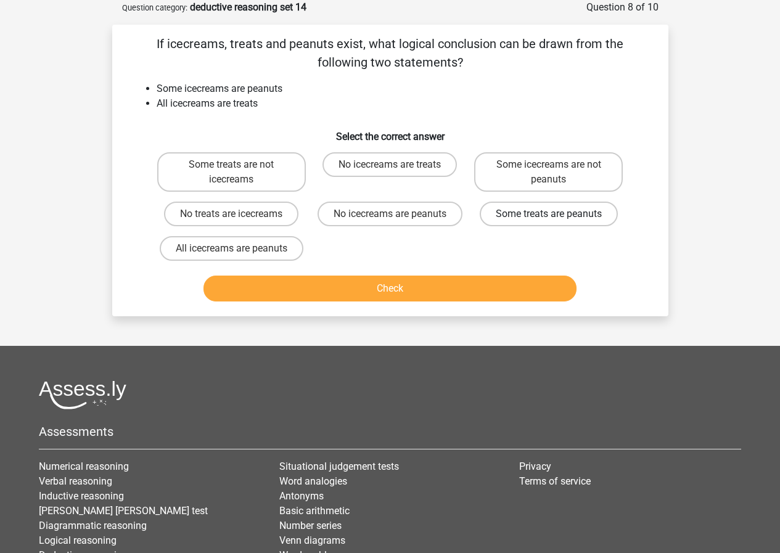
click at [595, 218] on label "Some treats are peanuts" at bounding box center [548, 214] width 138 height 25
click at [556, 218] on input "Some treats are peanuts" at bounding box center [552, 218] width 8 height 8
radio input "true"
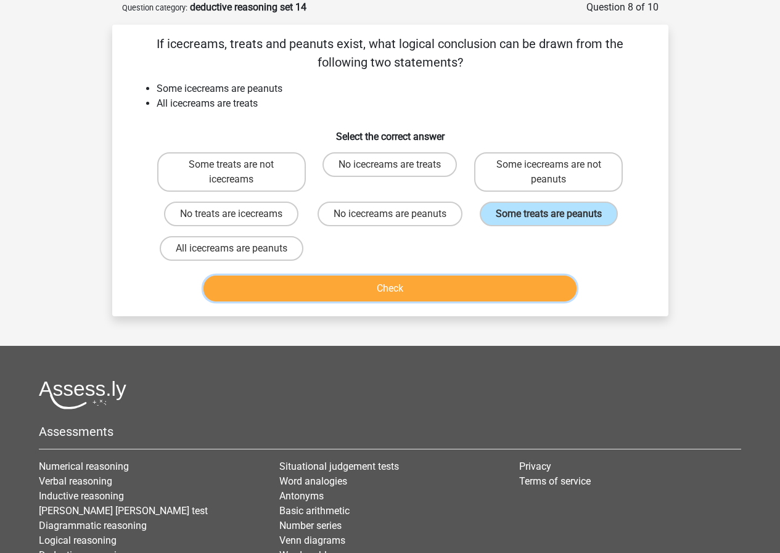
click at [529, 275] on button "Check" at bounding box center [389, 288] width 373 height 26
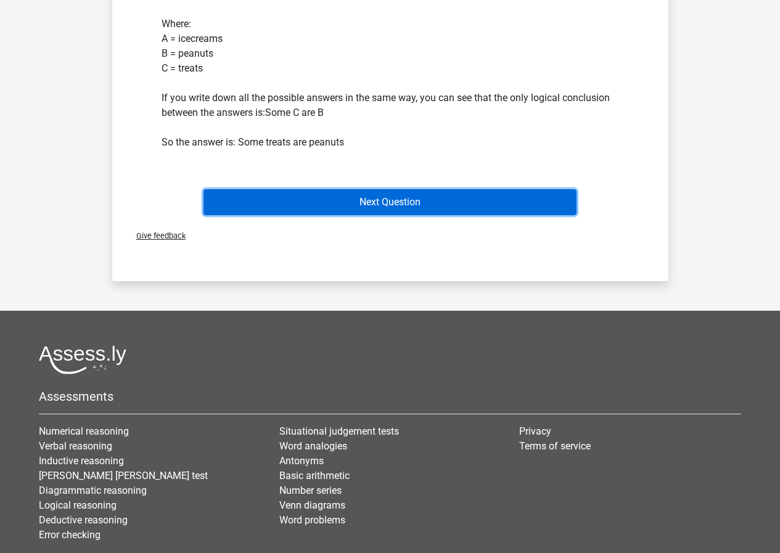
click at [439, 208] on button "Next Question" at bounding box center [389, 202] width 373 height 26
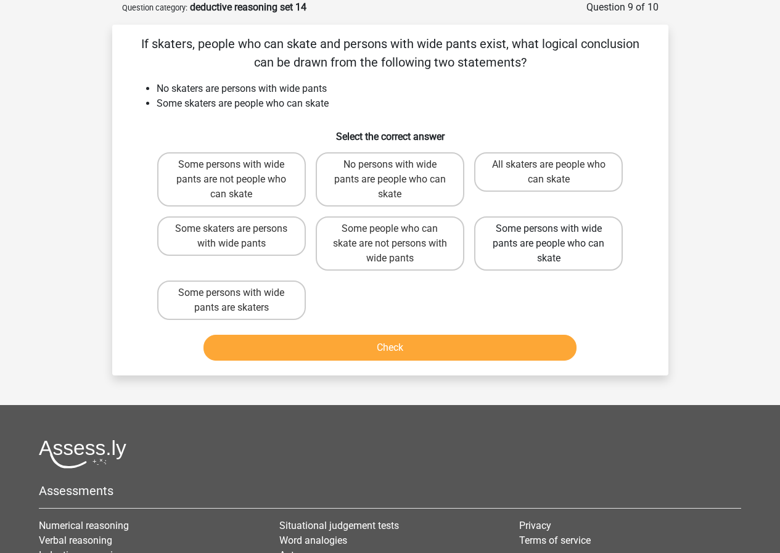
click at [574, 248] on label "Some persons with wide pants are people who can skate" at bounding box center [548, 243] width 149 height 54
click at [556, 237] on input "Some persons with wide pants are people who can skate" at bounding box center [552, 233] width 8 height 8
radio input "true"
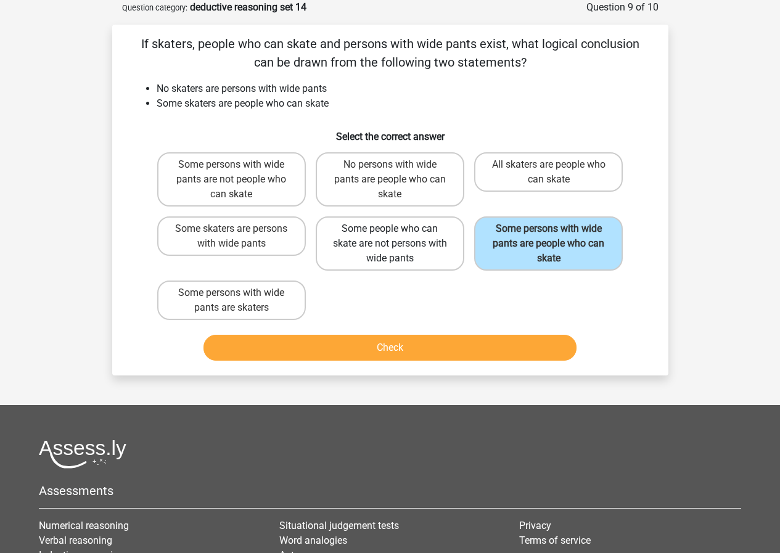
click at [436, 251] on label "Some people who can skate are not persons with wide pants" at bounding box center [390, 243] width 149 height 54
click at [397, 237] on input "Some people who can skate are not persons with wide pants" at bounding box center [393, 233] width 8 height 8
radio input "true"
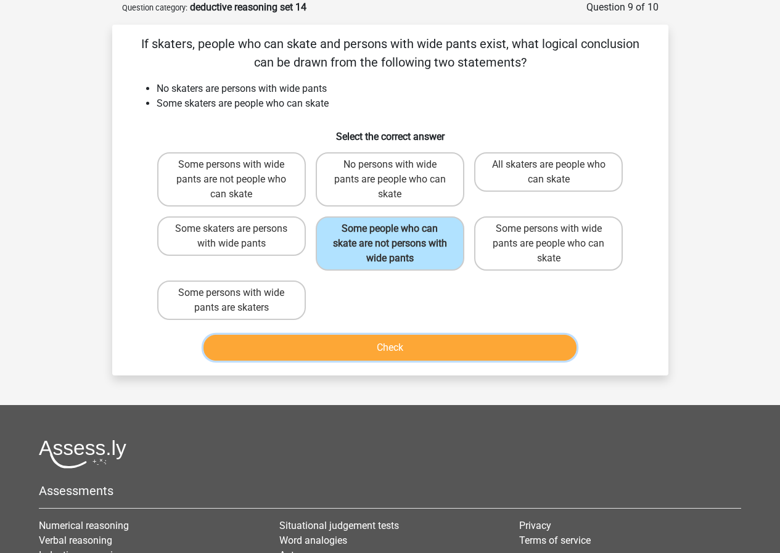
click at [436, 340] on button "Check" at bounding box center [389, 348] width 373 height 26
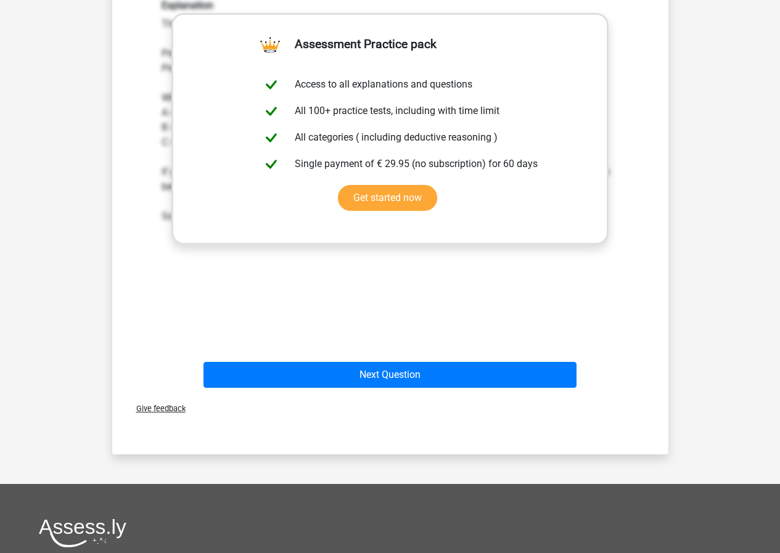
click at [441, 389] on div "Next Question" at bounding box center [390, 377] width 476 height 31
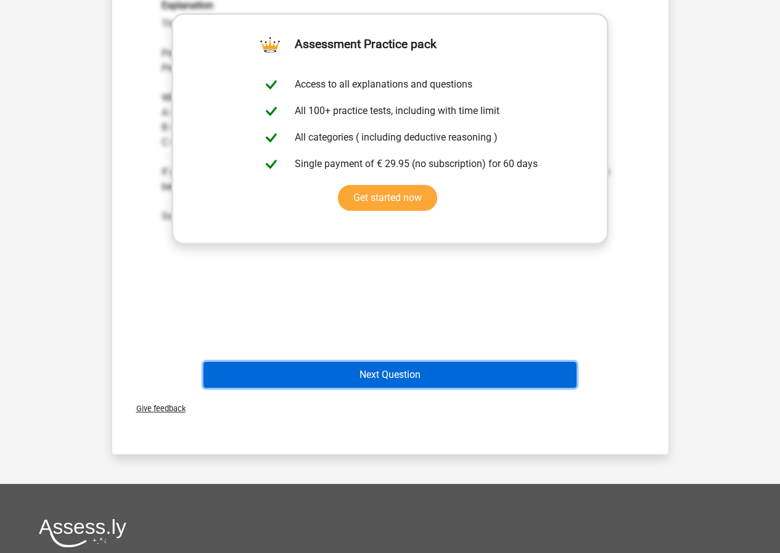
drag, startPoint x: 441, startPoint y: 383, endPoint x: 443, endPoint y: 372, distance: 11.4
click at [443, 377] on button "Next Question" at bounding box center [389, 375] width 373 height 26
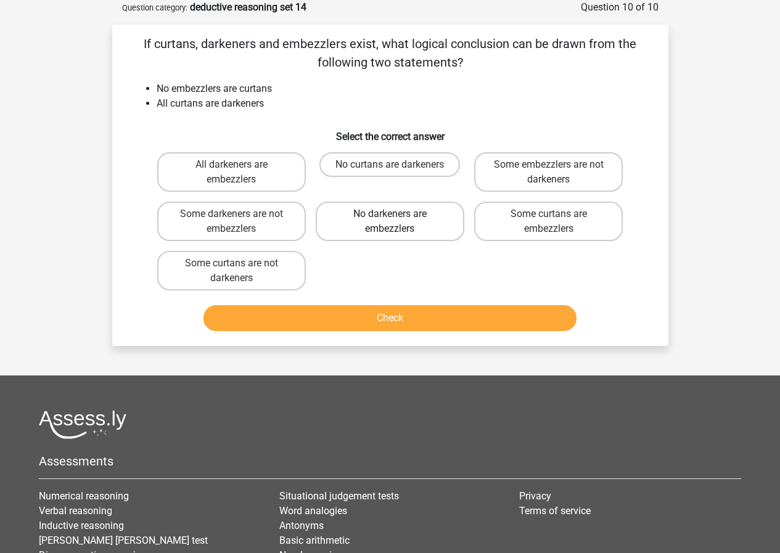
click at [411, 224] on label "No darkeners are embezzlers" at bounding box center [390, 221] width 149 height 39
click at [397, 222] on input "No darkeners are embezzlers" at bounding box center [393, 218] width 8 height 8
radio input "true"
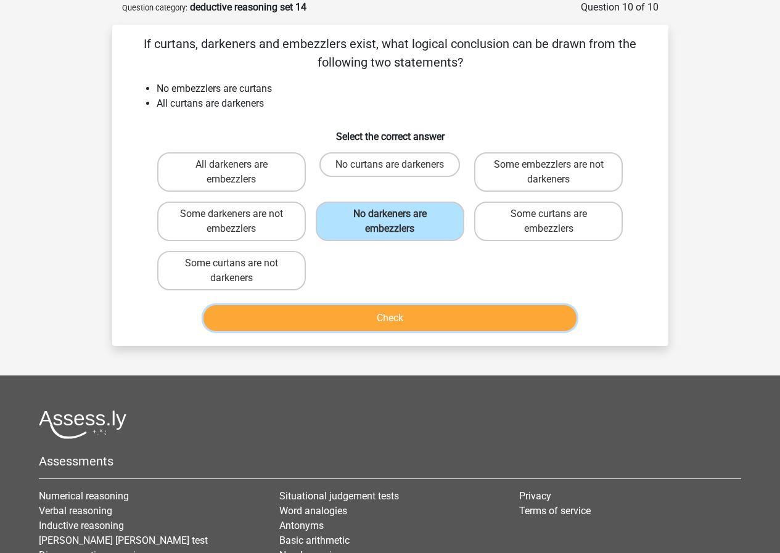
click at [420, 311] on button "Check" at bounding box center [389, 318] width 373 height 26
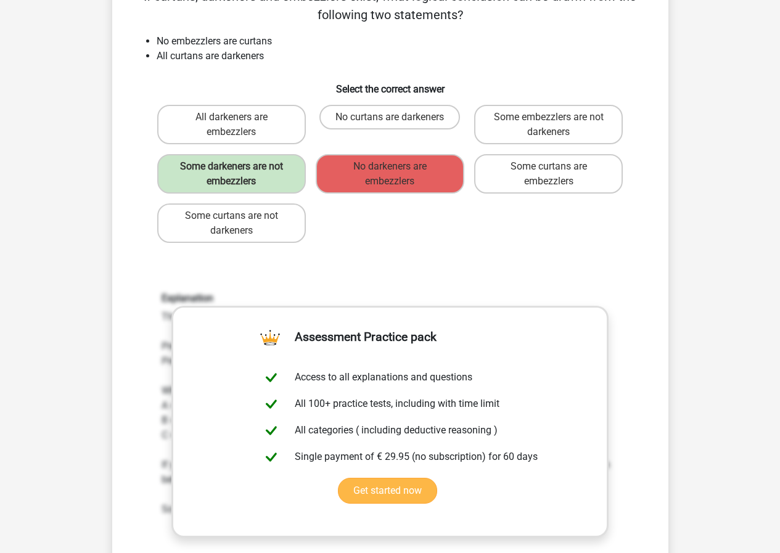
scroll to position [431, 0]
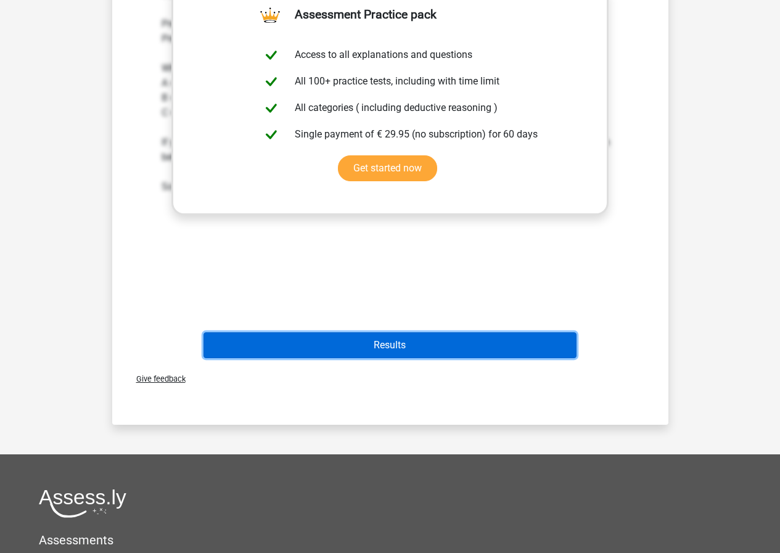
click at [490, 346] on button "Results" at bounding box center [389, 345] width 373 height 26
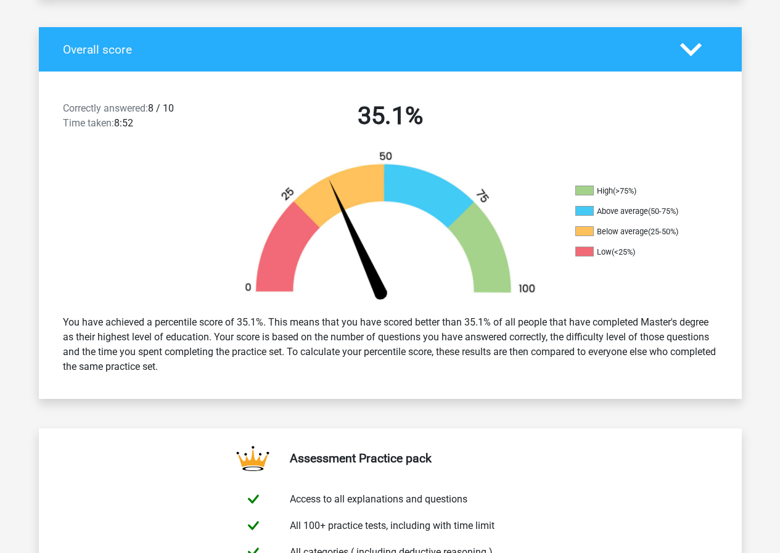
scroll to position [246, 0]
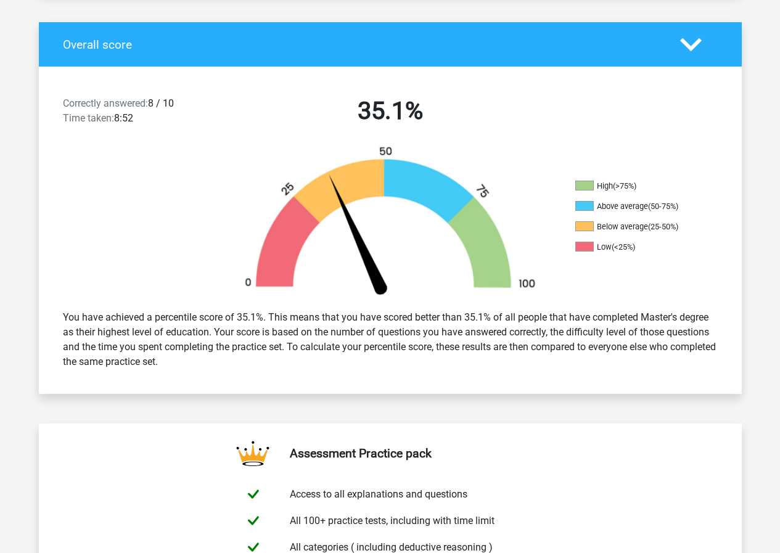
click at [539, 325] on div "You have achieved a percentile score of 35.1%. This means that you have scored …" at bounding box center [390, 339] width 673 height 69
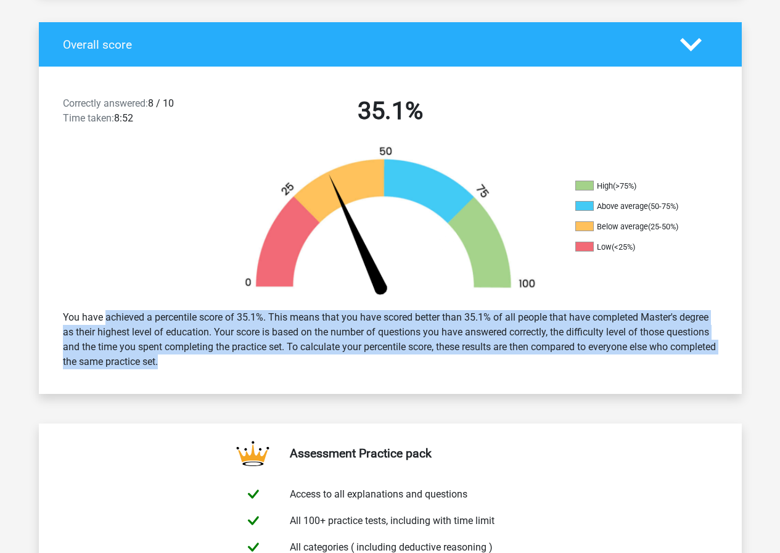
click at [539, 325] on div "You have achieved a percentile score of 35.1%. This means that you have scored …" at bounding box center [390, 339] width 673 height 69
drag, startPoint x: 602, startPoint y: 322, endPoint x: 625, endPoint y: 364, distance: 48.0
click at [625, 364] on div "Correctly answered: 8 / 10 Time taken: 8:52 35.1% High (>75%) Above average (50…" at bounding box center [390, 230] width 684 height 327
click at [625, 364] on div "You have achieved a percentile score of 35.1%. This means that you have scored …" at bounding box center [390, 339] width 673 height 69
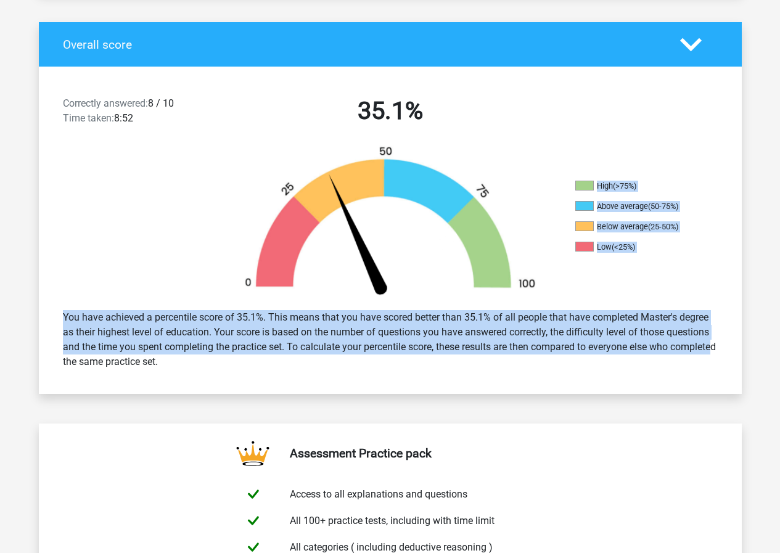
drag, startPoint x: 706, startPoint y: 348, endPoint x: 639, endPoint y: 294, distance: 85.9
click at [639, 294] on div "Correctly answered: 8 / 10 Time taken: 8:52 35.1% High (>75%) Above average (50…" at bounding box center [390, 230] width 684 height 327
click at [645, 314] on div "You have achieved a percentile score of 35.1%. This means that you have scored …" at bounding box center [390, 339] width 673 height 69
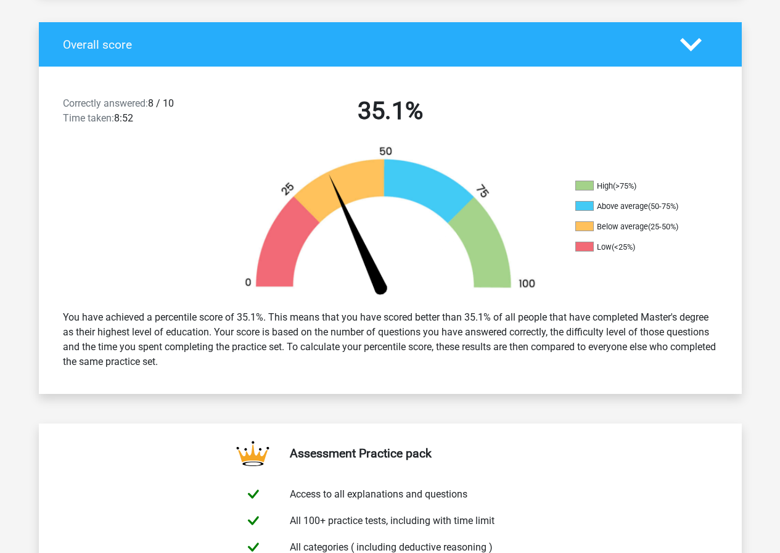
click at [640, 320] on div "You have achieved a percentile score of 35.1%. This means that you have scored …" at bounding box center [390, 339] width 673 height 69
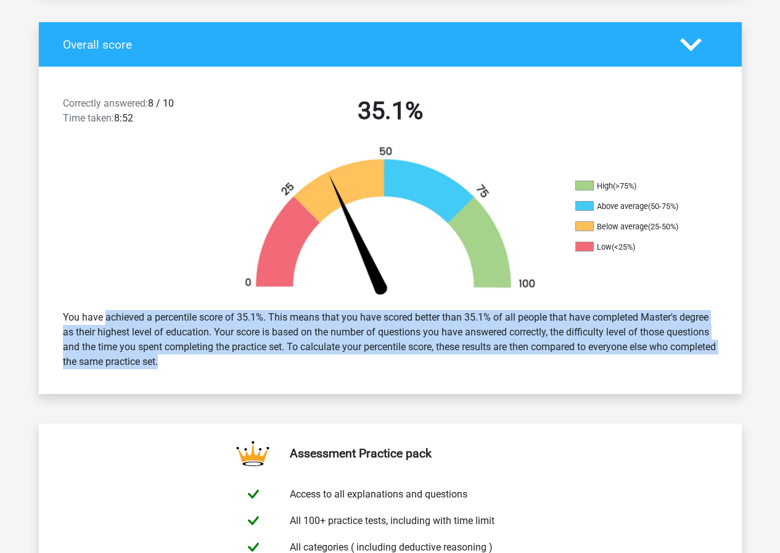
click at [640, 319] on div "You have achieved a percentile score of 35.1%. This means that you have scored …" at bounding box center [390, 339] width 673 height 69
click at [649, 322] on div "You have achieved a percentile score of 35.1%. This means that you have scored …" at bounding box center [390, 339] width 673 height 69
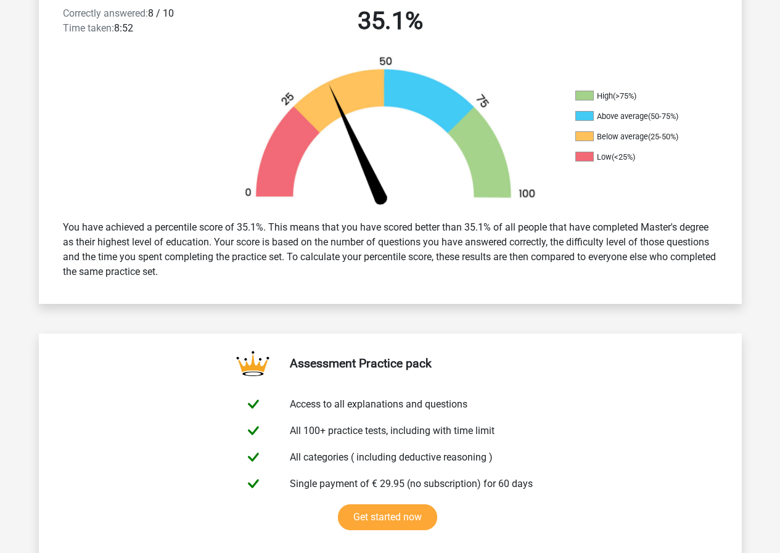
scroll to position [739, 0]
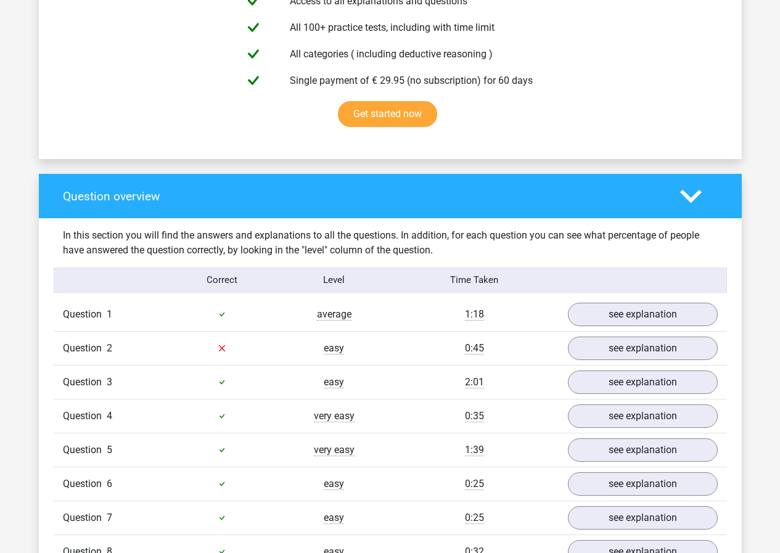
click at [688, 236] on div "In this section you will find the answers and explanations to all the questions…" at bounding box center [390, 243] width 673 height 30
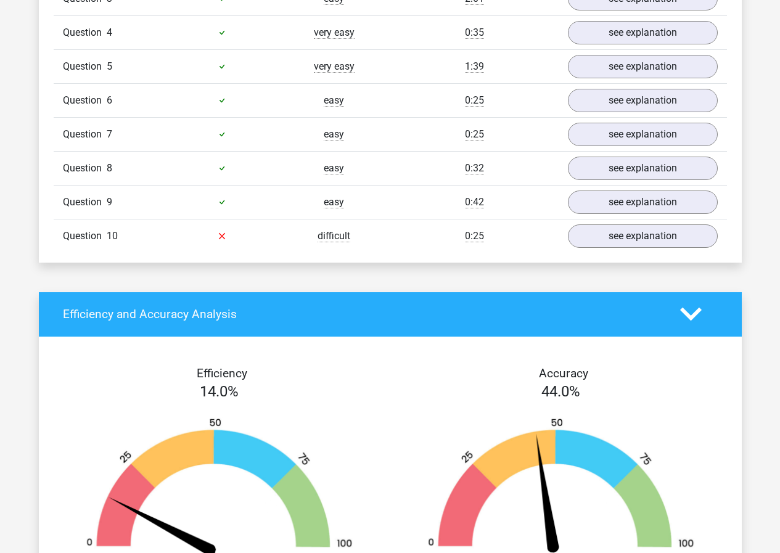
scroll to position [924, 0]
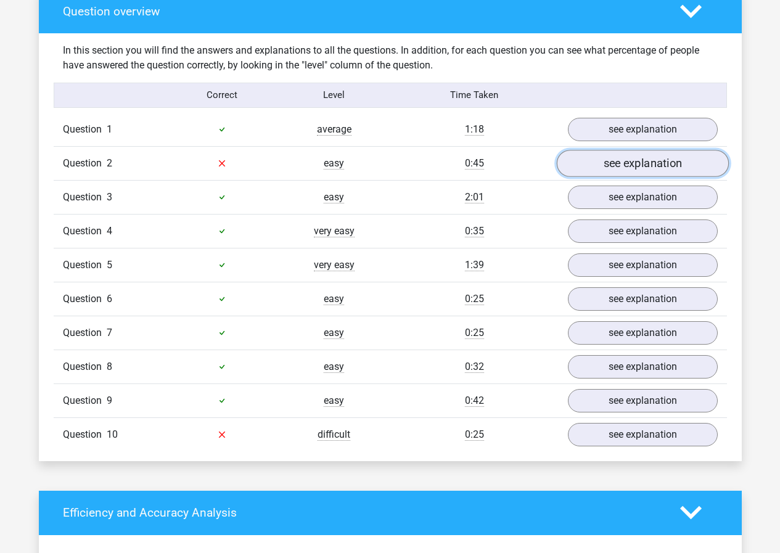
click at [644, 163] on link "see explanation" at bounding box center [642, 163] width 172 height 27
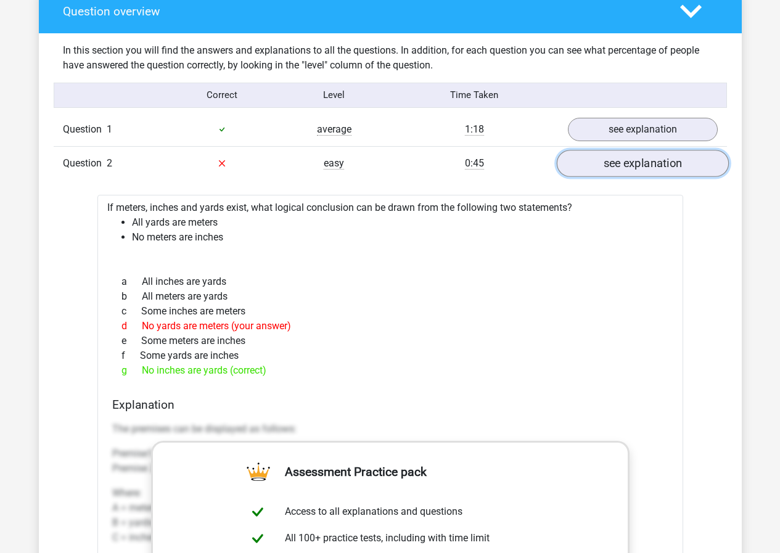
click at [644, 163] on link "see explanation" at bounding box center [642, 163] width 172 height 27
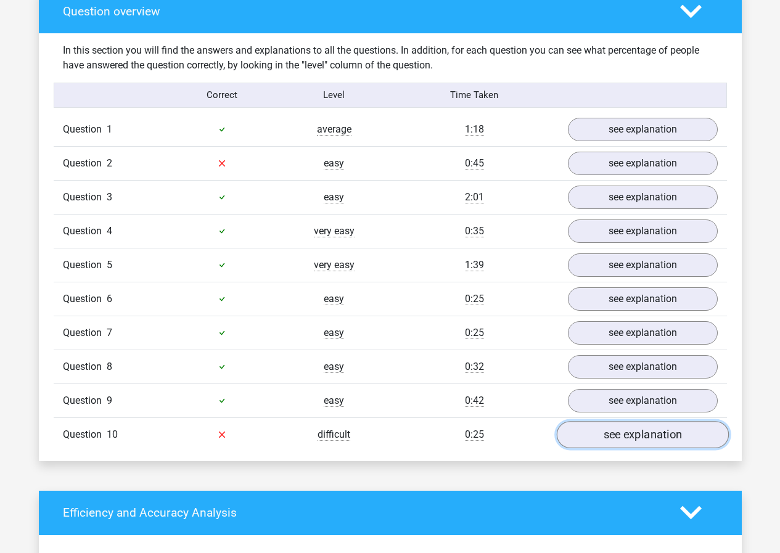
click at [627, 430] on link "see explanation" at bounding box center [642, 434] width 172 height 27
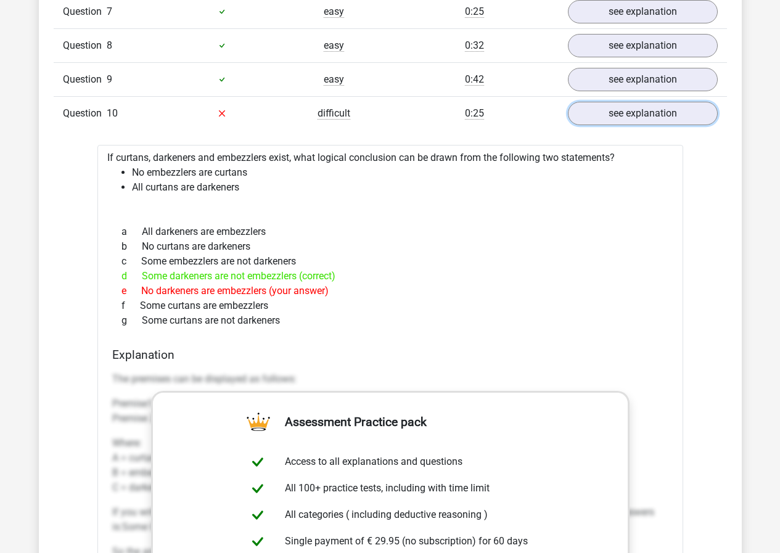
scroll to position [1294, 0]
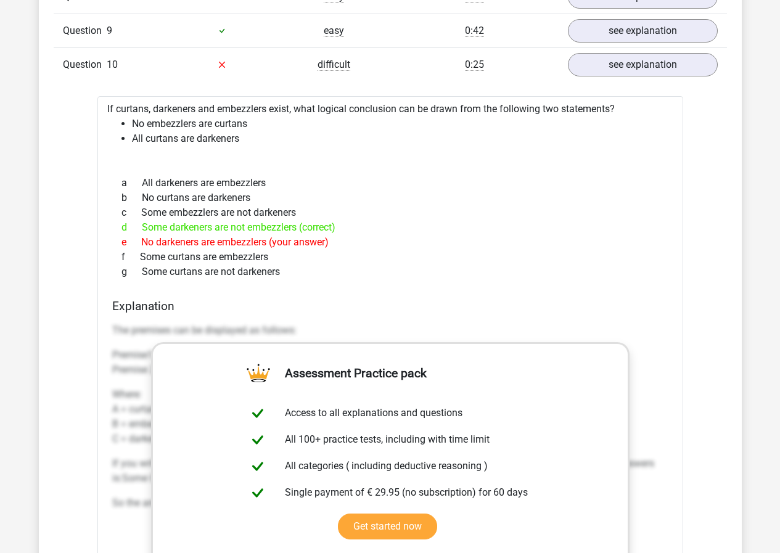
click at [378, 246] on div "a All darkeners are embezzlers b No curtans are darkeners c Some embezzlers are…" at bounding box center [390, 227] width 556 height 113
click at [377, 245] on div "e No darkeners are embezzlers (your answer)" at bounding box center [390, 242] width 556 height 15
click at [374, 213] on div "c Some embezzlers are not darkeners" at bounding box center [390, 212] width 556 height 15
drag, startPoint x: 374, startPoint y: 213, endPoint x: 374, endPoint y: 234, distance: 21.0
click at [374, 234] on div "a All darkeners are embezzlers b No curtans are darkeners c Some embezzlers are…" at bounding box center [390, 227] width 556 height 113
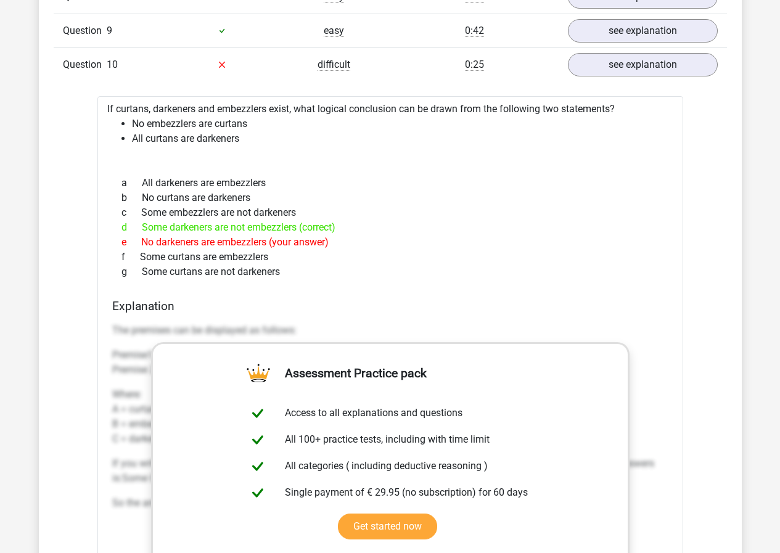
click at [374, 234] on div "d Some darkeners are not embezzlers (correct)" at bounding box center [390, 227] width 556 height 15
drag, startPoint x: 385, startPoint y: 215, endPoint x: 386, endPoint y: 243, distance: 28.4
click at [386, 243] on div "a All darkeners are embezzlers b No curtans are darkeners c Some embezzlers are…" at bounding box center [390, 227] width 556 height 113
click at [386, 242] on div "e No darkeners are embezzlers (your answer)" at bounding box center [390, 242] width 556 height 15
click at [364, 195] on div "b No curtans are darkeners" at bounding box center [390, 197] width 556 height 15
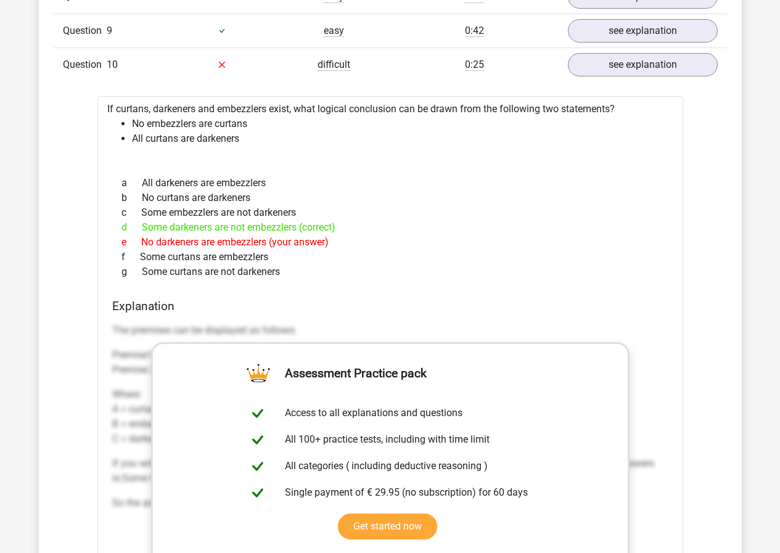
drag, startPoint x: 368, startPoint y: 221, endPoint x: 378, endPoint y: 255, distance: 34.7
click at [378, 255] on div "a All darkeners are embezzlers b No curtans are darkeners c Some embezzlers are…" at bounding box center [390, 227] width 556 height 113
click at [378, 255] on div "f Some curtans are embezzlers" at bounding box center [390, 257] width 556 height 15
drag, startPoint x: 381, startPoint y: 237, endPoint x: 369, endPoint y: 218, distance: 23.3
click at [369, 219] on div "a All darkeners are embezzlers b No curtans are darkeners c Some embezzlers are…" at bounding box center [390, 227] width 556 height 113
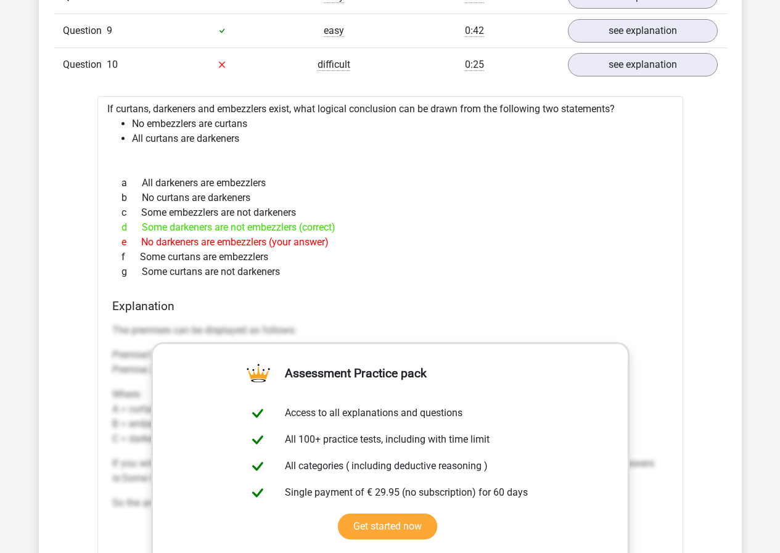
click at [369, 218] on div "c Some embezzlers are not darkeners" at bounding box center [390, 212] width 556 height 15
drag, startPoint x: 369, startPoint y: 218, endPoint x: 375, endPoint y: 238, distance: 21.8
click at [375, 238] on div "a All darkeners are embezzlers b No curtans are darkeners c Some embezzlers are…" at bounding box center [390, 227] width 556 height 113
click at [375, 238] on div "e No darkeners are embezzlers (your answer)" at bounding box center [390, 242] width 556 height 15
drag, startPoint x: 388, startPoint y: 238, endPoint x: 365, endPoint y: 218, distance: 30.5
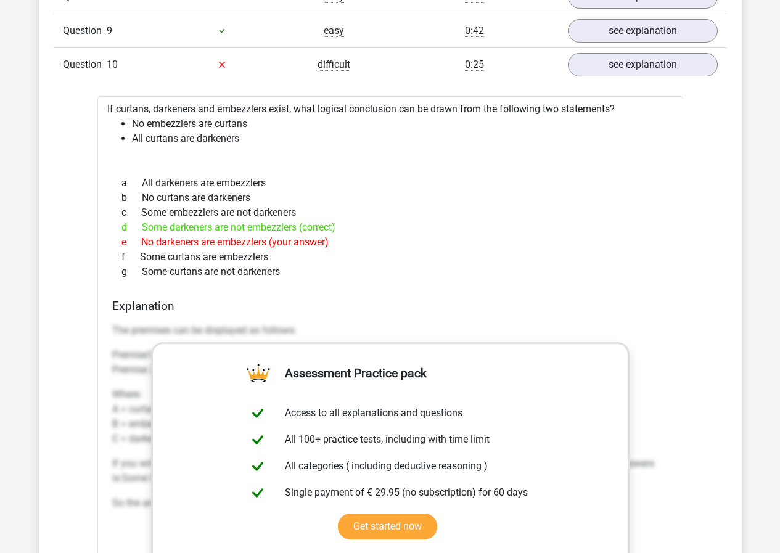
click at [365, 219] on div "a All darkeners are embezzlers b No curtans are darkeners c Some embezzlers are…" at bounding box center [390, 227] width 556 height 113
click at [365, 218] on div "c Some embezzlers are not darkeners" at bounding box center [390, 212] width 556 height 15
drag, startPoint x: 365, startPoint y: 218, endPoint x: 378, endPoint y: 242, distance: 27.6
click at [378, 242] on div "a All darkeners are embezzlers b No curtans are darkeners c Some embezzlers are…" at bounding box center [390, 227] width 556 height 113
click at [378, 242] on div "e No darkeners are embezzlers (your answer)" at bounding box center [390, 242] width 556 height 15
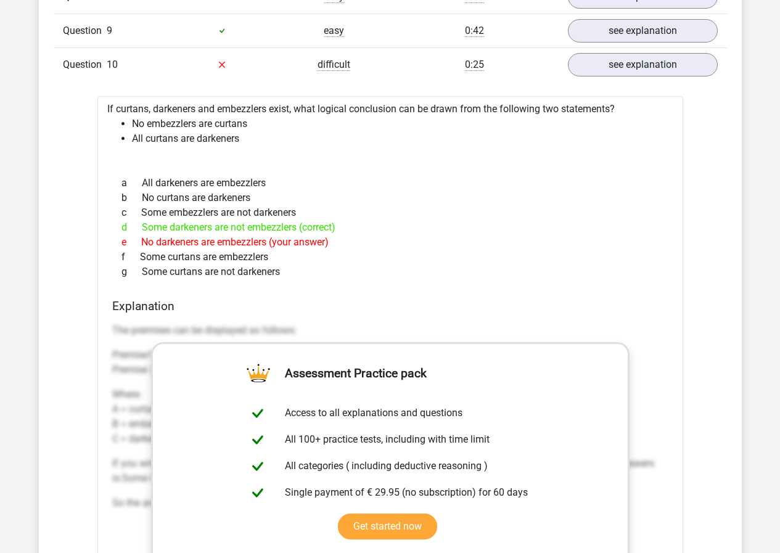
drag, startPoint x: 386, startPoint y: 242, endPoint x: 353, endPoint y: 211, distance: 45.4
click at [353, 211] on div "a All darkeners are embezzlers b No curtans are darkeners c Some embezzlers are…" at bounding box center [390, 227] width 556 height 113
click at [353, 211] on div "c Some embezzlers are not darkeners" at bounding box center [390, 212] width 556 height 15
drag, startPoint x: 353, startPoint y: 211, endPoint x: 368, endPoint y: 237, distance: 29.8
click at [368, 237] on div "a All darkeners are embezzlers b No curtans are darkeners c Some embezzlers are…" at bounding box center [390, 227] width 556 height 113
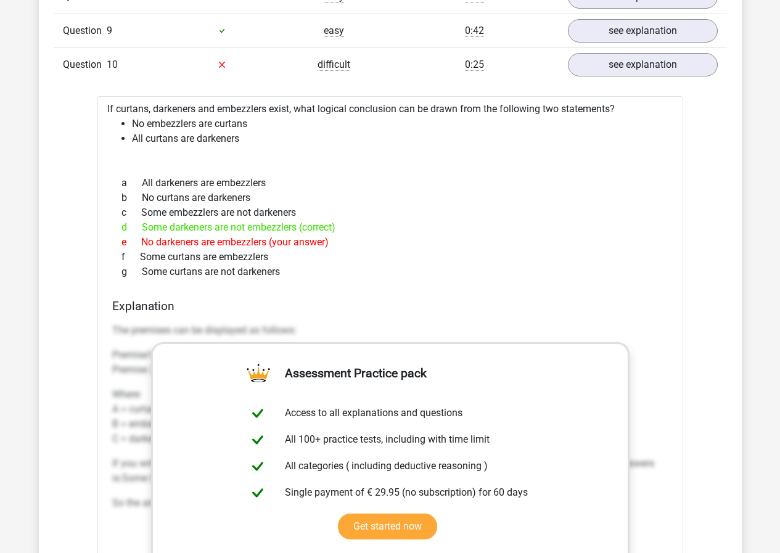
click at [368, 237] on div "e No darkeners are embezzlers (your answer)" at bounding box center [390, 242] width 556 height 15
drag, startPoint x: 386, startPoint y: 242, endPoint x: 363, endPoint y: 202, distance: 46.9
click at [365, 205] on div "a All darkeners are embezzlers b No curtans are darkeners c Some embezzlers are…" at bounding box center [390, 227] width 556 height 113
click at [363, 202] on div "b No curtans are darkeners" at bounding box center [390, 197] width 556 height 15
drag, startPoint x: 363, startPoint y: 202, endPoint x: 381, endPoint y: 235, distance: 38.1
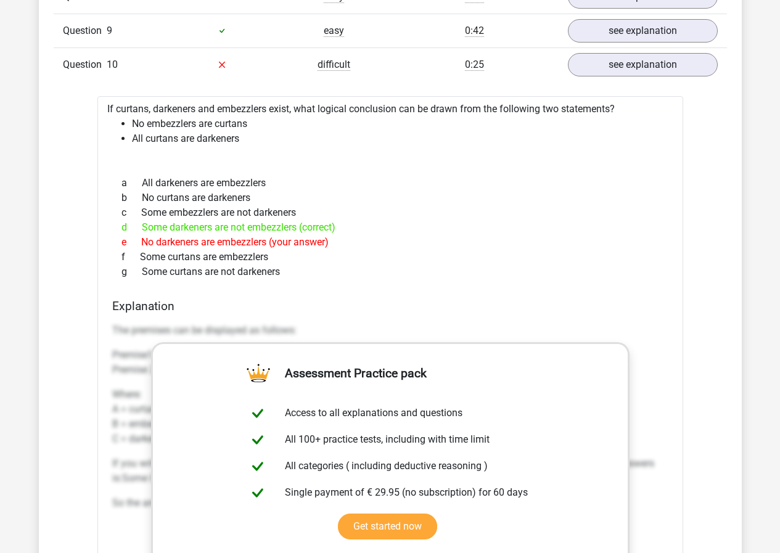
click at [381, 235] on div "a All darkeners are embezzlers b No curtans are darkeners c Some embezzlers are…" at bounding box center [390, 227] width 556 height 113
click at [381, 235] on div "e No darkeners are embezzlers (your answer)" at bounding box center [390, 242] width 556 height 15
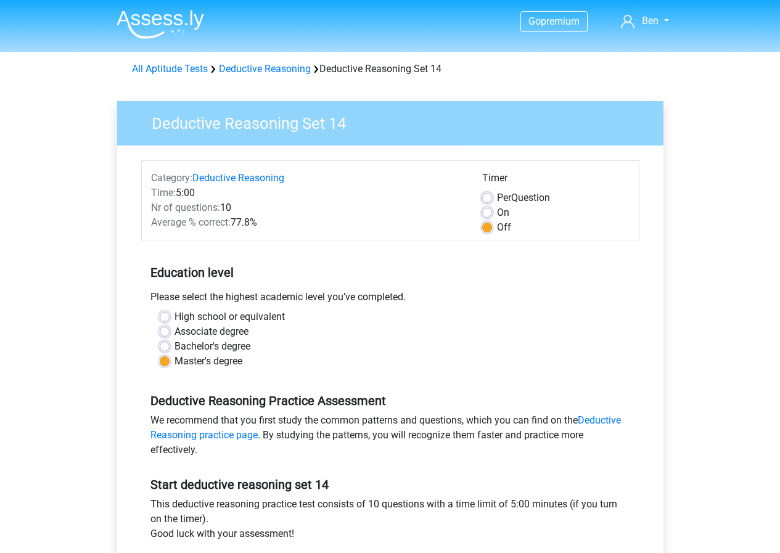
drag, startPoint x: 95, startPoint y: 258, endPoint x: 86, endPoint y: 246, distance: 15.0
click at [158, 35] on img at bounding box center [160, 24] width 88 height 29
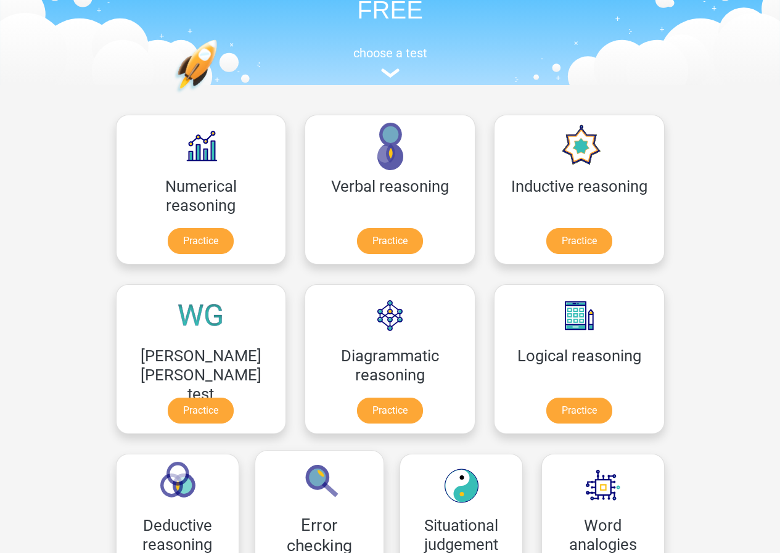
scroll to position [185, 0]
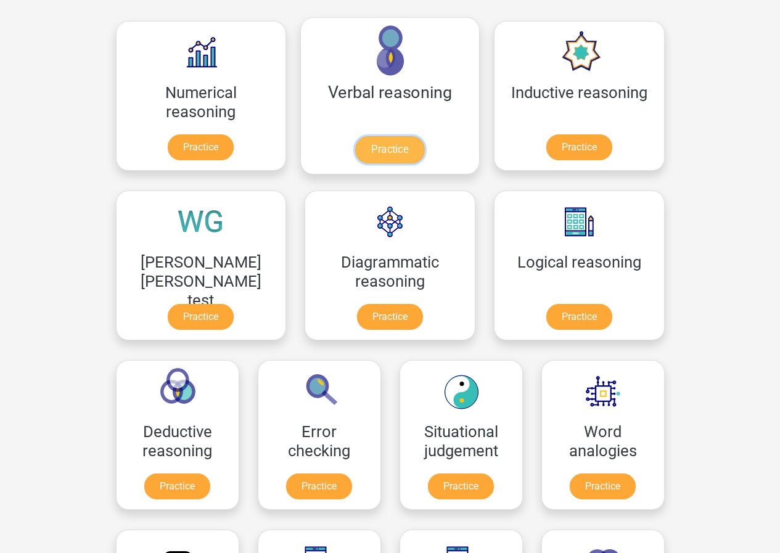
click at [355, 142] on link "Practice" at bounding box center [389, 149] width 69 height 27
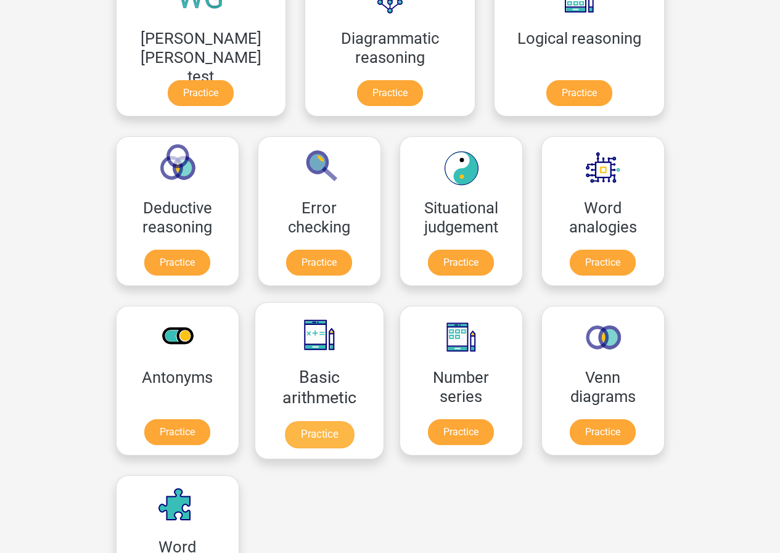
scroll to position [431, 0]
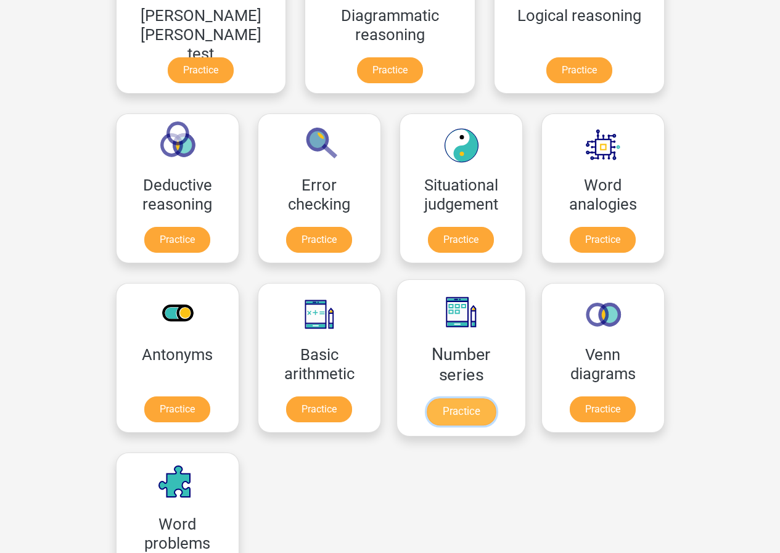
click at [426, 398] on link "Practice" at bounding box center [460, 411] width 69 height 27
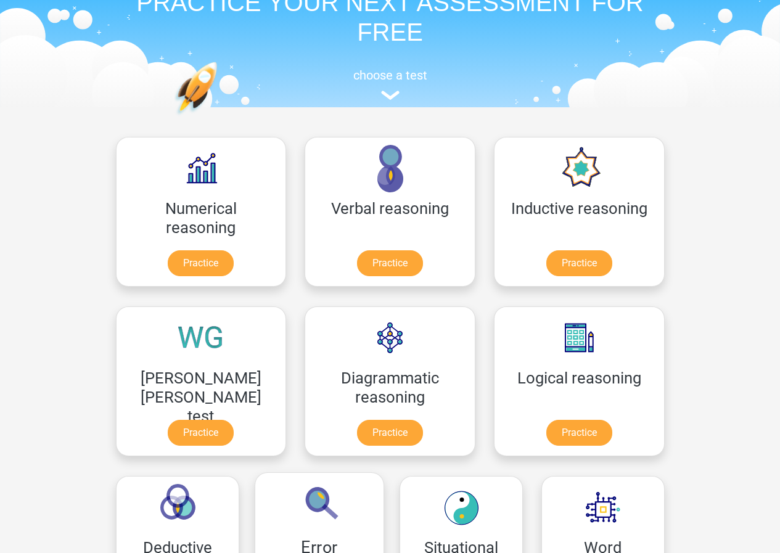
scroll to position [62, 0]
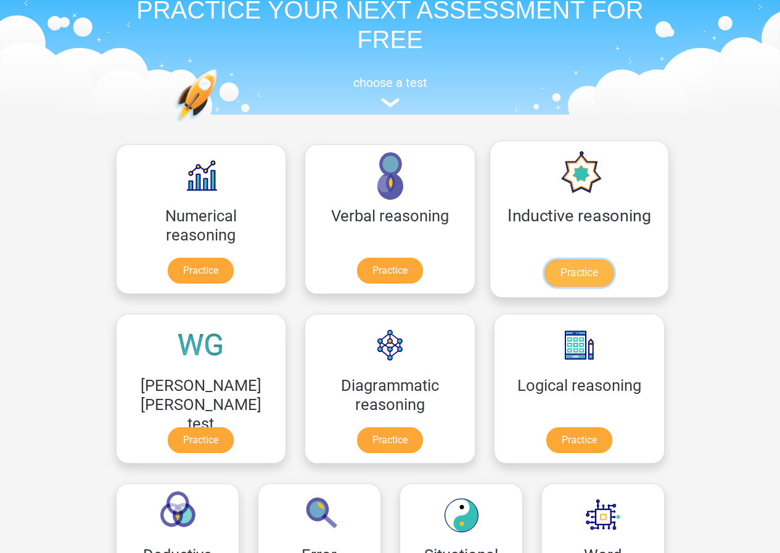
click at [544, 259] on link "Practice" at bounding box center [578, 272] width 69 height 27
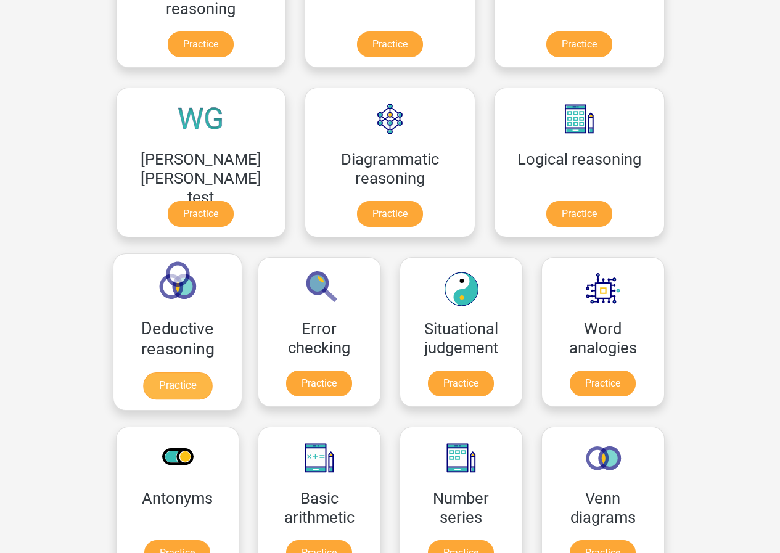
scroll to position [185, 0]
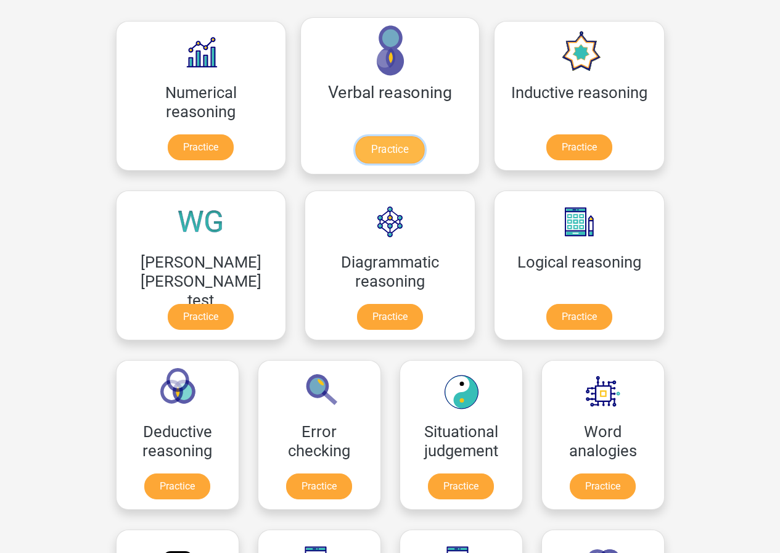
click at [355, 140] on link "Practice" at bounding box center [389, 149] width 69 height 27
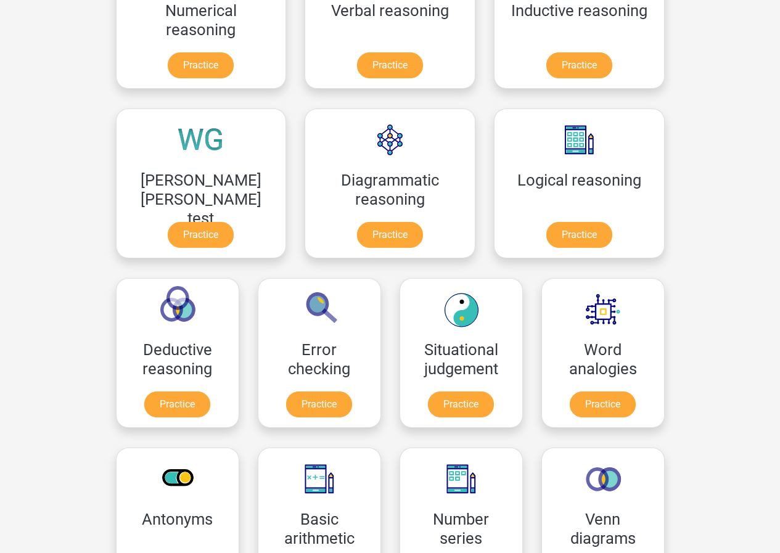
scroll to position [246, 0]
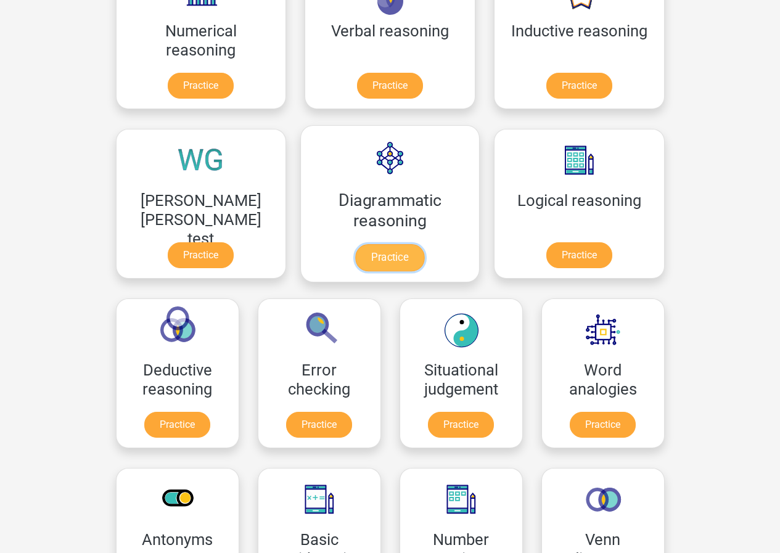
click at [355, 244] on link "Practice" at bounding box center [389, 257] width 69 height 27
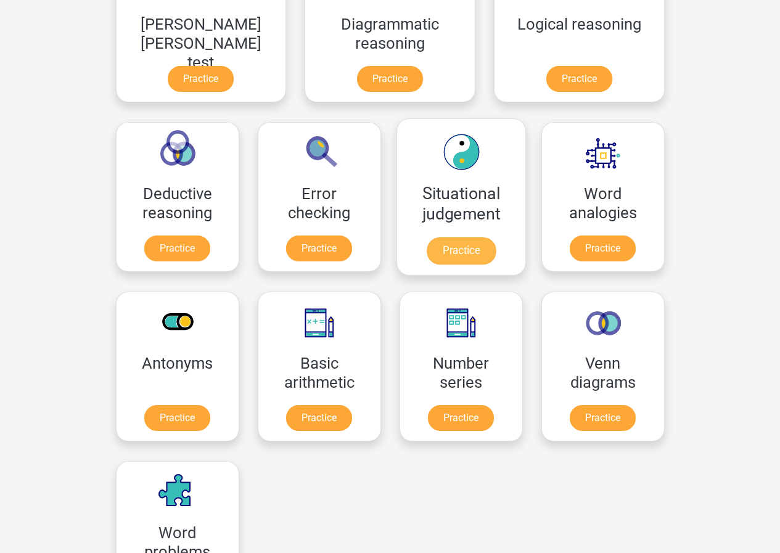
scroll to position [431, 0]
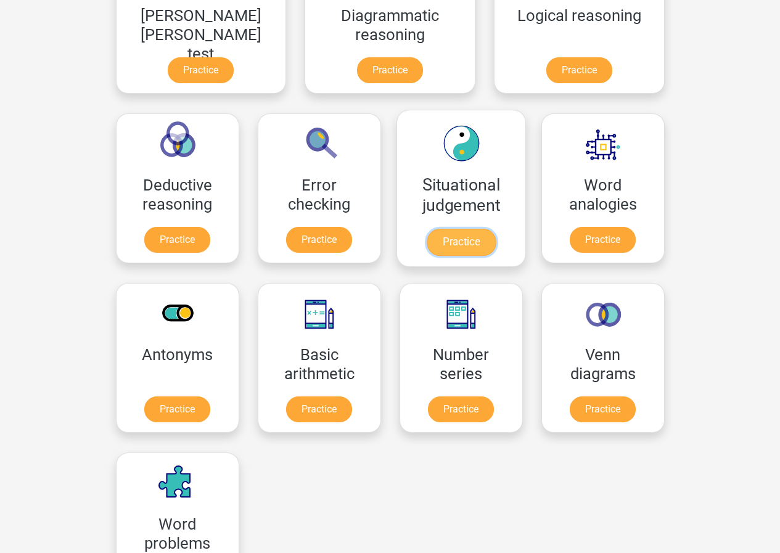
click at [426, 229] on link "Practice" at bounding box center [460, 242] width 69 height 27
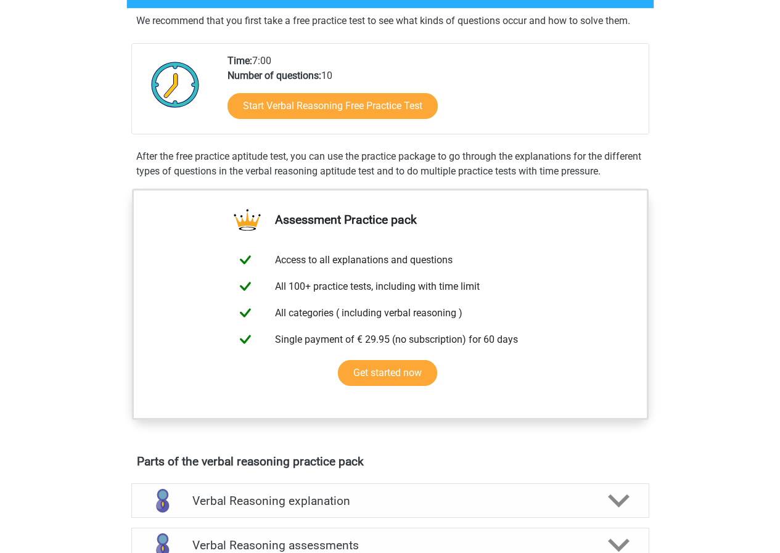
scroll to position [185, 0]
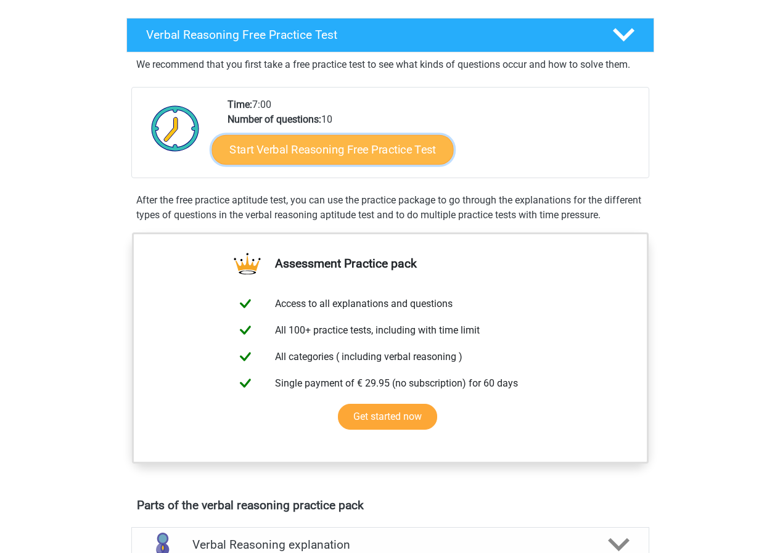
click at [367, 152] on link "Start Verbal Reasoning Free Practice Test" at bounding box center [332, 150] width 242 height 30
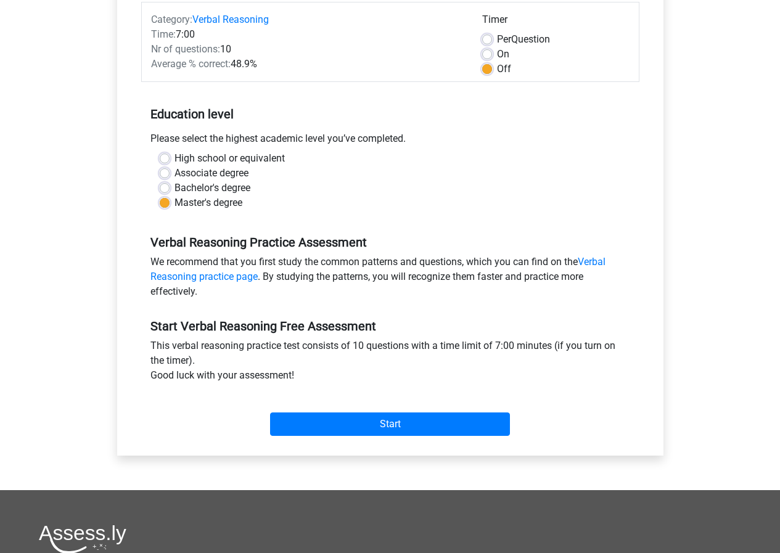
scroll to position [185, 0]
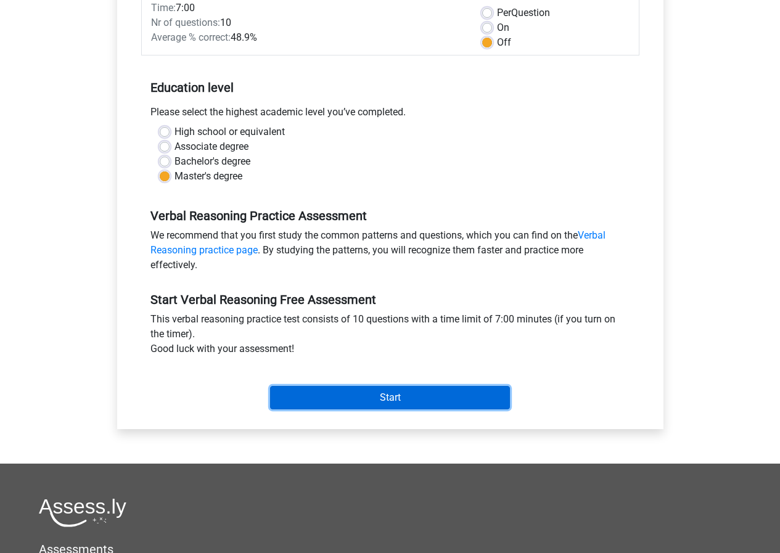
click at [399, 399] on input "Start" at bounding box center [390, 397] width 240 height 23
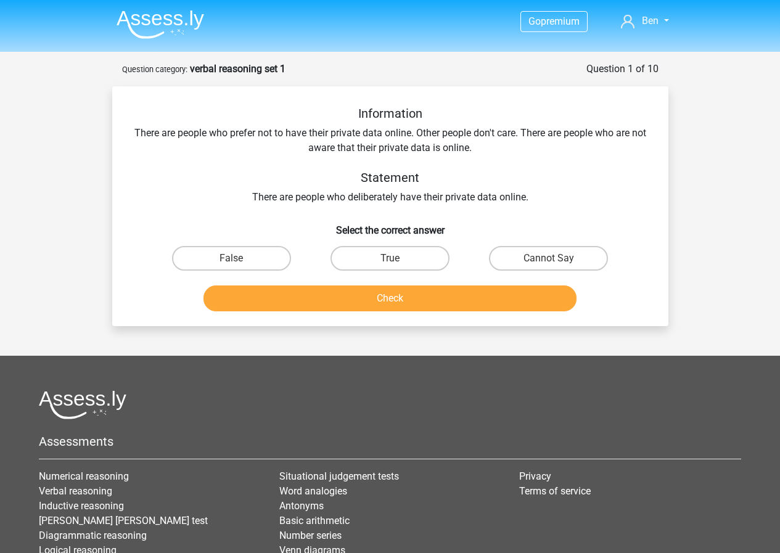
click at [429, 213] on div "Information There are people who prefer not to have their private data online. …" at bounding box center [390, 211] width 546 height 210
click at [434, 194] on div "Information There are people who prefer not to have their private data online. …" at bounding box center [390, 155] width 516 height 99
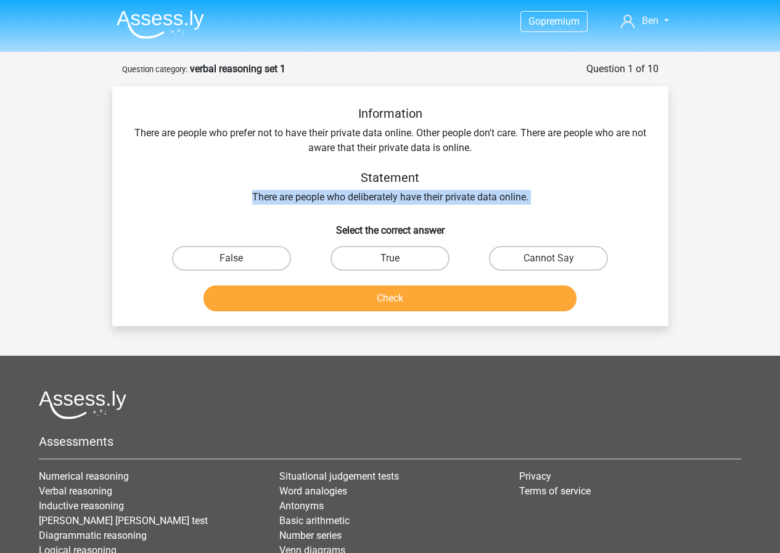
click at [434, 195] on div "Information There are people who prefer not to have their private data online. …" at bounding box center [390, 155] width 516 height 99
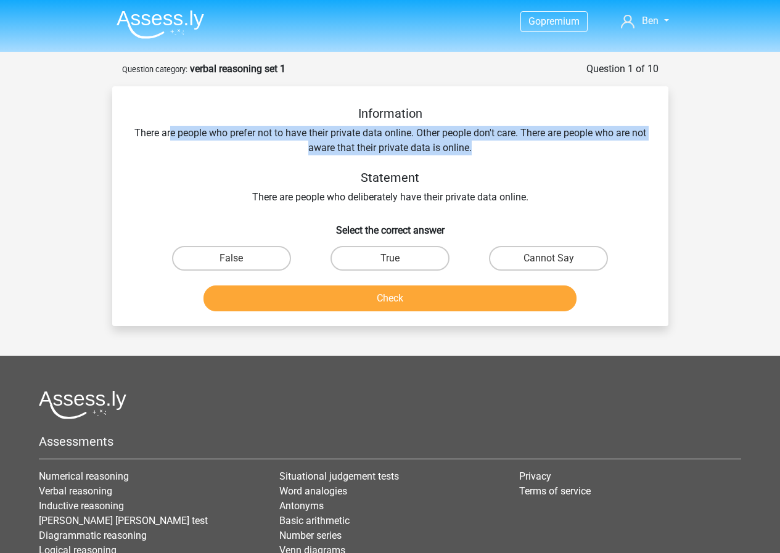
drag, startPoint x: 503, startPoint y: 141, endPoint x: 174, endPoint y: 129, distance: 329.3
click at [174, 130] on div "Information There are people who prefer not to have their private data online. …" at bounding box center [390, 155] width 516 height 99
click at [174, 129] on div "Information There are people who prefer not to have their private data online. …" at bounding box center [390, 155] width 516 height 99
drag, startPoint x: 195, startPoint y: 132, endPoint x: 444, endPoint y: 155, distance: 250.0
click at [450, 155] on div "Information There are people who prefer not to have their private data online. …" at bounding box center [390, 155] width 516 height 99
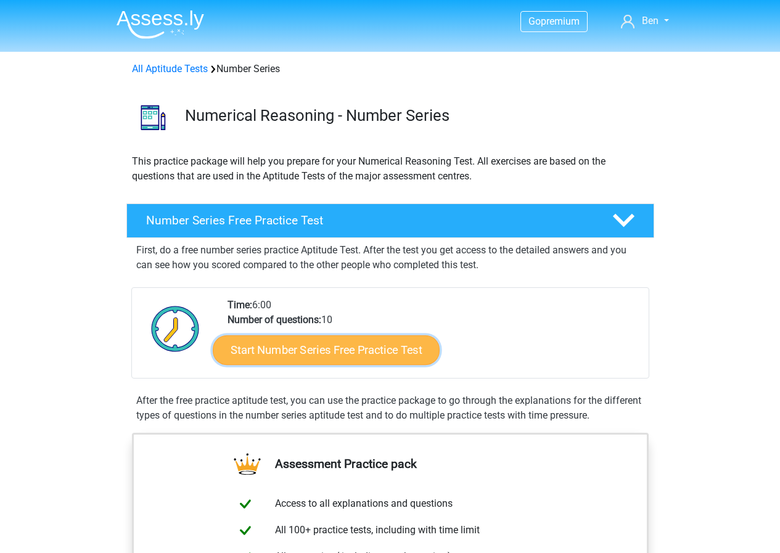
click at [293, 341] on link "Start Number Series Free Practice Test" at bounding box center [326, 350] width 227 height 30
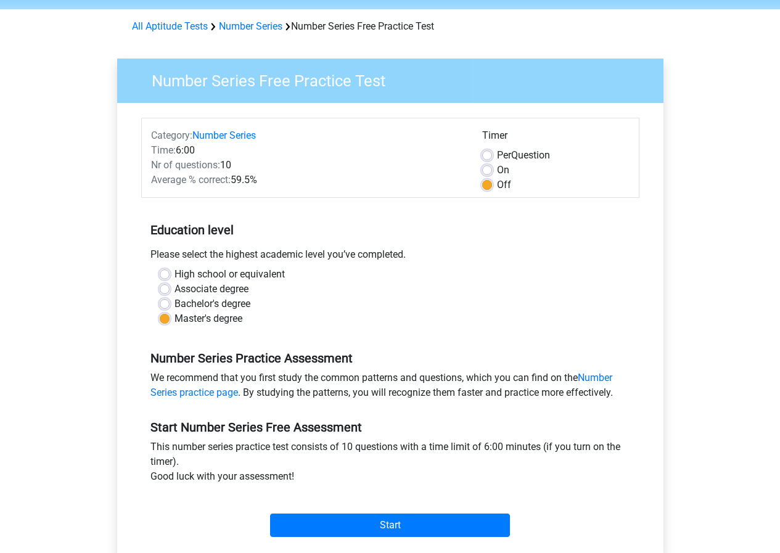
scroll to position [308, 0]
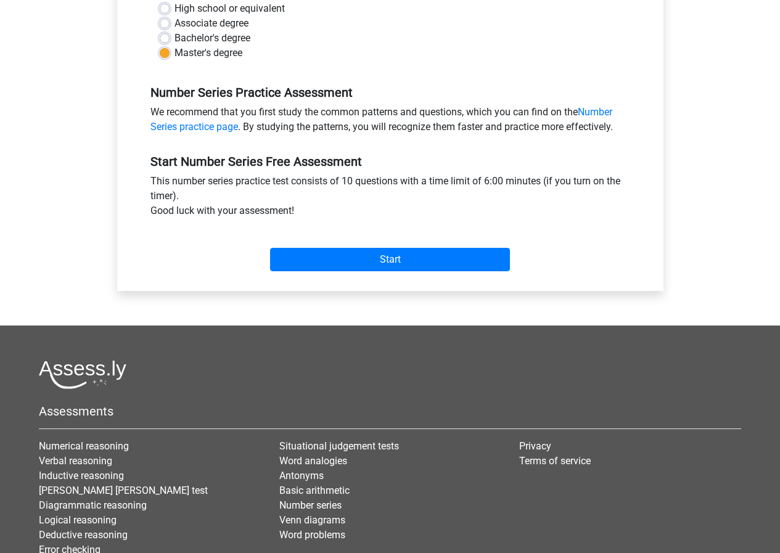
click at [357, 275] on div "Start" at bounding box center [390, 249] width 498 height 53
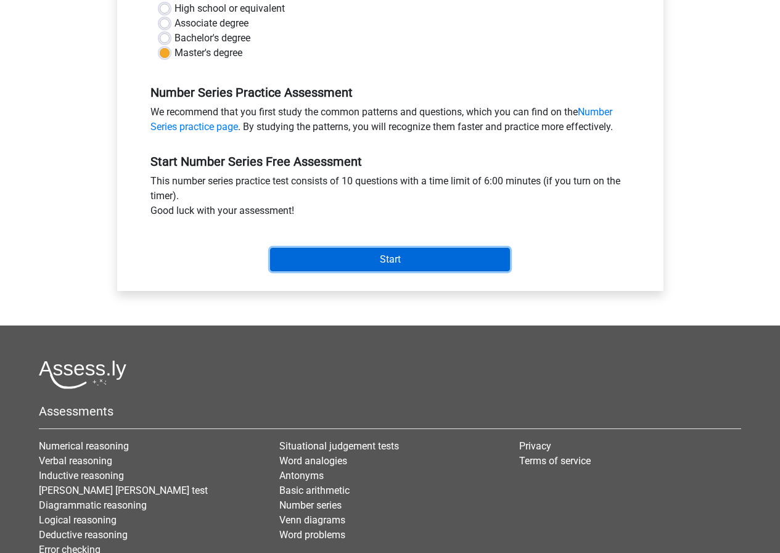
click at [357, 269] on input "Start" at bounding box center [390, 259] width 240 height 23
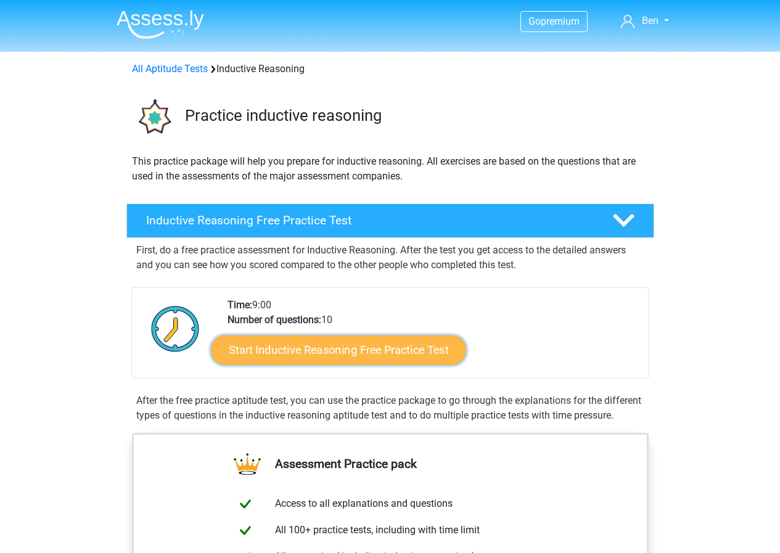
click at [355, 353] on link "Start Inductive Reasoning Free Practice Test" at bounding box center [338, 350] width 255 height 30
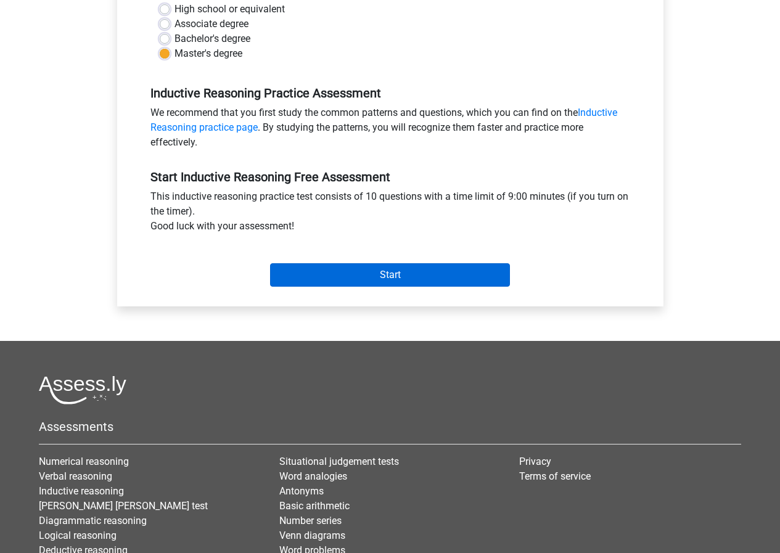
scroll to position [308, 0]
click at [365, 278] on input "Start" at bounding box center [390, 274] width 240 height 23
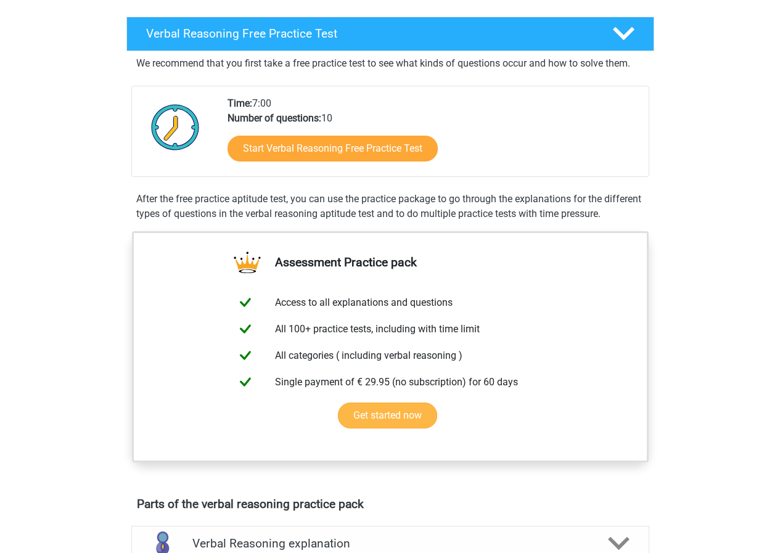
scroll to position [246, 0]
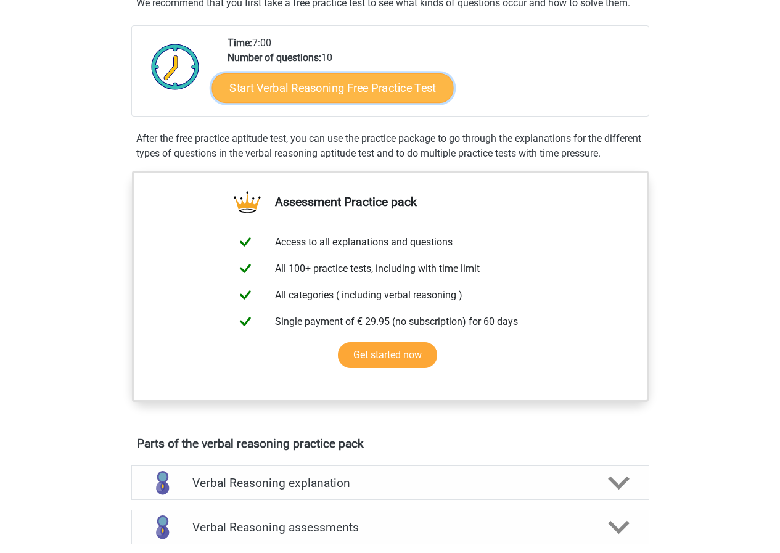
click at [370, 91] on link "Start Verbal Reasoning Free Practice Test" at bounding box center [332, 88] width 242 height 30
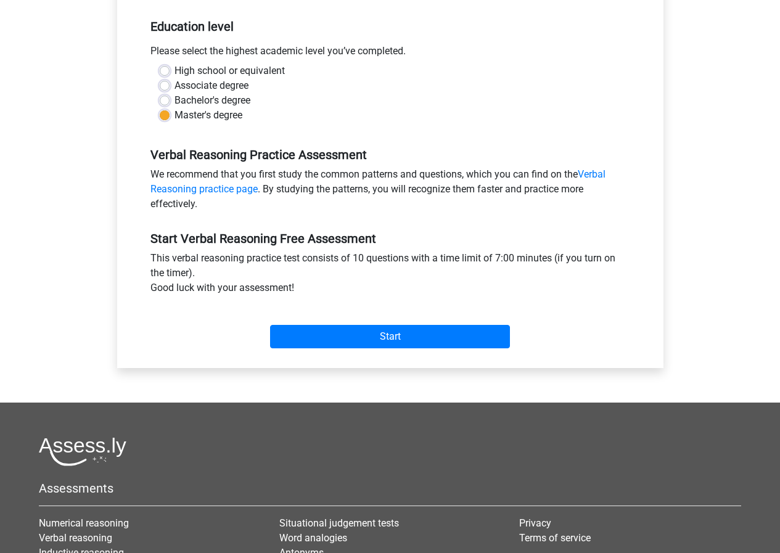
scroll to position [246, 0]
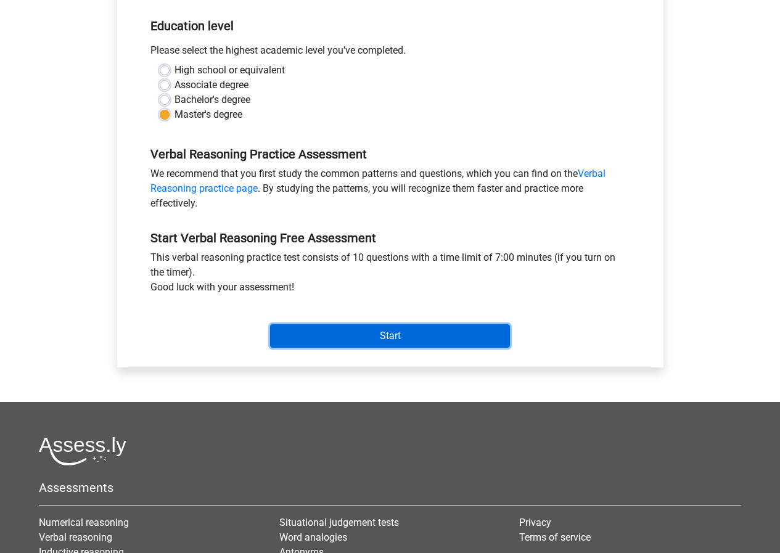
click at [389, 333] on input "Start" at bounding box center [390, 335] width 240 height 23
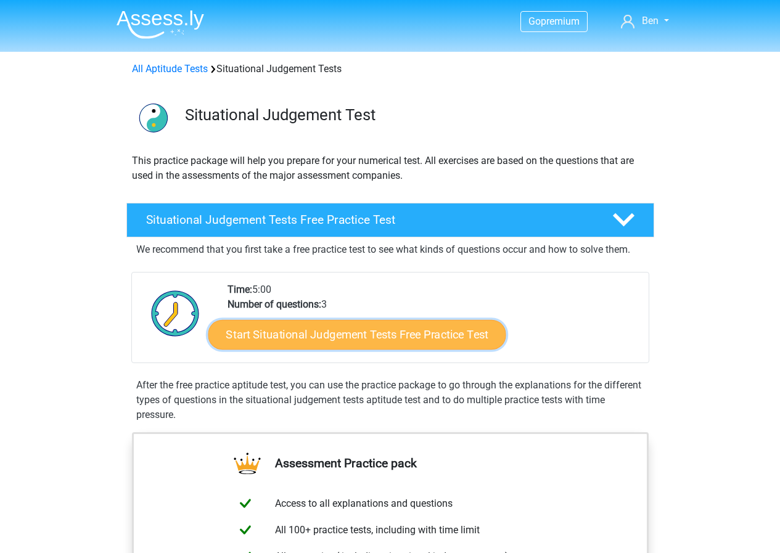
click at [396, 335] on link "Start Situational Judgement Tests Free Practice Test" at bounding box center [357, 335] width 298 height 30
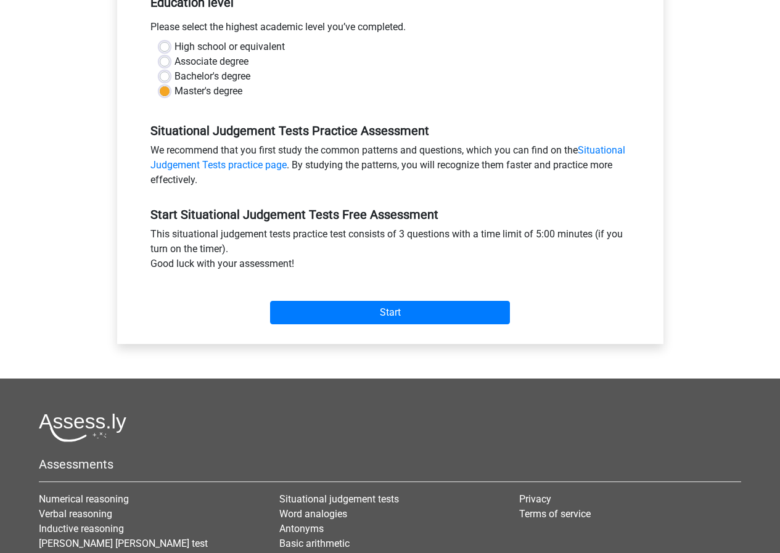
scroll to position [370, 0]
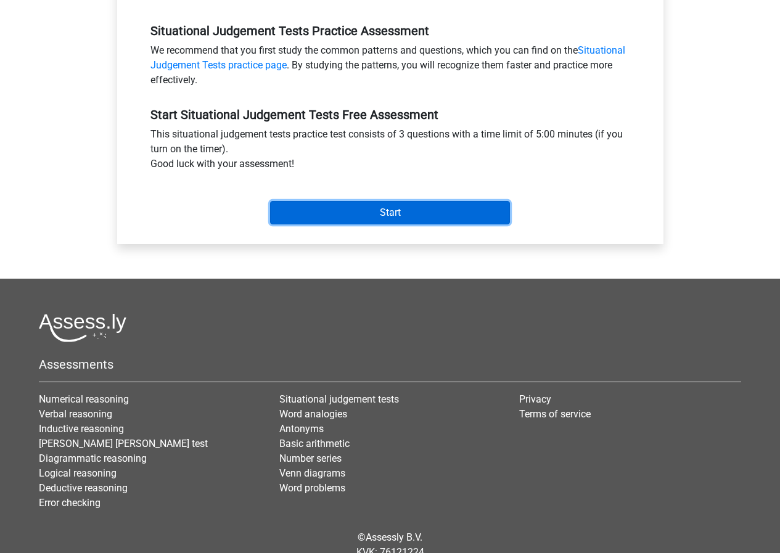
click at [407, 215] on input "Start" at bounding box center [390, 212] width 240 height 23
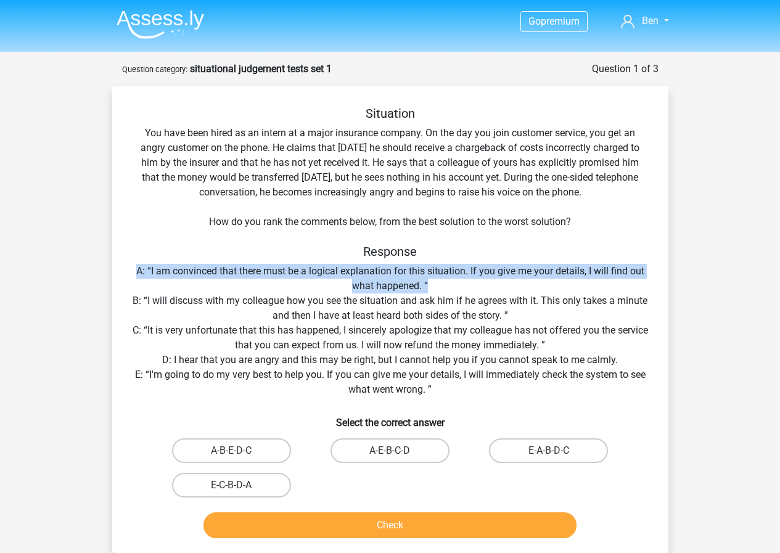
drag, startPoint x: 515, startPoint y: 288, endPoint x: 514, endPoint y: 255, distance: 33.3
click at [514, 255] on div "Situation You have been hired as an intern at a major insurance company. On the…" at bounding box center [390, 324] width 546 height 437
click at [514, 255] on h5 "Response" at bounding box center [390, 251] width 516 height 15
drag, startPoint x: 514, startPoint y: 255, endPoint x: 526, endPoint y: 289, distance: 36.6
click at [526, 289] on div "Situation You have been hired as an intern at a major insurance company. On the…" at bounding box center [390, 324] width 546 height 437
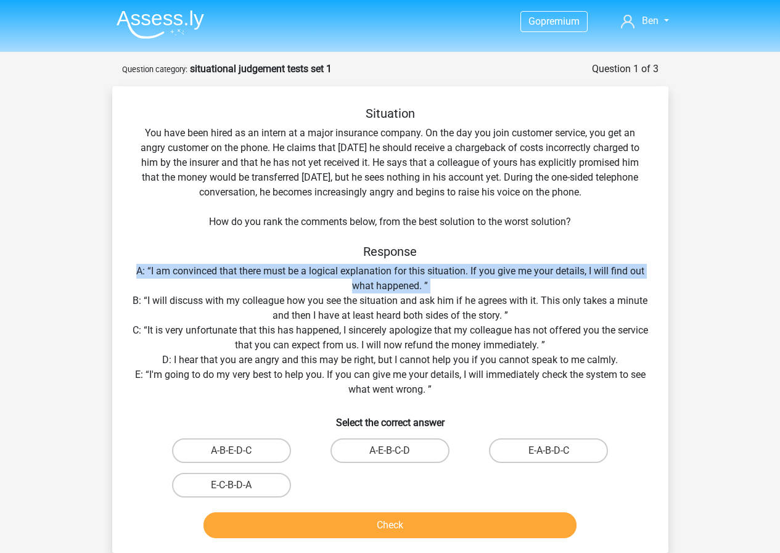
click at [526, 289] on div "Situation You have been hired as an intern at a major insurance company. On the…" at bounding box center [390, 324] width 546 height 437
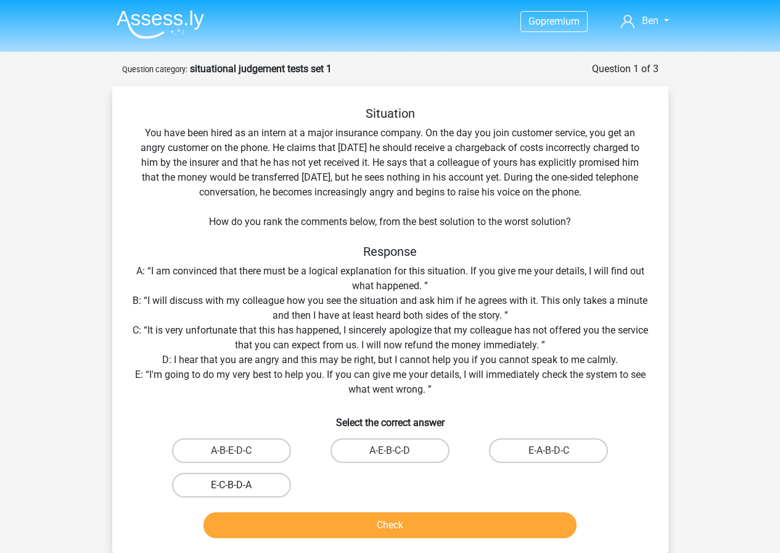
click at [246, 479] on label "E-C-B-D-A" at bounding box center [231, 485] width 119 height 25
click at [239, 485] on input "E-C-B-D-A" at bounding box center [235, 489] width 8 height 8
radio input "true"
click at [243, 450] on label "A-B-E-D-C" at bounding box center [231, 450] width 119 height 25
click at [239, 450] on input "A-B-E-D-C" at bounding box center [235, 454] width 8 height 8
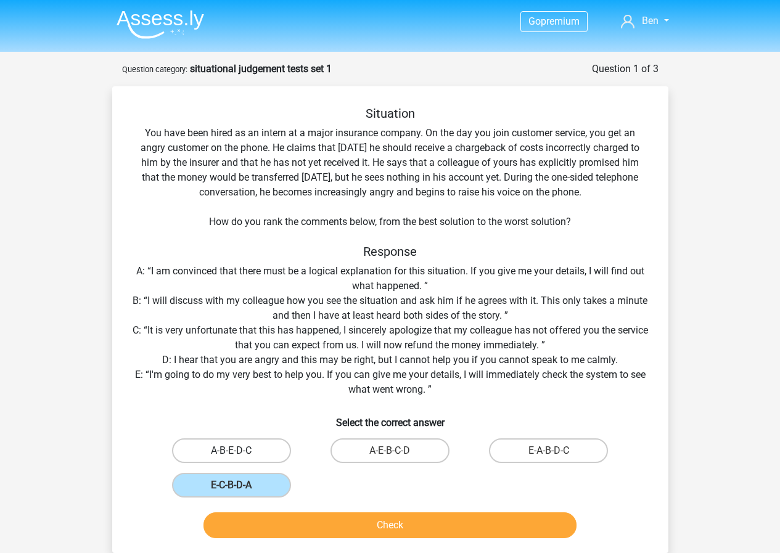
radio input "true"
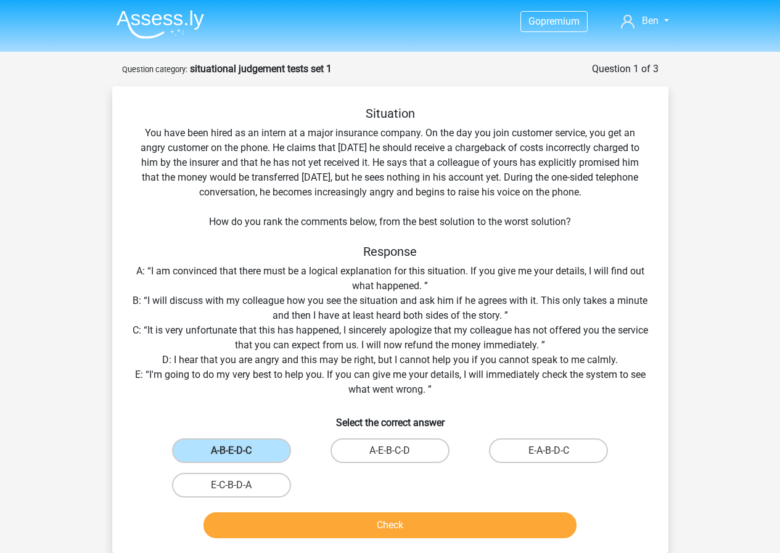
click at [345, 434] on div "A-E-B-C-D" at bounding box center [390, 450] width 158 height 35
click at [401, 438] on label "A-E-B-C-D" at bounding box center [389, 450] width 119 height 25
click at [397, 450] on input "A-E-B-C-D" at bounding box center [393, 454] width 8 height 8
radio input "true"
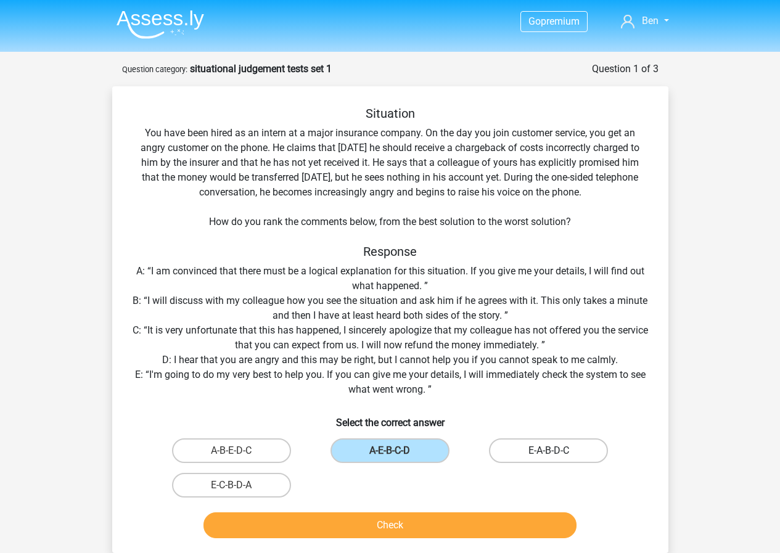
click at [511, 446] on label "E-A-B-D-C" at bounding box center [548, 450] width 119 height 25
click at [548, 450] on input "E-A-B-D-C" at bounding box center [552, 454] width 8 height 8
radio input "true"
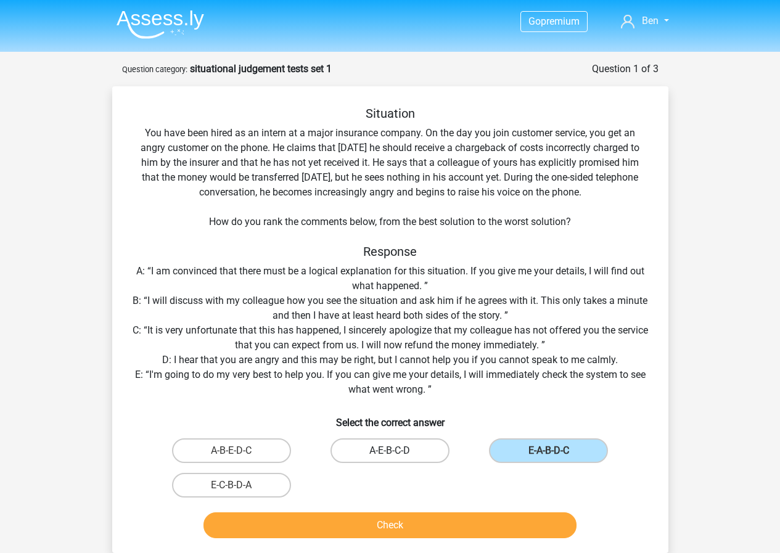
click at [422, 450] on label "A-E-B-C-D" at bounding box center [389, 450] width 119 height 25
click at [397, 450] on input "A-E-B-C-D" at bounding box center [393, 454] width 8 height 8
radio input "true"
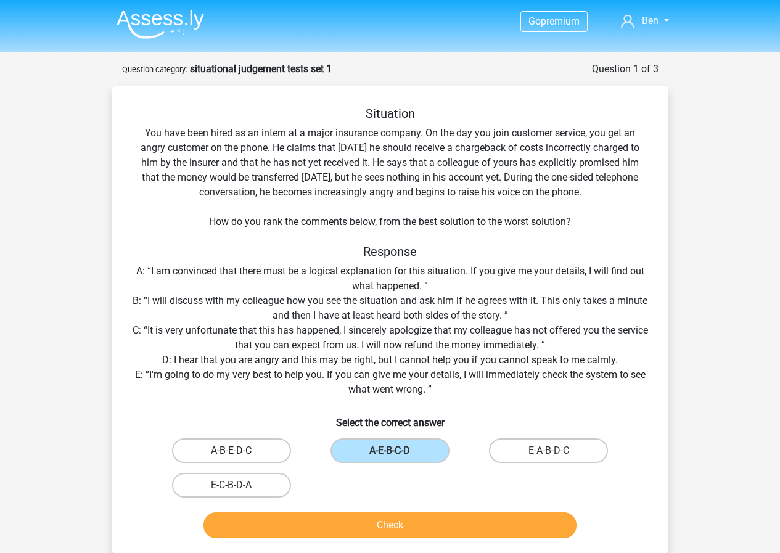
click at [256, 446] on label "A-B-E-D-C" at bounding box center [231, 450] width 119 height 25
click at [239, 450] on input "A-B-E-D-C" at bounding box center [235, 454] width 8 height 8
radio input "true"
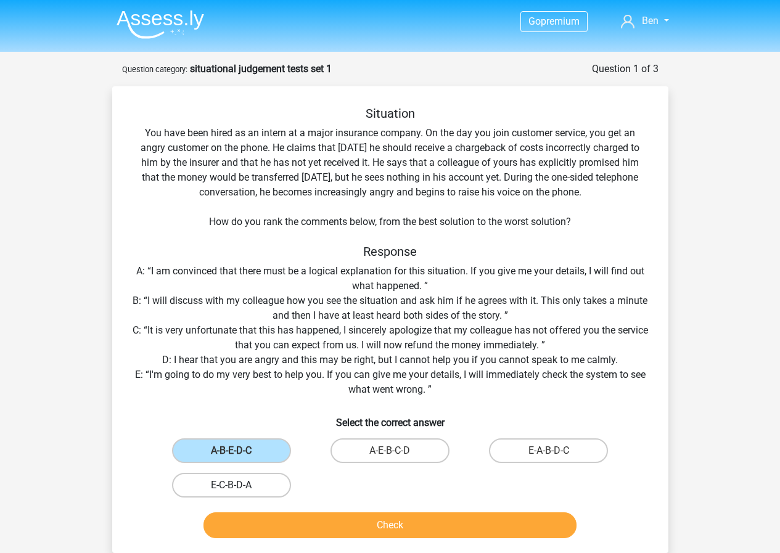
click at [253, 478] on label "E-C-B-D-A" at bounding box center [231, 485] width 119 height 25
click at [239, 485] on input "E-C-B-D-A" at bounding box center [235, 489] width 8 height 8
radio input "true"
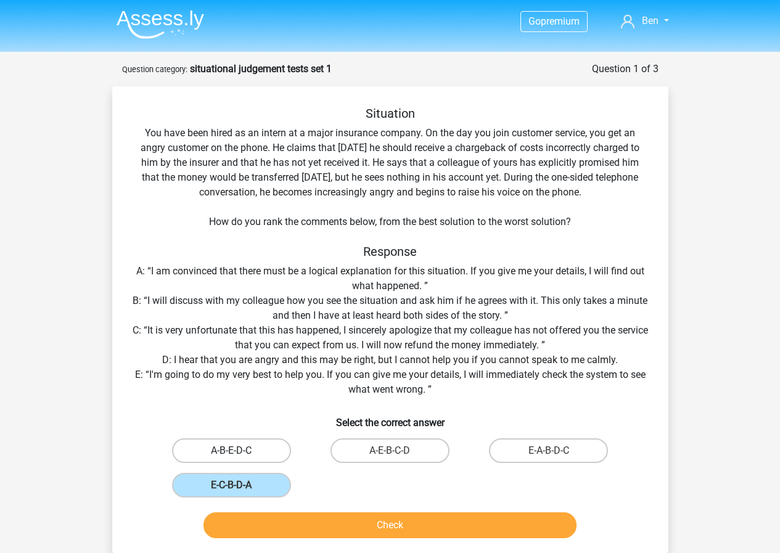
click at [245, 447] on label "A-B-E-D-C" at bounding box center [231, 450] width 119 height 25
click at [239, 450] on input "A-B-E-D-C" at bounding box center [235, 454] width 8 height 8
radio input "true"
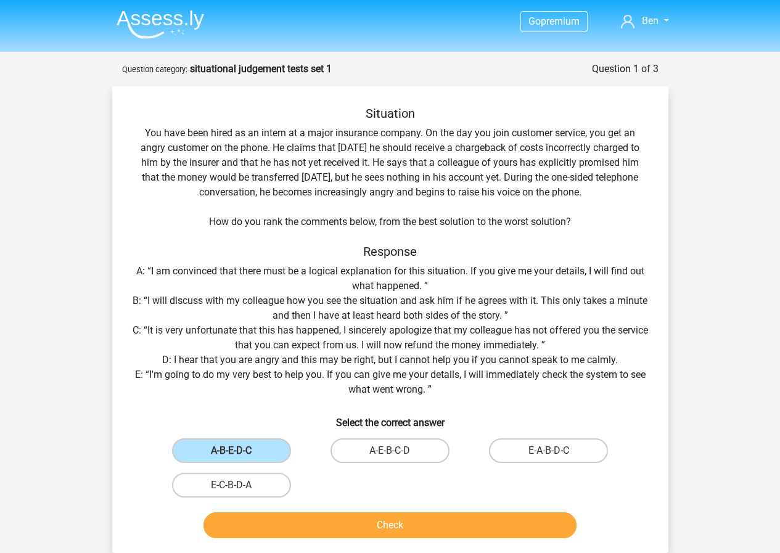
click at [365, 434] on div "A-E-B-C-D" at bounding box center [390, 450] width 158 height 35
drag, startPoint x: 364, startPoint y: 442, endPoint x: 418, endPoint y: 452, distance: 55.1
click at [370, 447] on label "A-E-B-C-D" at bounding box center [389, 450] width 119 height 25
click at [389, 450] on input "A-E-B-C-D" at bounding box center [393, 454] width 8 height 8
radio input "true"
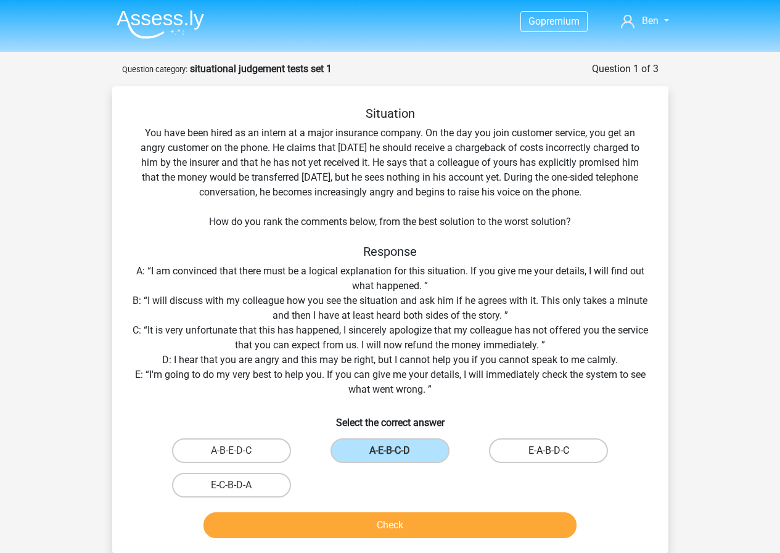
click at [558, 447] on label "E-A-B-D-C" at bounding box center [548, 450] width 119 height 25
click at [556, 450] on input "E-A-B-D-C" at bounding box center [552, 454] width 8 height 8
radio input "true"
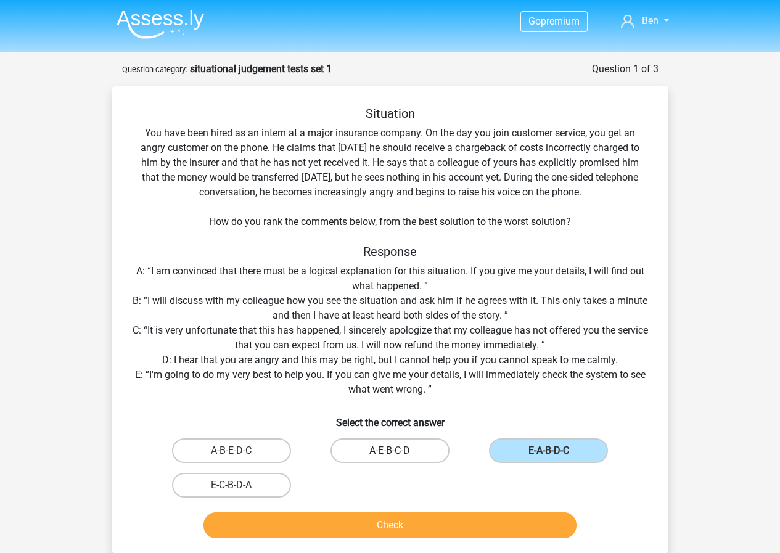
click at [438, 450] on label "A-E-B-C-D" at bounding box center [389, 450] width 119 height 25
click at [397, 450] on input "A-E-B-C-D" at bounding box center [393, 454] width 8 height 8
radio input "true"
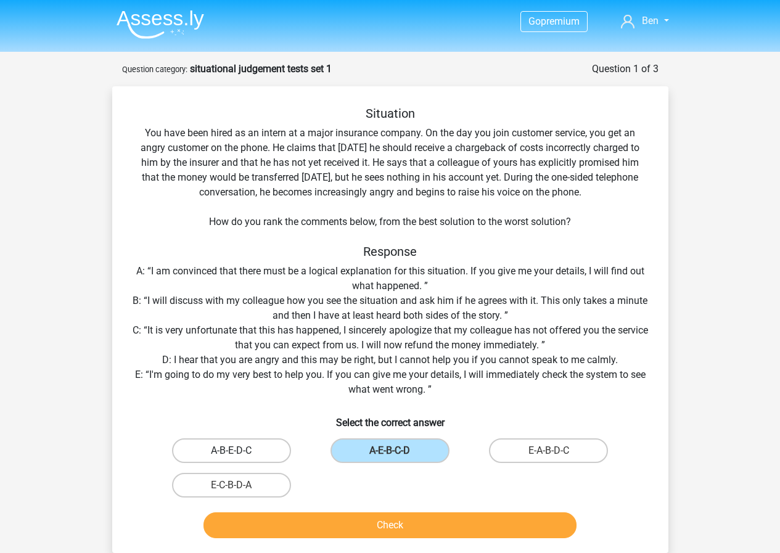
click at [246, 447] on label "A-B-E-D-C" at bounding box center [231, 450] width 119 height 25
click at [239, 450] on input "A-B-E-D-C" at bounding box center [235, 454] width 8 height 8
radio input "true"
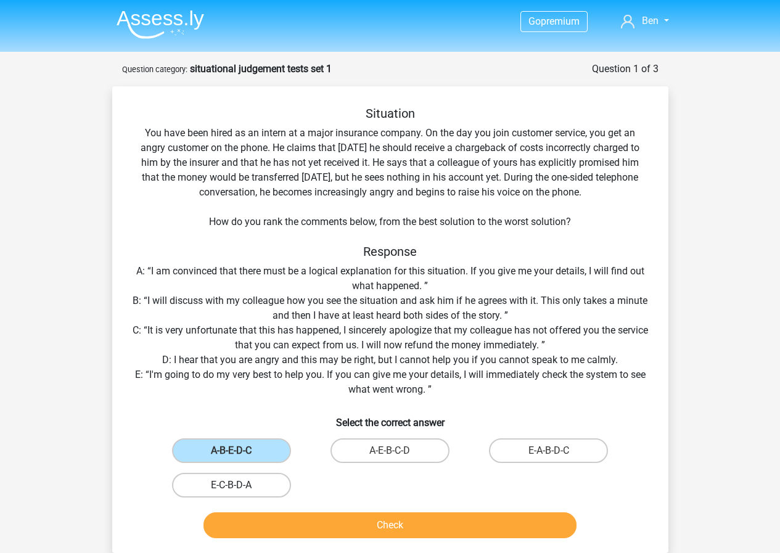
click at [256, 483] on label "E-C-B-D-A" at bounding box center [231, 485] width 119 height 25
click at [239, 485] on input "E-C-B-D-A" at bounding box center [235, 489] width 8 height 8
radio input "true"
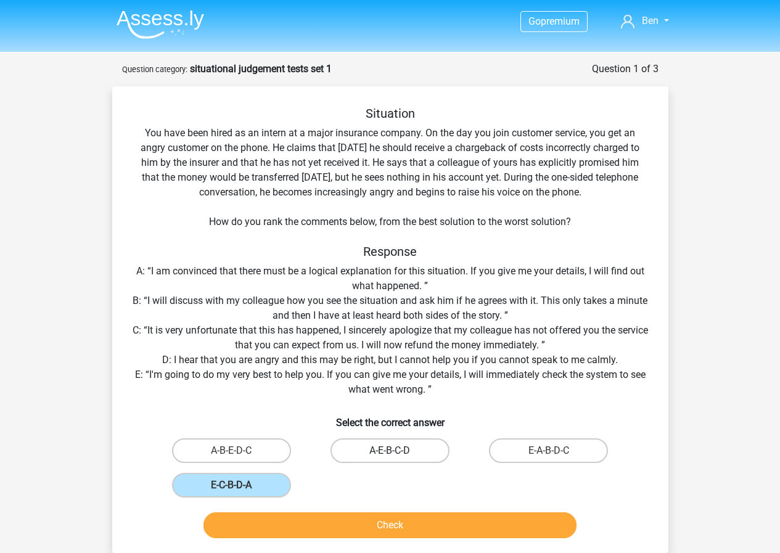
click at [369, 444] on label "A-E-B-C-D" at bounding box center [389, 450] width 119 height 25
click at [389, 450] on input "A-E-B-C-D" at bounding box center [393, 454] width 8 height 8
radio input "true"
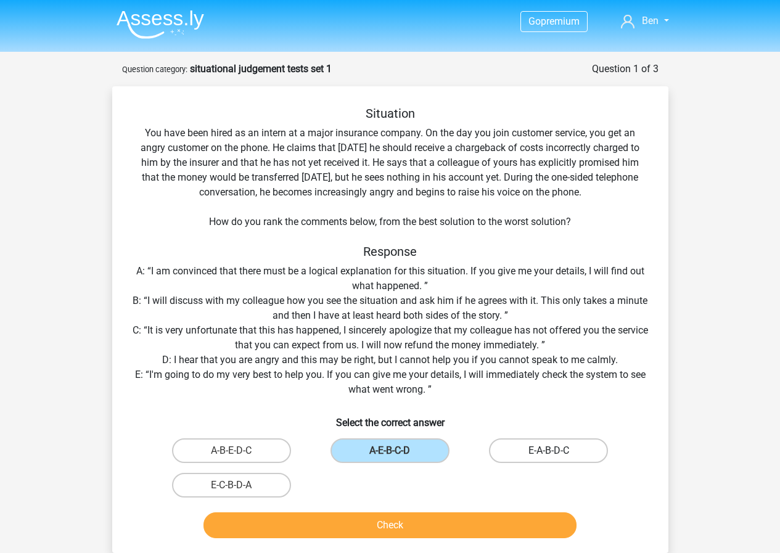
click at [523, 444] on label "E-A-B-D-C" at bounding box center [548, 450] width 119 height 25
click at [548, 450] on input "E-A-B-D-C" at bounding box center [552, 454] width 8 height 8
radio input "true"
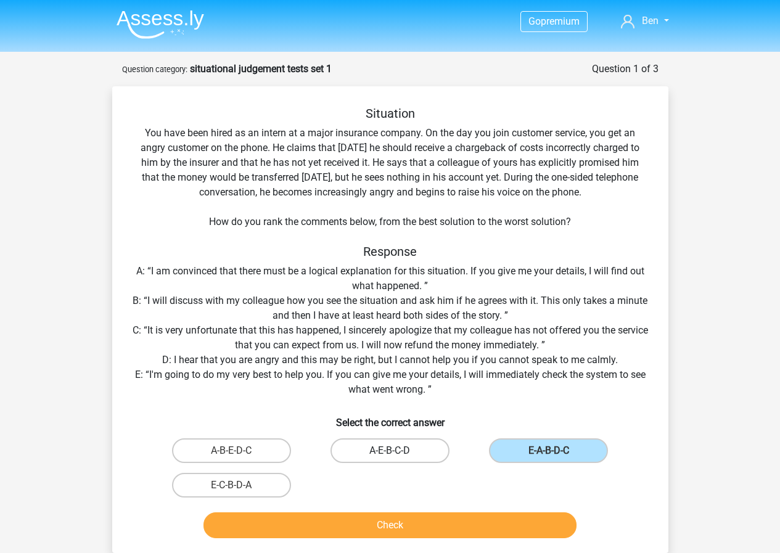
click at [404, 443] on label "A-E-B-C-D" at bounding box center [389, 450] width 119 height 25
click at [397, 450] on input "A-E-B-C-D" at bounding box center [393, 454] width 8 height 8
radio input "true"
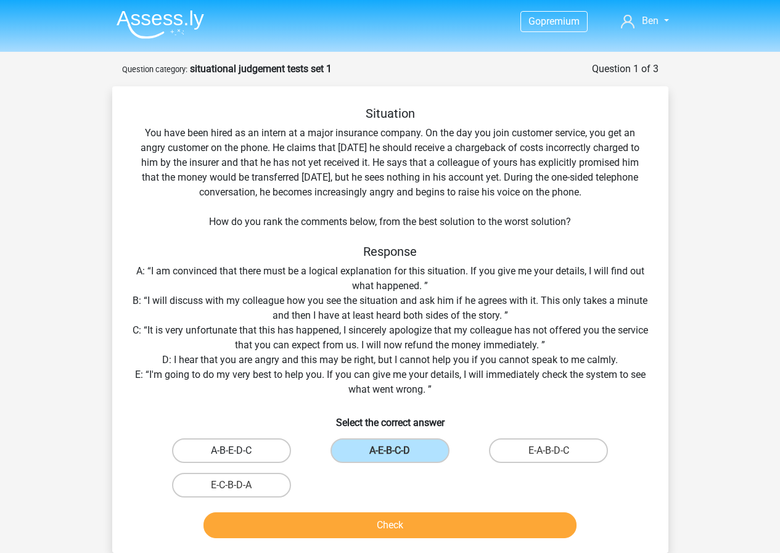
click at [277, 446] on label "A-B-E-D-C" at bounding box center [231, 450] width 119 height 25
click at [239, 450] on input "A-B-E-D-C" at bounding box center [235, 454] width 8 height 8
radio input "true"
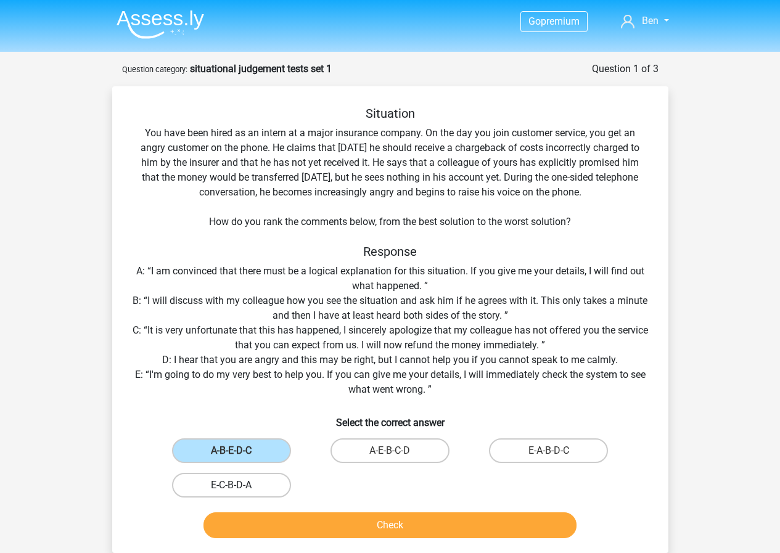
click at [266, 491] on label "E-C-B-D-A" at bounding box center [231, 485] width 119 height 25
click at [239, 491] on input "E-C-B-D-A" at bounding box center [235, 489] width 8 height 8
radio input "true"
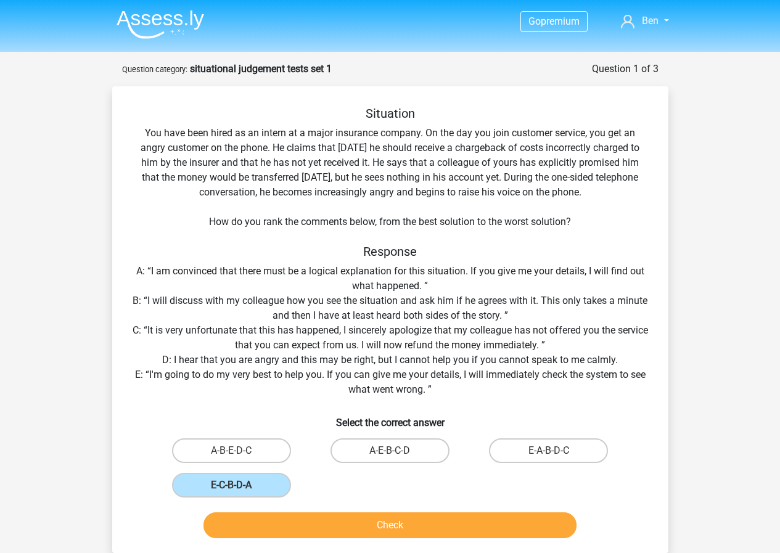
click at [394, 449] on label "A-E-B-C-D" at bounding box center [389, 450] width 119 height 25
click at [394, 450] on input "A-E-B-C-D" at bounding box center [393, 454] width 8 height 8
radio input "true"
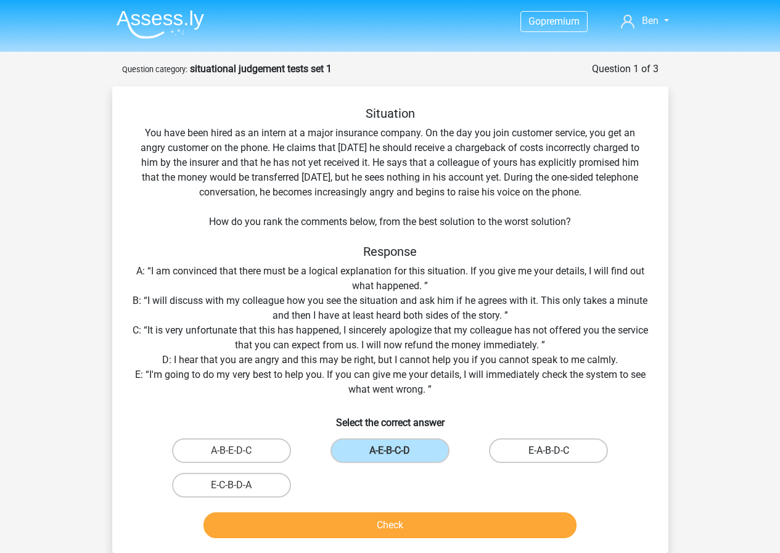
drag, startPoint x: 526, startPoint y: 447, endPoint x: 408, endPoint y: 450, distance: 118.4
click at [525, 447] on label "E-A-B-D-C" at bounding box center [548, 450] width 119 height 25
click at [548, 450] on input "E-A-B-D-C" at bounding box center [552, 454] width 8 height 8
radio input "true"
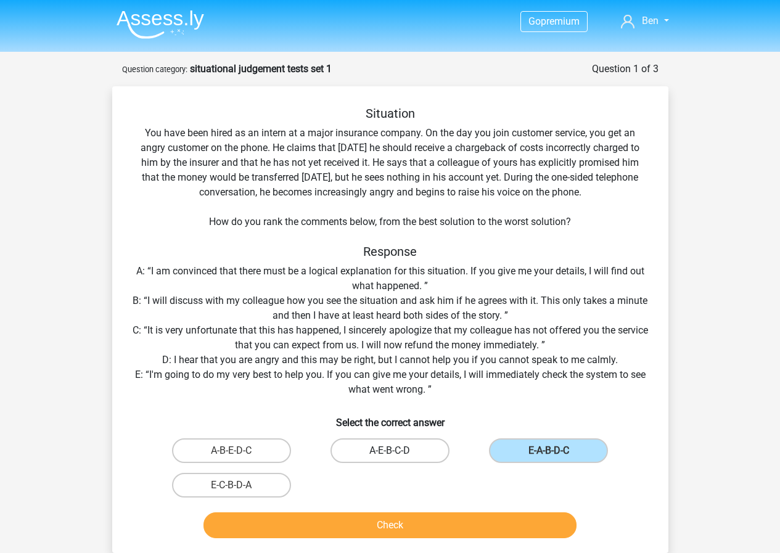
click at [407, 450] on label "A-E-B-C-D" at bounding box center [389, 450] width 119 height 25
click at [397, 450] on input "A-E-B-C-D" at bounding box center [393, 454] width 8 height 8
radio input "true"
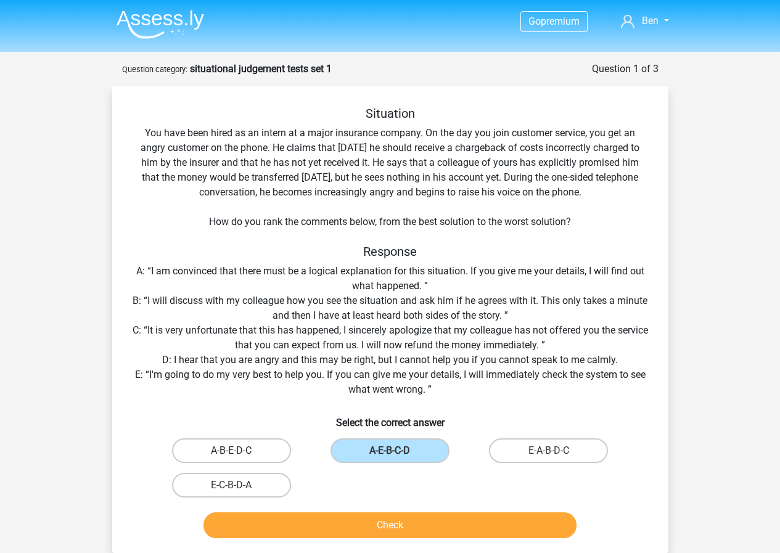
click at [235, 443] on label "A-B-E-D-C" at bounding box center [231, 450] width 119 height 25
click at [235, 450] on input "A-B-E-D-C" at bounding box center [235, 454] width 8 height 8
radio input "true"
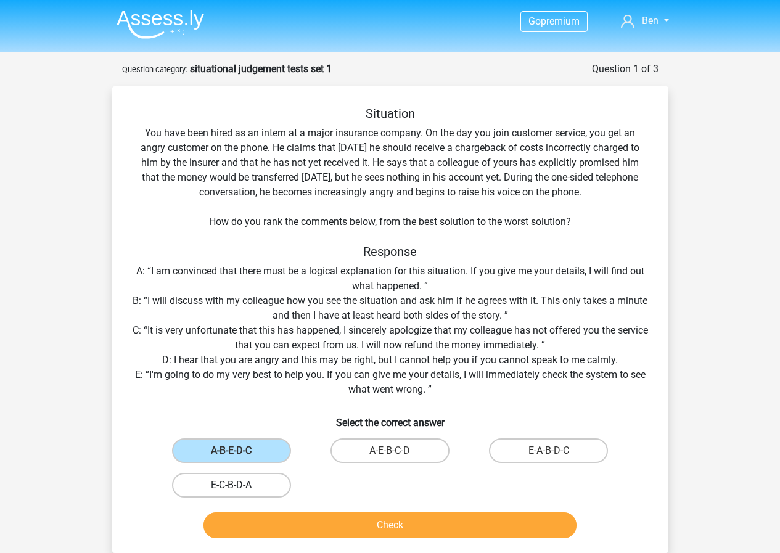
click at [238, 481] on label "E-C-B-D-A" at bounding box center [231, 485] width 119 height 25
click at [238, 485] on input "E-C-B-D-A" at bounding box center [235, 489] width 8 height 8
radio input "true"
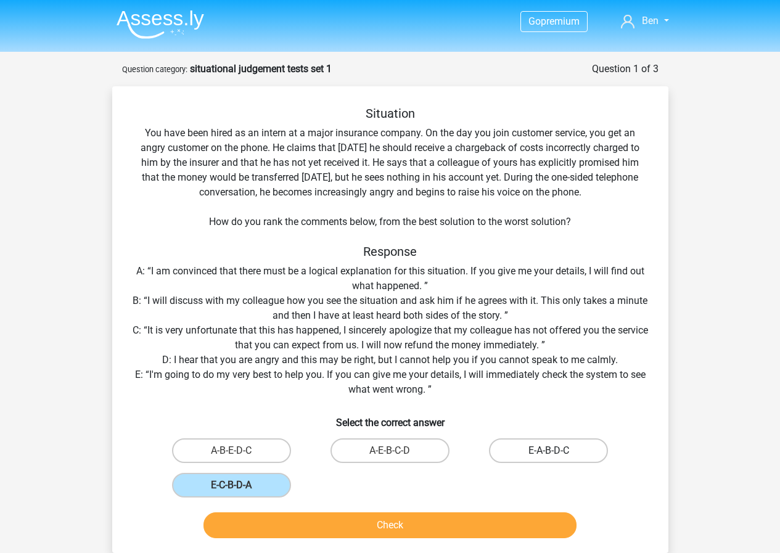
drag, startPoint x: 404, startPoint y: 452, endPoint x: 592, endPoint y: 453, distance: 187.3
click at [404, 449] on label "A-E-B-C-D" at bounding box center [389, 450] width 119 height 25
click at [397, 450] on input "A-E-B-C-D" at bounding box center [393, 454] width 8 height 8
radio input "true"
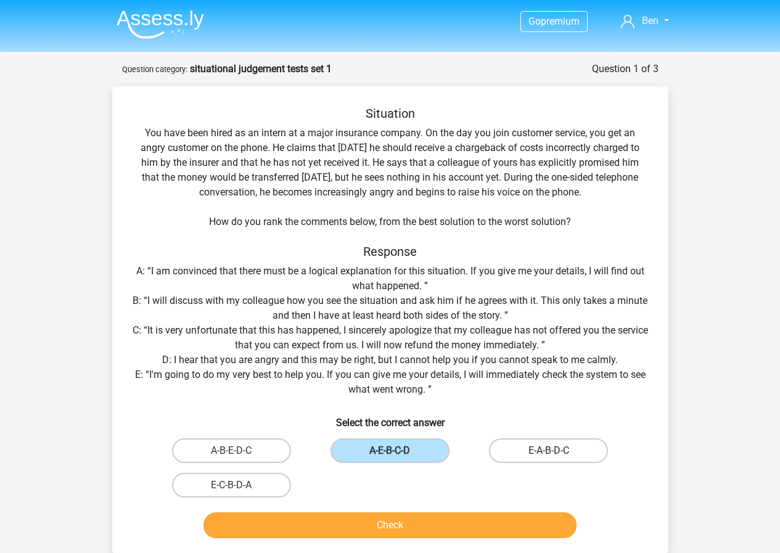
click at [530, 450] on label "E-A-B-D-C" at bounding box center [548, 450] width 119 height 25
click at [548, 450] on input "E-A-B-D-C" at bounding box center [552, 454] width 8 height 8
radio input "true"
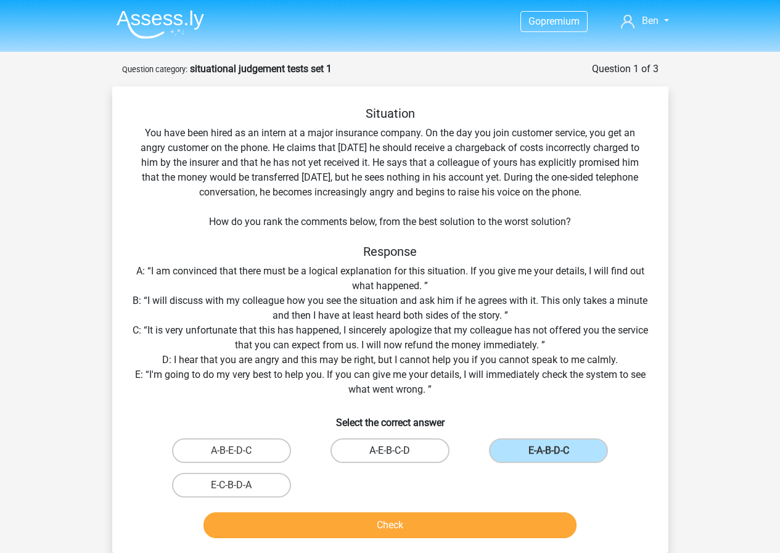
click at [380, 455] on label "A-E-B-C-D" at bounding box center [389, 450] width 119 height 25
click at [389, 455] on input "A-E-B-C-D" at bounding box center [393, 454] width 8 height 8
radio input "true"
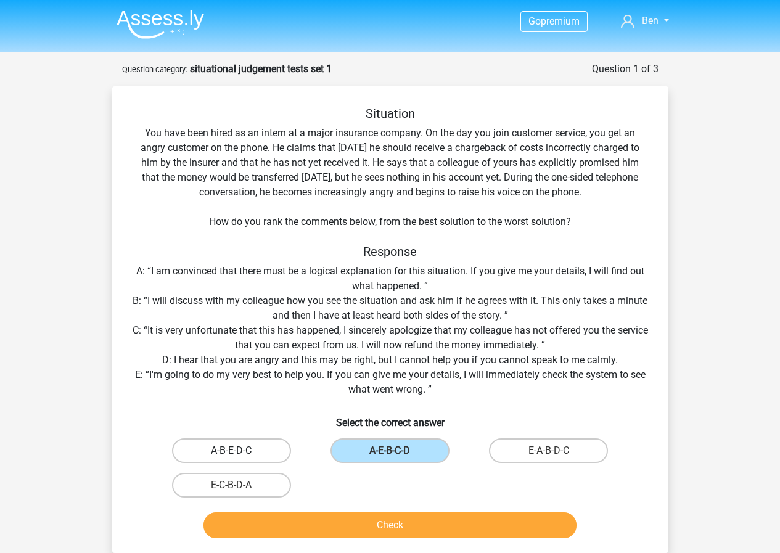
click at [243, 449] on label "A-B-E-D-C" at bounding box center [231, 450] width 119 height 25
click at [239, 450] on input "A-B-E-D-C" at bounding box center [235, 454] width 8 height 8
radio input "true"
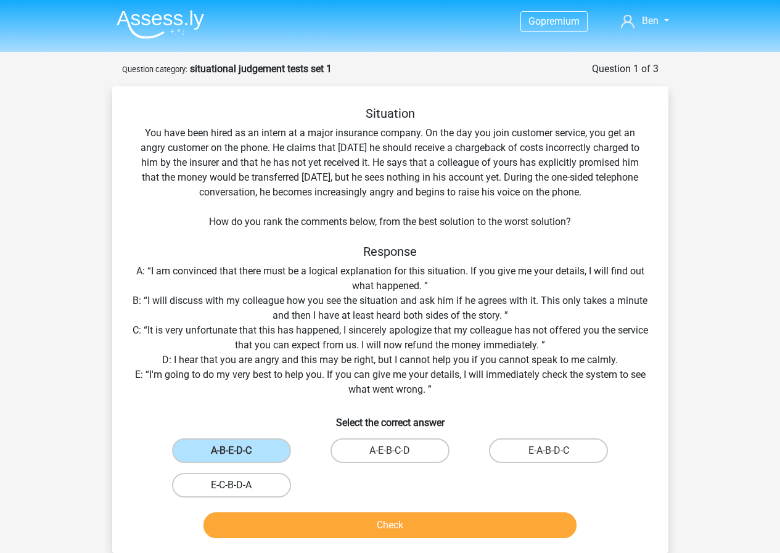
click at [243, 474] on label "E-C-B-D-A" at bounding box center [231, 485] width 119 height 25
click at [239, 485] on input "E-C-B-D-A" at bounding box center [235, 489] width 8 height 8
radio input "true"
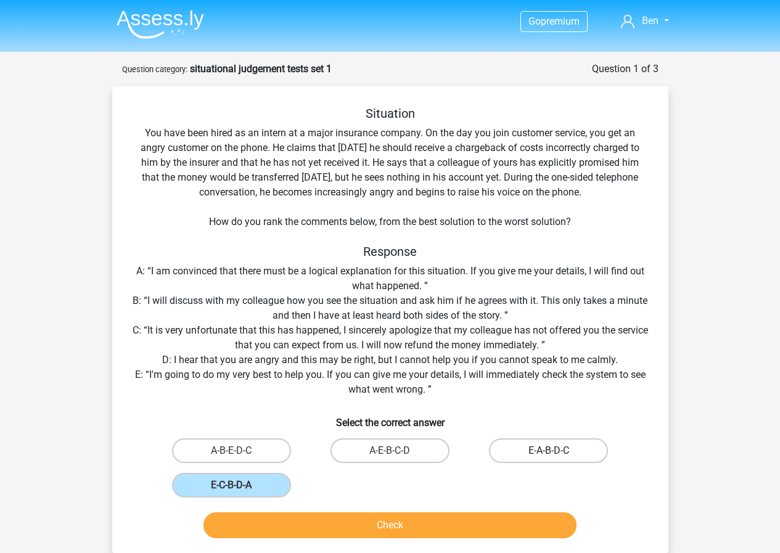
click at [521, 449] on label "E-A-B-D-C" at bounding box center [548, 450] width 119 height 25
click at [548, 450] on input "E-A-B-D-C" at bounding box center [552, 454] width 8 height 8
radio input "true"
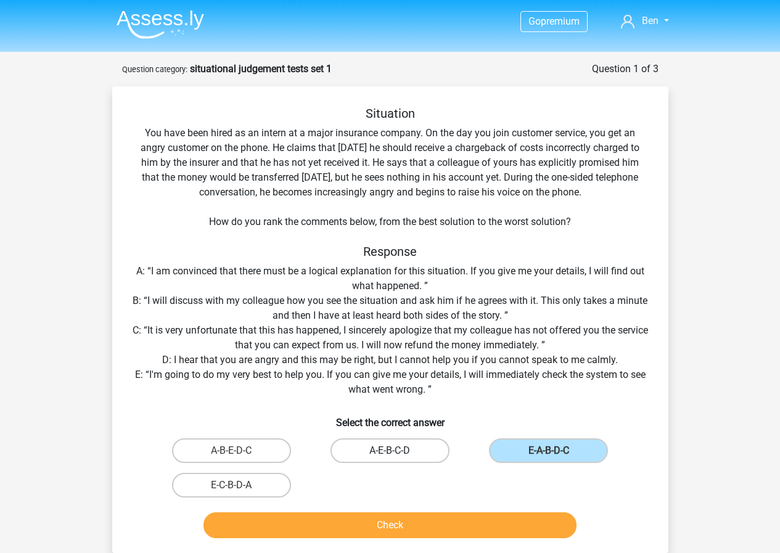
drag, startPoint x: 392, startPoint y: 457, endPoint x: 333, endPoint y: 452, distance: 59.4
click at [383, 458] on div "A-E-B-C-D" at bounding box center [390, 450] width 149 height 25
click at [250, 454] on label "A-B-E-D-C" at bounding box center [231, 450] width 119 height 25
click at [239, 454] on input "A-B-E-D-C" at bounding box center [235, 454] width 8 height 8
radio input "true"
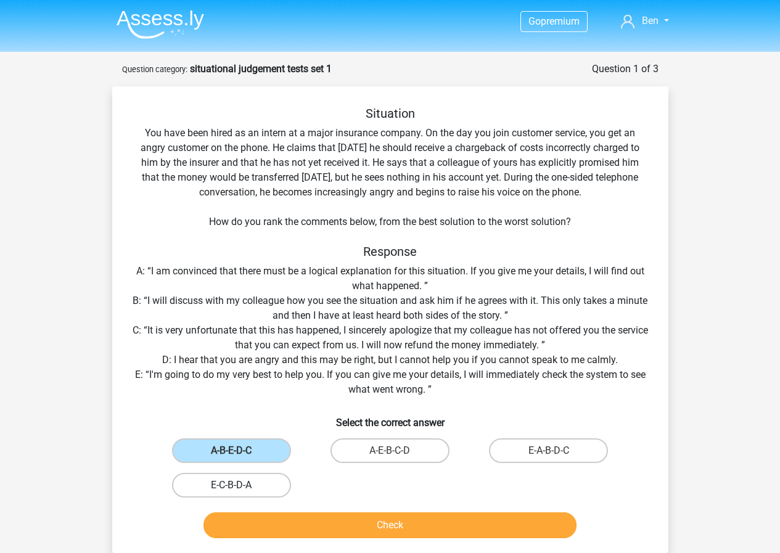
click at [254, 491] on label "E-C-B-D-A" at bounding box center [231, 485] width 119 height 25
click at [239, 491] on input "E-C-B-D-A" at bounding box center [235, 489] width 8 height 8
radio input "true"
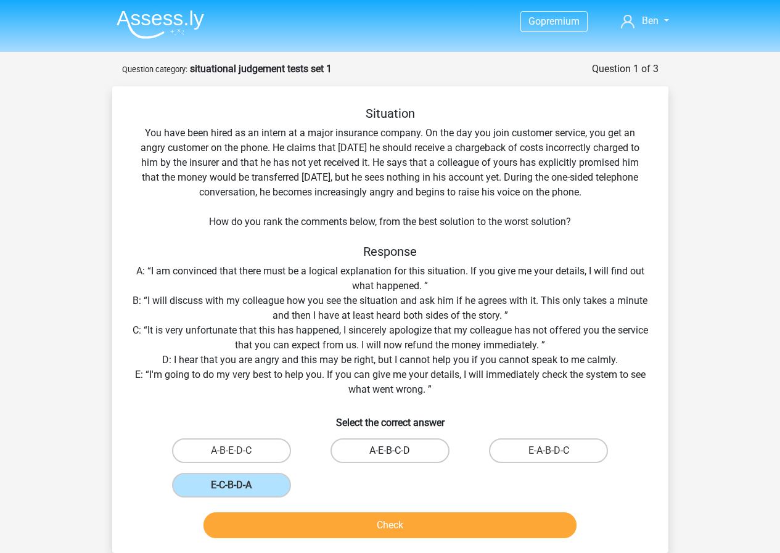
click at [354, 449] on label "A-E-B-C-D" at bounding box center [389, 450] width 119 height 25
click at [389, 450] on input "A-E-B-C-D" at bounding box center [393, 454] width 8 height 8
radio input "true"
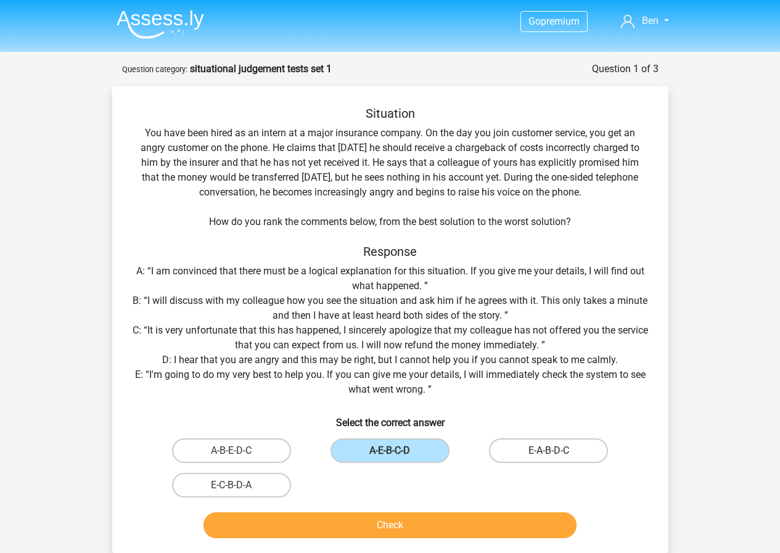
click at [542, 460] on label "E-A-B-D-C" at bounding box center [548, 450] width 119 height 25
click at [548, 458] on input "E-A-B-D-C" at bounding box center [552, 454] width 8 height 8
radio input "true"
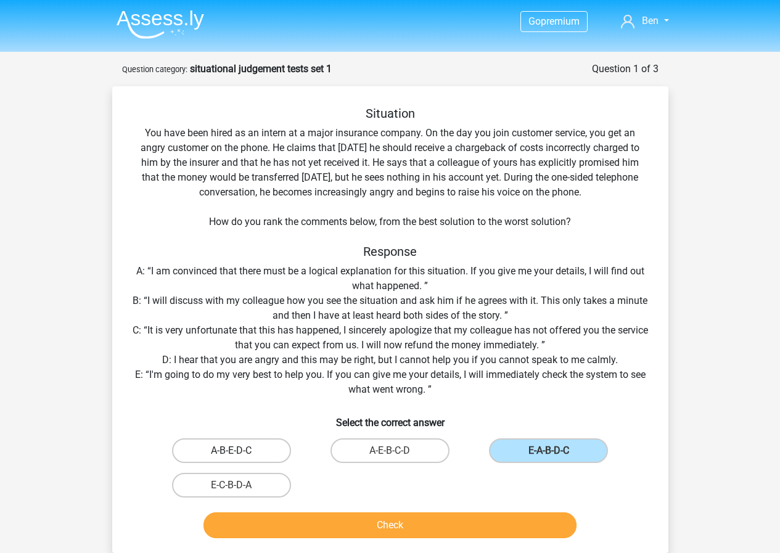
click at [227, 452] on label "A-B-E-D-C" at bounding box center [231, 450] width 119 height 25
click at [231, 452] on input "A-B-E-D-C" at bounding box center [235, 454] width 8 height 8
radio input "true"
click at [235, 481] on label "E-C-B-D-A" at bounding box center [231, 485] width 119 height 25
click at [235, 485] on input "E-C-B-D-A" at bounding box center [235, 489] width 8 height 8
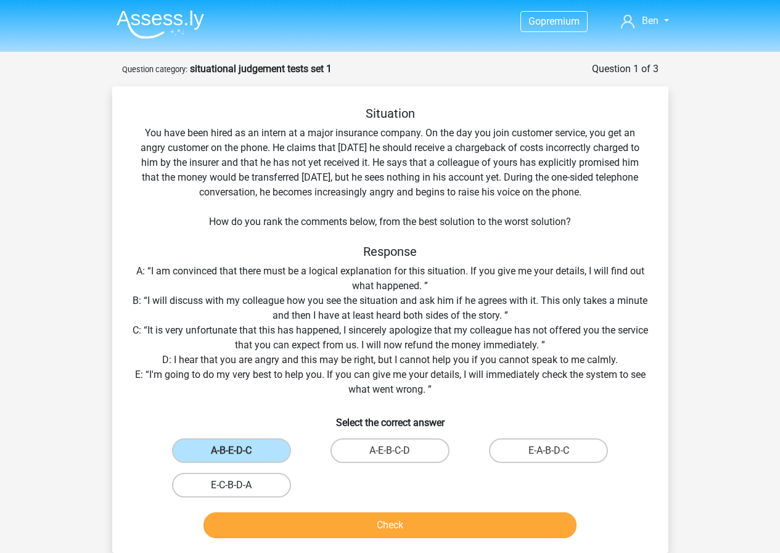
radio input "true"
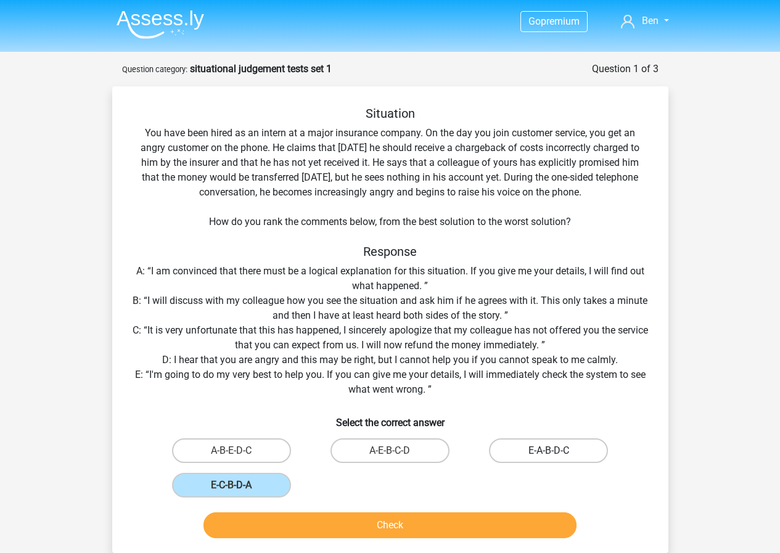
click at [531, 448] on label "E-A-B-D-C" at bounding box center [548, 450] width 119 height 25
click at [548, 450] on input "E-A-B-D-C" at bounding box center [552, 454] width 8 height 8
radio input "true"
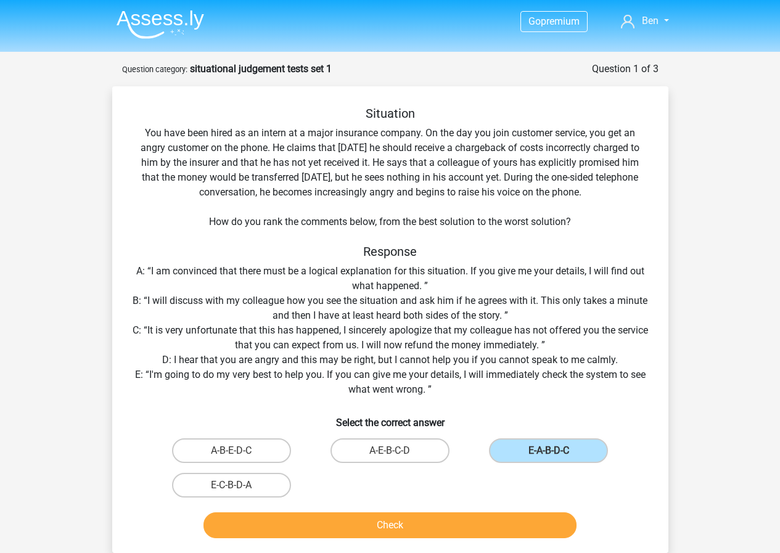
drag, startPoint x: 424, startPoint y: 452, endPoint x: 295, endPoint y: 448, distance: 129.5
click at [423, 452] on label "A-E-B-C-D" at bounding box center [389, 450] width 119 height 25
click at [397, 452] on input "A-E-B-C-D" at bounding box center [393, 454] width 8 height 8
radio input "true"
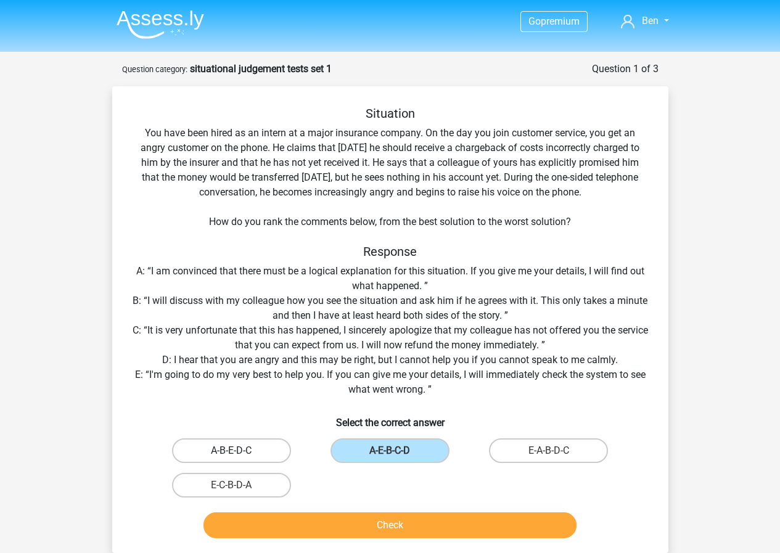
click at [272, 448] on label "A-B-E-D-C" at bounding box center [231, 450] width 119 height 25
click at [239, 450] on input "A-B-E-D-C" at bounding box center [235, 454] width 8 height 8
radio input "true"
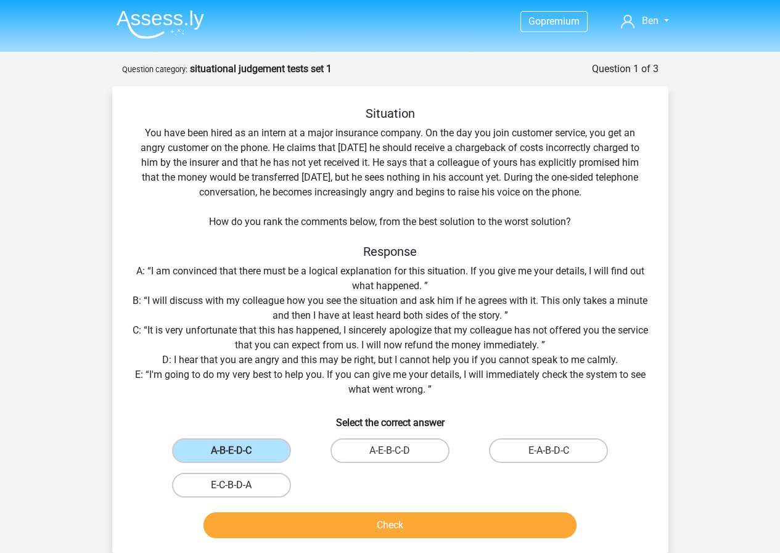
click at [253, 485] on label "E-C-B-D-A" at bounding box center [231, 485] width 119 height 25
click at [239, 485] on input "E-C-B-D-A" at bounding box center [235, 489] width 8 height 8
radio input "true"
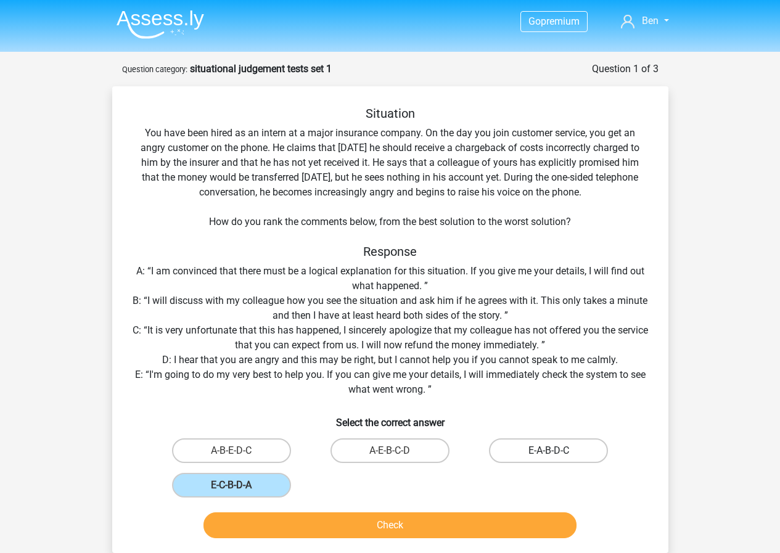
click at [562, 452] on label "E-A-B-D-C" at bounding box center [548, 450] width 119 height 25
click at [556, 452] on input "E-A-B-D-C" at bounding box center [552, 454] width 8 height 8
radio input "true"
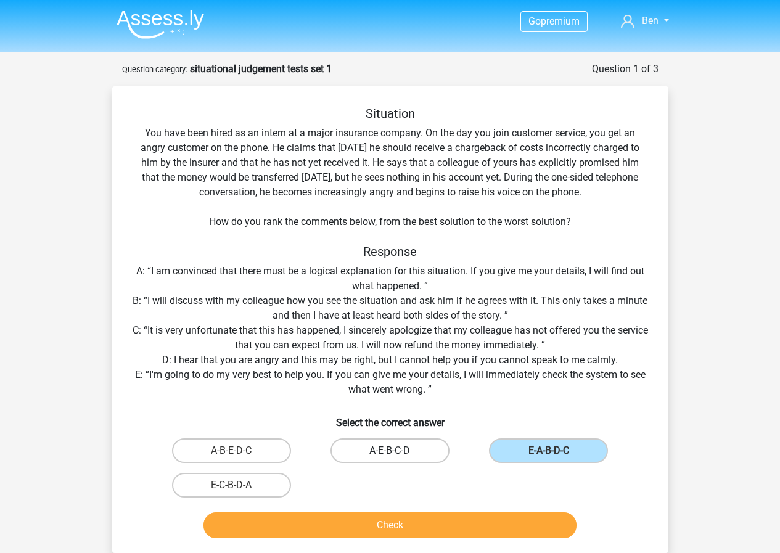
click at [360, 446] on label "A-E-B-C-D" at bounding box center [389, 450] width 119 height 25
click at [389, 450] on input "A-E-B-C-D" at bounding box center [393, 454] width 8 height 8
radio input "true"
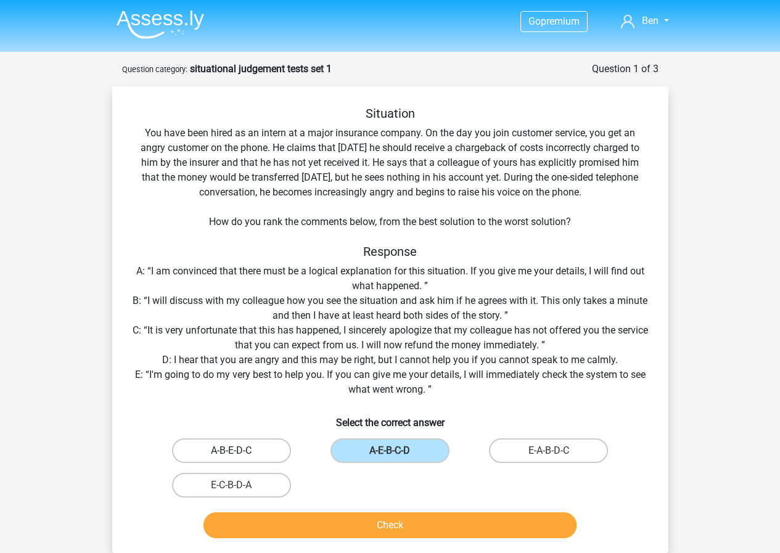
click at [250, 458] on label "A-B-E-D-C" at bounding box center [231, 450] width 119 height 25
click at [239, 458] on input "A-B-E-D-C" at bounding box center [235, 454] width 8 height 8
radio input "true"
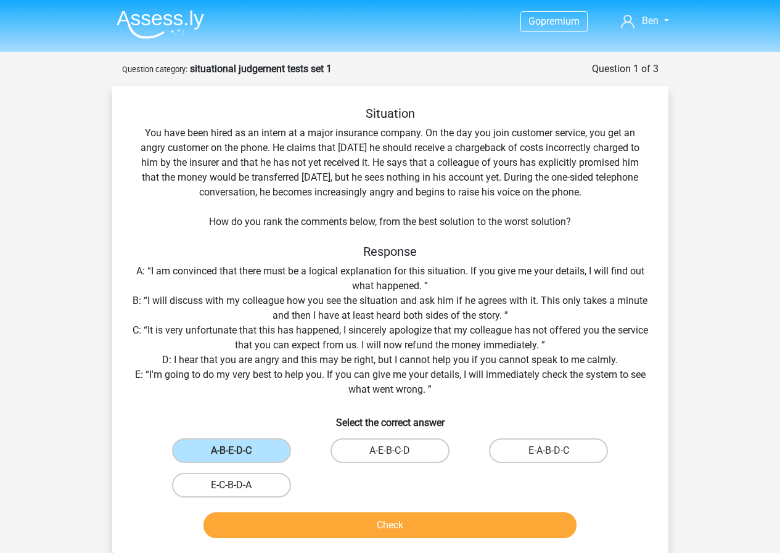
click at [248, 480] on label "E-C-B-D-A" at bounding box center [231, 485] width 119 height 25
click at [239, 485] on input "E-C-B-D-A" at bounding box center [235, 489] width 8 height 8
radio input "true"
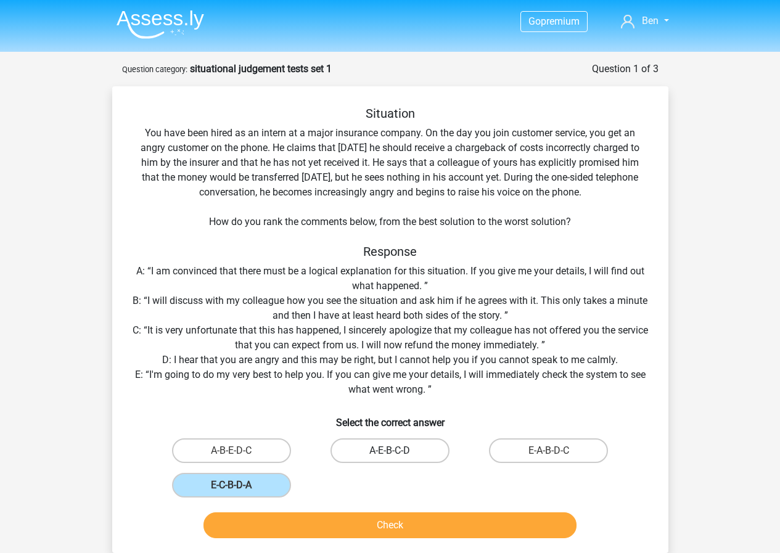
click at [413, 455] on label "A-E-B-C-D" at bounding box center [389, 450] width 119 height 25
click at [397, 455] on input "A-E-B-C-D" at bounding box center [393, 454] width 8 height 8
radio input "true"
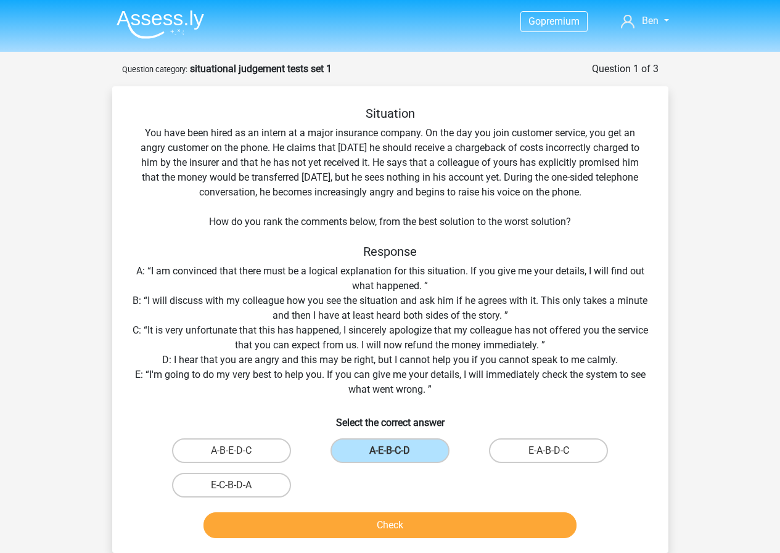
click at [563, 465] on div "E-A-B-D-C" at bounding box center [548, 450] width 158 height 35
click at [526, 453] on label "E-A-B-D-C" at bounding box center [548, 450] width 119 height 25
click at [548, 453] on input "E-A-B-D-C" at bounding box center [552, 454] width 8 height 8
radio input "true"
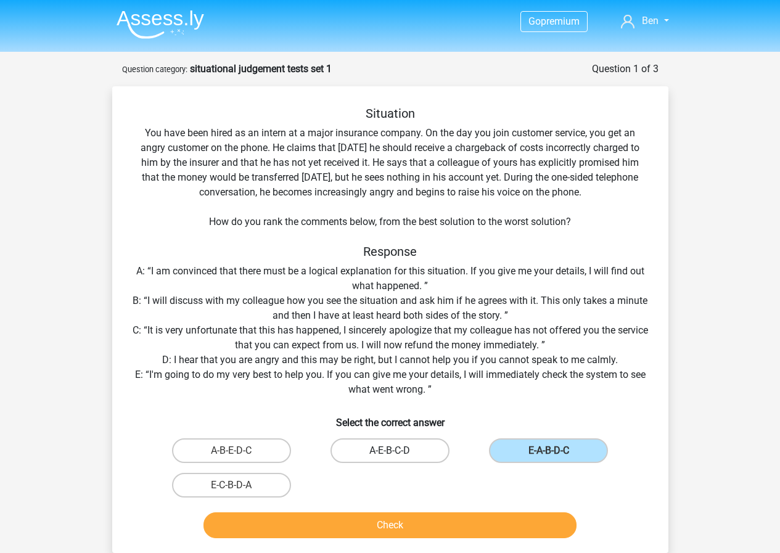
click at [387, 450] on label "A-E-B-C-D" at bounding box center [389, 450] width 119 height 25
click at [389, 450] on input "A-E-B-C-D" at bounding box center [393, 454] width 8 height 8
radio input "true"
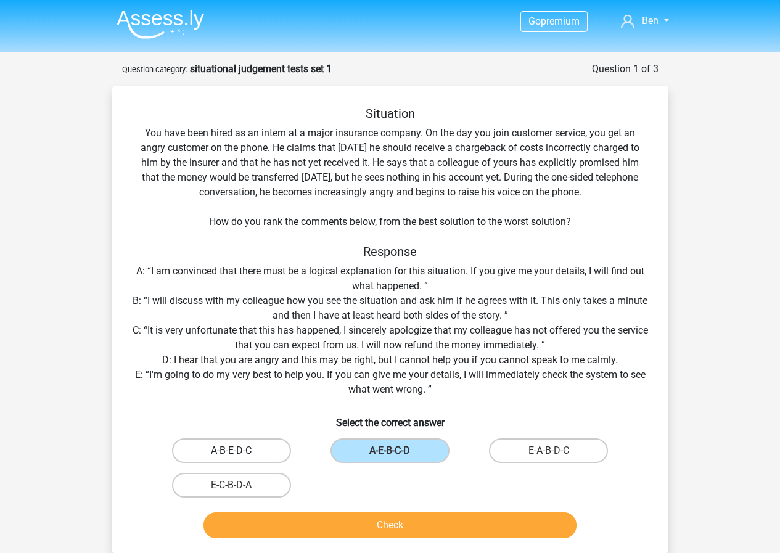
click at [232, 447] on label "A-B-E-D-C" at bounding box center [231, 450] width 119 height 25
click at [232, 450] on input "A-B-E-D-C" at bounding box center [235, 454] width 8 height 8
radio input "true"
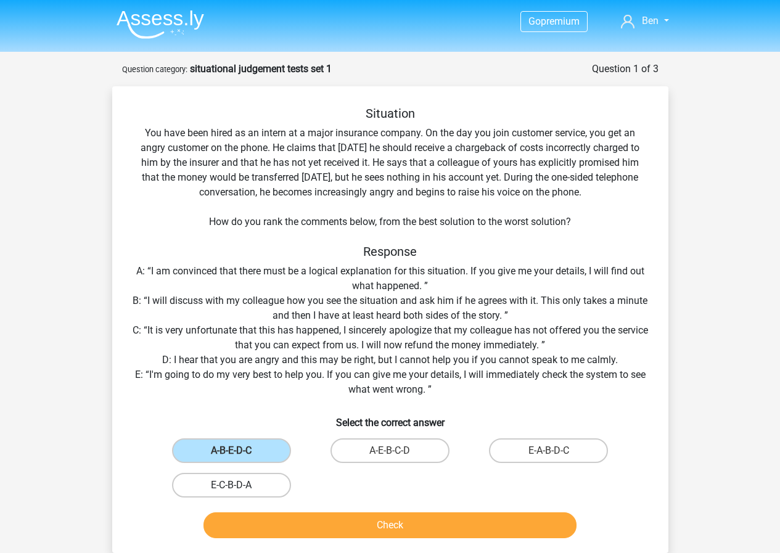
click at [226, 484] on label "E-C-B-D-A" at bounding box center [231, 485] width 119 height 25
click at [231, 485] on input "E-C-B-D-A" at bounding box center [235, 489] width 8 height 8
radio input "true"
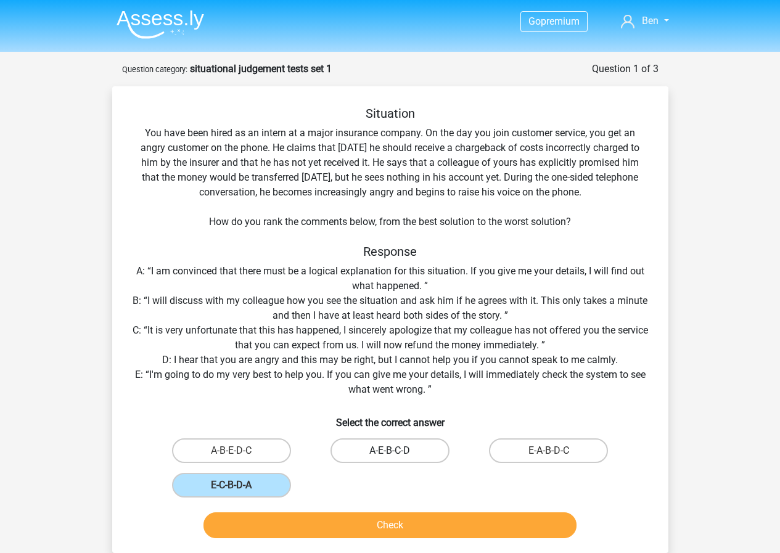
click at [370, 442] on label "A-E-B-C-D" at bounding box center [389, 450] width 119 height 25
click at [389, 450] on input "A-E-B-C-D" at bounding box center [393, 454] width 8 height 8
radio input "true"
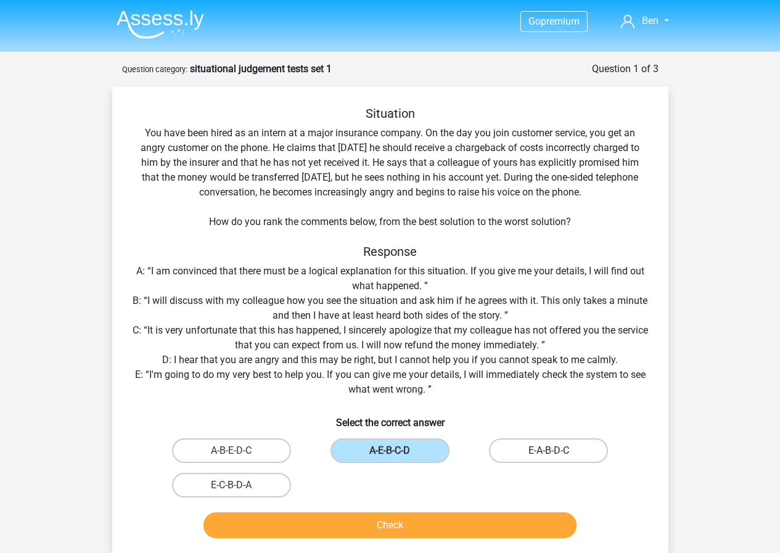
click at [525, 454] on label "E-A-B-D-C" at bounding box center [548, 450] width 119 height 25
click at [548, 454] on input "E-A-B-D-C" at bounding box center [552, 454] width 8 height 8
radio input "true"
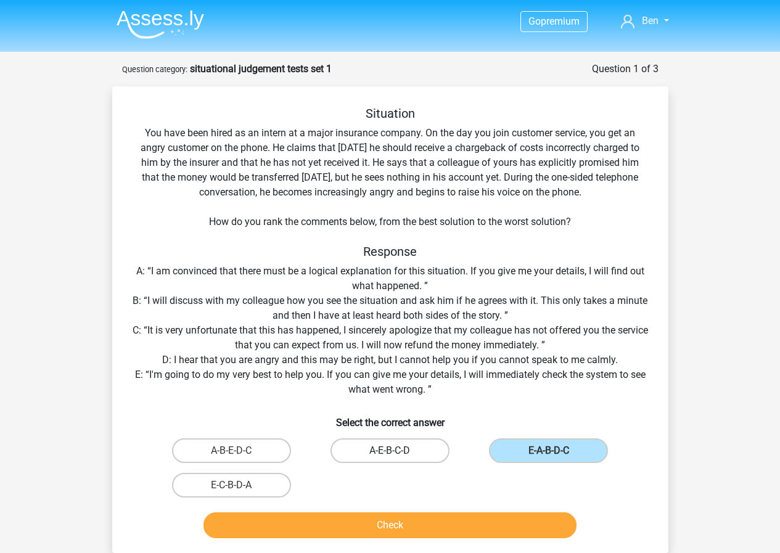
click at [419, 454] on label "A-E-B-C-D" at bounding box center [389, 450] width 119 height 25
click at [397, 454] on input "A-E-B-C-D" at bounding box center [393, 454] width 8 height 8
radio input "true"
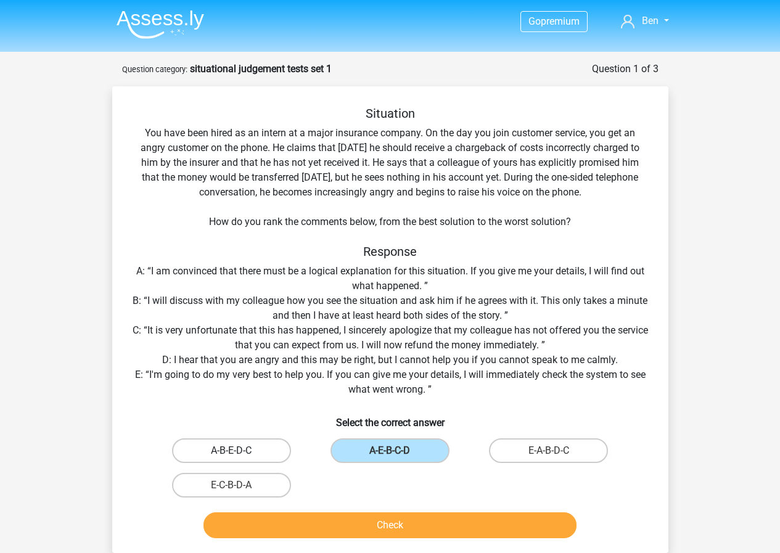
click at [249, 446] on label "A-B-E-D-C" at bounding box center [231, 450] width 119 height 25
click at [239, 450] on input "A-B-E-D-C" at bounding box center [235, 454] width 8 height 8
radio input "true"
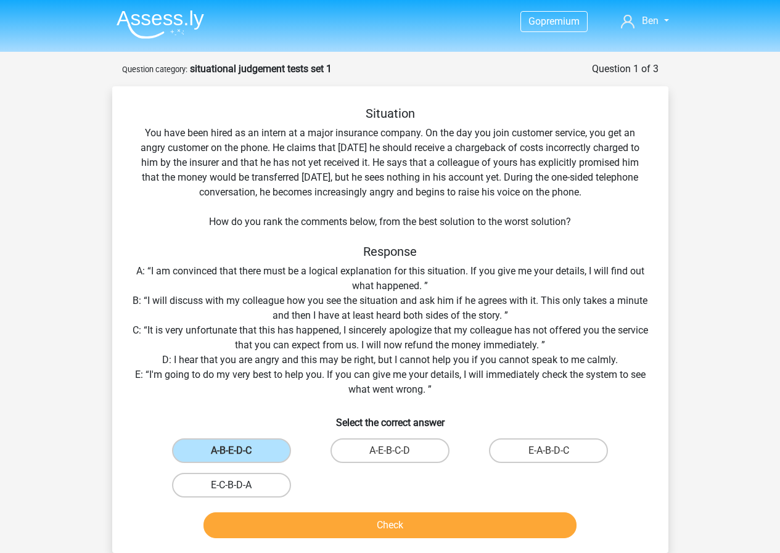
click at [253, 485] on label "E-C-B-D-A" at bounding box center [231, 485] width 119 height 25
click at [239, 485] on input "E-C-B-D-A" at bounding box center [235, 489] width 8 height 8
radio input "true"
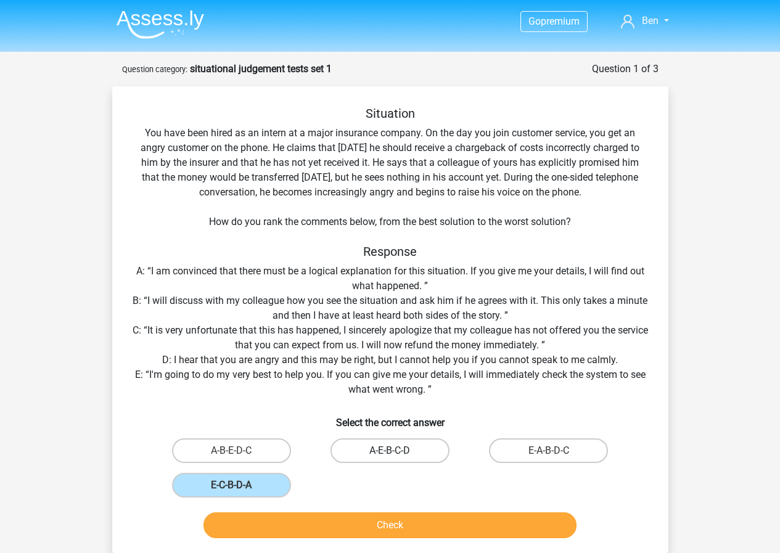
drag, startPoint x: 383, startPoint y: 449, endPoint x: 545, endPoint y: 443, distance: 161.6
click at [385, 449] on label "A-E-B-C-D" at bounding box center [389, 450] width 119 height 25
click at [389, 450] on input "A-E-B-C-D" at bounding box center [393, 454] width 8 height 8
radio input "true"
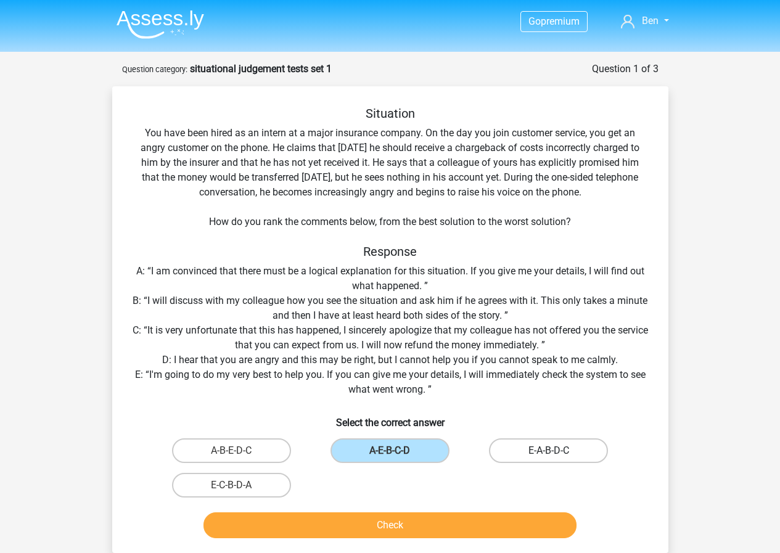
click at [546, 443] on label "E-A-B-D-C" at bounding box center [548, 450] width 119 height 25
click at [548, 450] on input "E-A-B-D-C" at bounding box center [552, 454] width 8 height 8
radio input "true"
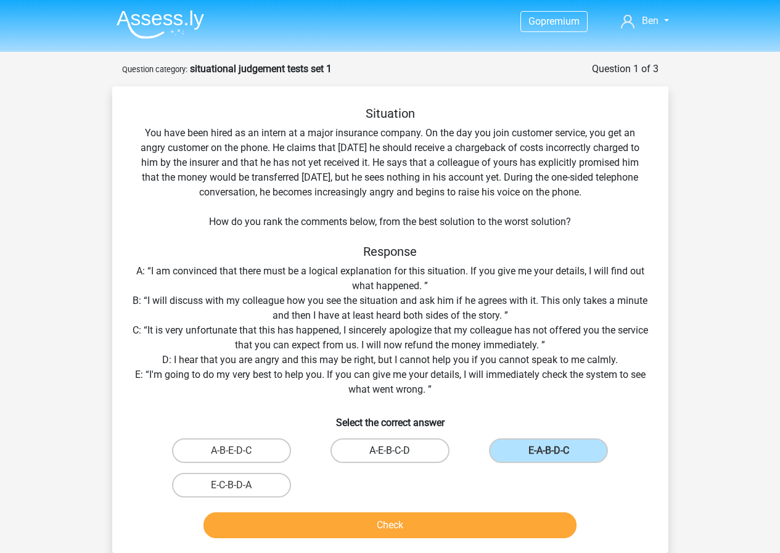
click at [422, 446] on label "A-E-B-C-D" at bounding box center [389, 450] width 119 height 25
click at [397, 450] on input "A-E-B-C-D" at bounding box center [393, 454] width 8 height 8
radio input "true"
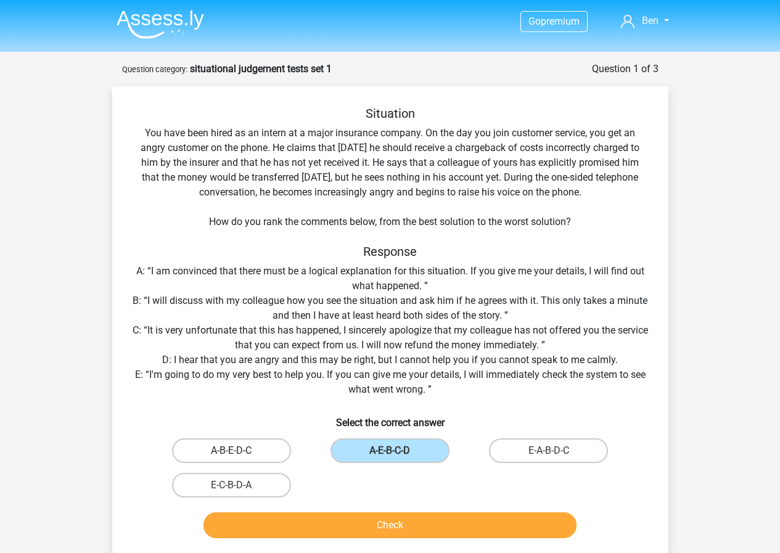
click at [223, 438] on label "A-B-E-D-C" at bounding box center [231, 450] width 119 height 25
click at [231, 450] on input "A-B-E-D-C" at bounding box center [235, 454] width 8 height 8
radio input "true"
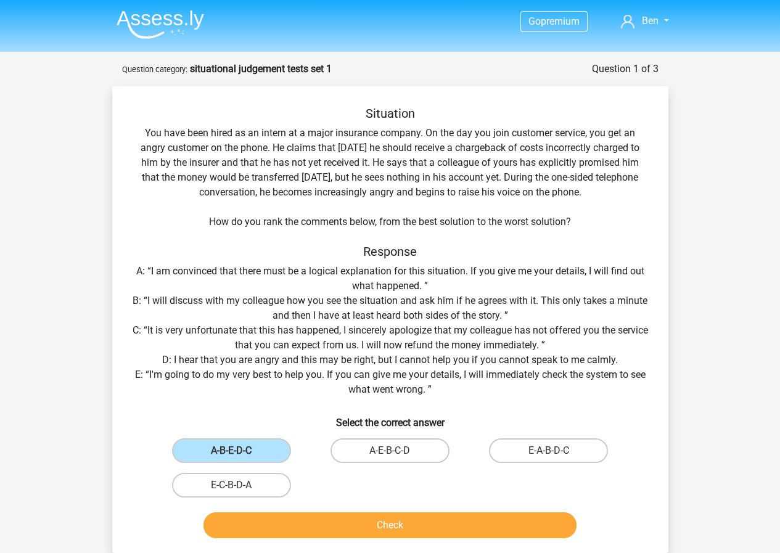
click at [237, 485] on input "E-C-B-D-A" at bounding box center [235, 489] width 8 height 8
radio input "true"
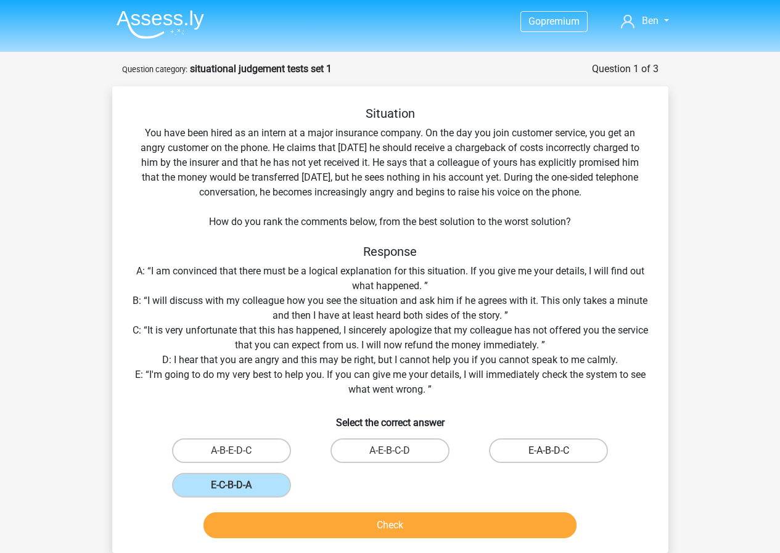
click at [544, 449] on label "E-A-B-D-C" at bounding box center [548, 450] width 119 height 25
click at [548, 450] on input "E-A-B-D-C" at bounding box center [552, 454] width 8 height 8
radio input "true"
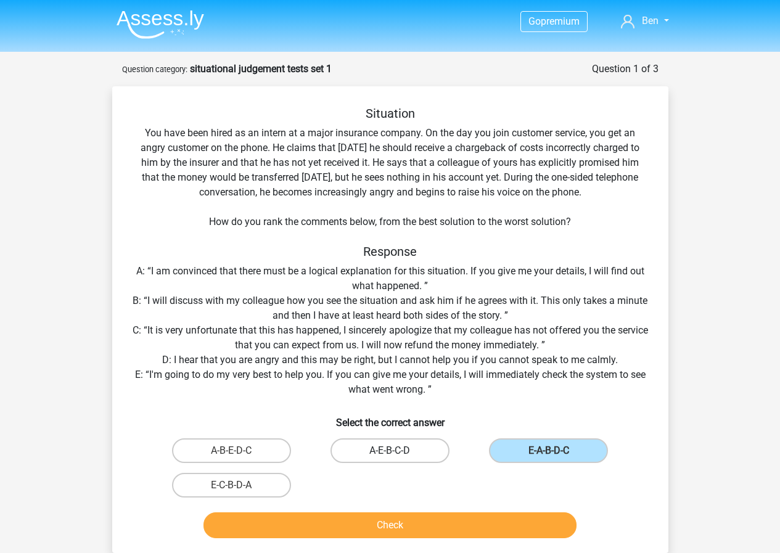
click at [362, 448] on label "A-E-B-C-D" at bounding box center [389, 450] width 119 height 25
click at [389, 450] on input "A-E-B-C-D" at bounding box center [393, 454] width 8 height 8
radio input "true"
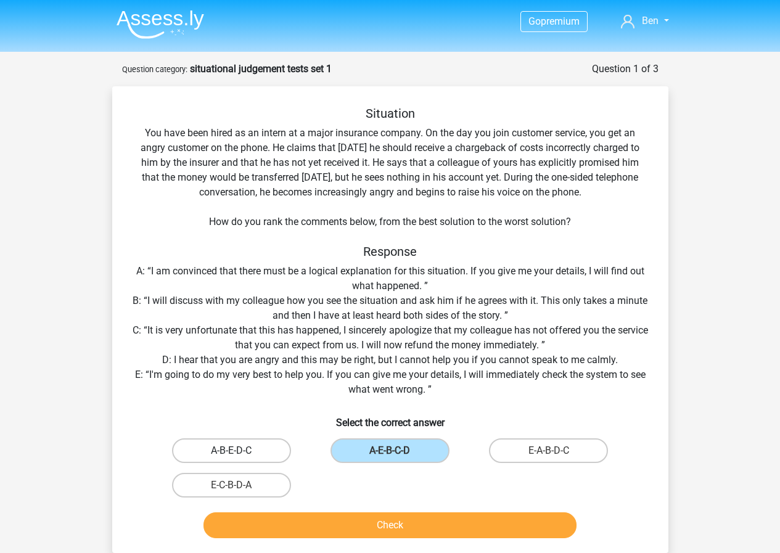
click at [246, 446] on label "A-B-E-D-C" at bounding box center [231, 450] width 119 height 25
click at [239, 450] on input "A-B-E-D-C" at bounding box center [235, 454] width 8 height 8
radio input "true"
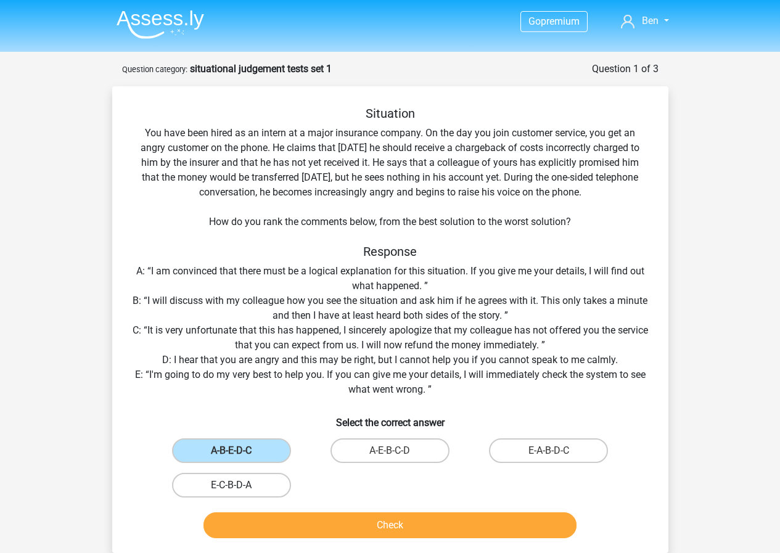
click at [245, 481] on label "E-C-B-D-A" at bounding box center [231, 485] width 119 height 25
click at [239, 485] on input "E-C-B-D-A" at bounding box center [235, 489] width 8 height 8
radio input "true"
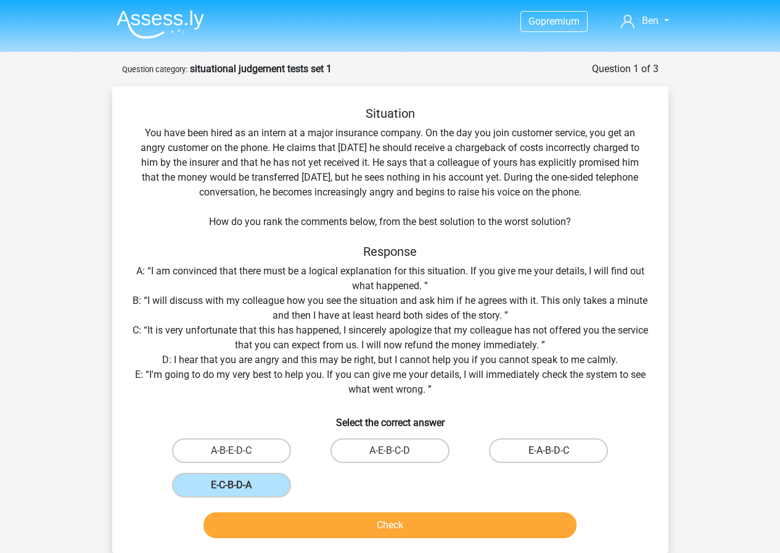
click at [555, 459] on div "E-A-B-D-C" at bounding box center [548, 450] width 149 height 25
click at [385, 455] on label "A-E-B-C-D" at bounding box center [389, 450] width 119 height 25
click at [389, 455] on input "A-E-B-C-D" at bounding box center [393, 454] width 8 height 8
radio input "true"
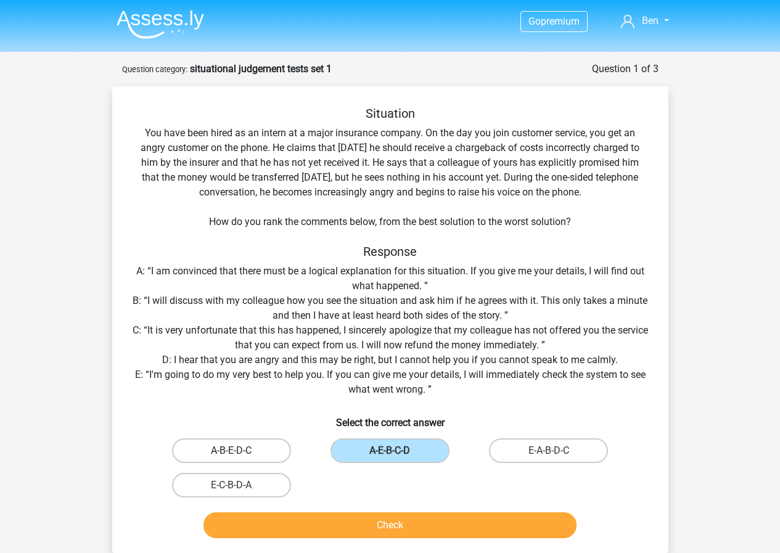
click at [243, 448] on label "A-B-E-D-C" at bounding box center [231, 450] width 119 height 25
click at [239, 450] on input "A-B-E-D-C" at bounding box center [235, 454] width 8 height 8
radio input "true"
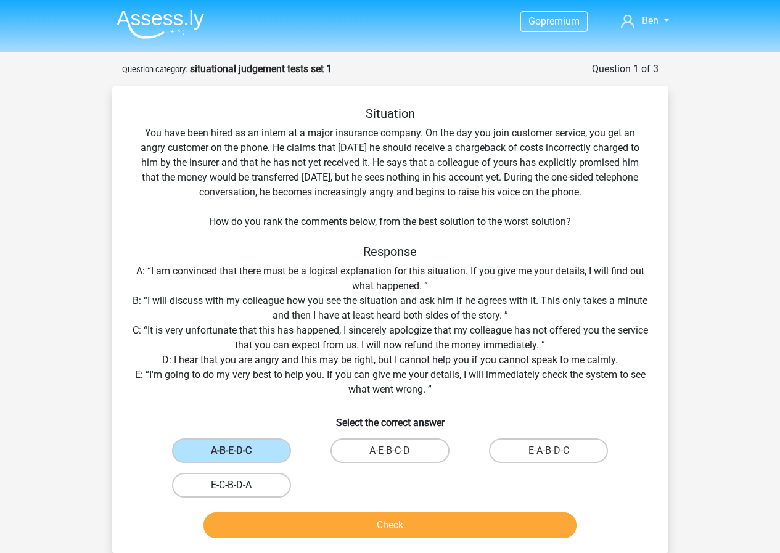
click at [239, 495] on label "E-C-B-D-A" at bounding box center [231, 485] width 119 height 25
click at [239, 493] on input "E-C-B-D-A" at bounding box center [235, 489] width 8 height 8
radio input "true"
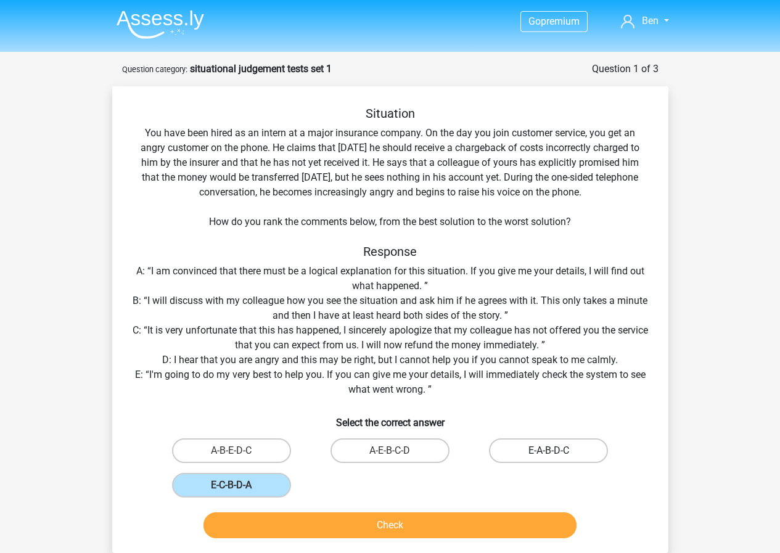
click at [551, 444] on label "E-A-B-D-C" at bounding box center [548, 450] width 119 height 25
click at [551, 450] on input "E-A-B-D-C" at bounding box center [552, 454] width 8 height 8
radio input "true"
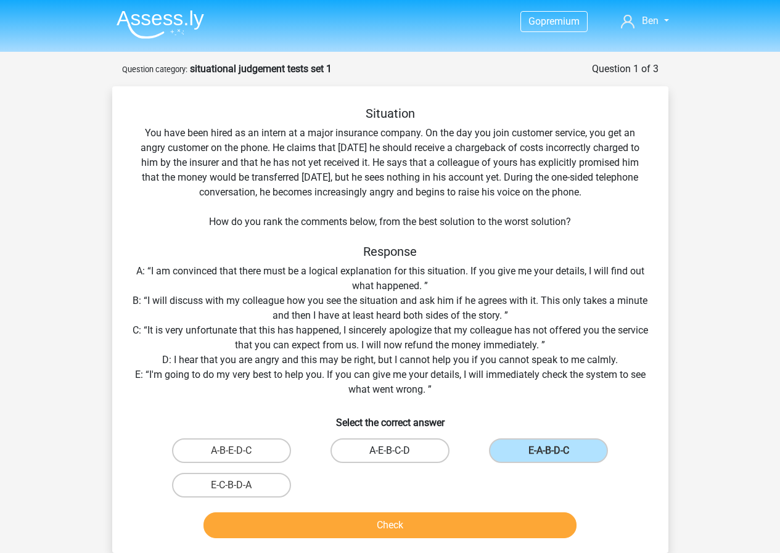
click at [389, 450] on input "A-E-B-C-D" at bounding box center [393, 454] width 8 height 8
radio input "true"
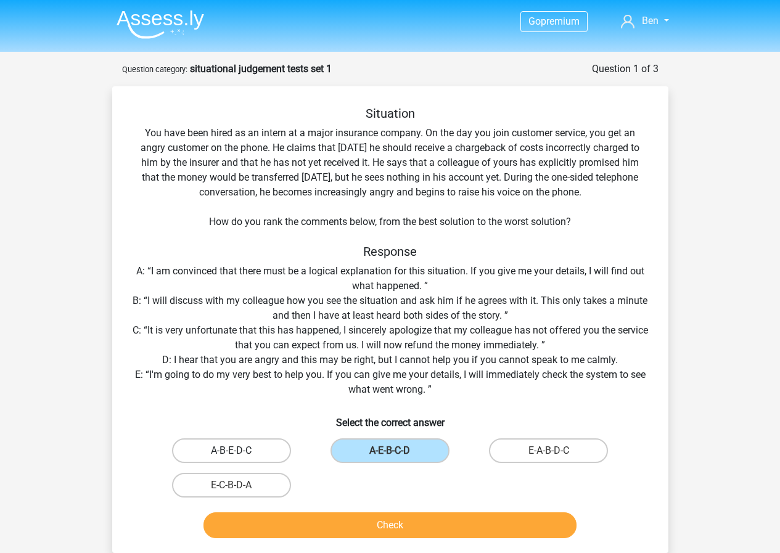
click at [233, 443] on label "A-B-E-D-C" at bounding box center [231, 450] width 119 height 25
click at [233, 450] on input "A-B-E-D-C" at bounding box center [235, 454] width 8 height 8
radio input "true"
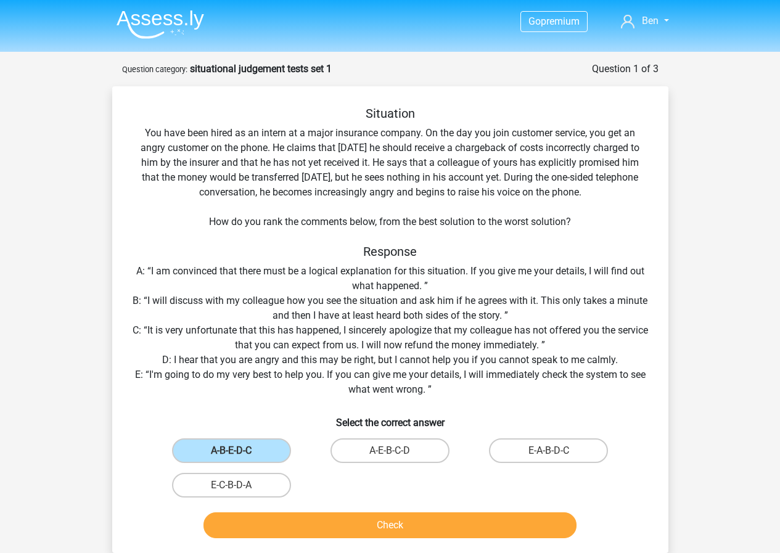
click at [232, 490] on input "E-C-B-D-A" at bounding box center [235, 489] width 8 height 8
radio input "true"
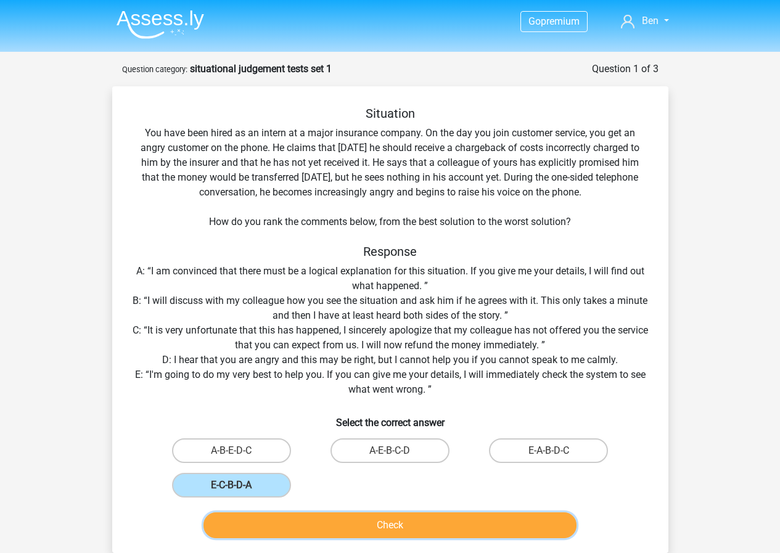
click at [431, 523] on button "Check" at bounding box center [389, 525] width 373 height 26
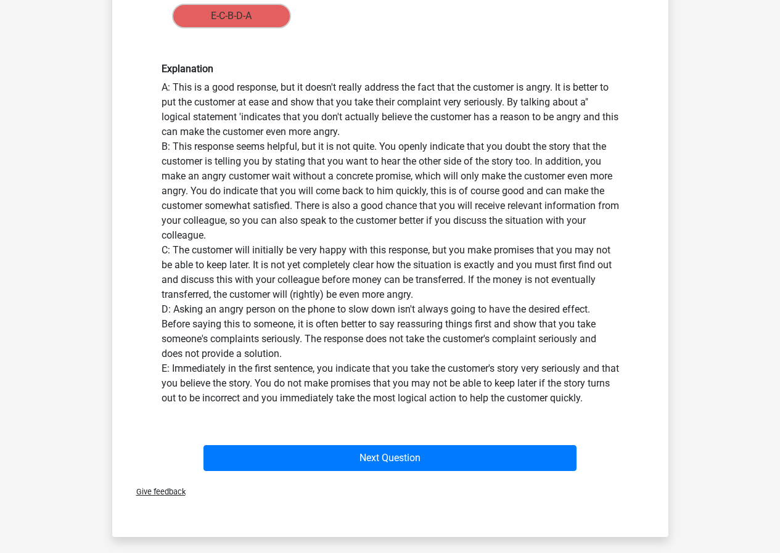
scroll to position [493, 0]
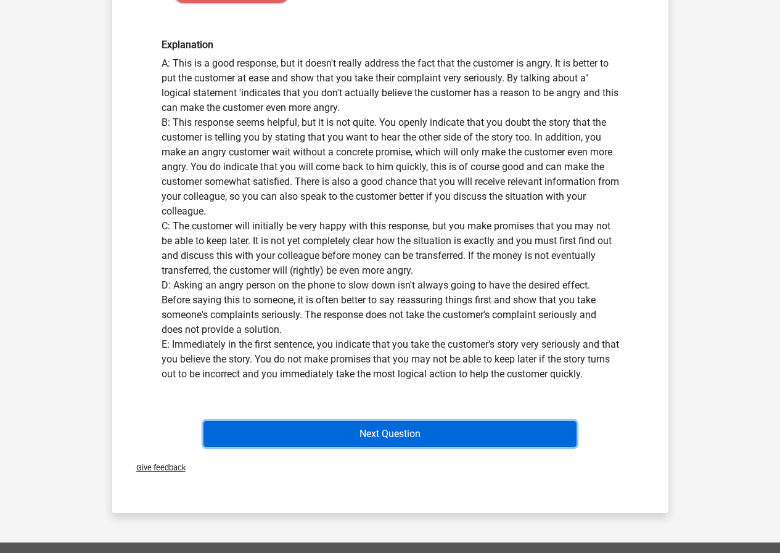
click at [413, 444] on button "Next Question" at bounding box center [389, 434] width 373 height 26
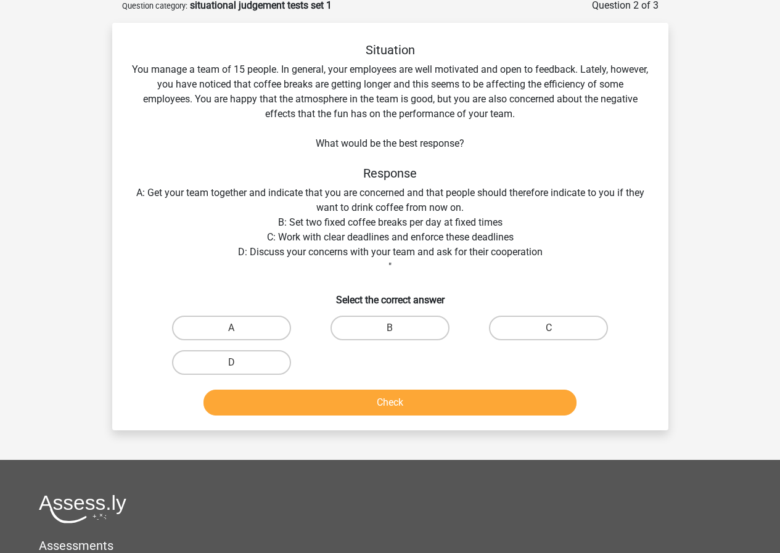
scroll to position [62, 0]
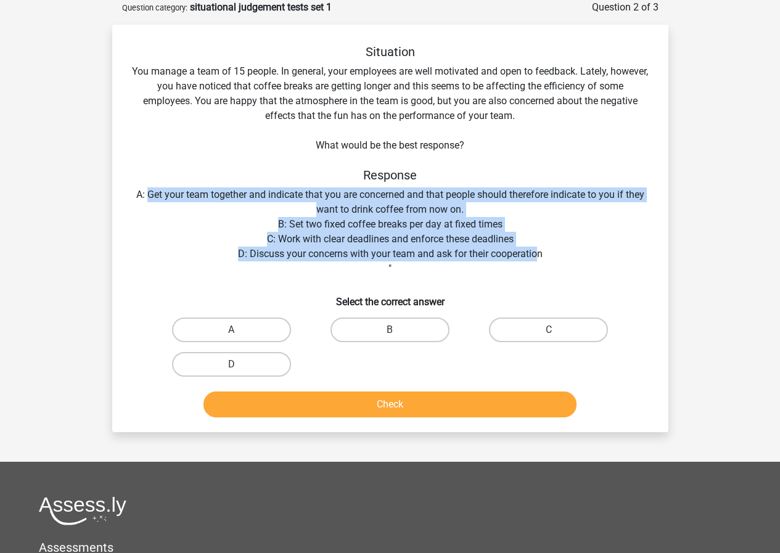
drag, startPoint x: 537, startPoint y: 251, endPoint x: 144, endPoint y: 193, distance: 397.4
click at [144, 193] on div "Situation You manage a team of 15 people. In general, your employees are well m…" at bounding box center [390, 233] width 546 height 378
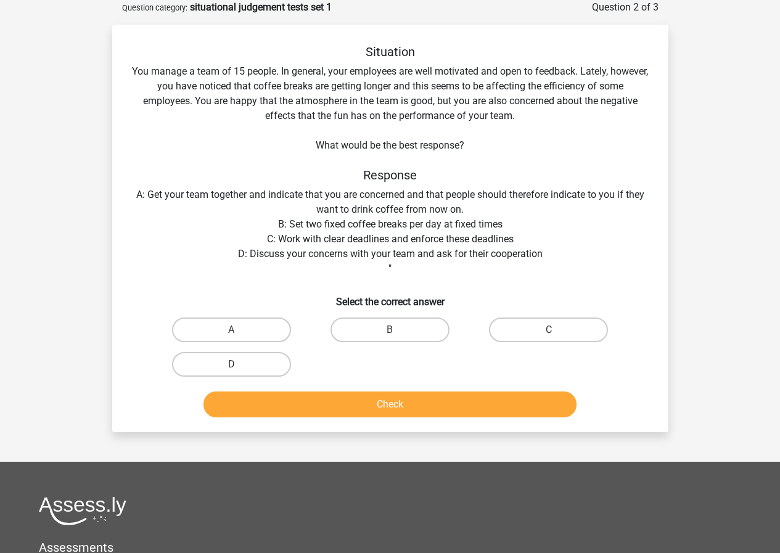
click at [143, 193] on div "Situation You manage a team of 15 people. In general, your employees are well m…" at bounding box center [390, 233] width 546 height 378
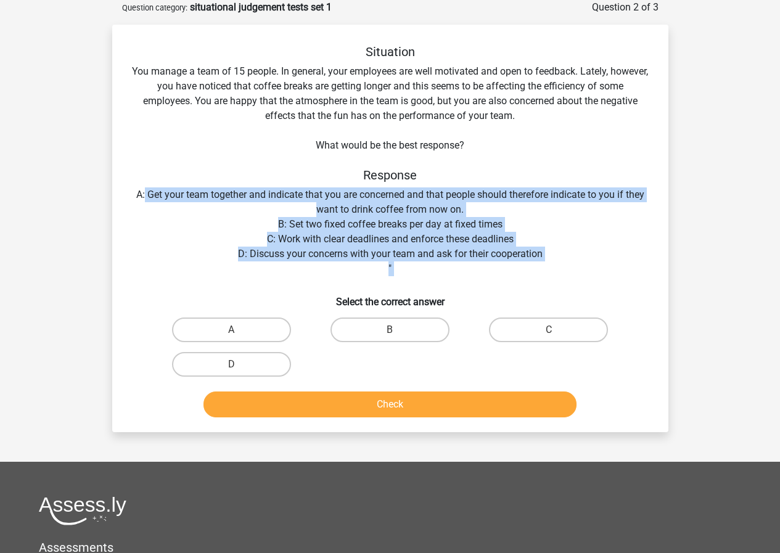
drag, startPoint x: 143, startPoint y: 193, endPoint x: 558, endPoint y: 266, distance: 421.7
click at [558, 266] on div "Situation You manage a team of 15 people. In general, your employees are well m…" at bounding box center [390, 233] width 546 height 378
drag, startPoint x: 523, startPoint y: 258, endPoint x: 150, endPoint y: 194, distance: 377.7
click at [150, 194] on div "Situation You manage a team of 15 people. In general, your employees are well m…" at bounding box center [390, 233] width 546 height 378
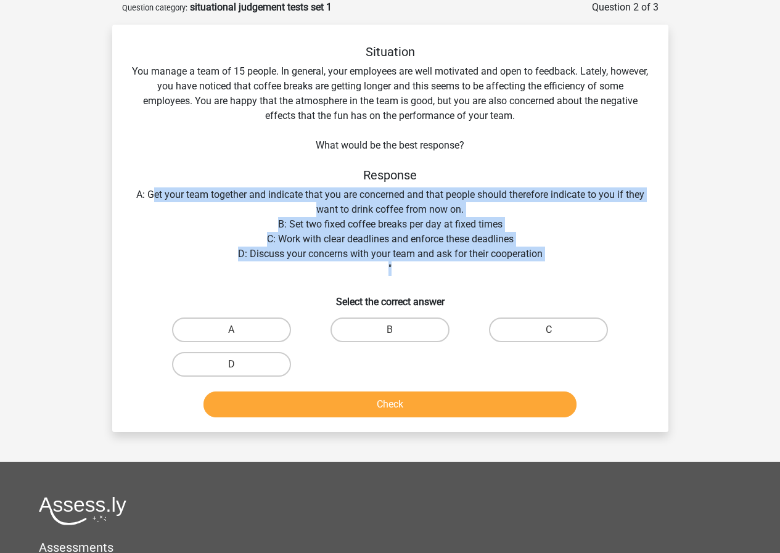
click at [150, 194] on div "Situation You manage a team of 15 people. In general, your employees are well m…" at bounding box center [390, 233] width 546 height 378
drag, startPoint x: 145, startPoint y: 193, endPoint x: 541, endPoint y: 251, distance: 399.9
click at [541, 251] on div "Situation You manage a team of 15 people. In general, your employees are well m…" at bounding box center [390, 233] width 546 height 378
drag, startPoint x: 542, startPoint y: 255, endPoint x: 145, endPoint y: 195, distance: 401.3
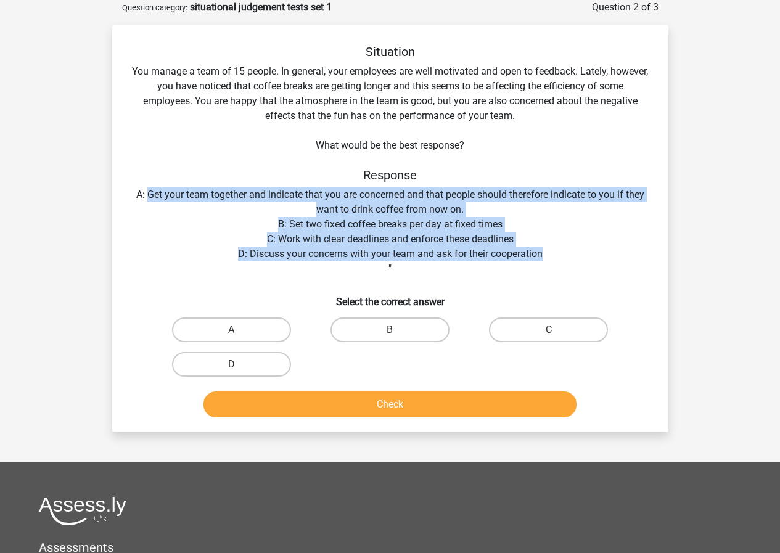
click at [145, 195] on div "Situation You manage a team of 15 people. In general, your employees are well m…" at bounding box center [390, 233] width 546 height 378
drag, startPoint x: 145, startPoint y: 195, endPoint x: 540, endPoint y: 256, distance: 399.0
click at [540, 256] on div "Situation You manage a team of 15 people. In general, your employees are well m…" at bounding box center [390, 233] width 546 height 378
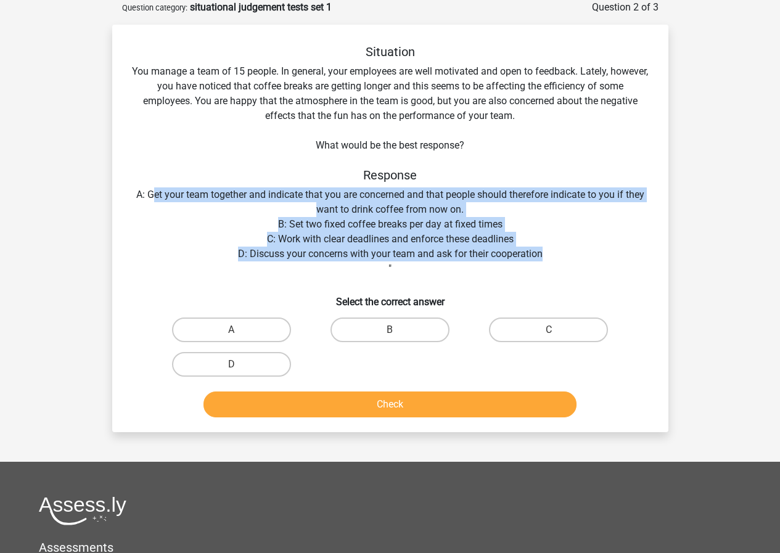
drag, startPoint x: 541, startPoint y: 248, endPoint x: 152, endPoint y: 194, distance: 393.2
click at [152, 194] on div "Situation You manage a team of 15 people. In general, your employees are well m…" at bounding box center [390, 233] width 546 height 378
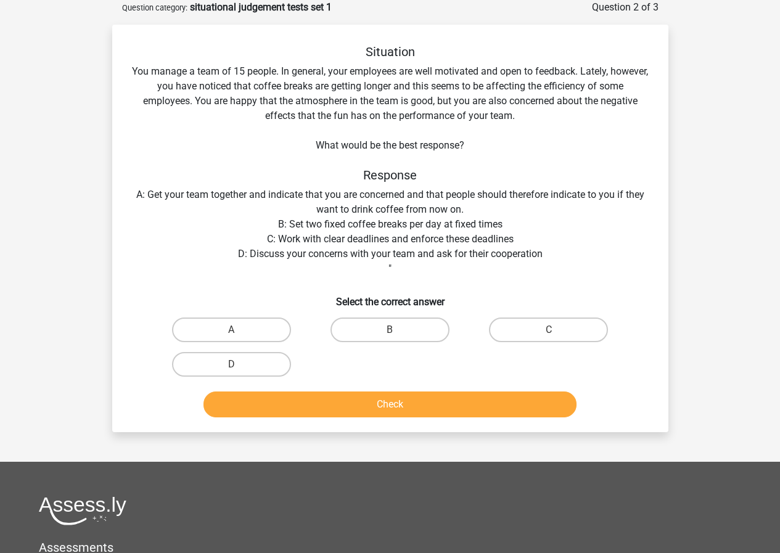
click at [148, 194] on div "Situation You manage a team of 15 people. In general, your employees are well m…" at bounding box center [390, 233] width 546 height 378
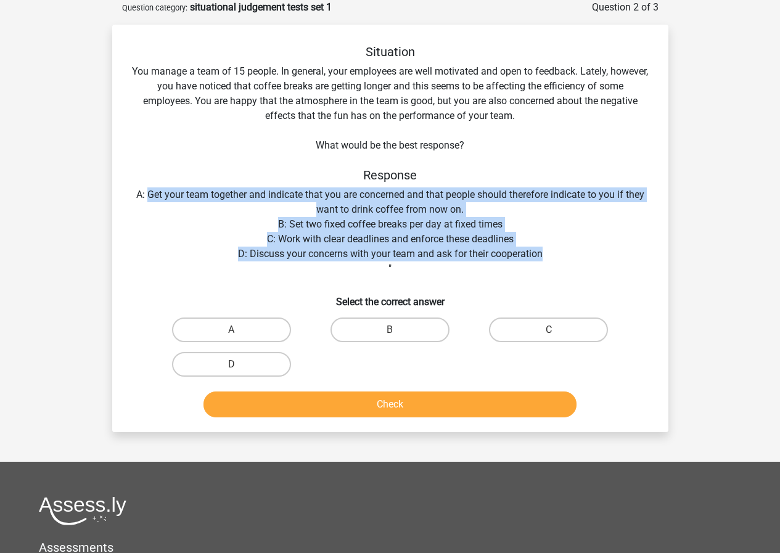
drag, startPoint x: 148, startPoint y: 194, endPoint x: 531, endPoint y: 250, distance: 387.3
click at [531, 250] on div "Situation You manage a team of 15 people. In general, your employees are well m…" at bounding box center [390, 233] width 546 height 378
drag, startPoint x: 542, startPoint y: 255, endPoint x: 144, endPoint y: 199, distance: 401.9
click at [158, 199] on div "Situation You manage a team of 15 people. In general, your employees are well m…" at bounding box center [390, 233] width 546 height 378
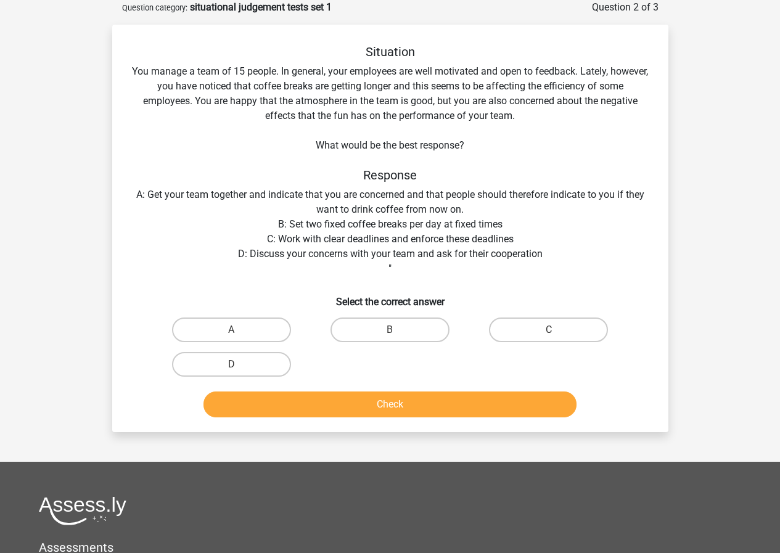
click at [141, 199] on div "Situation You manage a team of 15 people. In general, your employees are well m…" at bounding box center [390, 233] width 546 height 378
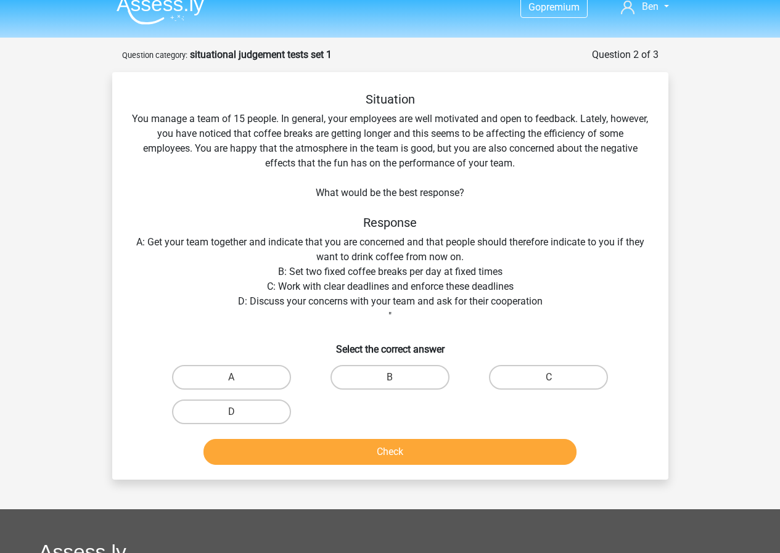
scroll to position [0, 0]
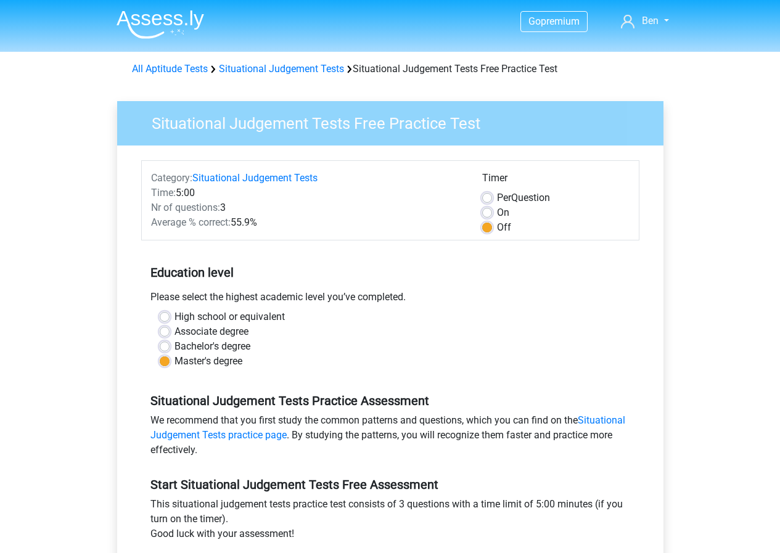
scroll to position [370, 0]
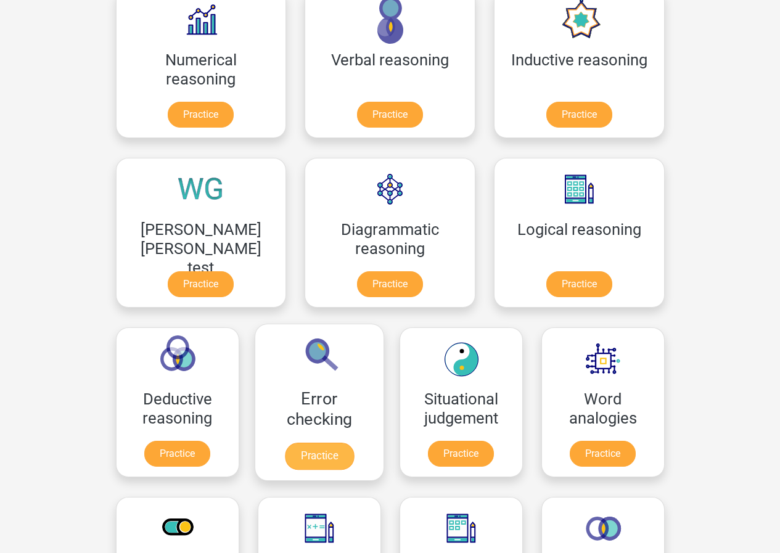
scroll to position [62, 0]
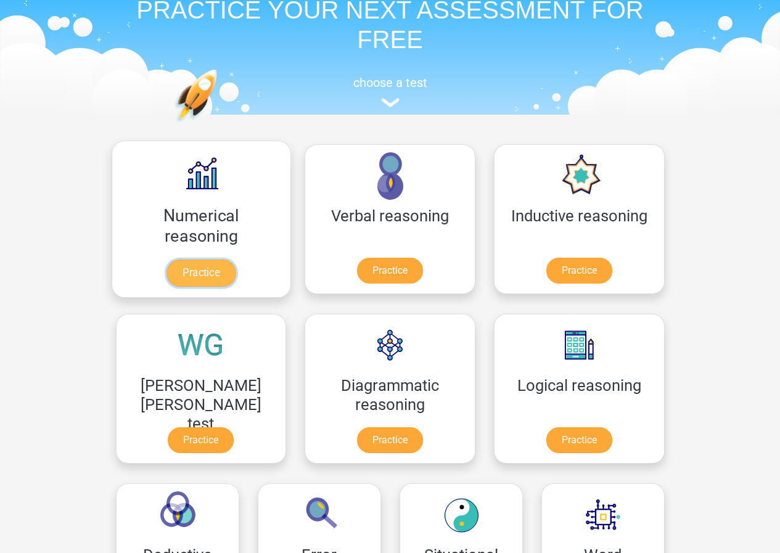
click at [189, 259] on link "Practice" at bounding box center [200, 272] width 69 height 27
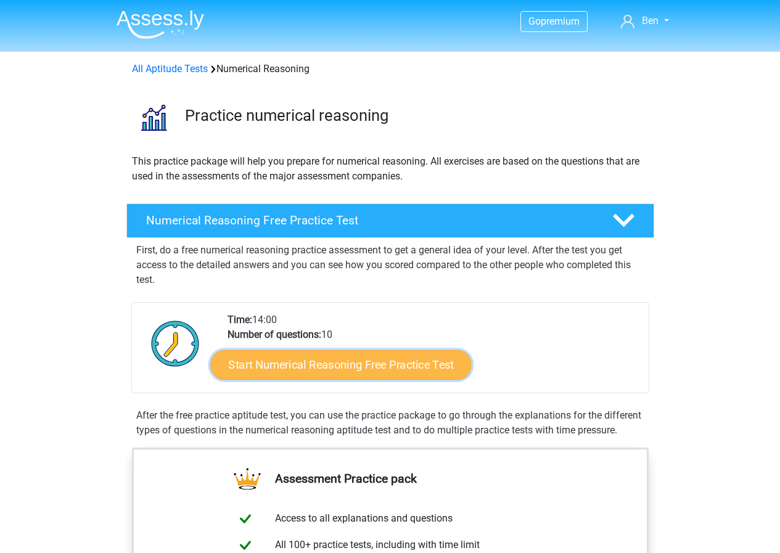
click at [319, 358] on link "Start Numerical Reasoning Free Practice Test" at bounding box center [340, 364] width 261 height 30
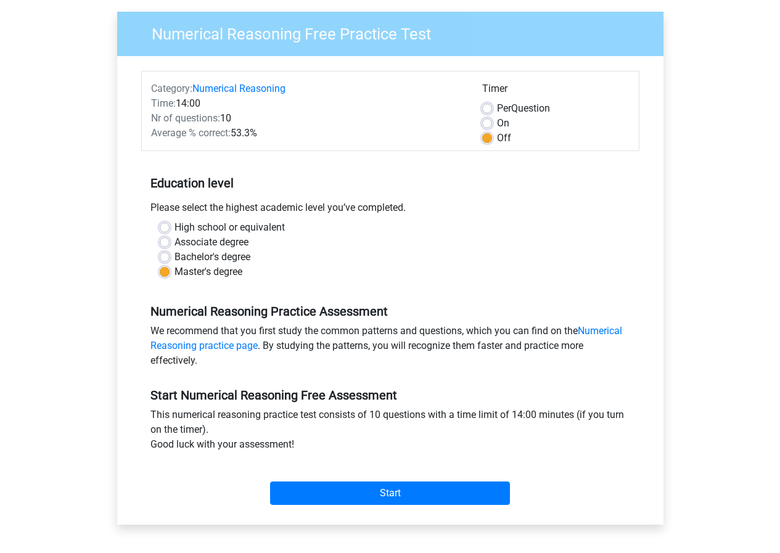
scroll to position [185, 0]
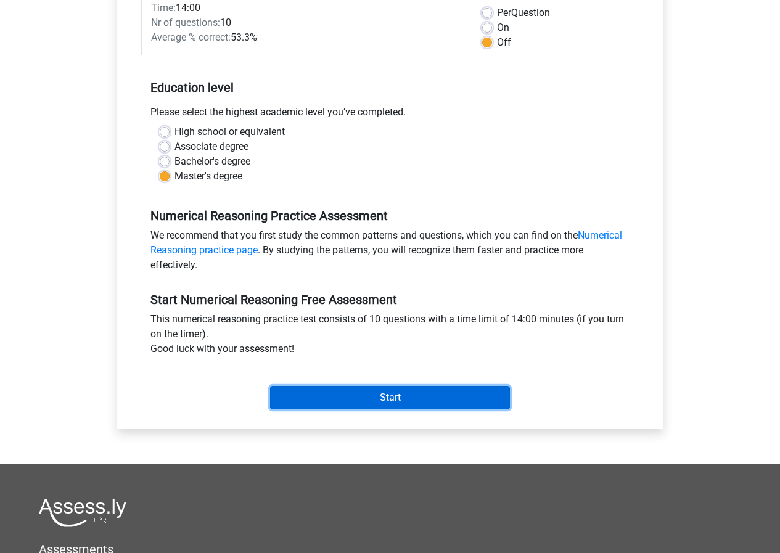
click at [375, 406] on input "Start" at bounding box center [390, 397] width 240 height 23
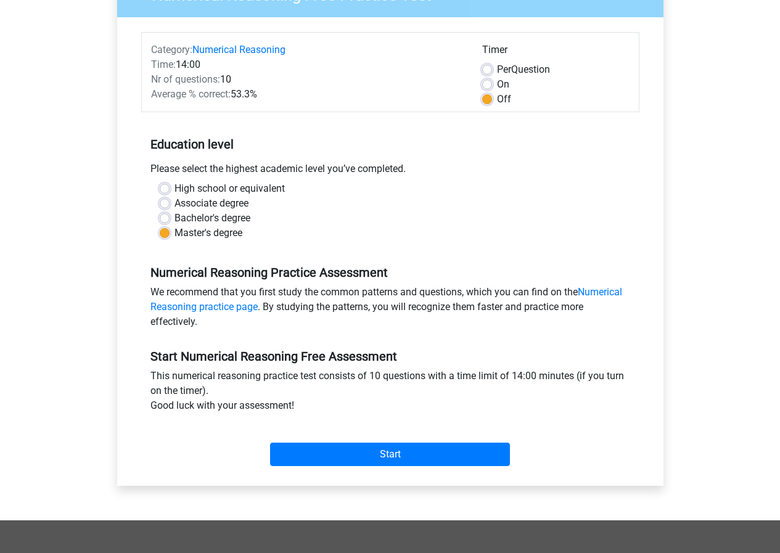
scroll to position [123, 0]
